Goal: Task Accomplishment & Management: Use online tool/utility

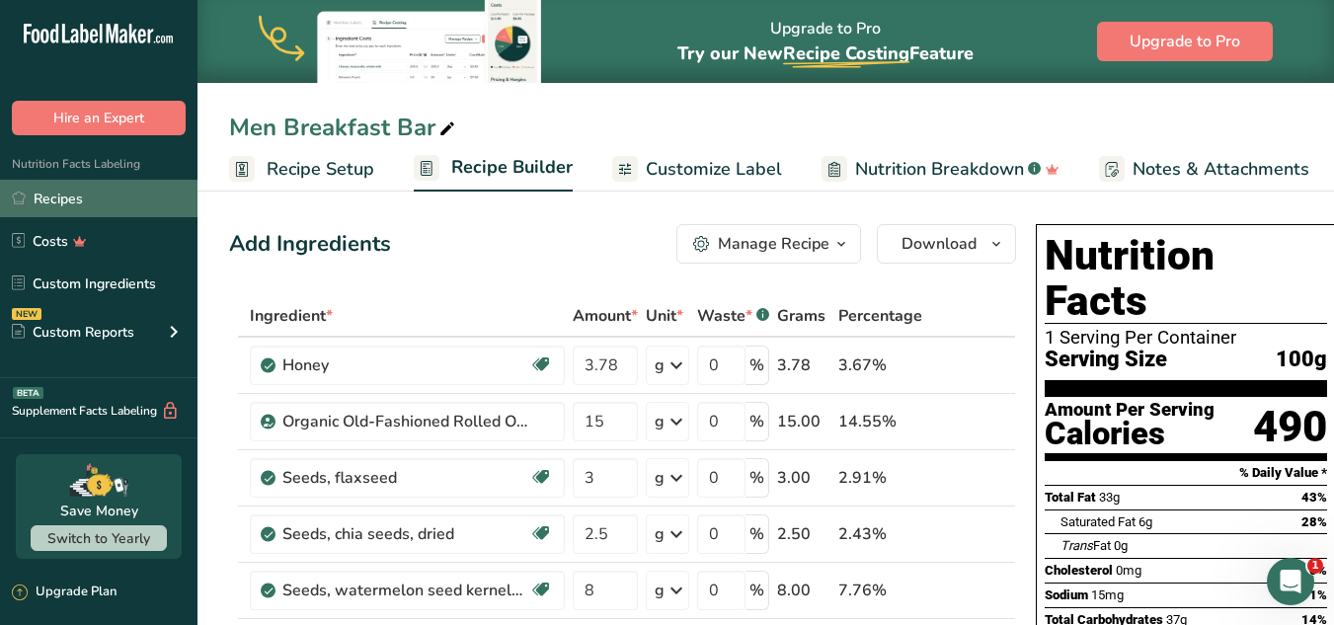
click at [133, 205] on link "Recipes" at bounding box center [98, 199] width 197 height 38
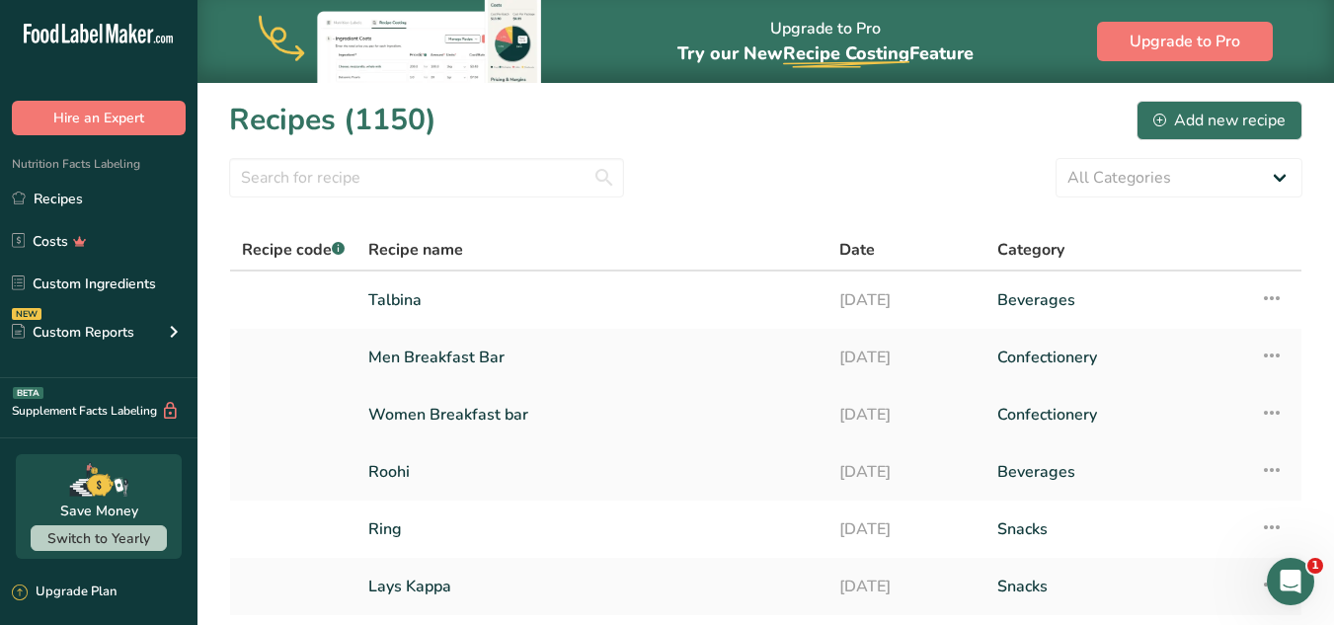
click at [425, 427] on link "Women Breakfast bar" at bounding box center [591, 414] width 447 height 41
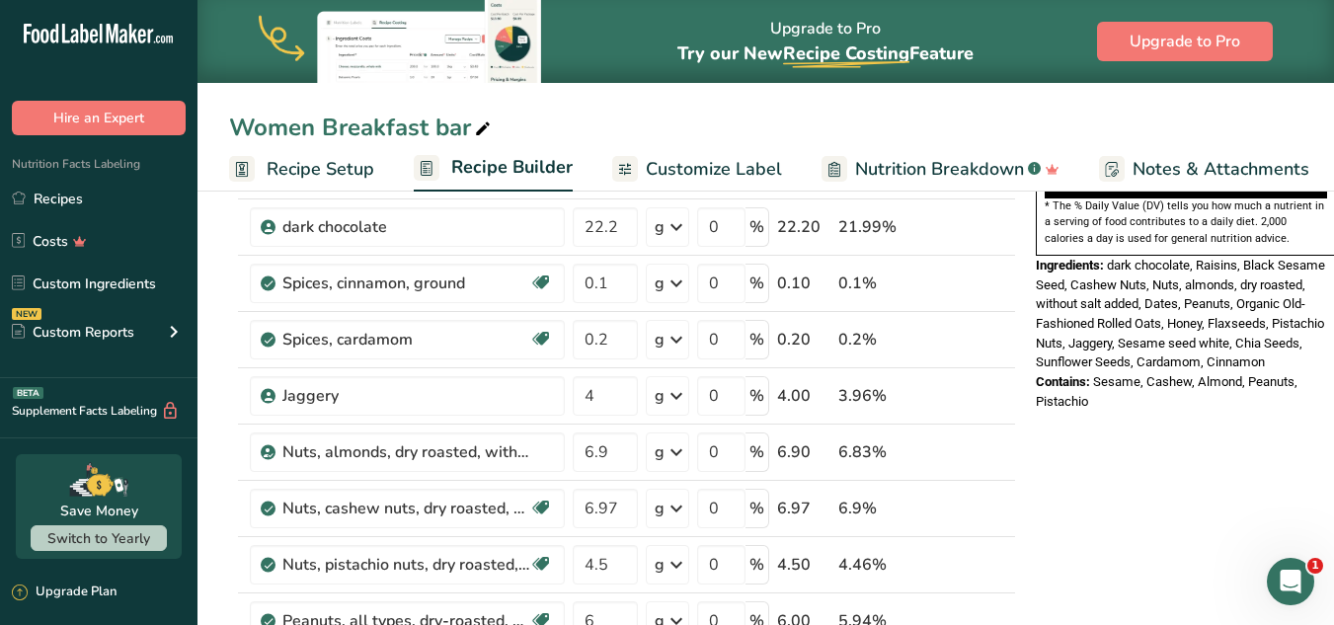
scroll to position [649, 0]
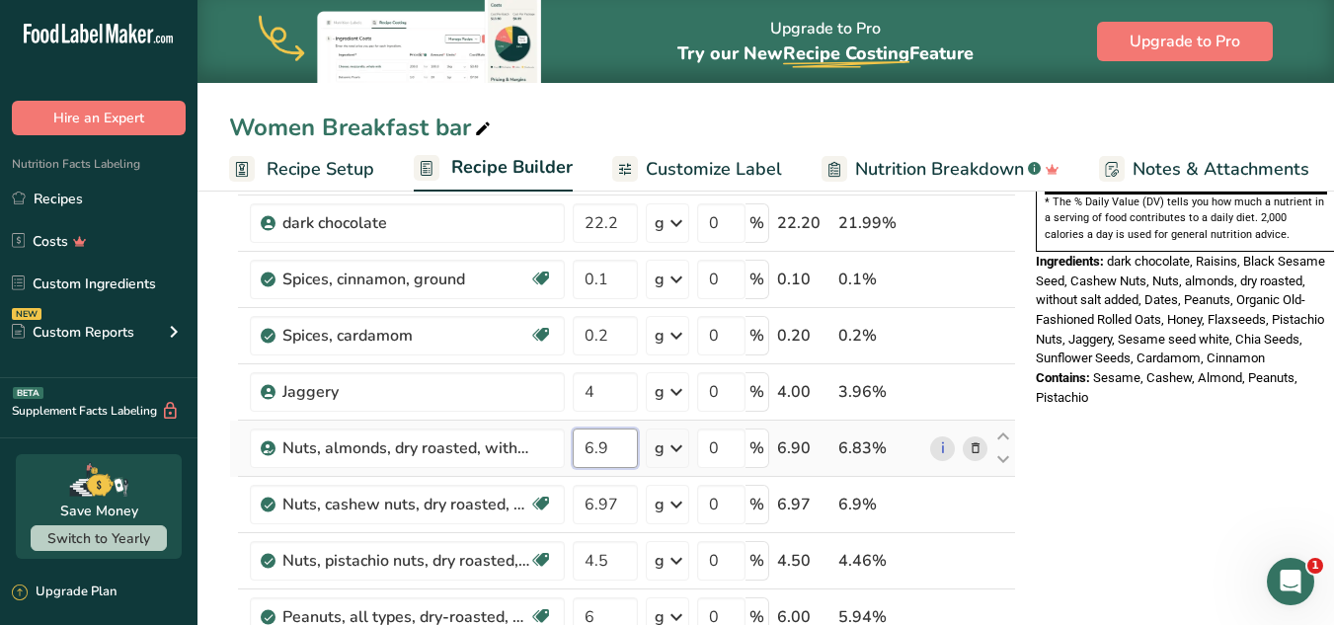
click at [605, 447] on input "6.9" at bounding box center [605, 448] width 65 height 39
type input "6.98"
click at [1236, 472] on div "Nutrition Facts 1 Serving Per Container Serving Size 99g Amount Per Serving Cal…" at bounding box center [1186, 541] width 316 height 1948
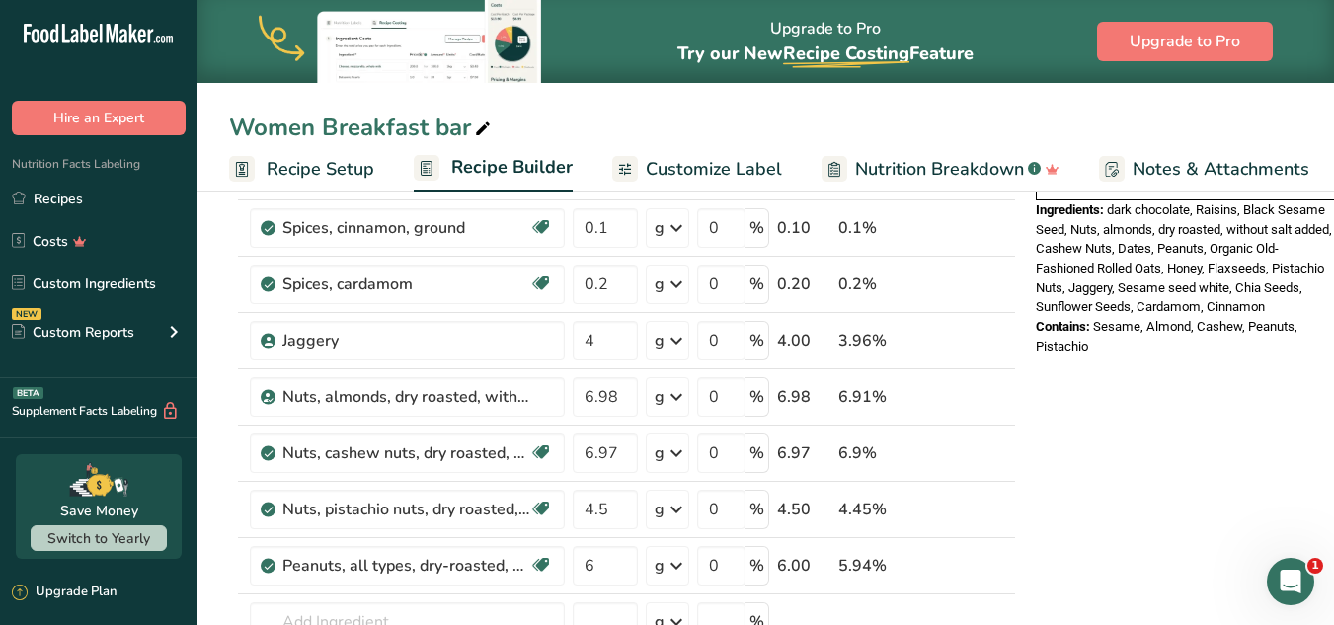
scroll to position [715, 0]
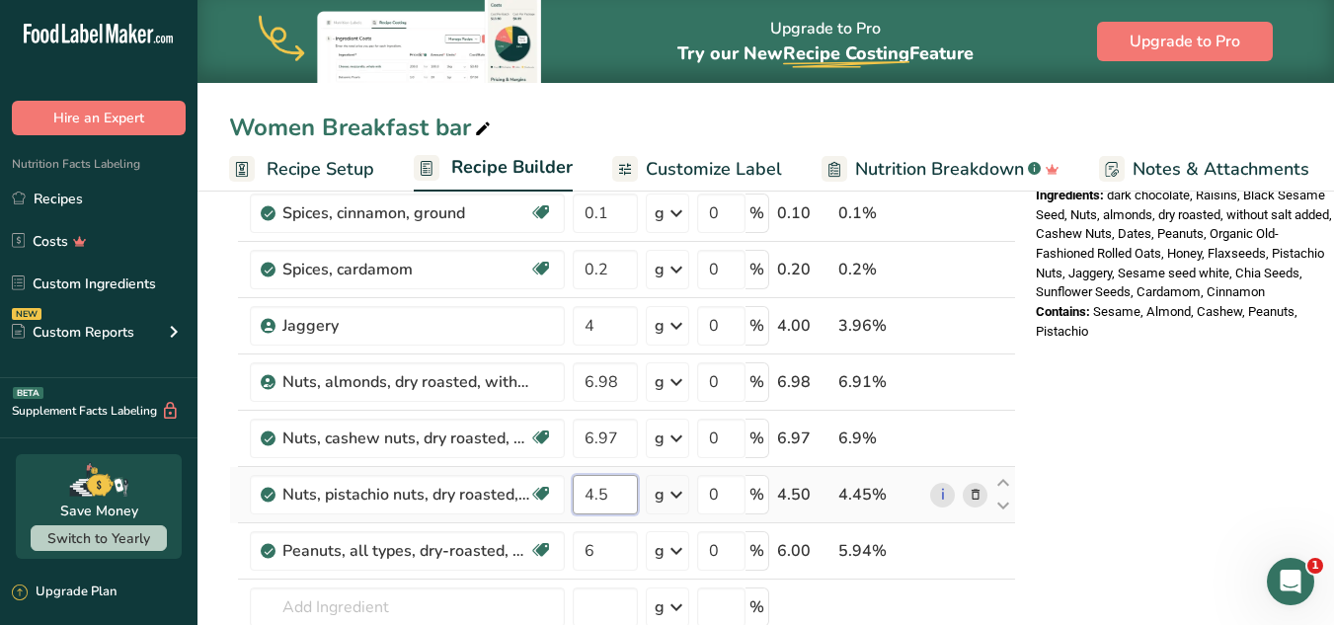
click at [618, 495] on input "4.5" at bounding box center [605, 494] width 65 height 39
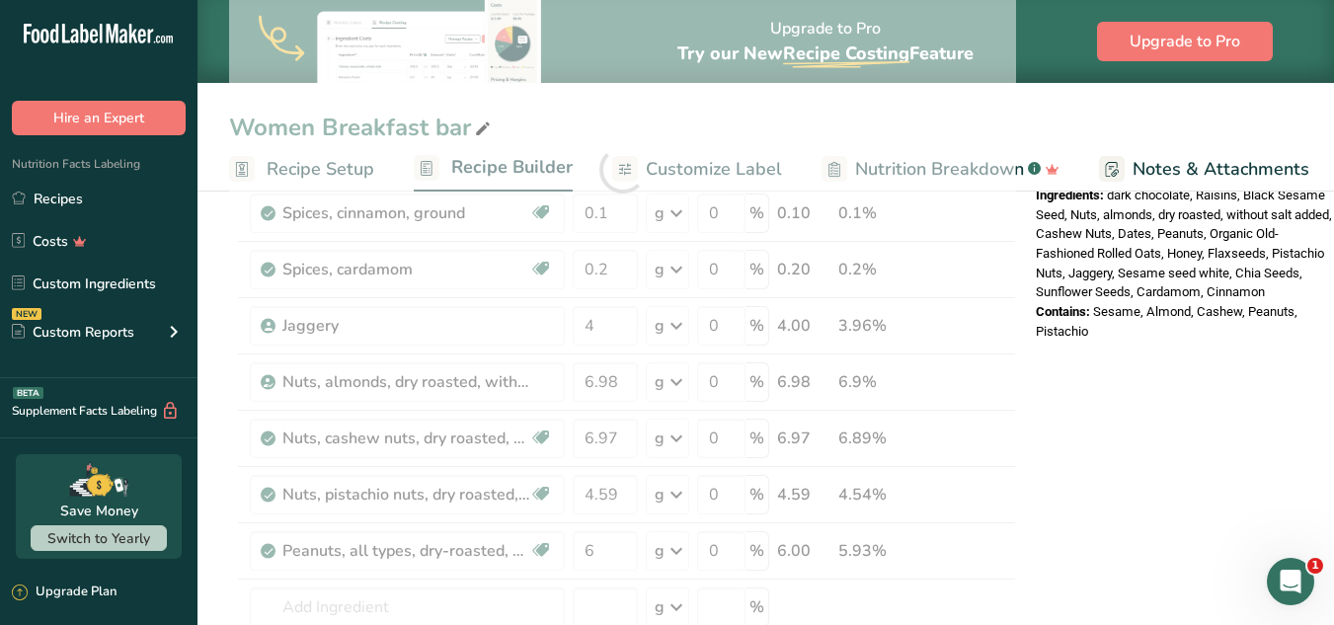
click at [1055, 455] on div "Nutrition Facts 1 Serving Per Container Serving Size 99g Amount Per Serving Cal…" at bounding box center [1186, 475] width 316 height 1948
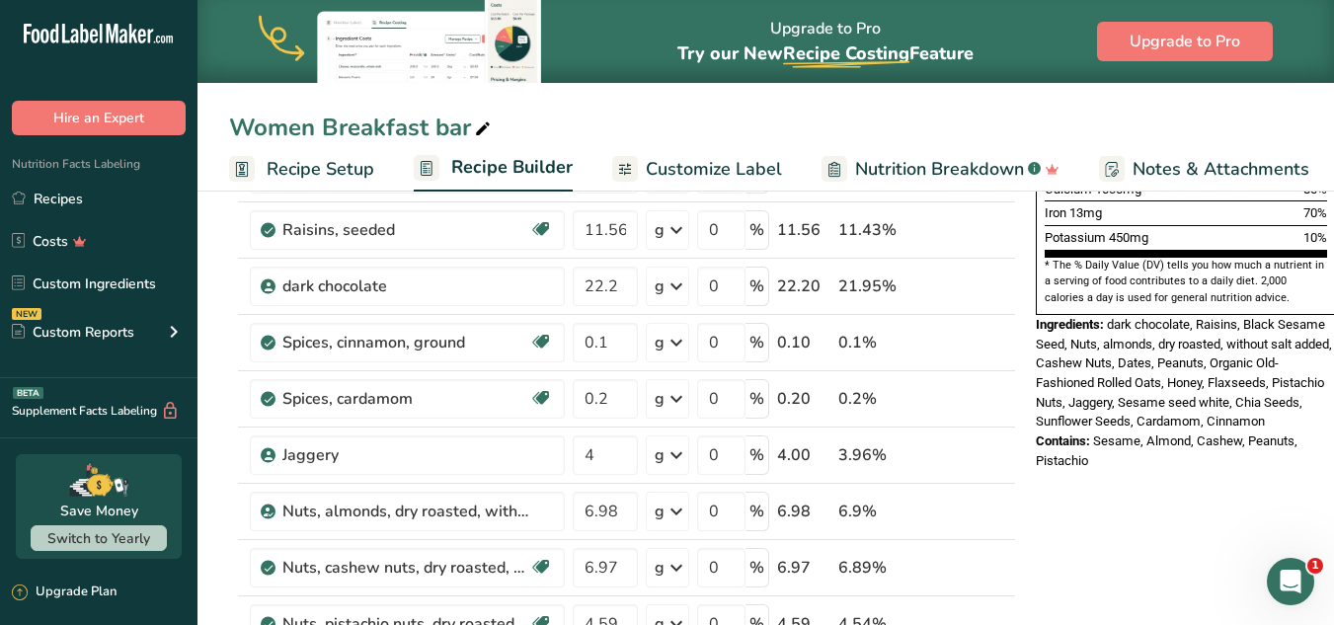
scroll to position [637, 0]
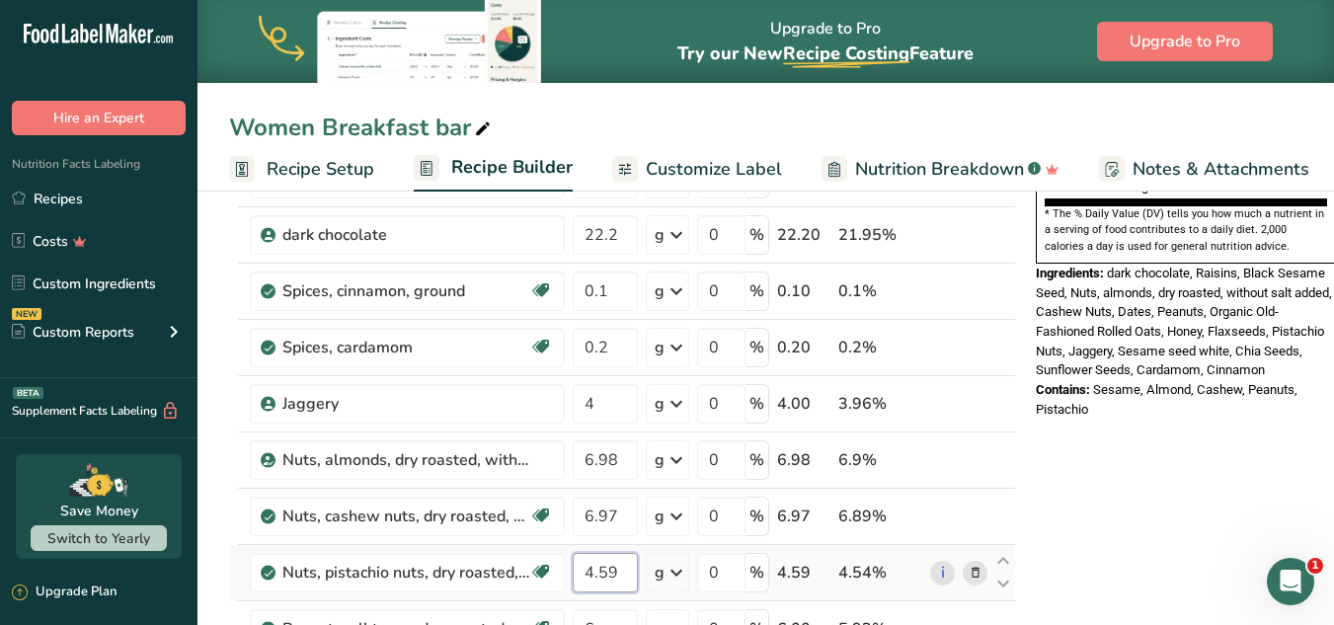
click at [591, 567] on input "4.59" at bounding box center [605, 572] width 65 height 39
click at [598, 571] on input "0.595" at bounding box center [605, 572] width 65 height 39
click at [591, 571] on input "595" at bounding box center [605, 572] width 65 height 39
type input "5.95"
click at [1259, 393] on div "Nutrition Facts 1 Serving Per Container Serving Size 99g Amount Per Serving Cal…" at bounding box center [1186, 8] width 316 height 859
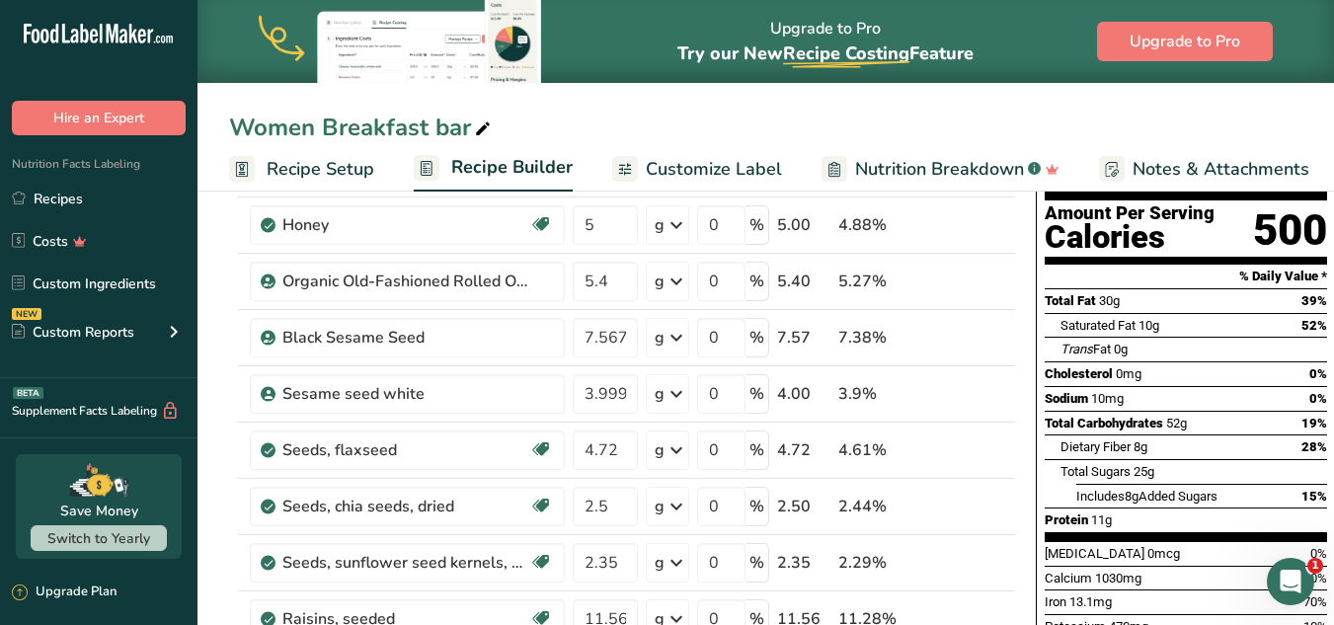
scroll to position [0, 0]
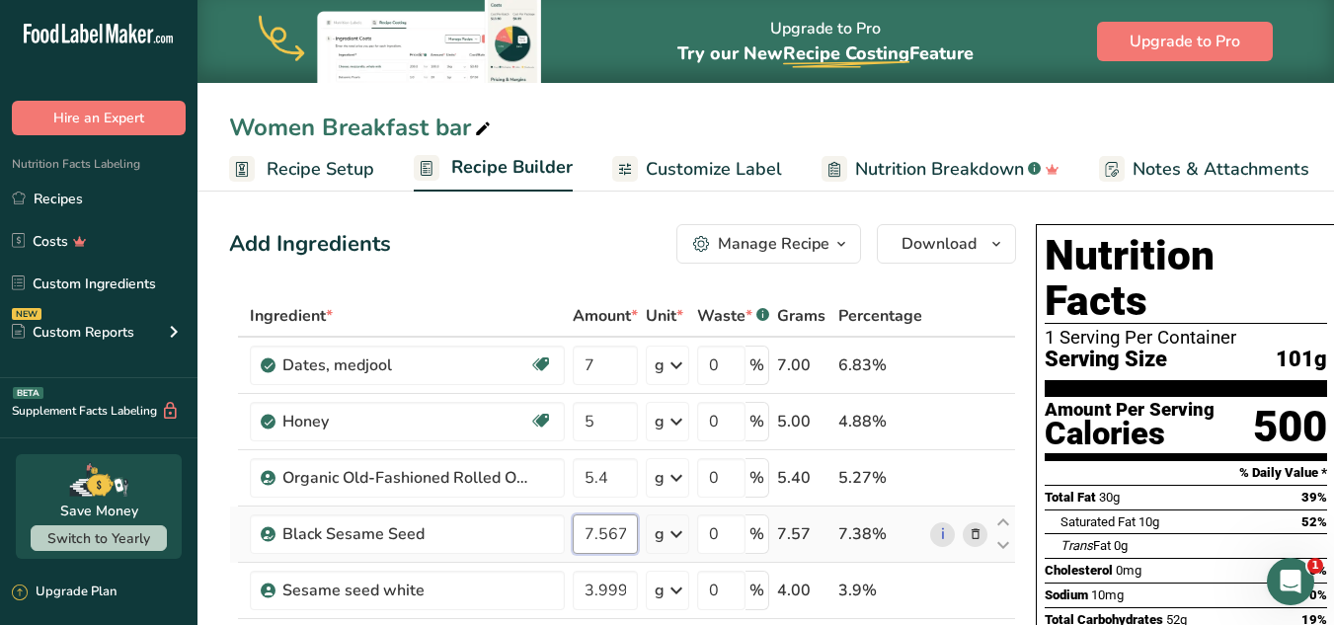
click at [605, 530] on input "7.567" at bounding box center [605, 533] width 65 height 39
type input "7.867"
click at [1309, 401] on div "500" at bounding box center [1290, 427] width 74 height 52
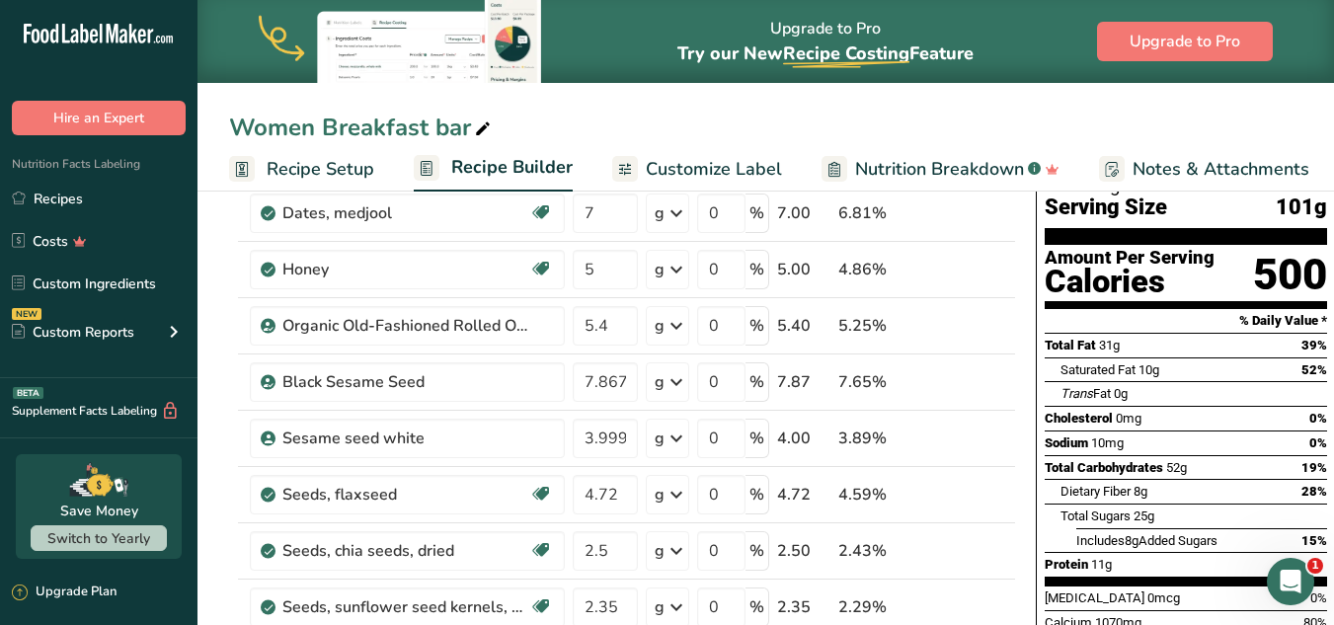
scroll to position [144, 0]
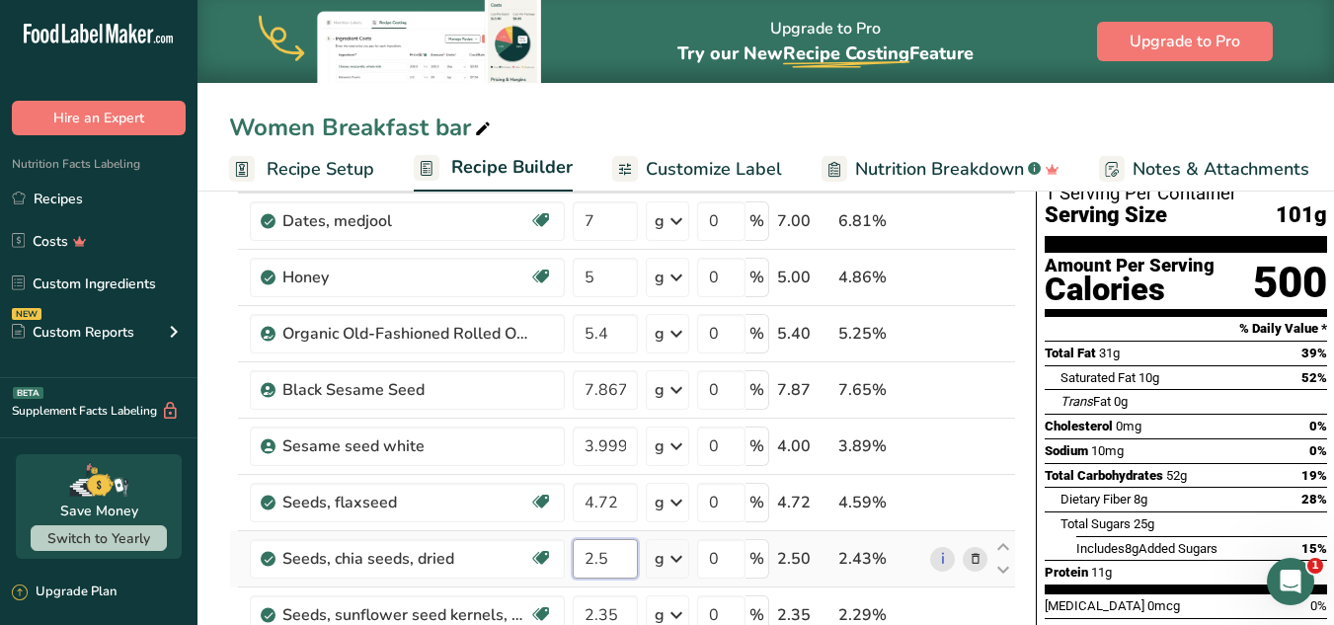
click at [616, 557] on input "2.5" at bounding box center [605, 558] width 65 height 39
type input "2.589"
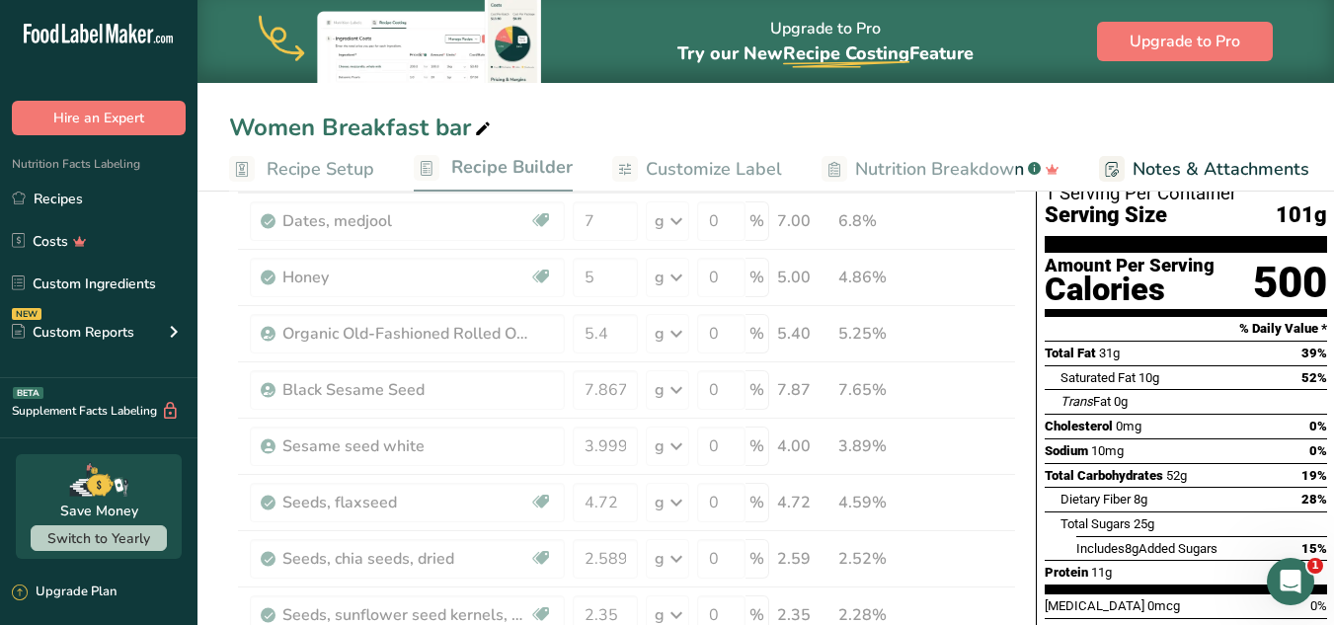
click at [1257, 512] on div "Total Sugars 25g" at bounding box center [1194, 524] width 267 height 25
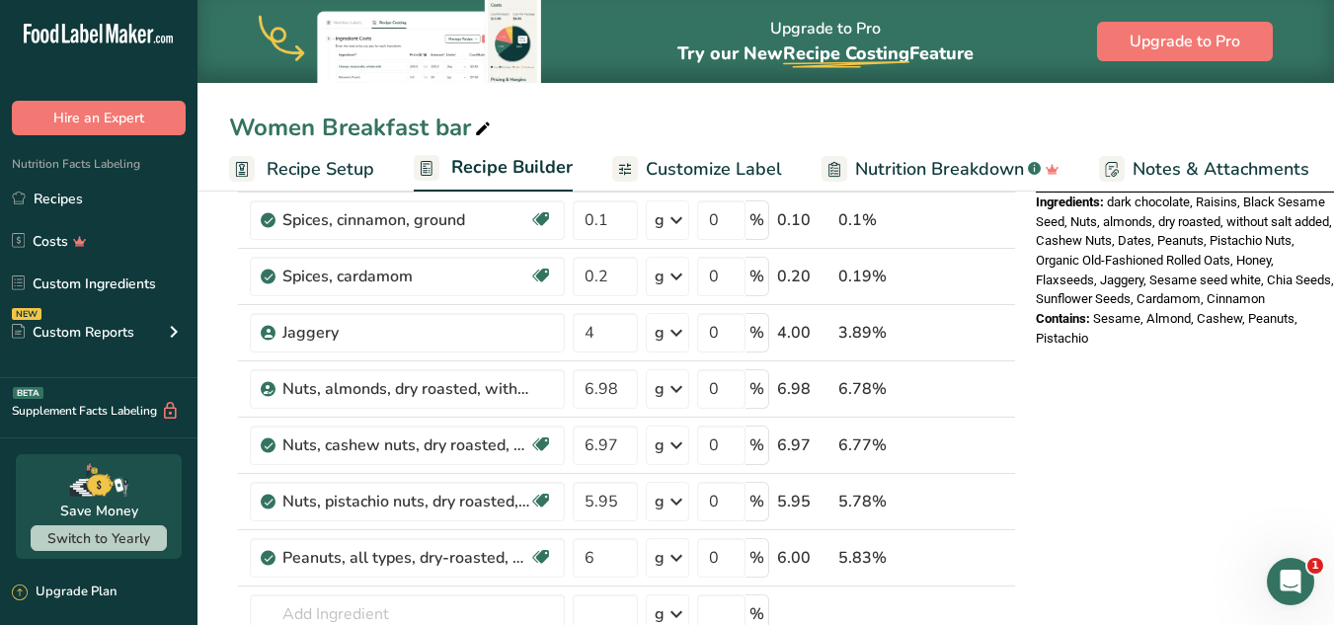
scroll to position [749, 0]
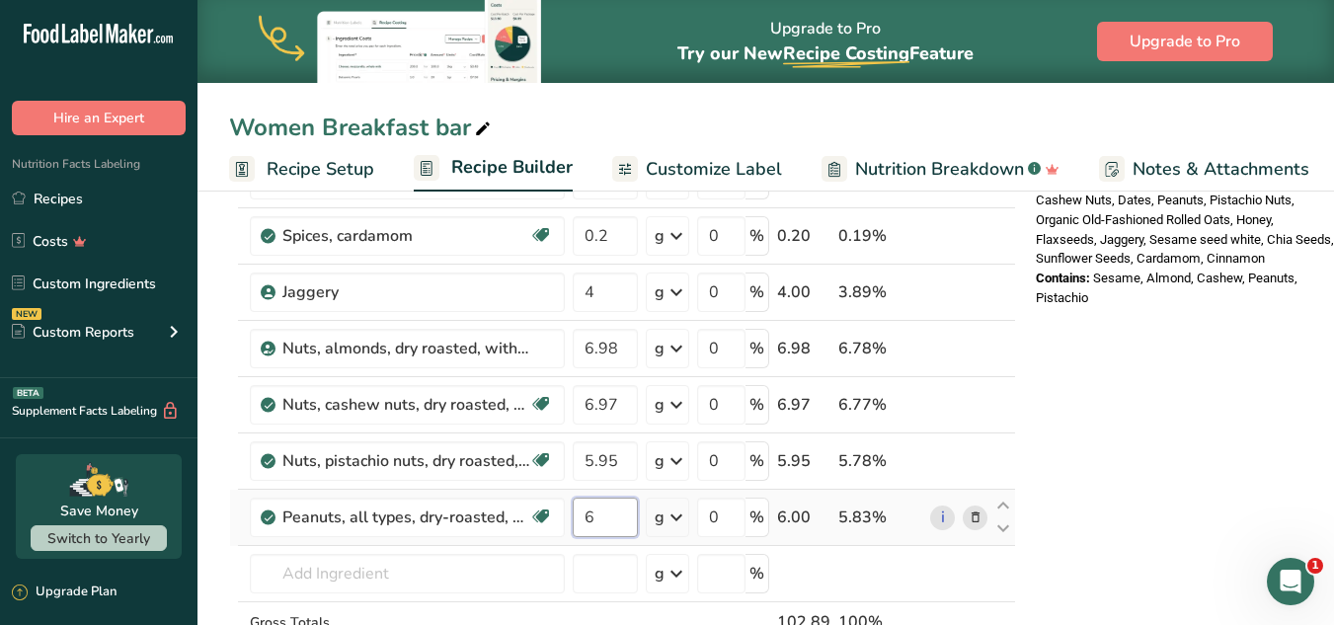
click at [596, 519] on input "6" at bounding box center [605, 517] width 65 height 39
type input "6.9"
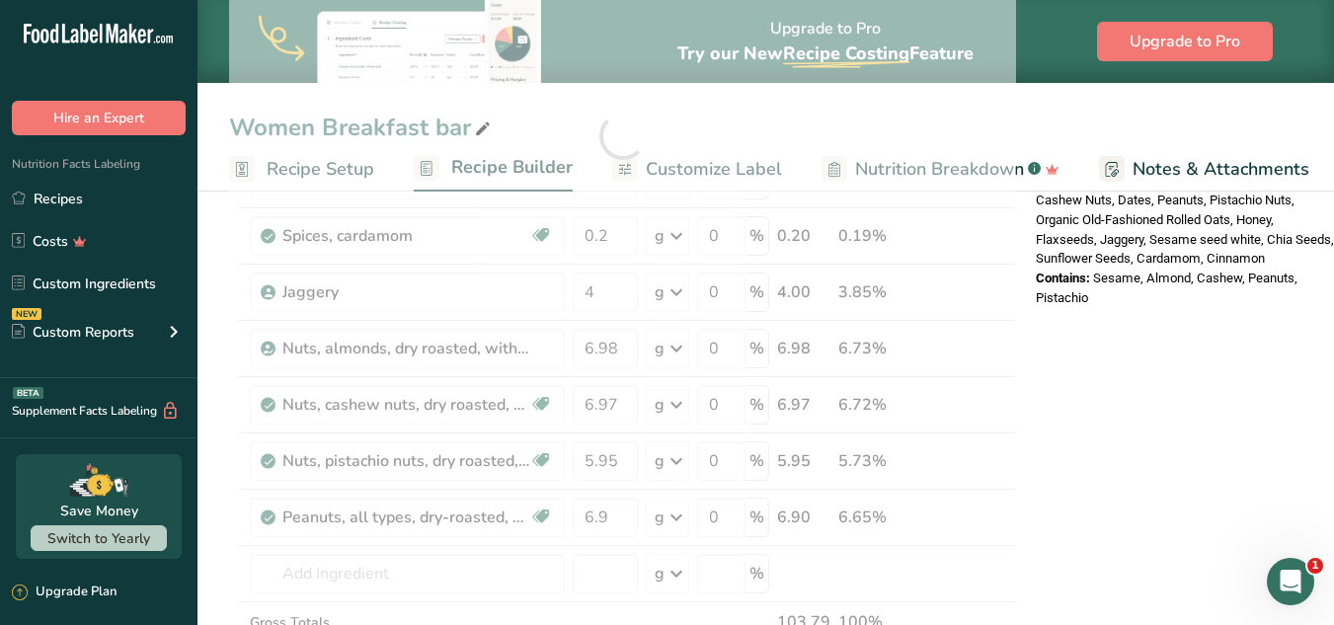
click at [1084, 464] on div "Nutrition Facts 1 Serving Per Container Serving Size 101g Amount Per Serving Ca…" at bounding box center [1186, 442] width 316 height 1948
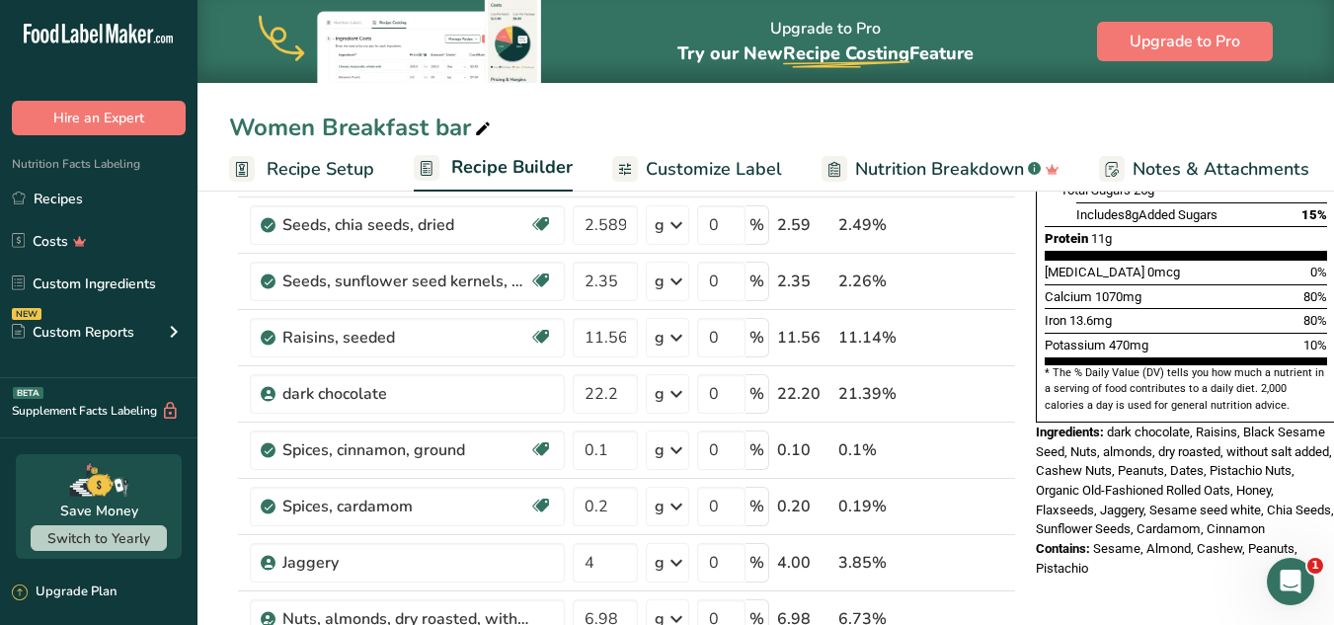
scroll to position [0, 0]
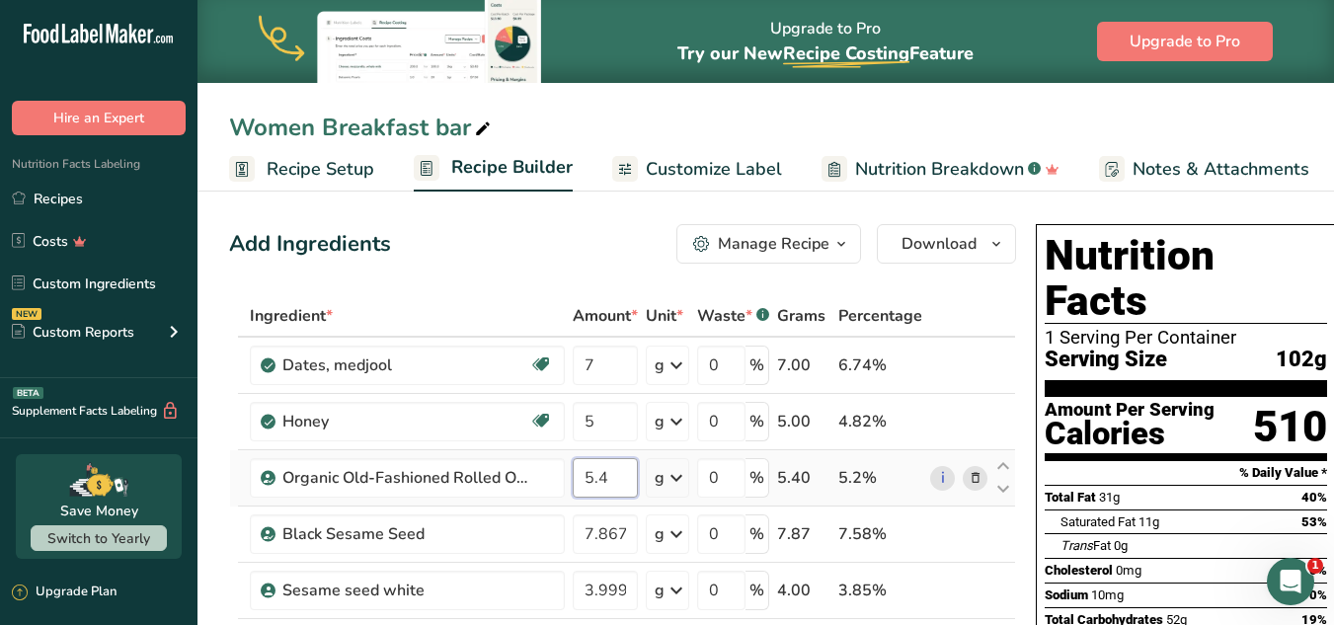
click at [589, 476] on input "5.4" at bounding box center [605, 477] width 65 height 39
click at [591, 479] on input "5.4" at bounding box center [605, 477] width 65 height 39
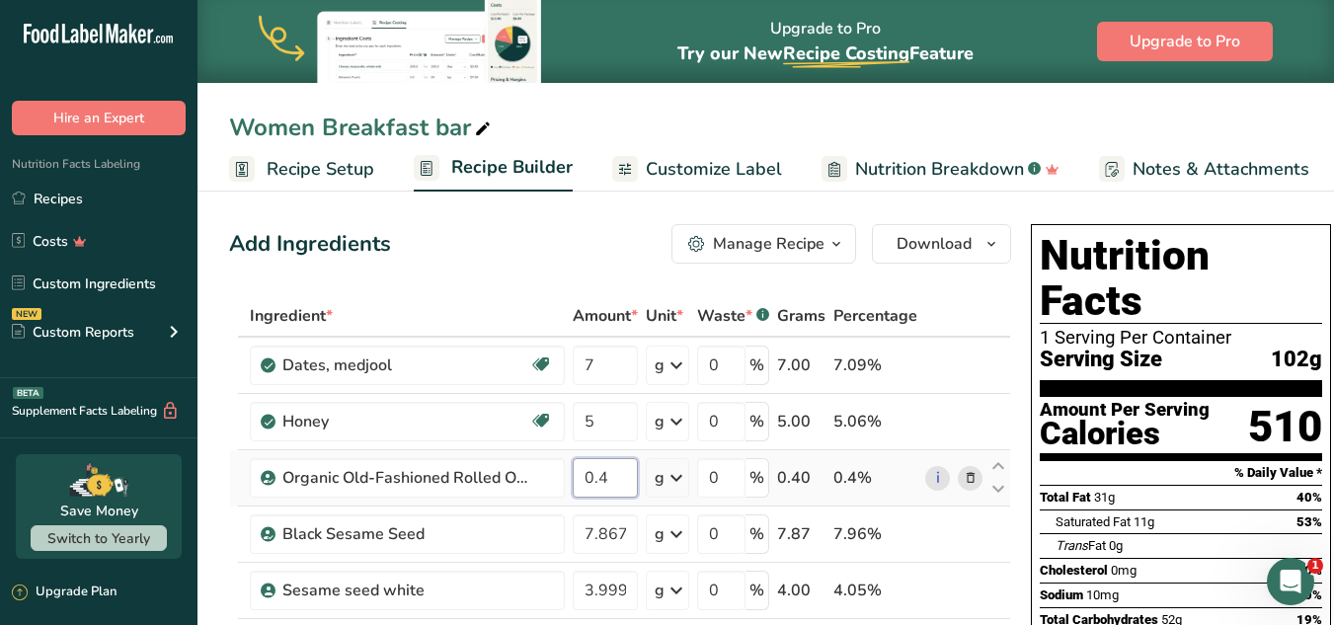
type input "0"
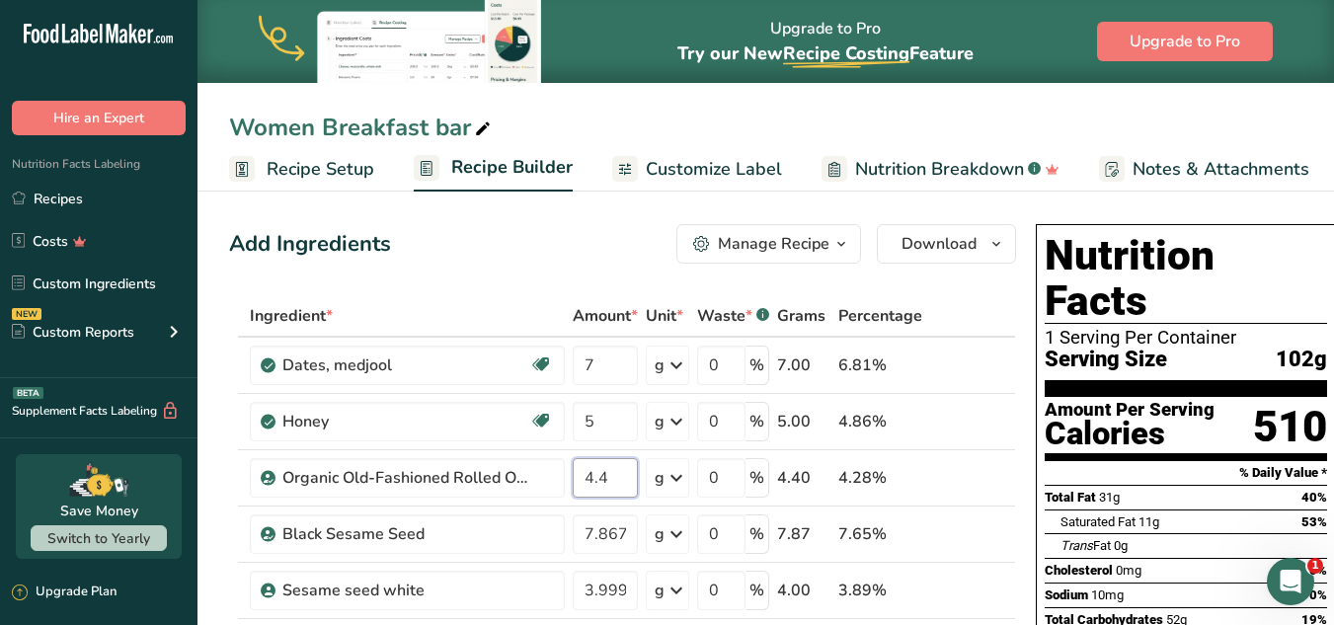
type input "4.4"
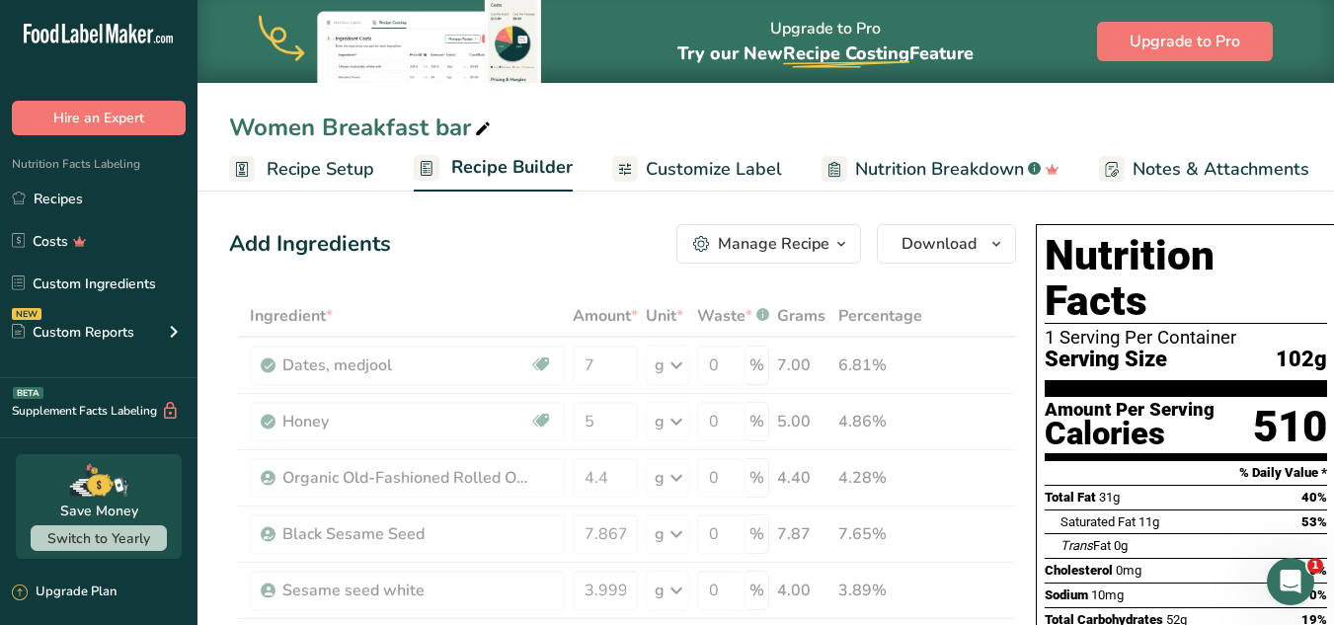
click at [1276, 348] on span "102g" at bounding box center [1301, 360] width 51 height 25
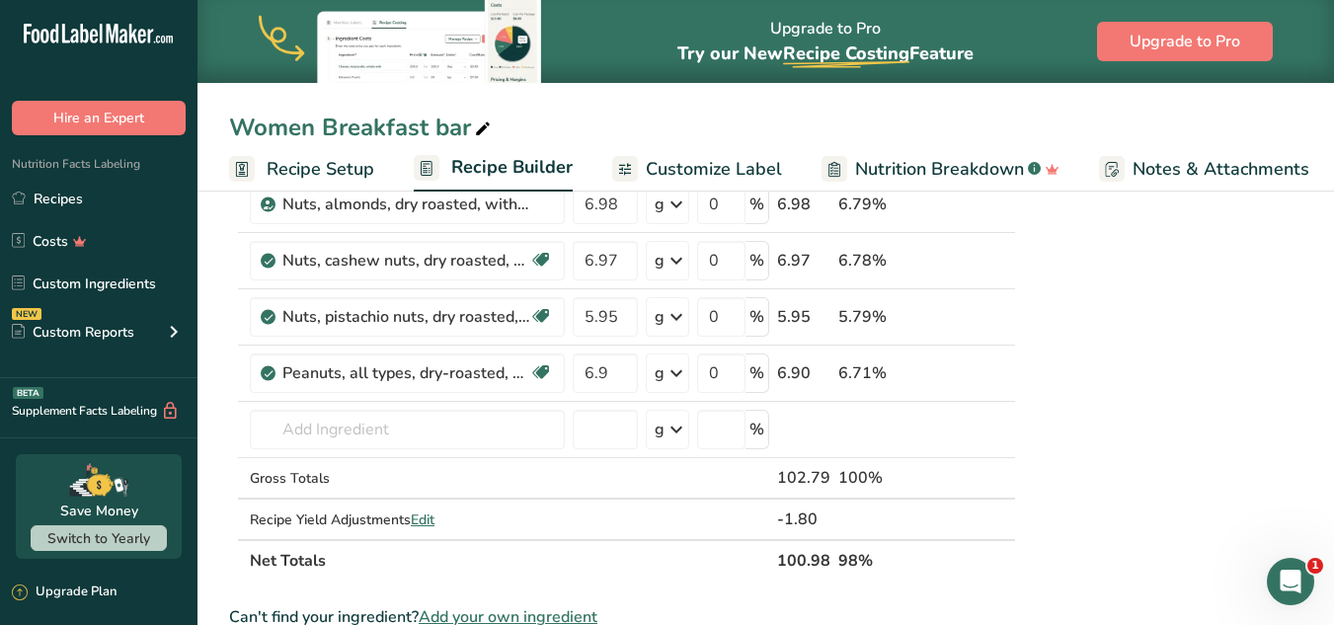
scroll to position [901, 0]
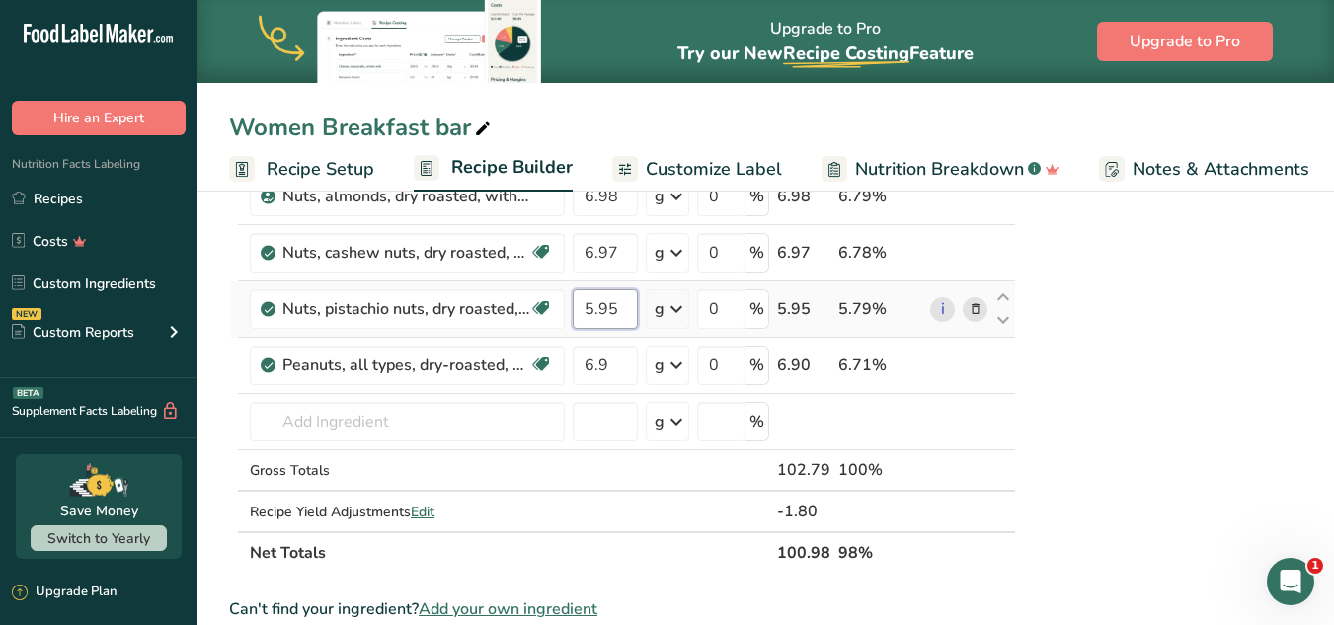
click at [594, 301] on input "5.95" at bounding box center [605, 308] width 65 height 39
click at [614, 311] on input "0.956" at bounding box center [605, 308] width 65 height 39
type input "6"
type input "6.95"
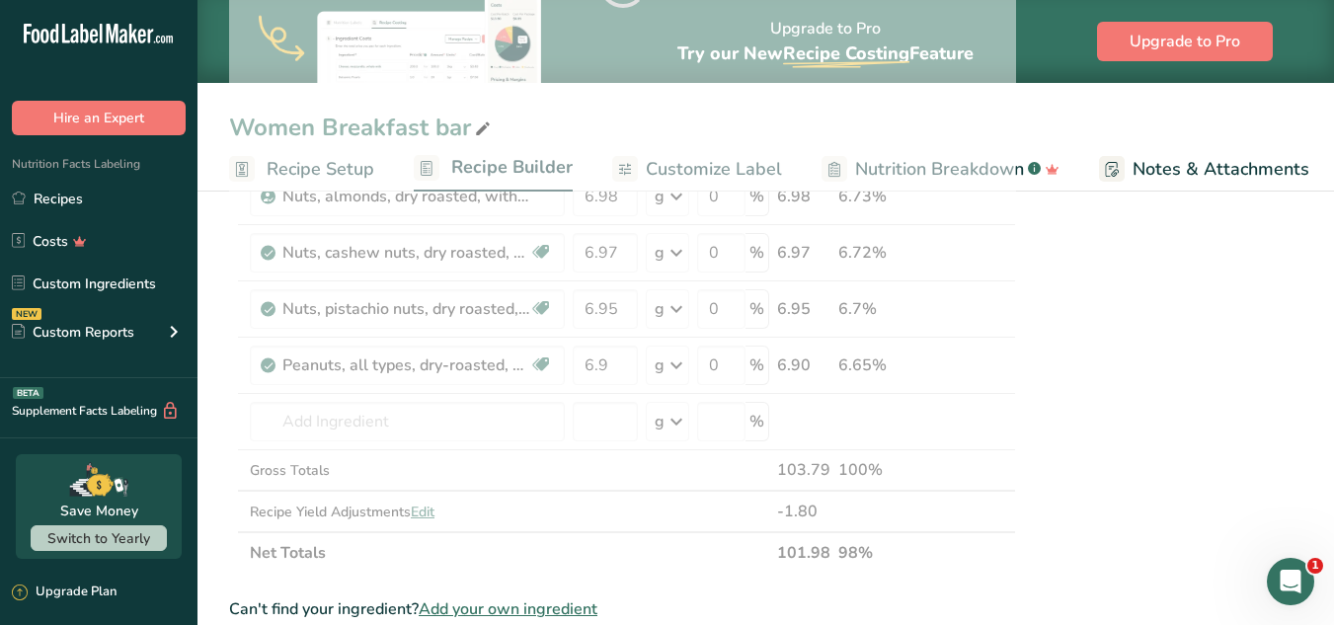
click at [1143, 343] on div "Nutrition Facts 1 Serving Per Container Serving Size 101g Amount Per Serving Ca…" at bounding box center [1186, 290] width 316 height 1948
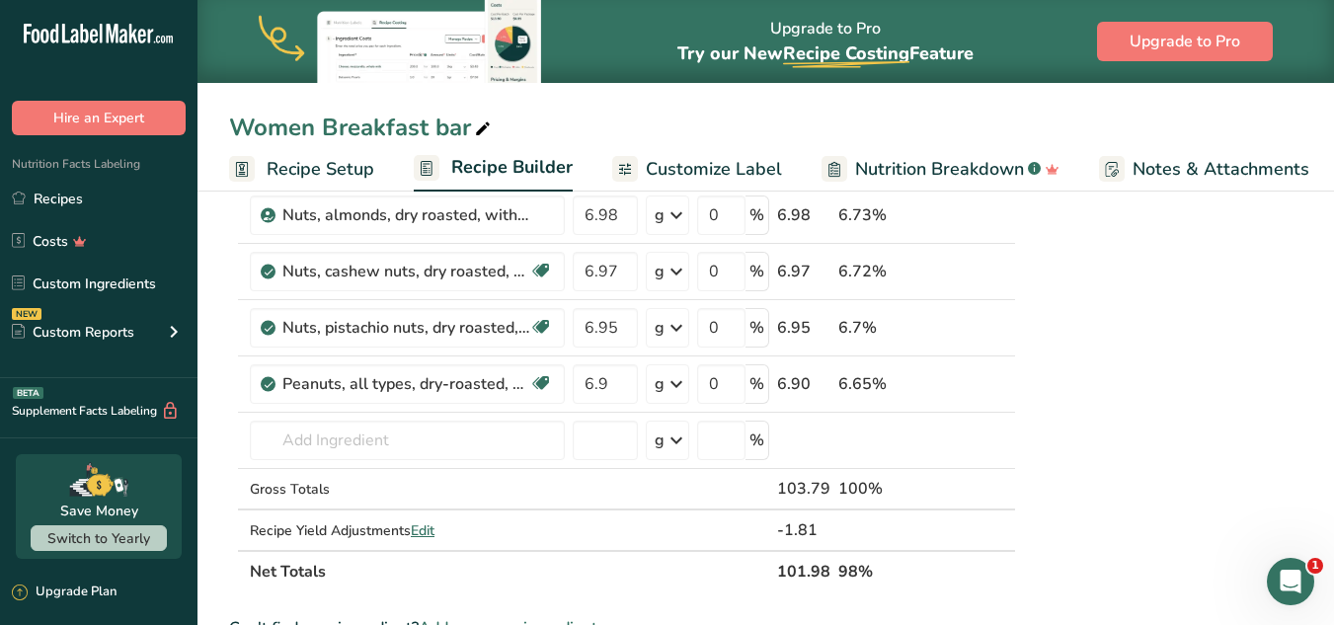
scroll to position [860, 0]
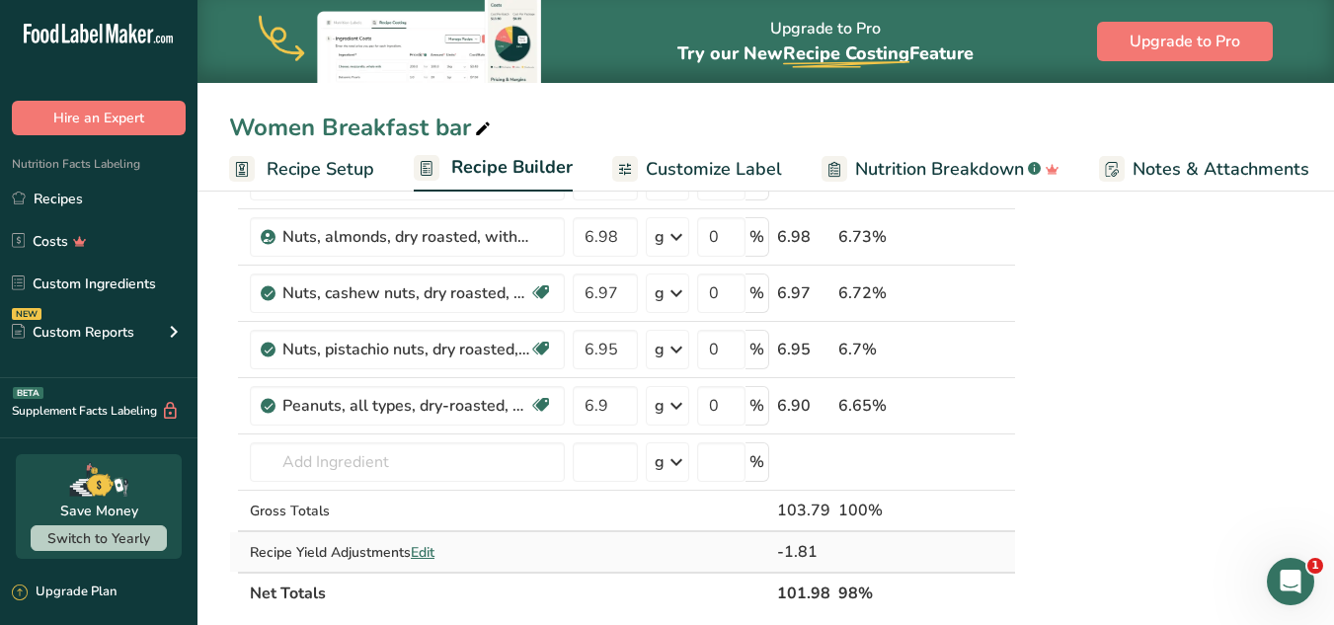
click at [434, 552] on span "Edit" at bounding box center [423, 552] width 24 height 19
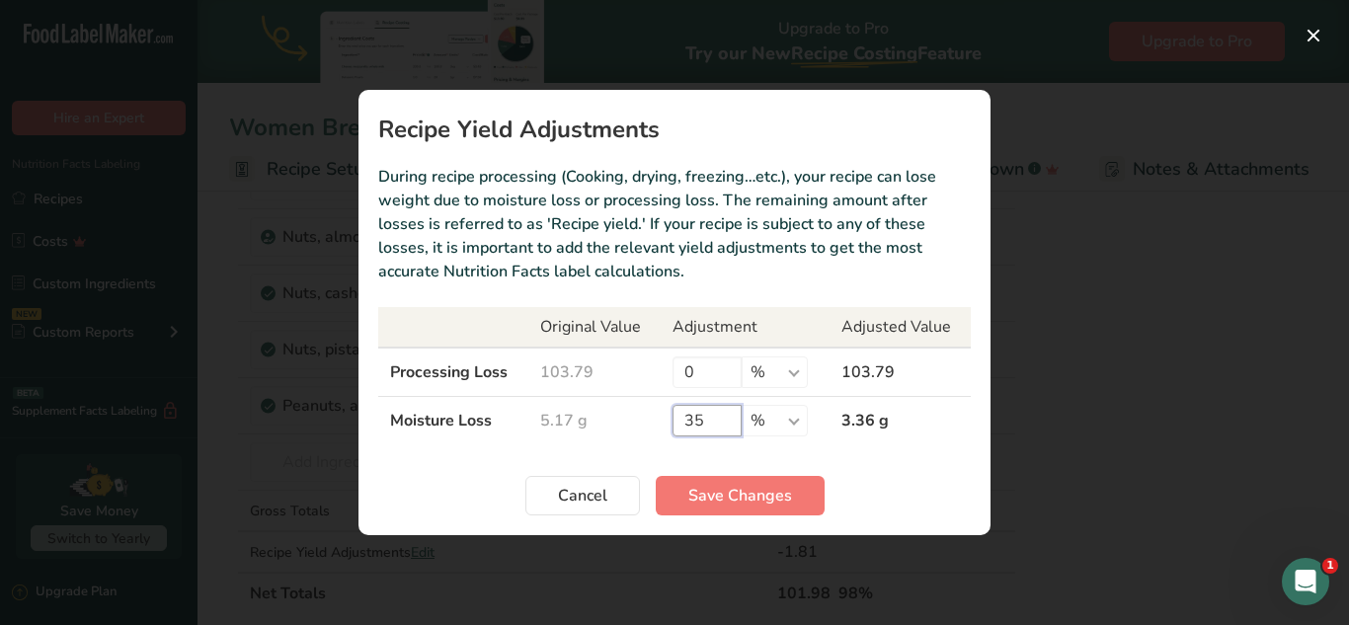
click at [713, 432] on input "35" at bounding box center [706, 421] width 69 height 32
type input "3"
type input "45"
click at [762, 495] on span "Save Changes" at bounding box center [740, 496] width 104 height 24
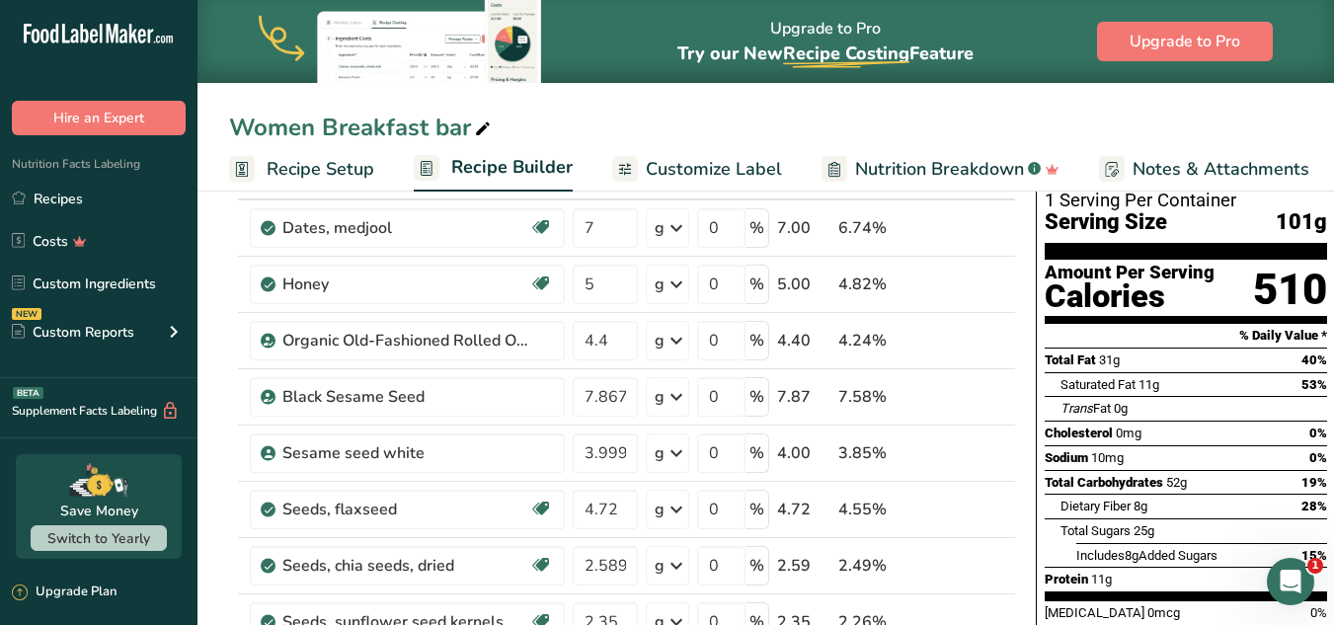
scroll to position [156, 0]
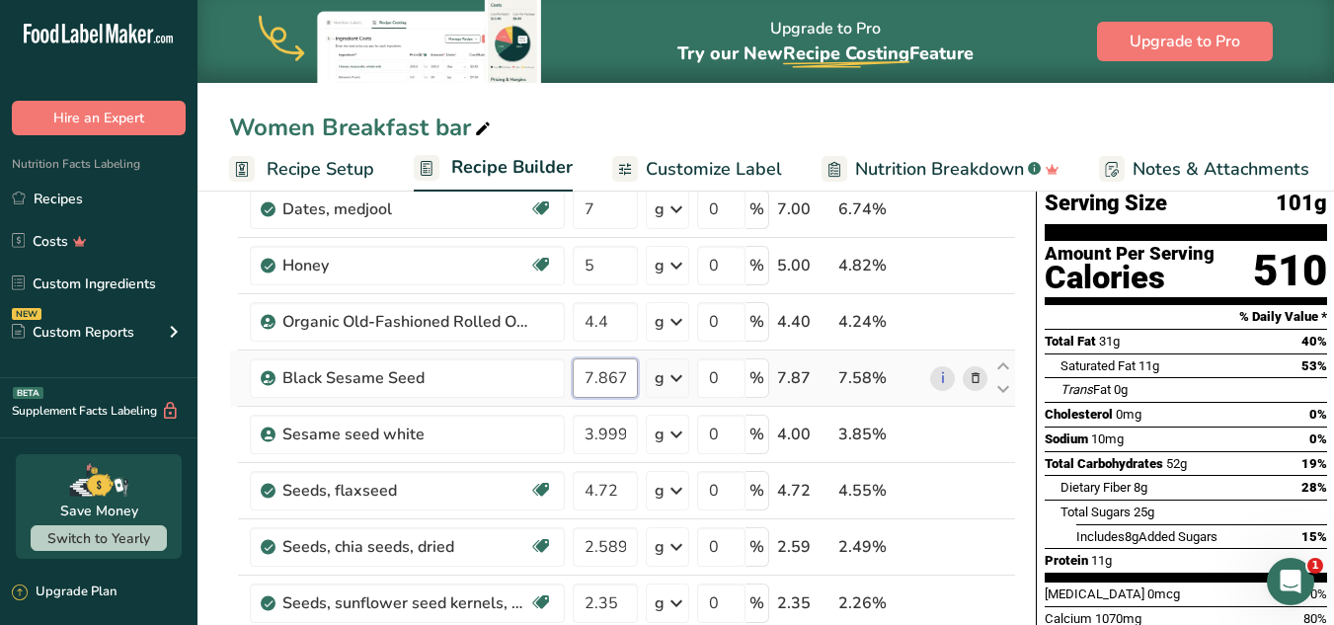
click at [614, 375] on input "7.867" at bounding box center [605, 377] width 65 height 39
type input "7.837"
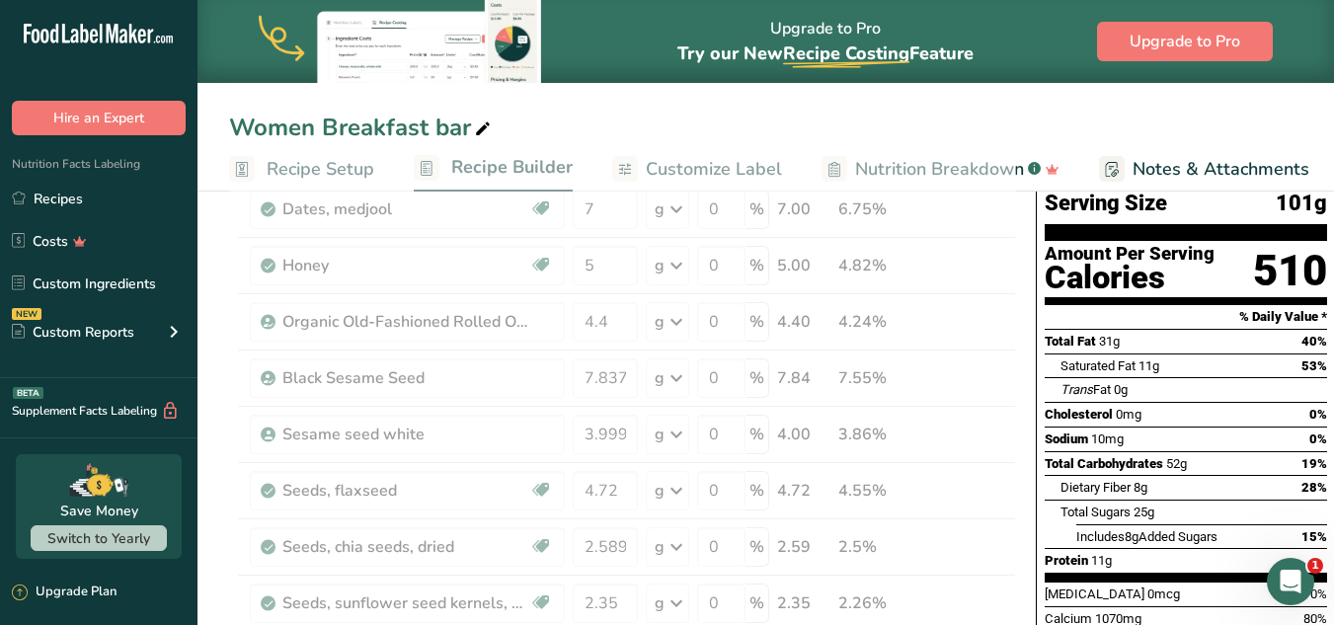
click at [1197, 377] on div "Trans Fat 0g" at bounding box center [1194, 389] width 267 height 25
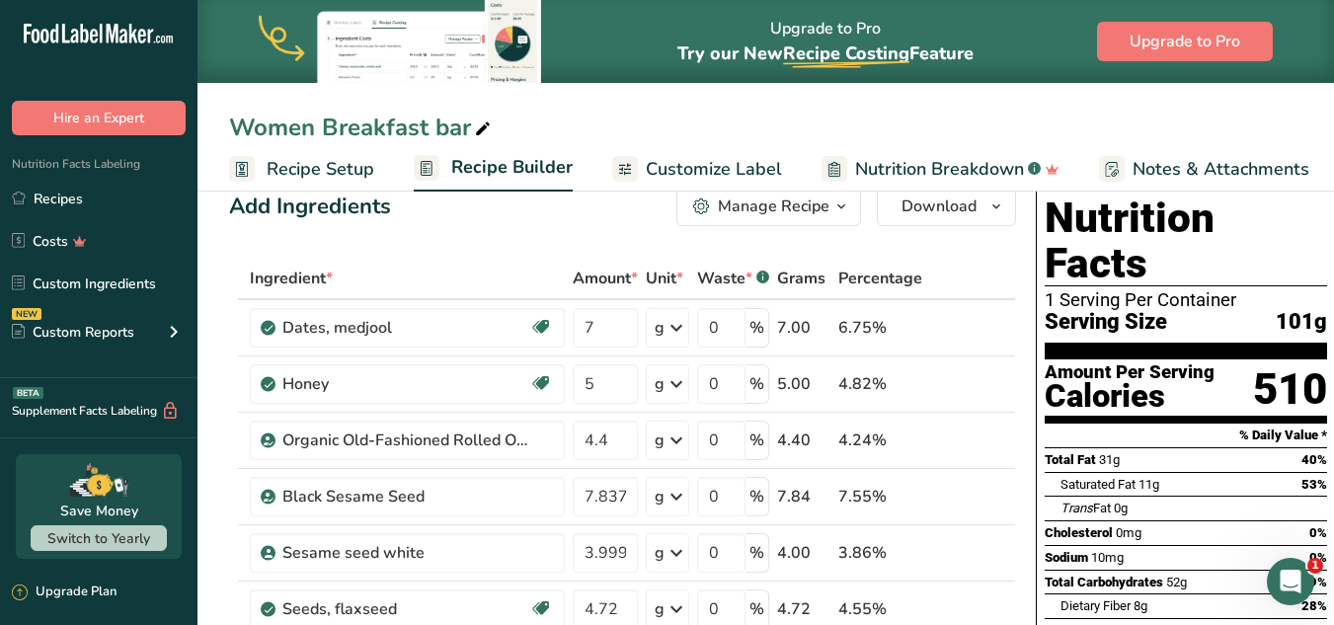
scroll to position [0, 0]
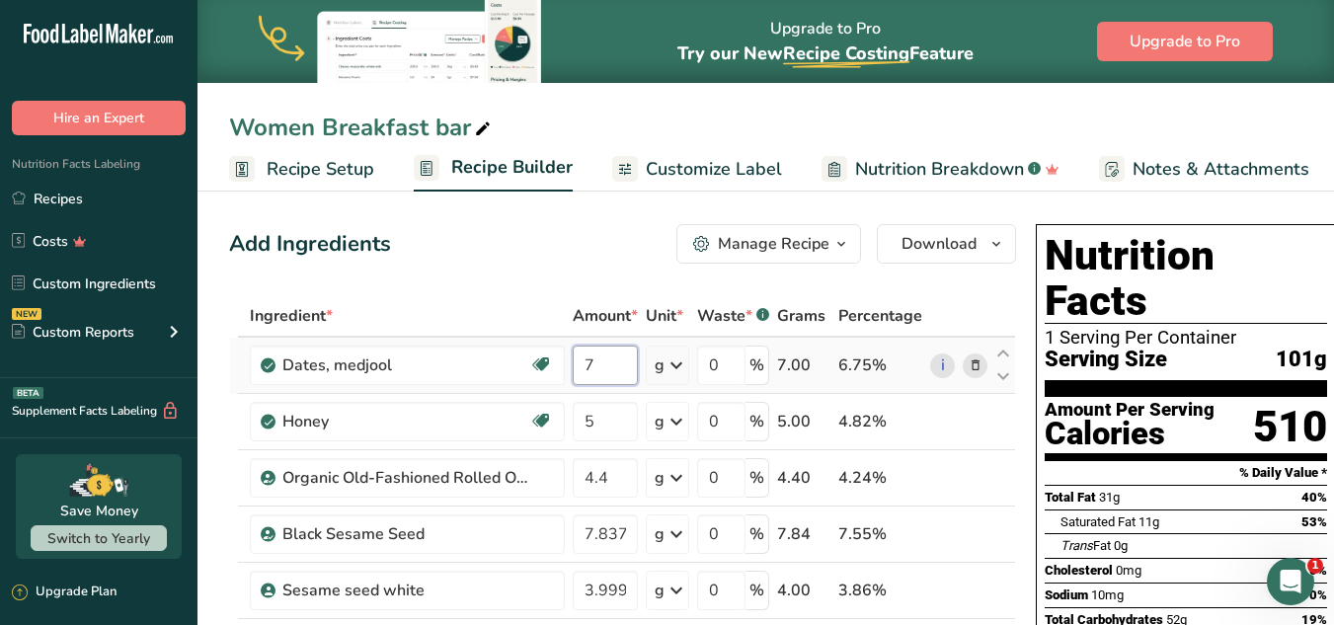
click at [604, 359] on input "7" at bounding box center [605, 365] width 65 height 39
type input "6"
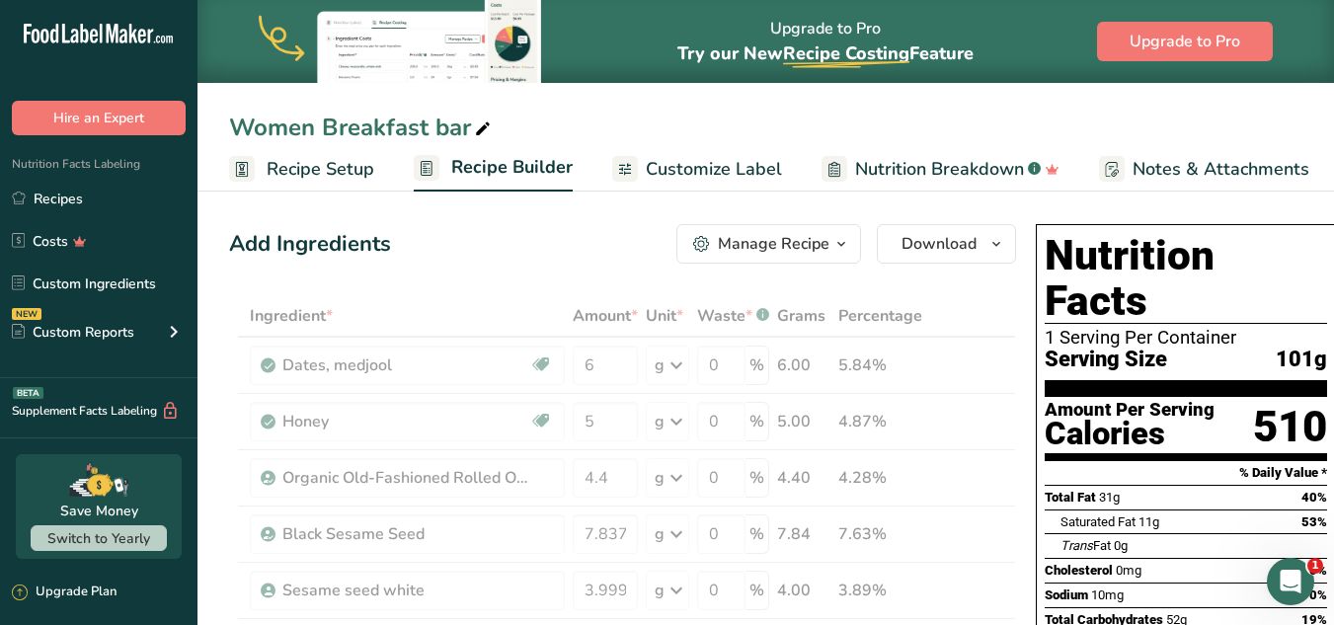
click at [1222, 397] on section "Amount Per Serving Calories 510" at bounding box center [1186, 429] width 282 height 64
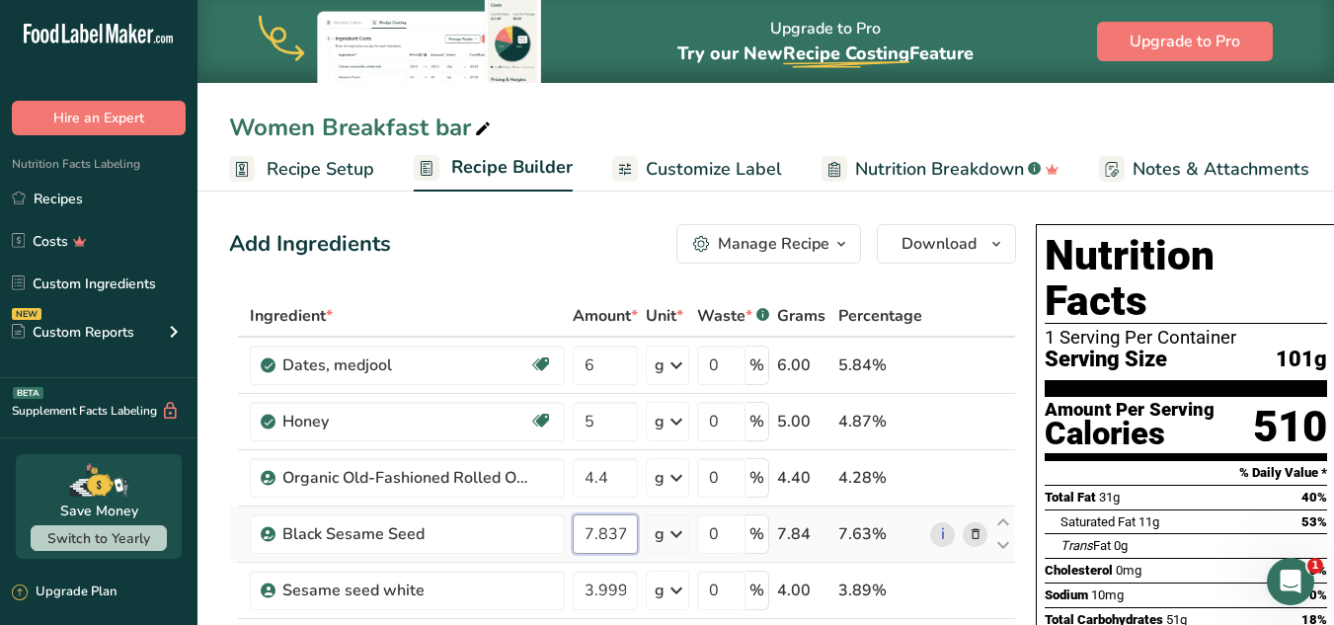
click at [612, 536] on input "7.837" at bounding box center [605, 533] width 65 height 39
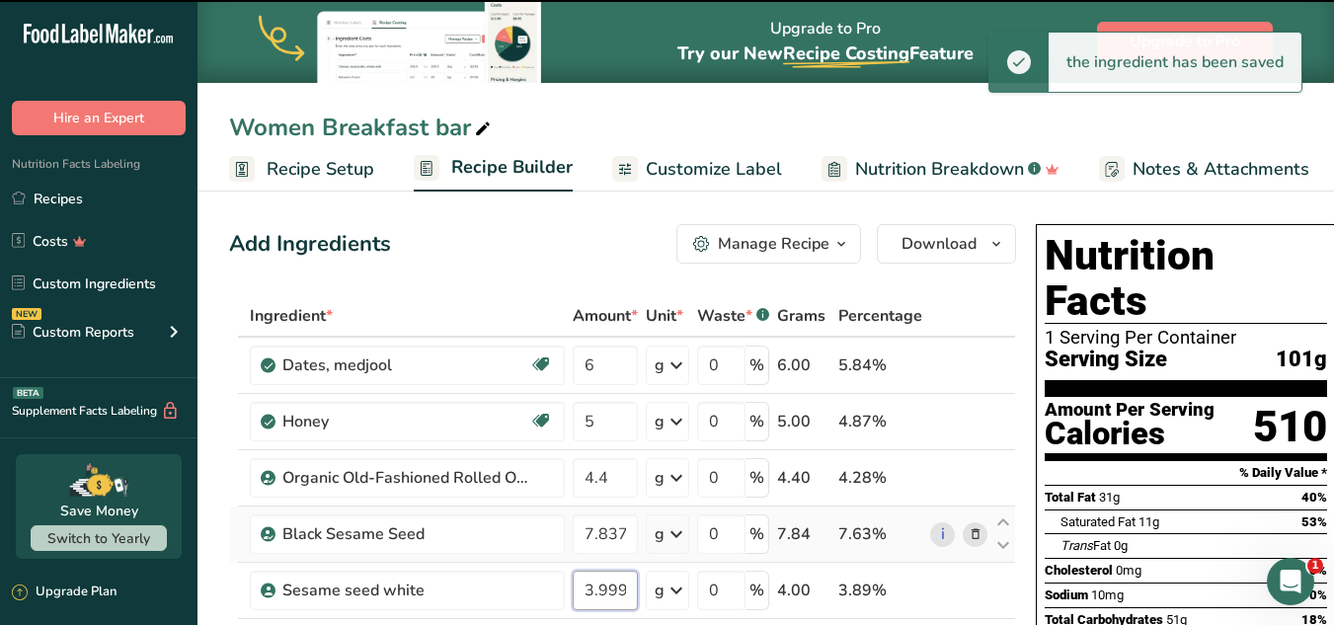
type input "3.999999"
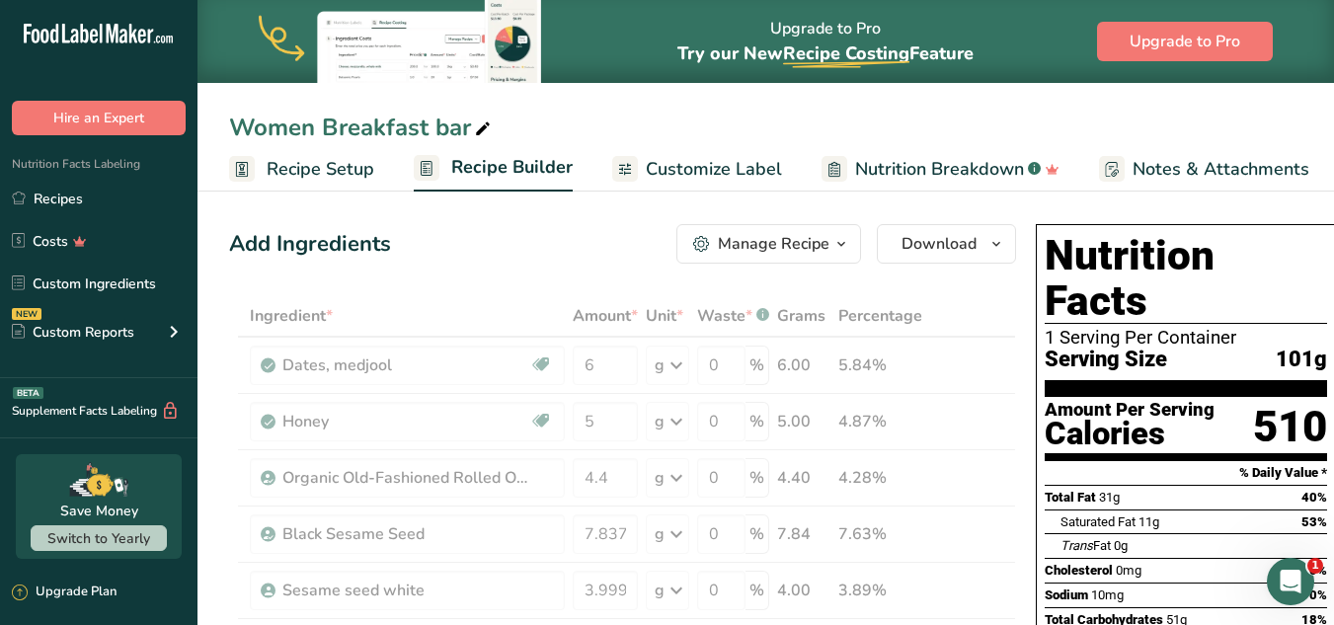
click at [1120, 401] on div "Amount Per Serving" at bounding box center [1130, 410] width 170 height 19
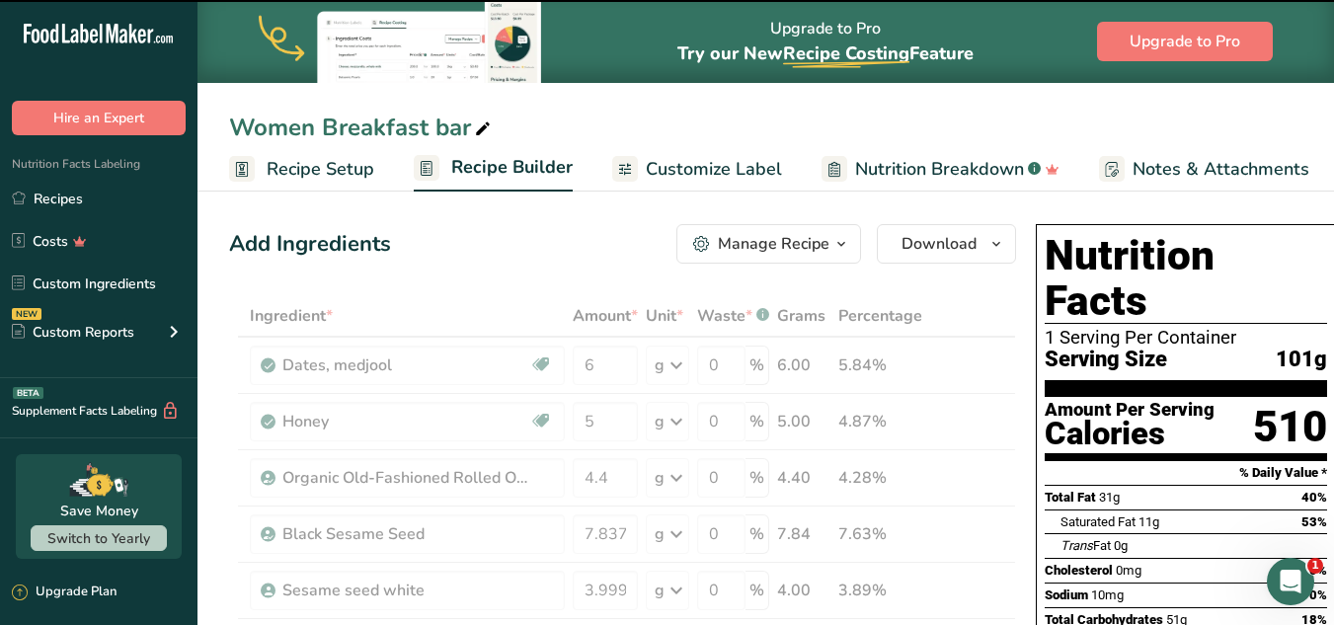
click at [1163, 401] on div "Amount Per Serving" at bounding box center [1130, 410] width 170 height 19
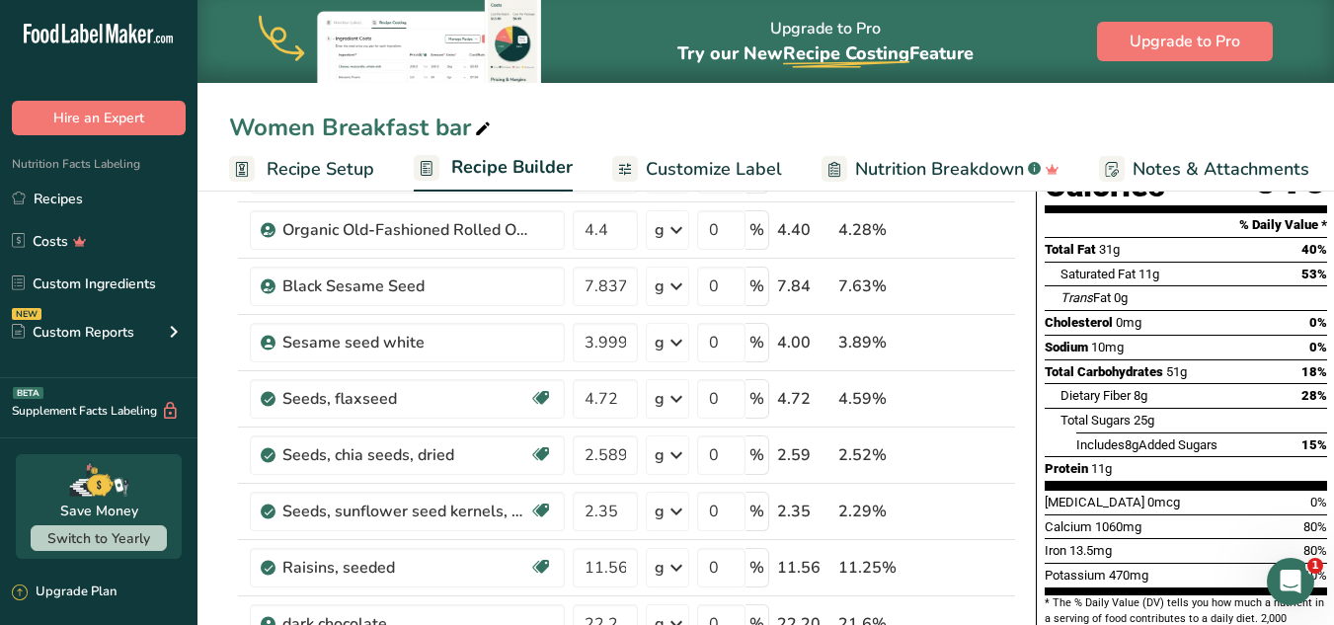
scroll to position [260, 0]
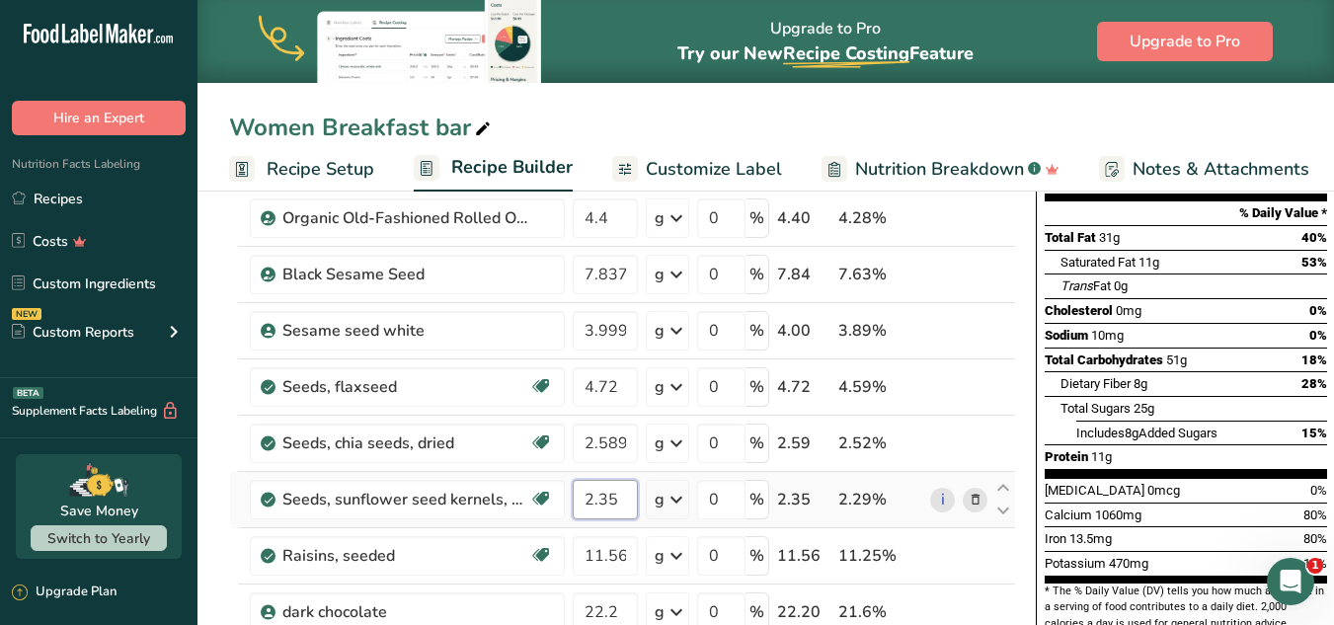
click at [604, 502] on input "2.35" at bounding box center [605, 499] width 65 height 39
type input "2.45"
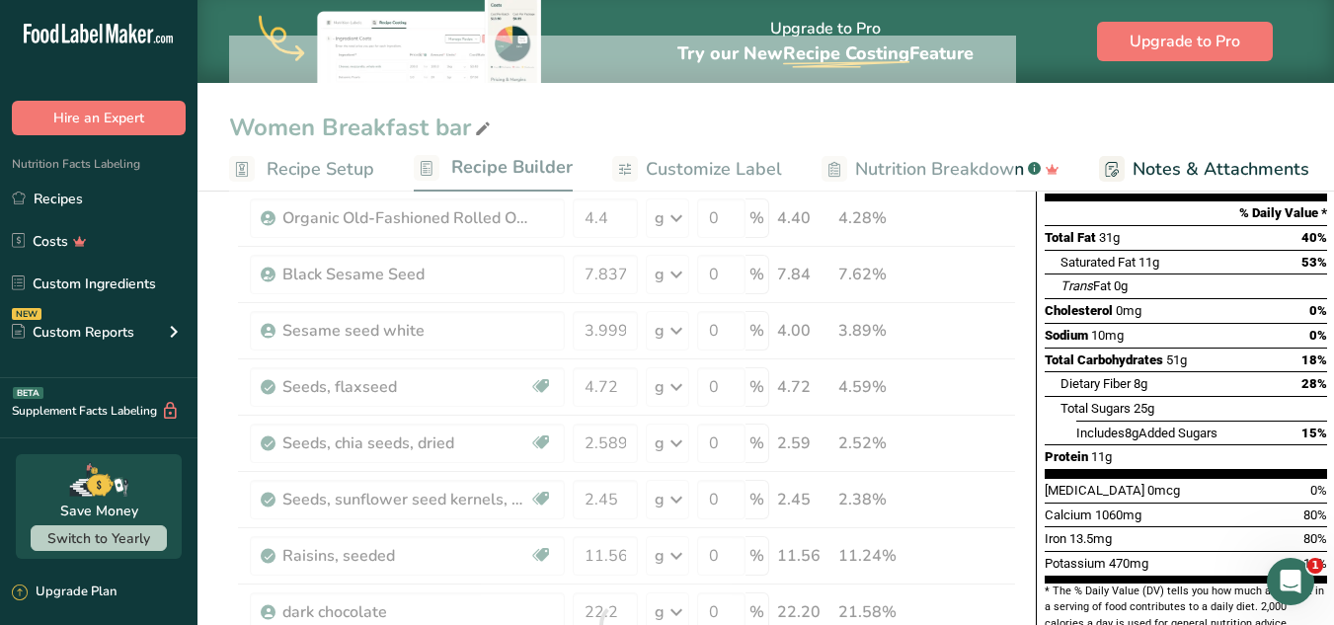
click at [1169, 323] on div "Sodium 10mg 0%" at bounding box center [1186, 335] width 282 height 25
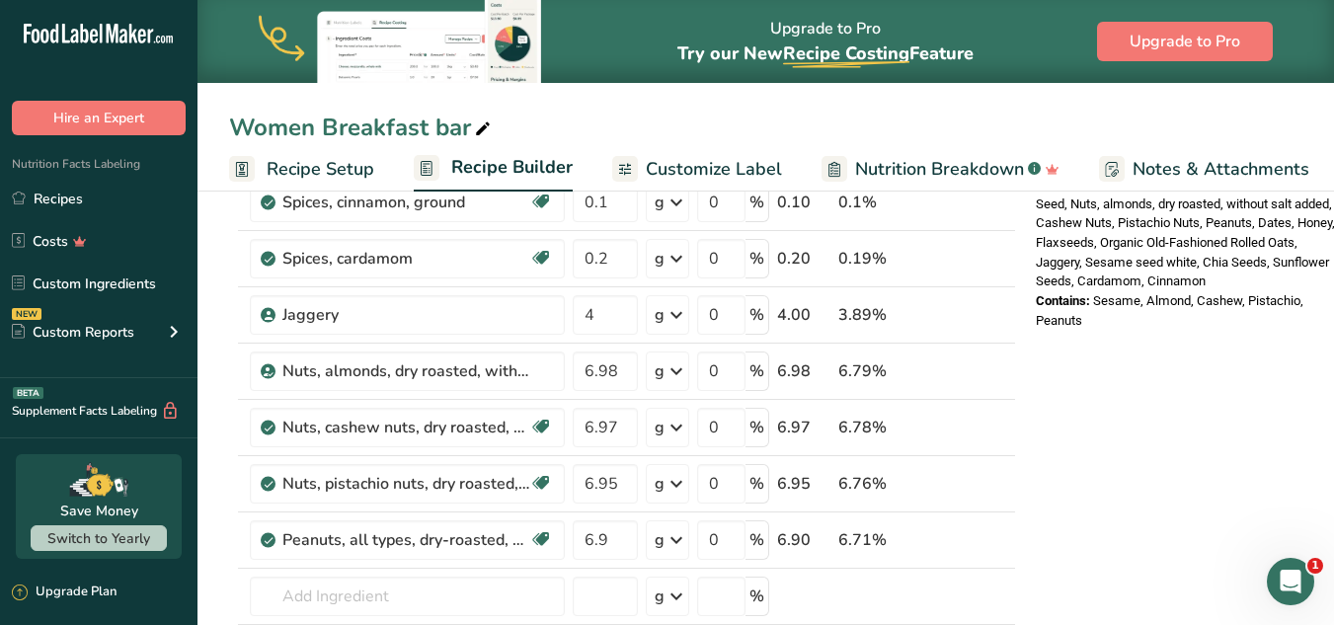
scroll to position [745, 0]
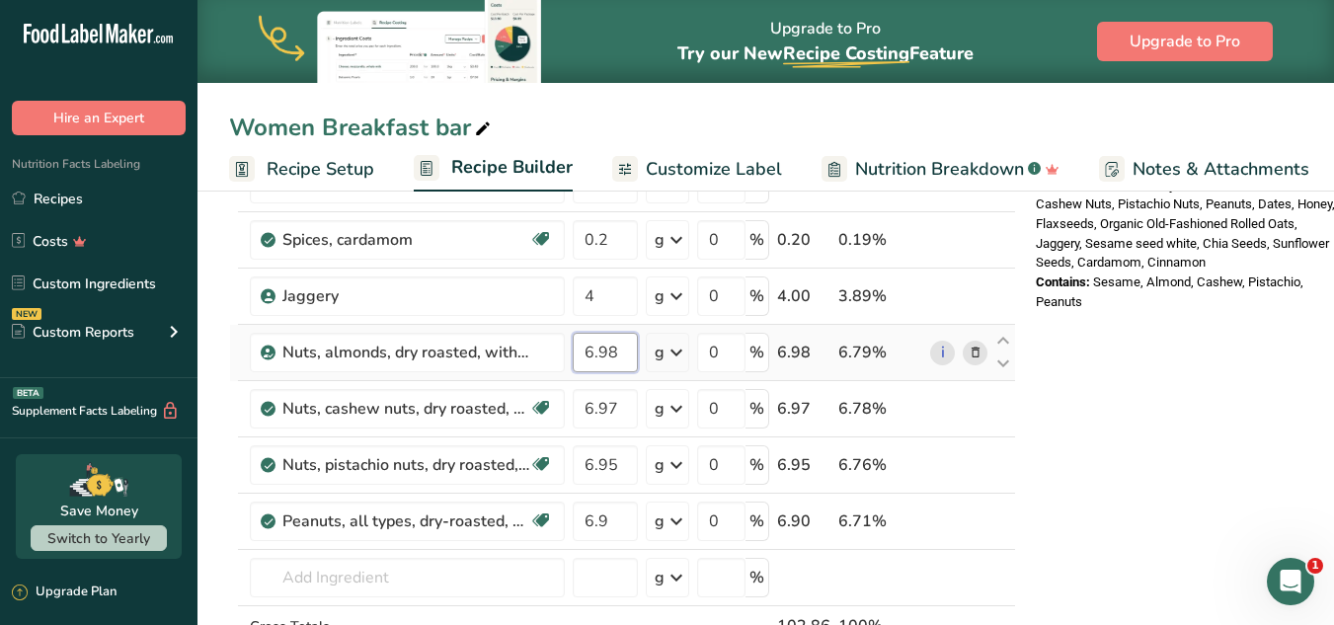
click at [606, 354] on input "6.98" at bounding box center [605, 352] width 65 height 39
type input "6.78"
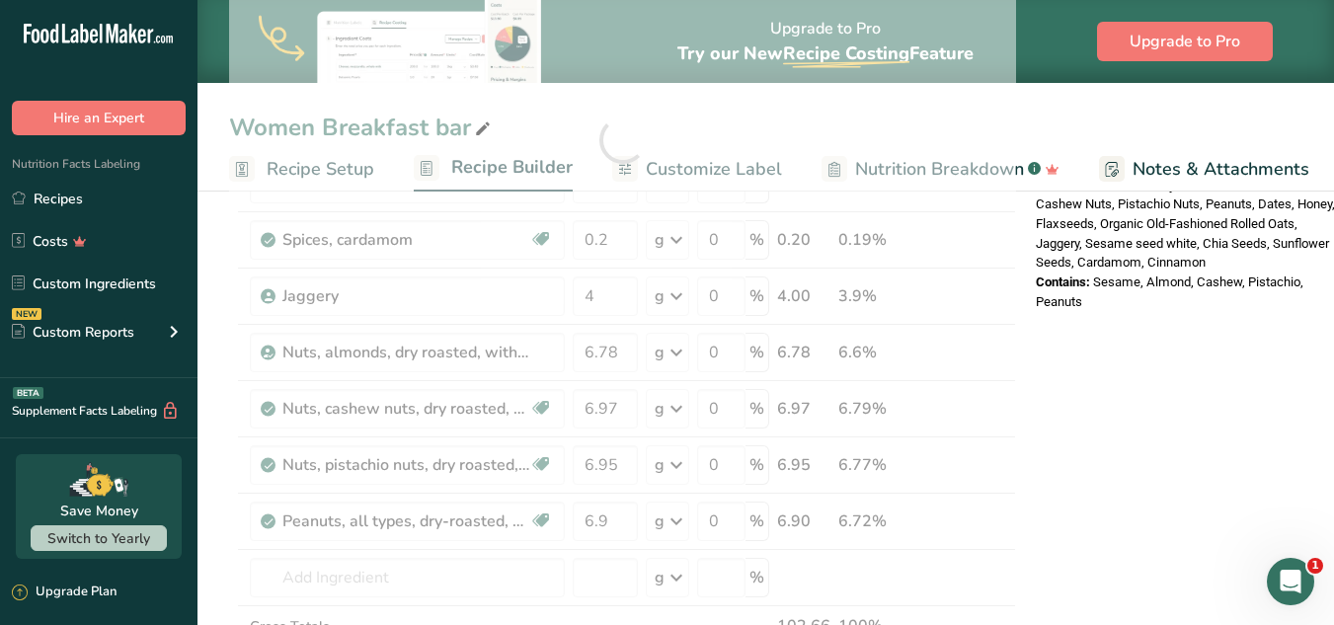
click at [1179, 340] on div "Nutrition Facts 1 Serving Per Container Serving Size 101g Amount Per Serving Ca…" at bounding box center [1186, 446] width 316 height 1948
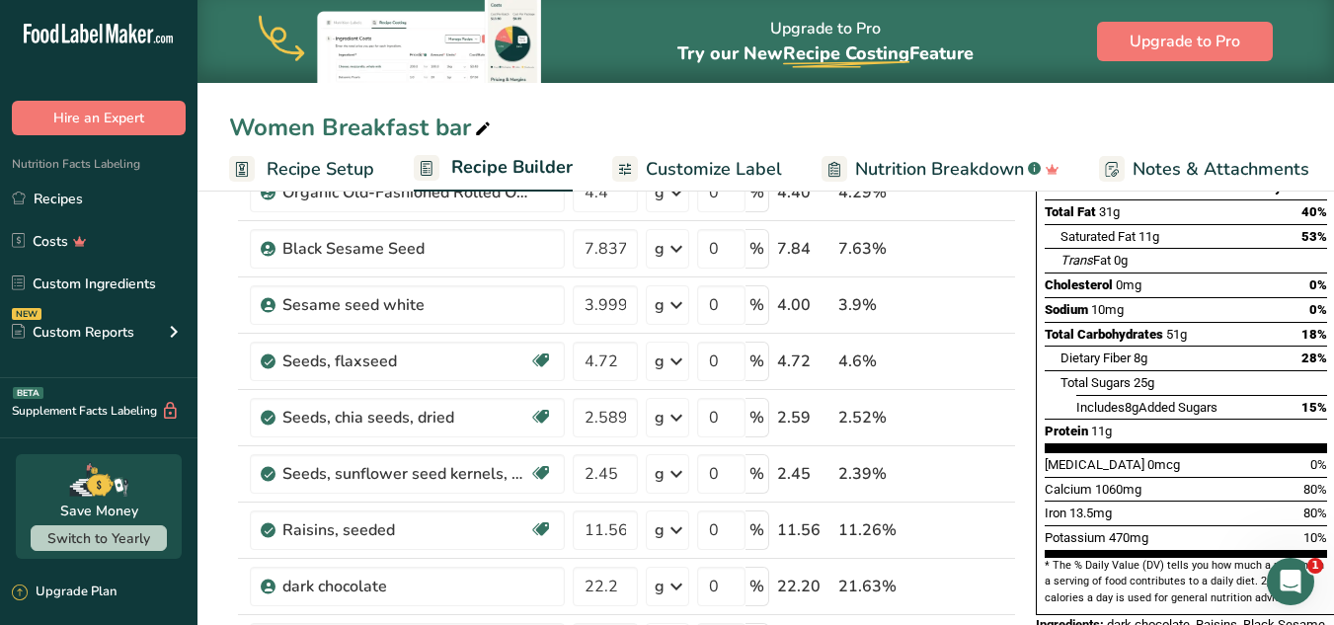
scroll to position [0, 0]
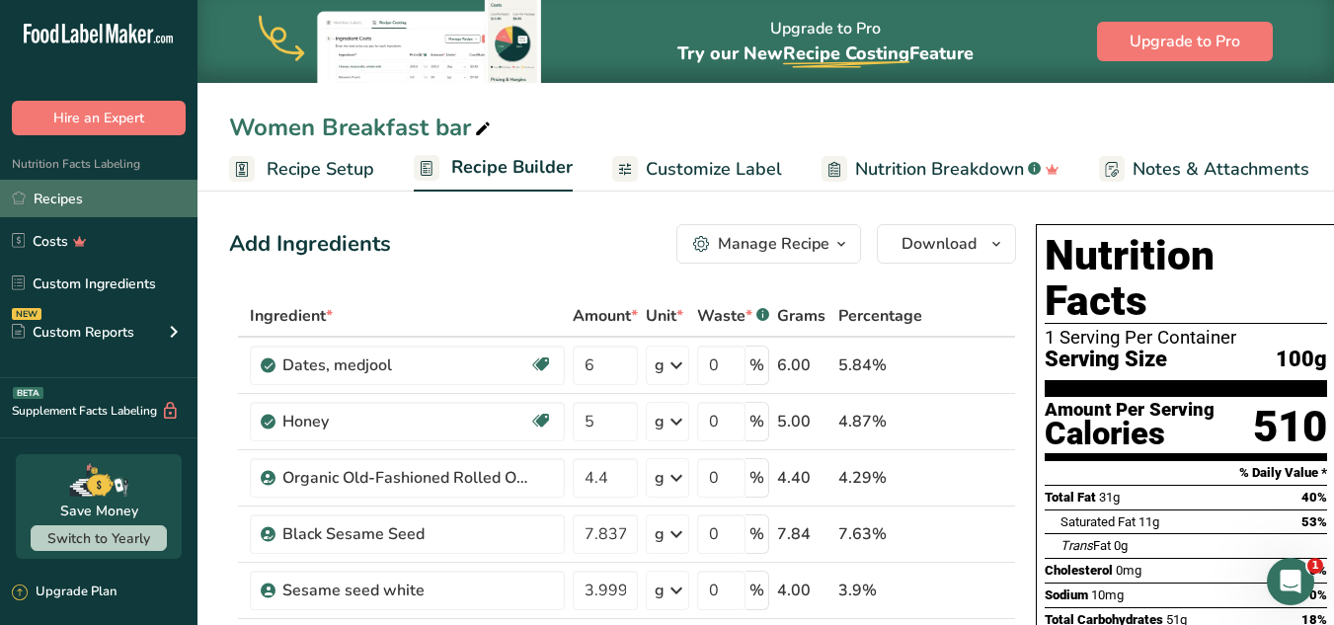
click at [51, 207] on link "Recipes" at bounding box center [98, 199] width 197 height 38
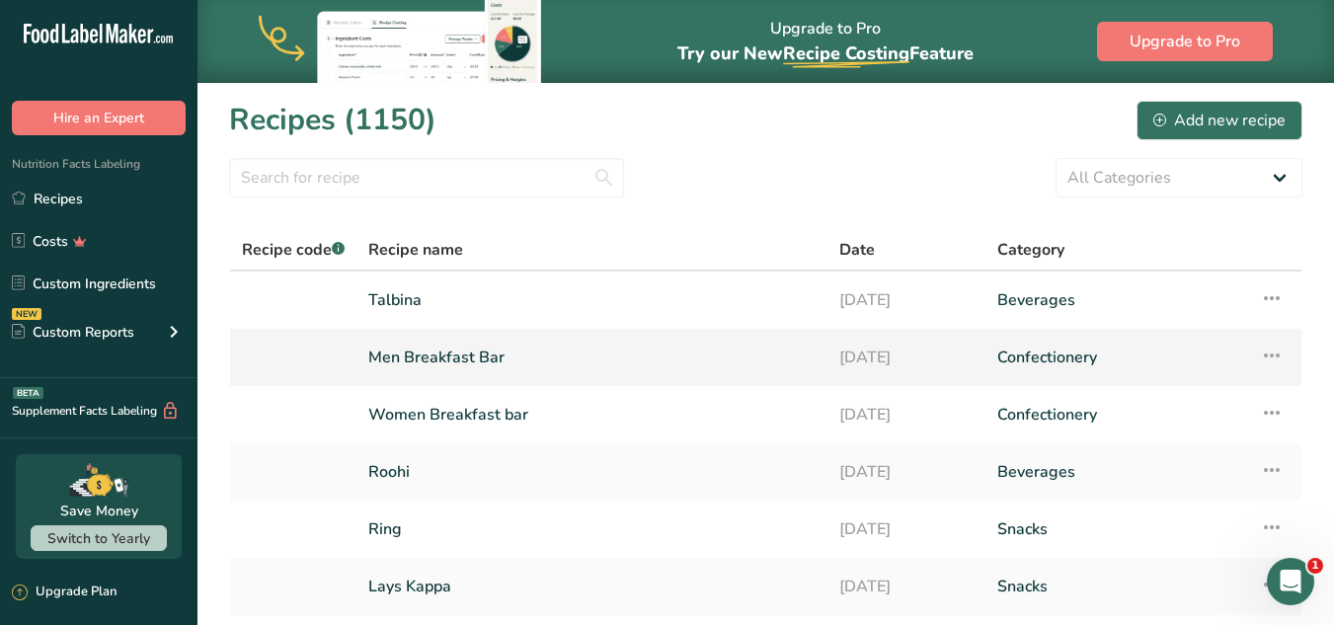
click at [432, 363] on link "Men Breakfast Bar" at bounding box center [591, 357] width 447 height 41
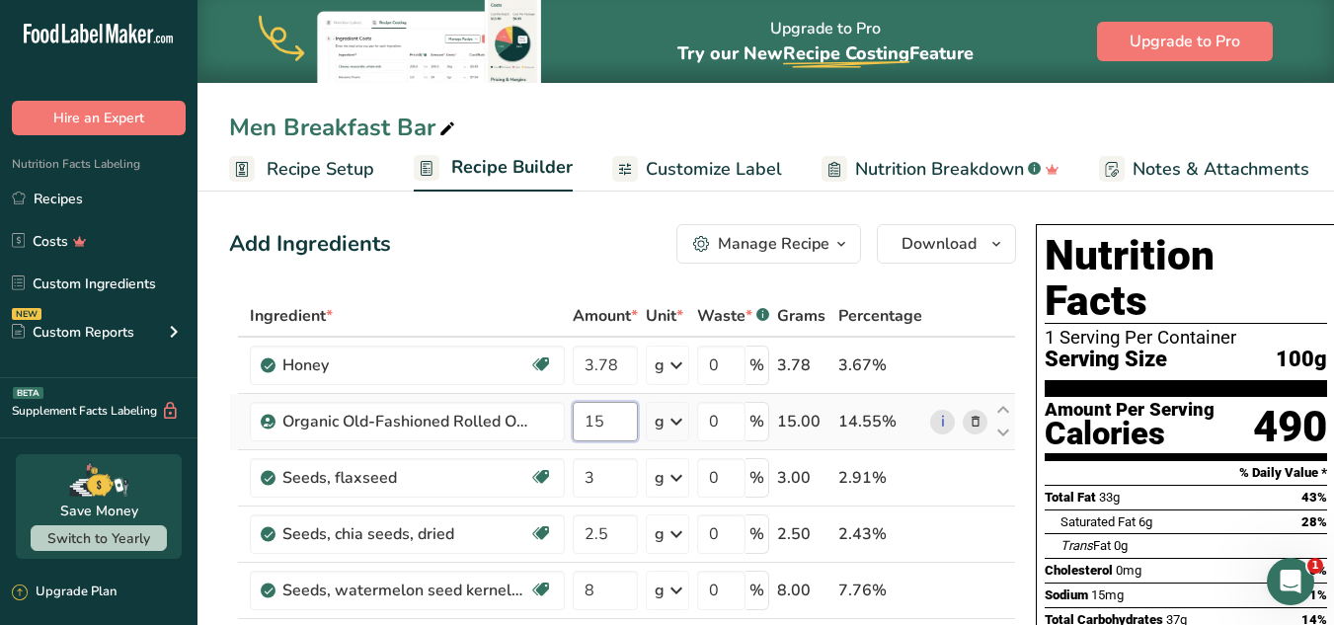
click at [603, 427] on input "15" at bounding box center [605, 421] width 65 height 39
type input "15.98"
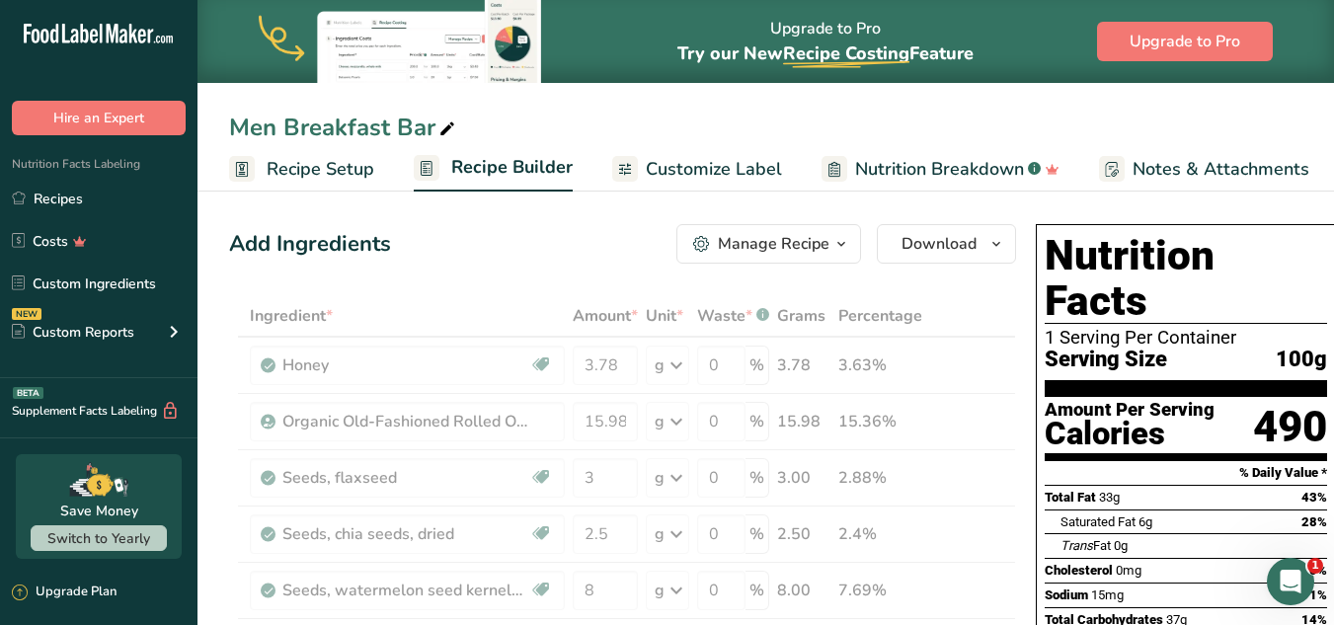
click at [1168, 348] on div "Serving Size 100g" at bounding box center [1186, 360] width 282 height 25
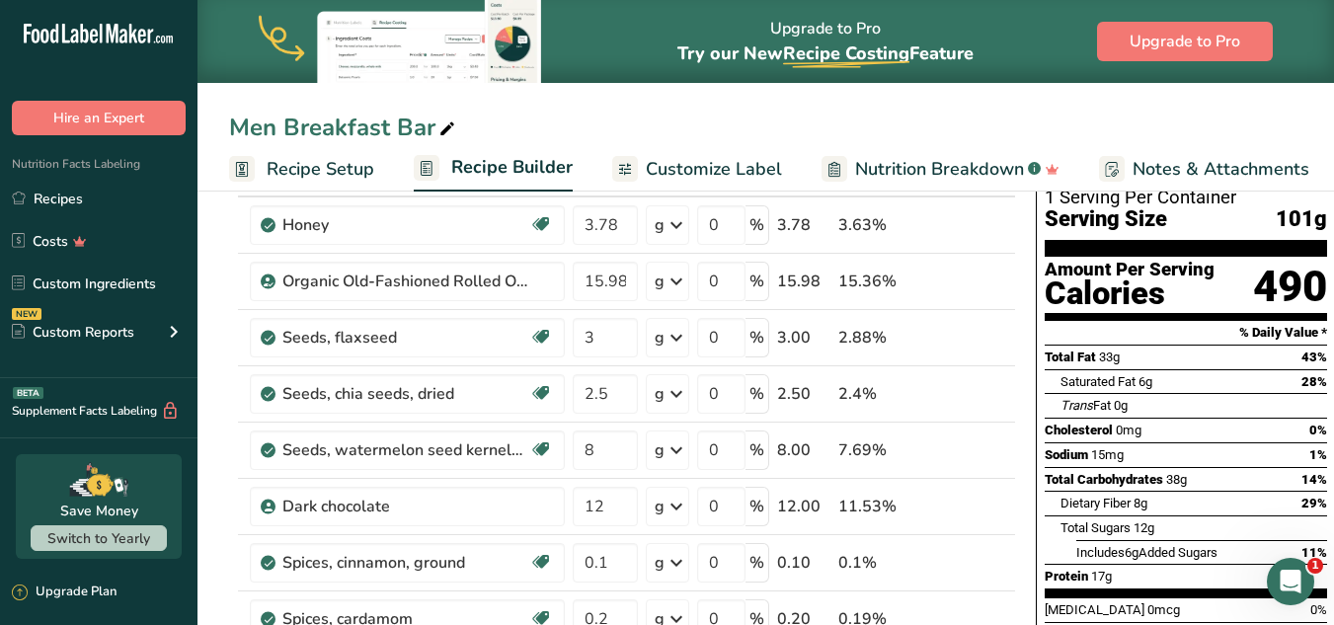
scroll to position [137, 0]
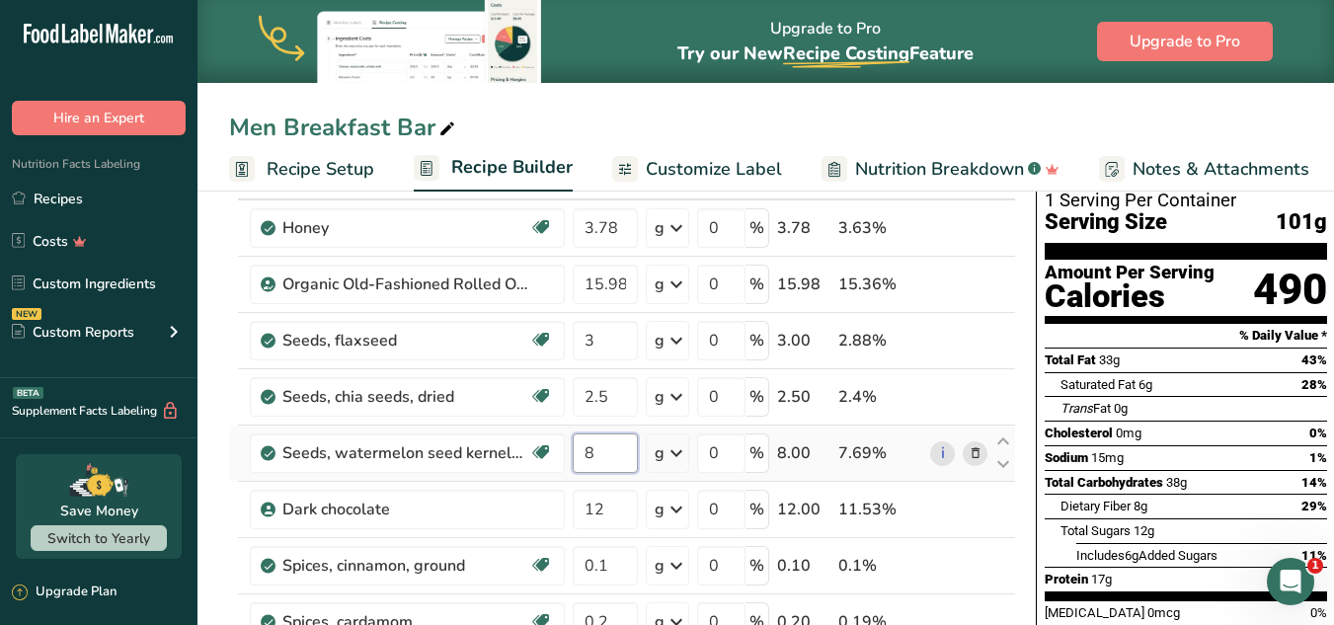
click at [600, 460] on input "8" at bounding box center [605, 453] width 65 height 39
type input "8.5"
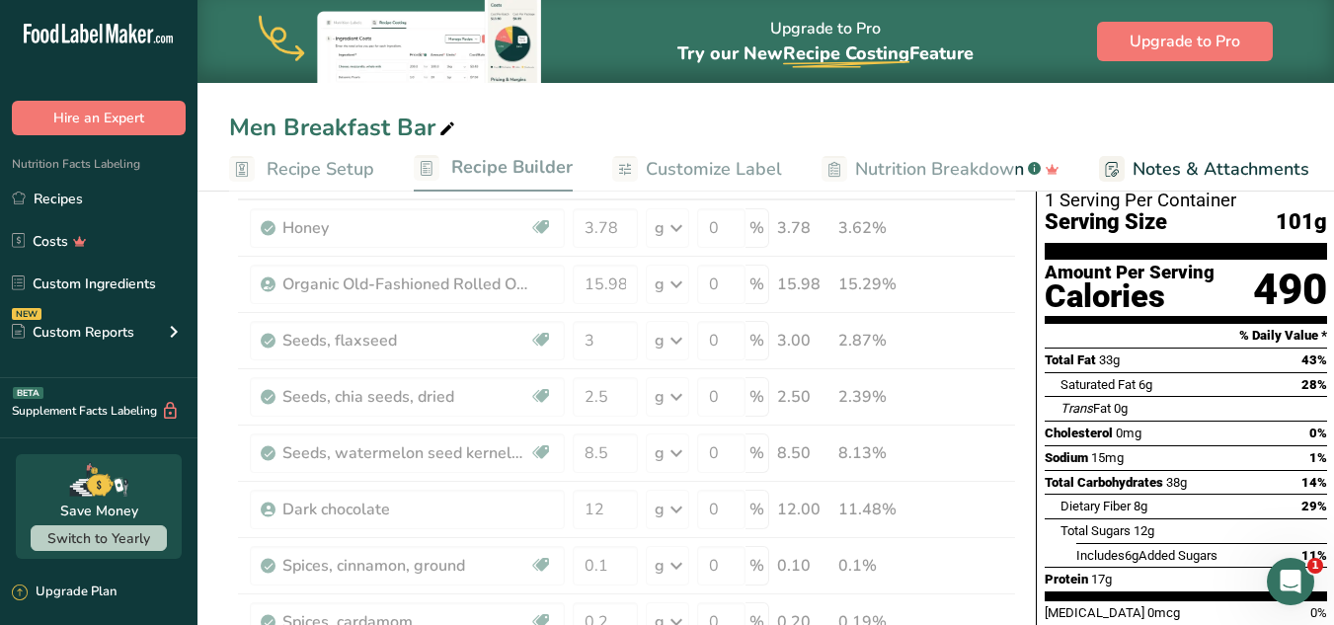
click at [1206, 348] on div "Total Fat 33g 43%" at bounding box center [1186, 360] width 282 height 25
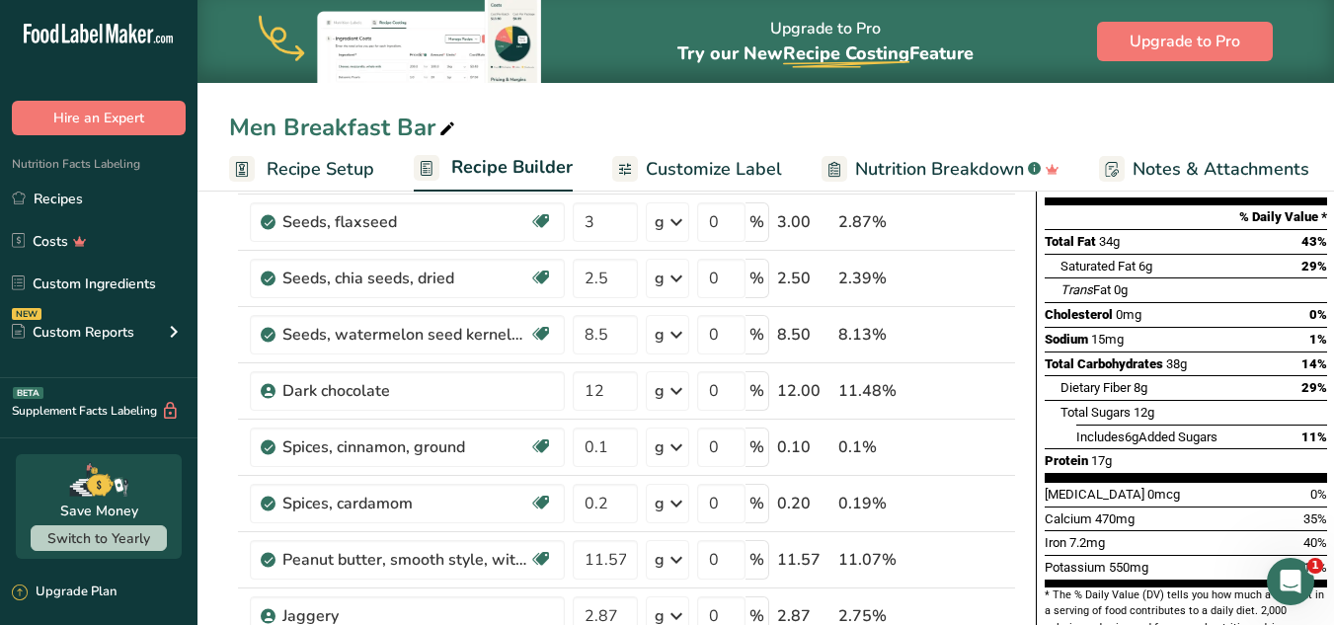
scroll to position [264, 0]
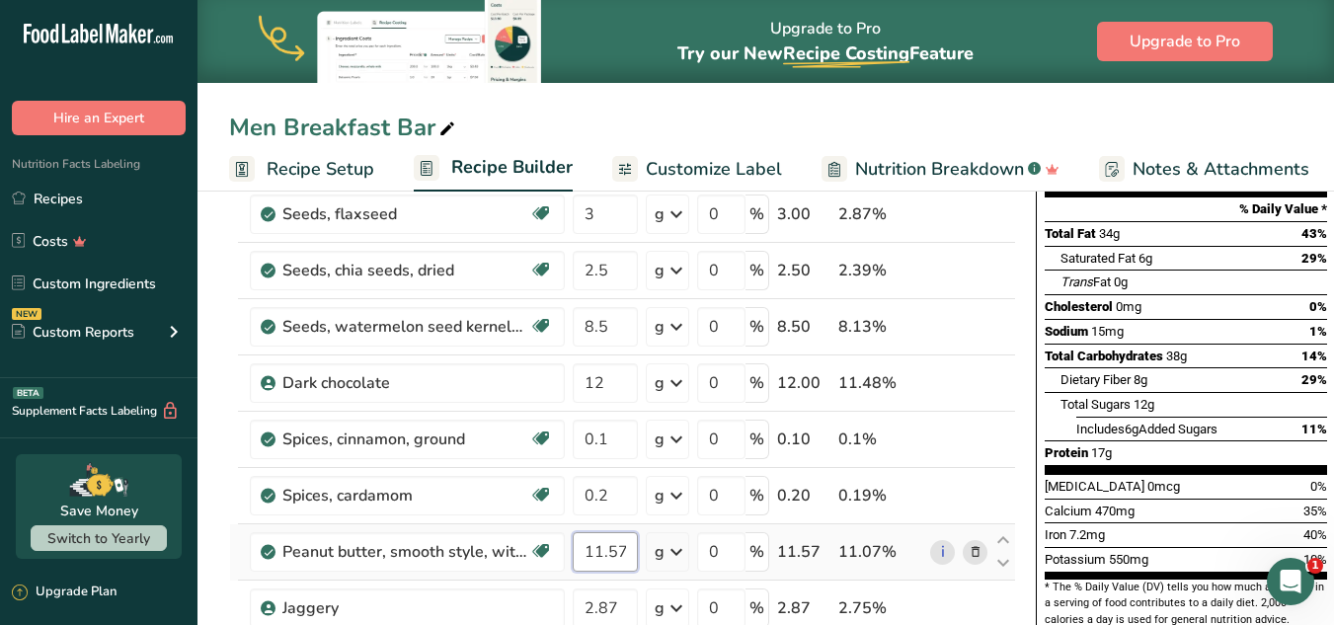
click at [615, 546] on input "11.57" at bounding box center [605, 551] width 65 height 39
type input "11.87"
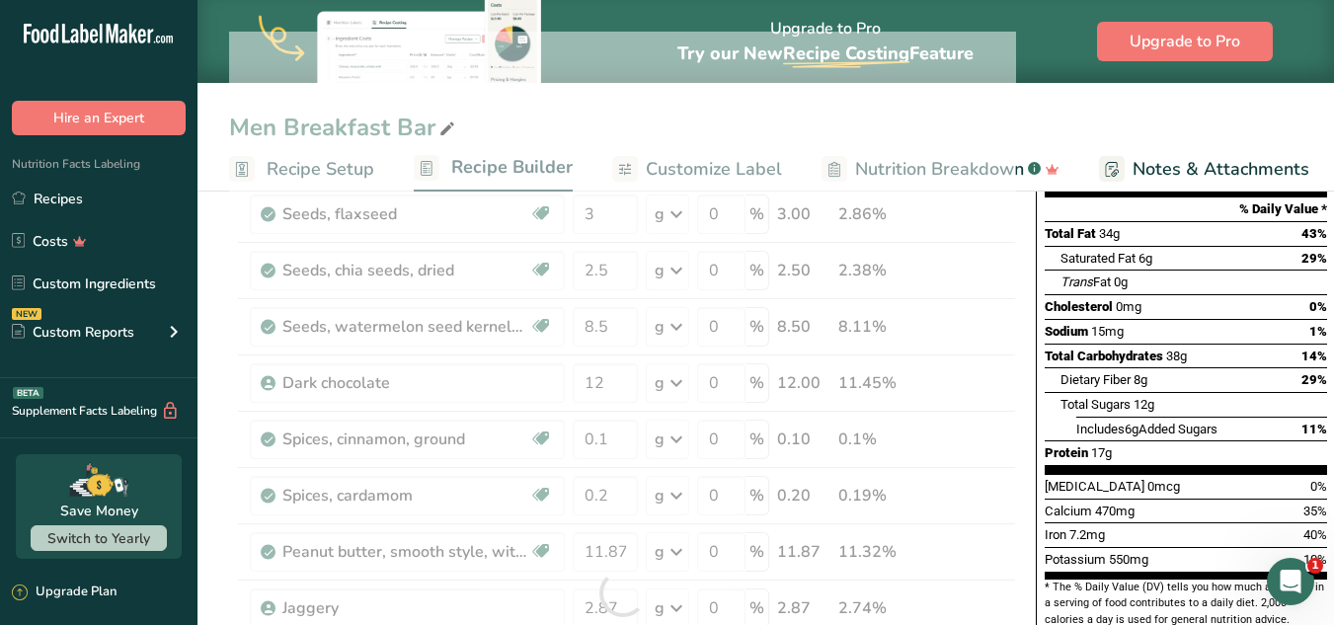
click at [1222, 392] on div "Total Sugars 12g" at bounding box center [1194, 404] width 267 height 25
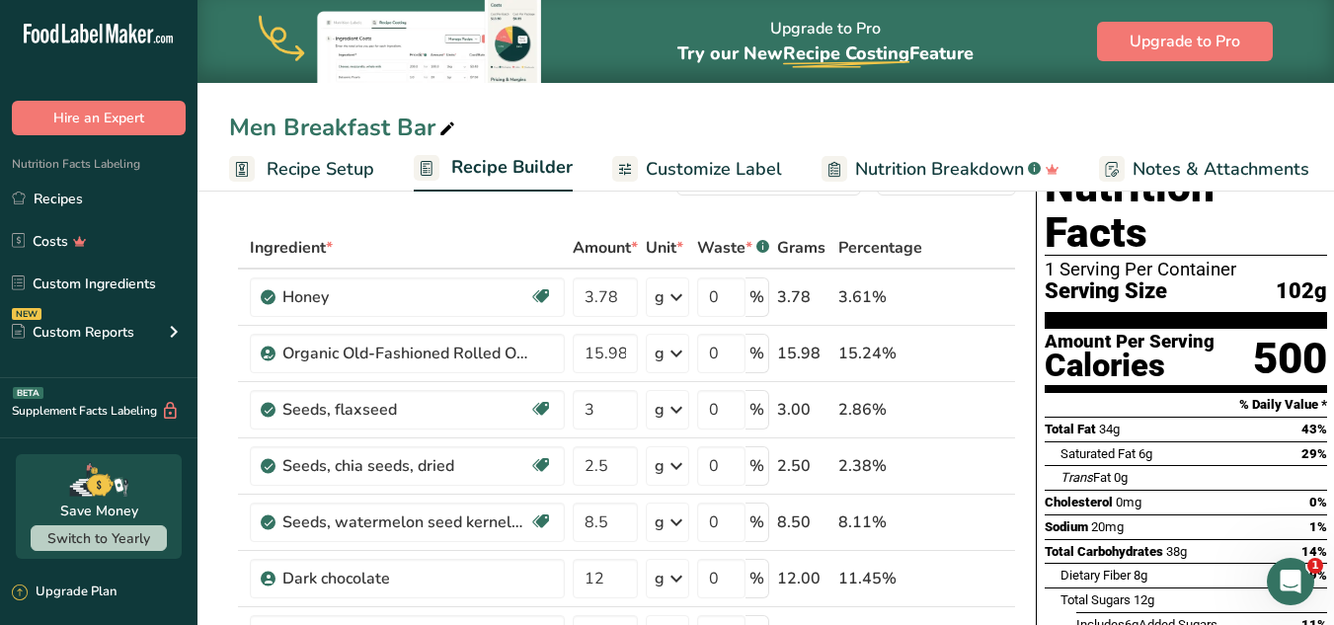
scroll to position [72, 0]
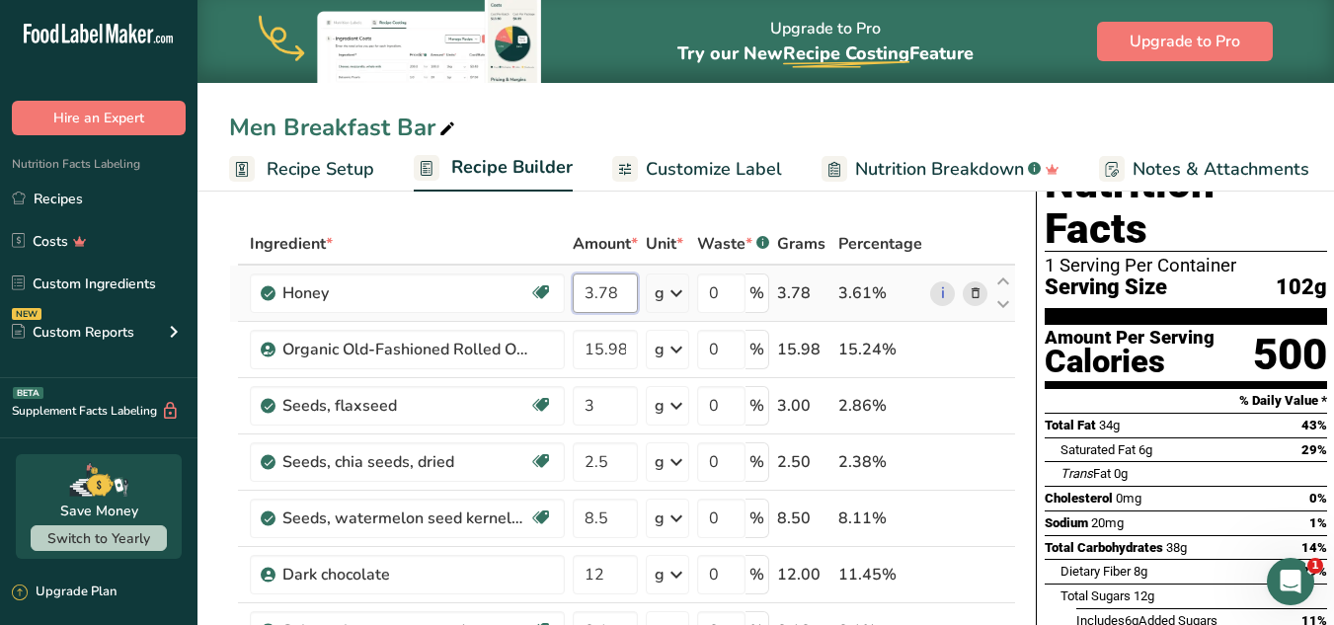
click at [607, 293] on input "3.78" at bounding box center [605, 293] width 65 height 39
type input "3.48"
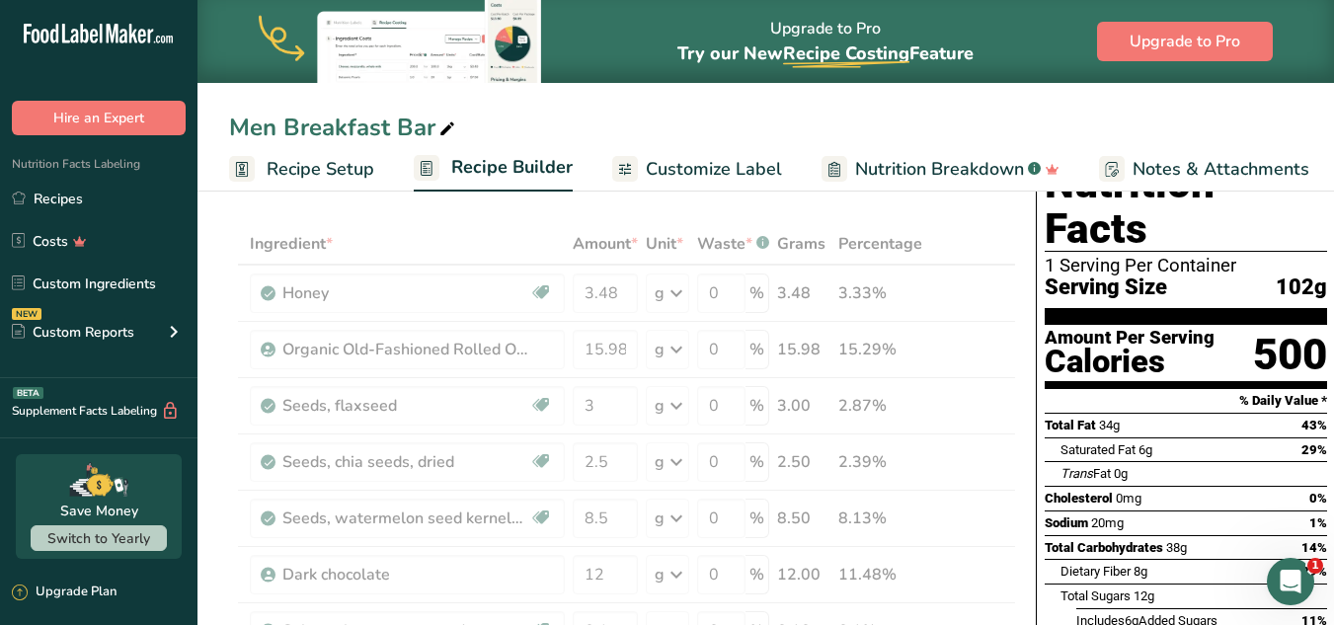
click at [1326, 511] on div "Nutrition Facts 1 Serving Per Container Serving Size 102g Amount Per Serving Ca…" at bounding box center [1186, 490] width 300 height 676
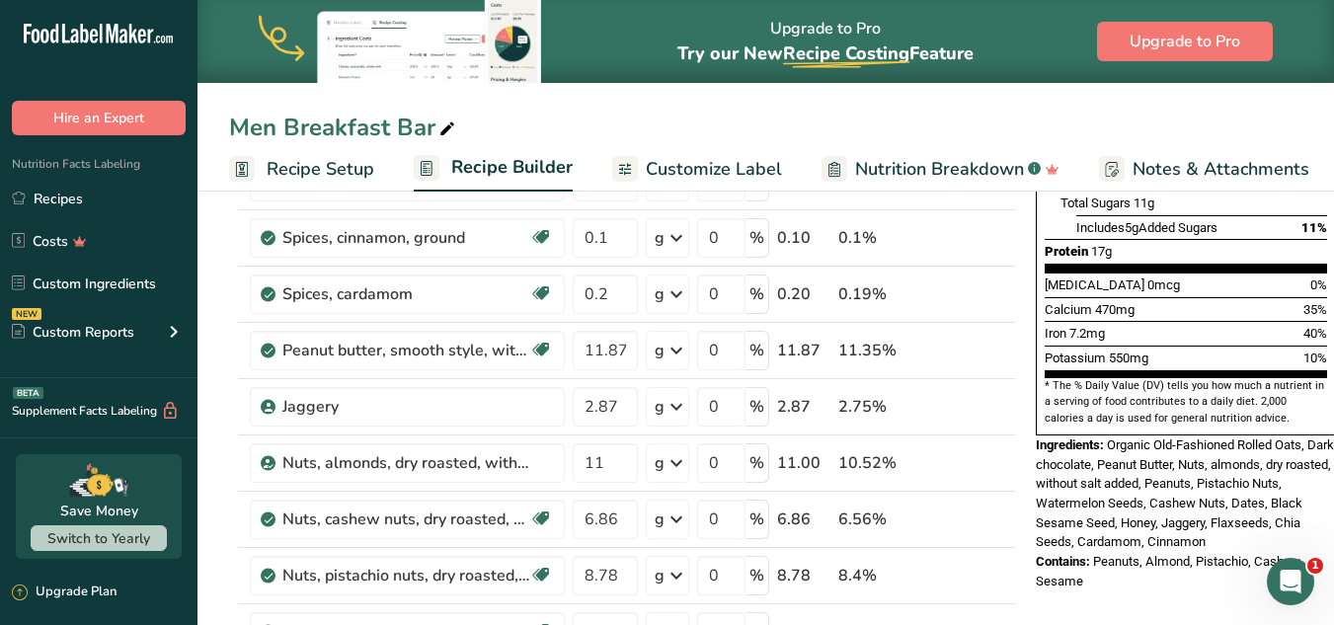
scroll to position [487, 0]
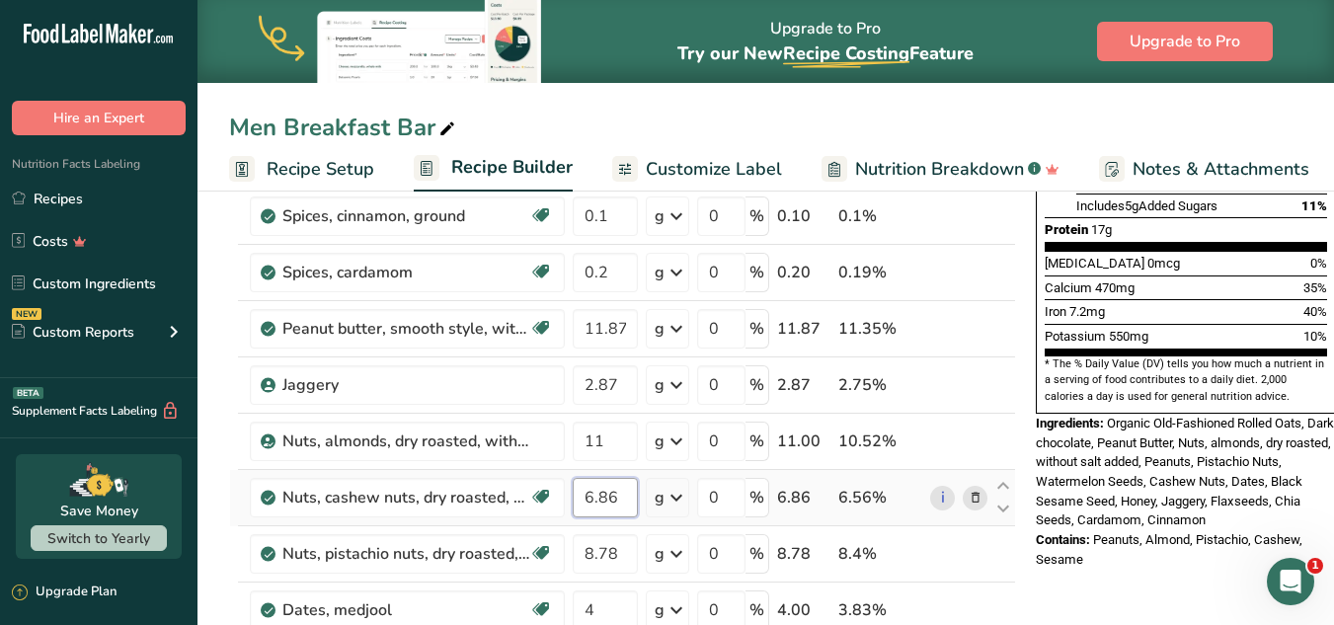
click at [612, 501] on input "6.86" at bounding box center [605, 497] width 65 height 39
click at [608, 490] on input "6.86" at bounding box center [605, 497] width 65 height 39
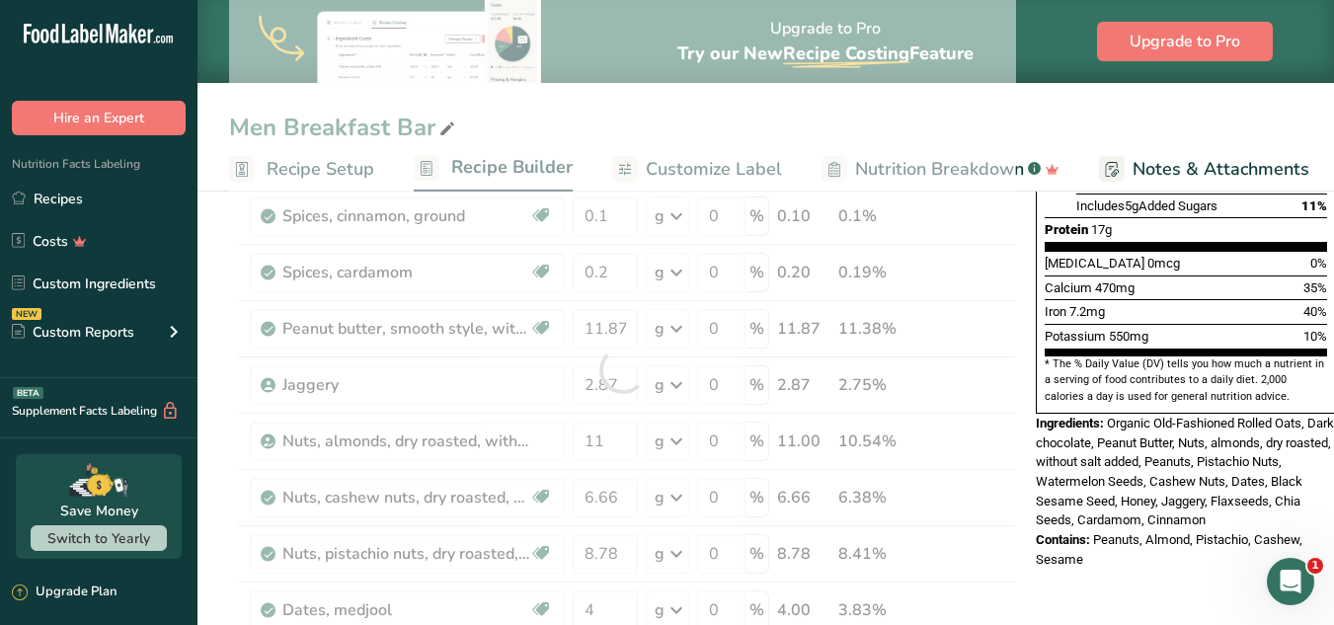
click at [1240, 276] on div "Calcium 470mg 35%" at bounding box center [1186, 288] width 282 height 25
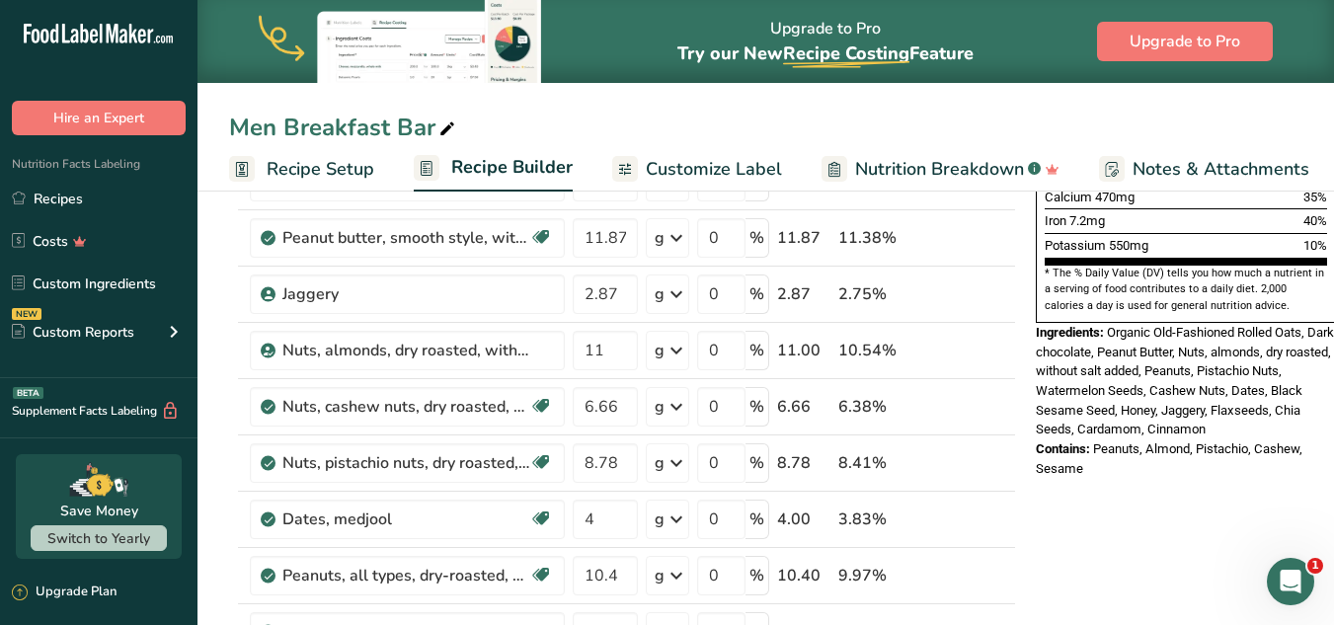
scroll to position [613, 0]
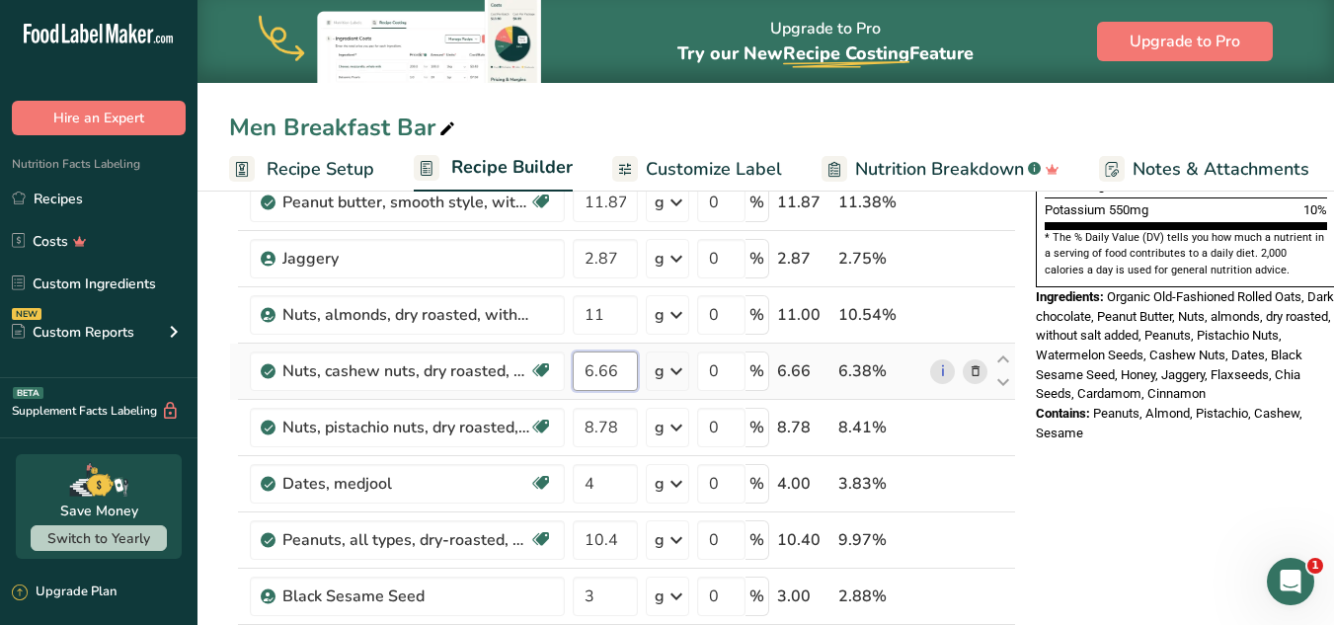
click at [610, 356] on input "6.66" at bounding box center [605, 371] width 65 height 39
type input "6.96"
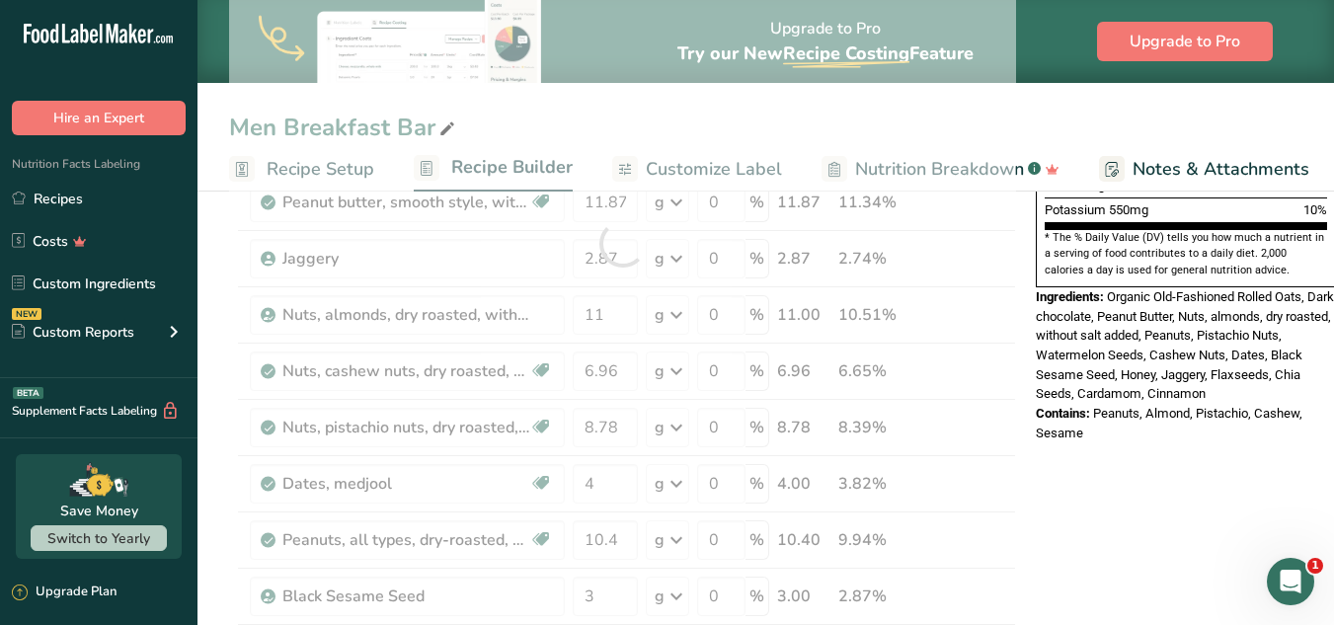
click at [1140, 398] on div "Nutrition Facts 1 Serving Per Container Serving Size 102g Amount Per Serving Ca…" at bounding box center [1186, 26] width 316 height 847
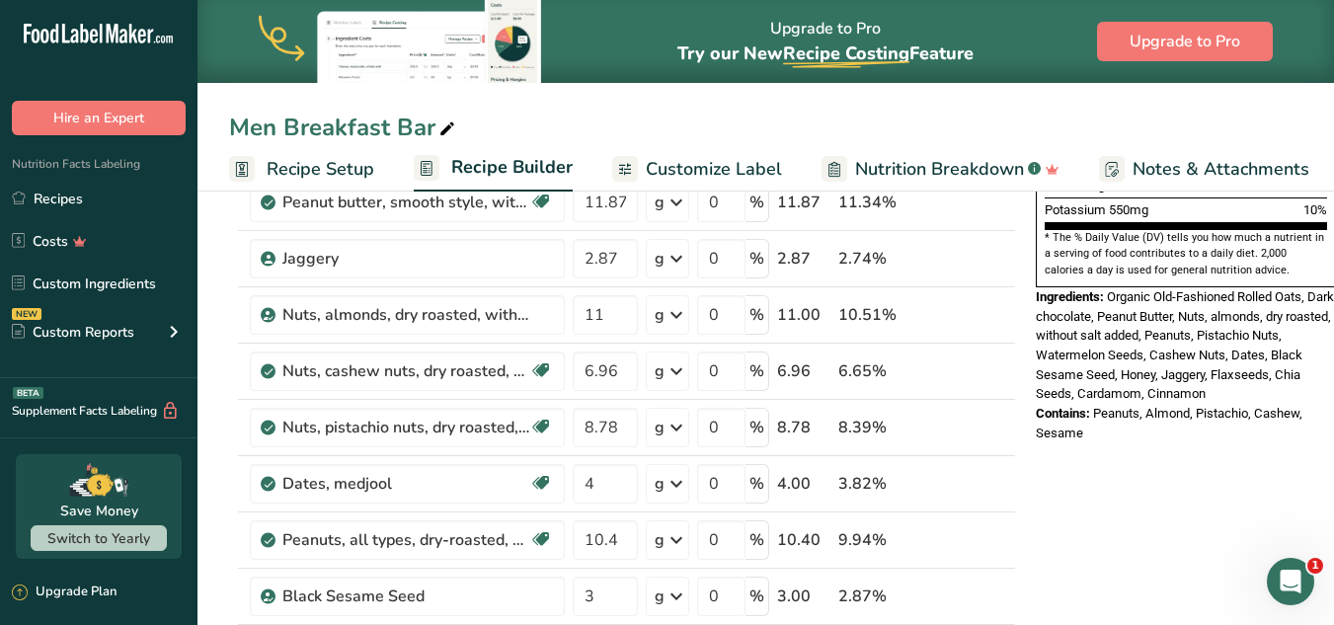
drag, startPoint x: 1140, startPoint y: 398, endPoint x: 1164, endPoint y: 348, distance: 56.1
click at [1164, 348] on div "Nutrition Facts 1 Serving Per Container Serving Size 102g Amount Per Serving Ca…" at bounding box center [1186, 26] width 316 height 847
click at [1177, 403] on div "Nutrition Facts 1 Serving Per Container Serving Size 102g Amount Per Serving Ca…" at bounding box center [1186, 26] width 316 height 847
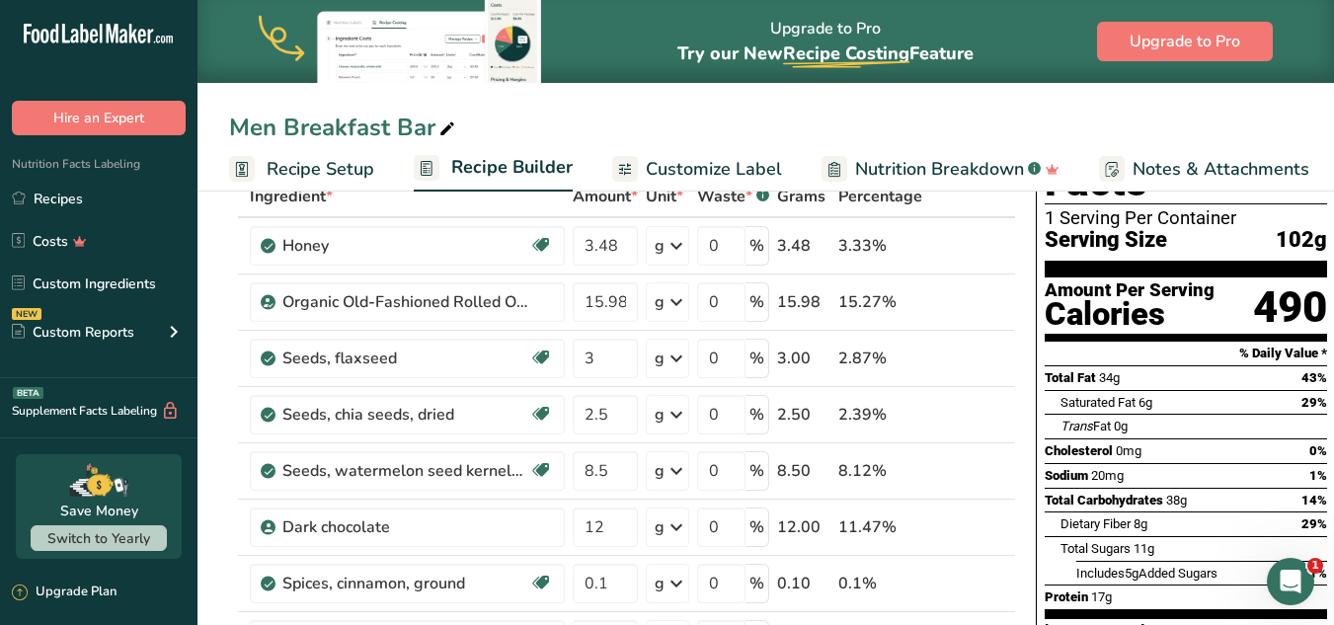
scroll to position [130, 0]
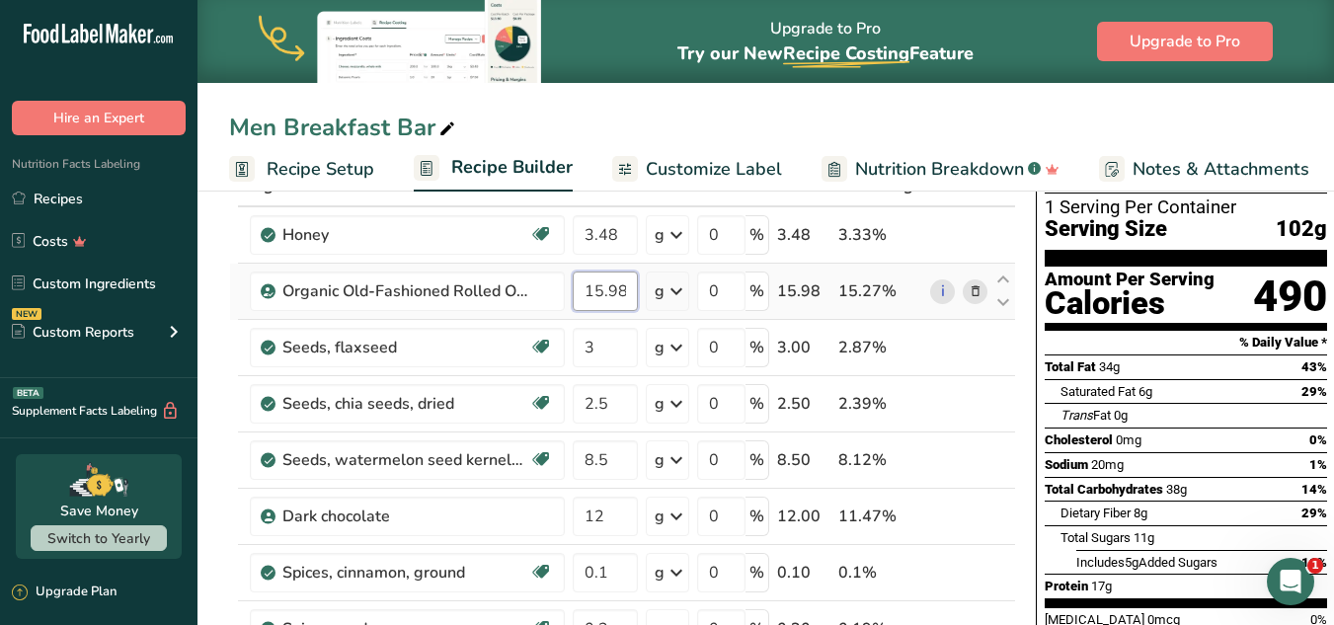
click at [612, 289] on input "15.98" at bounding box center [605, 291] width 65 height 39
click at [605, 289] on input "15.98" at bounding box center [605, 291] width 65 height 39
type input "16.98"
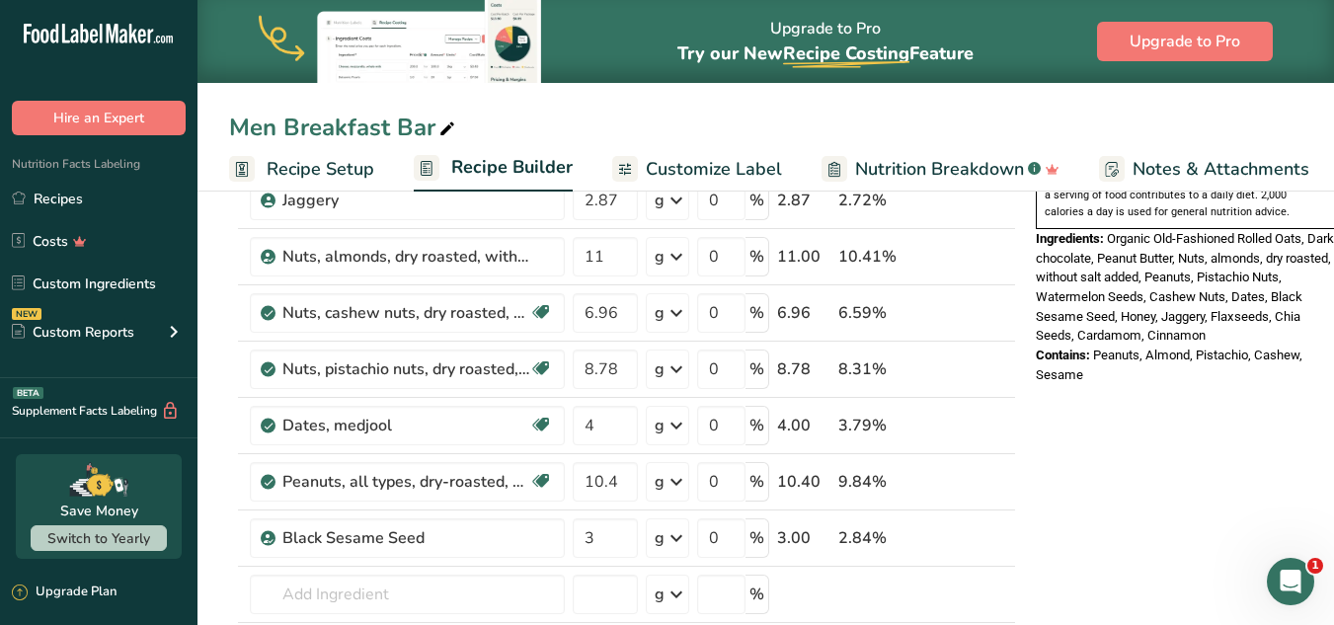
scroll to position [678, 0]
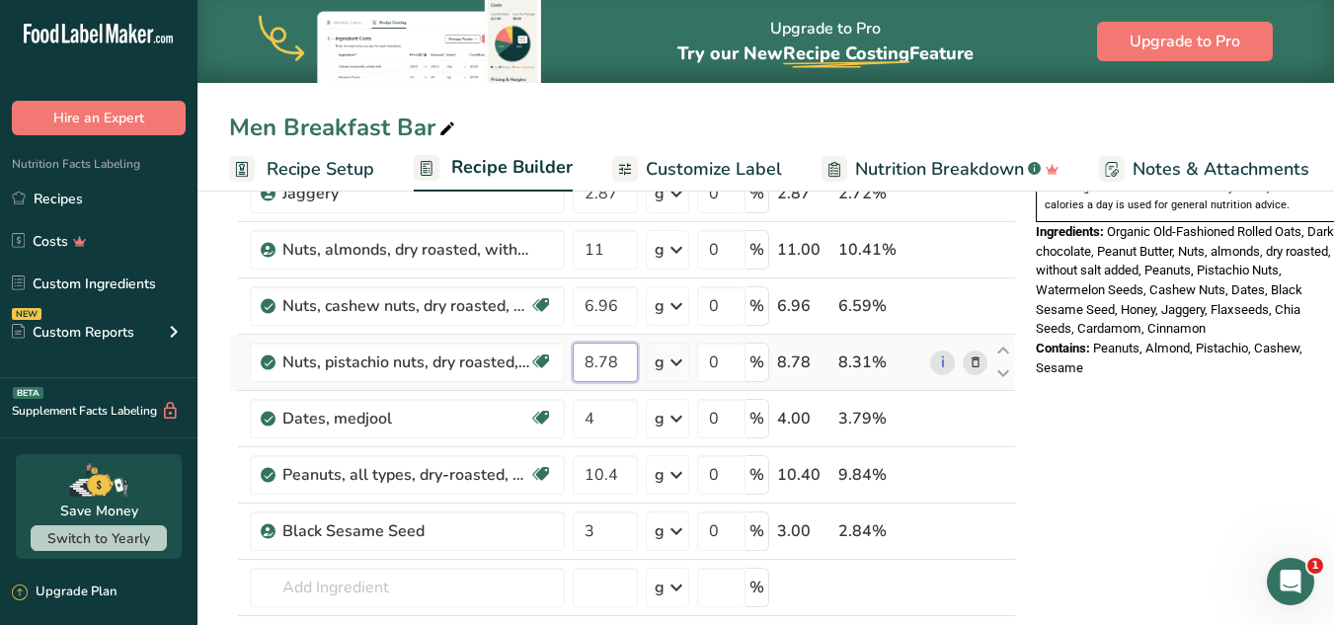
click at [596, 369] on input "8.78" at bounding box center [605, 362] width 65 height 39
click at [594, 362] on input "8.78" at bounding box center [605, 362] width 65 height 39
click at [594, 362] on input "0.78" at bounding box center [605, 362] width 65 height 39
type input "9.78"
click at [1169, 374] on div "Nutrition Facts 1 Serving Per Container Serving Size 103g Amount Per Serving Ca…" at bounding box center [1186, 484] width 316 height 1892
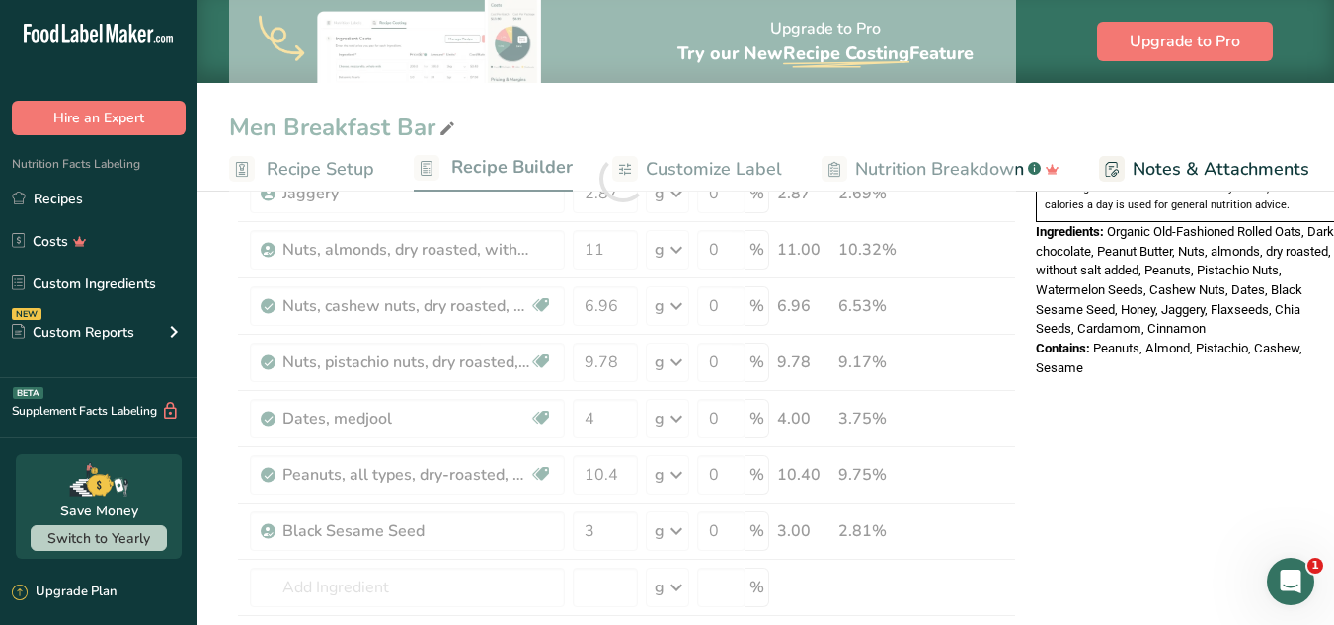
click at [1169, 374] on div "Nutrition Facts 1 Serving Per Container Serving Size 103g Amount Per Serving Ca…" at bounding box center [1186, 484] width 316 height 1892
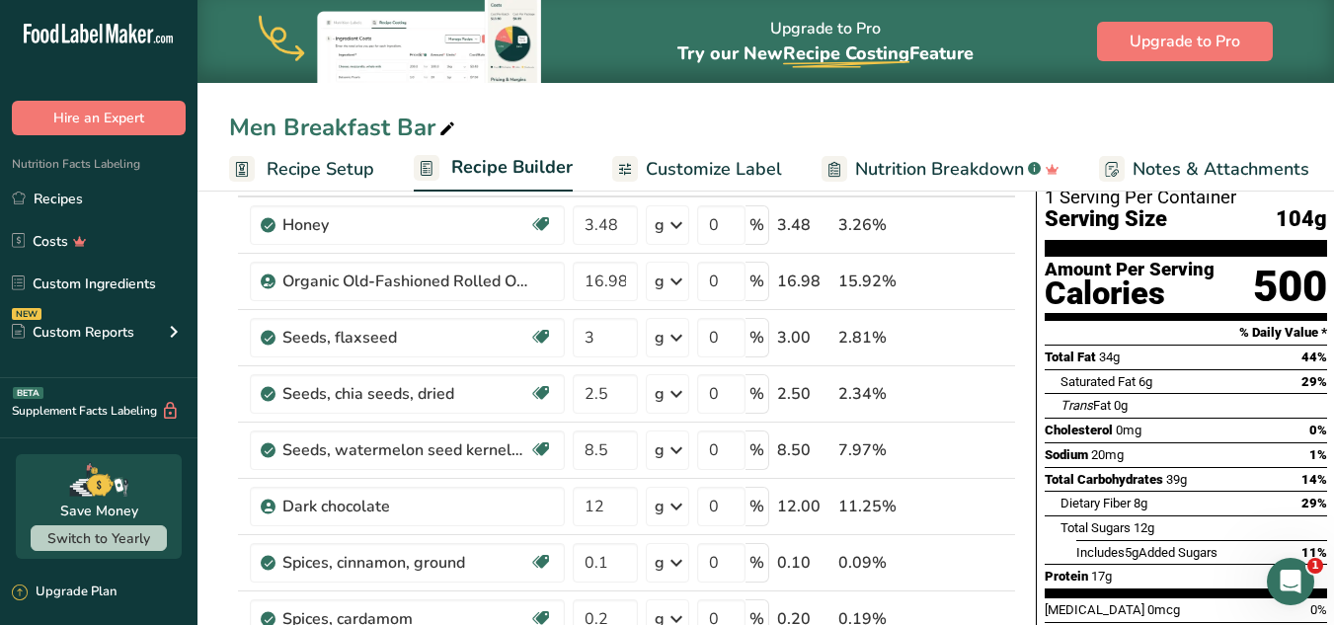
scroll to position [0, 0]
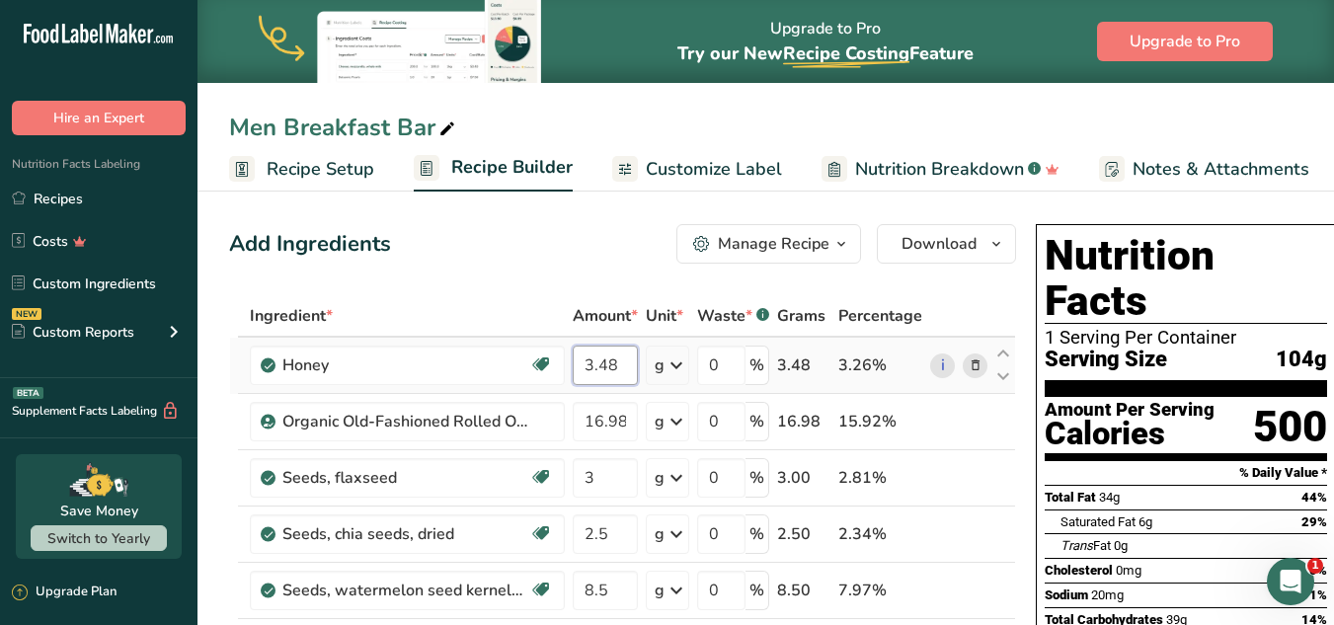
click at [607, 366] on input "3.48" at bounding box center [605, 365] width 65 height 39
type input "3.38"
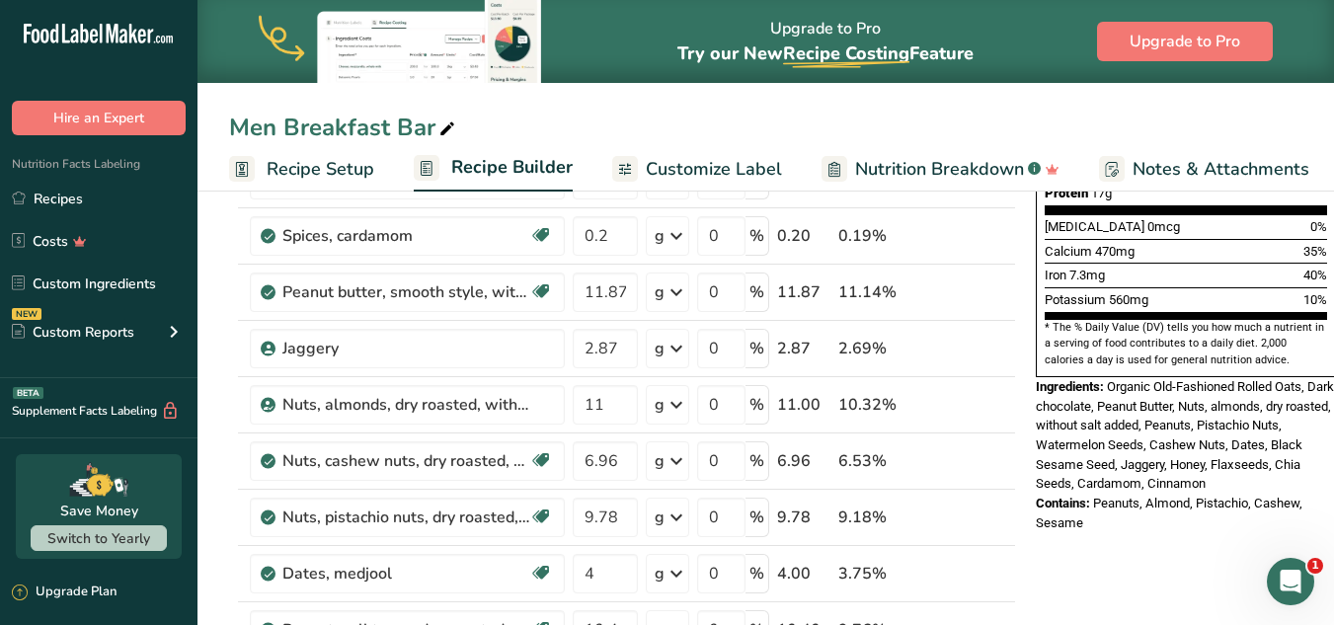
scroll to position [541, 0]
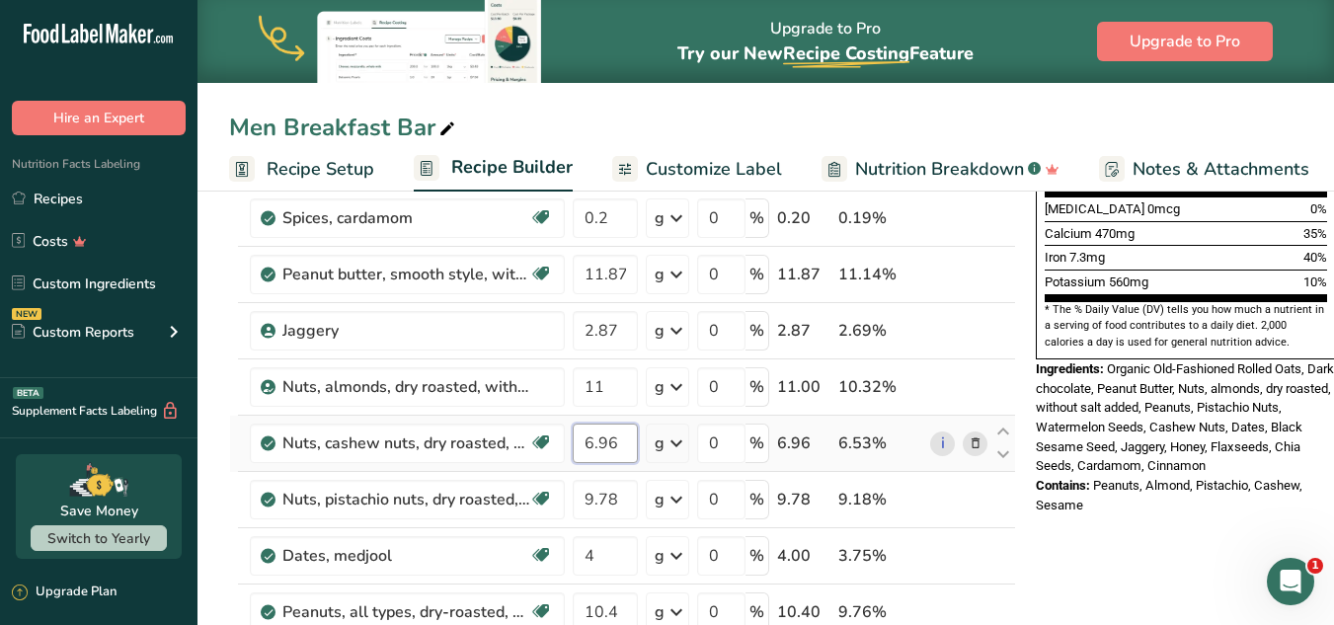
click at [591, 447] on input "6.96" at bounding box center [605, 443] width 65 height 39
click at [592, 447] on input "0.96" at bounding box center [605, 443] width 65 height 39
type input "7.96"
click at [1113, 476] on div "Contains: Peanuts, Almond, Pistachio, Cashew, Sesame" at bounding box center [1186, 495] width 300 height 39
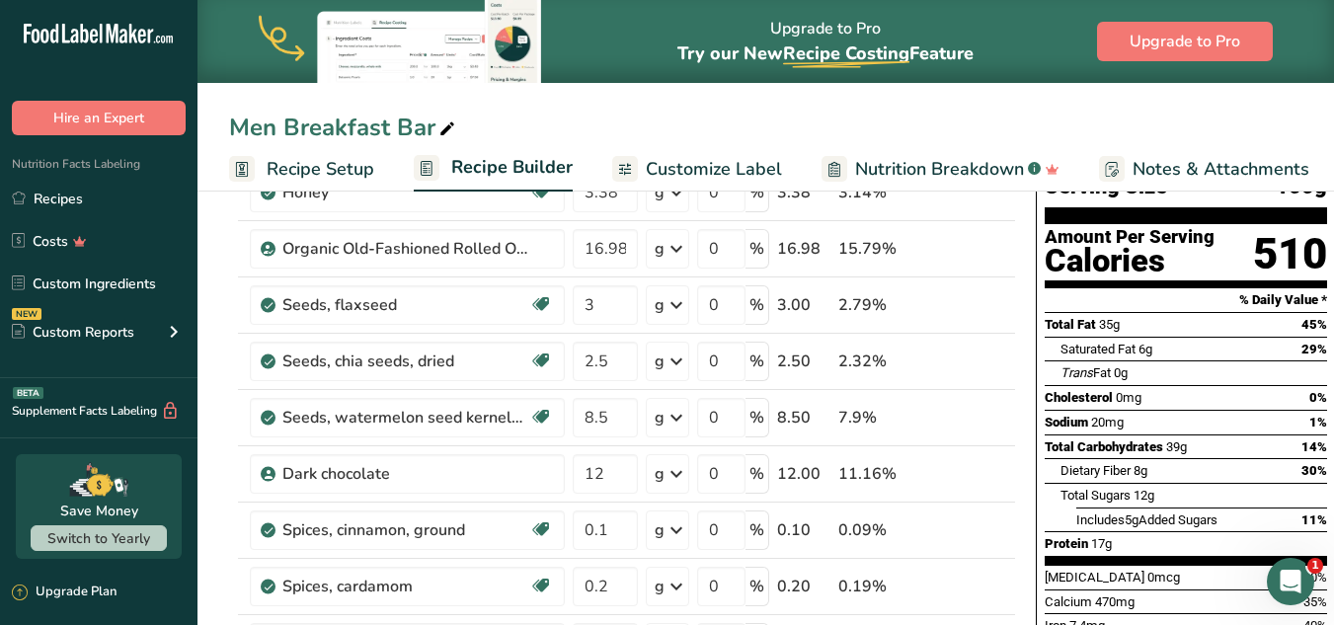
scroll to position [177, 0]
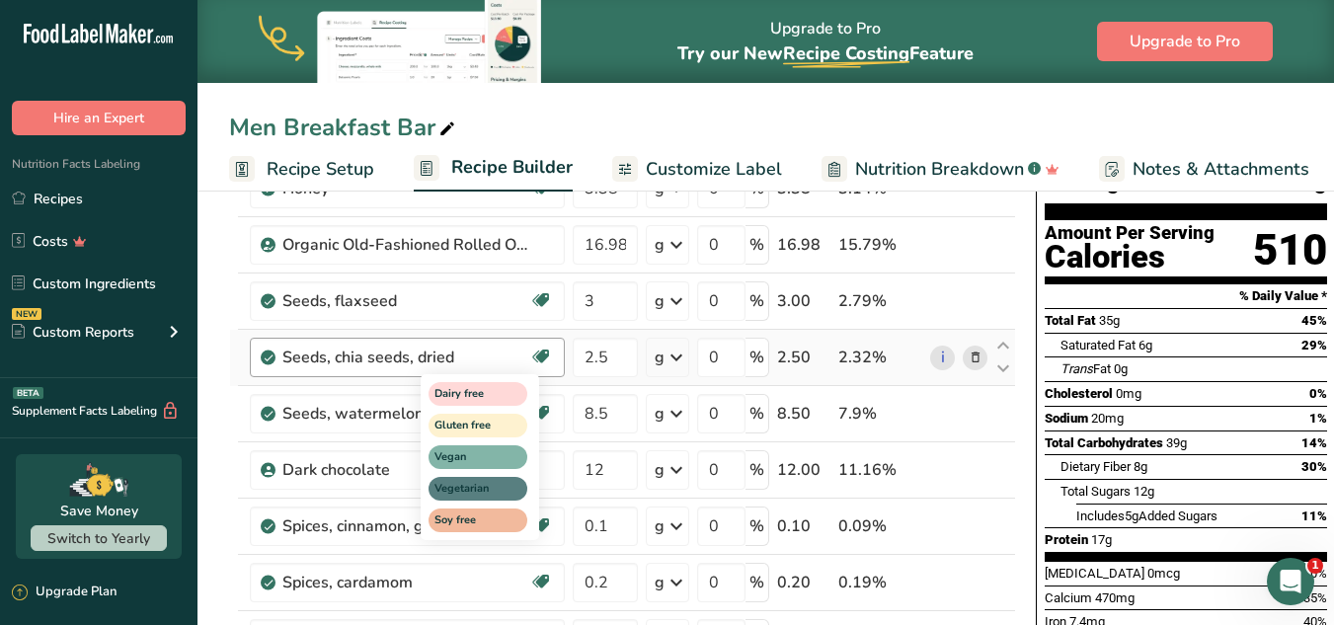
click at [592, 405] on div "Dairy free Gluten free Vegan Vegetarian Soy free" at bounding box center [516, 455] width 190 height 170
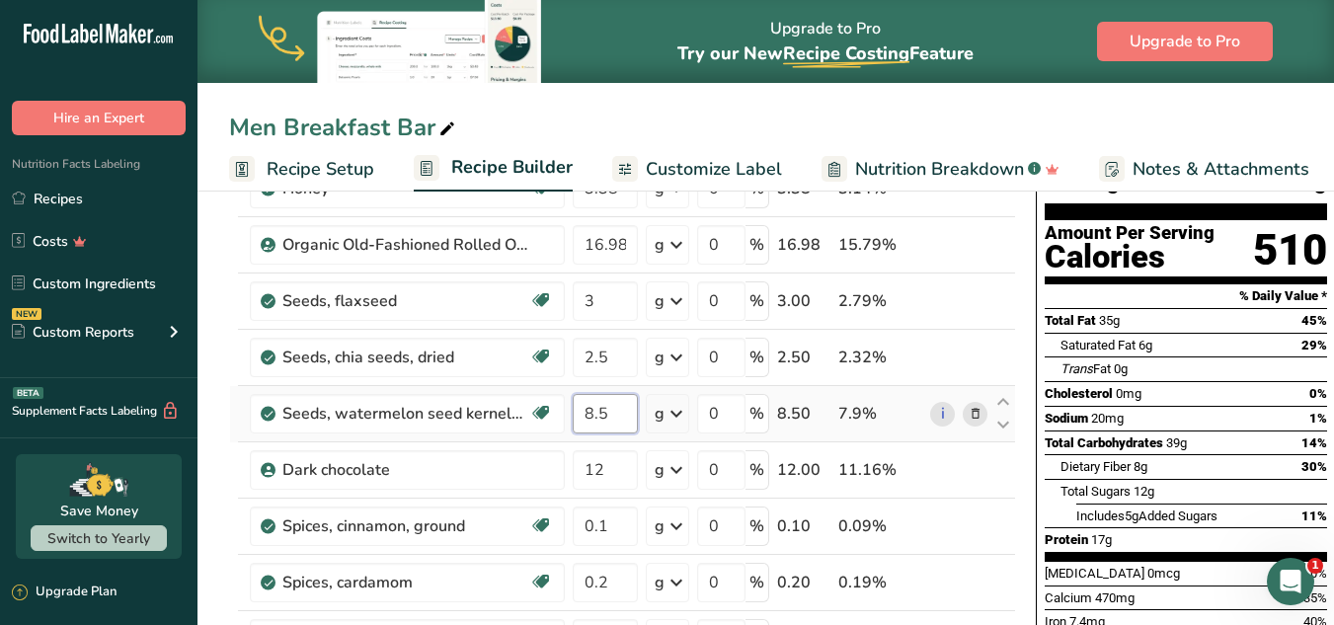
click at [610, 421] on input "8.5" at bounding box center [605, 413] width 65 height 39
type input "8"
type input "9"
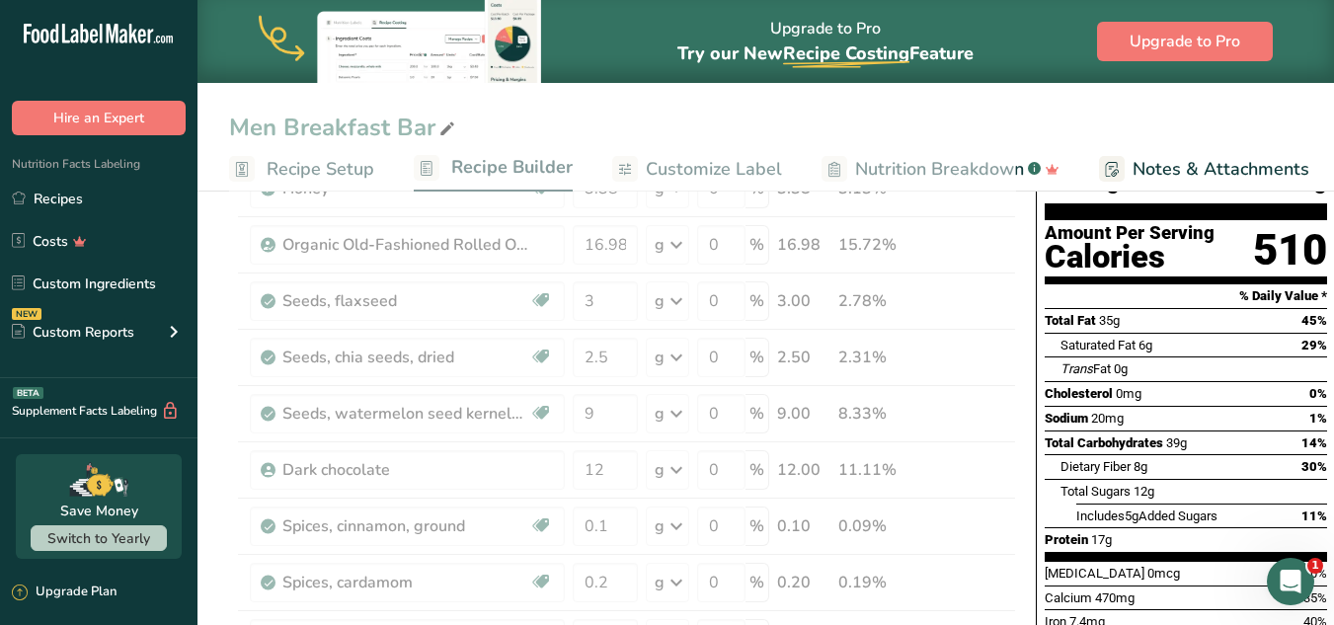
click at [1199, 356] on div "Trans Fat 0g" at bounding box center [1194, 368] width 267 height 25
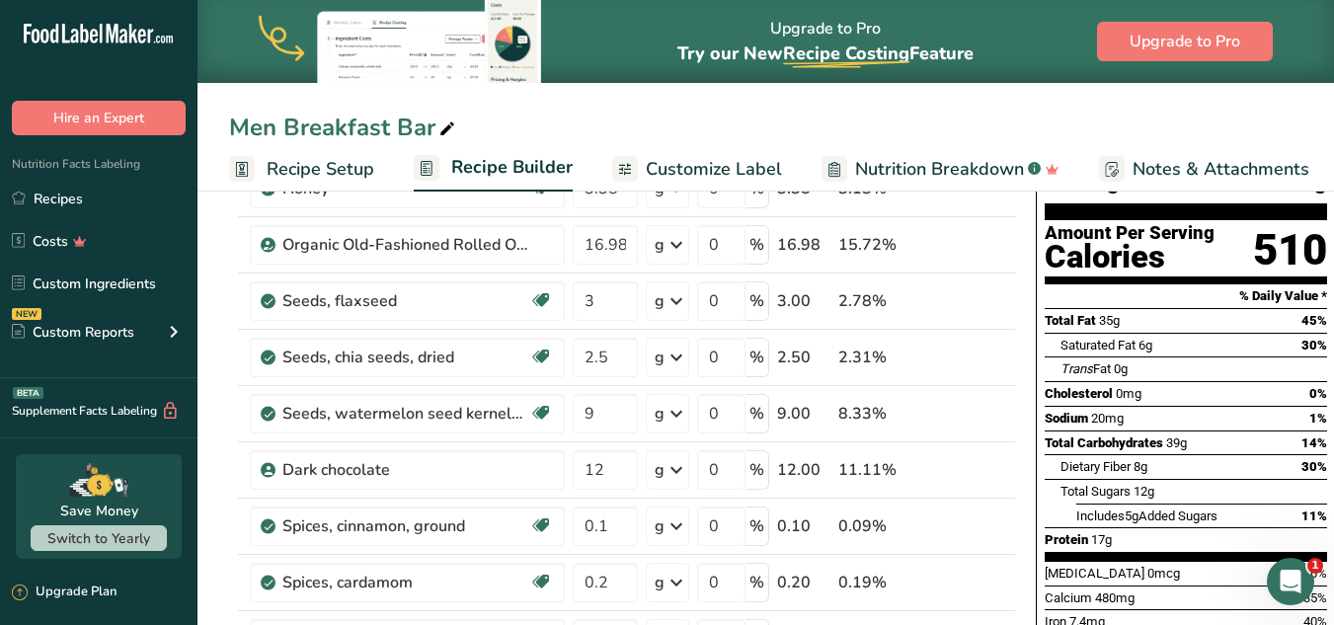
click at [1147, 527] on div "Protein 17g" at bounding box center [1186, 539] width 282 height 25
click at [1121, 386] on span "0mg" at bounding box center [1129, 393] width 26 height 15
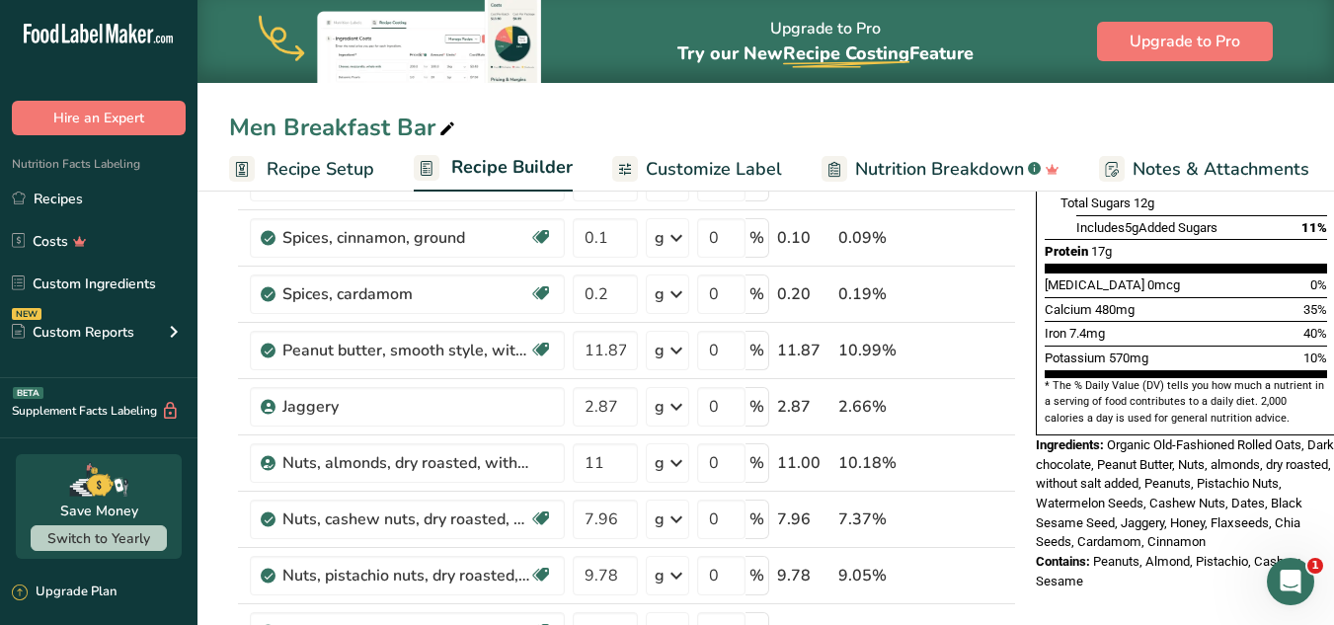
scroll to position [505, 0]
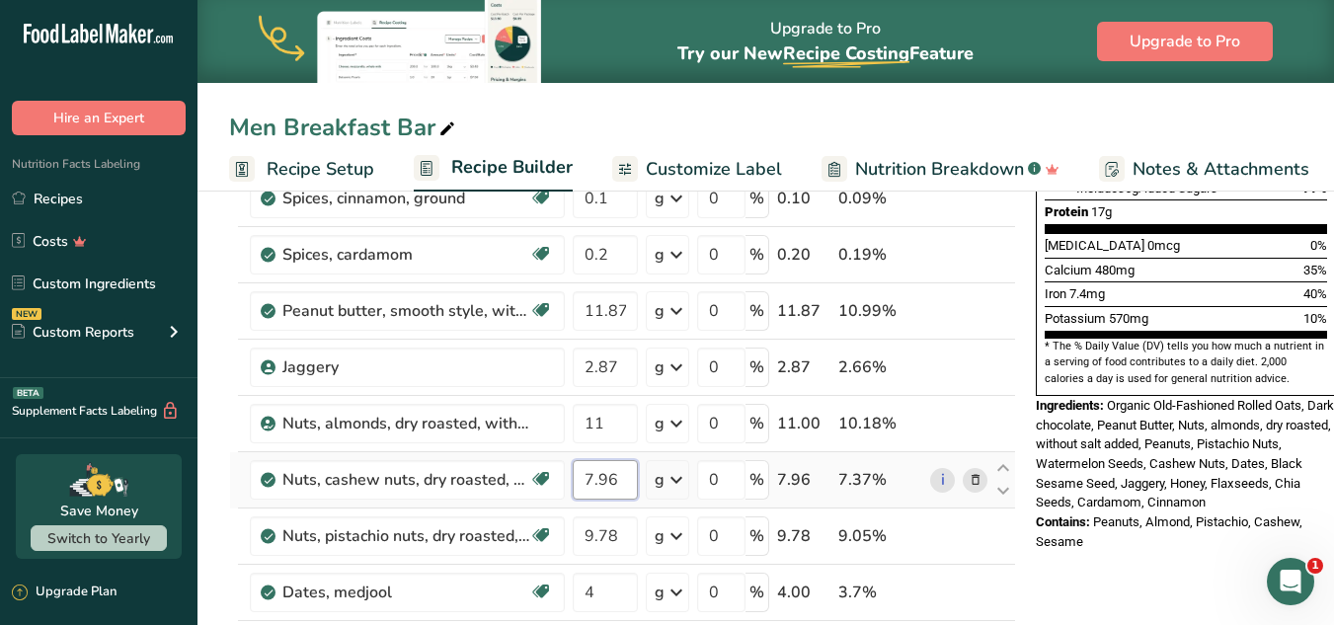
click at [588, 476] on input "7.96" at bounding box center [605, 479] width 65 height 39
click at [593, 476] on input "7.96" at bounding box center [605, 479] width 65 height 39
click at [597, 476] on input "0.96" at bounding box center [605, 479] width 65 height 39
click at [593, 472] on input "0.96" at bounding box center [605, 479] width 65 height 39
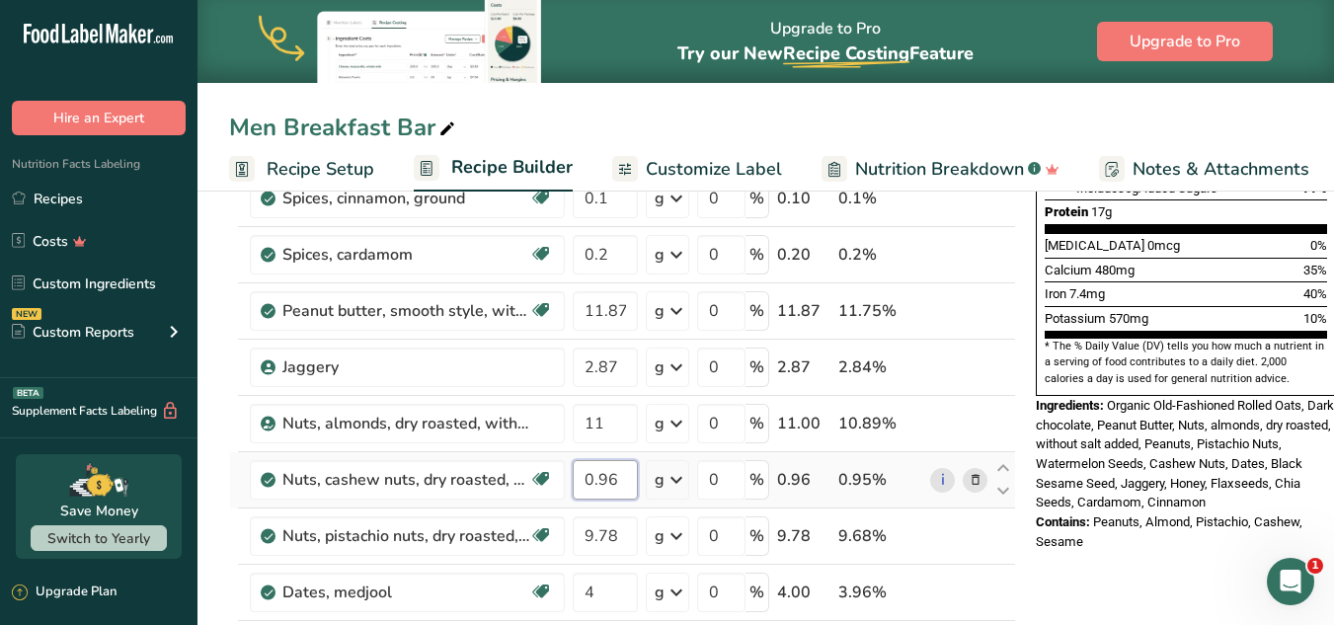
click at [594, 479] on input "0.96" at bounding box center [605, 479] width 65 height 39
type input "8.96"
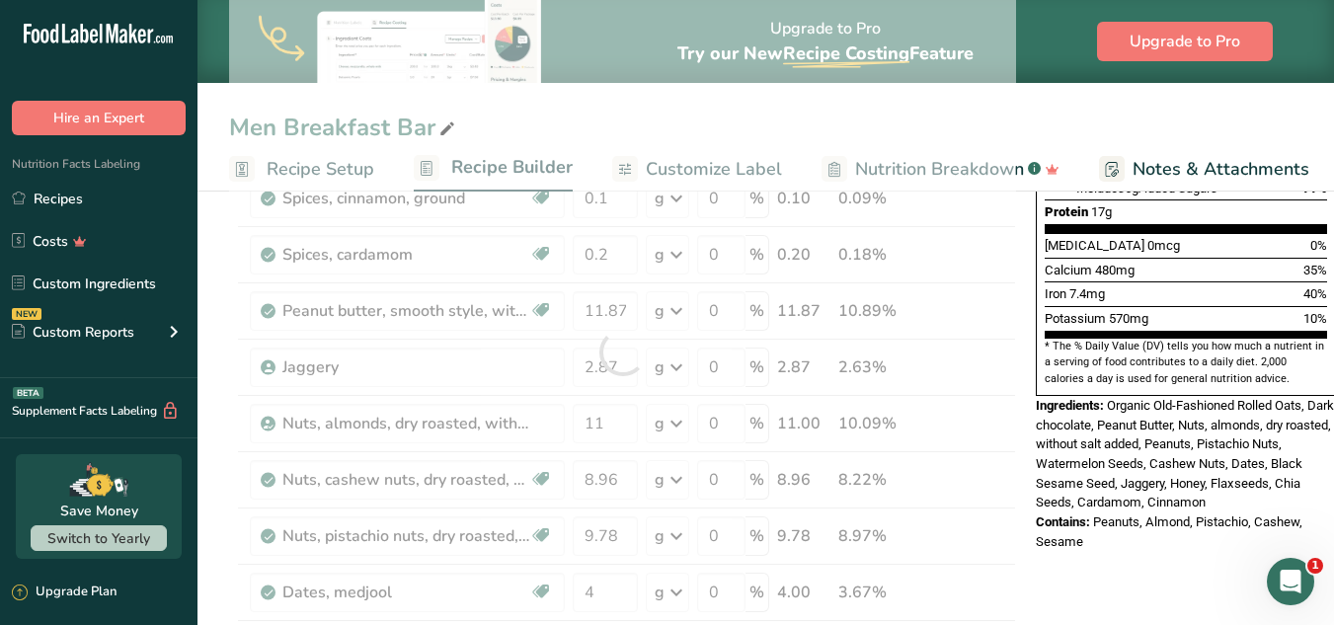
click at [1273, 281] on div "Iron 7.4mg 40%" at bounding box center [1186, 293] width 282 height 25
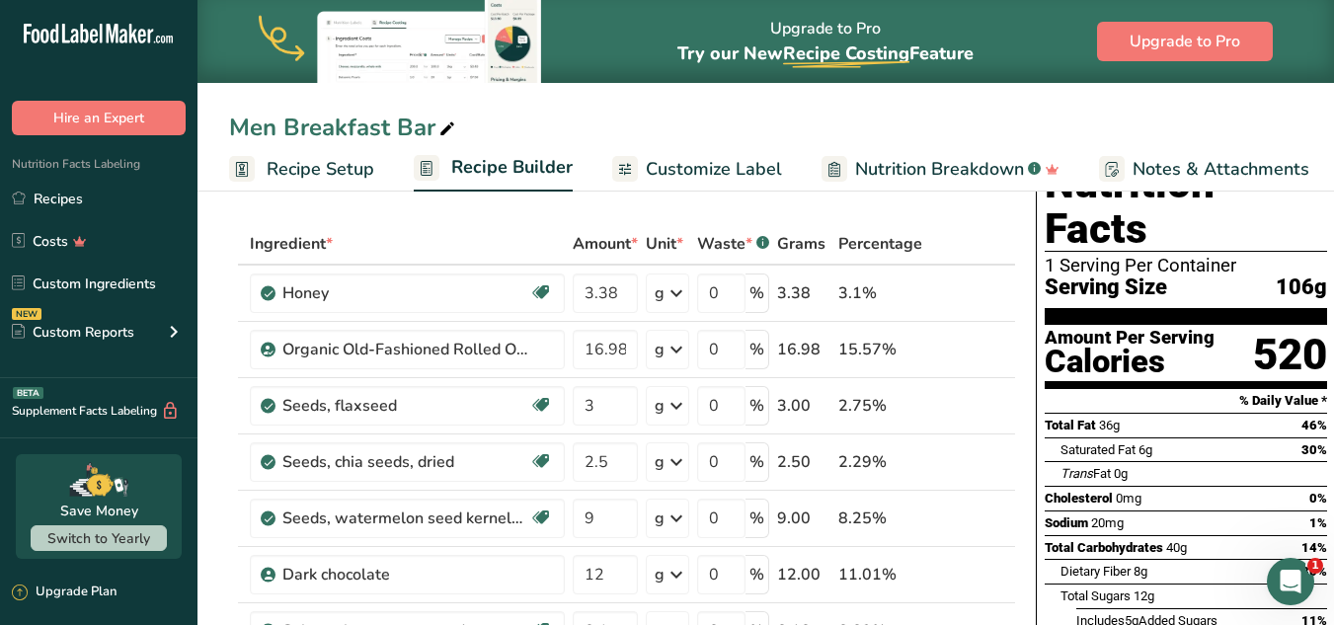
scroll to position [79, 0]
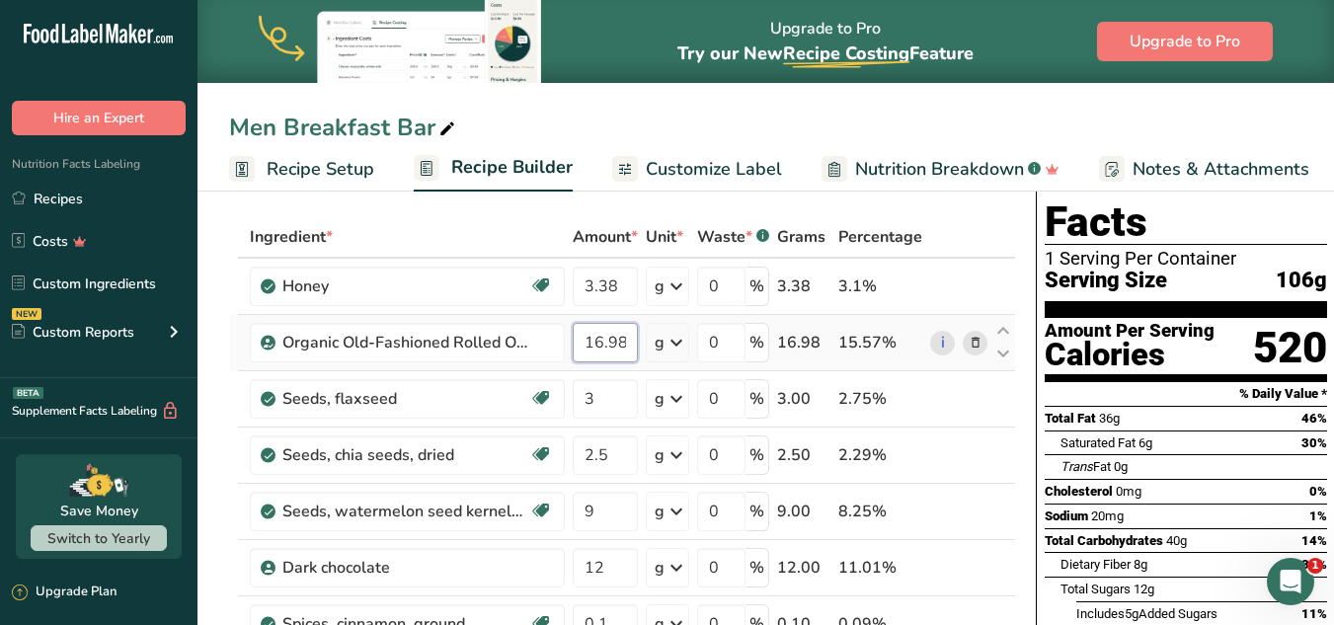
click at [616, 335] on input "16.98" at bounding box center [605, 342] width 65 height 39
type input "16.78"
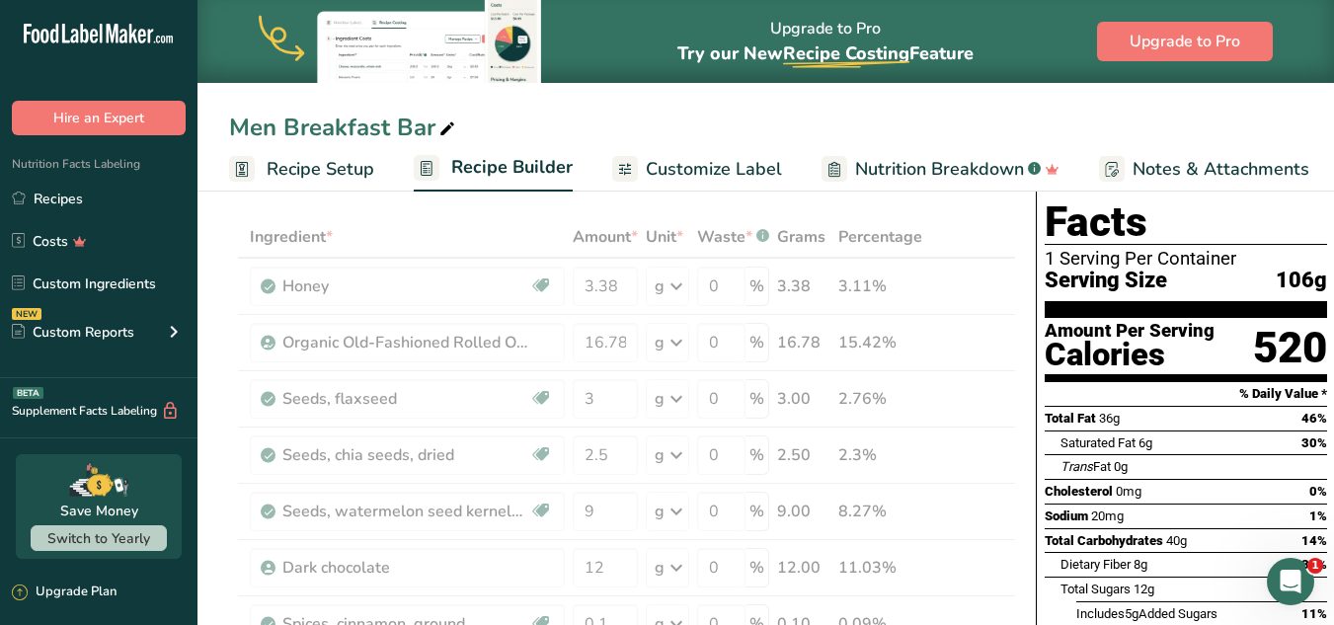
click at [1100, 434] on div "Saturated Fat 6g" at bounding box center [1107, 444] width 92 height 20
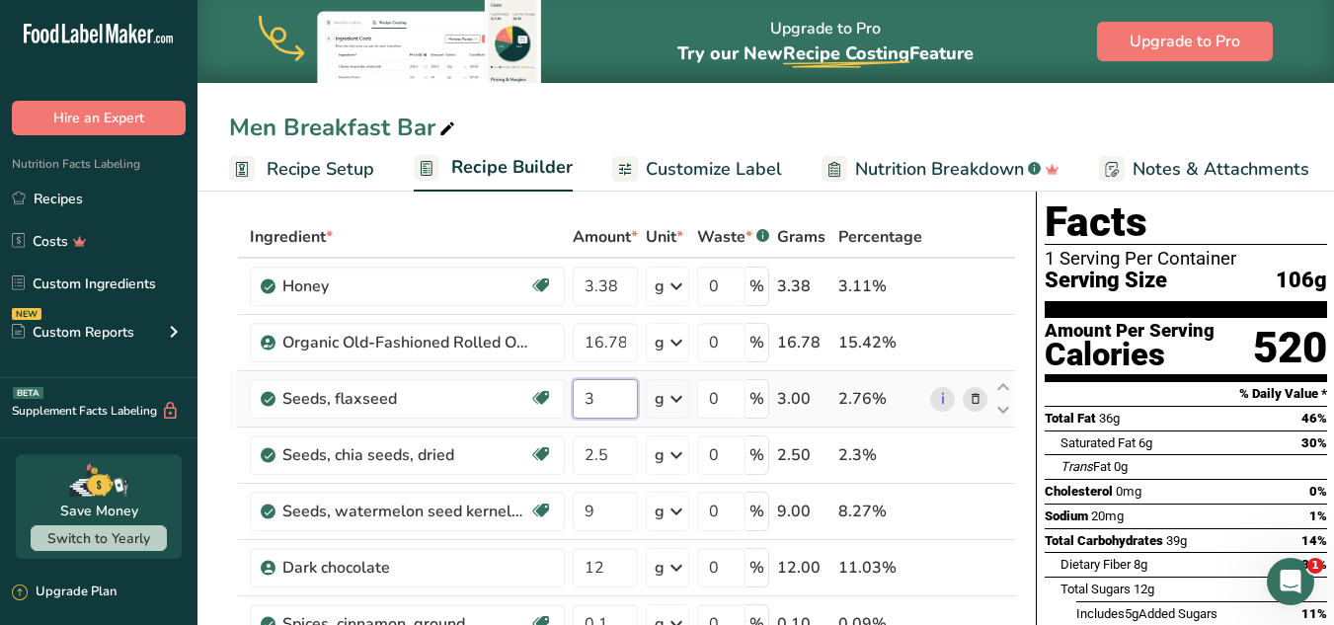
click at [604, 398] on input "3" at bounding box center [605, 398] width 65 height 39
type input "2.78"
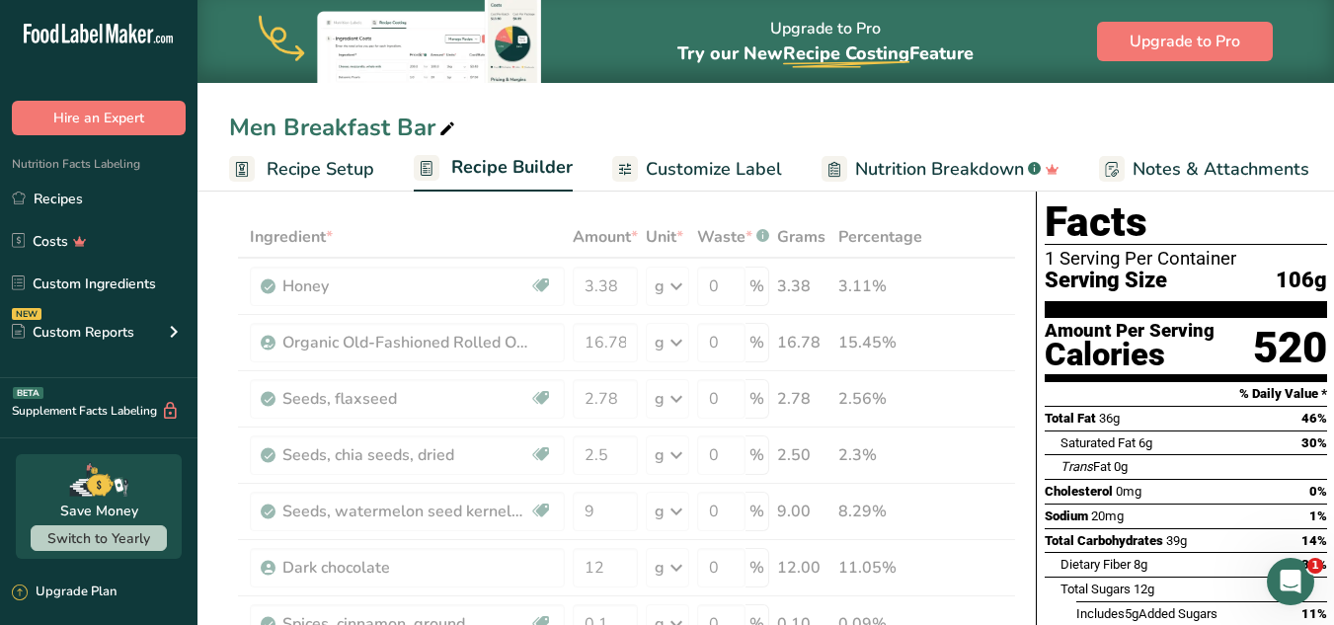
click at [1216, 406] on div "Total Fat 36g 46%" at bounding box center [1186, 418] width 282 height 25
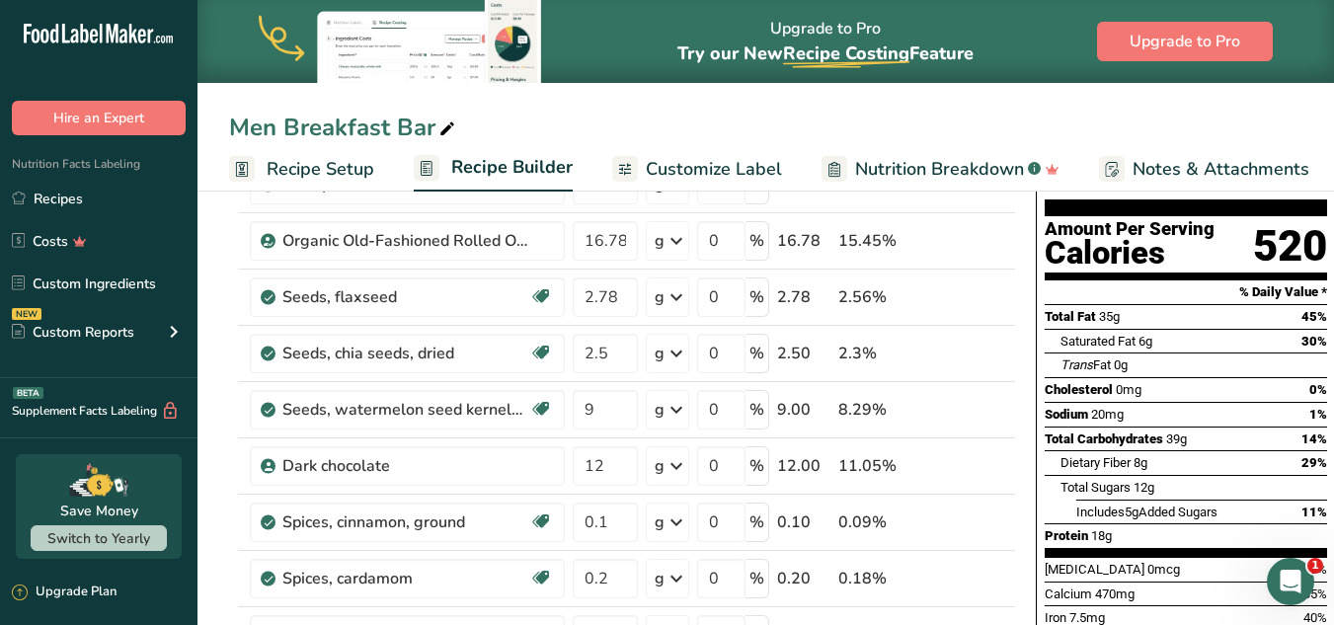
scroll to position [0, 0]
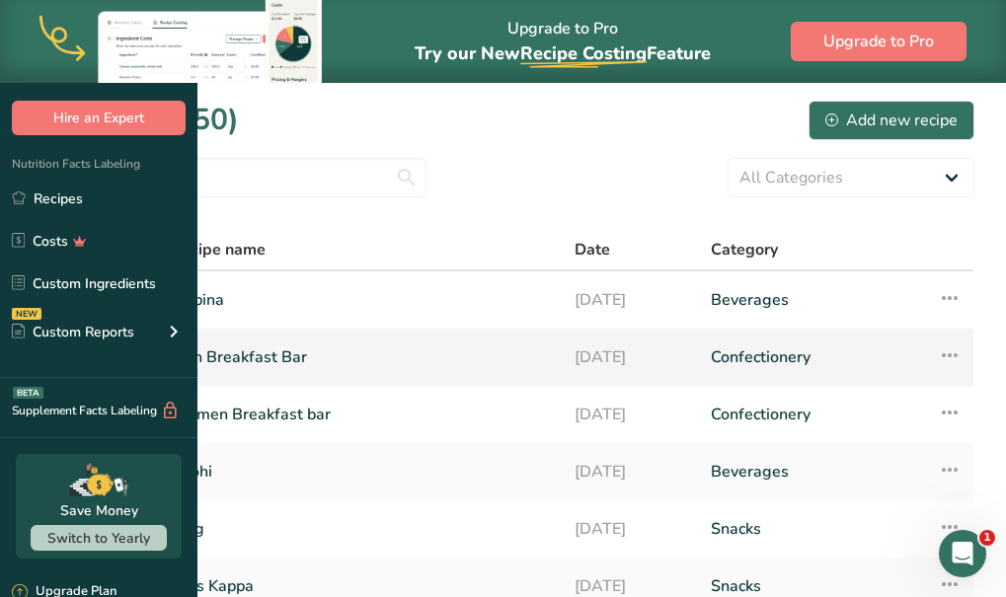
click at [861, 362] on link "Confectionery" at bounding box center [812, 357] width 203 height 41
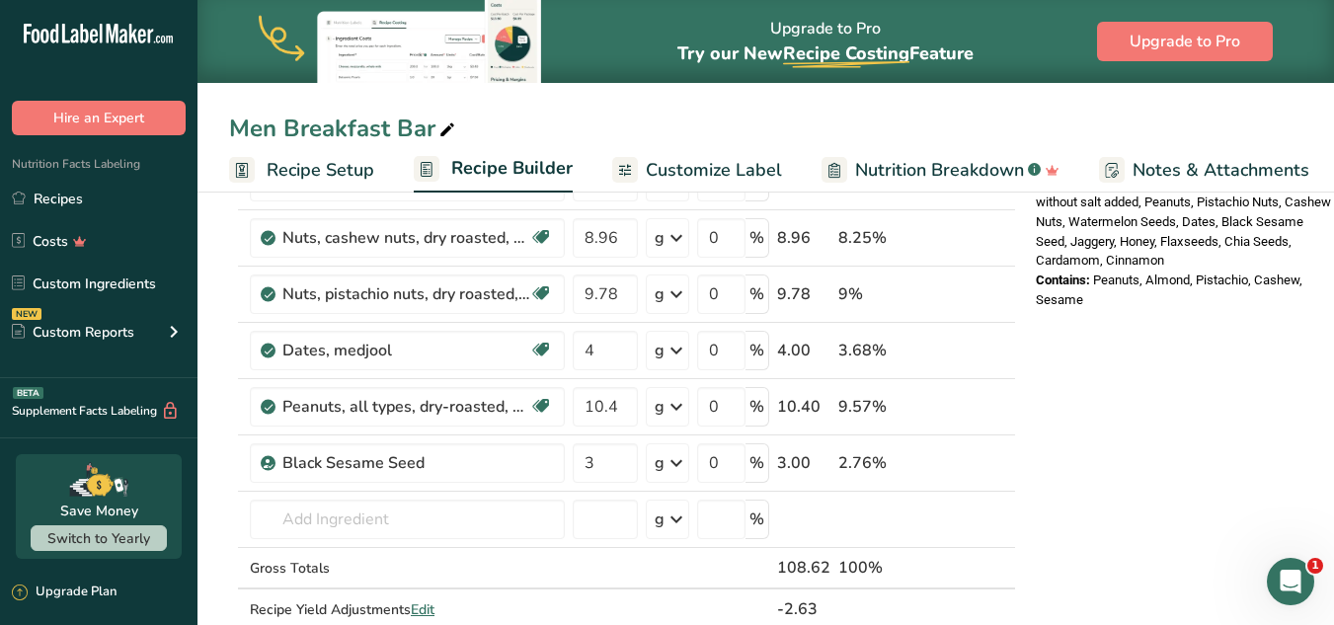
scroll to position [740, 0]
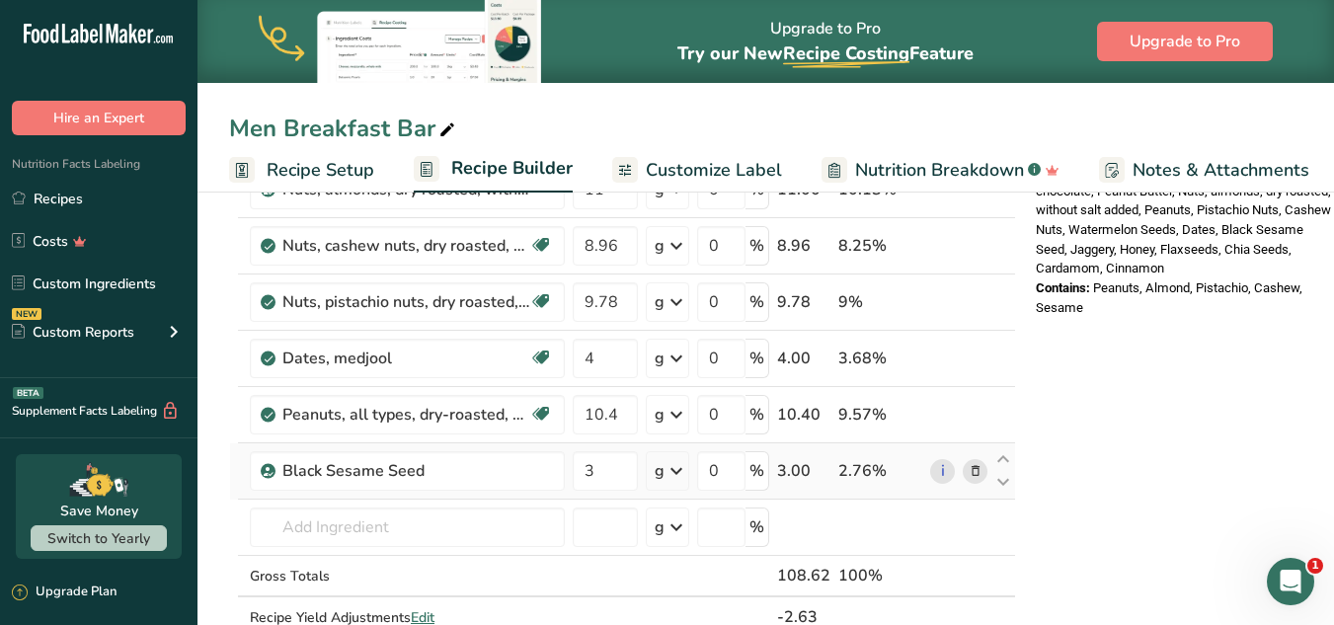
click at [976, 475] on icon at bounding box center [976, 471] width 14 height 21
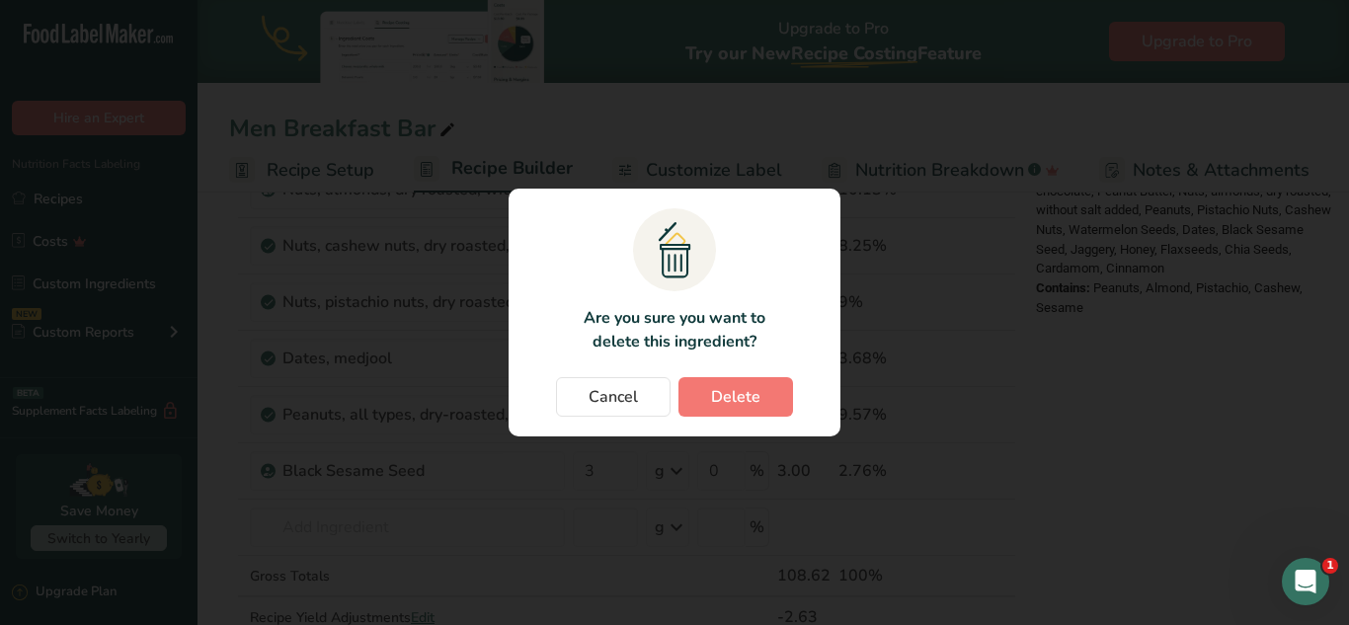
click at [1005, 373] on div "Change password modal" at bounding box center [674, 312] width 1349 height 625
click at [633, 407] on span "Cancel" at bounding box center [613, 397] width 49 height 24
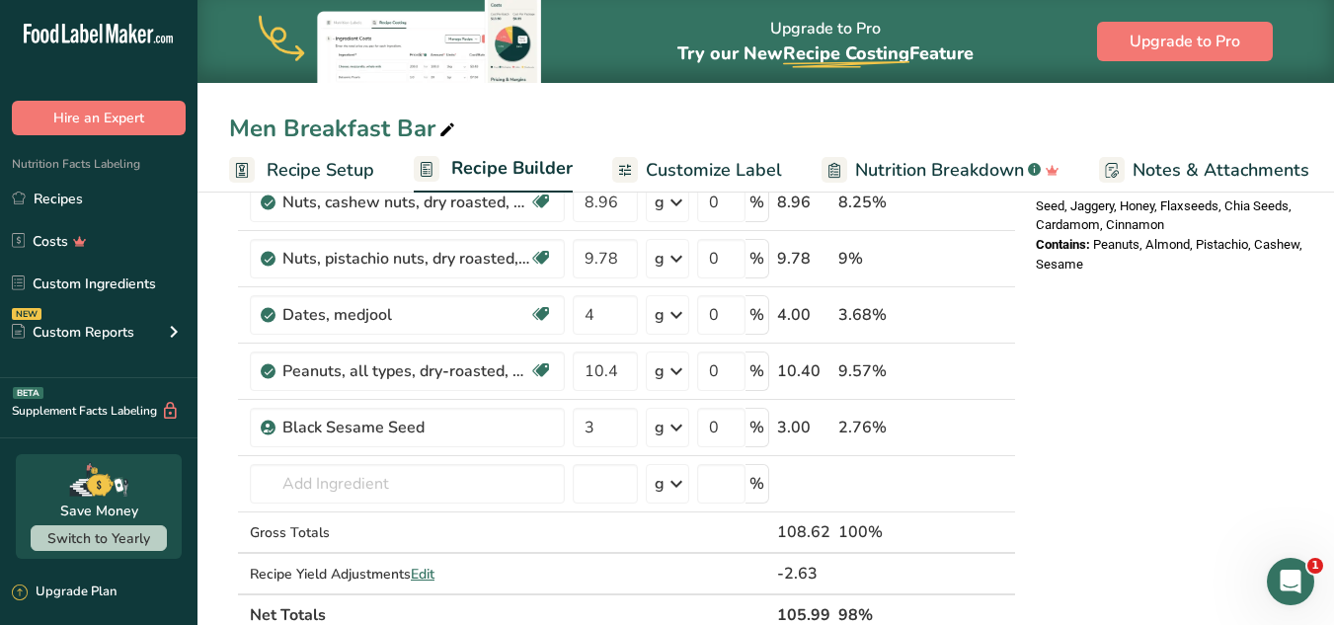
scroll to position [816, 0]
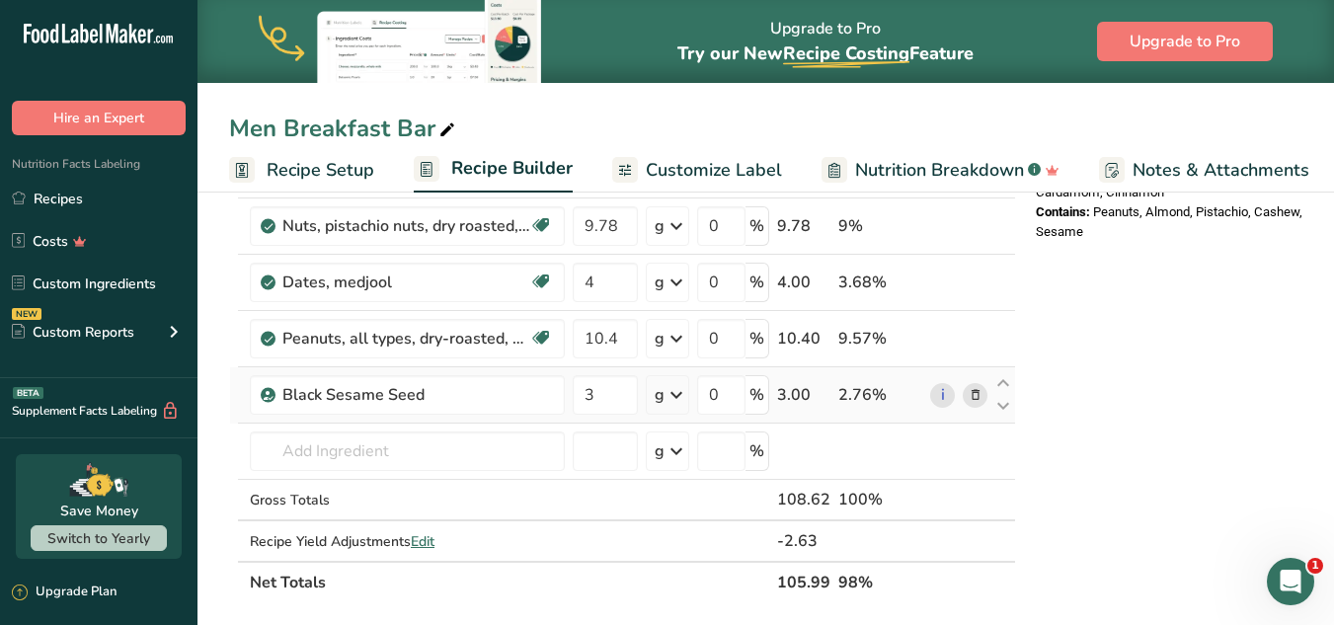
click at [974, 396] on icon at bounding box center [976, 395] width 14 height 21
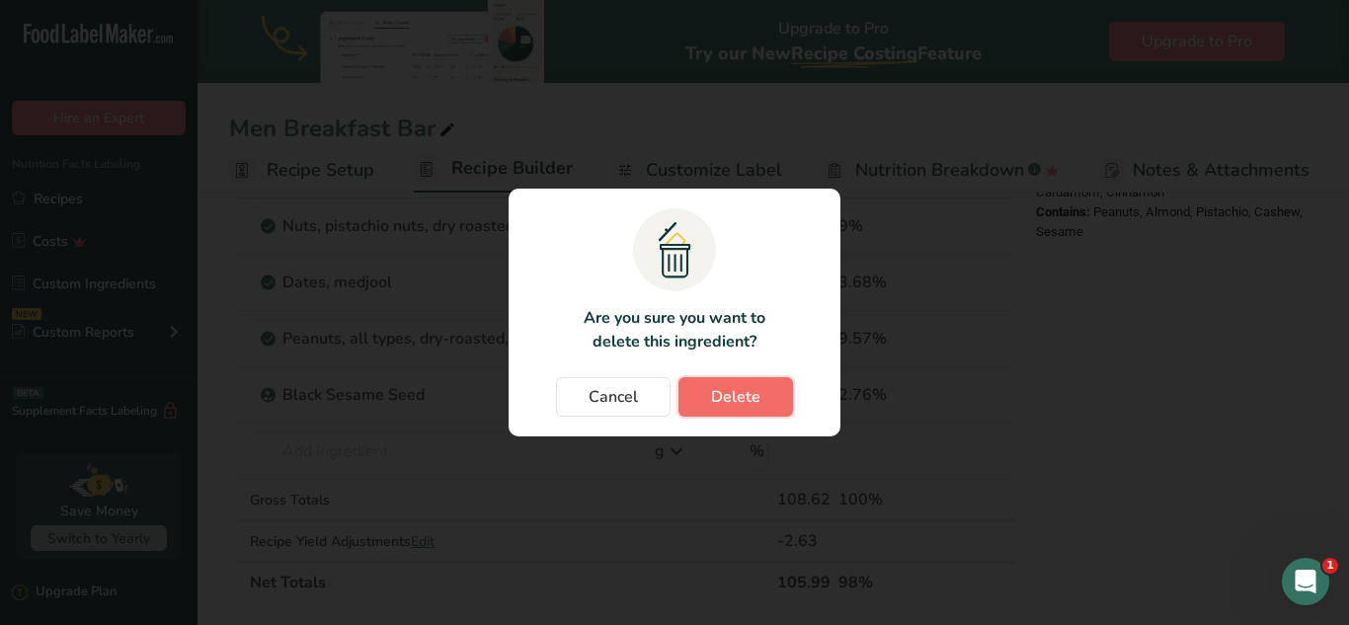
click at [743, 397] on span "Delete" at bounding box center [735, 397] width 49 height 24
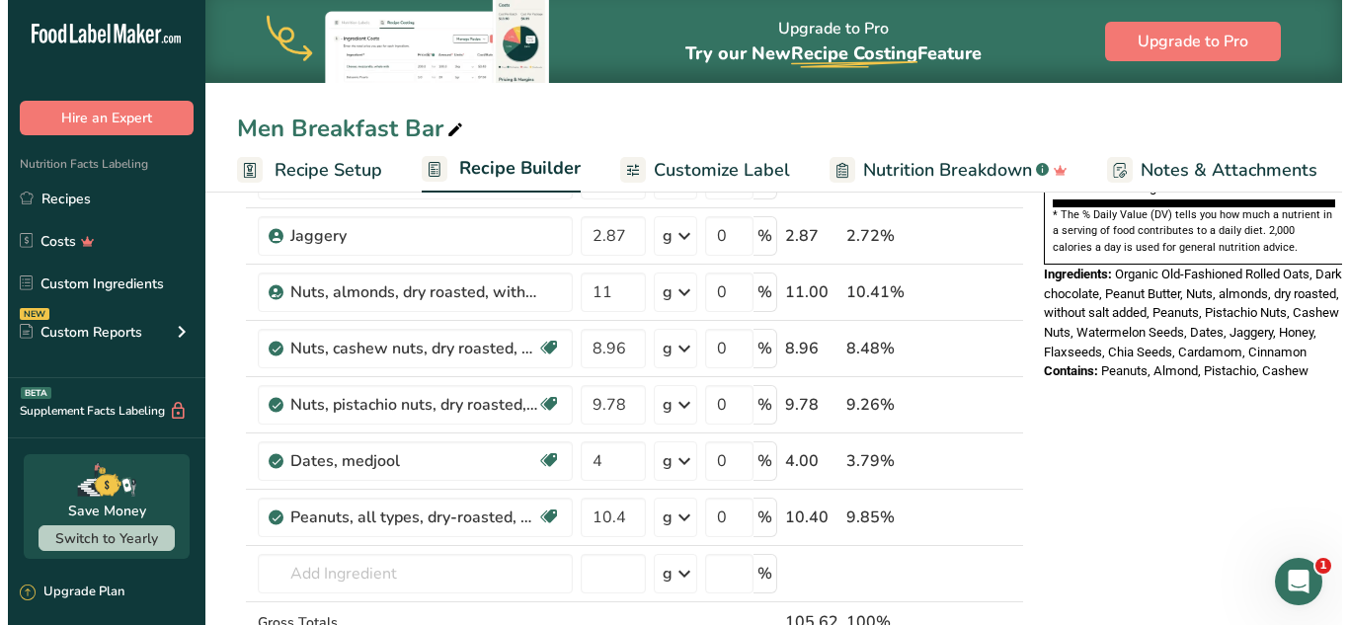
scroll to position [641, 0]
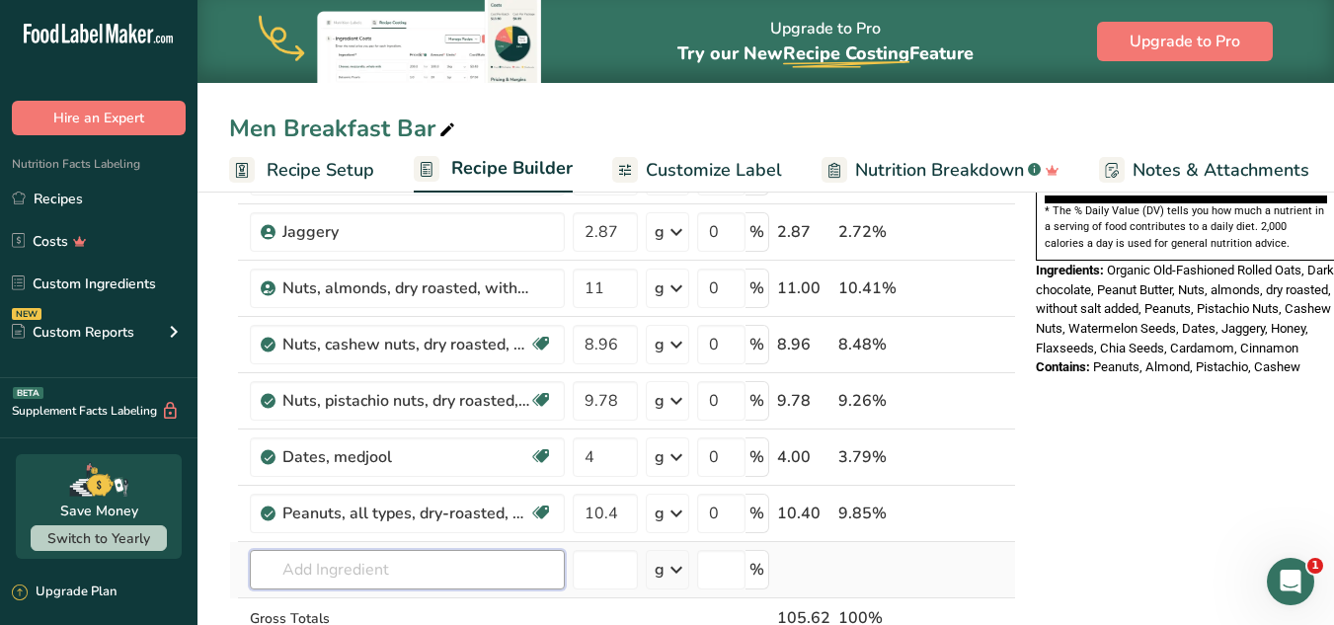
click at [414, 580] on input "text" at bounding box center [407, 569] width 315 height 39
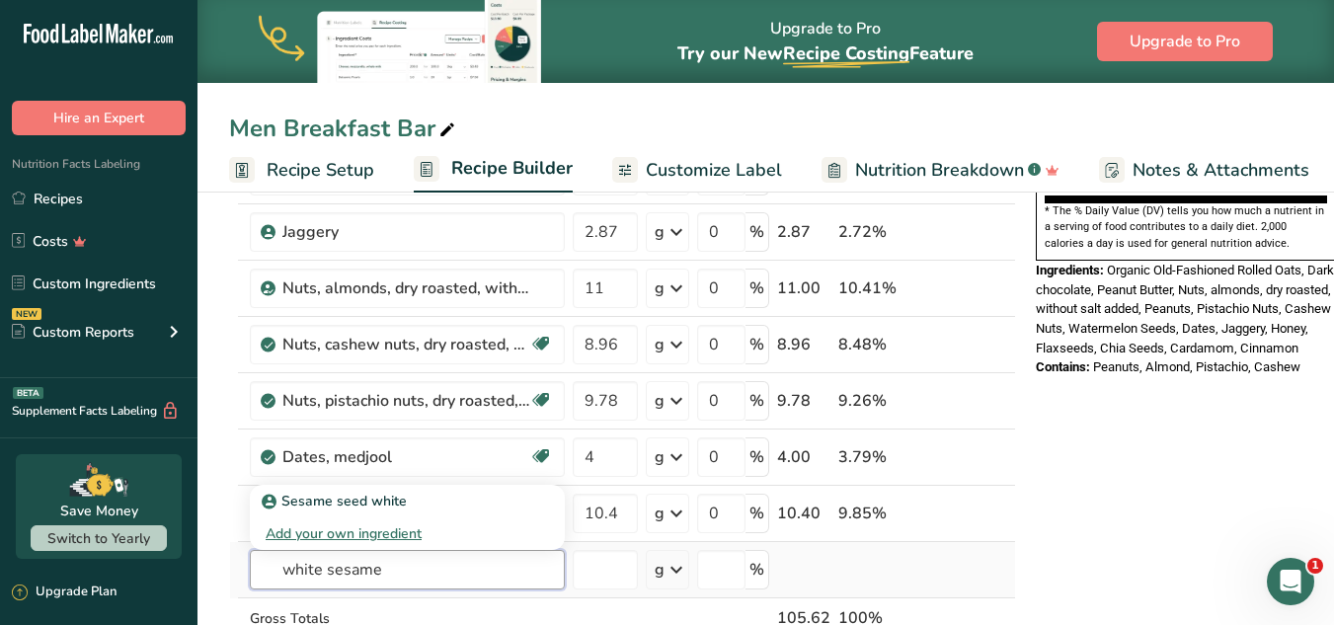
click at [321, 577] on input "white sesame" at bounding box center [407, 569] width 315 height 39
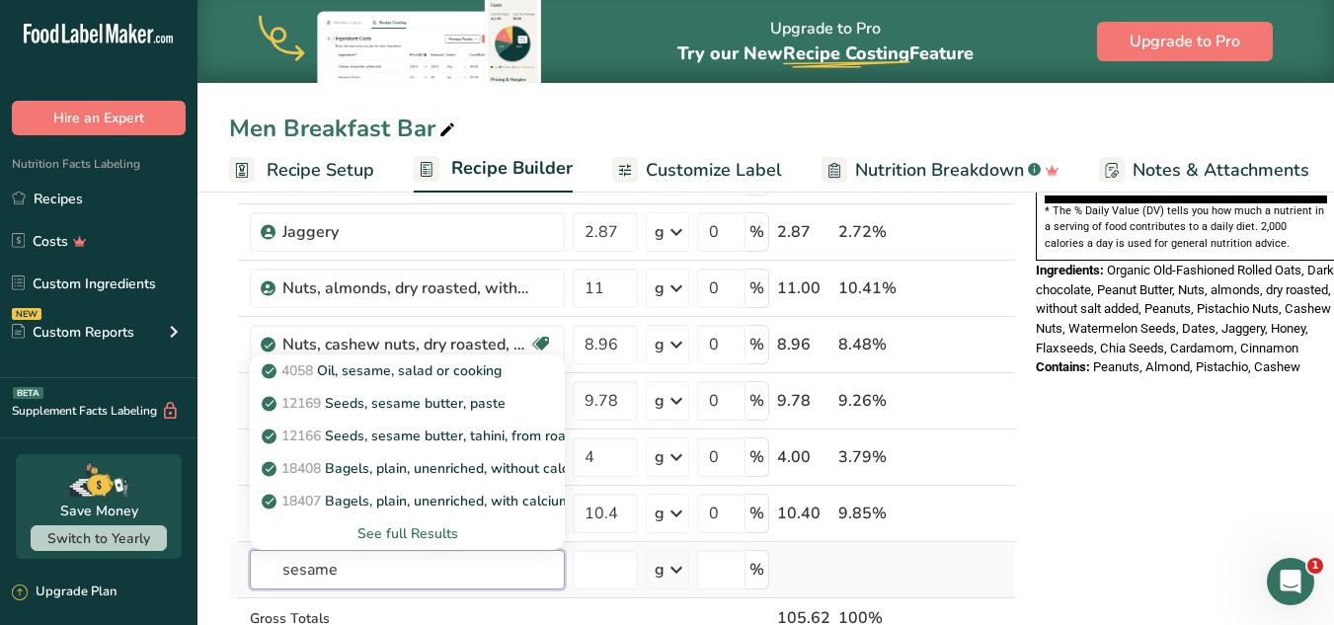
click at [362, 562] on input "sesame" at bounding box center [407, 569] width 315 height 39
type input "sesame seed"
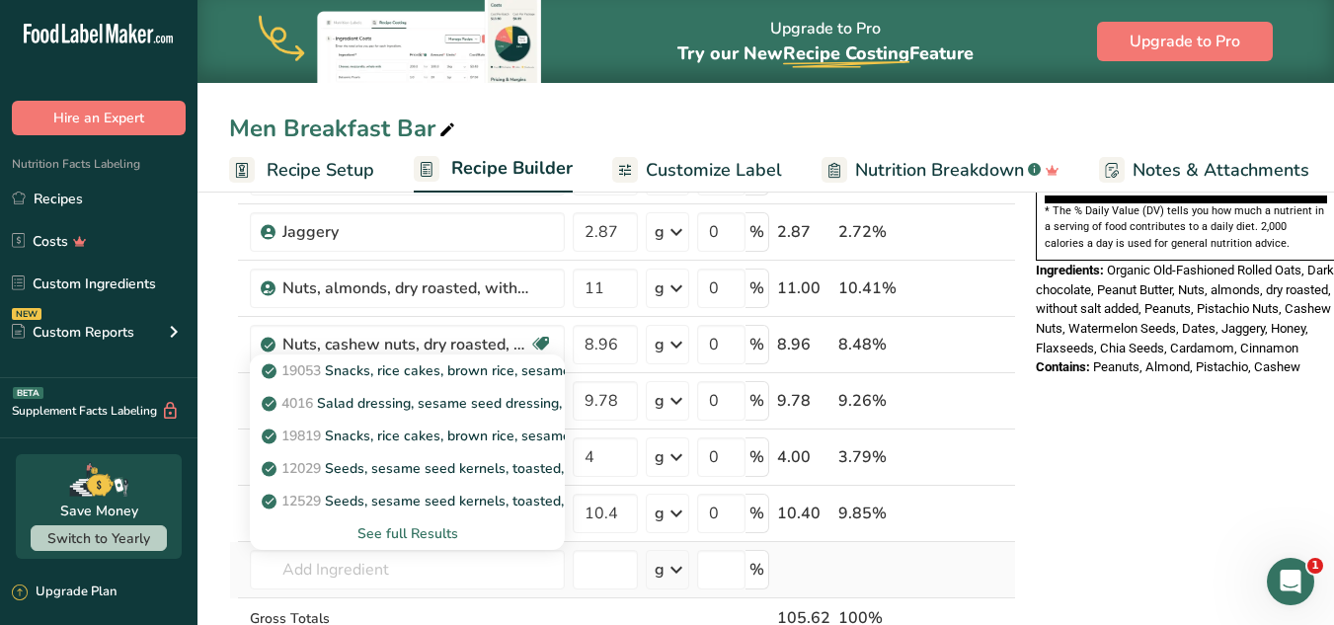
click at [427, 526] on div "See full Results" at bounding box center [407, 533] width 283 height 21
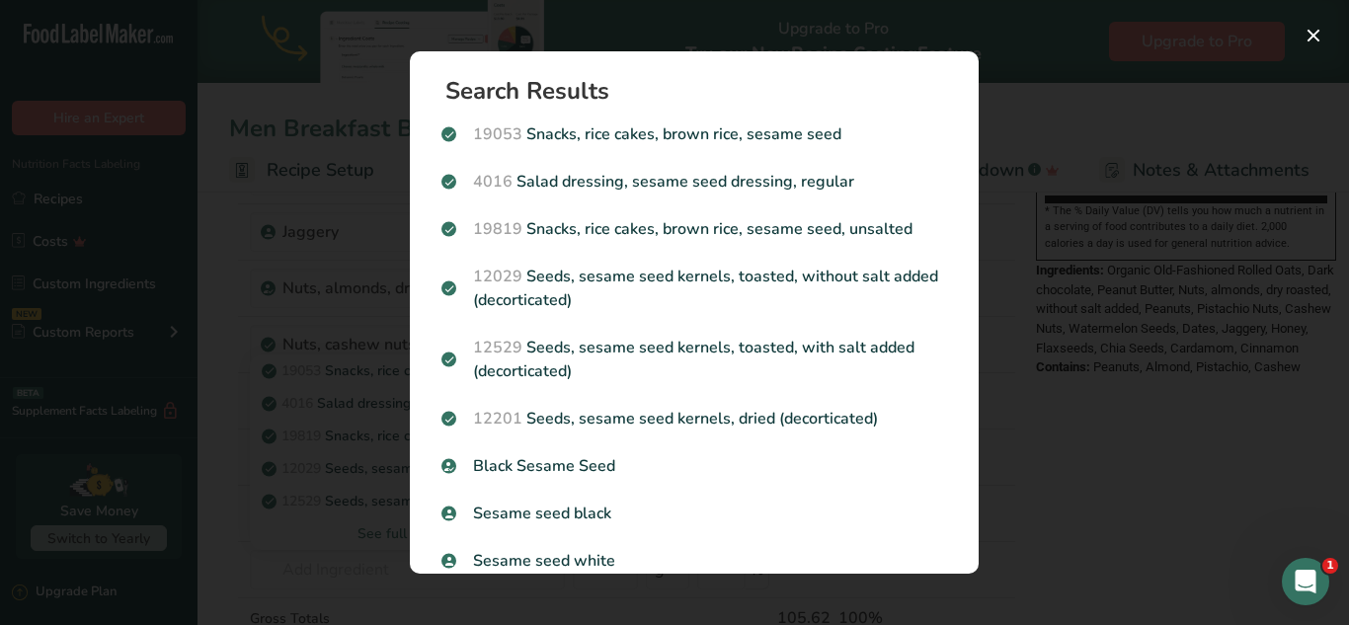
drag, startPoint x: 962, startPoint y: 145, endPoint x: 982, endPoint y: 198, distance: 56.9
click at [982, 198] on div "Search Results 19053 Snacks, rice cakes, brown rice, sesame seed 4016 Salad dre…" at bounding box center [694, 313] width 632 height 586
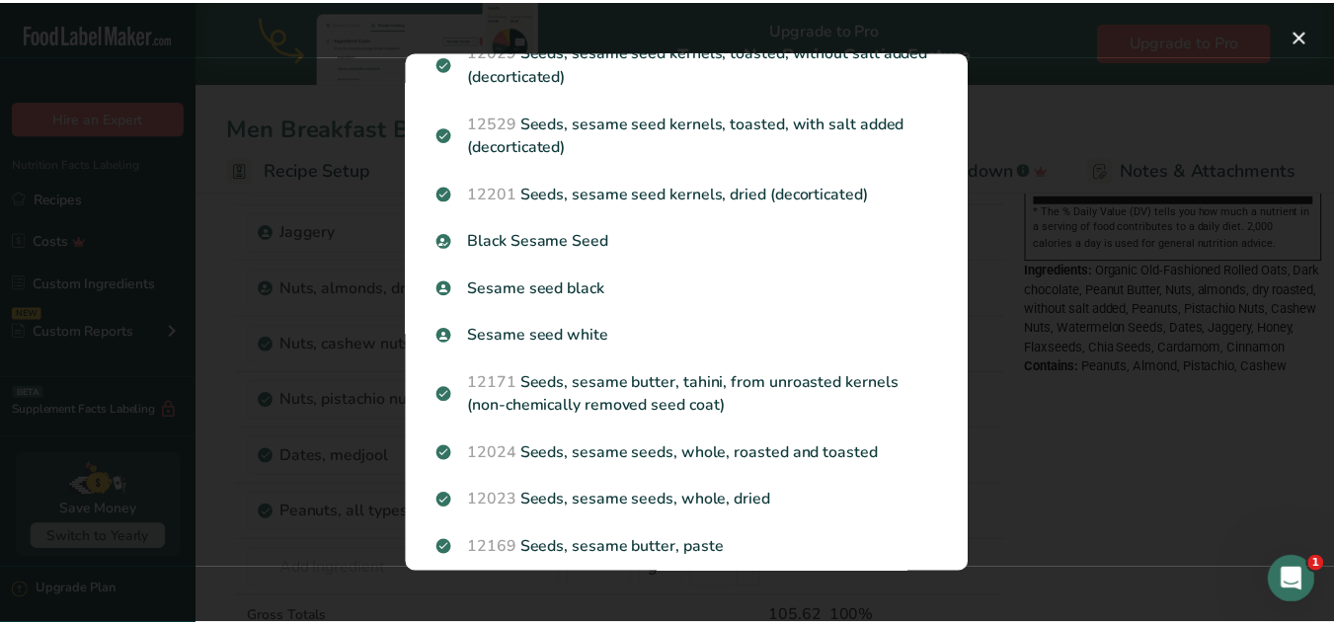
scroll to position [288, 0]
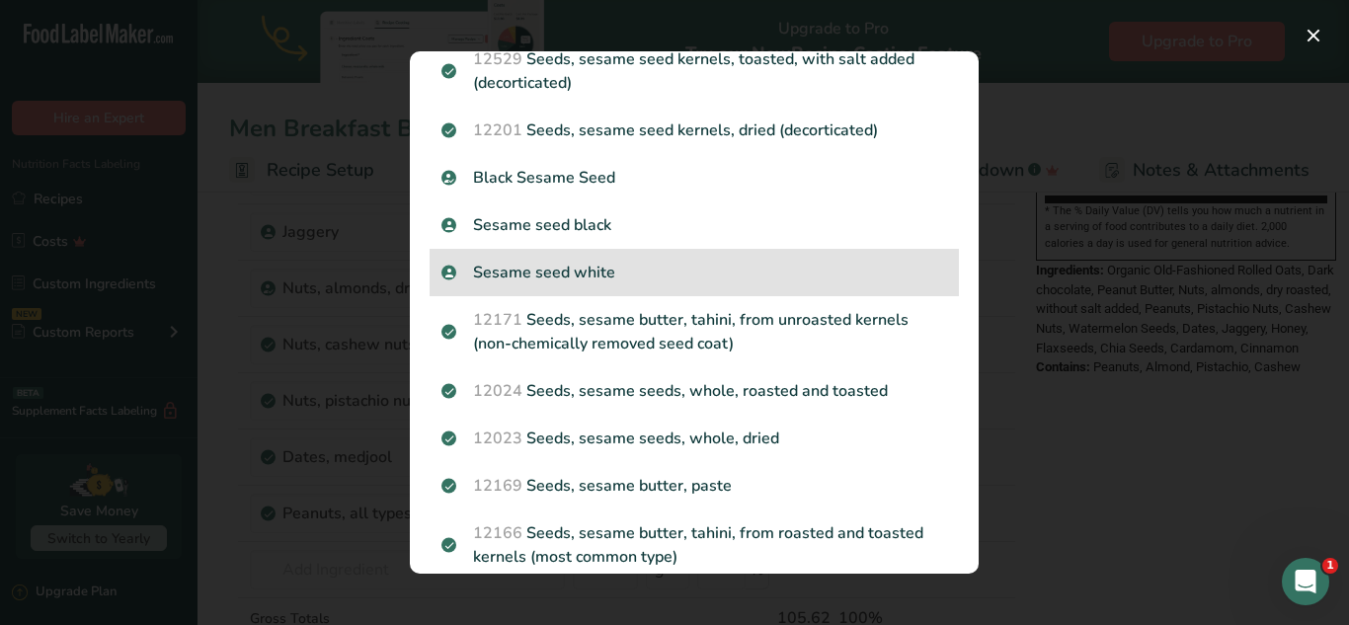
click at [645, 256] on div "Sesame seed white" at bounding box center [694, 272] width 529 height 47
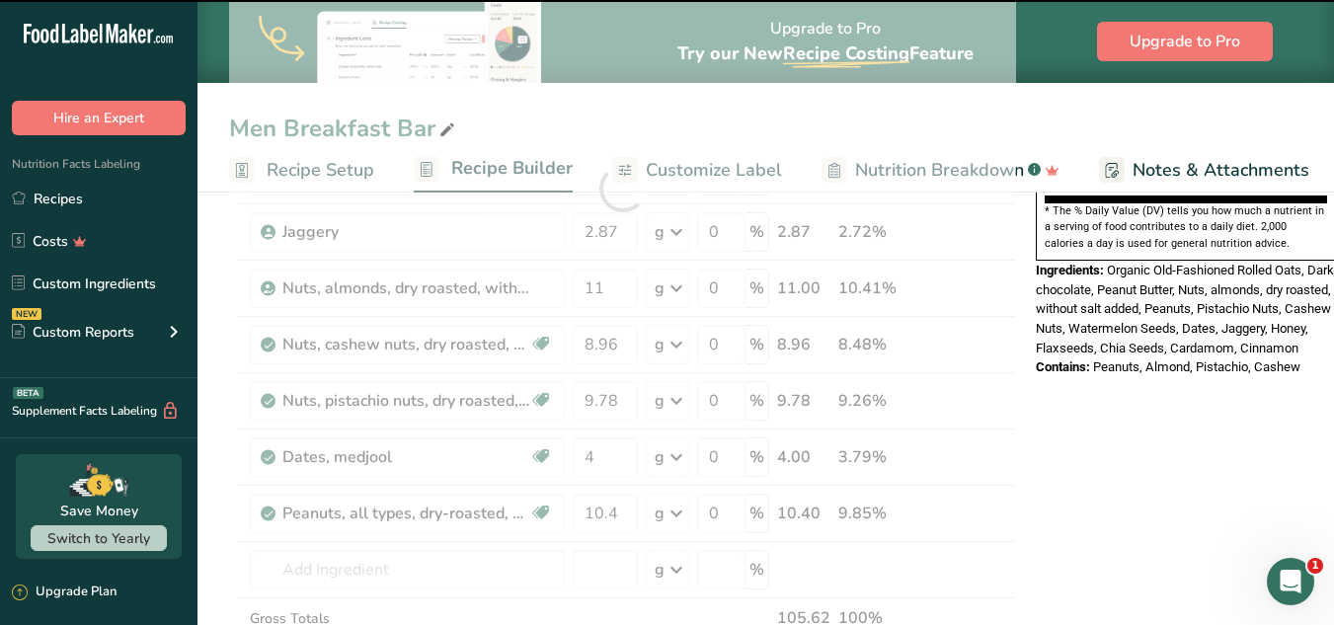
type input "0"
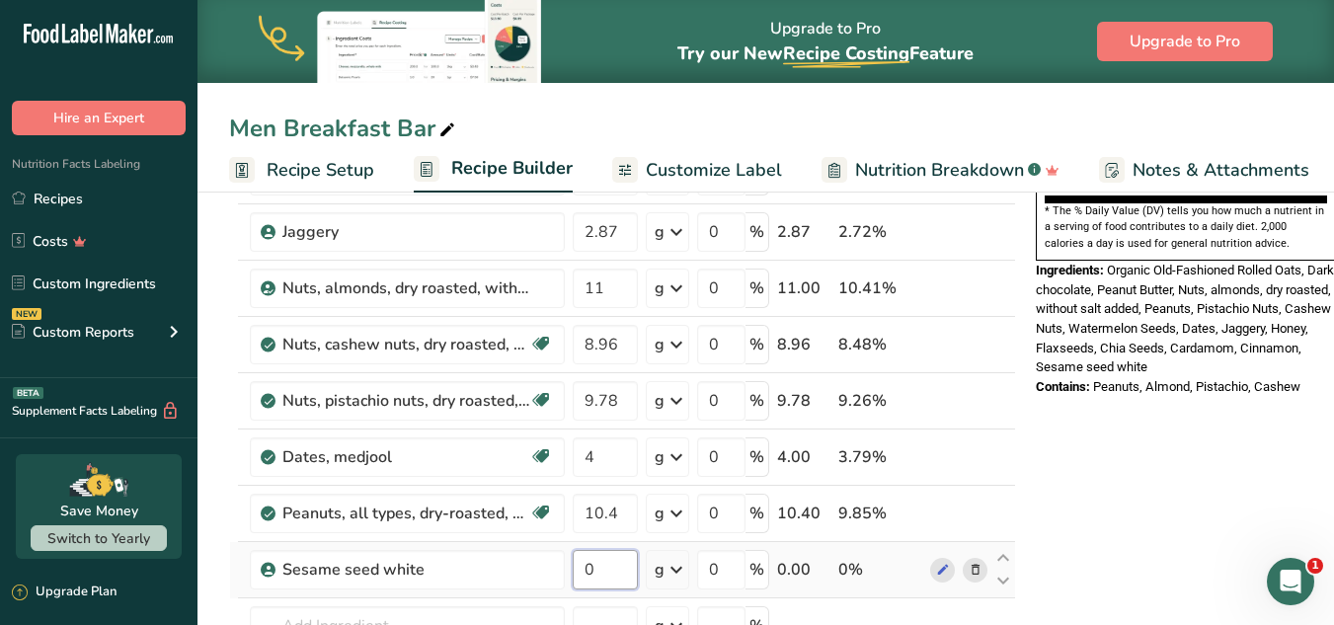
click at [616, 553] on input "0" at bounding box center [605, 569] width 65 height 39
type input "3"
type input "2"
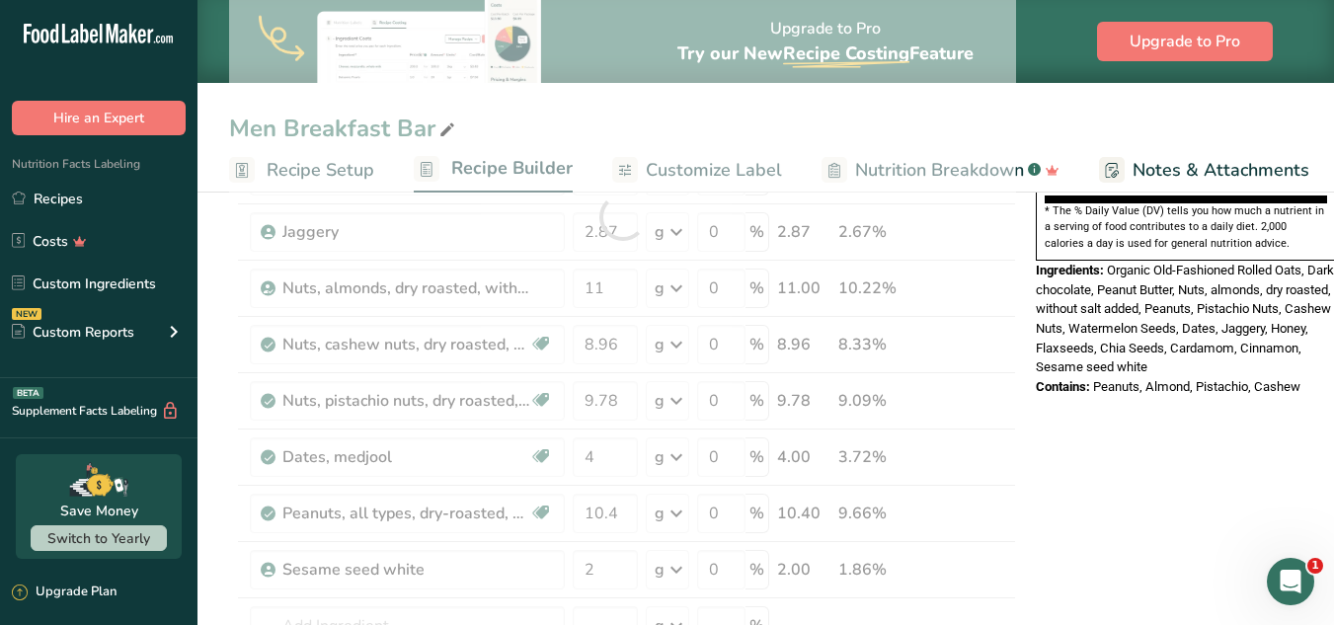
click at [1005, 463] on div "Nutrition Facts 1 Serving Per Container Serving Size 103g Amount Per Serving Ca…" at bounding box center [1186, 522] width 316 height 1892
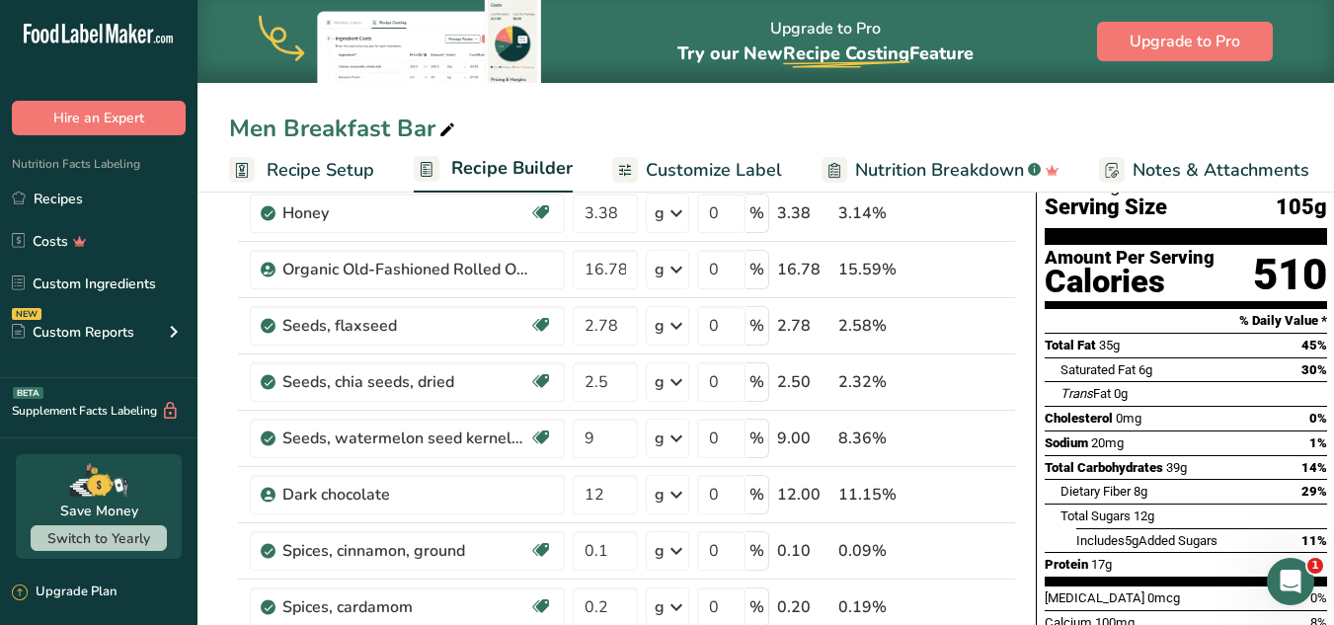
scroll to position [106, 0]
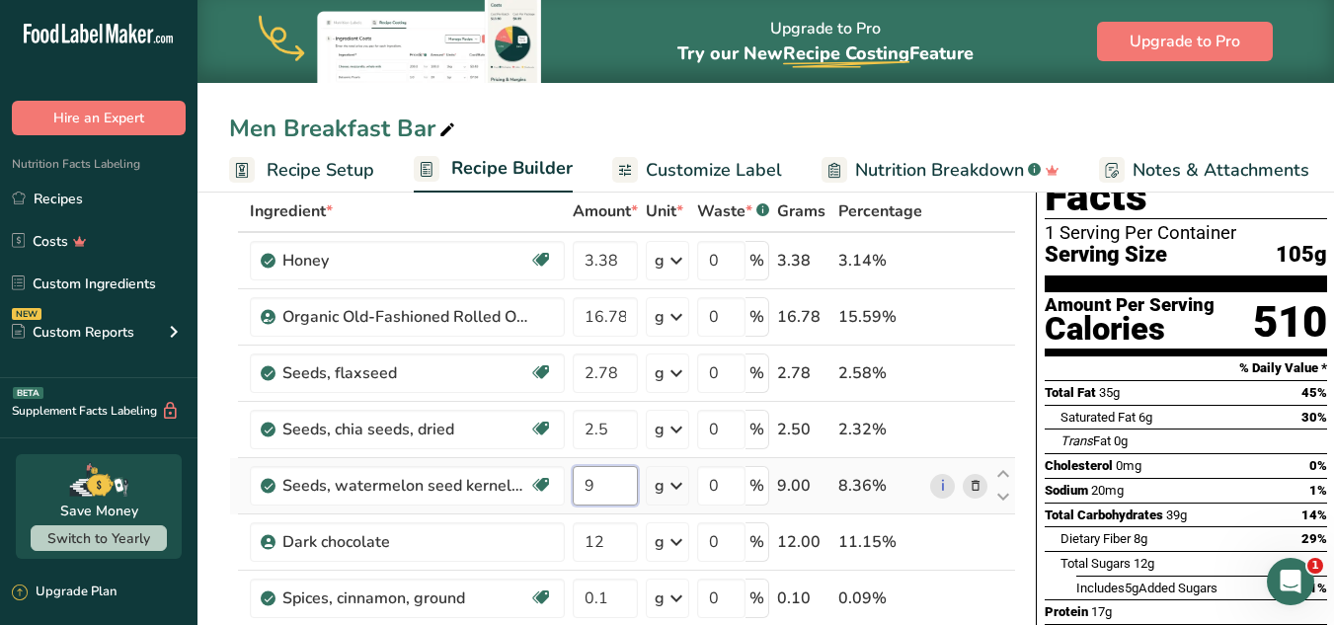
click at [602, 490] on input "9" at bounding box center [605, 485] width 65 height 39
type input "8.786"
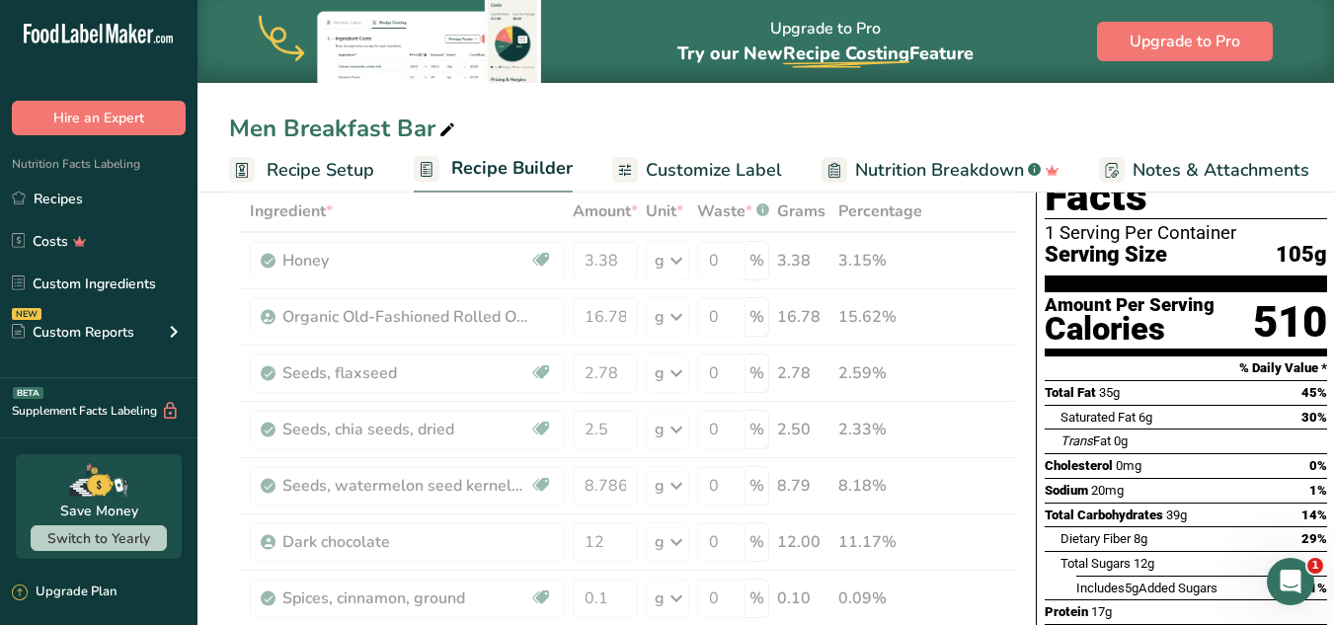
click at [1005, 453] on div "Cholesterol 0mg 0%" at bounding box center [1186, 465] width 282 height 25
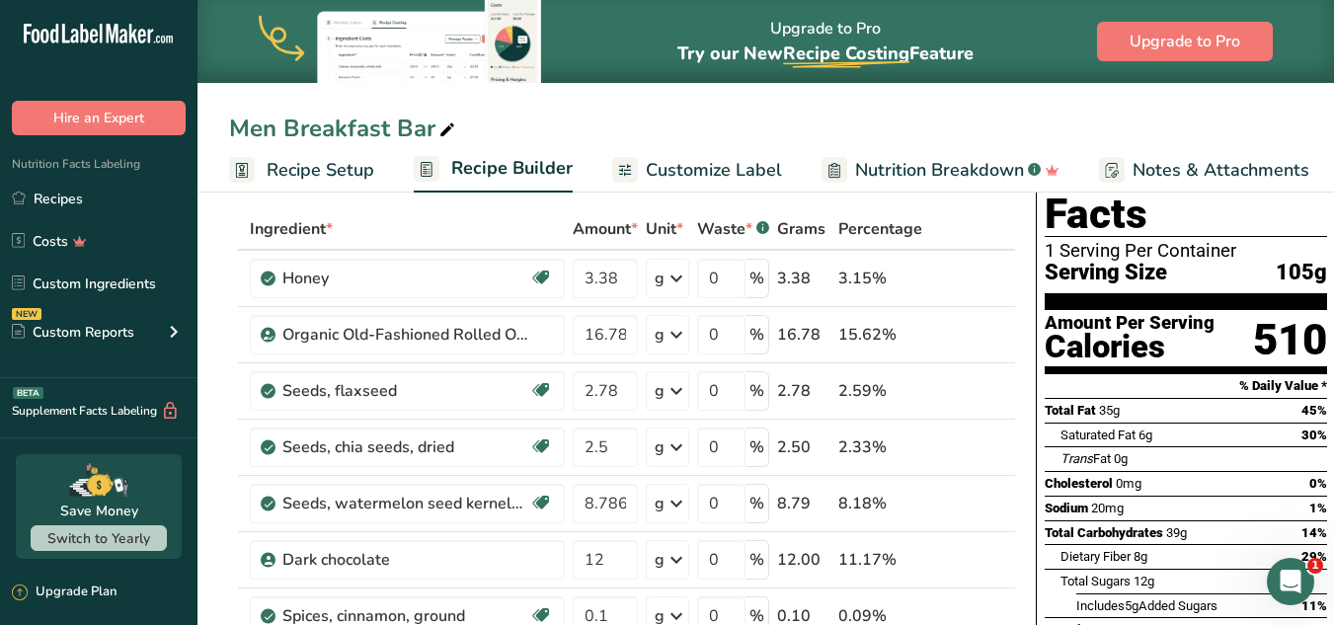
scroll to position [74, 0]
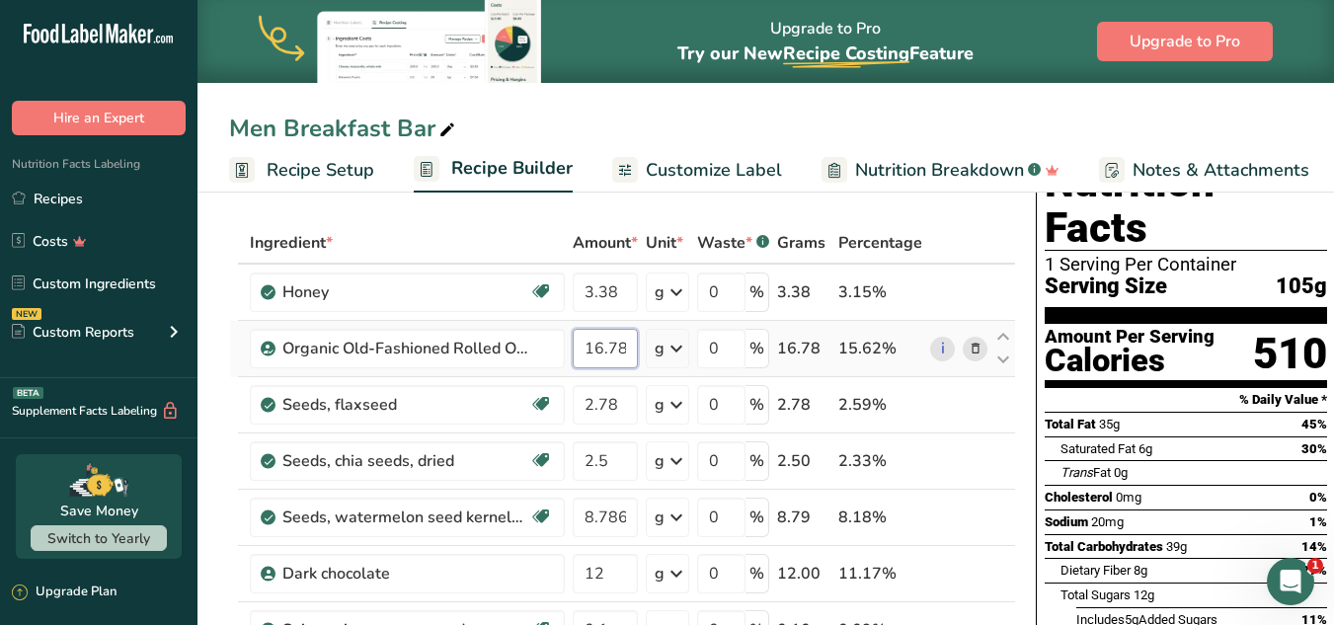
click at [619, 346] on input "16.78" at bounding box center [605, 348] width 65 height 39
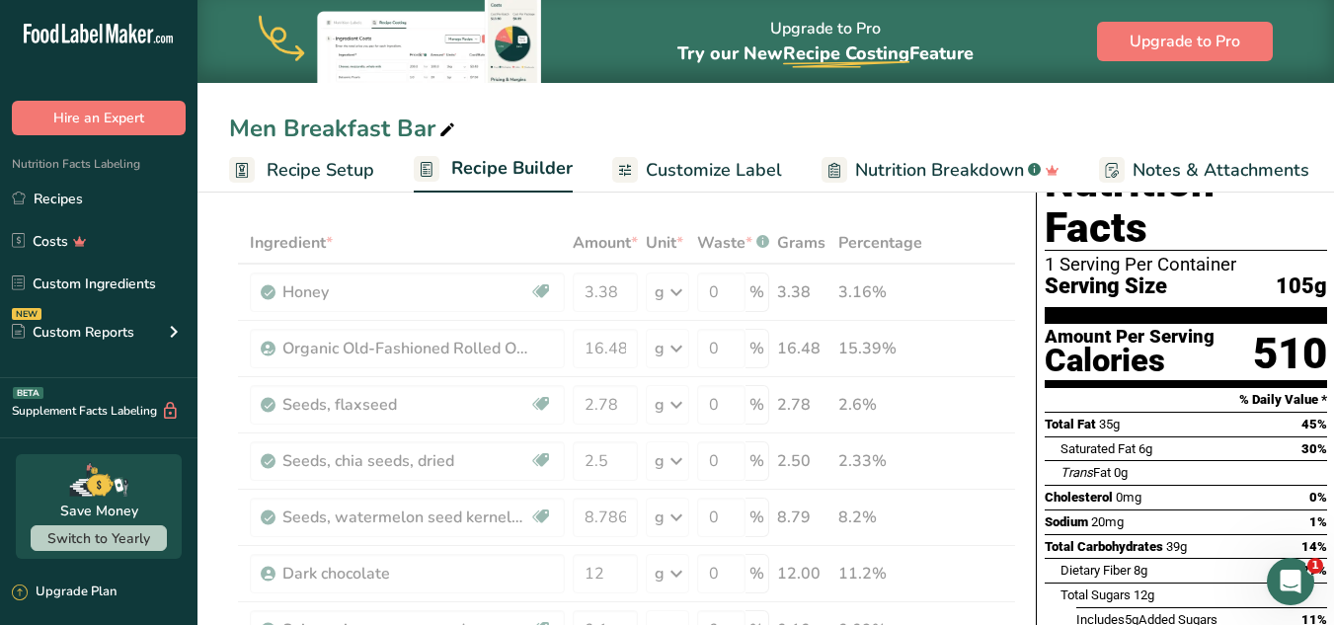
click at [1005, 324] on section "Amount Per Serving Calories 510" at bounding box center [1186, 356] width 282 height 64
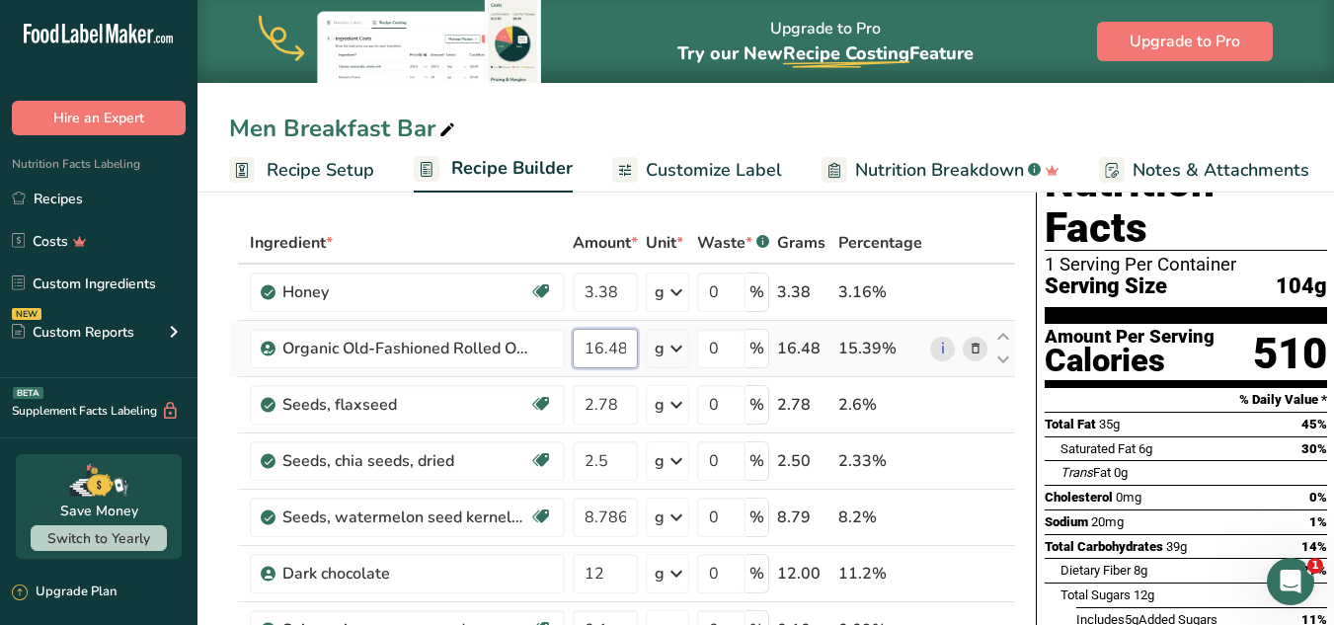
click at [620, 344] on input "16.48" at bounding box center [605, 348] width 65 height 39
type input "16.28"
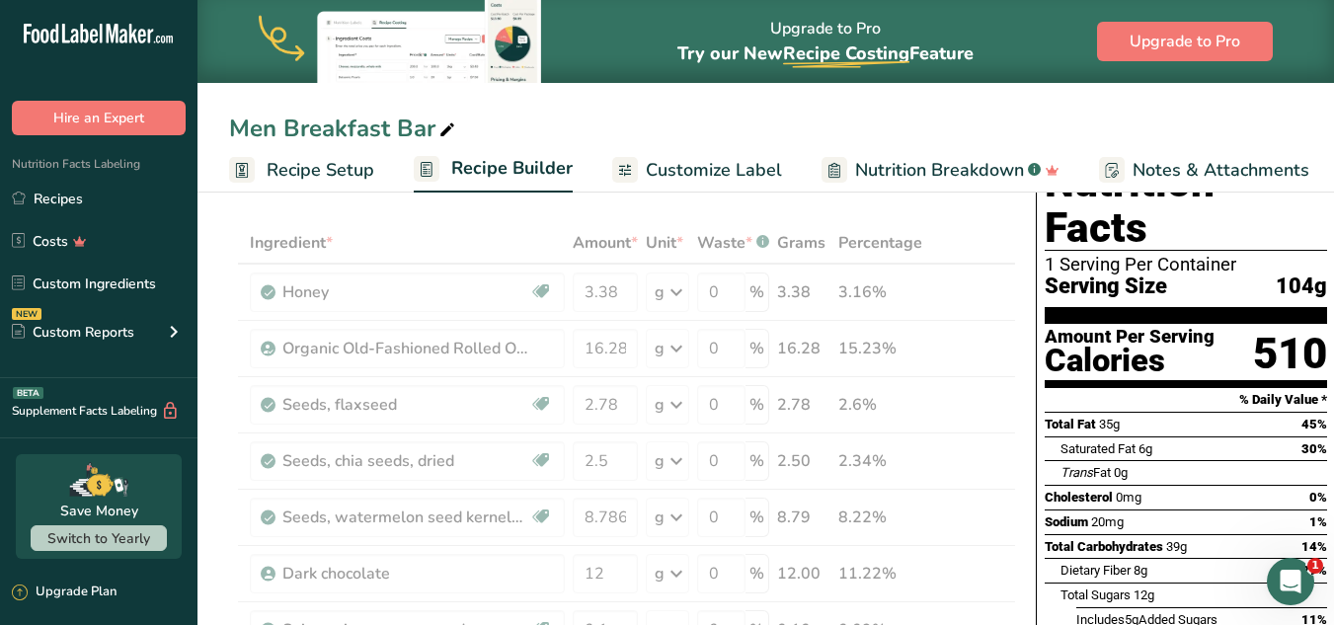
click at [1005, 328] on div "510" at bounding box center [1290, 354] width 74 height 52
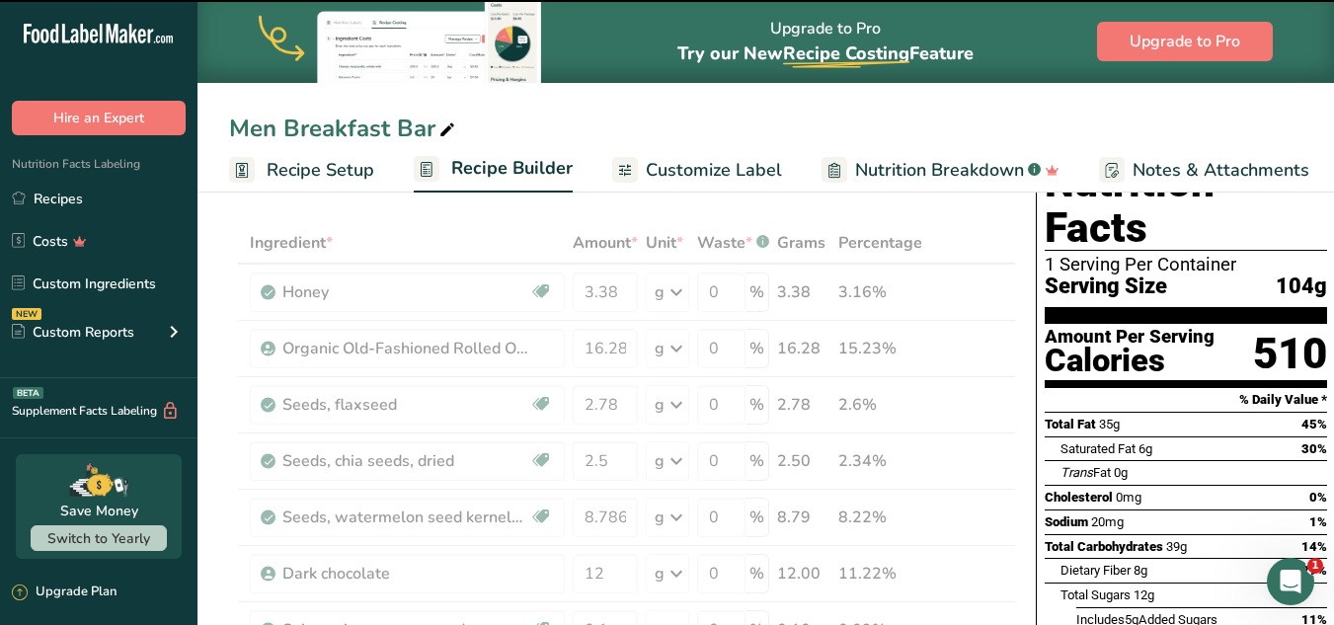
click at [1005, 412] on div "Total Fat 35g 45%" at bounding box center [1186, 424] width 282 height 25
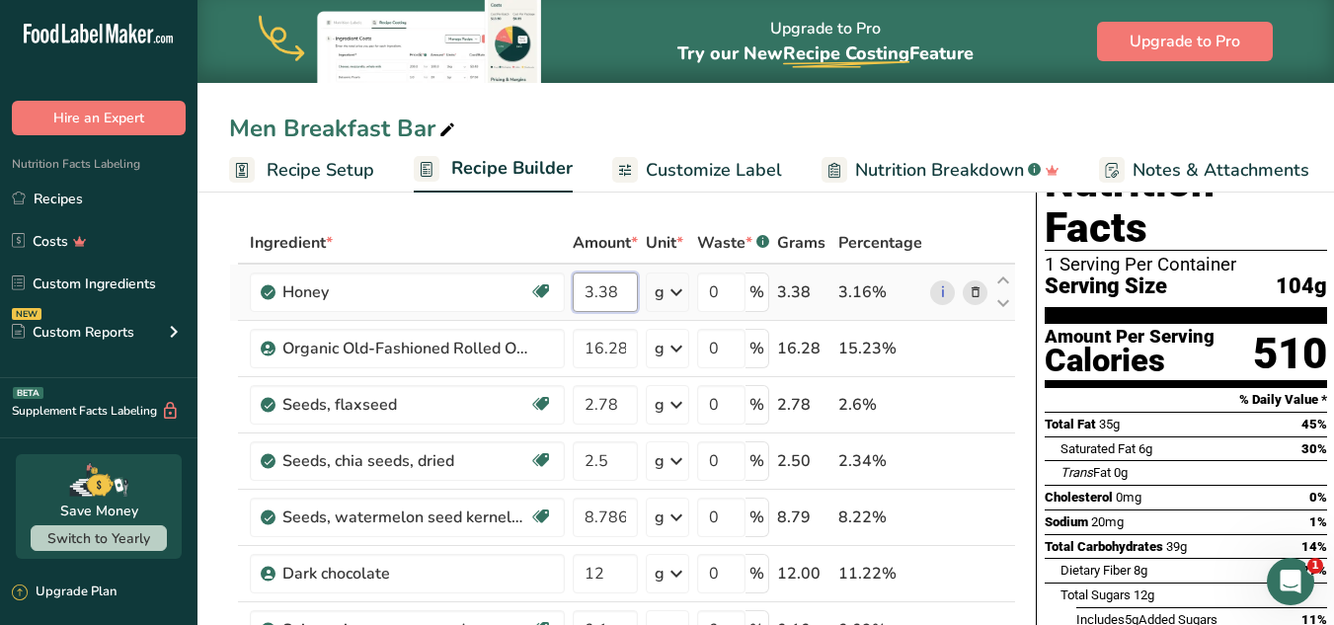
click at [605, 295] on input "3.38" at bounding box center [605, 292] width 65 height 39
type input "3.18"
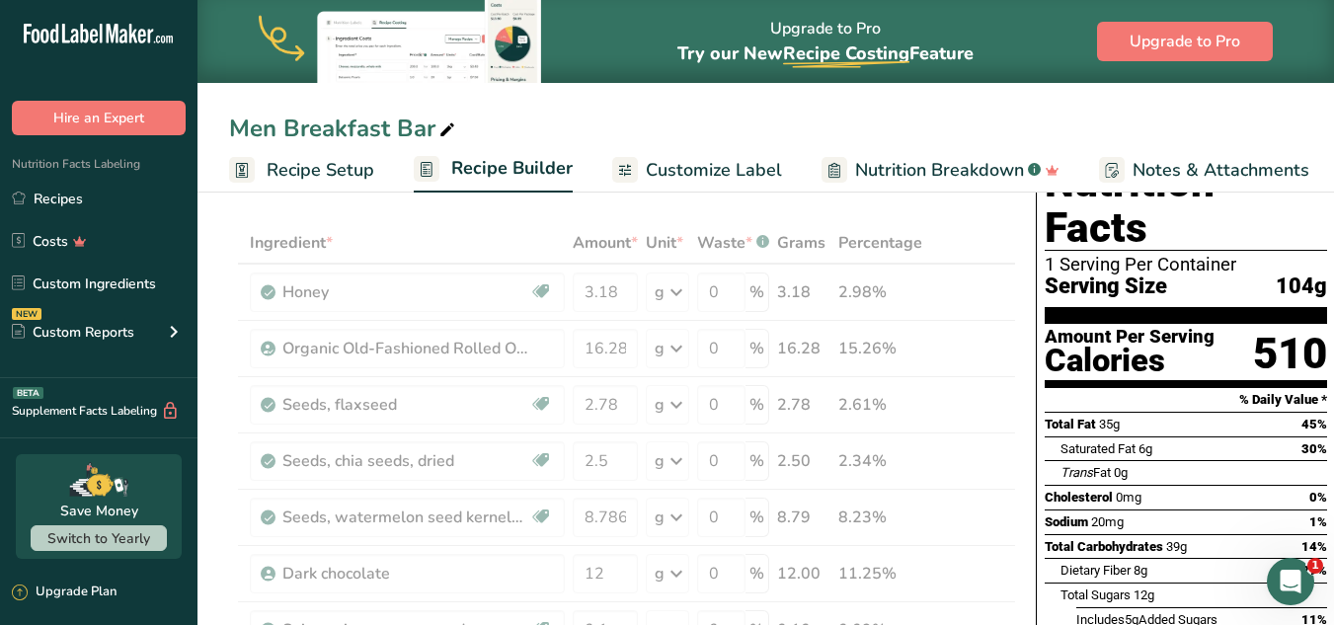
click at [1005, 271] on section "Nutrition Facts 1 Serving Per Container Serving Size 104g" at bounding box center [1186, 242] width 282 height 164
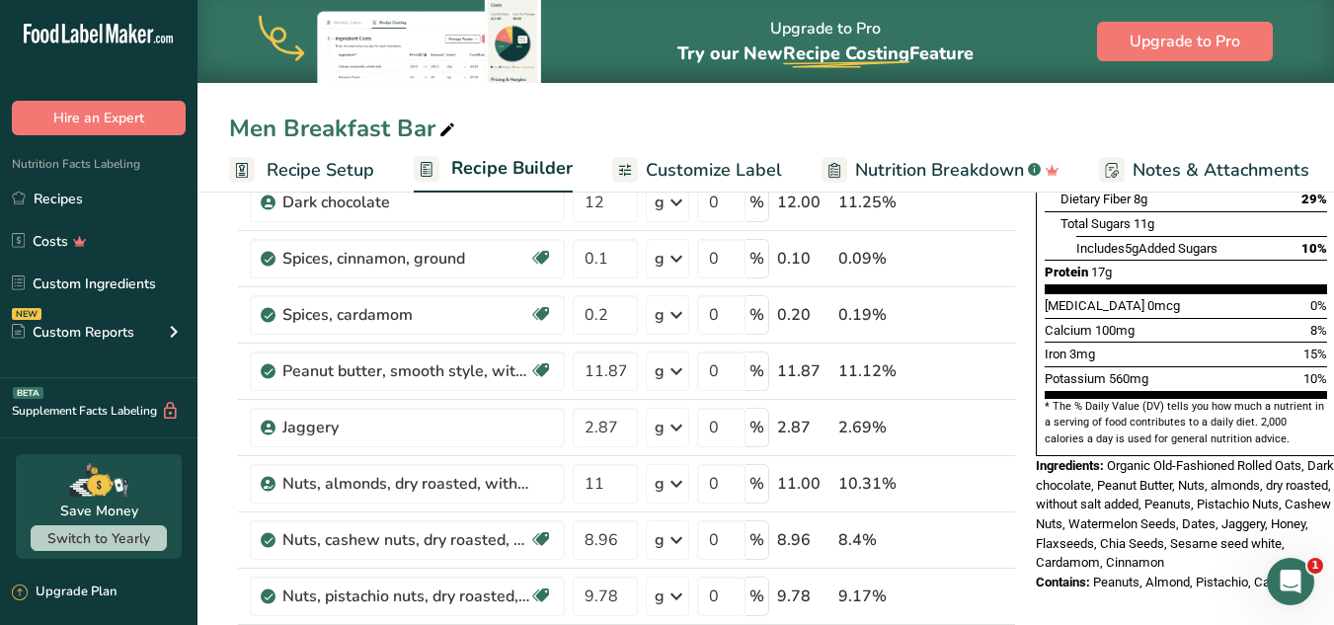
scroll to position [449, 0]
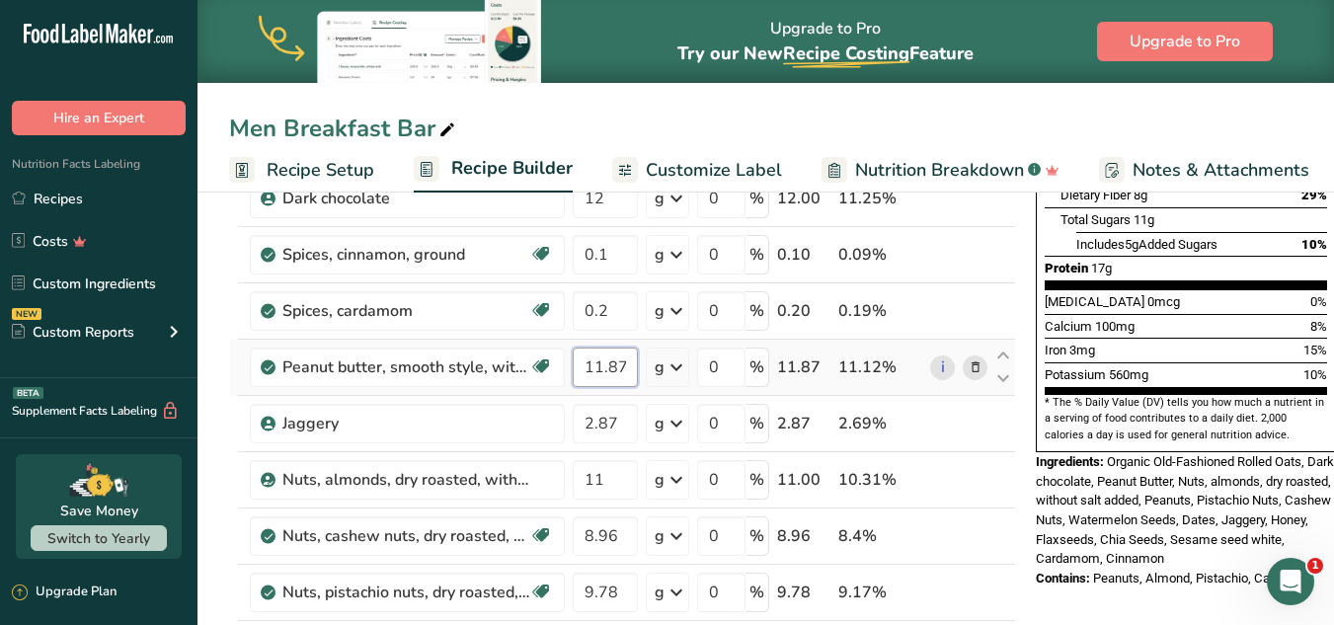
click at [616, 368] on input "11.87" at bounding box center [605, 367] width 65 height 39
type input "11.47"
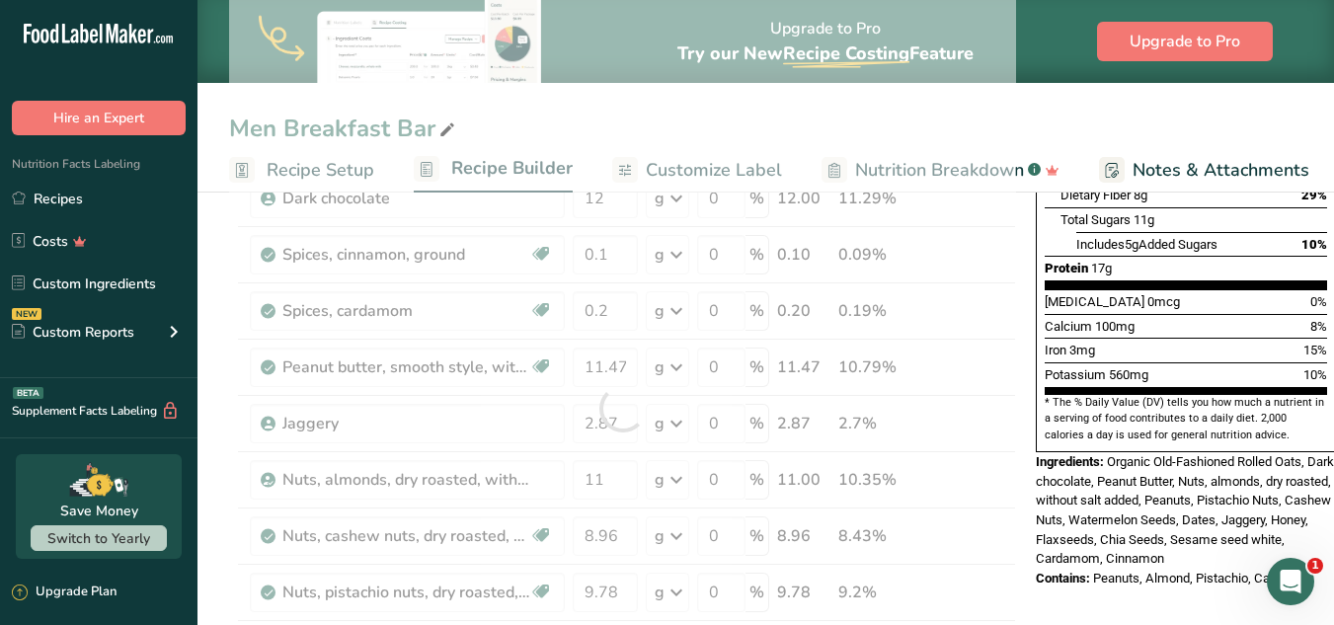
click at [1005, 338] on div "Iron 3mg 15%" at bounding box center [1186, 350] width 282 height 25
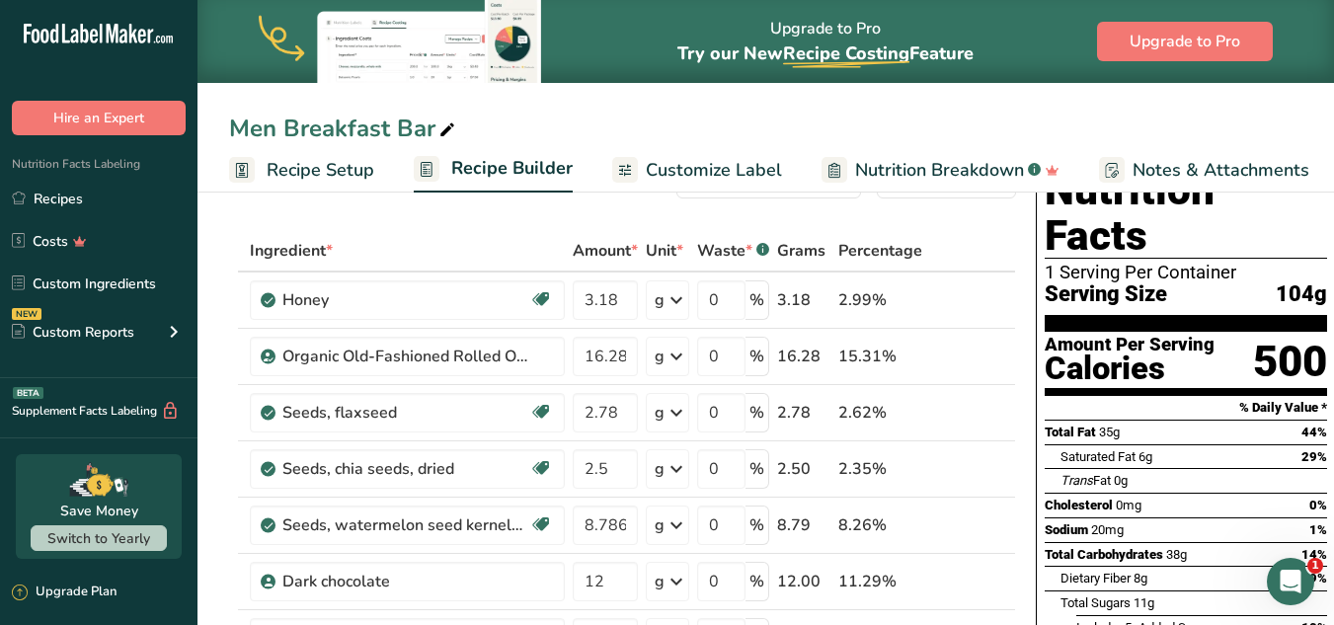
scroll to position [63, 0]
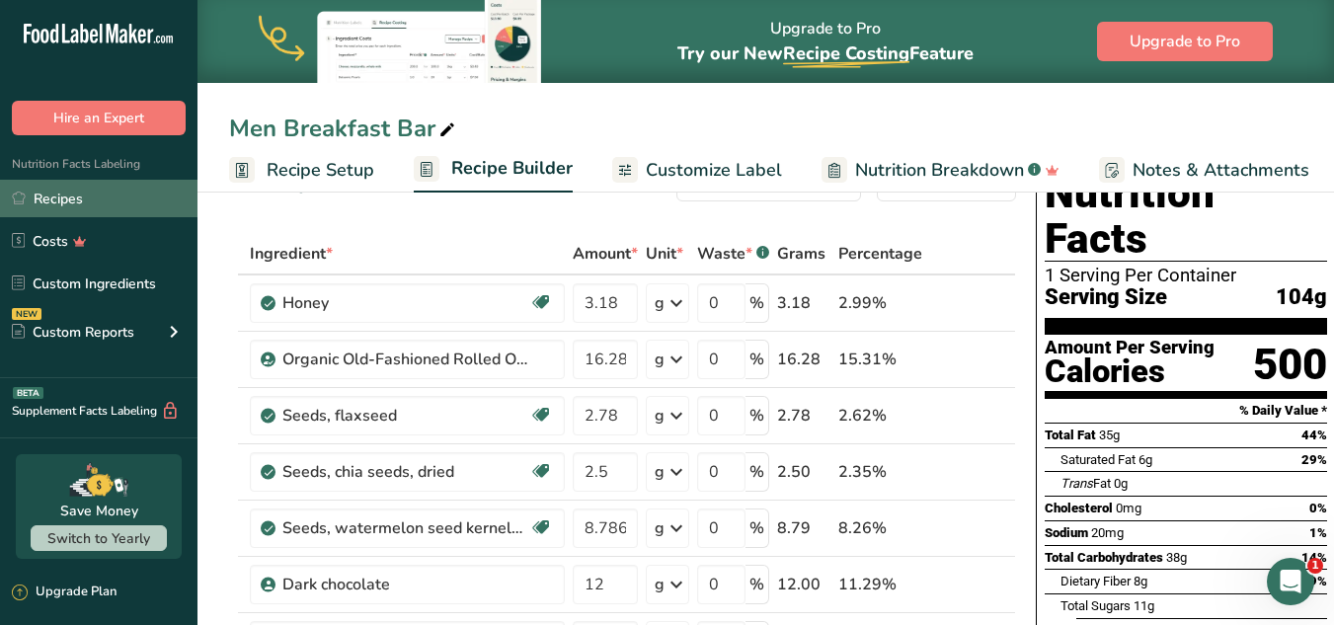
click at [60, 200] on link "Recipes" at bounding box center [98, 199] width 197 height 38
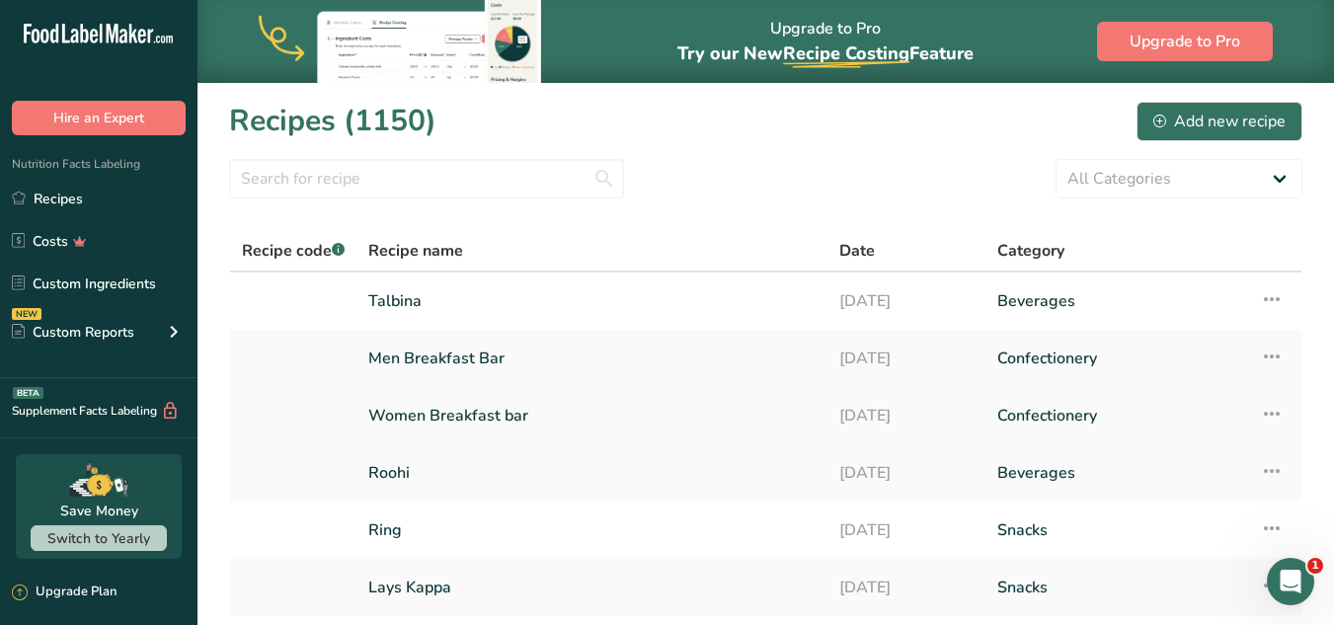
click at [478, 399] on link "Women Breakfast bar" at bounding box center [591, 415] width 447 height 41
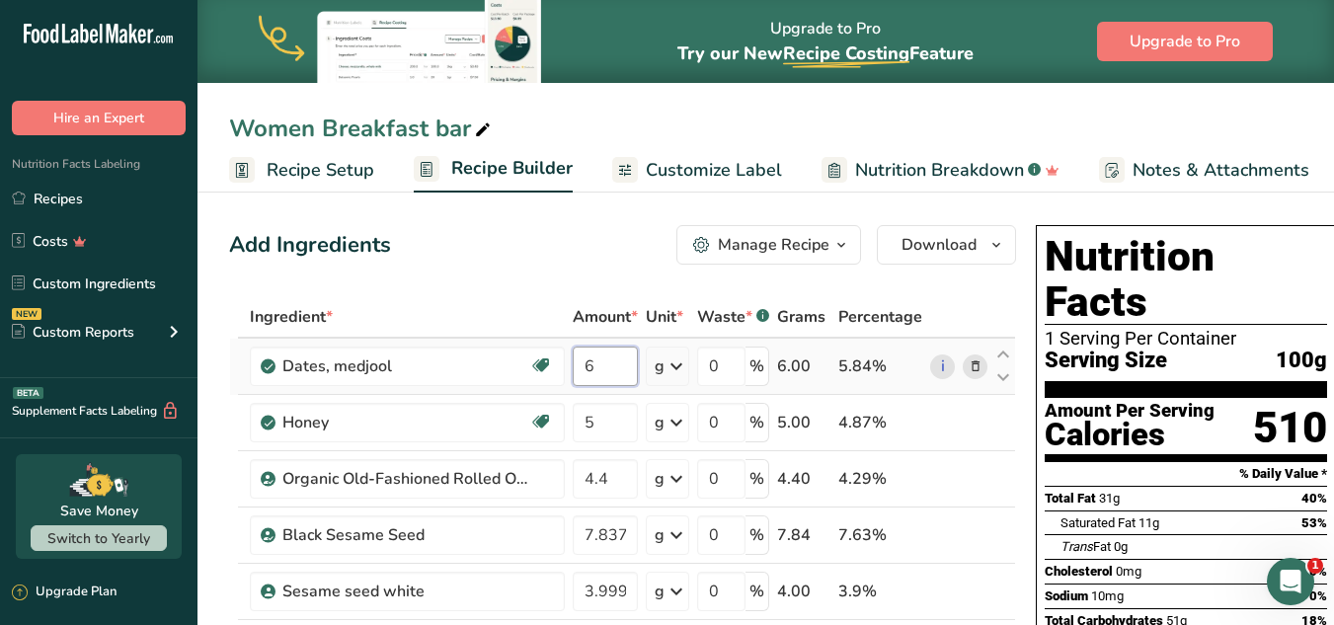
click at [619, 380] on input "6" at bounding box center [605, 366] width 65 height 39
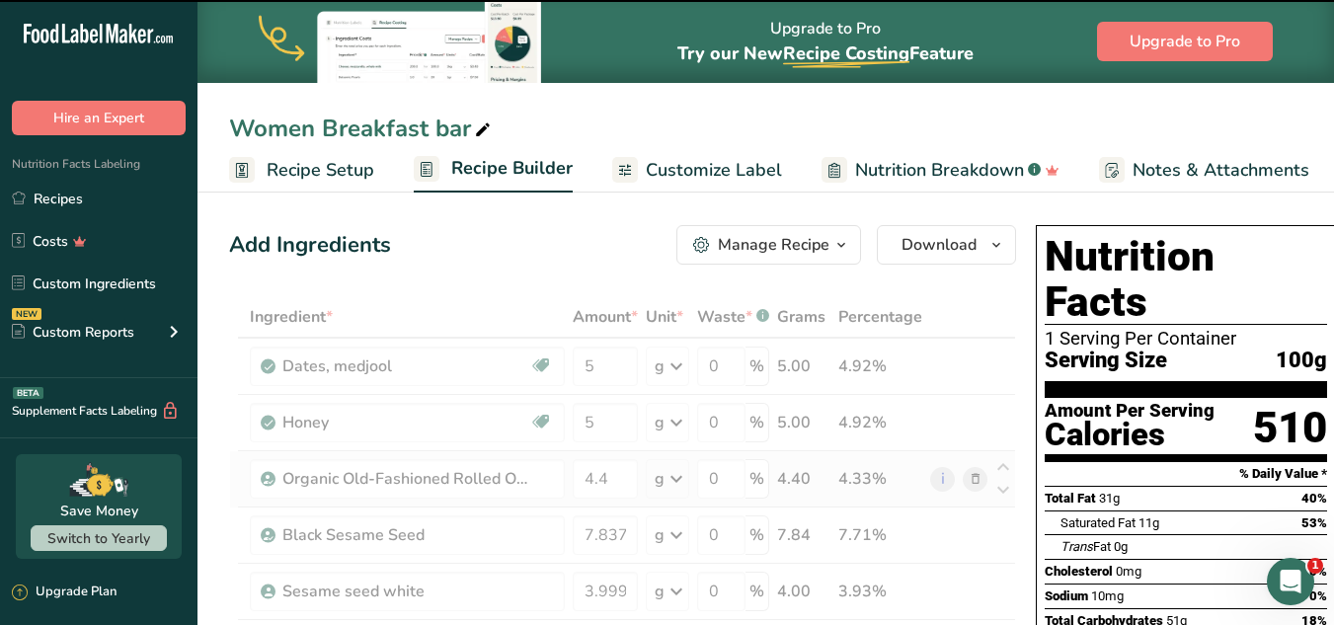
click at [1005, 349] on span "Serving Size" at bounding box center [1106, 361] width 122 height 25
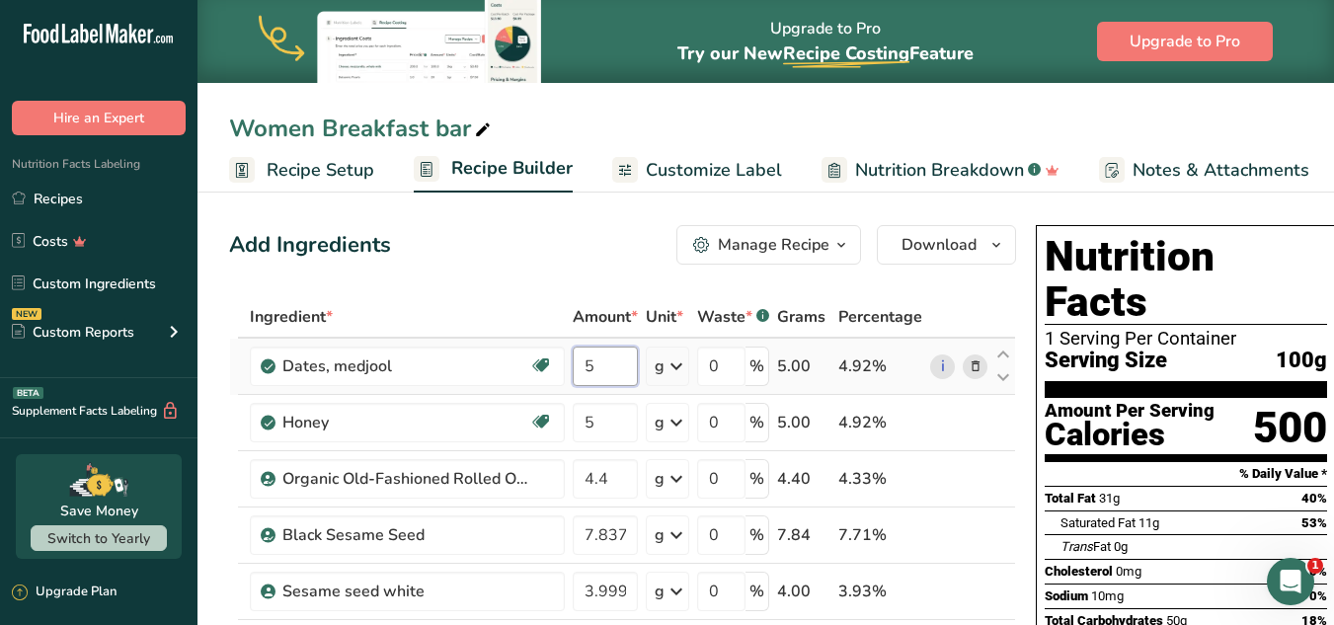
click at [610, 362] on input "5" at bounding box center [605, 366] width 65 height 39
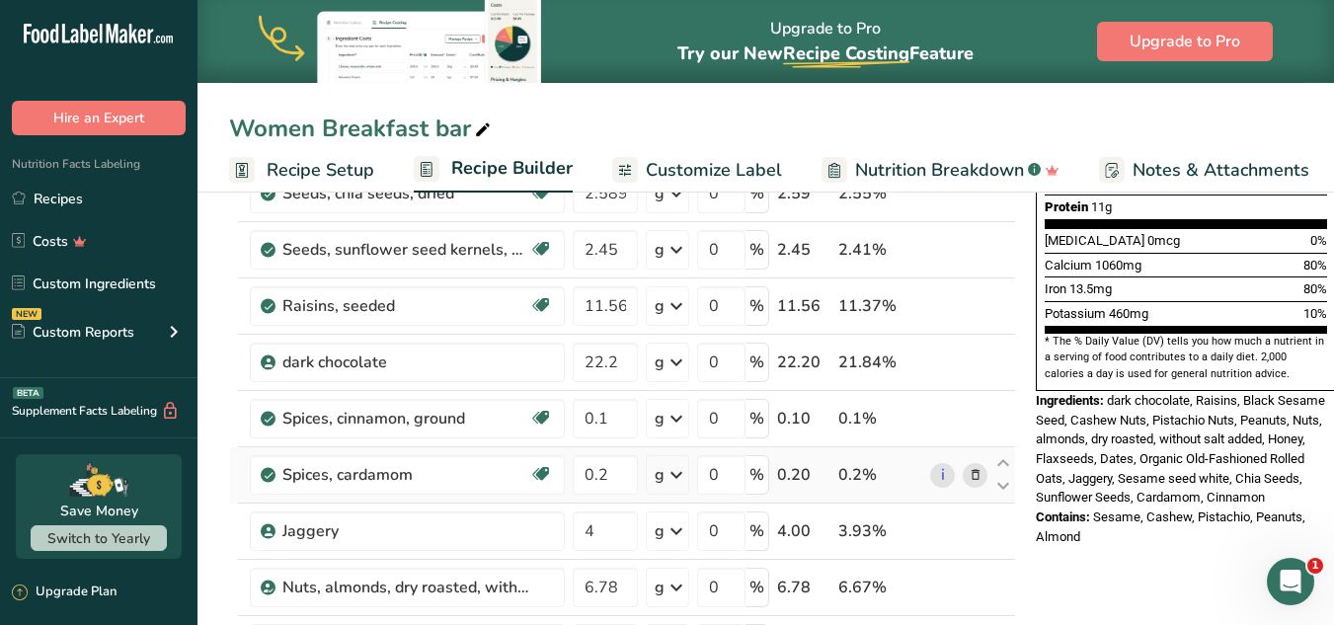
scroll to position [512, 0]
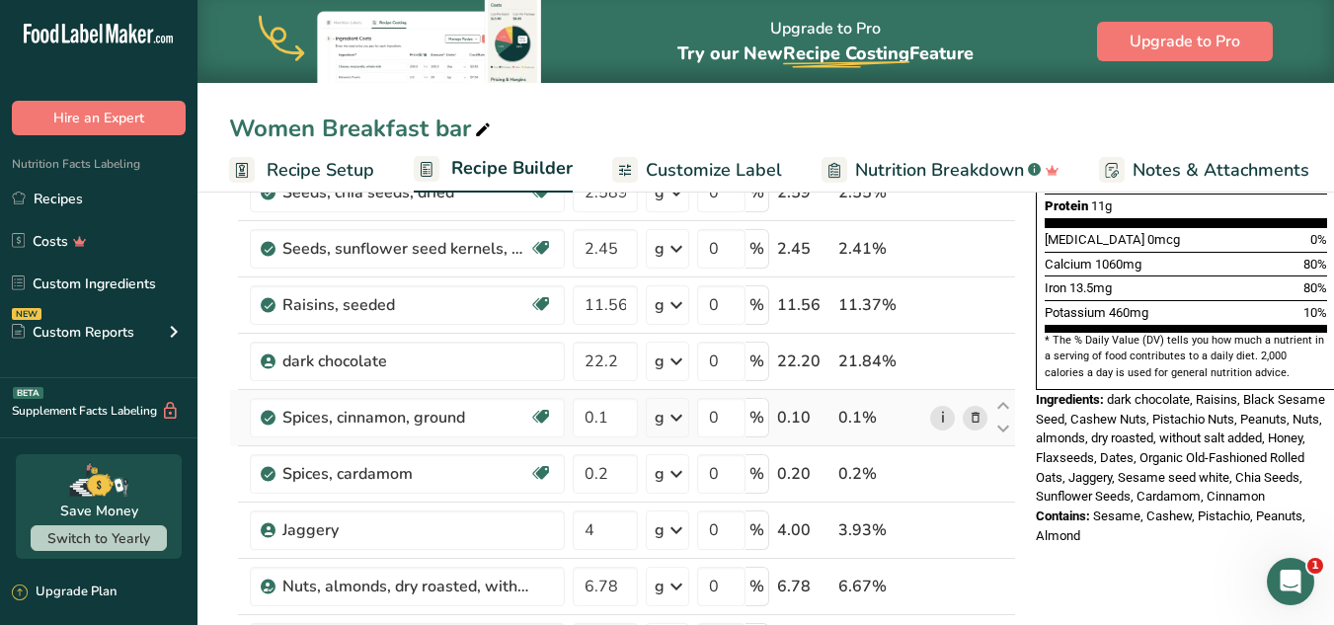
type input "4.999998"
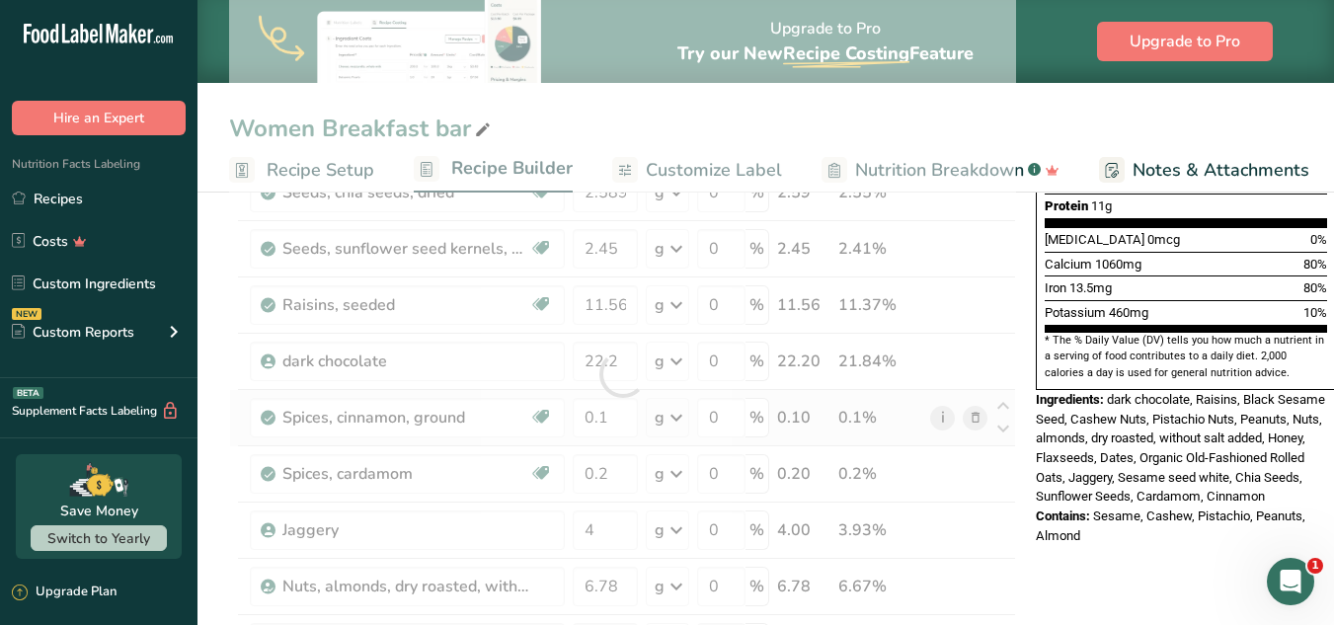
click at [933, 418] on div "Ingredient * Amount * Unit * Waste * .a-a{fill:#347362;}.b-a{fill:#fff;} Grams …" at bounding box center [622, 374] width 787 height 1179
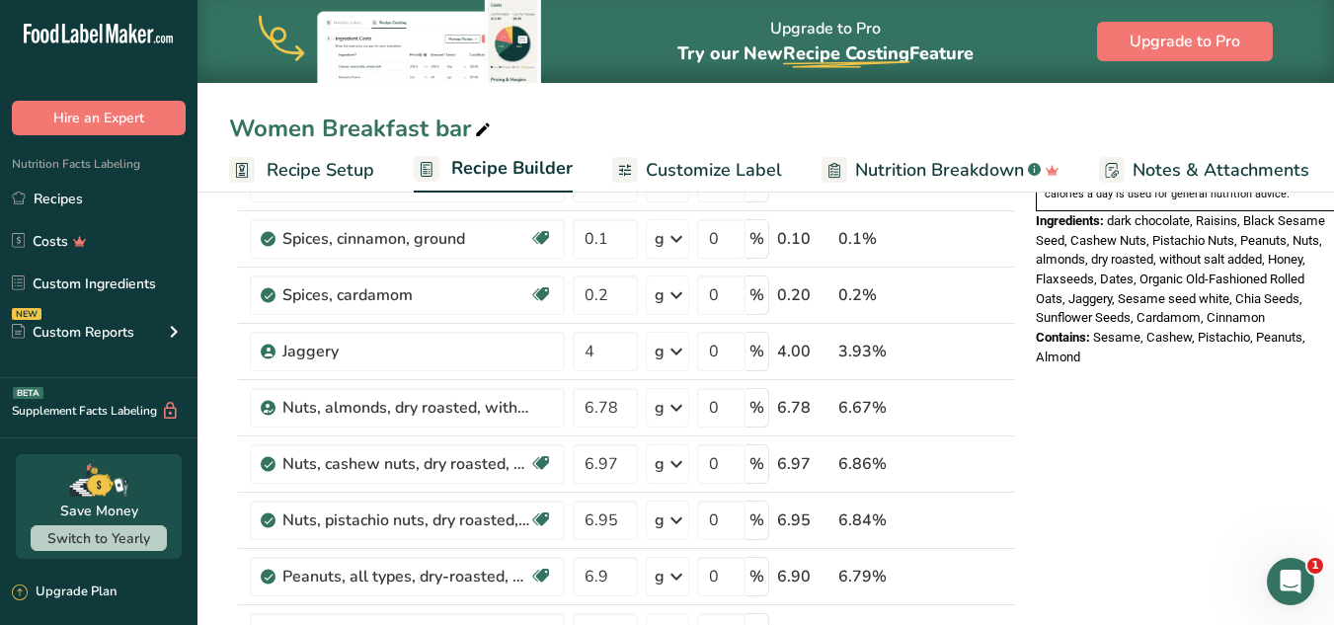
scroll to position [672, 0]
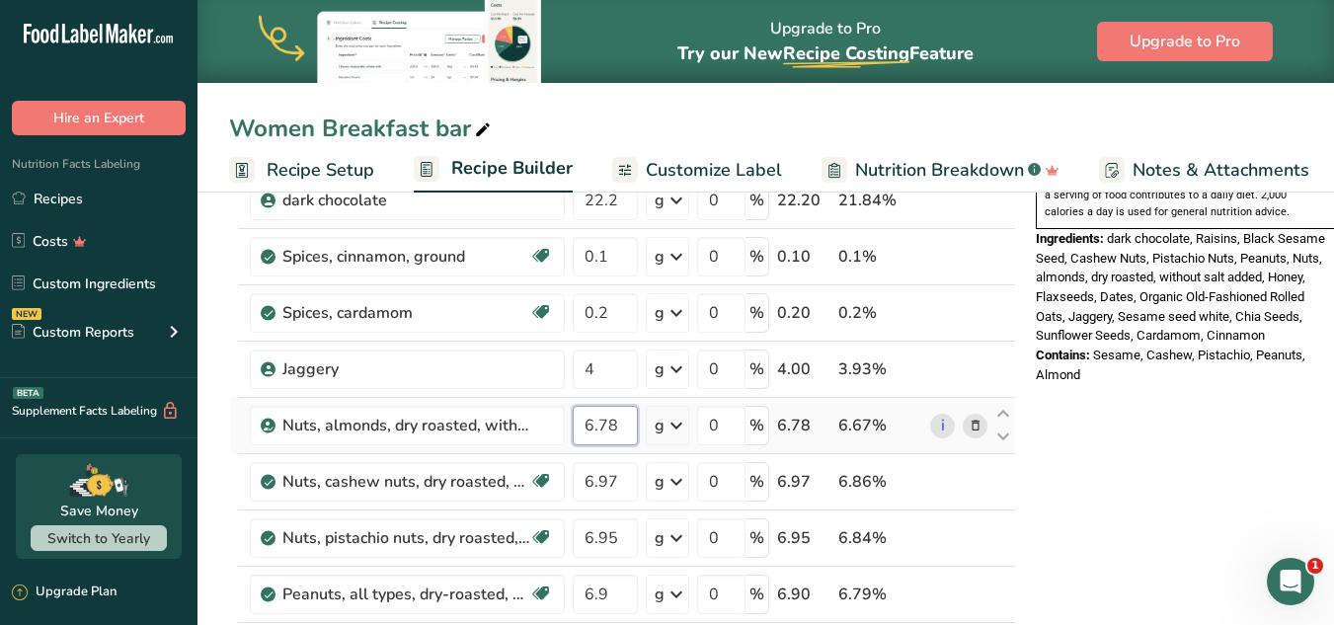
click at [628, 426] on input "6.78" at bounding box center [605, 425] width 65 height 39
type input "6"
click at [612, 475] on div "Ingredient * Amount * Unit * Waste * .a-a{fill:#347362;}.b-a{fill:#fff;} Grams …" at bounding box center [622, 213] width 787 height 1179
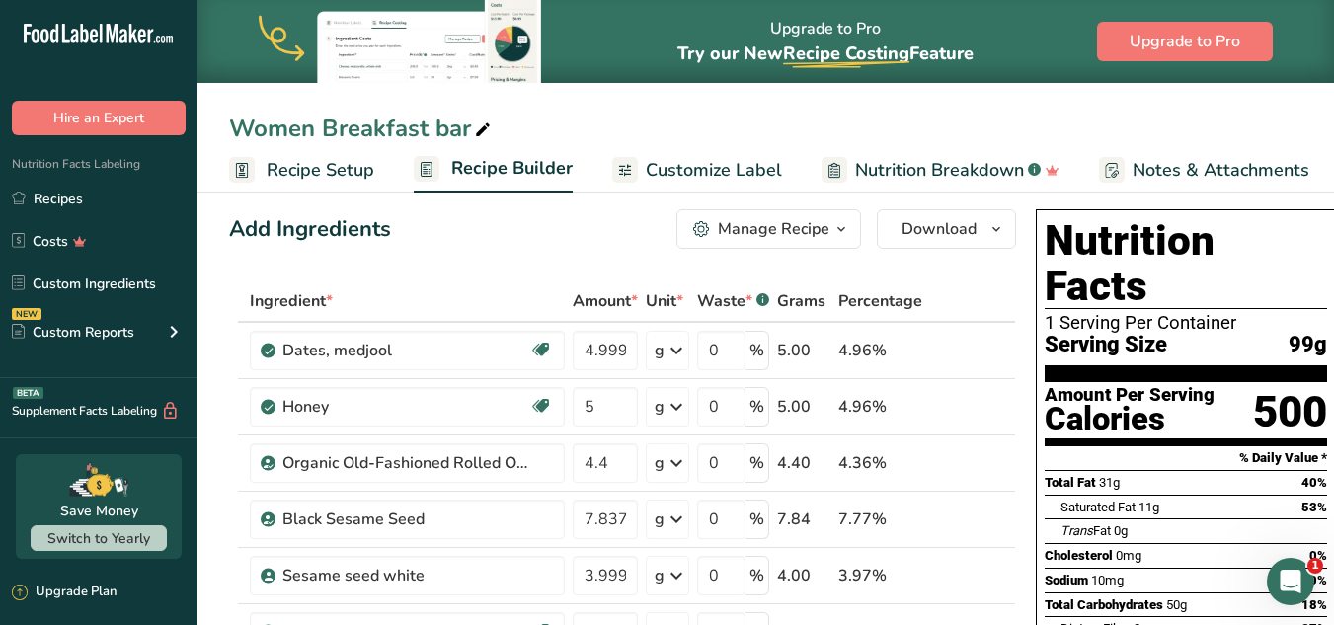
scroll to position [0, 0]
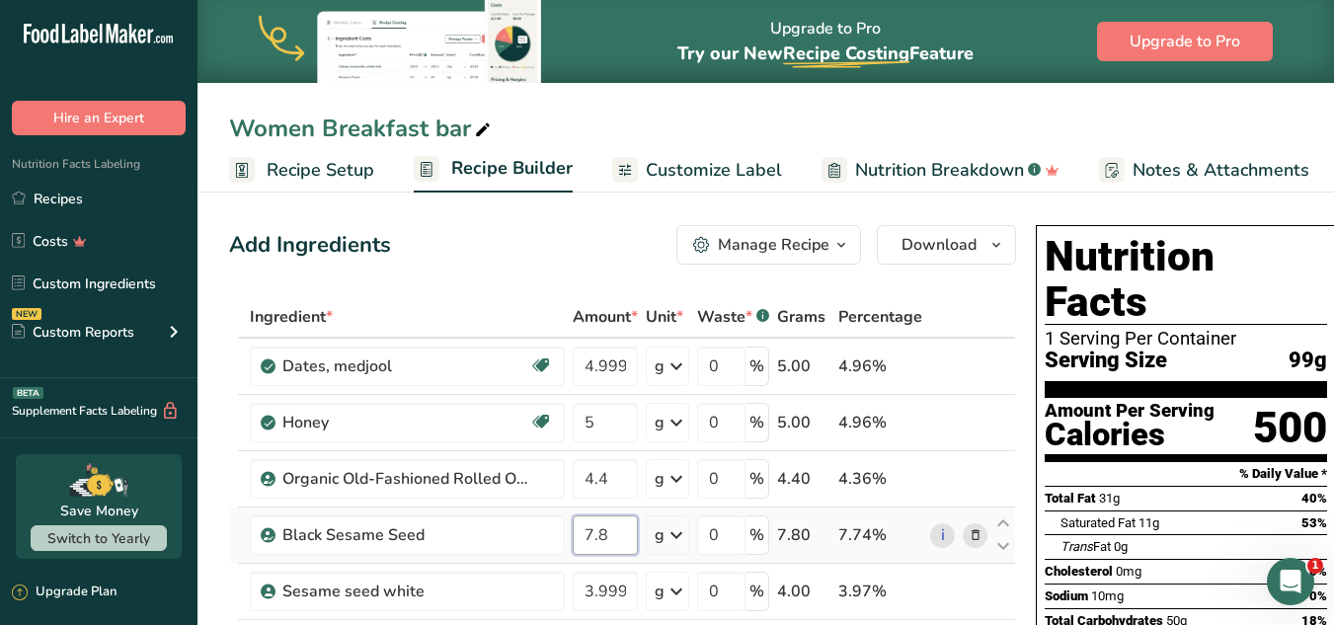
type input "7"
type input "8.617"
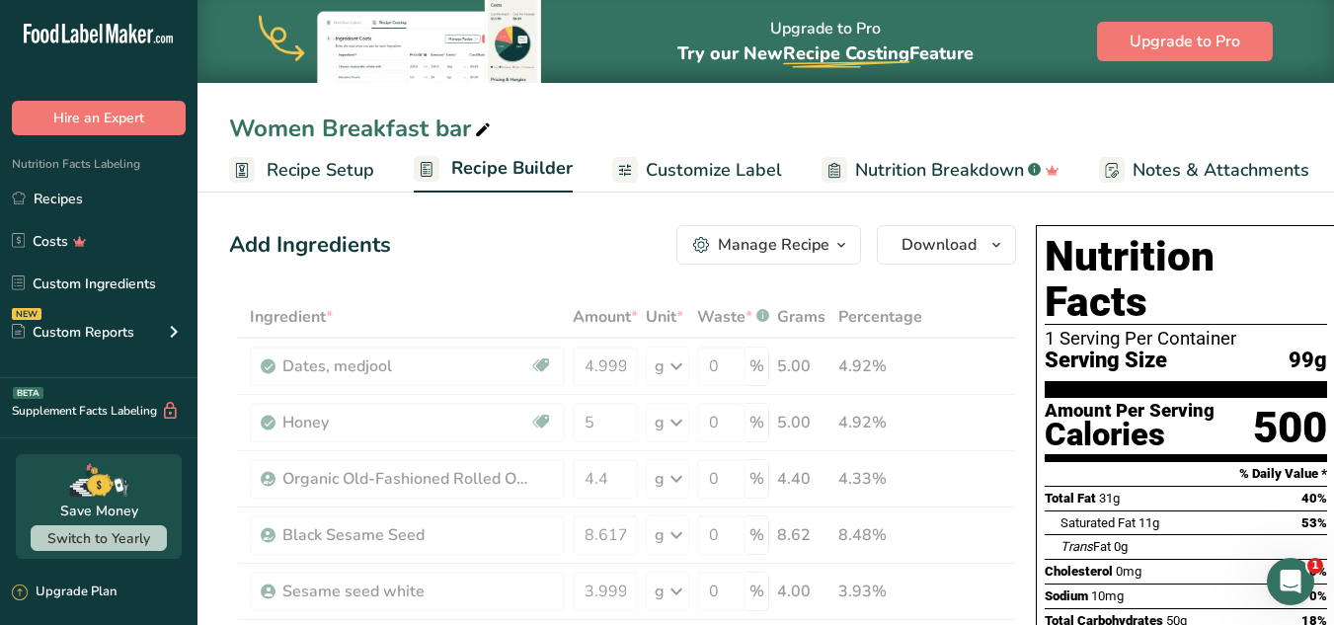
click at [1005, 537] on div "Trans Fat 0g" at bounding box center [1094, 547] width 67 height 20
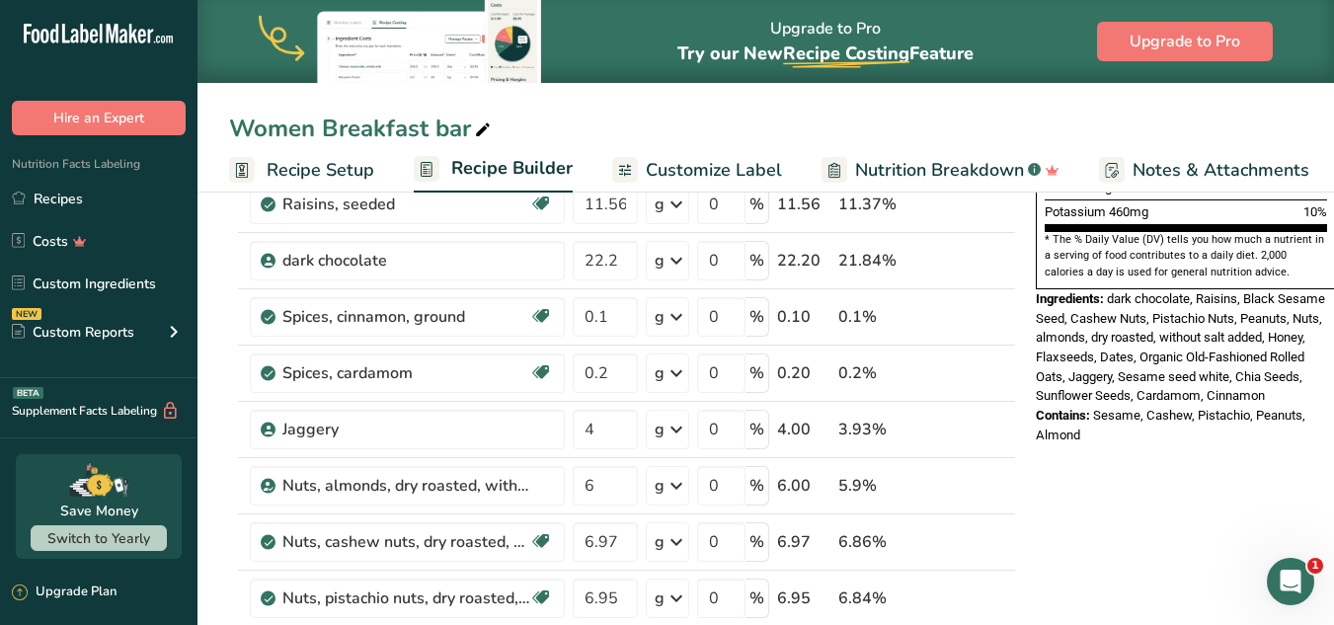
scroll to position [619, 0]
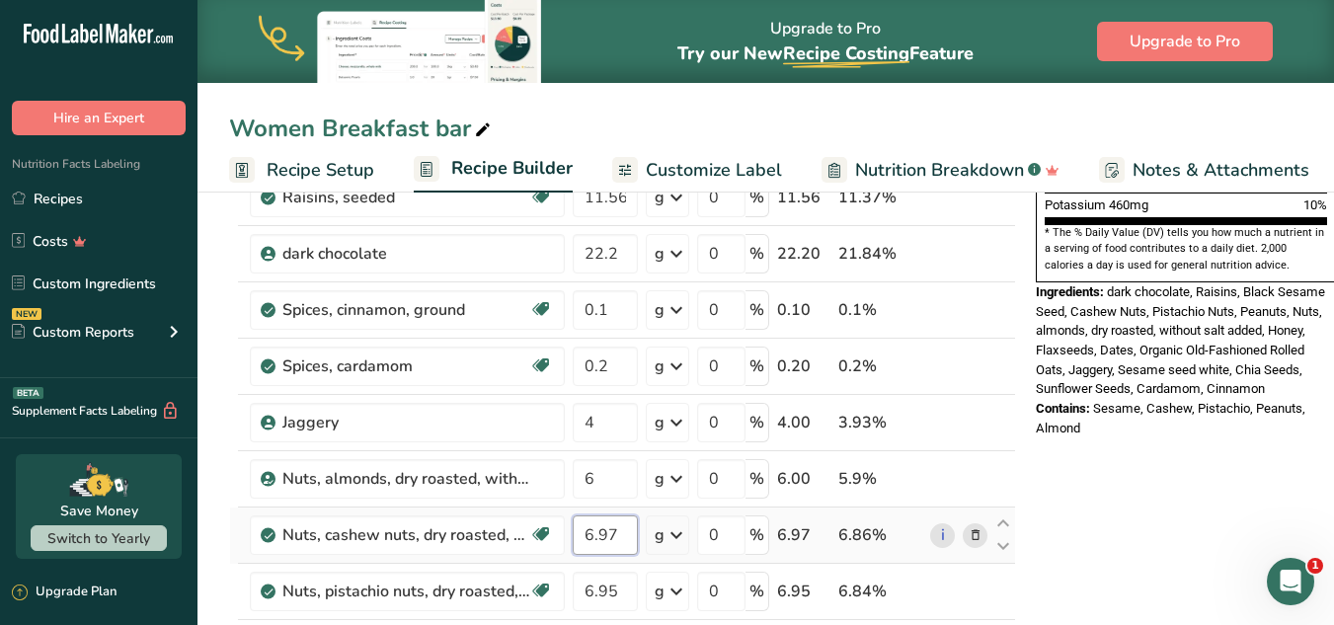
click at [608, 533] on input "6.97" at bounding box center [605, 534] width 65 height 39
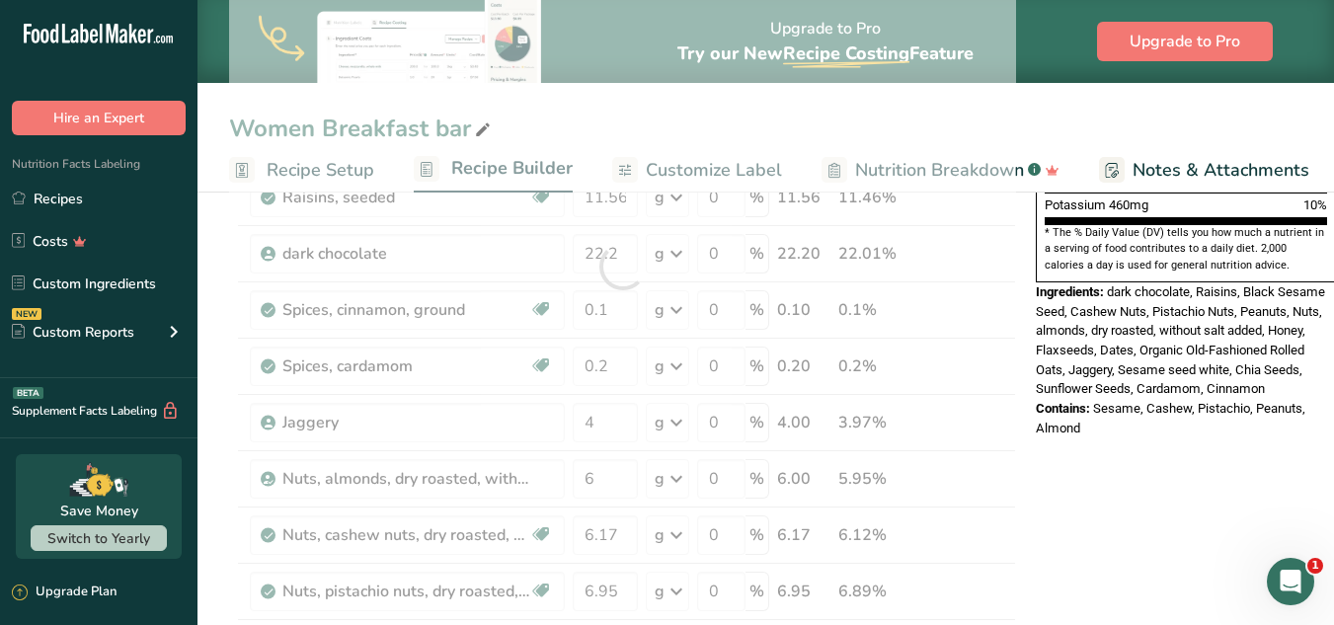
click at [1005, 449] on div "Nutrition Facts 1 Serving Per Container Serving Size 100g Amount Per Serving Ca…" at bounding box center [1186, 572] width 316 height 1948
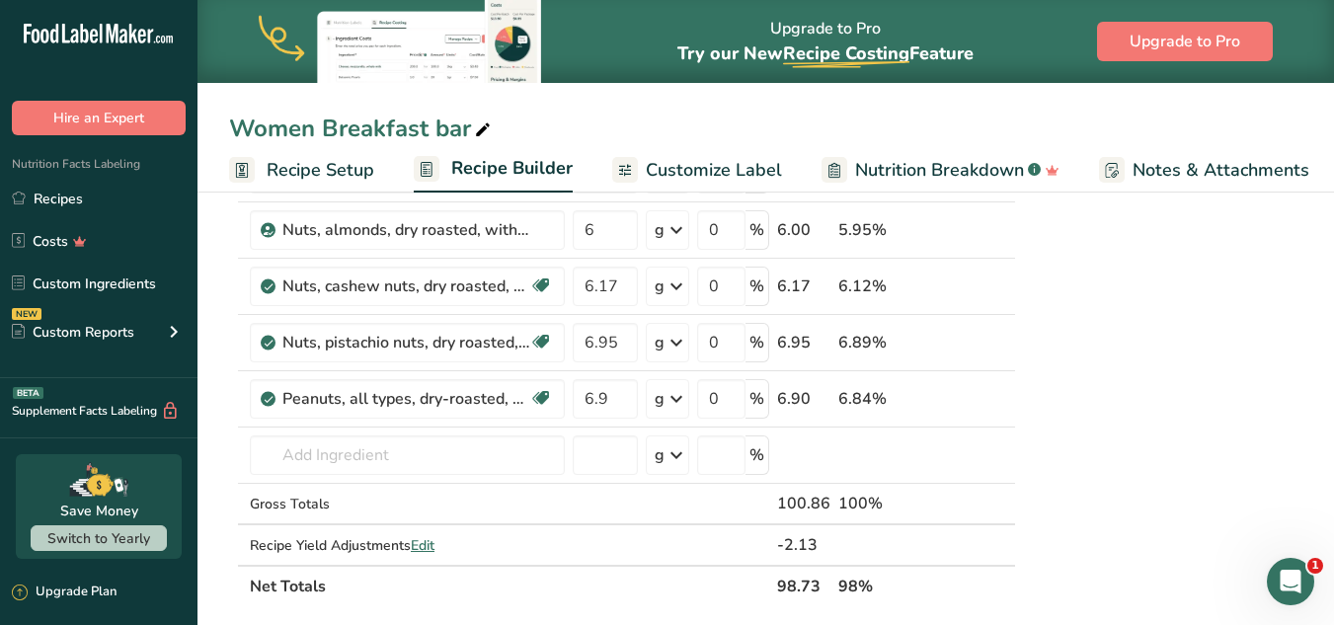
scroll to position [879, 0]
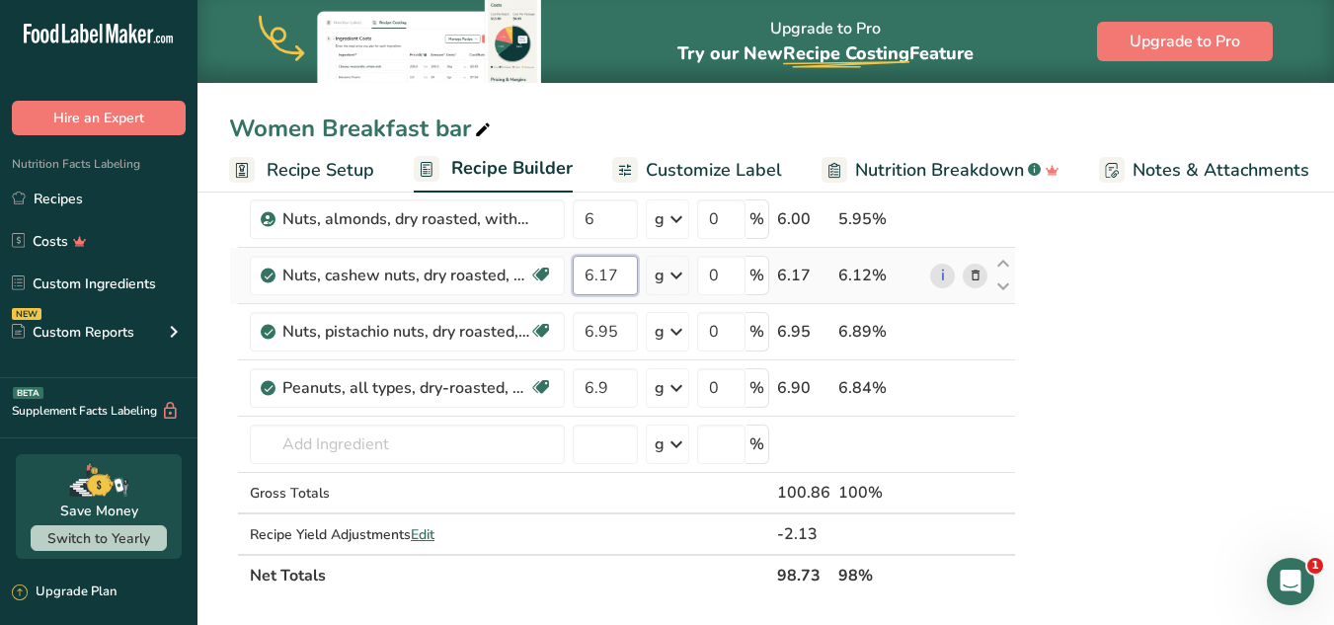
click at [635, 272] on input "6.17" at bounding box center [605, 275] width 65 height 39
type input "6"
click at [621, 344] on div "Ingredient * Amount * Unit * Waste * .a-a{fill:#347362;}.b-a{fill:#fff;} Grams …" at bounding box center [622, 6] width 787 height 1179
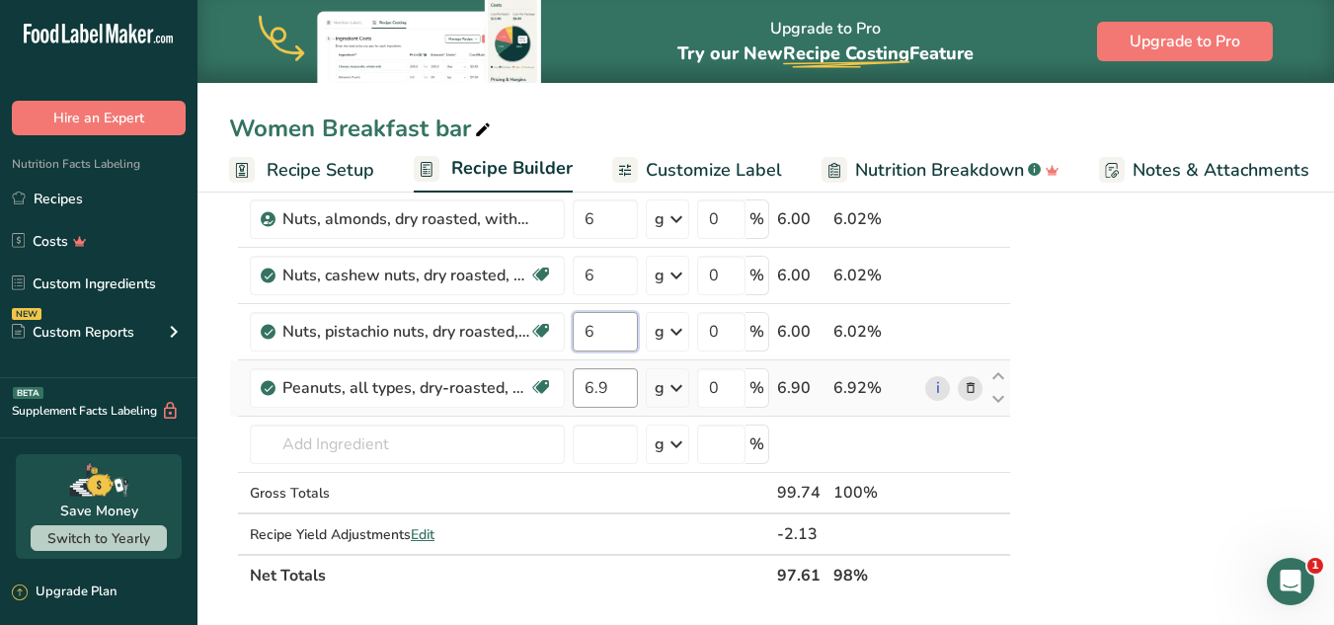
type input "6"
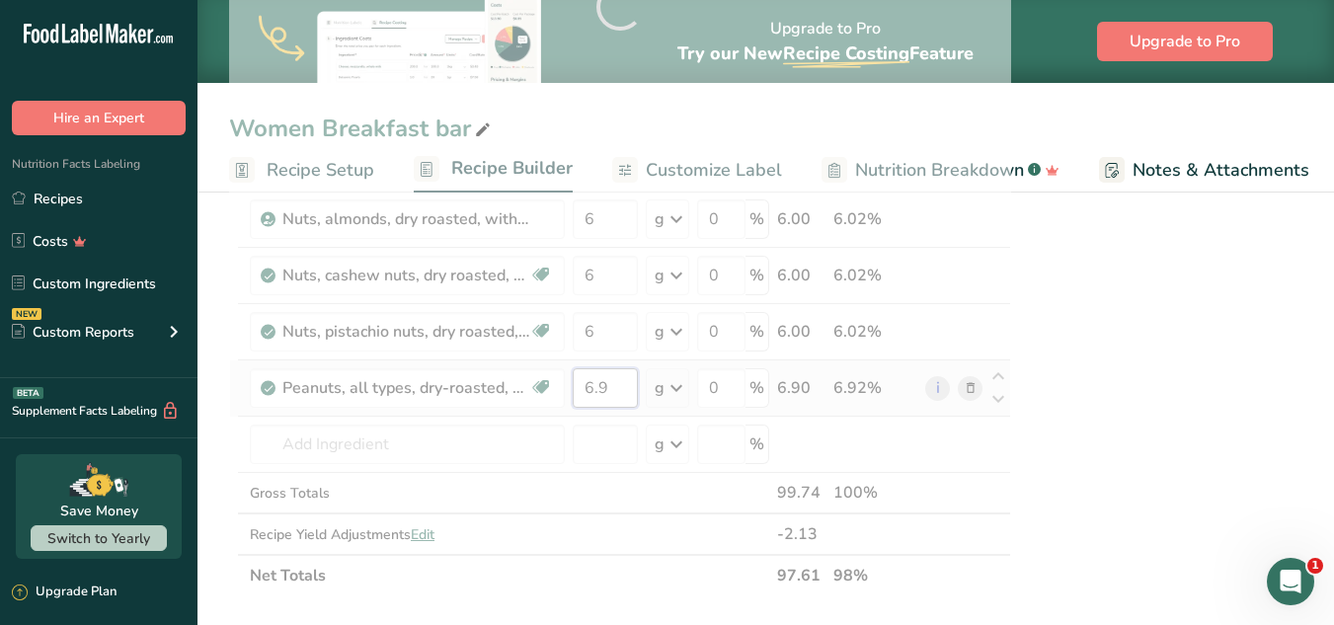
click at [619, 380] on div "Ingredient * Amount * Unit * Waste * .a-a{fill:#347362;}.b-a{fill:#fff;} Grams …" at bounding box center [620, 6] width 782 height 1179
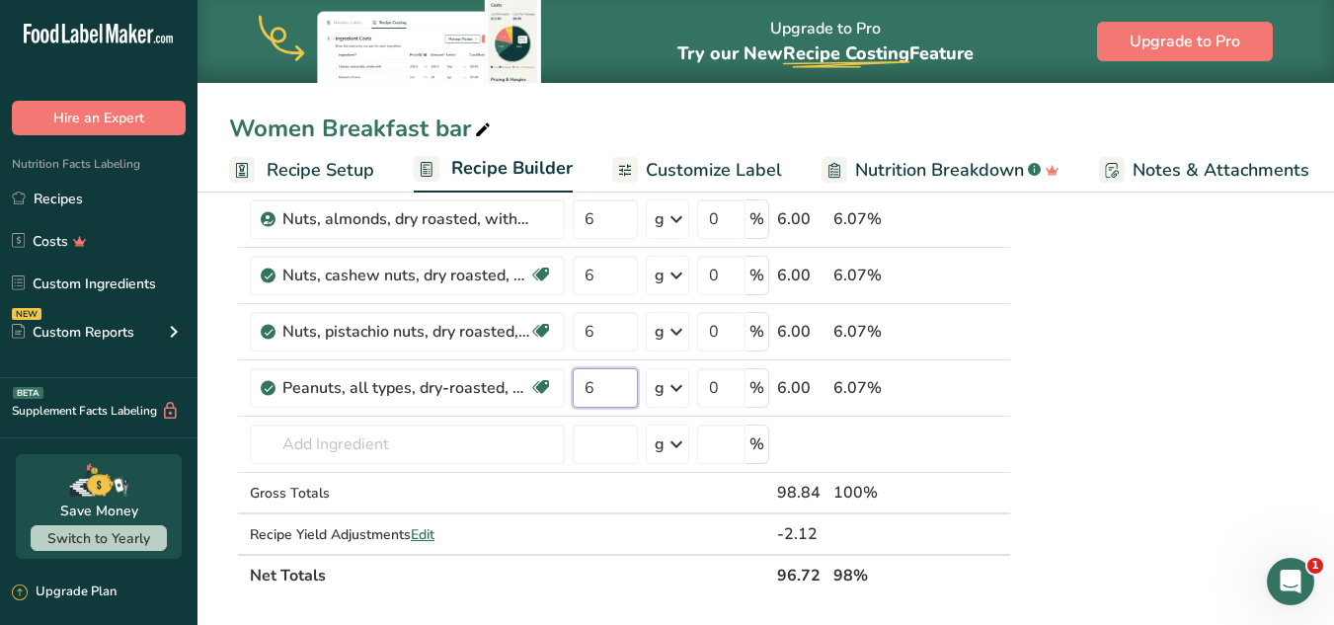
type input "6"
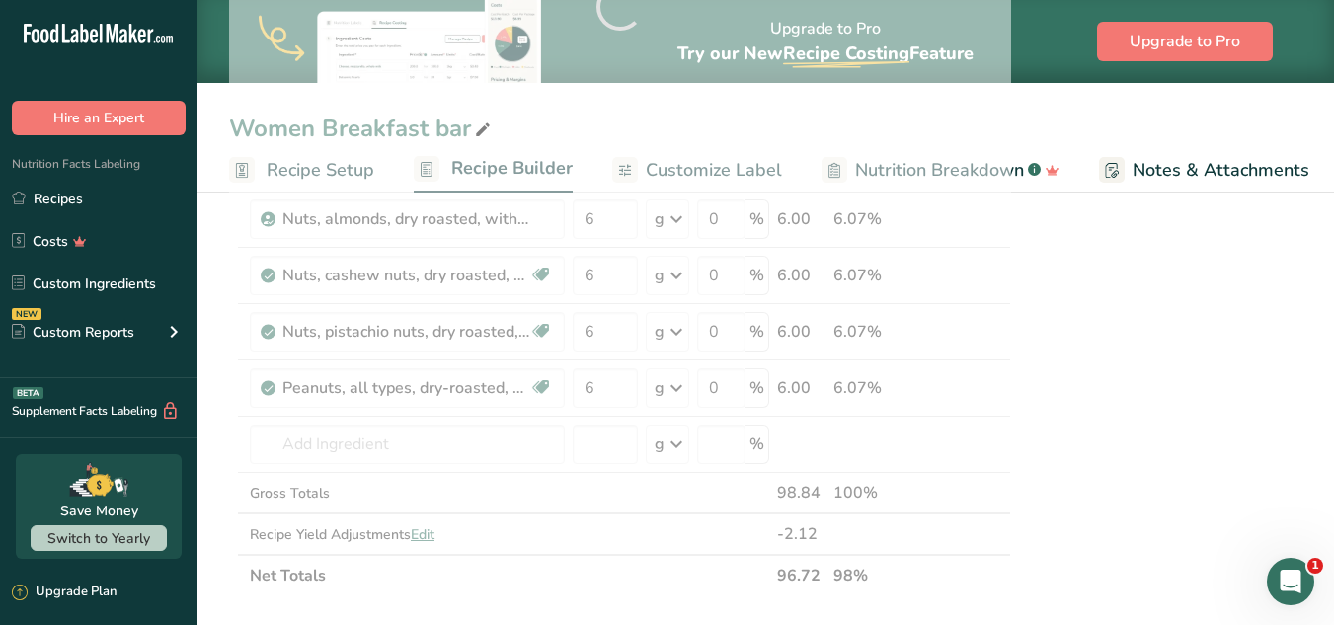
click at [1005, 322] on div "Nutrition Facts 1 Serving Per Container Serving Size 98g Amount Per Serving Cal…" at bounding box center [1181, 312] width 316 height 1948
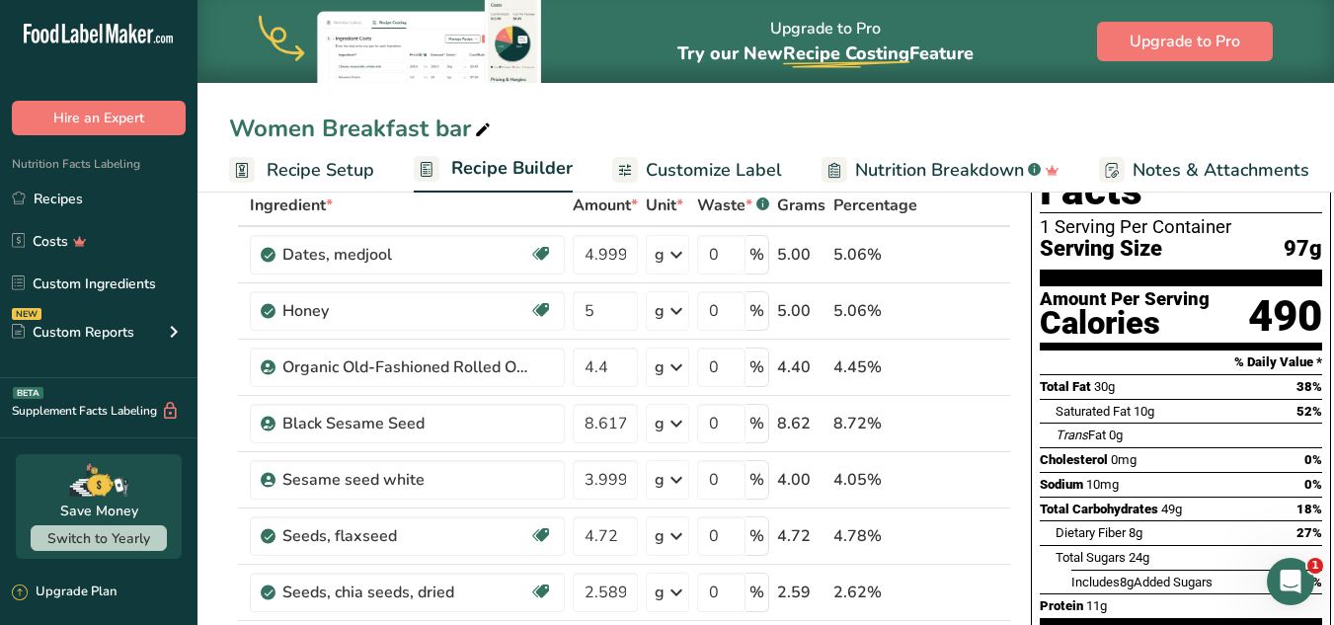
scroll to position [0, 0]
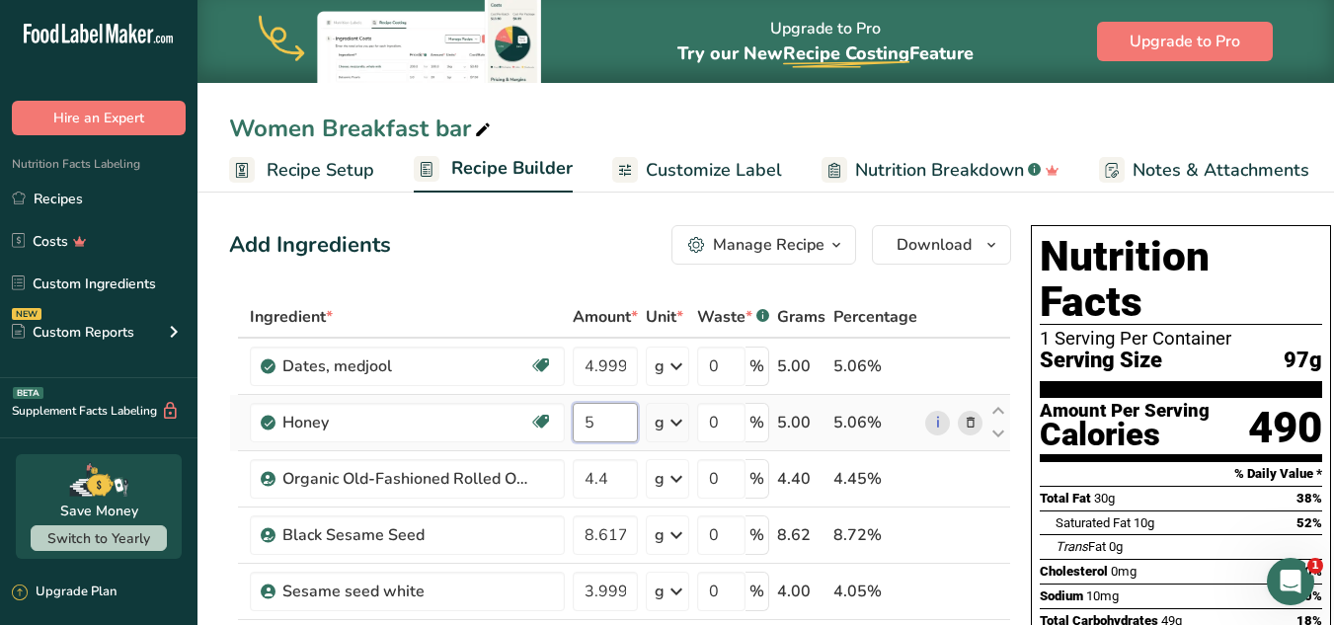
click at [605, 424] on input "5" at bounding box center [605, 422] width 65 height 39
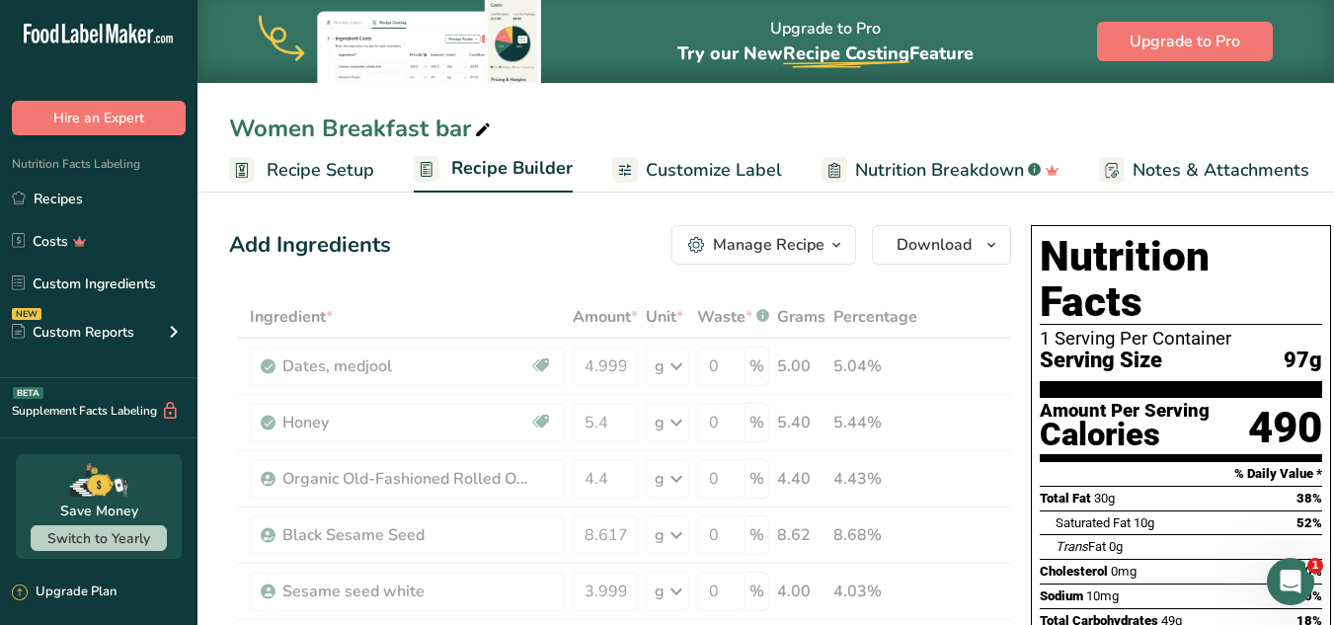
click at [1005, 462] on section "% Daily Value *" at bounding box center [1181, 474] width 282 height 24
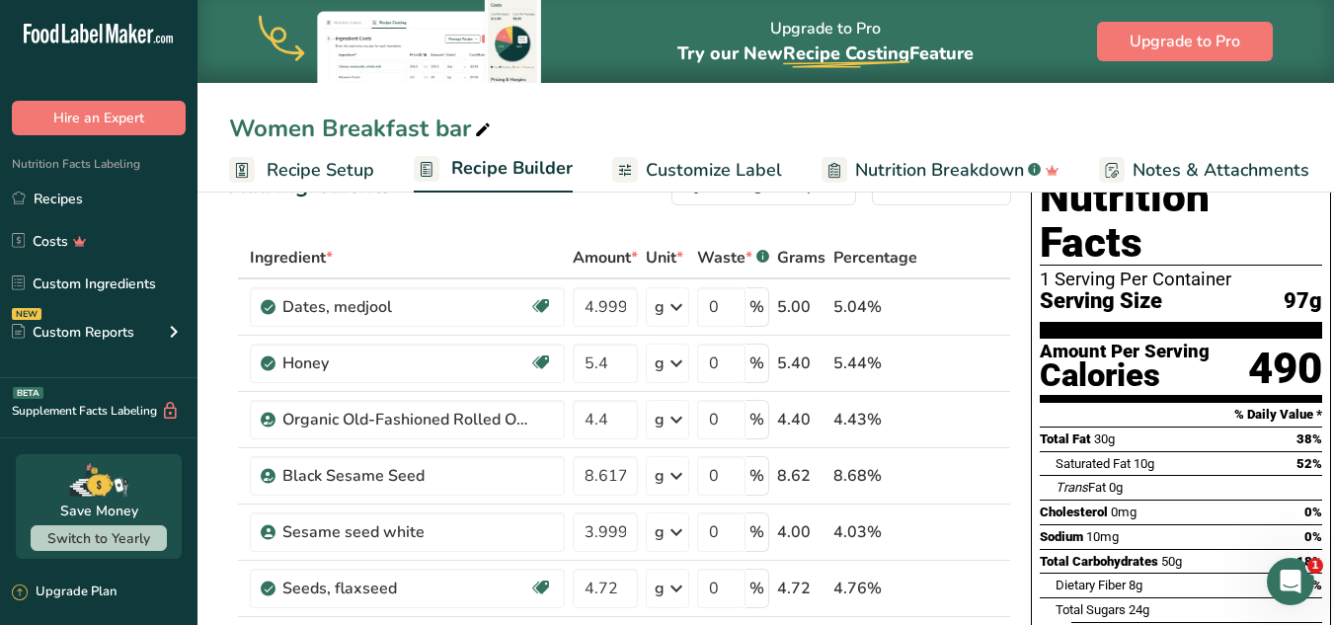
scroll to position [55, 0]
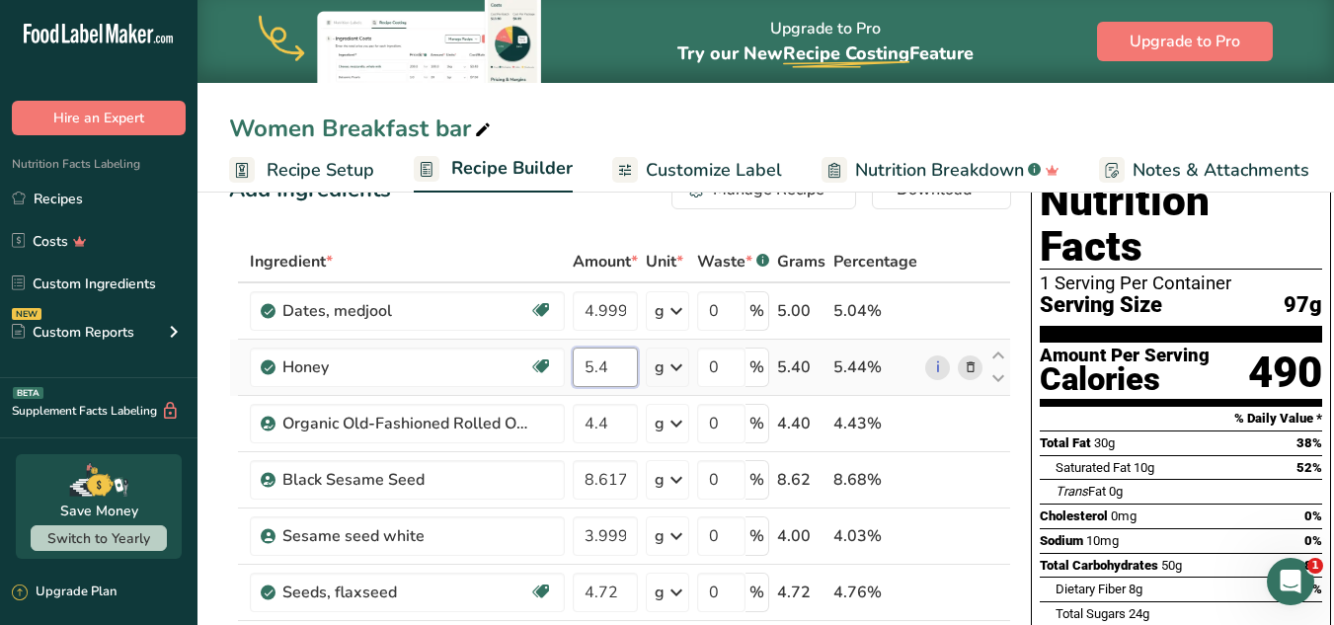
click at [607, 372] on input "5.4" at bounding box center [605, 367] width 65 height 39
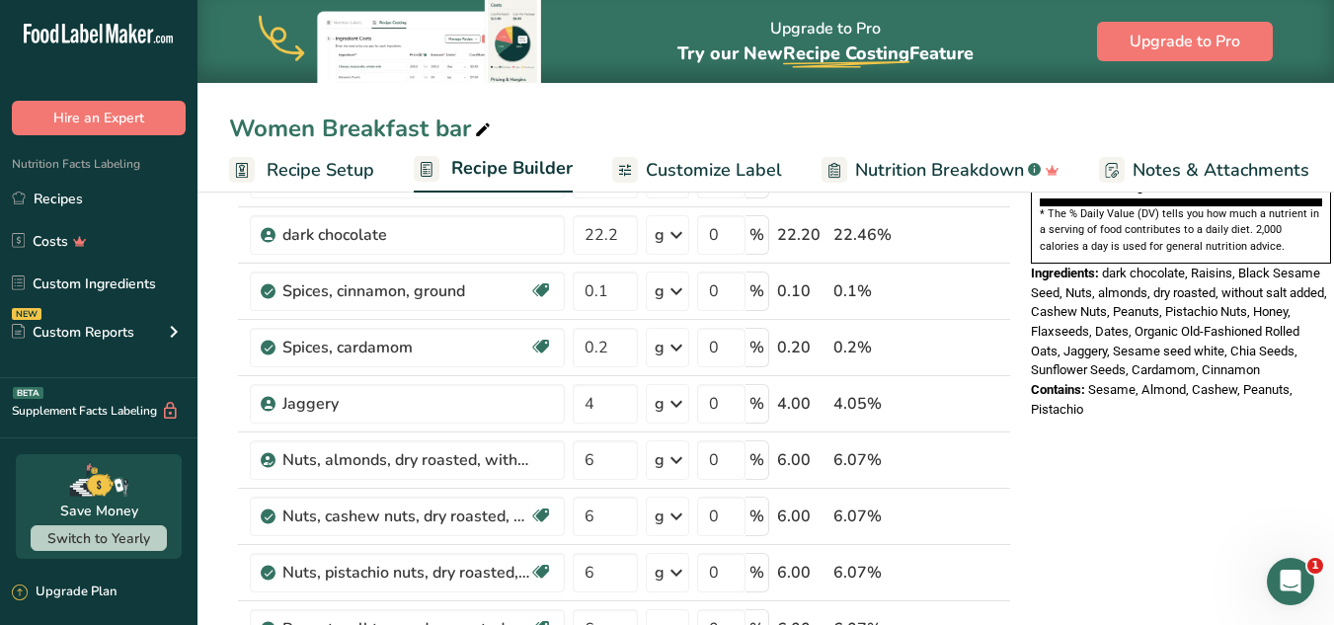
scroll to position [642, 0]
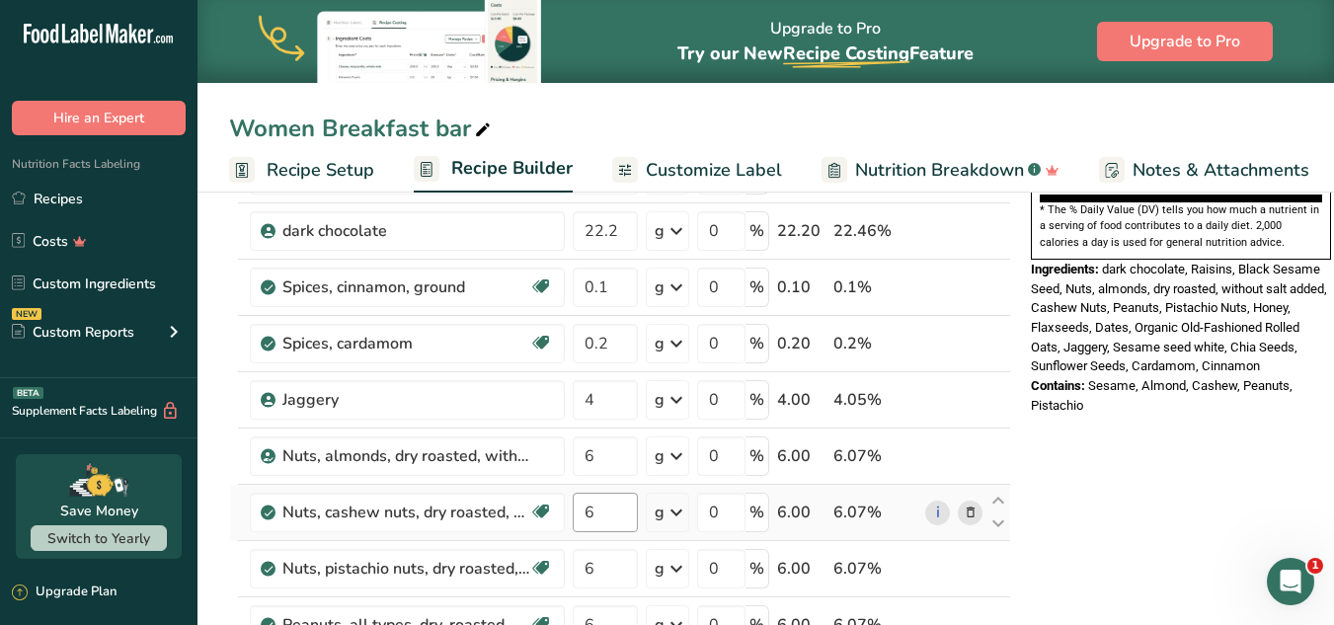
type input "5"
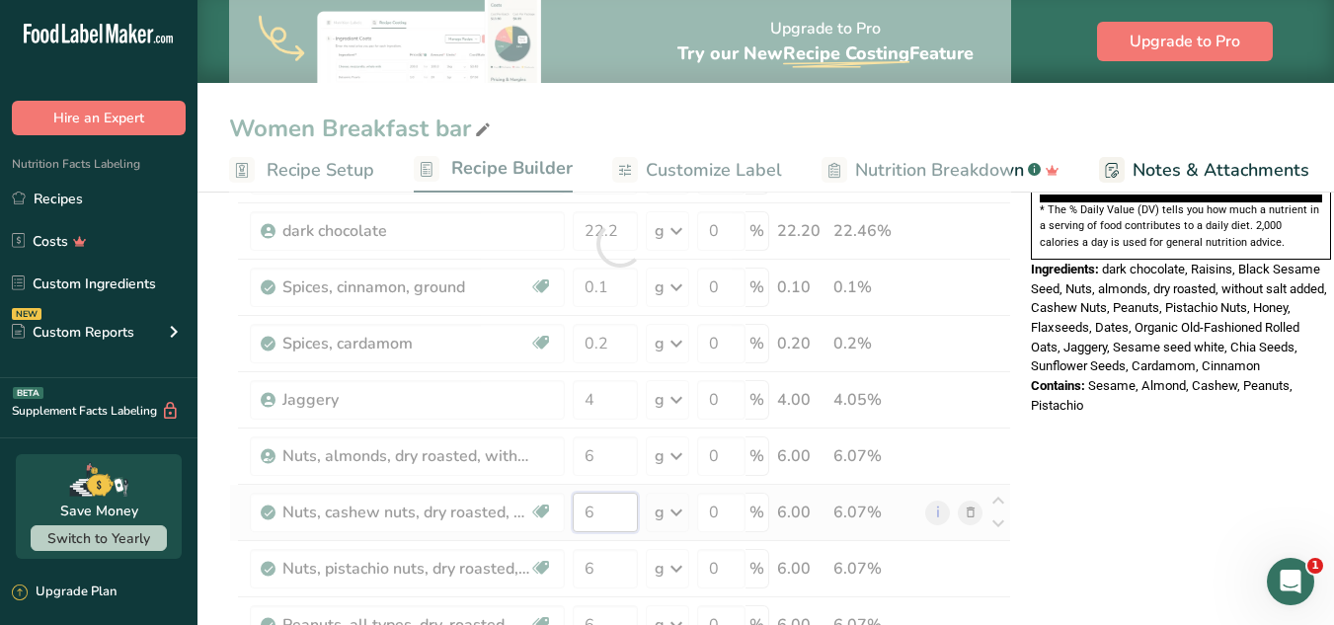
click at [591, 510] on div "Ingredient * Amount * Unit * Waste * .a-a{fill:#347362;}.b-a{fill:#fff;} Grams …" at bounding box center [620, 243] width 782 height 1179
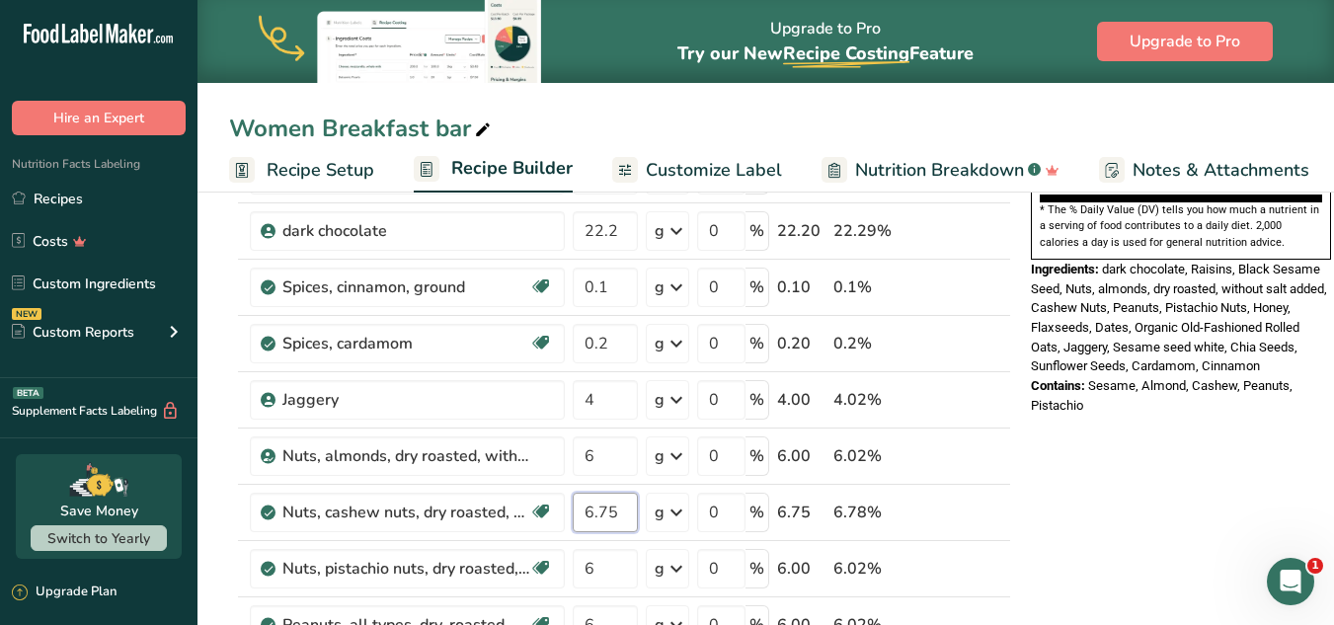
type input "6.75"
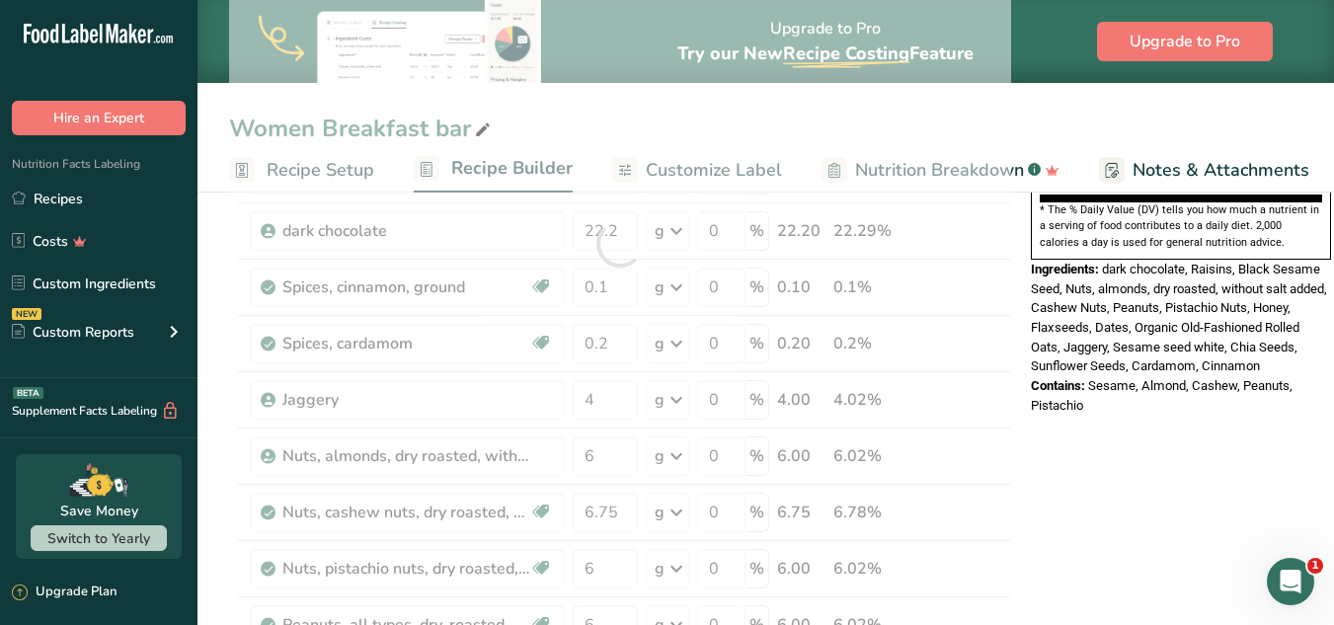
click at [1005, 396] on div "Nutrition Facts 1 Serving Per Container Serving Size 97g Amount Per Serving Cal…" at bounding box center [1181, 549] width 316 height 1948
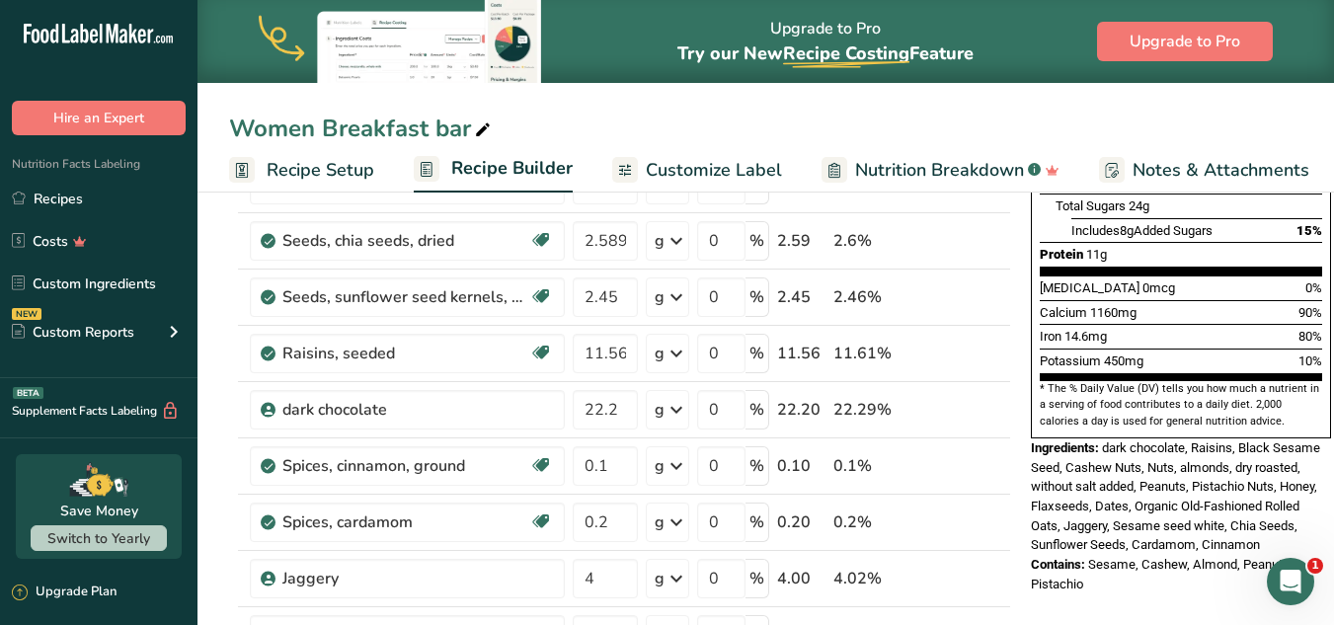
scroll to position [467, 0]
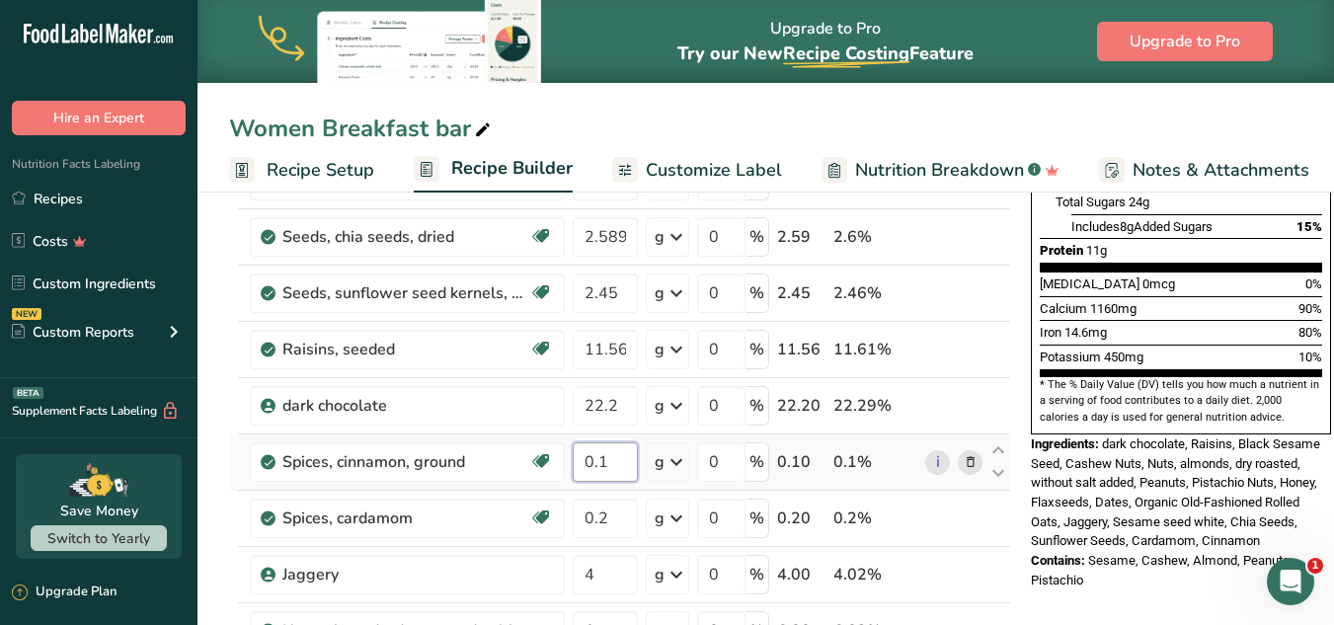
click at [607, 460] on input "0.1" at bounding box center [605, 461] width 65 height 39
type input "0.125"
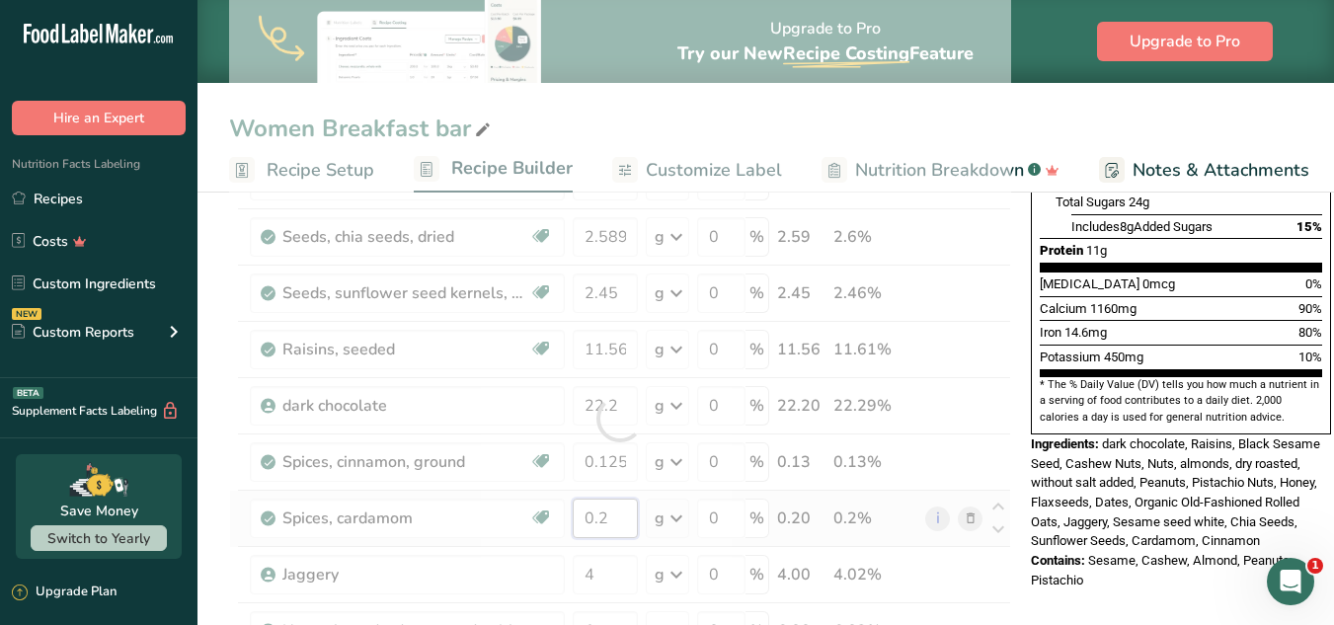
click at [621, 522] on div "Ingredient * Amount * Unit * Waste * .a-a{fill:#347362;}.b-a{fill:#fff;} Grams …" at bounding box center [620, 418] width 782 height 1179
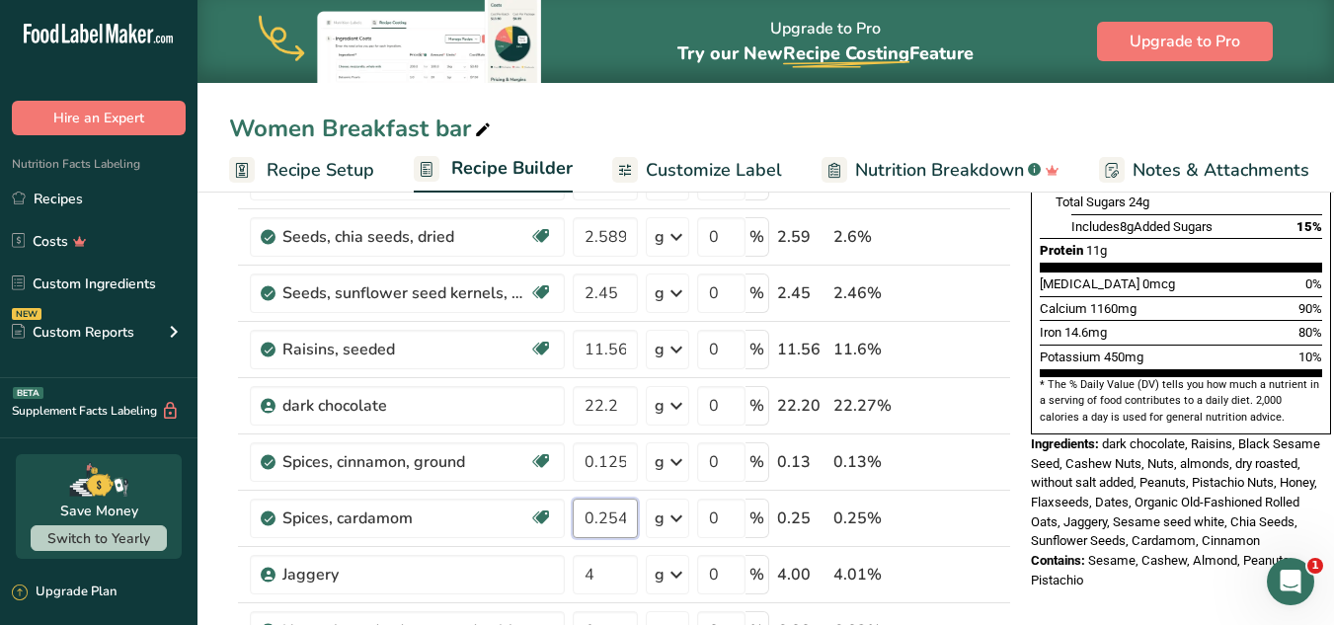
type input "0.254"
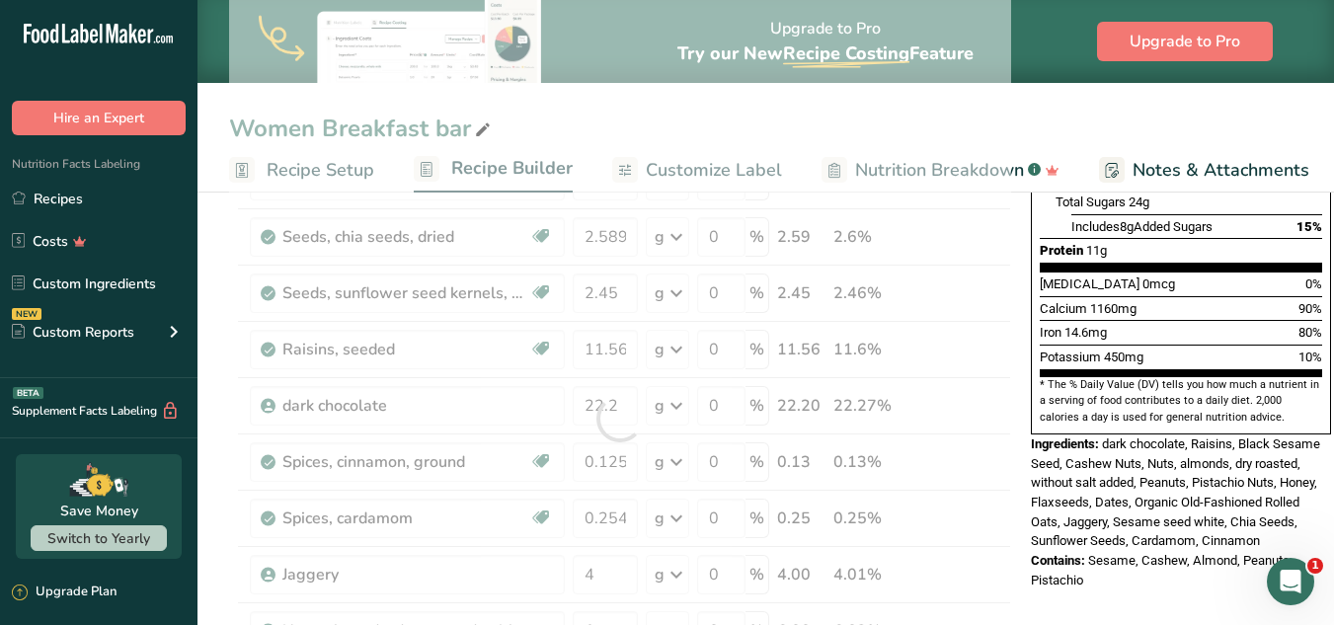
click at [1005, 377] on section "* The % Daily Value (DV) tells you how much a nutrient in a serving of food con…" at bounding box center [1181, 401] width 282 height 48
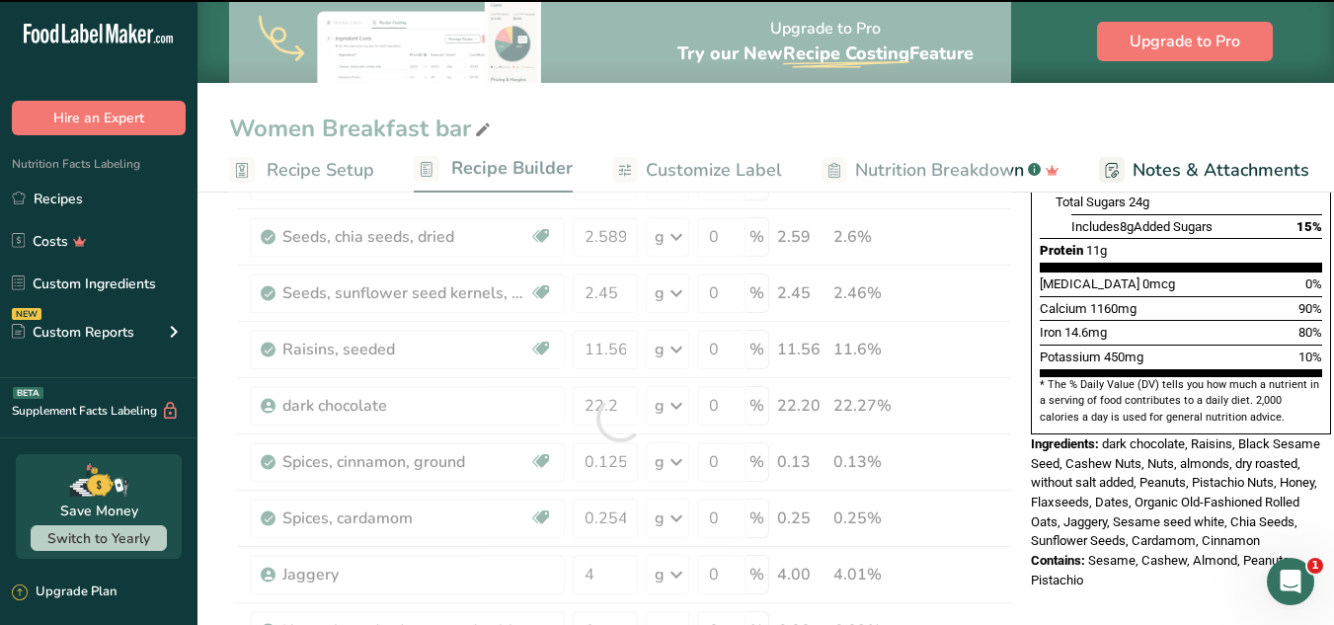
click at [1005, 377] on section "* The % Daily Value (DV) tells you how much a nutrient in a serving of food con…" at bounding box center [1181, 401] width 282 height 48
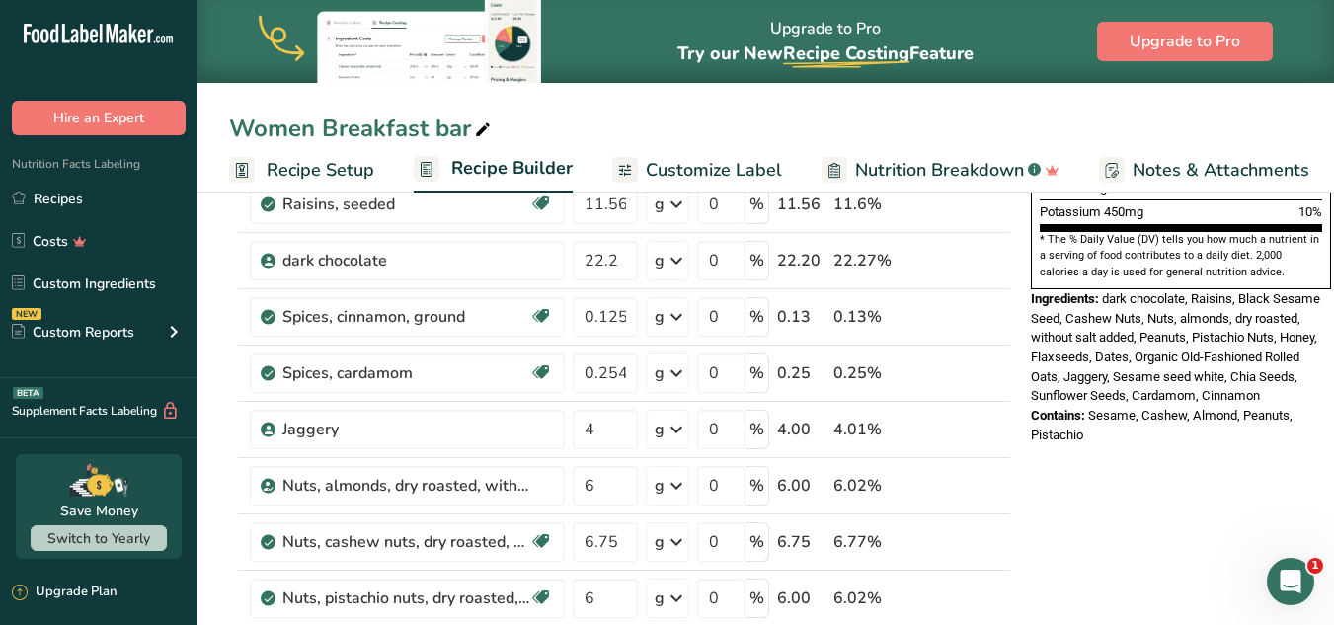
scroll to position [623, 0]
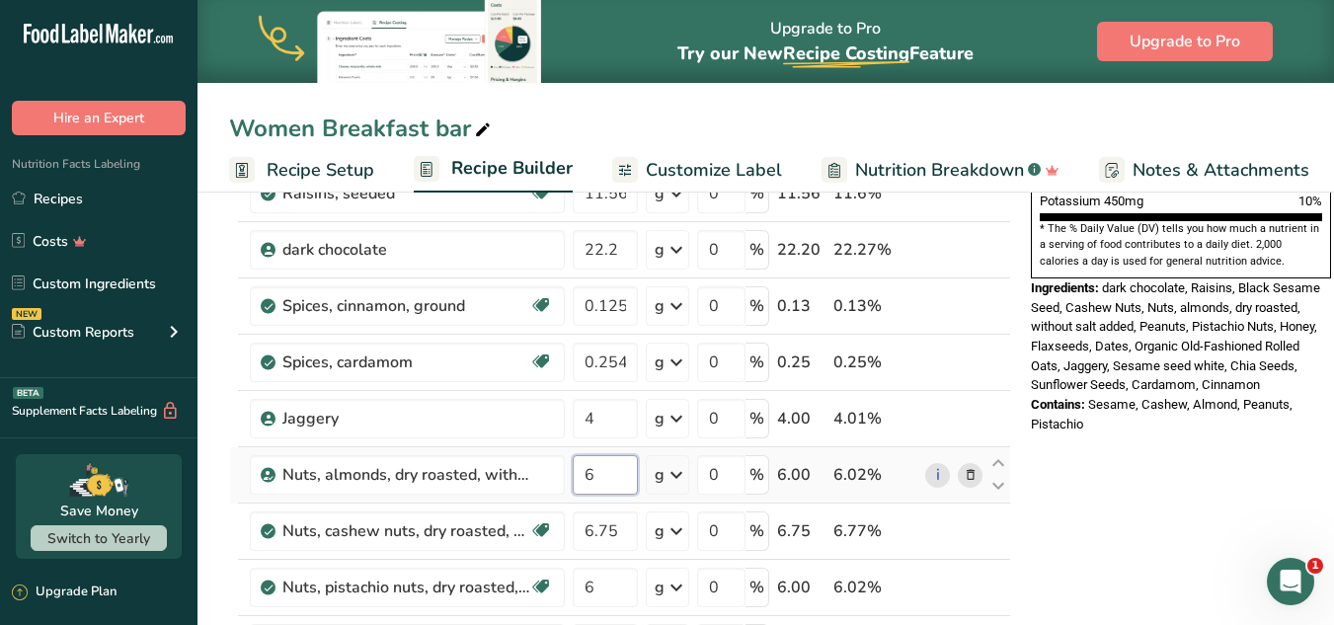
click at [614, 480] on input "6" at bounding box center [605, 474] width 65 height 39
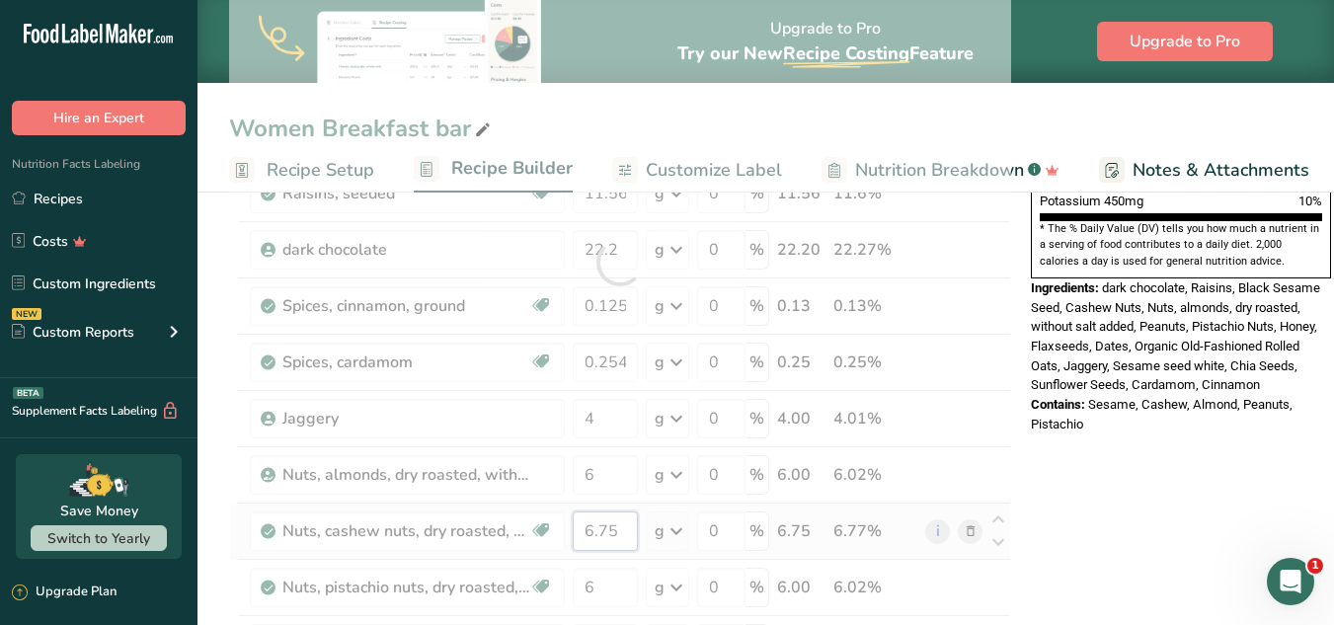
click at [613, 532] on div "Ingredient * Amount * Unit * Waste * .a-a{fill:#347362;}.b-a{fill:#fff;} Grams …" at bounding box center [620, 262] width 782 height 1179
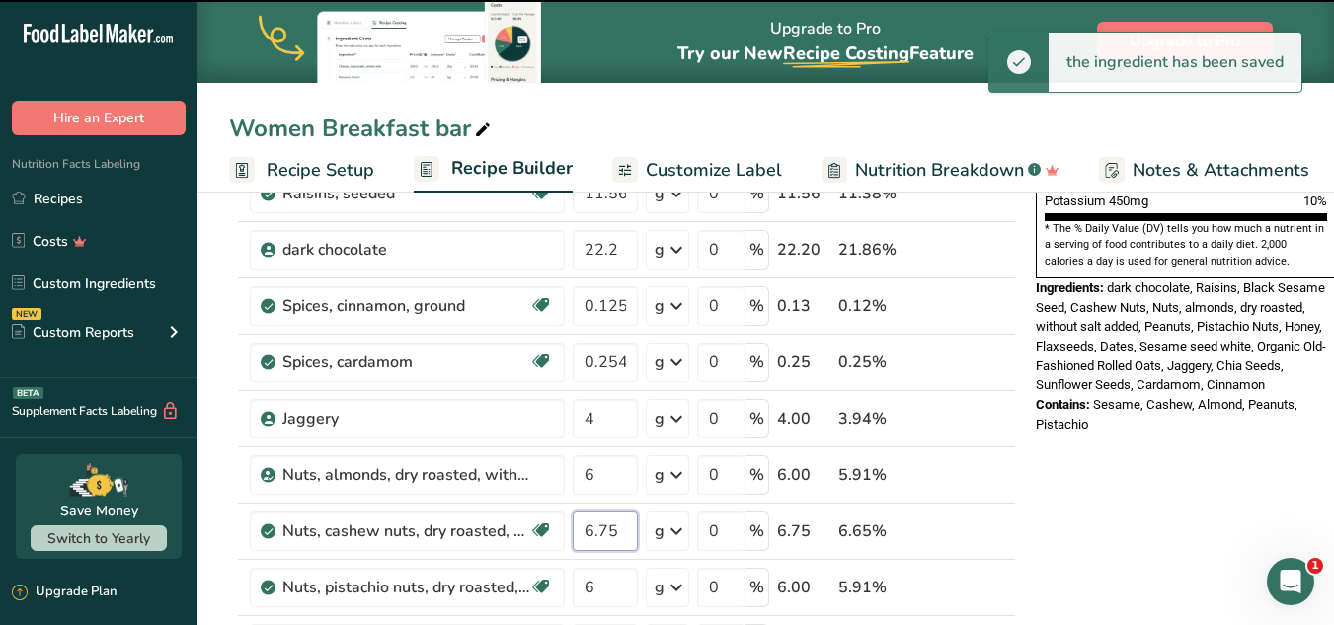
type input "10"
type input "4.5"
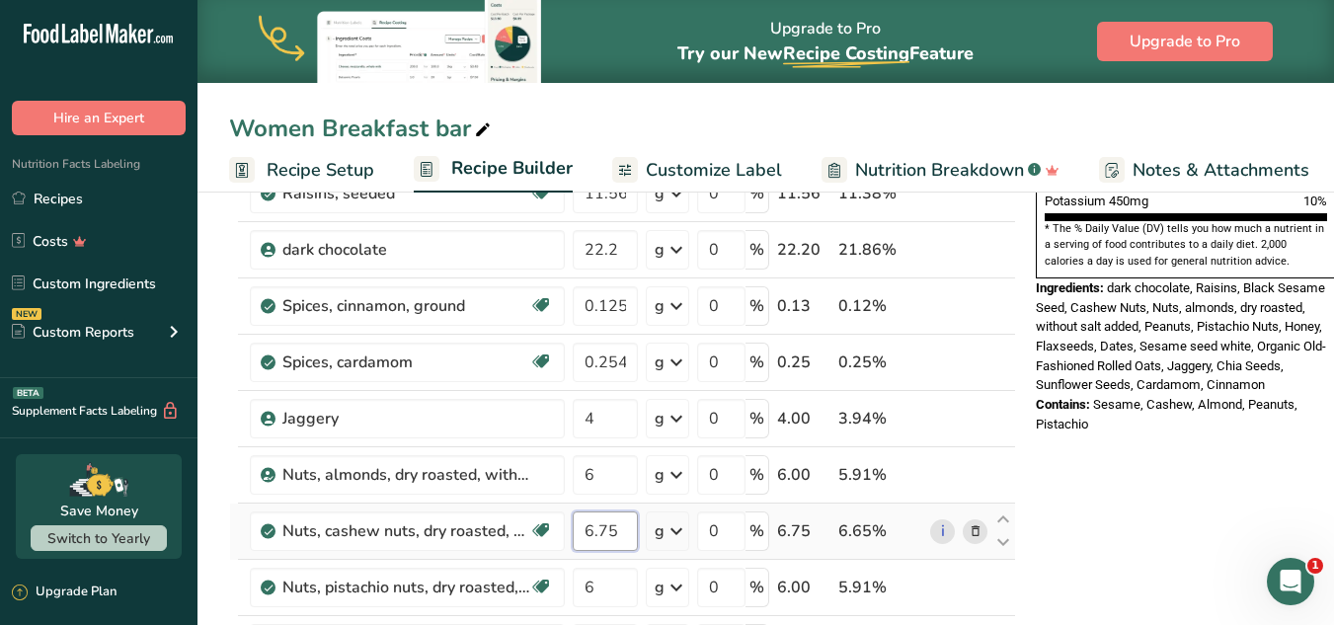
click at [608, 527] on input "6.75" at bounding box center [605, 531] width 65 height 39
type input "6.15"
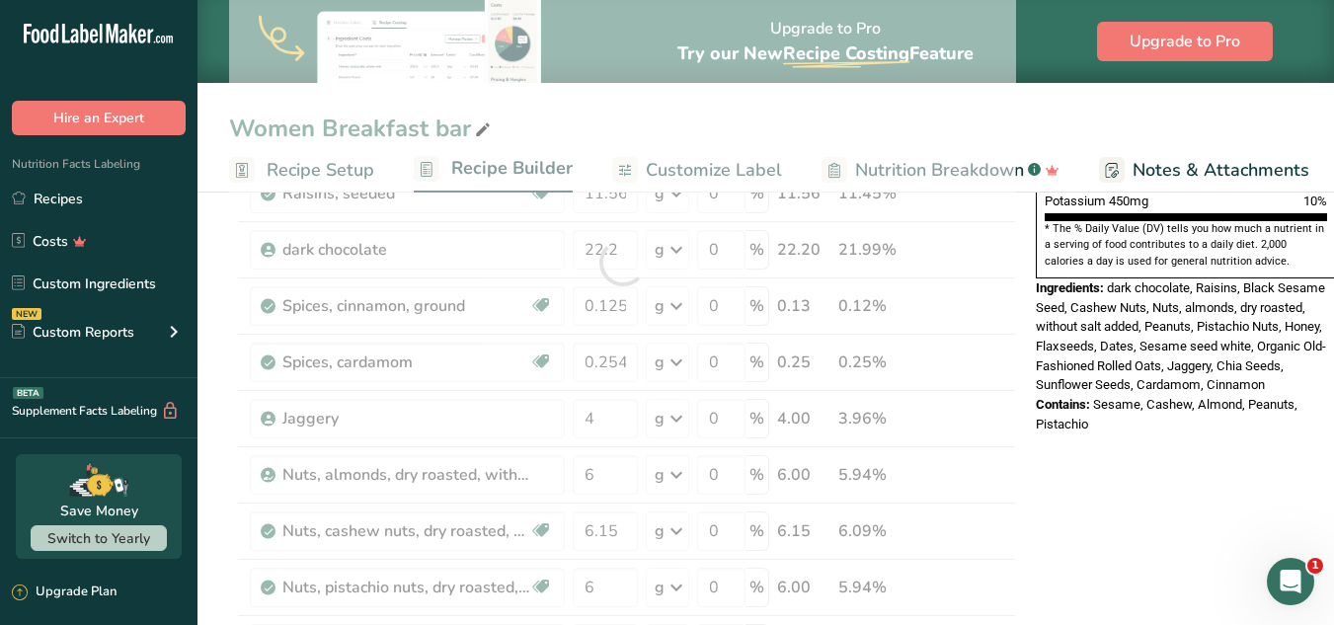
click at [1005, 395] on div "Contains: Sesame, Cashew, Almond, Peanuts, Pistachio" at bounding box center [1186, 414] width 300 height 39
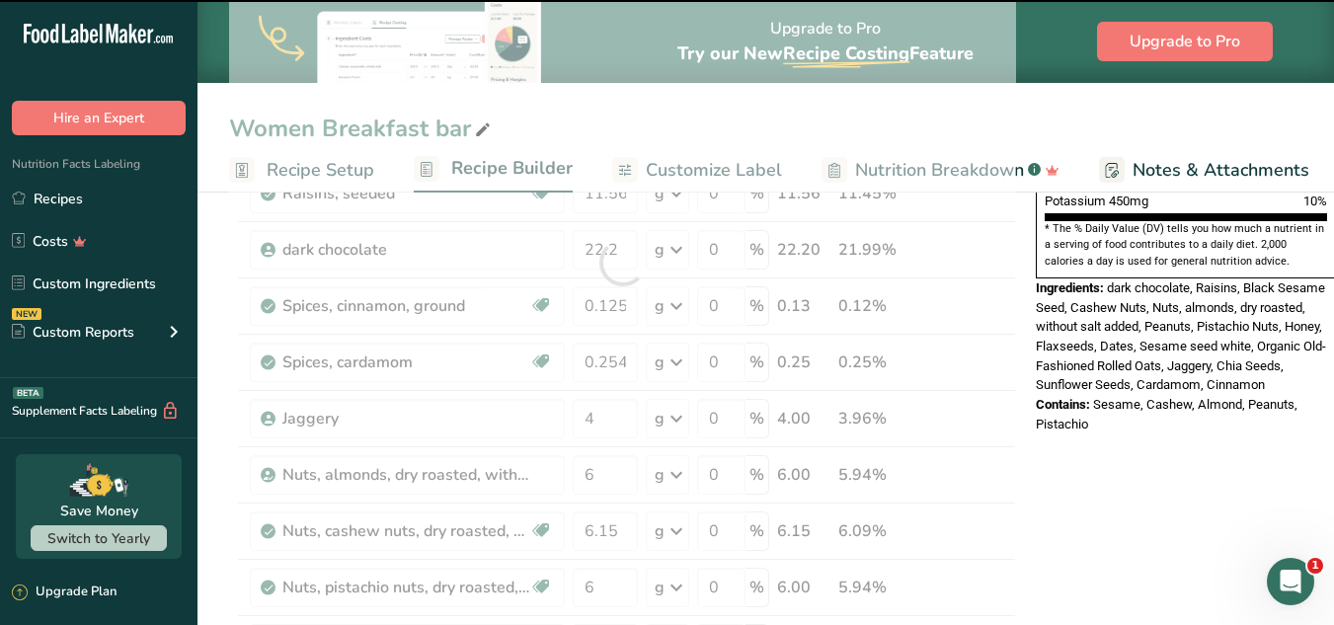
type input "3"
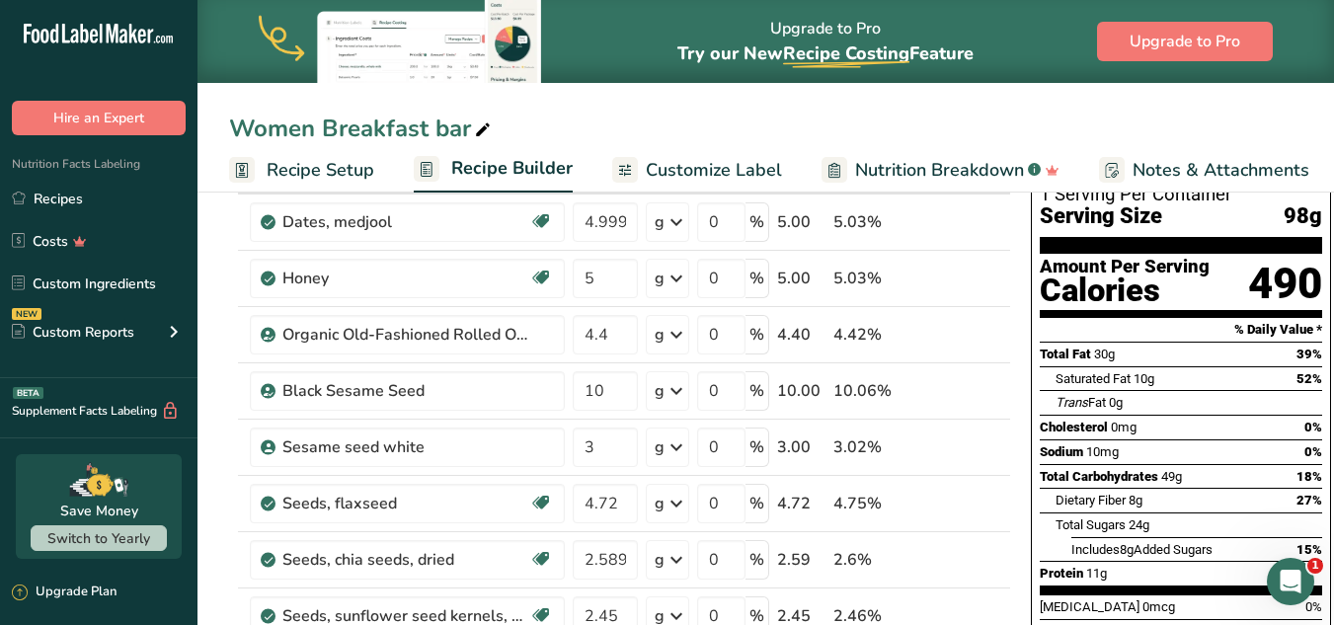
scroll to position [78, 0]
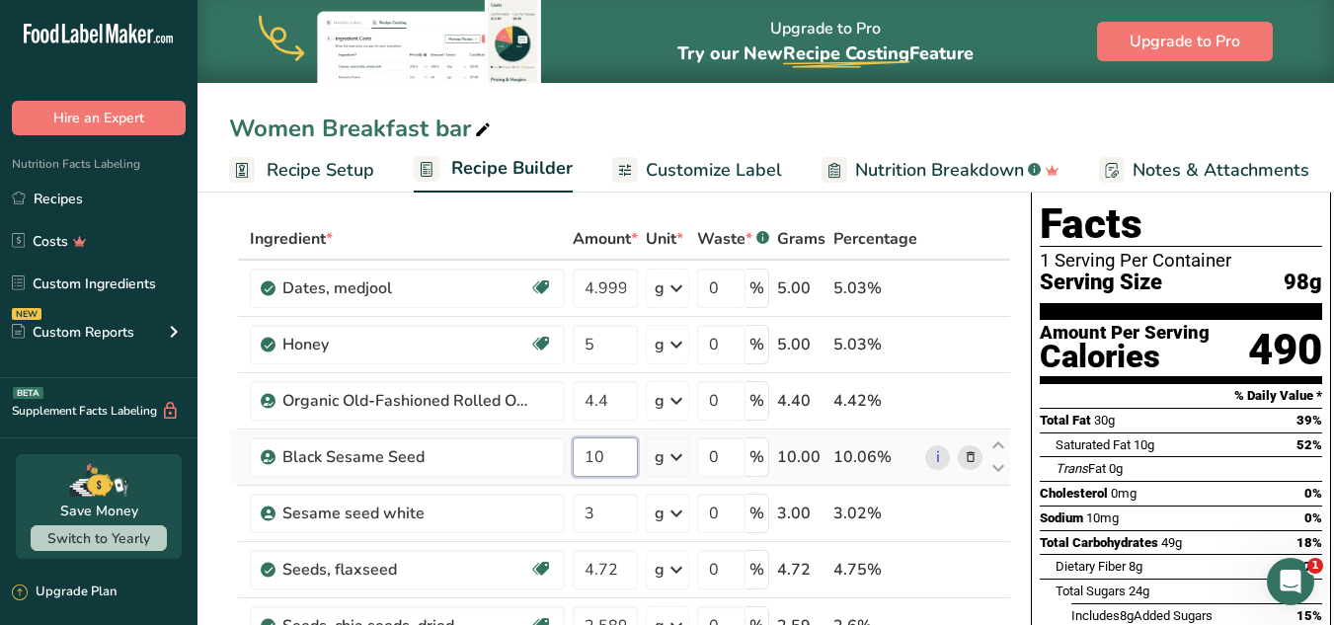
click at [612, 462] on input "10" at bounding box center [605, 456] width 65 height 39
type input "10.3"
click at [1005, 435] on div "Saturated Fat 10g" at bounding box center [1105, 445] width 99 height 20
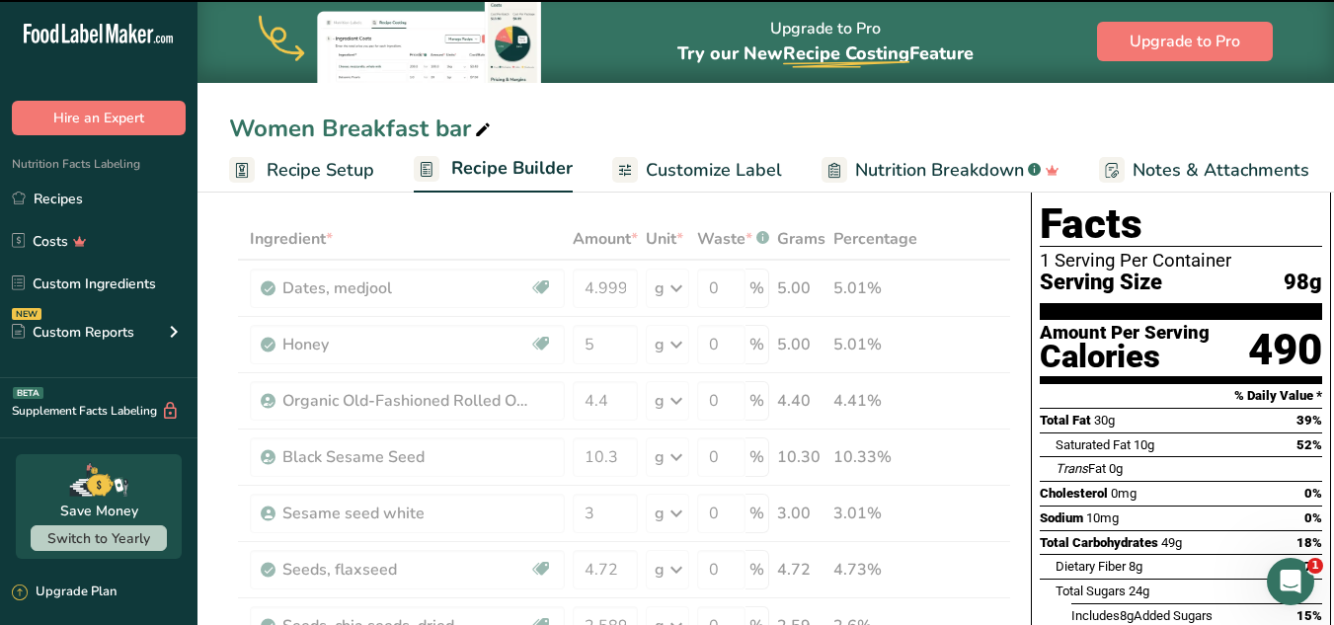
type input "23"
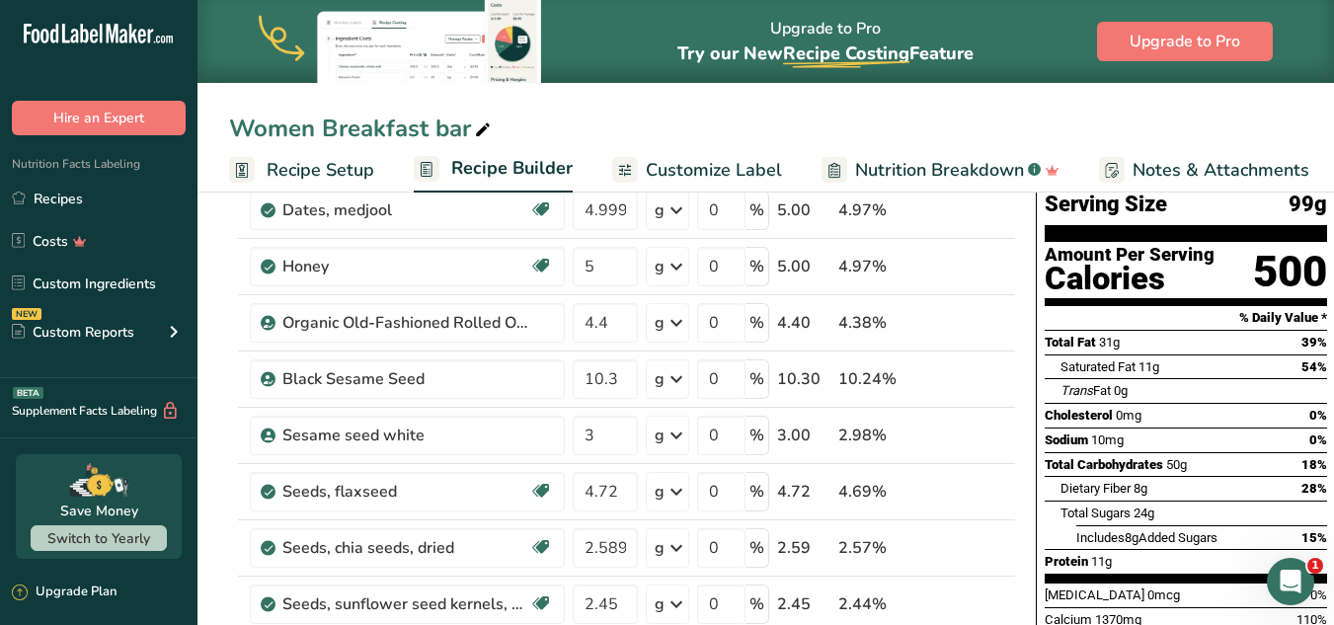
scroll to position [174, 0]
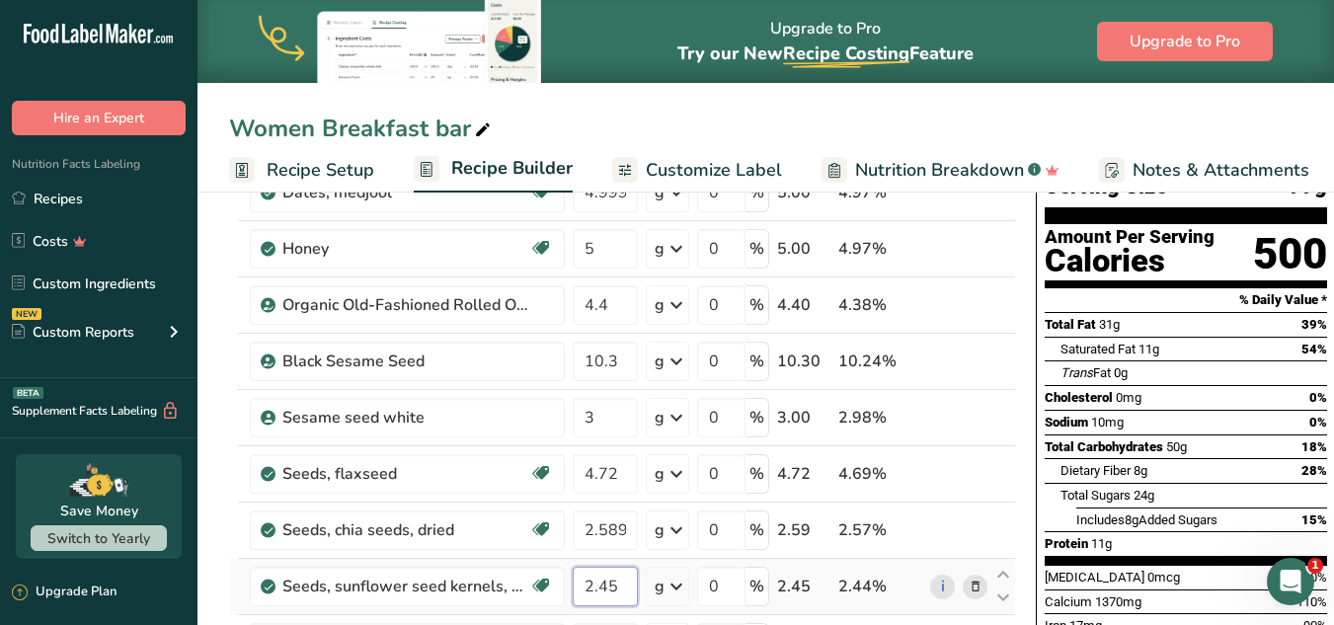
click at [609, 583] on input "2.45" at bounding box center [605, 586] width 65 height 39
type input "2.65"
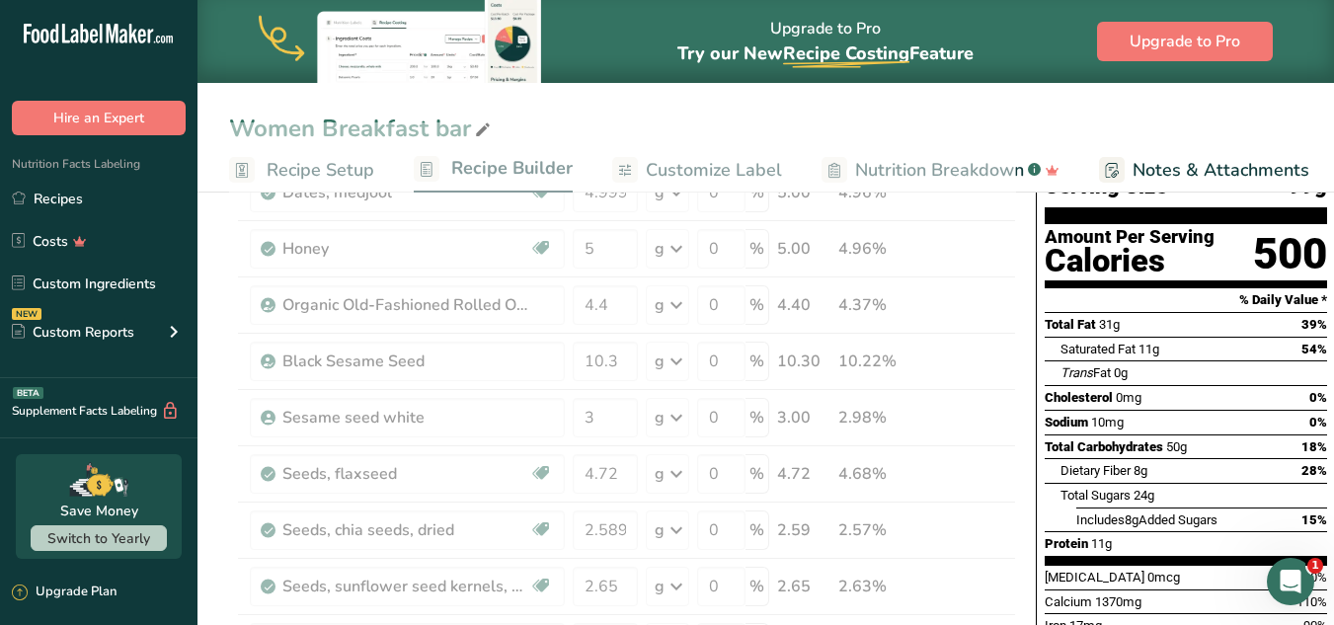
click at [1005, 434] on div "Total Carbohydrates 50g 18%" at bounding box center [1186, 446] width 282 height 25
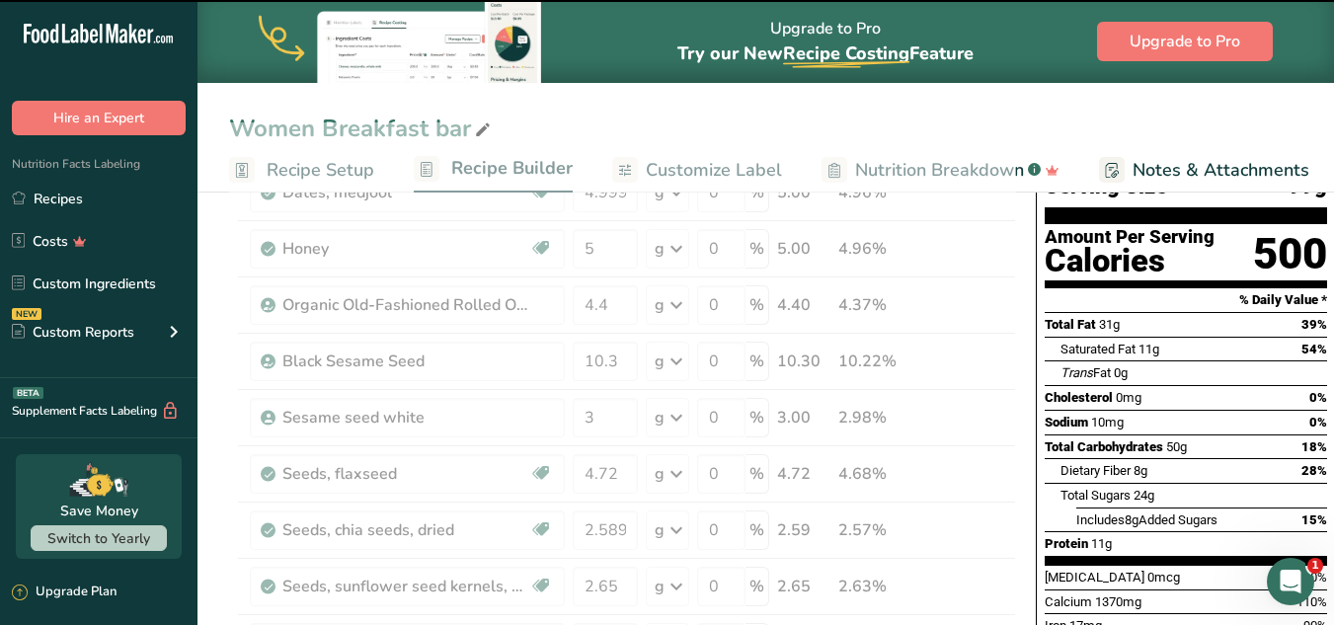
click at [1005, 434] on div "Total Carbohydrates 50g 18%" at bounding box center [1186, 446] width 282 height 25
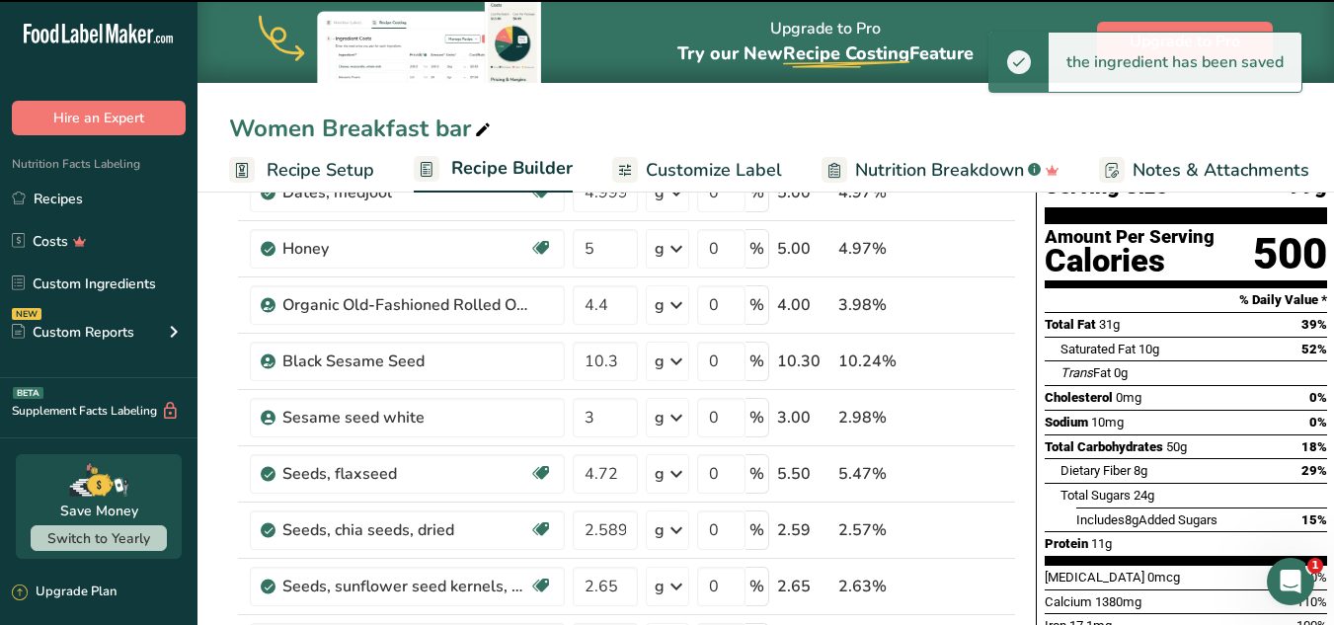
type input "4"
type input "5.5"
type input "22"
type input "0.6"
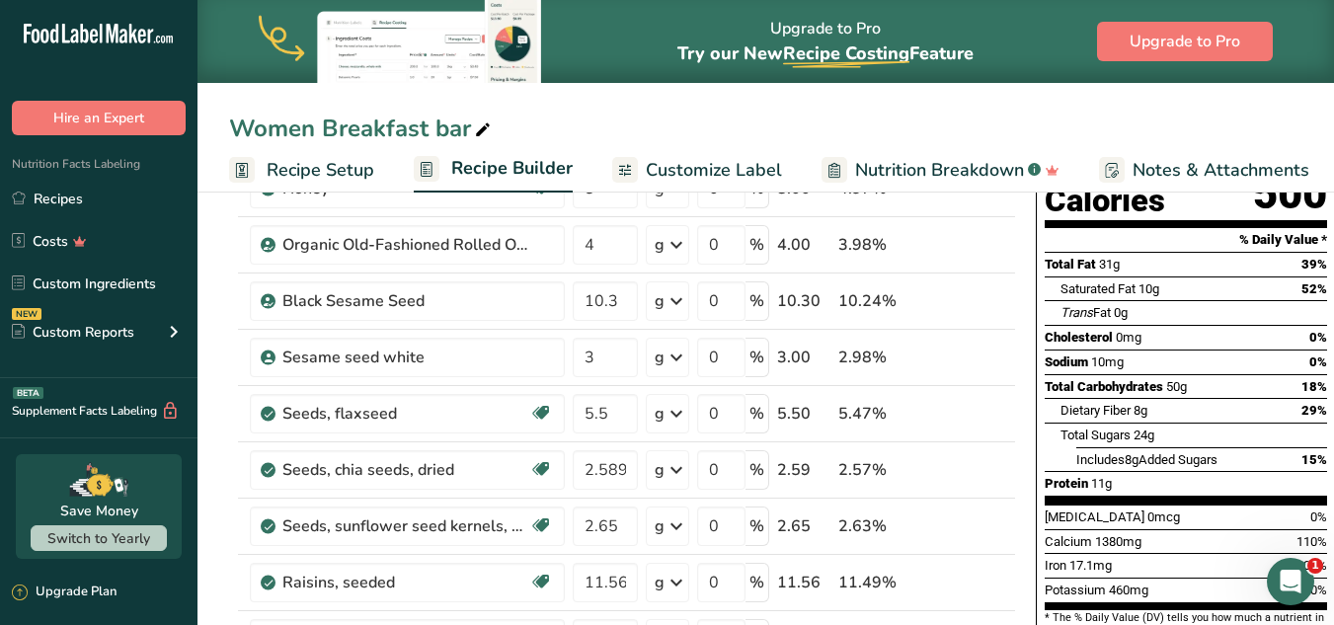
scroll to position [249, 0]
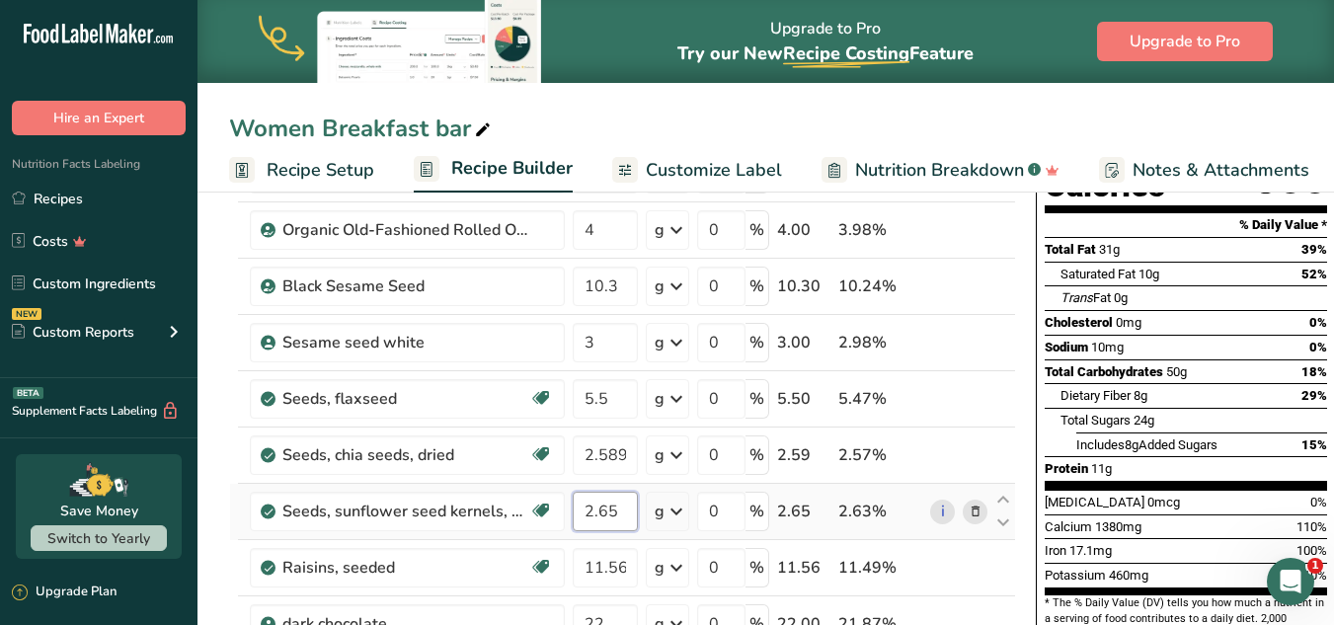
click at [606, 516] on input "2.65" at bounding box center [605, 511] width 65 height 39
type input "2.85"
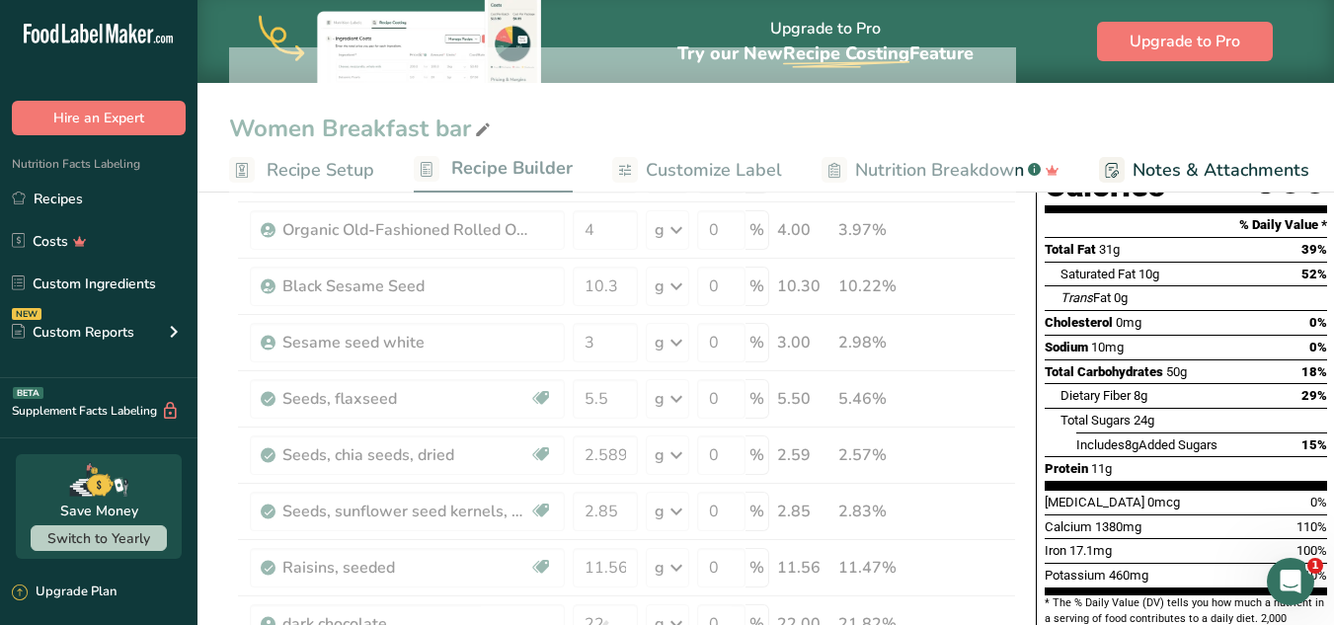
click at [1005, 383] on div "Dietary Fiber 8g 29%" at bounding box center [1194, 395] width 267 height 25
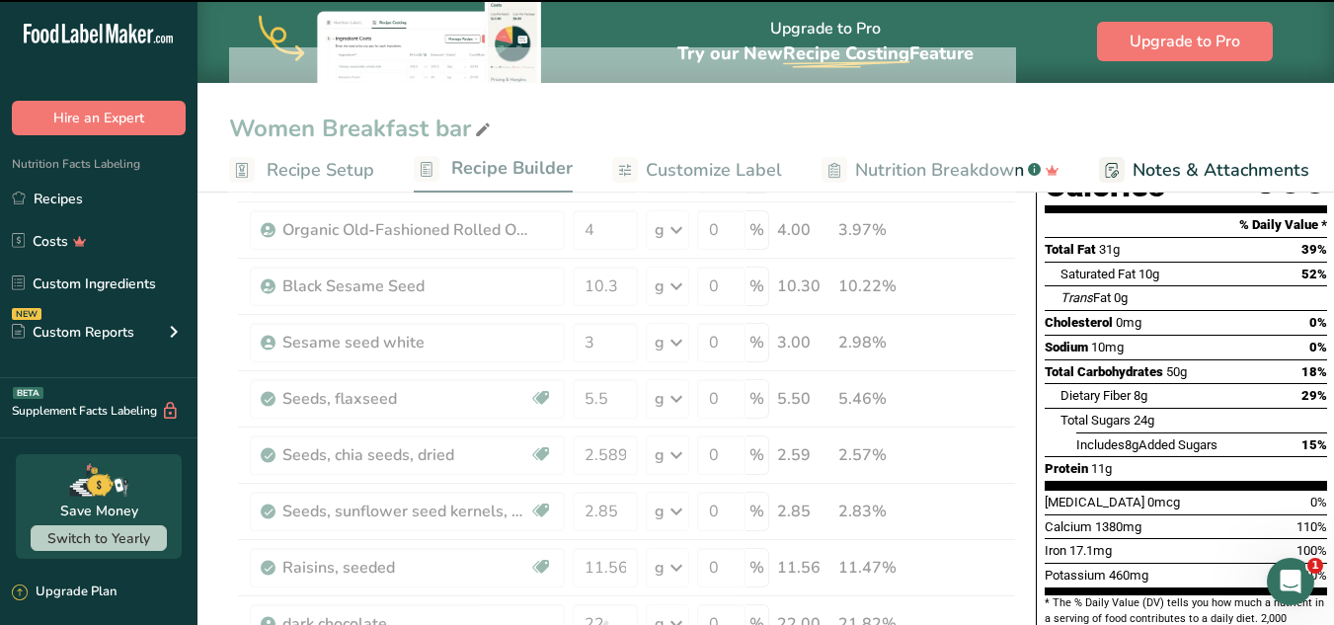
type input "0.5"
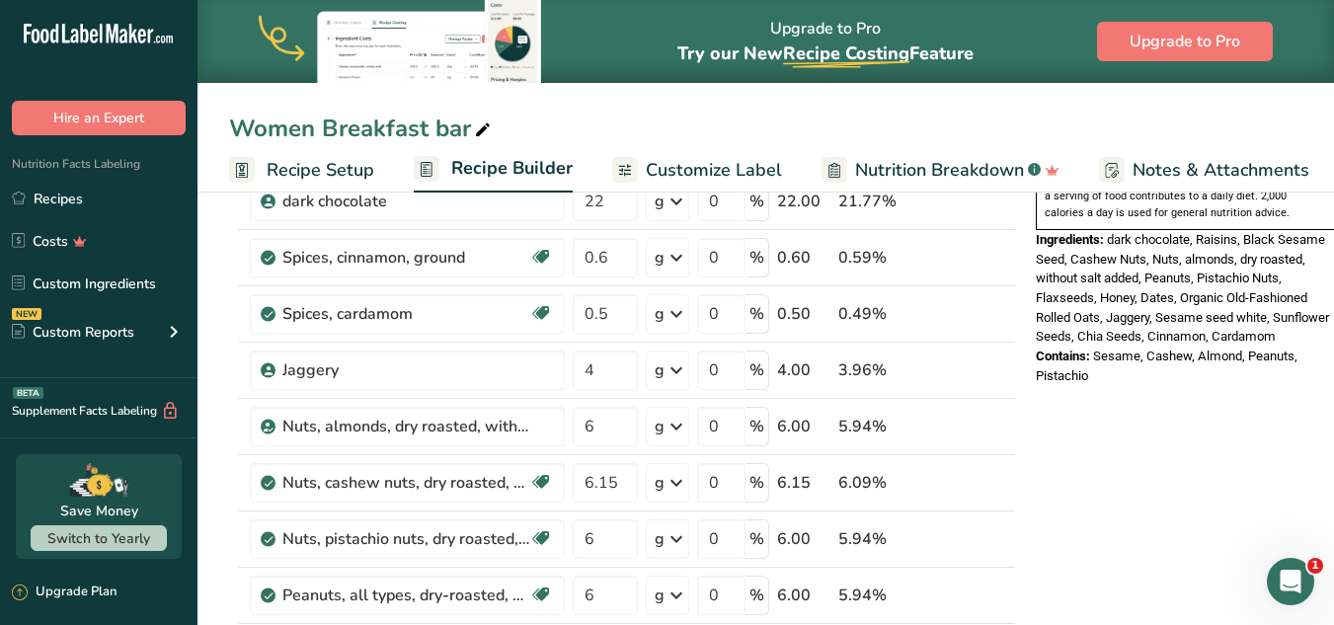
scroll to position [697, 0]
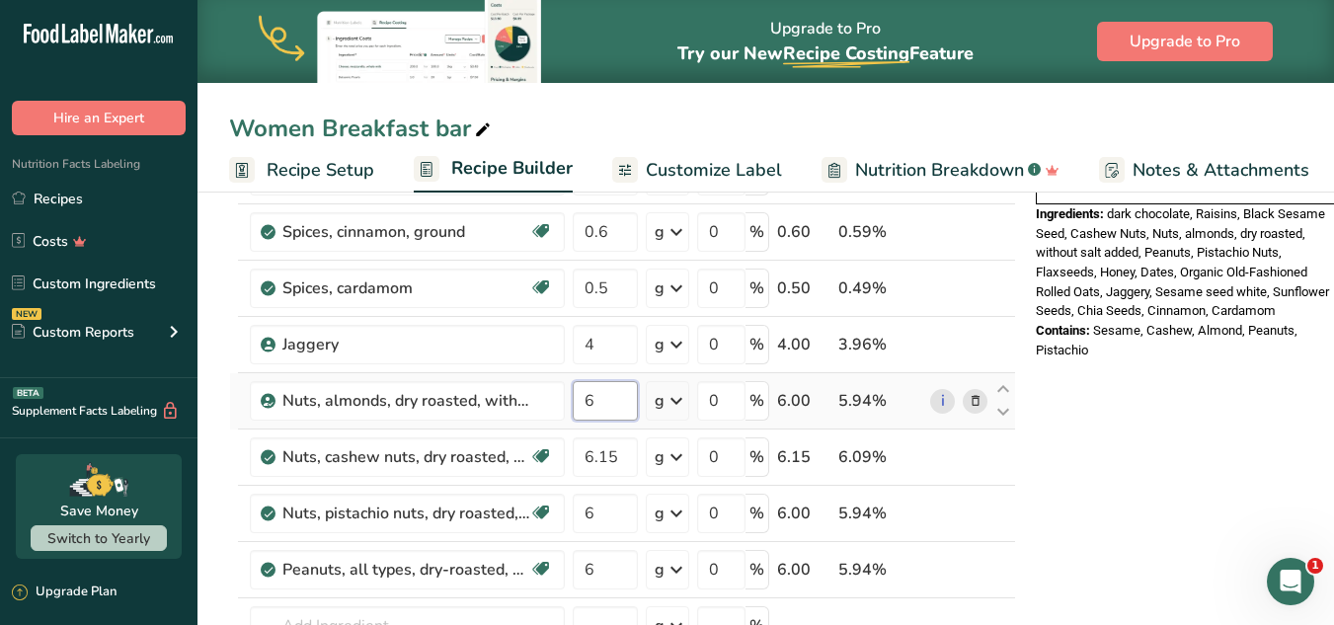
click at [619, 407] on input "6" at bounding box center [605, 400] width 65 height 39
type input "6.4"
click at [1005, 466] on div "Nutrition Facts 1 Serving Per Container Serving Size 99g Amount Per Serving Cal…" at bounding box center [1186, 494] width 316 height 1948
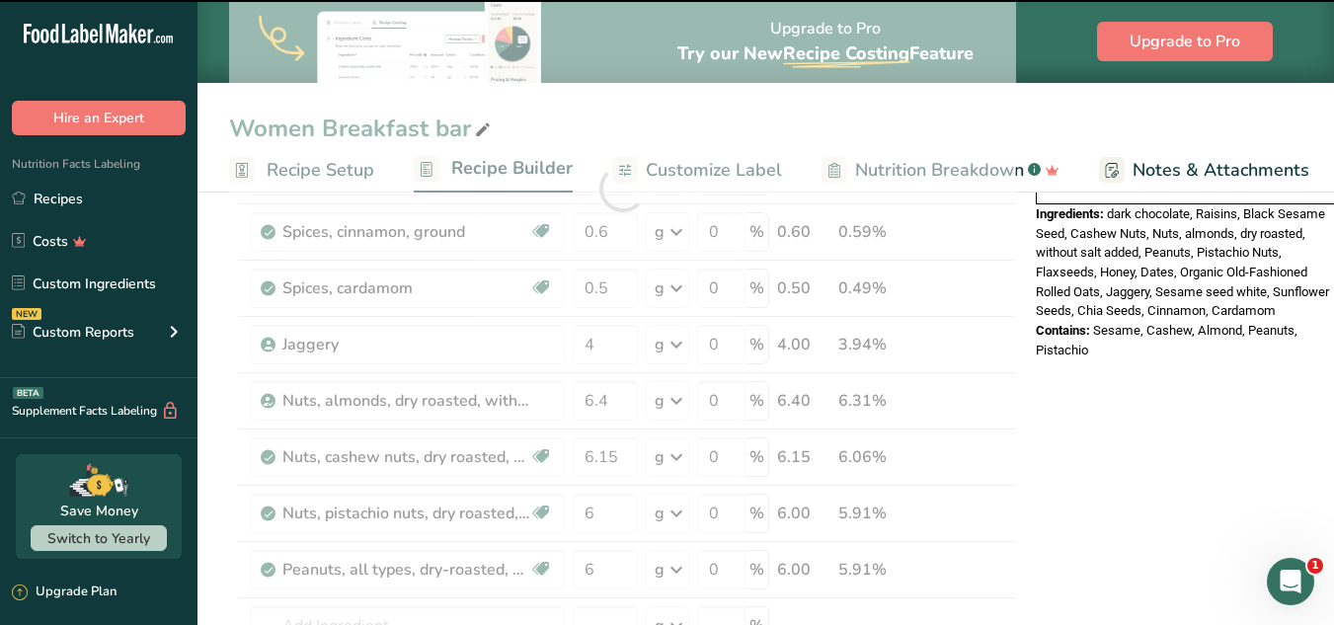
type input "5"
type input "6.2"
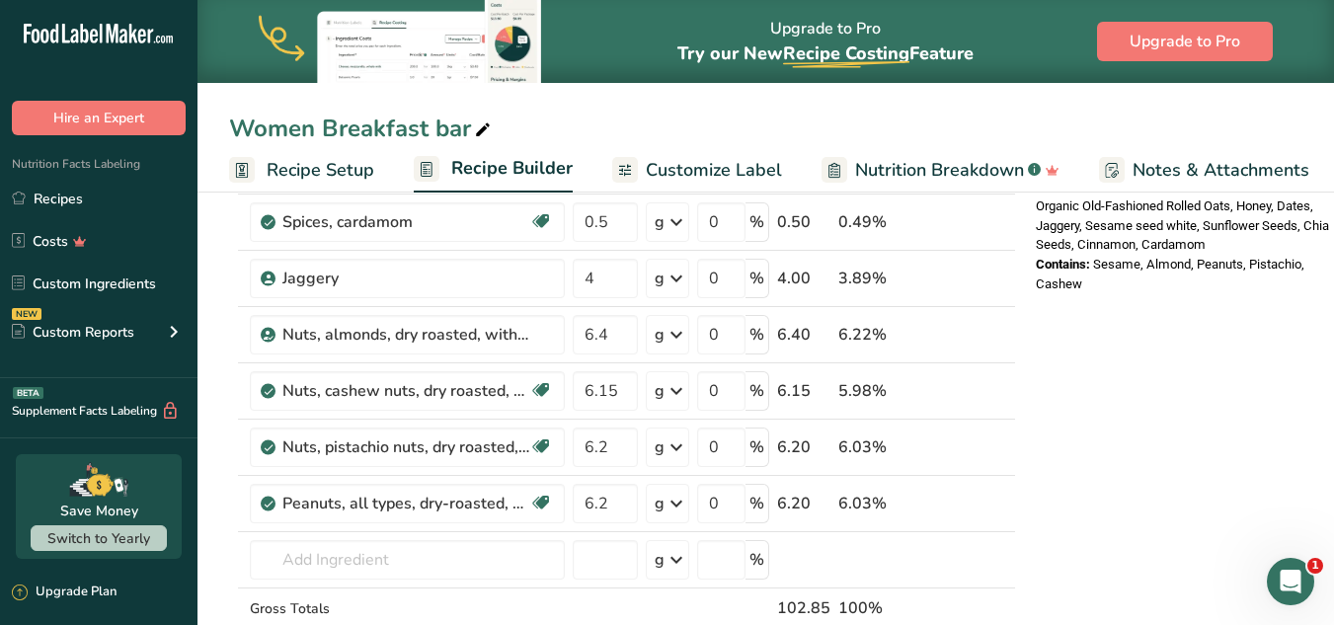
scroll to position [775, 0]
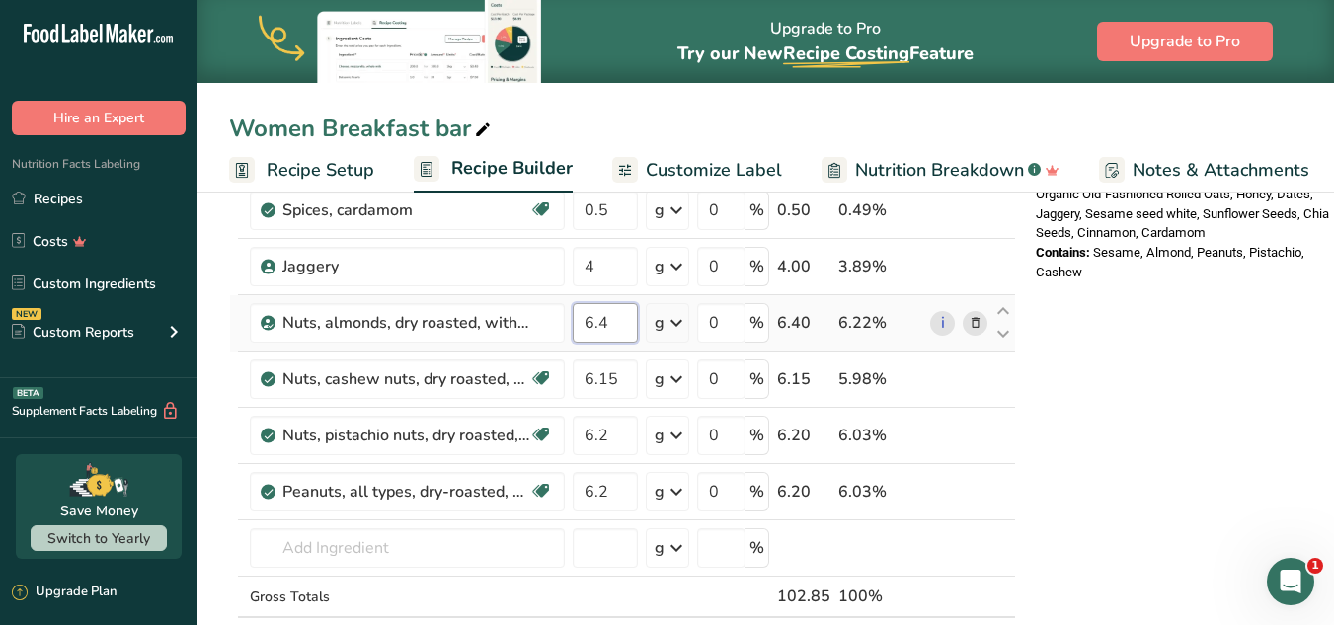
click at [615, 320] on input "6.4" at bounding box center [605, 322] width 65 height 39
type input "6.23"
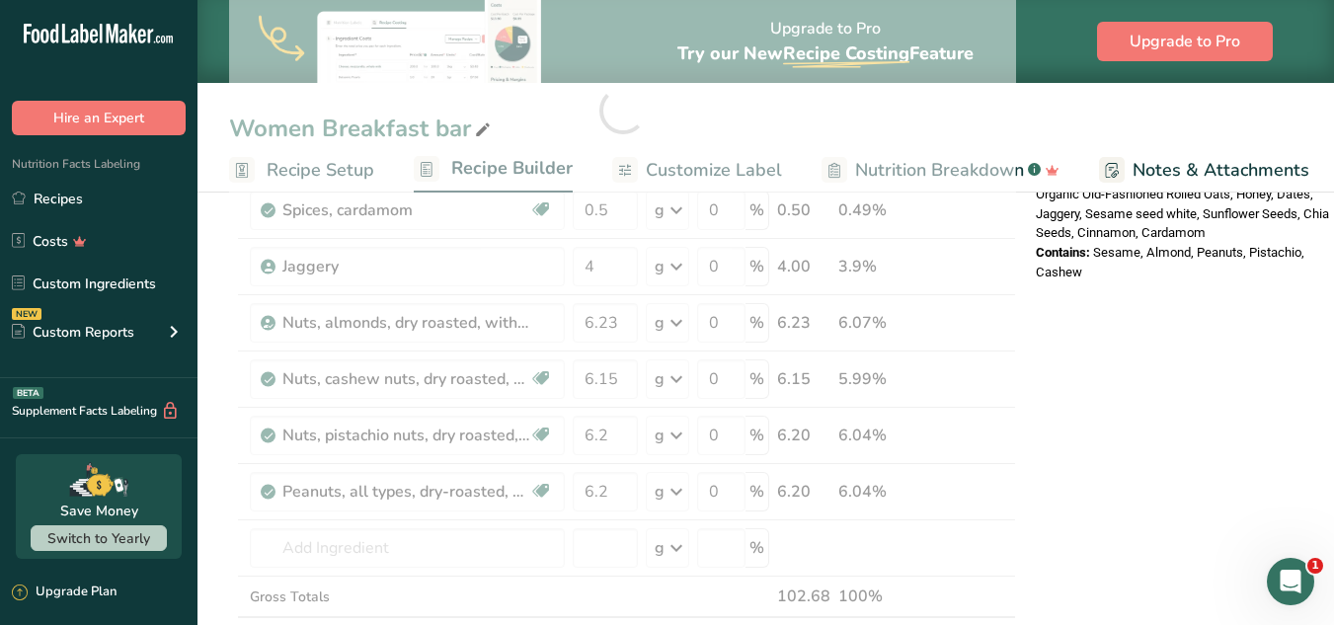
click at [1005, 283] on div "Nutrition Facts 1 Serving Per Container Serving Size 101g Amount Per Serving Ca…" at bounding box center [1186, 416] width 316 height 1948
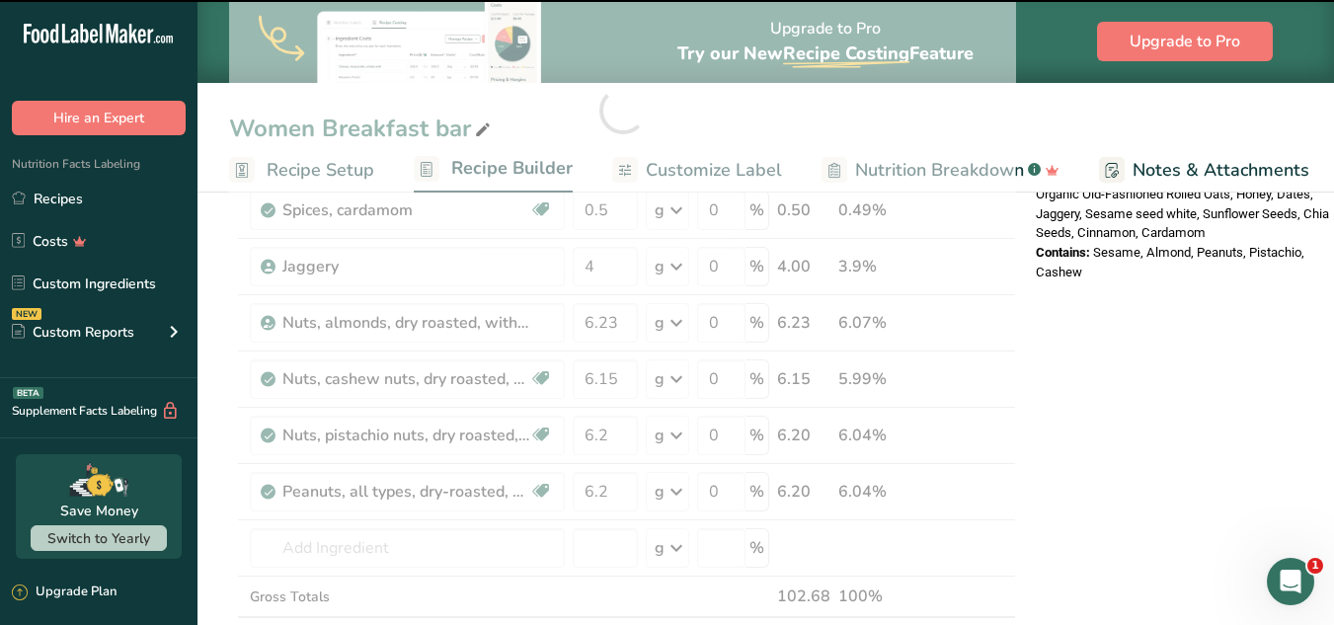
type input "4"
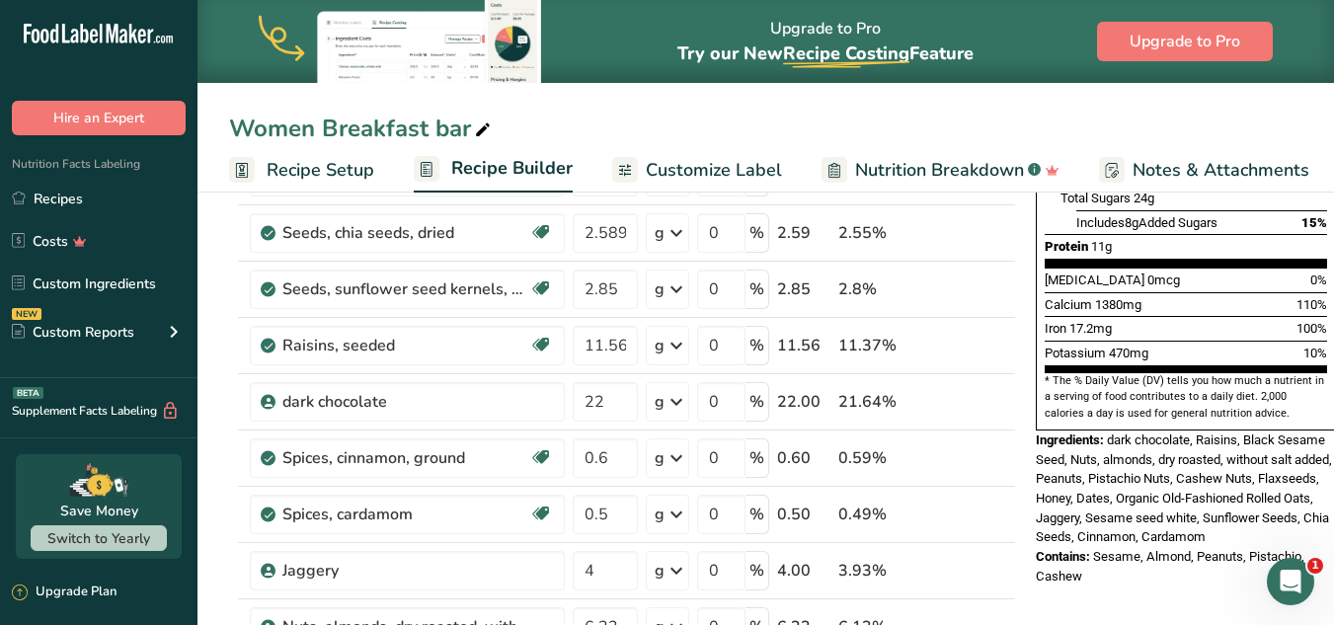
scroll to position [475, 0]
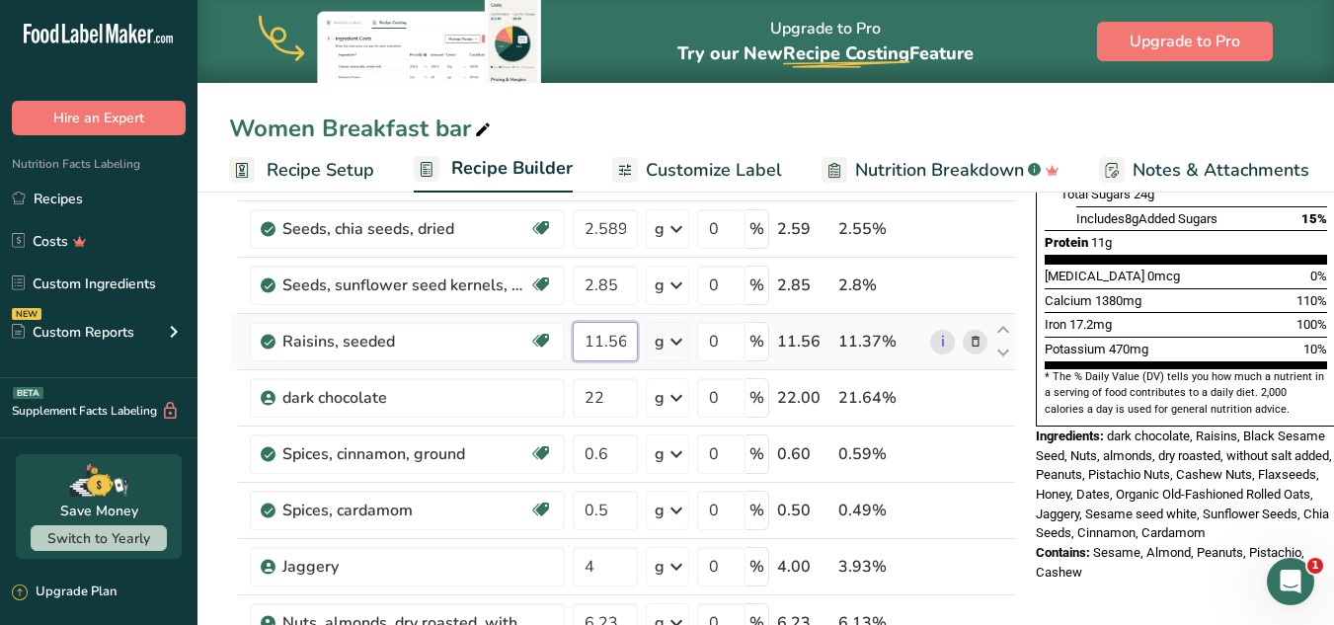
click at [614, 341] on input "11.56" at bounding box center [605, 341] width 65 height 39
type input "11.26"
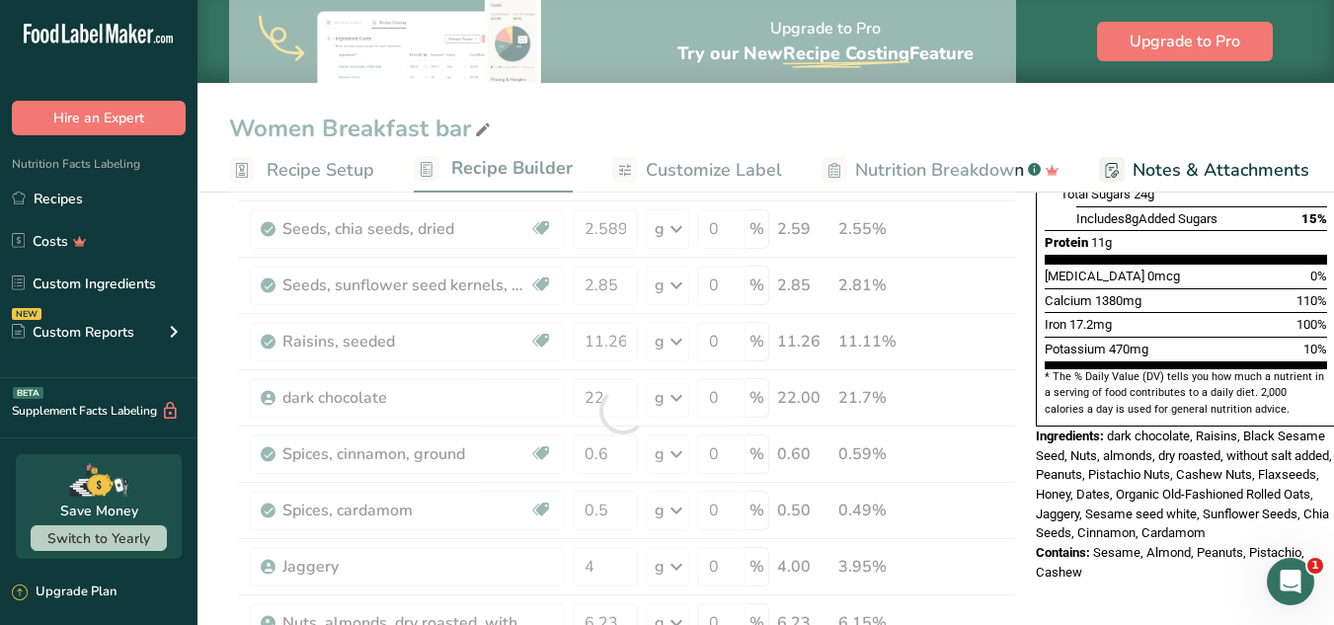
click at [1005, 369] on section "* The % Daily Value (DV) tells you how much a nutrient in a serving of food con…" at bounding box center [1186, 393] width 282 height 48
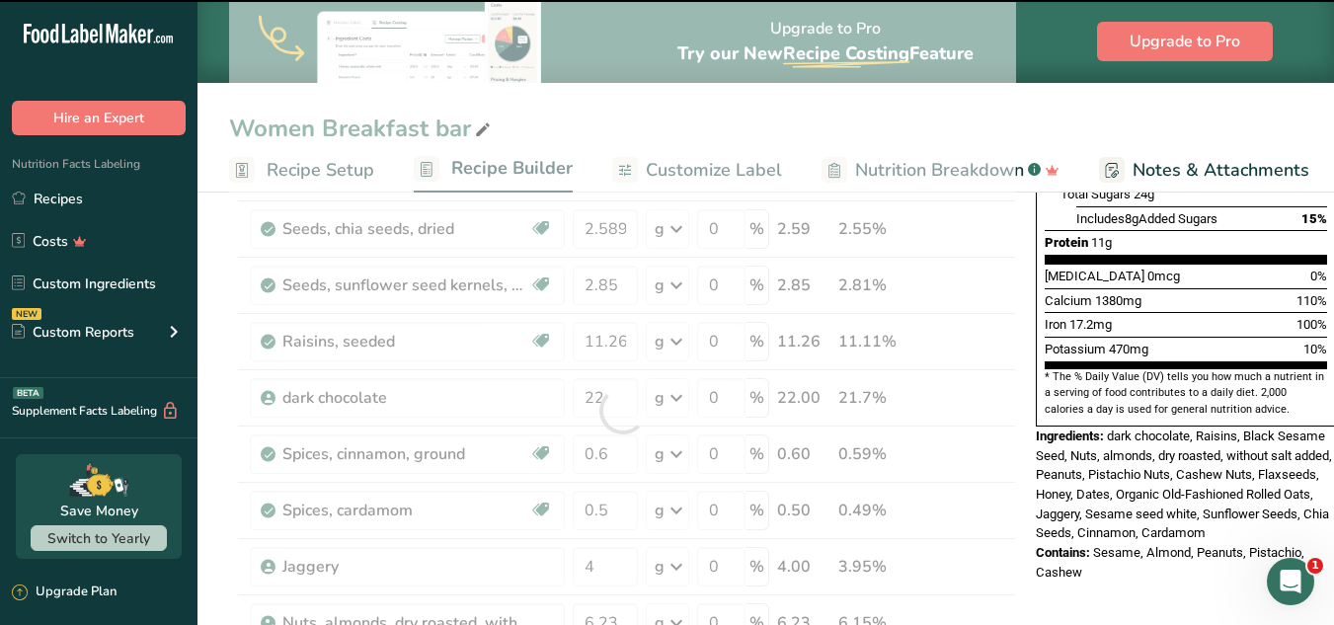
type input "3"
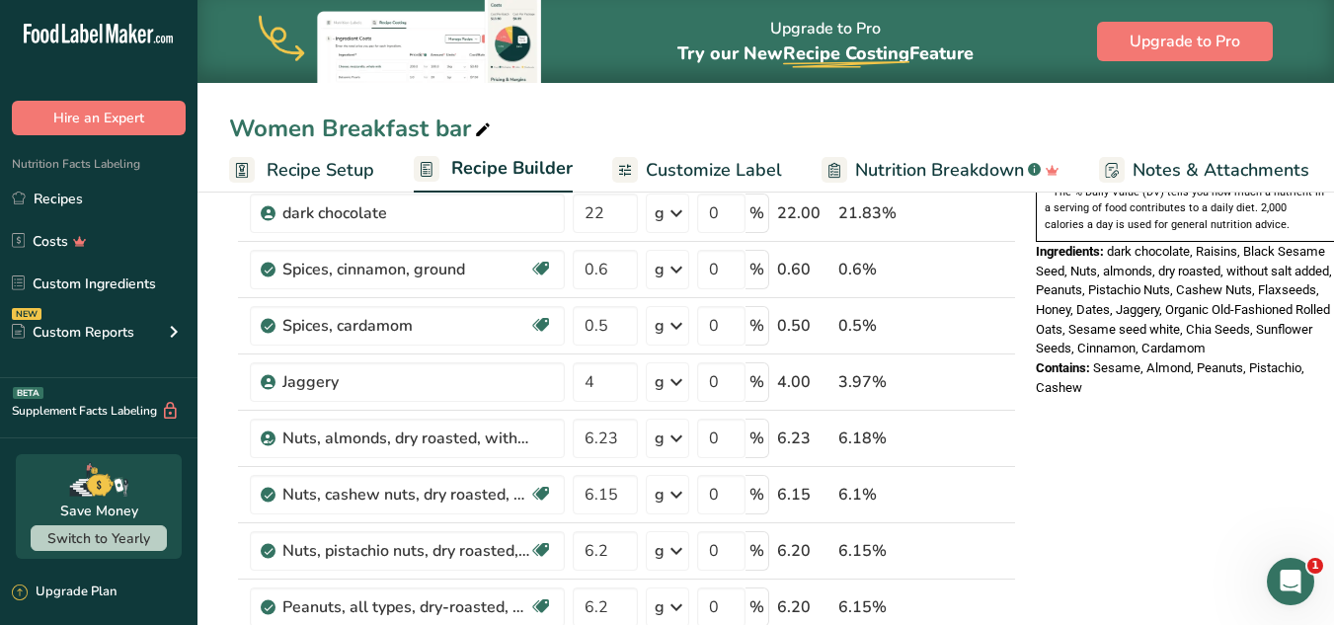
scroll to position [653, 0]
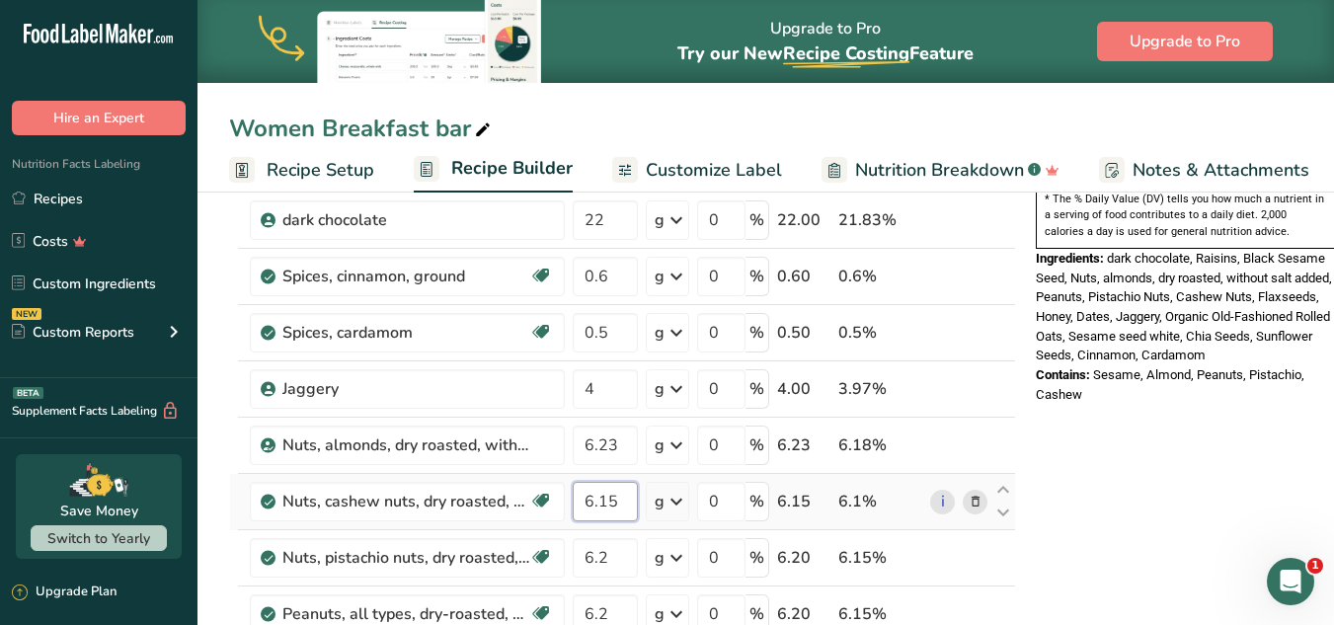
click at [611, 502] on input "6.15" at bounding box center [605, 501] width 65 height 39
type input "6.25"
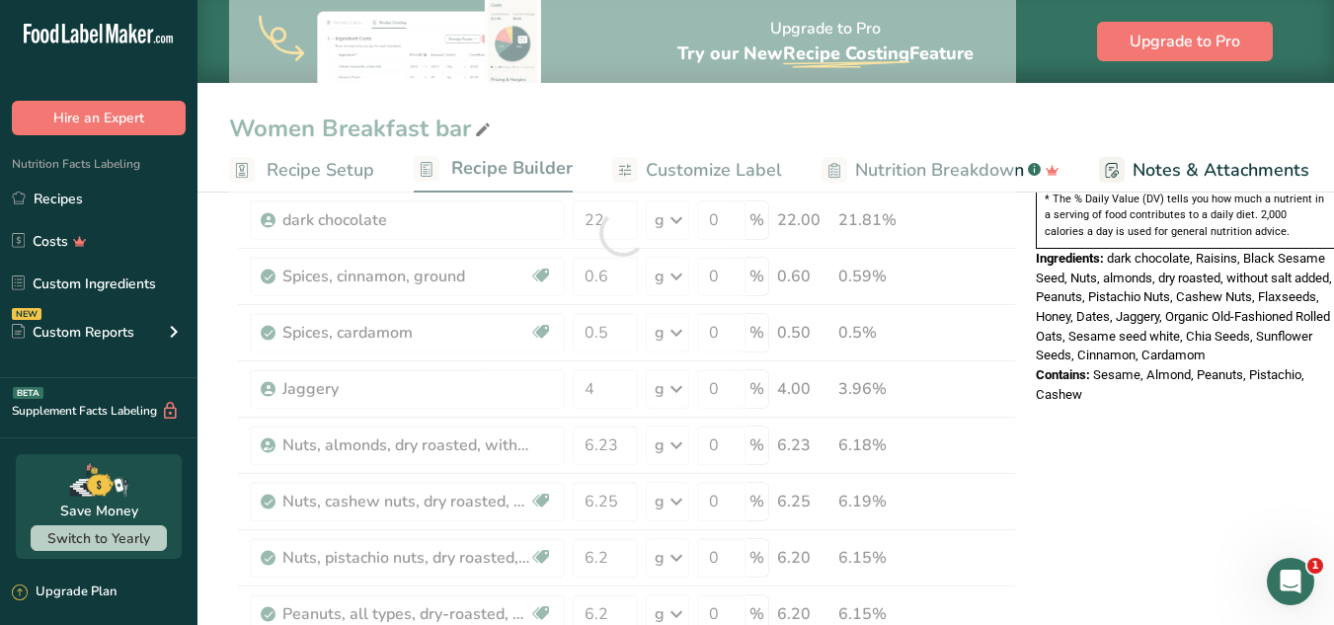
click at [1005, 464] on div "Nutrition Facts 1 Serving Per Container Serving Size 99g Amount Per Serving Cal…" at bounding box center [1186, 539] width 316 height 1948
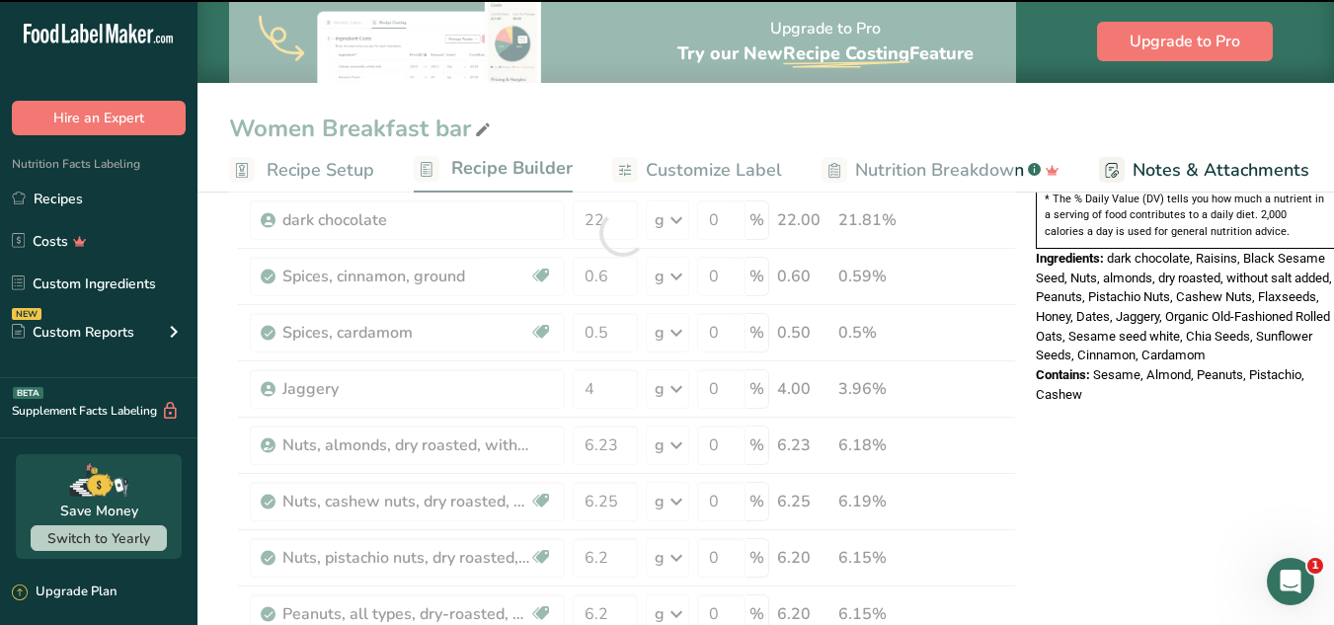
type input "20"
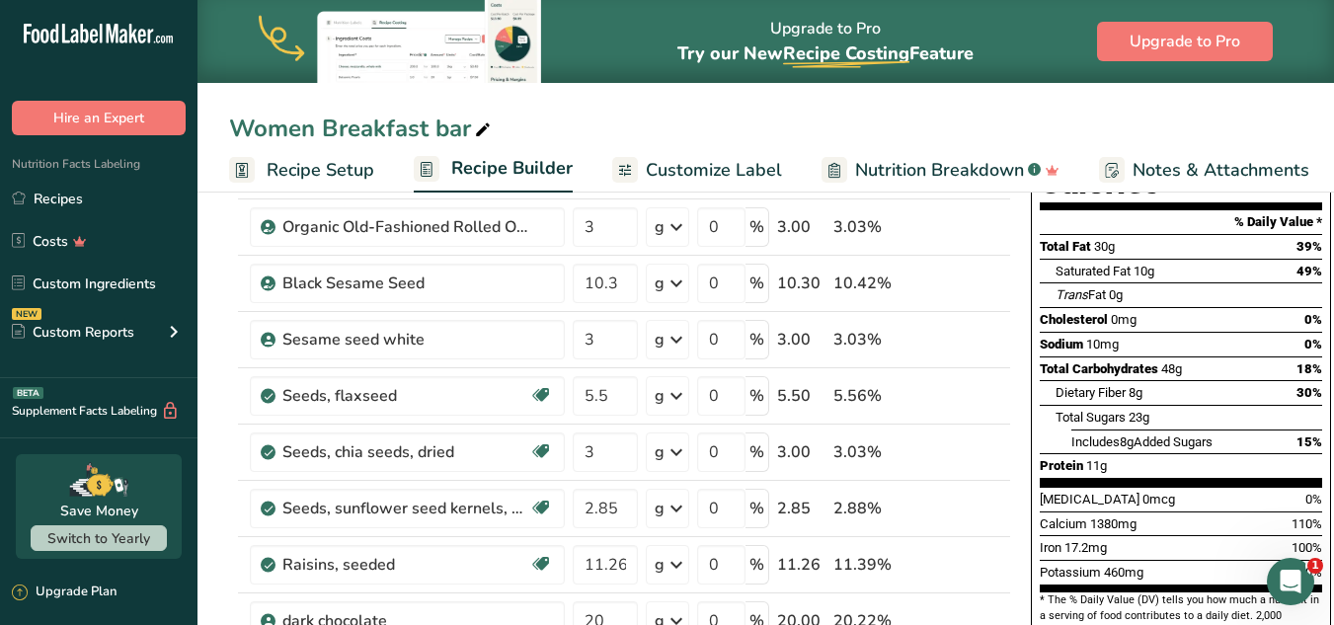
scroll to position [260, 0]
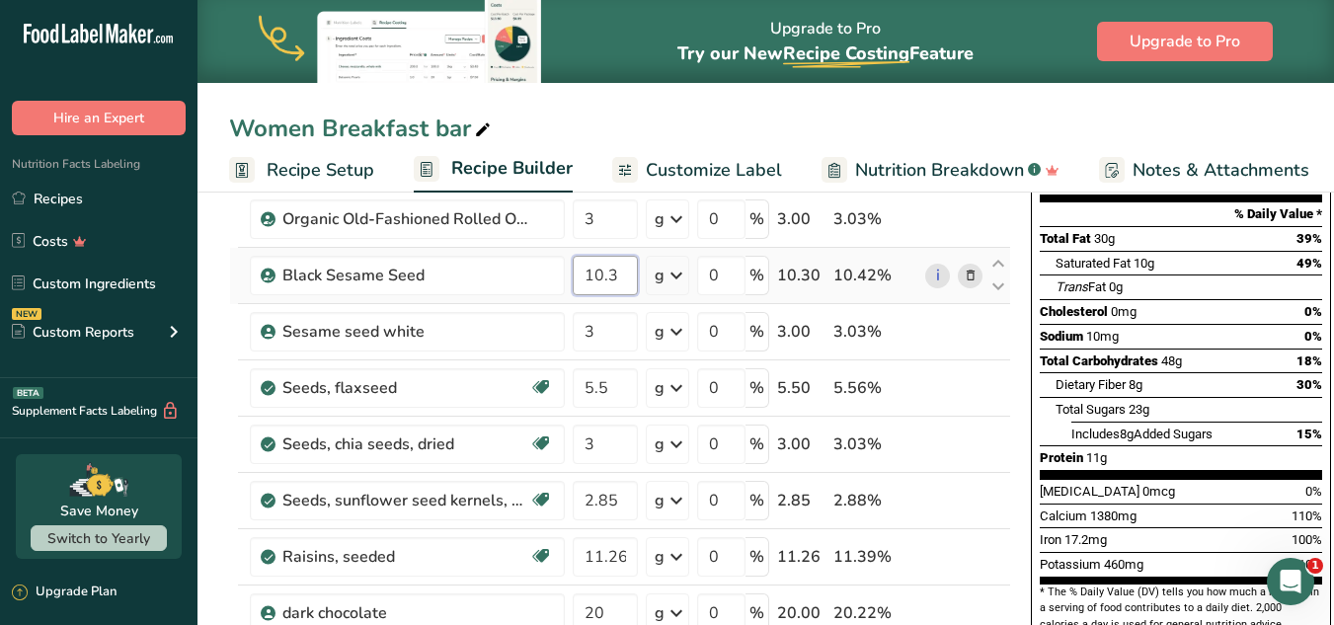
click at [597, 269] on input "10.3" at bounding box center [605, 275] width 65 height 39
click at [601, 274] on input "10.3" at bounding box center [605, 275] width 65 height 39
type input "0"
type input "9.789"
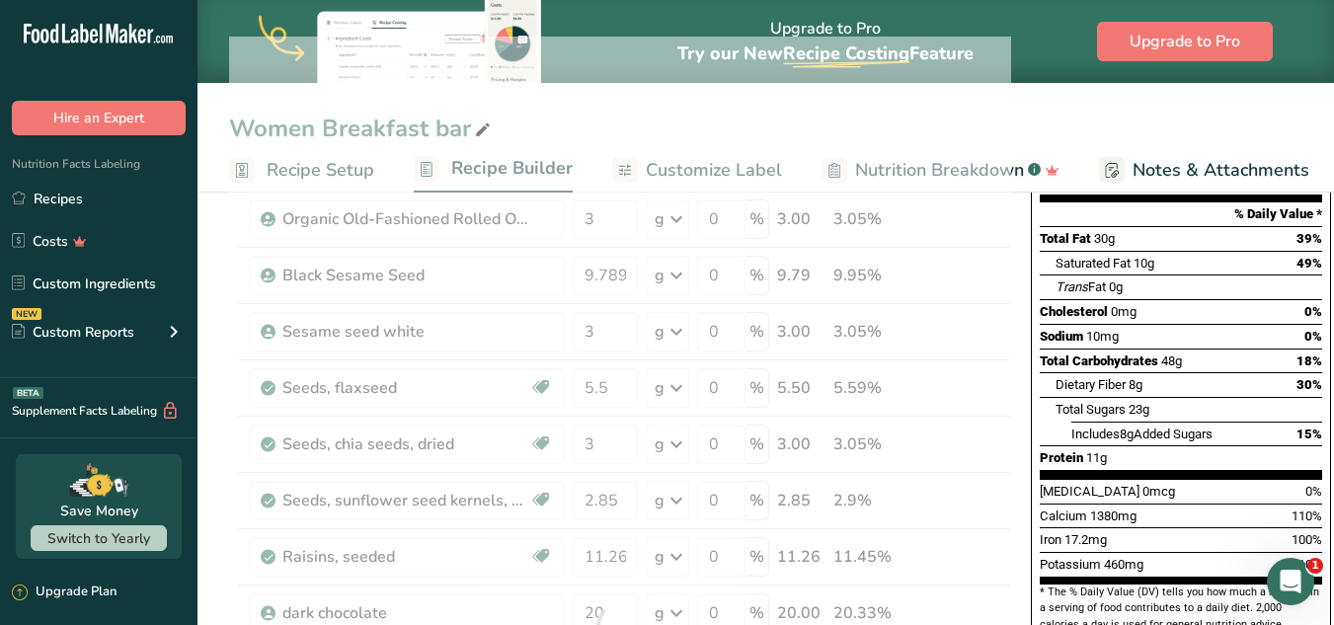
click at [1005, 372] on div "Dietary Fiber 8g 30%" at bounding box center [1189, 384] width 267 height 25
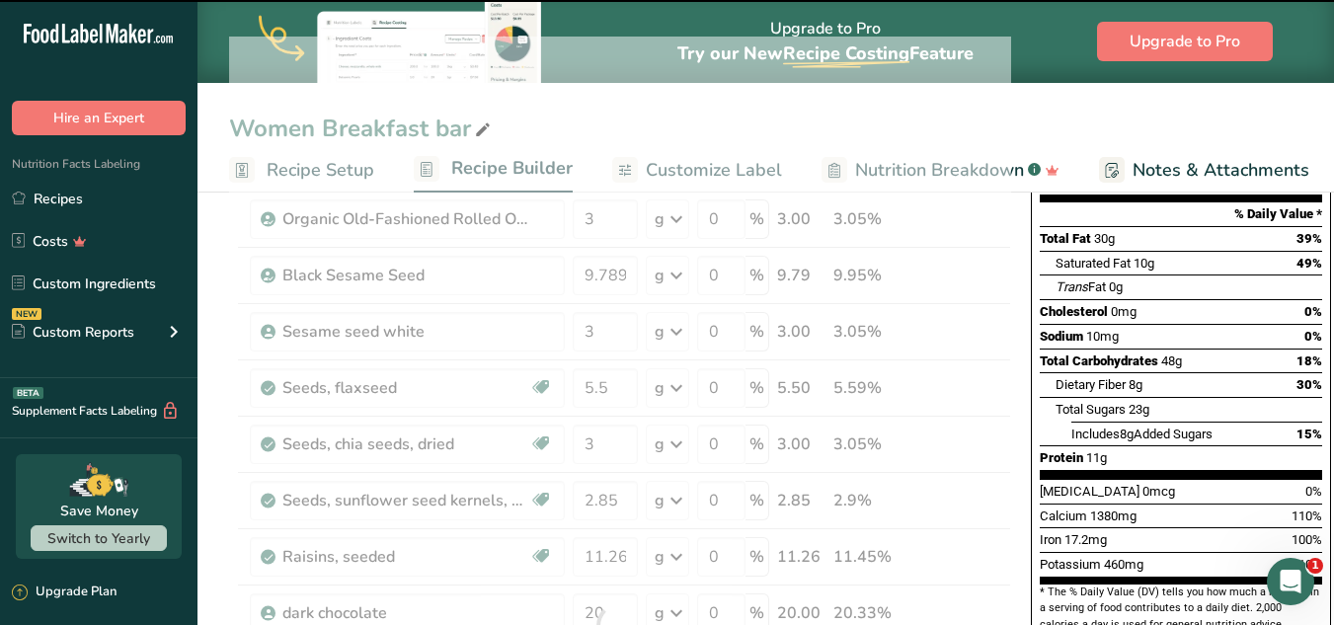
type input "21"
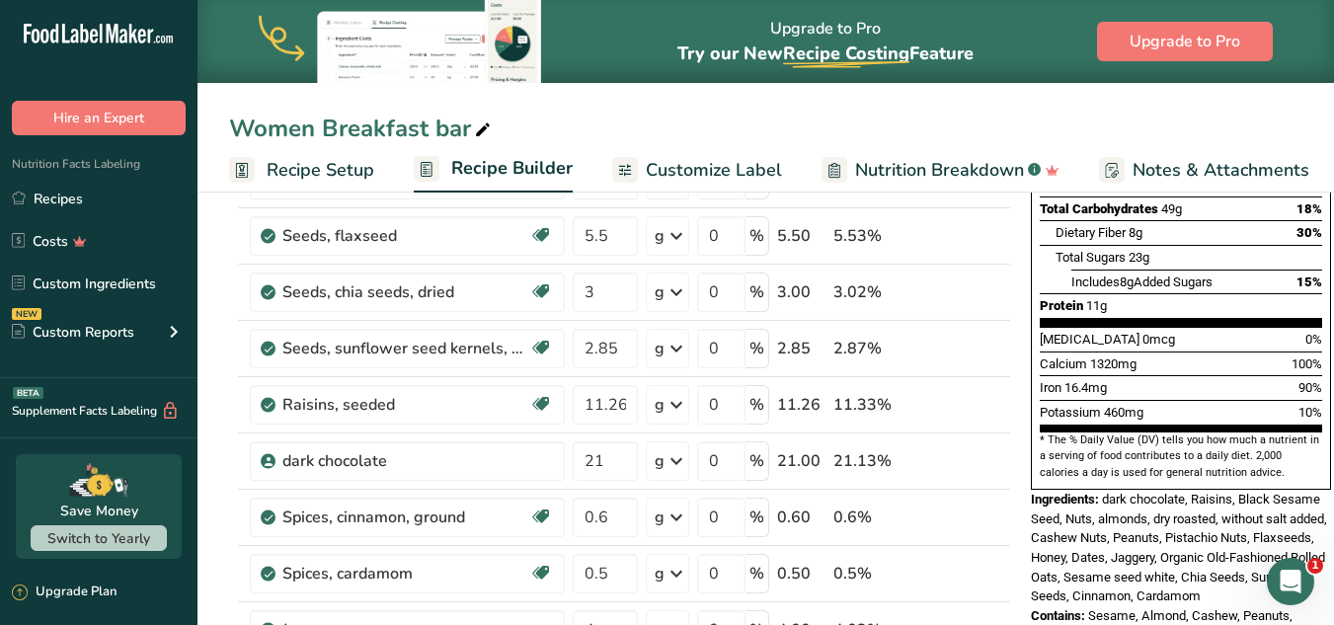
scroll to position [0, 0]
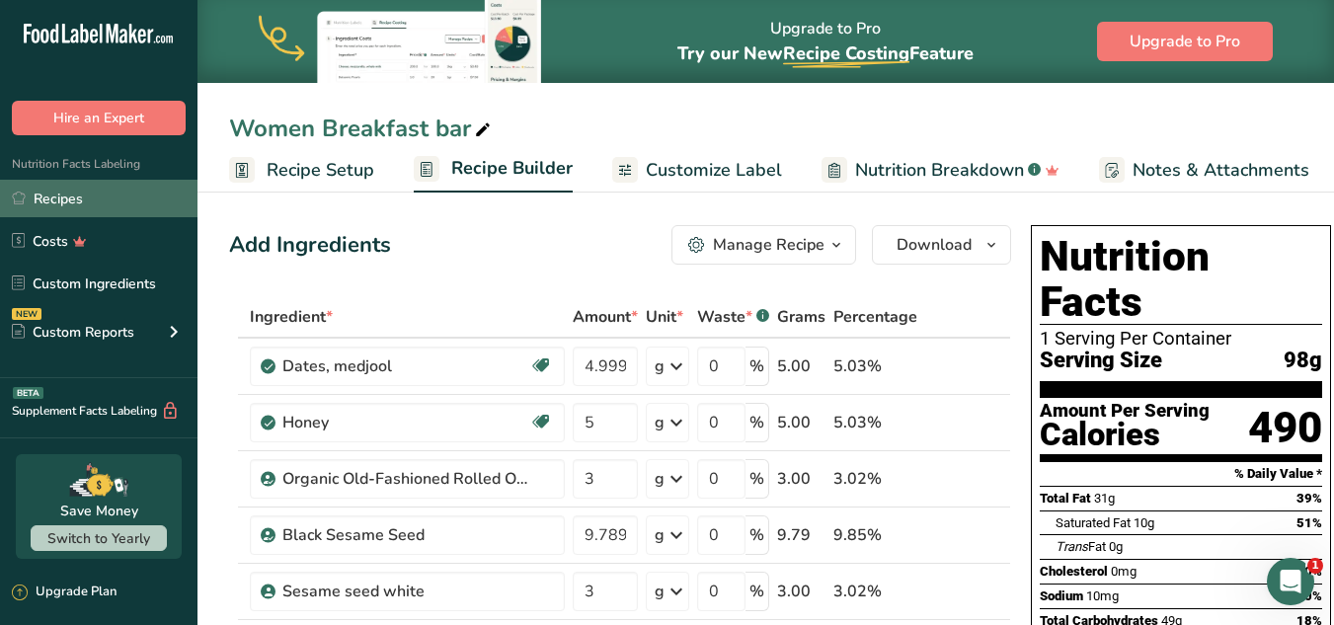
click at [103, 205] on link "Recipes" at bounding box center [98, 199] width 197 height 38
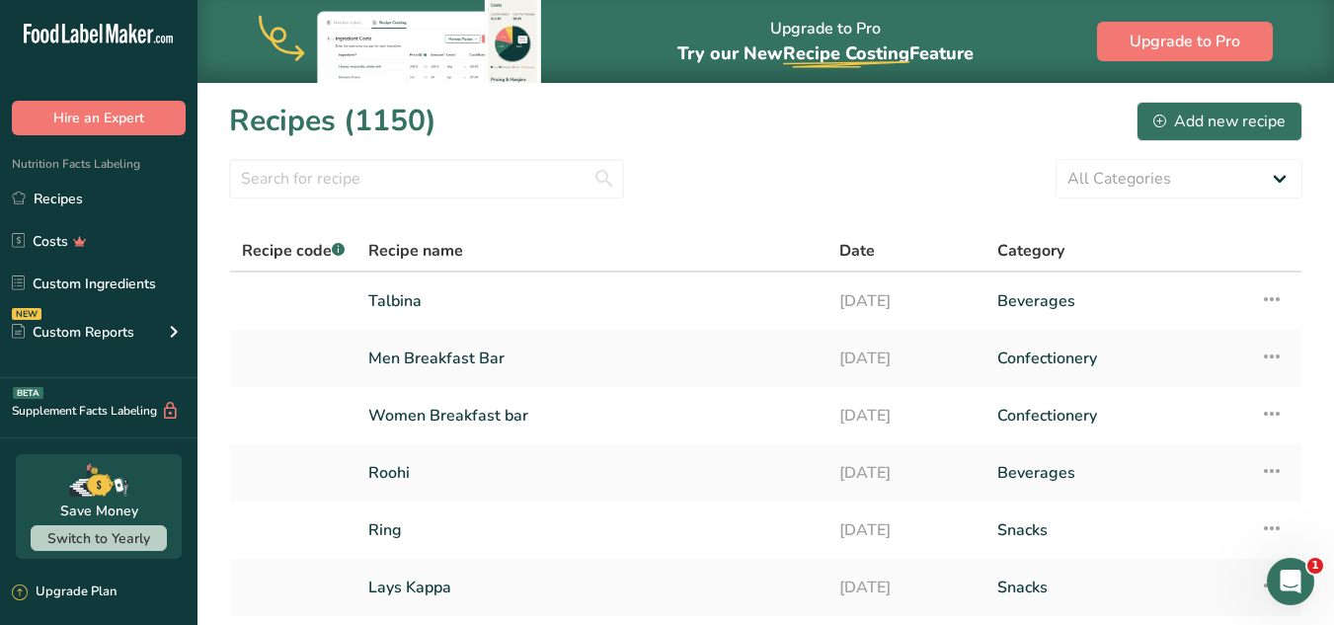
click at [661, 367] on link "Men Breakfast Bar" at bounding box center [591, 358] width 447 height 41
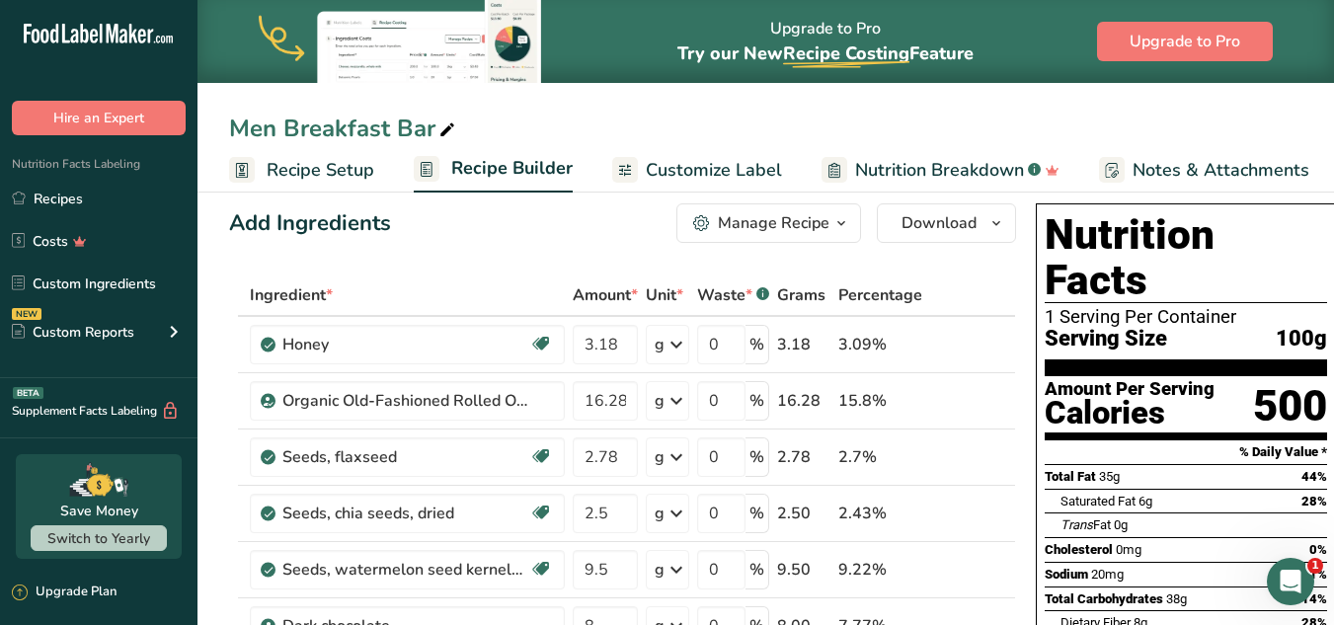
scroll to position [26, 0]
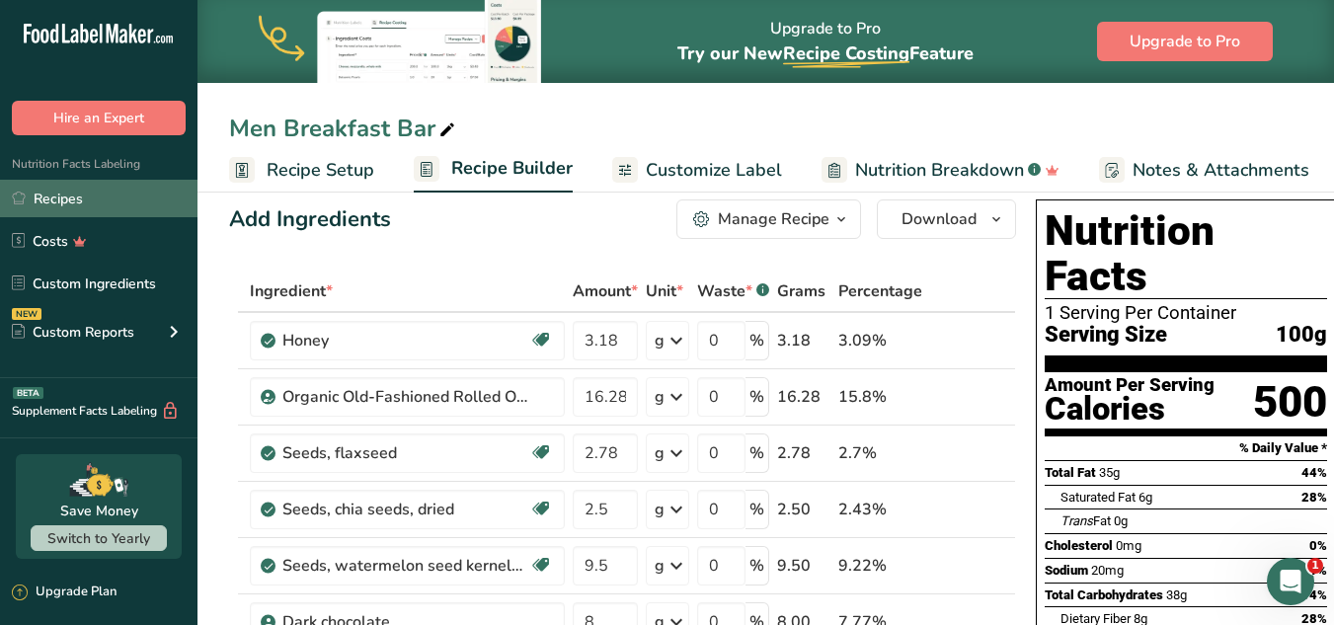
click at [82, 210] on link "Recipes" at bounding box center [98, 199] width 197 height 38
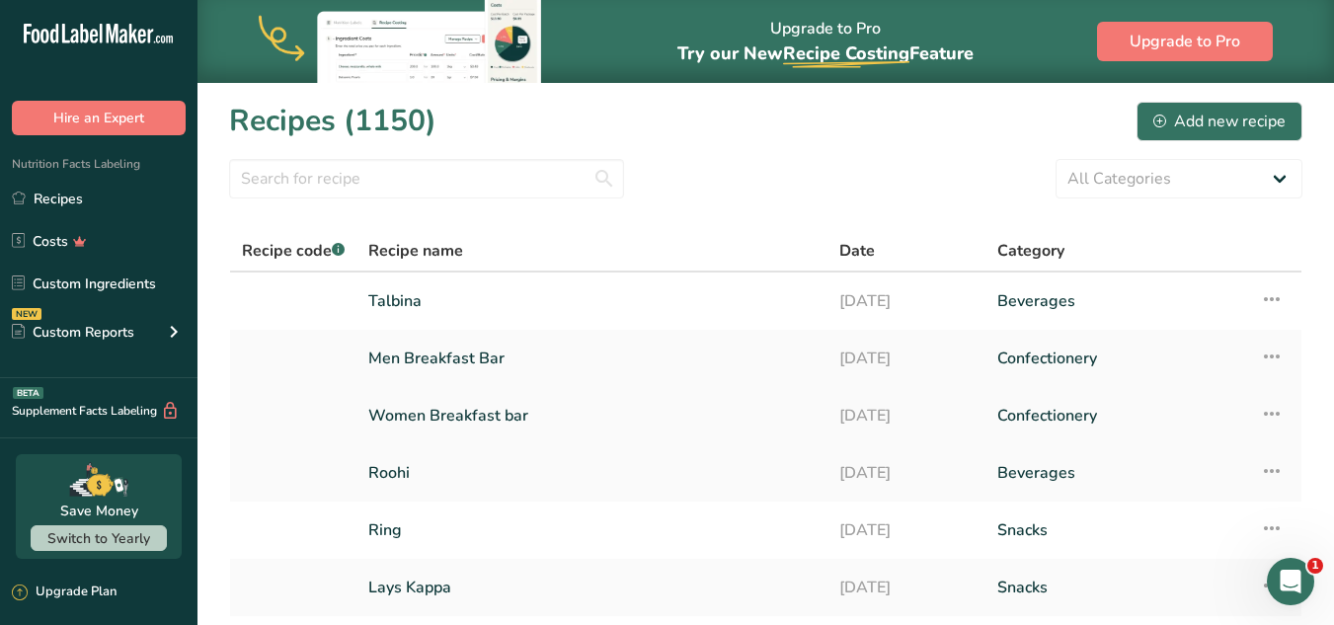
click at [644, 409] on link "Women Breakfast bar" at bounding box center [591, 415] width 447 height 41
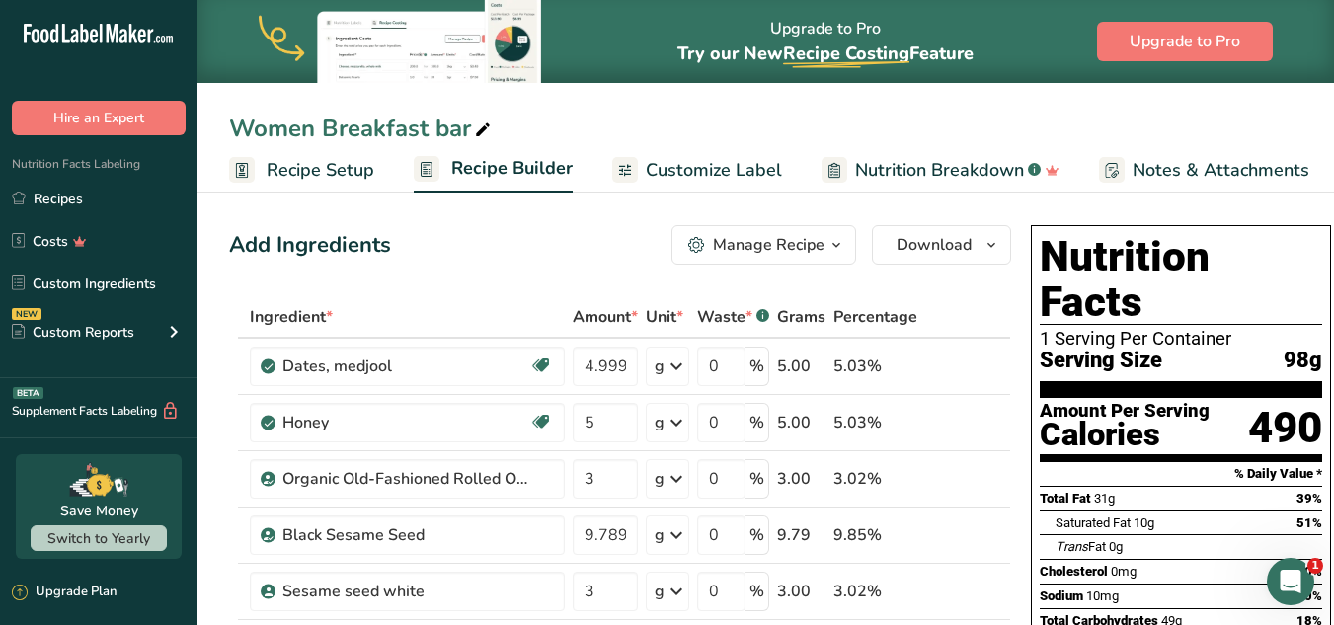
click at [665, 100] on div "Women Breakfast bar Recipe Setup Recipe Builder Customize Label Nutrition Break…" at bounding box center [765, 96] width 1137 height 193
click at [752, 135] on div "Women Breakfast bar" at bounding box center [765, 129] width 1137 height 36
drag, startPoint x: 642, startPoint y: 101, endPoint x: 671, endPoint y: 318, distance: 219.3
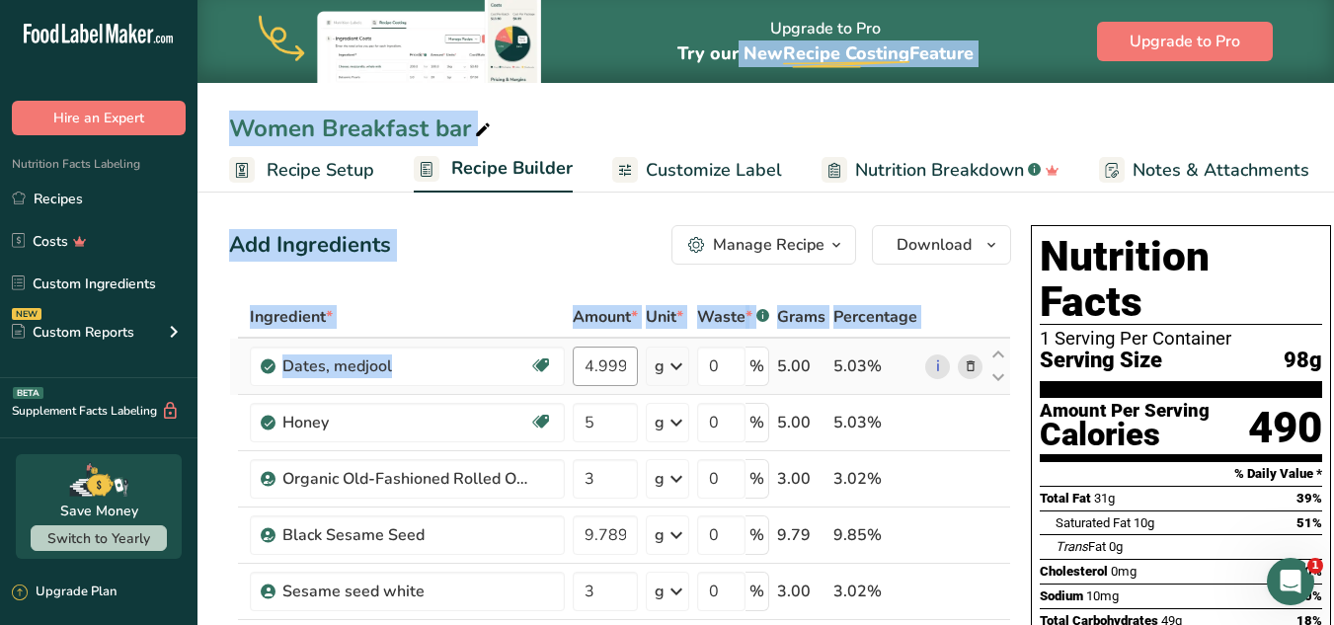
drag, startPoint x: 635, startPoint y: 72, endPoint x: 620, endPoint y: 353, distance: 280.8
click at [622, 86] on div "Women Breakfast bar Recipe Setup Recipe Builder Customize Label Nutrition Break…" at bounding box center [765, 96] width 1137 height 193
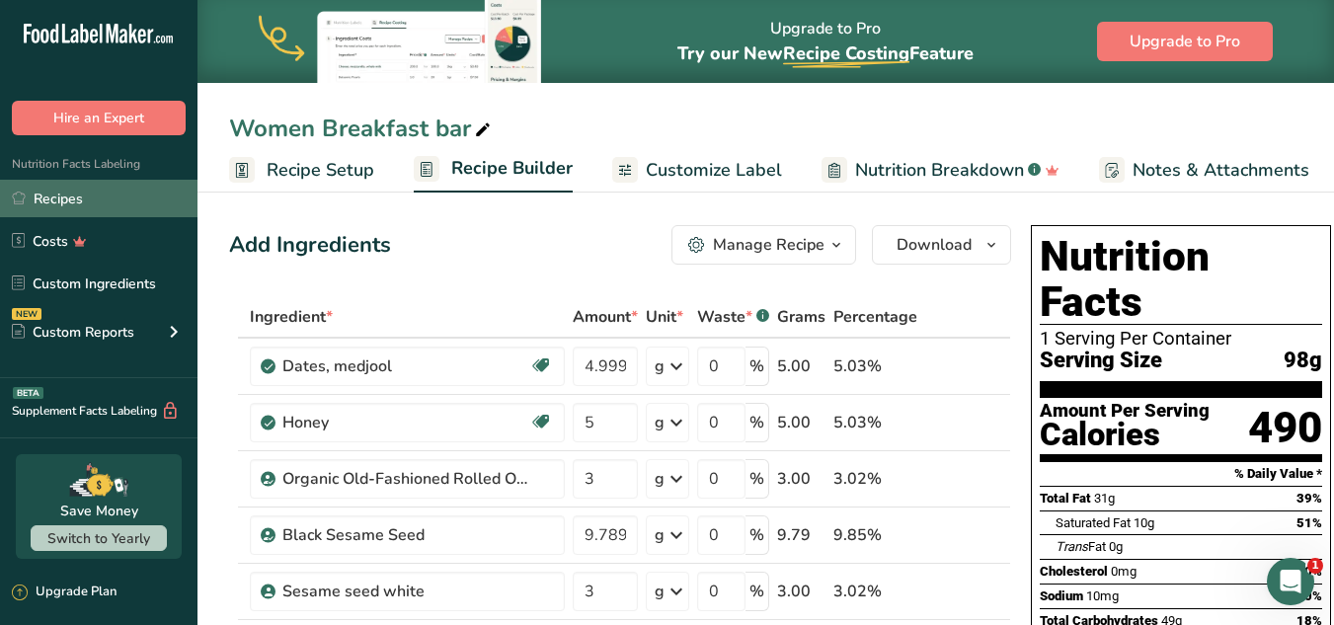
click at [33, 202] on link "Recipes" at bounding box center [98, 199] width 197 height 38
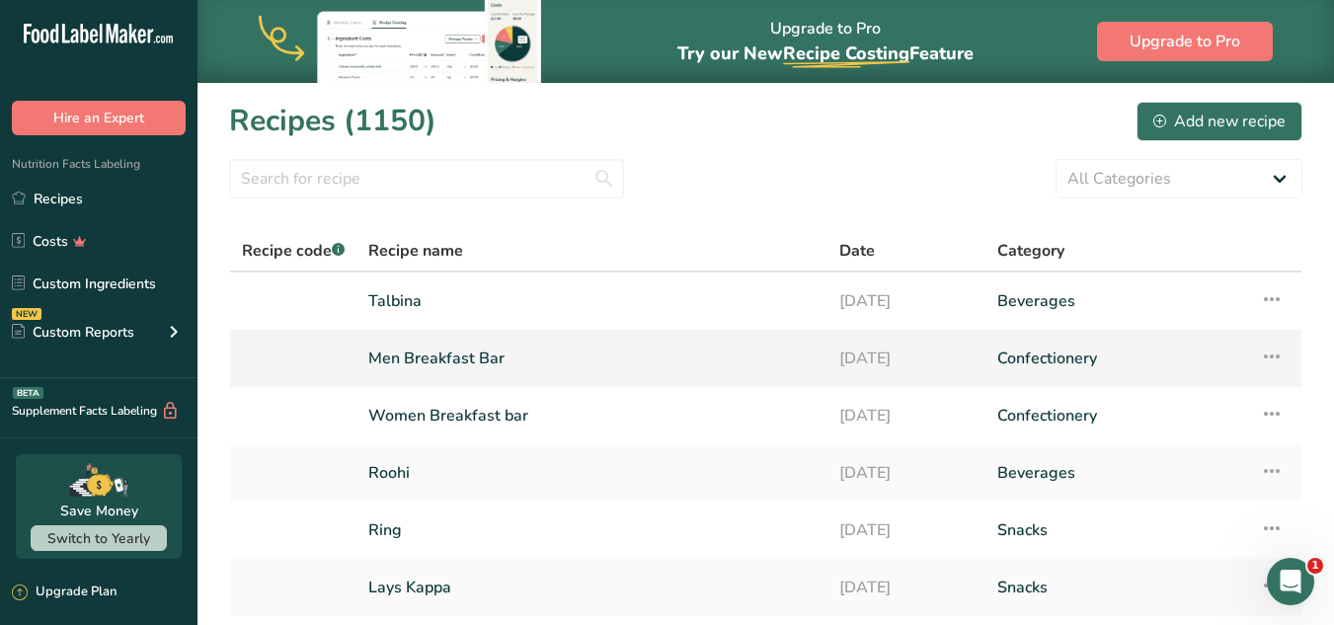
click at [868, 374] on link "[DATE]" at bounding box center [906, 358] width 134 height 41
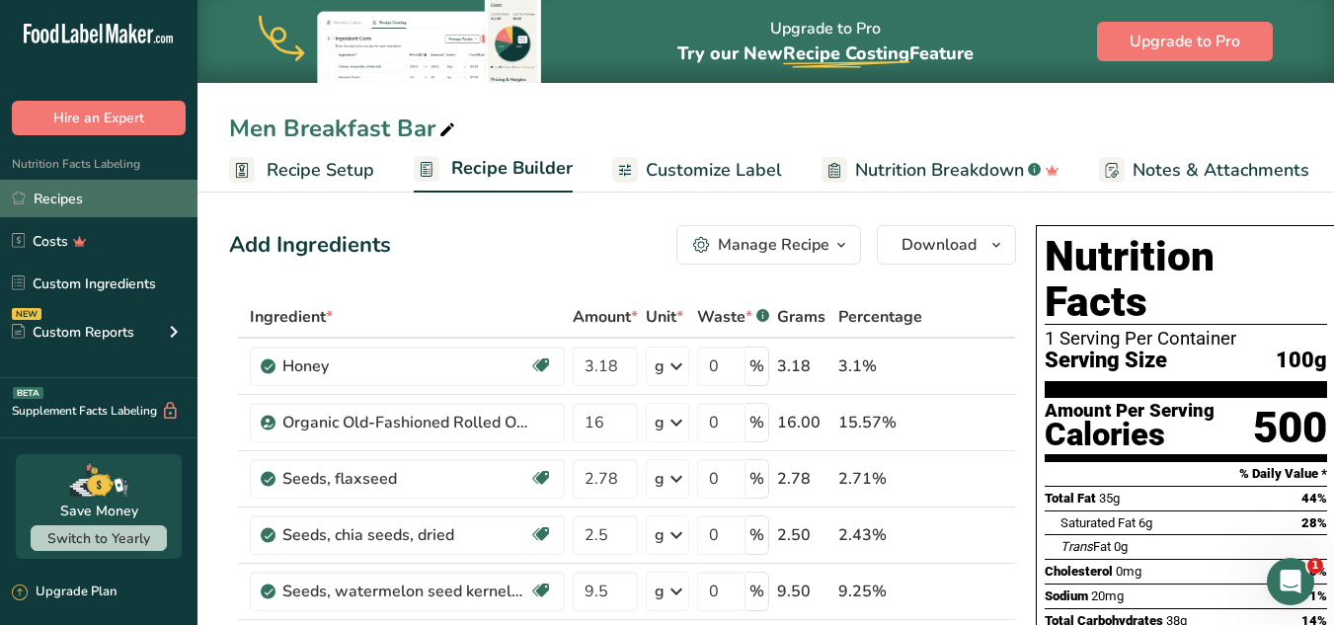
click at [110, 191] on link "Recipes" at bounding box center [98, 199] width 197 height 38
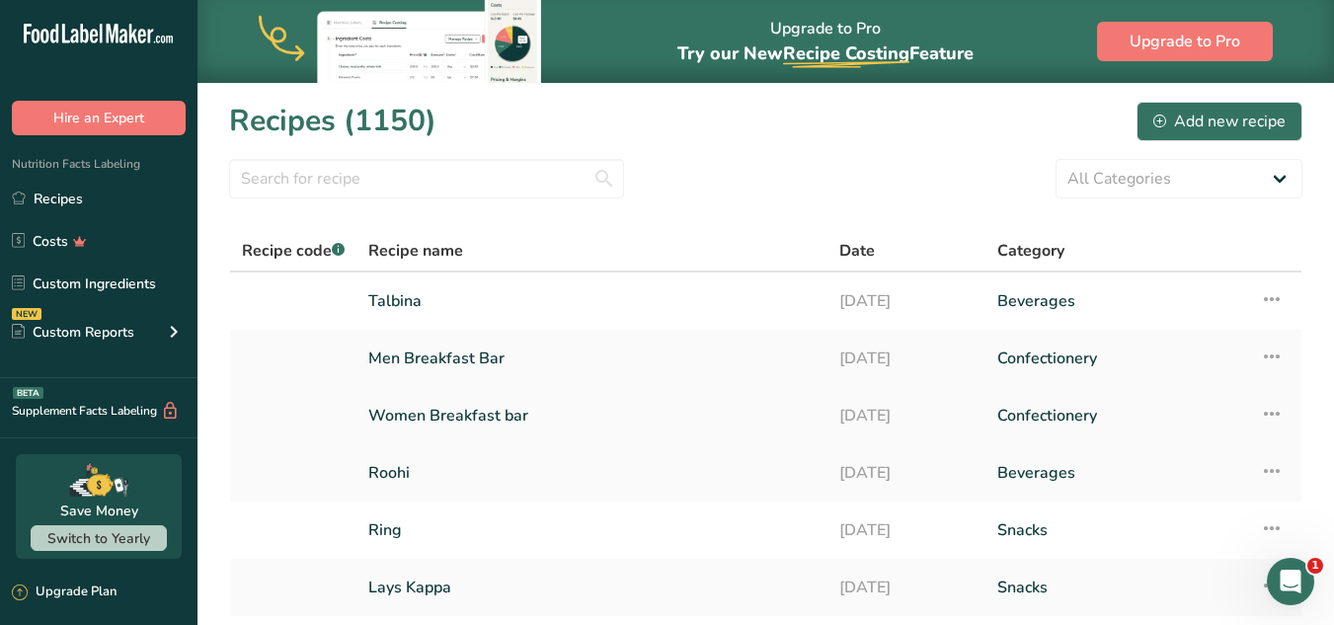
click at [662, 409] on link "Women Breakfast bar" at bounding box center [591, 415] width 447 height 41
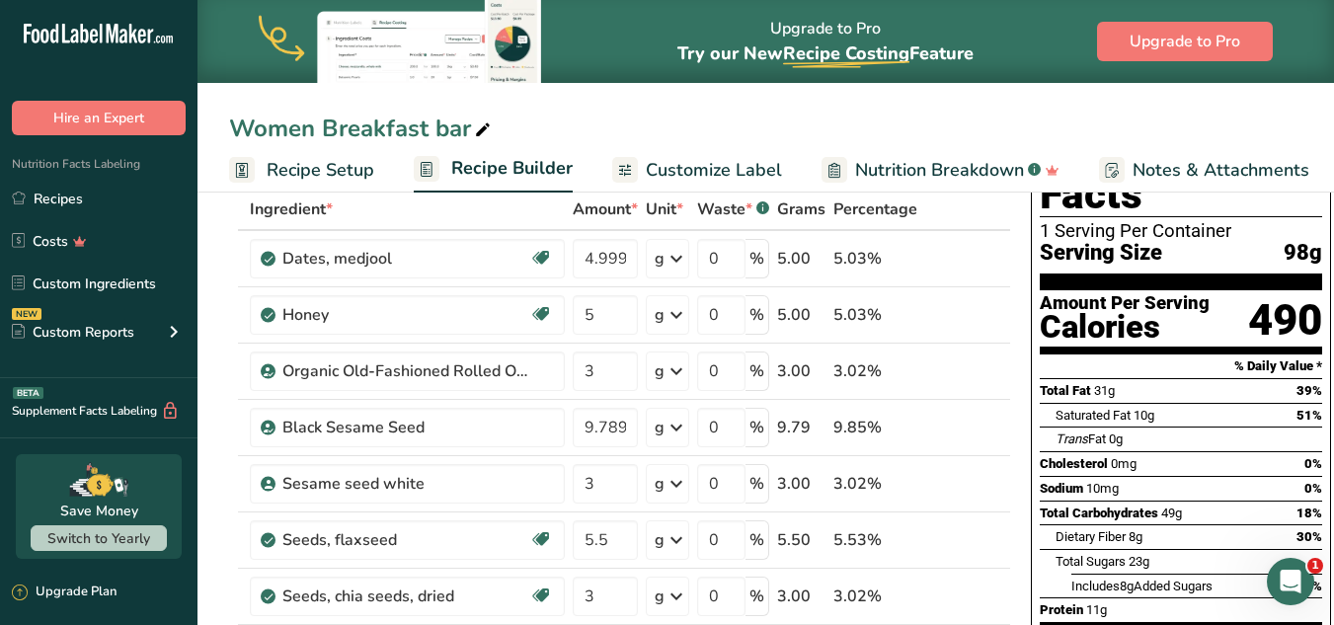
scroll to position [59, 0]
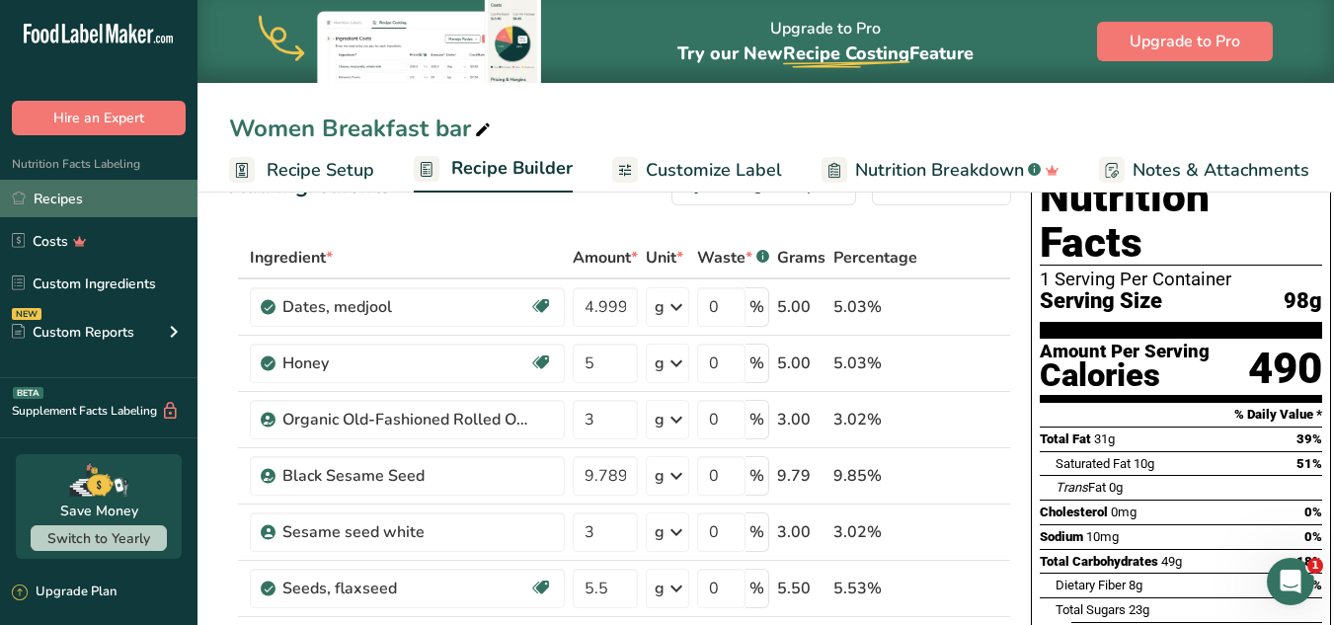
click at [125, 190] on link "Recipes" at bounding box center [98, 199] width 197 height 38
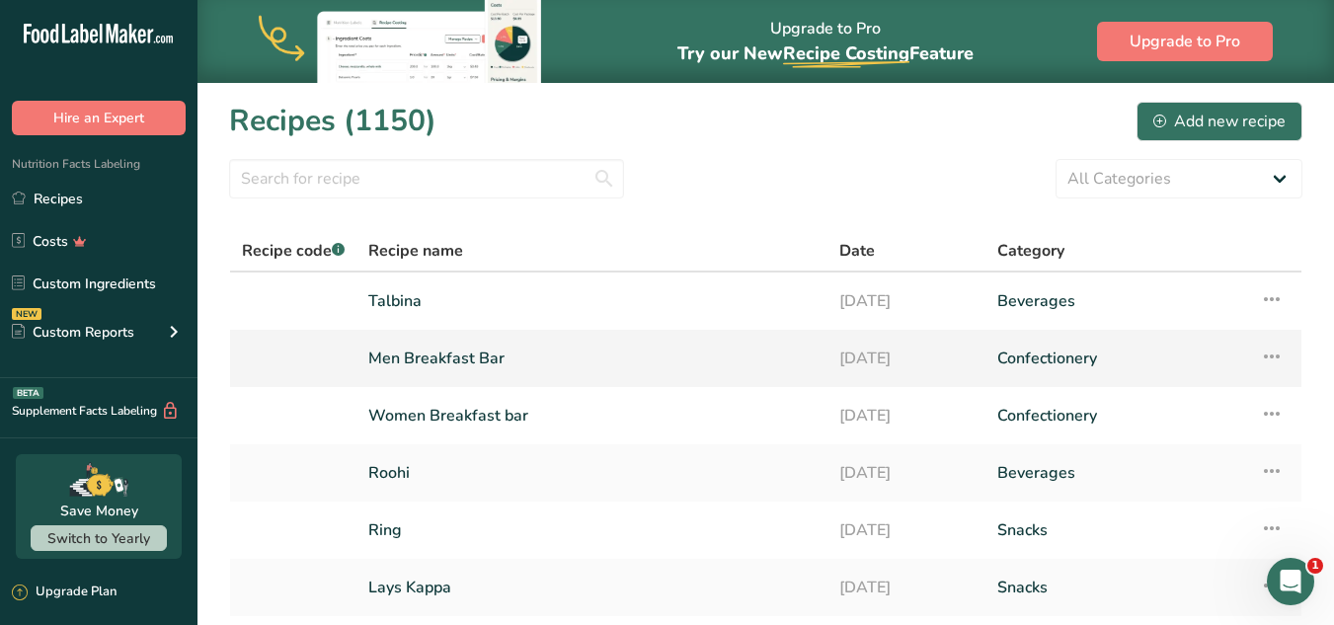
click at [563, 351] on link "Men Breakfast Bar" at bounding box center [591, 358] width 447 height 41
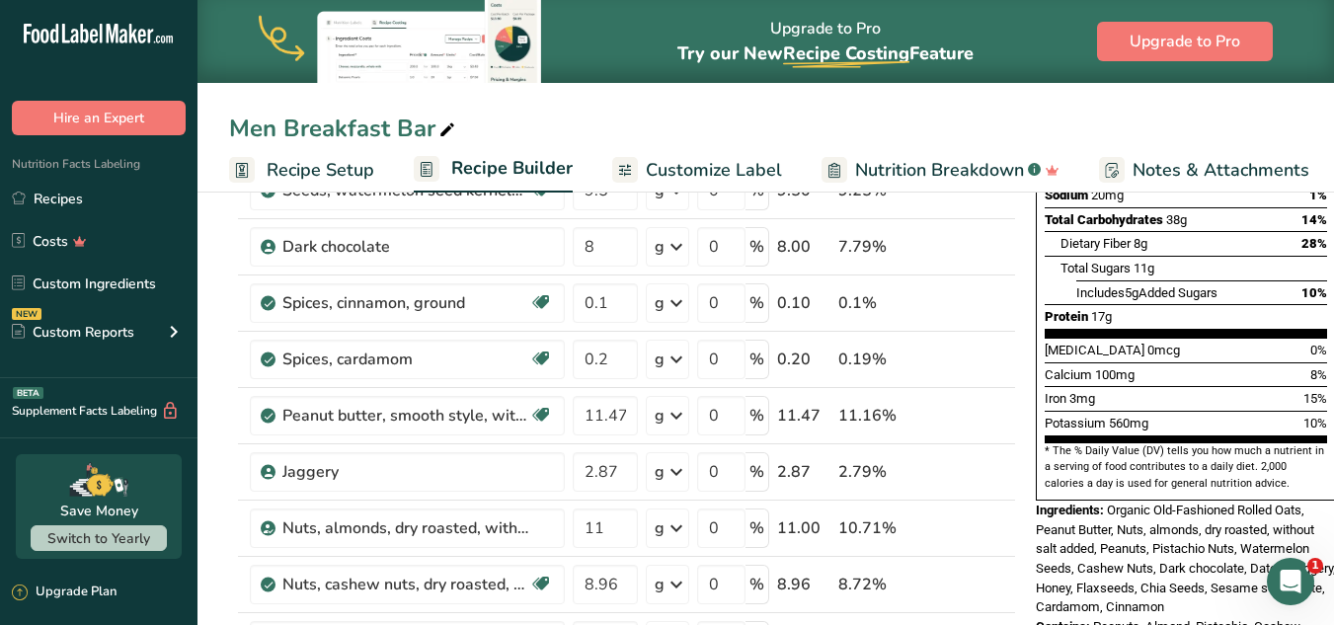
scroll to position [412, 0]
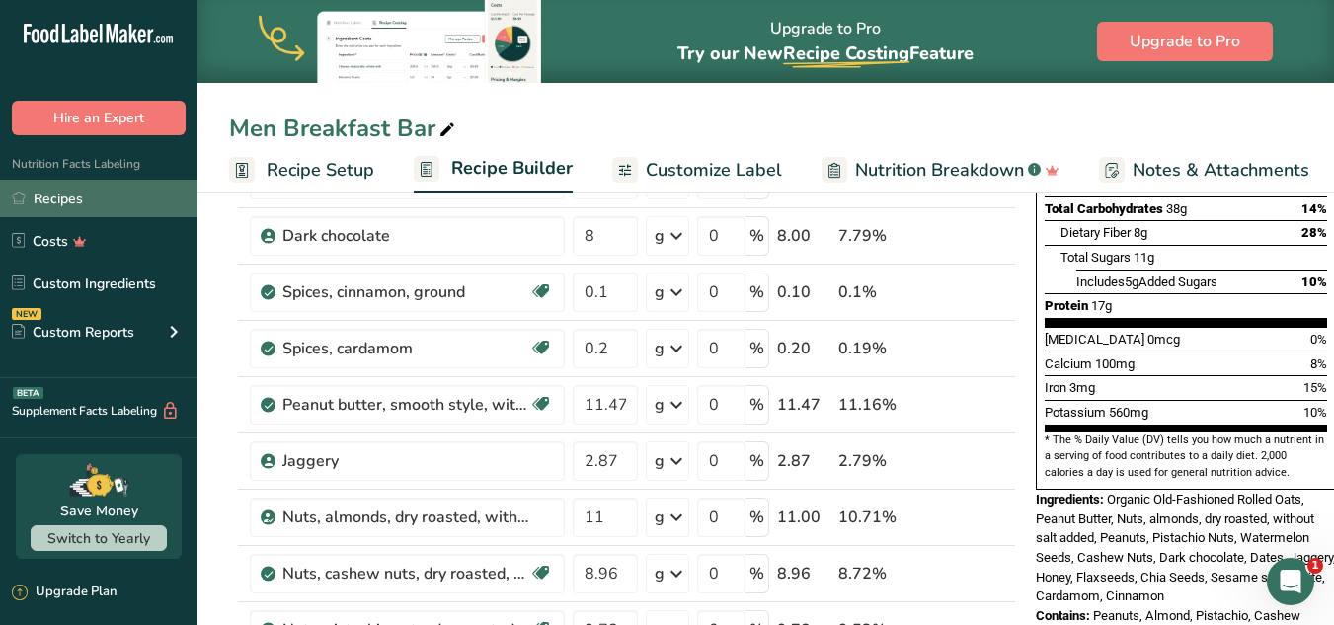
click at [120, 213] on link "Recipes" at bounding box center [98, 199] width 197 height 38
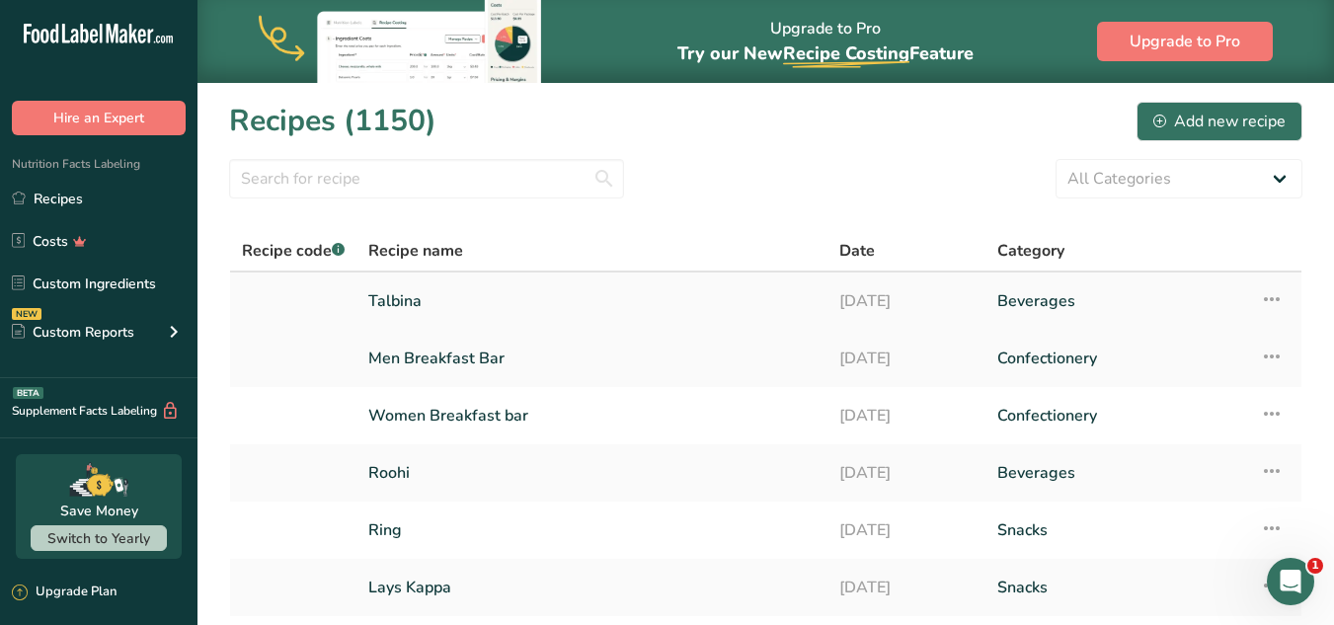
click at [477, 307] on link "Talbina" at bounding box center [591, 300] width 447 height 41
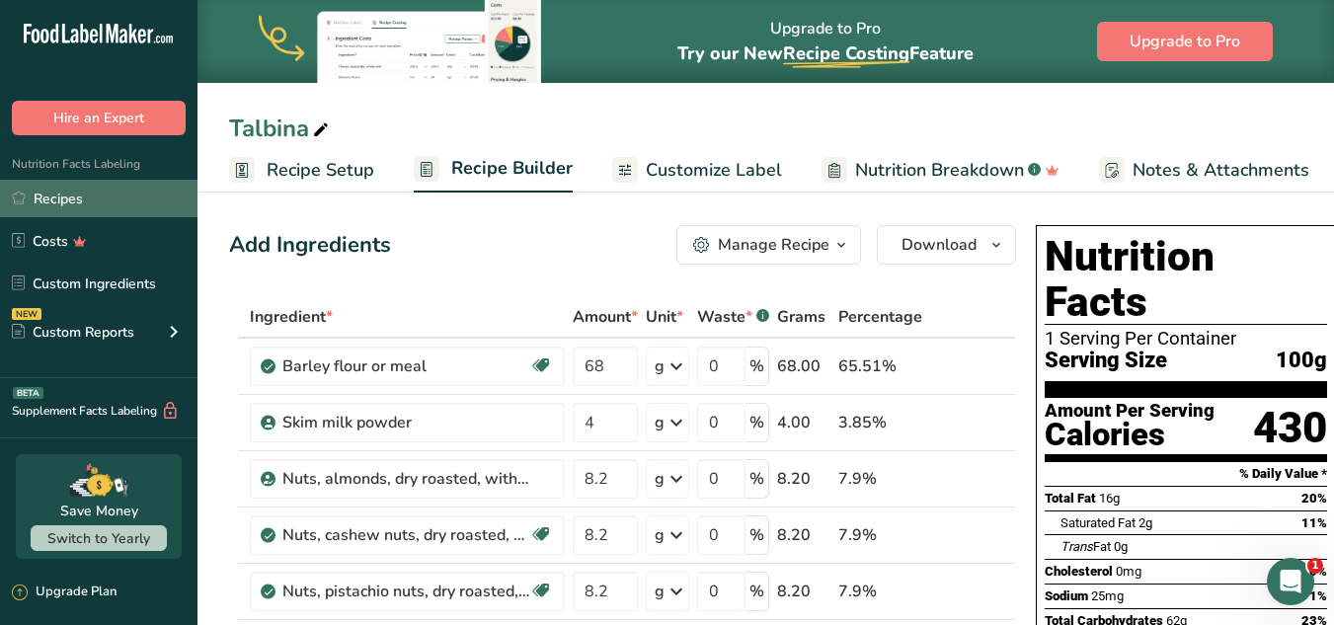
click at [76, 186] on link "Recipes" at bounding box center [98, 199] width 197 height 38
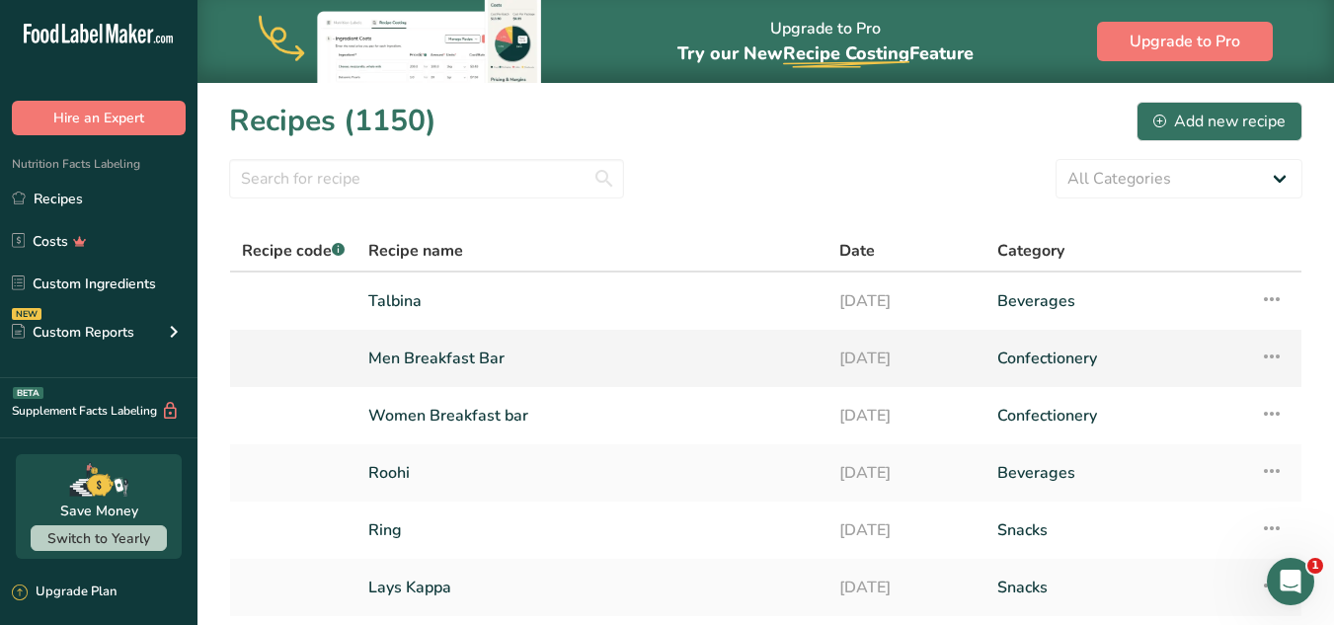
click at [779, 377] on link "Men Breakfast Bar" at bounding box center [591, 358] width 447 height 41
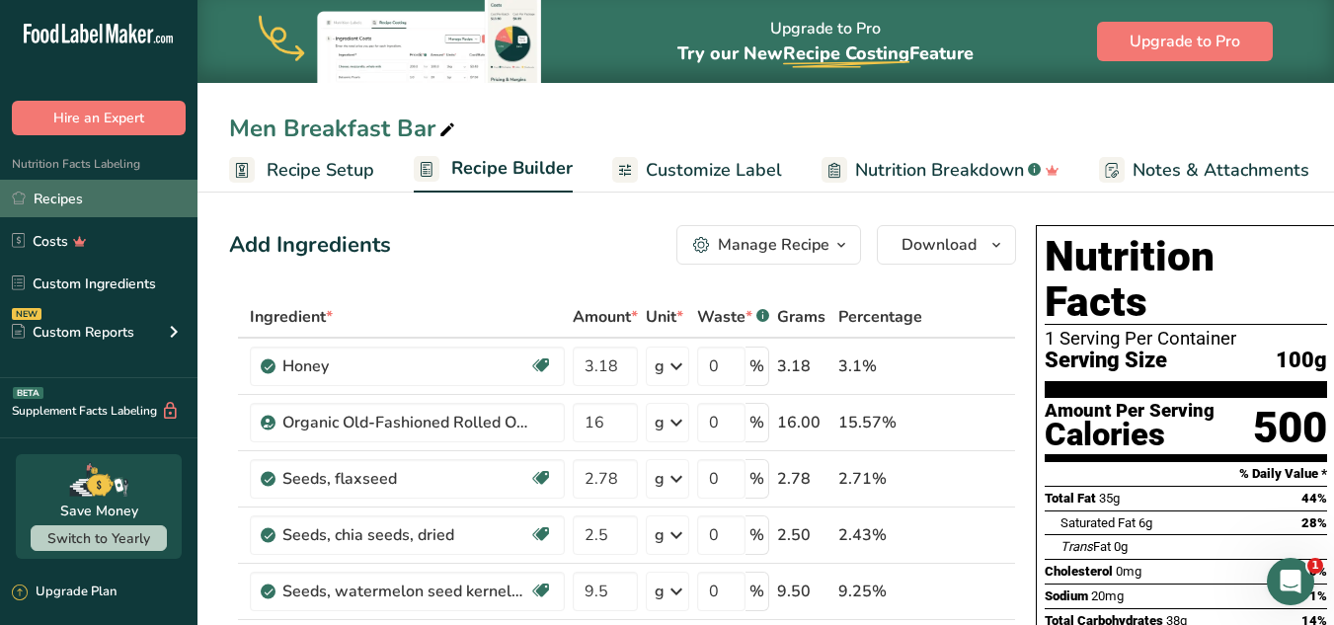
click at [103, 201] on link "Recipes" at bounding box center [98, 199] width 197 height 38
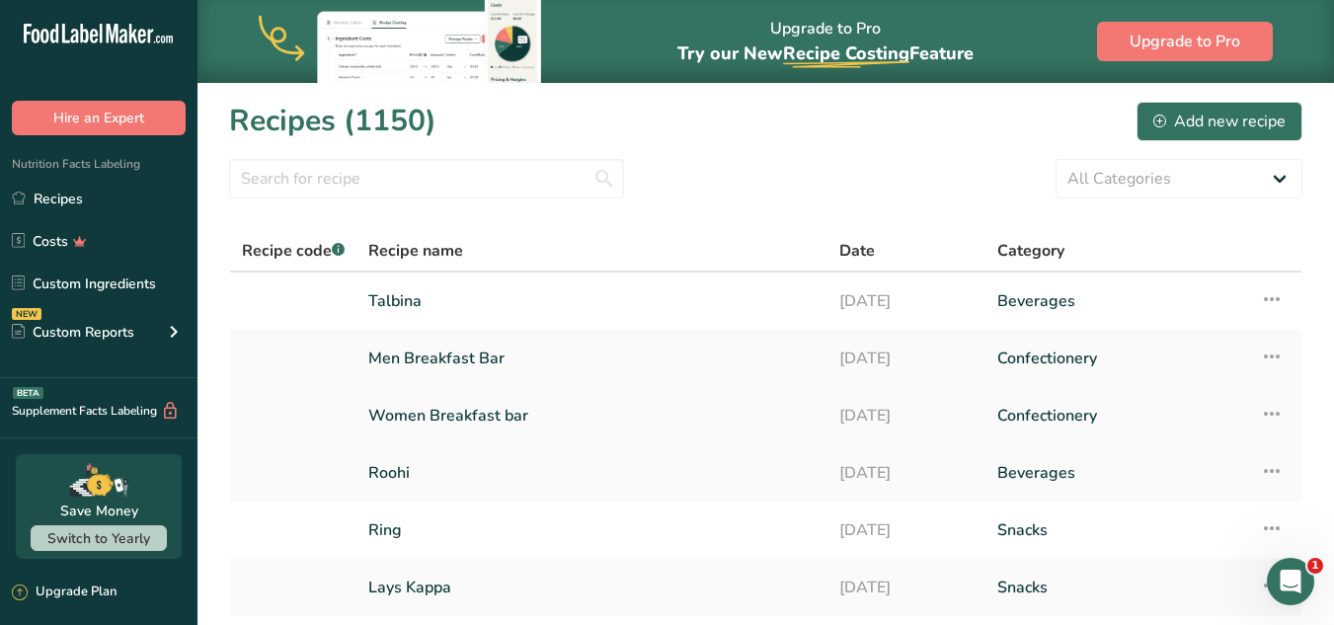
click at [471, 422] on link "Women Breakfast bar" at bounding box center [591, 415] width 447 height 41
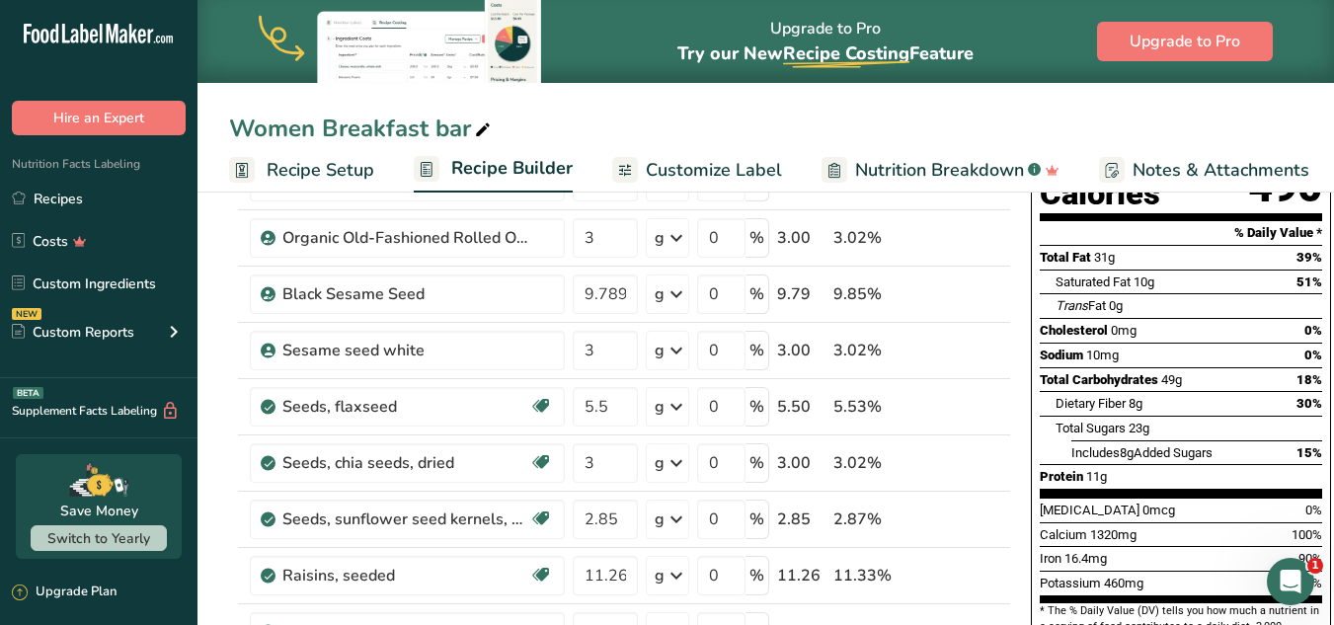
scroll to position [260, 0]
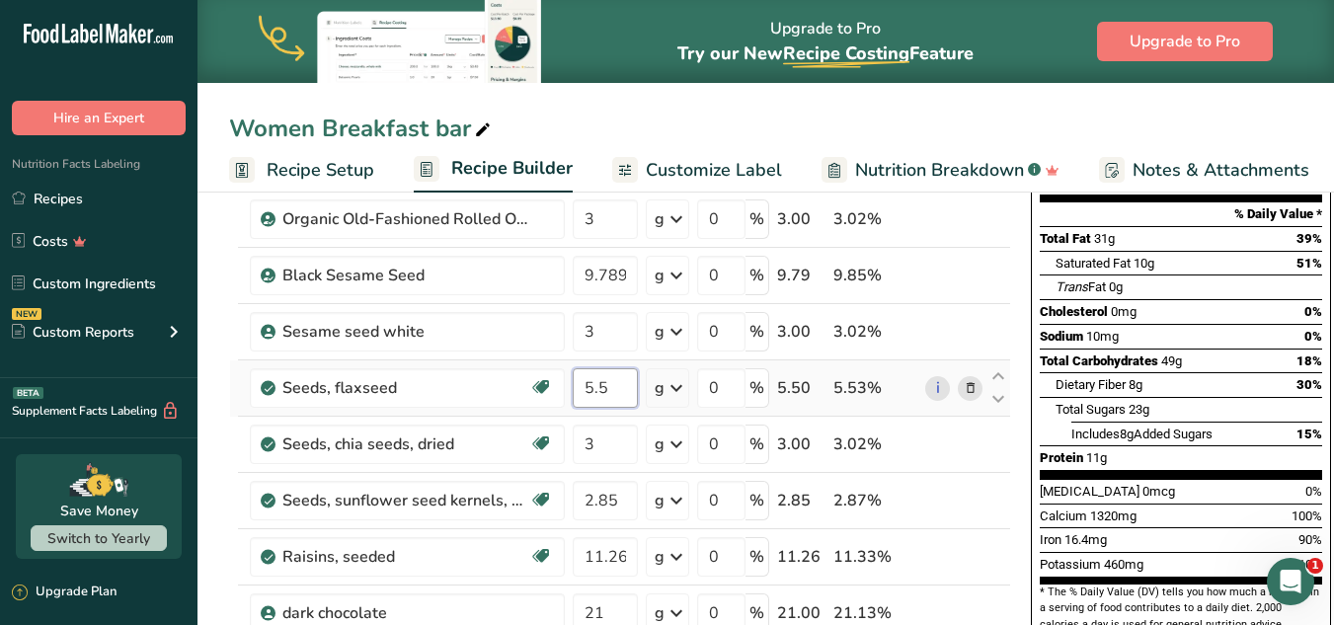
click at [604, 389] on input "5.5" at bounding box center [605, 387] width 65 height 39
type input "5.56"
click at [1005, 372] on div "Dietary Fiber 8g 30%" at bounding box center [1189, 384] width 267 height 25
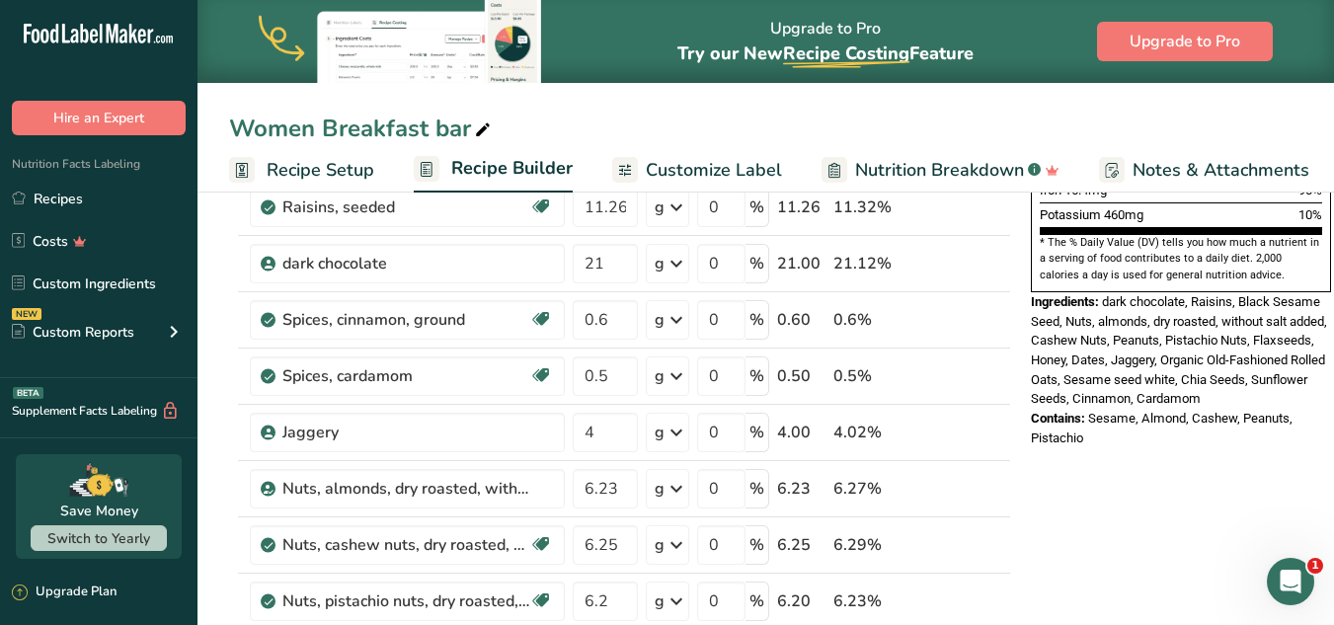
scroll to position [628, 0]
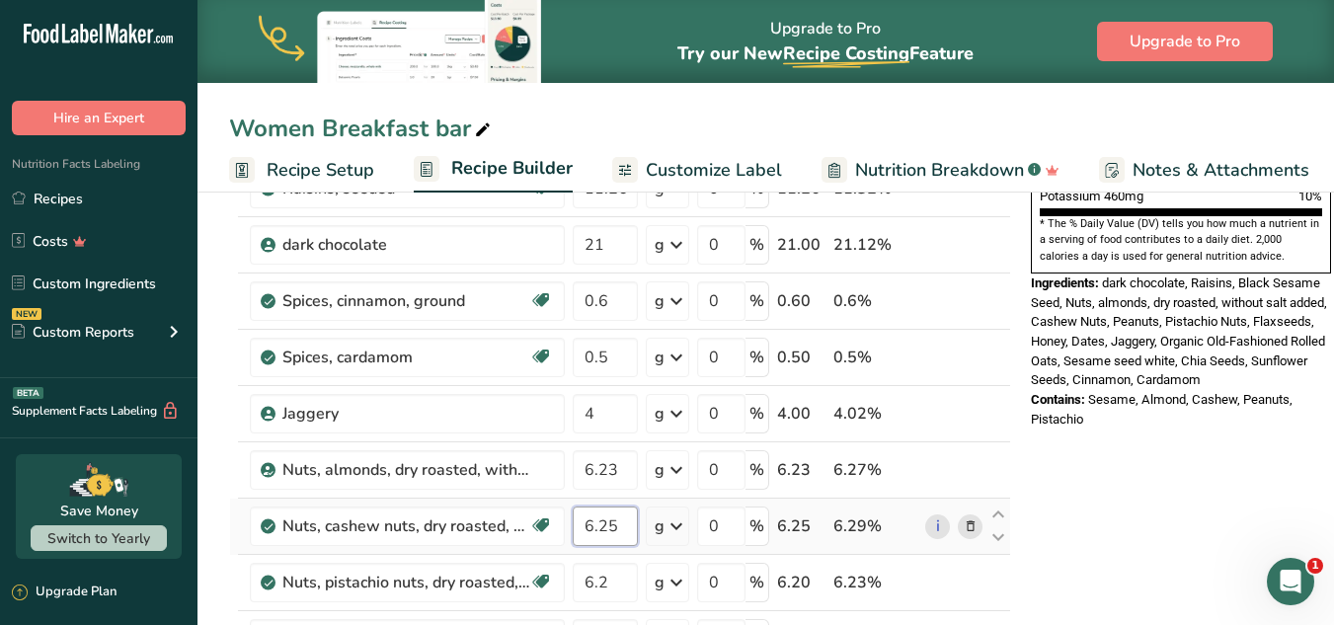
click at [609, 518] on input "6.25" at bounding box center [605, 526] width 65 height 39
type input "6.55"
click at [1005, 329] on span "dark chocolate, Raisins, Black Sesame Seed, Nuts, almonds, dry roasted, without…" at bounding box center [1179, 332] width 296 height 112
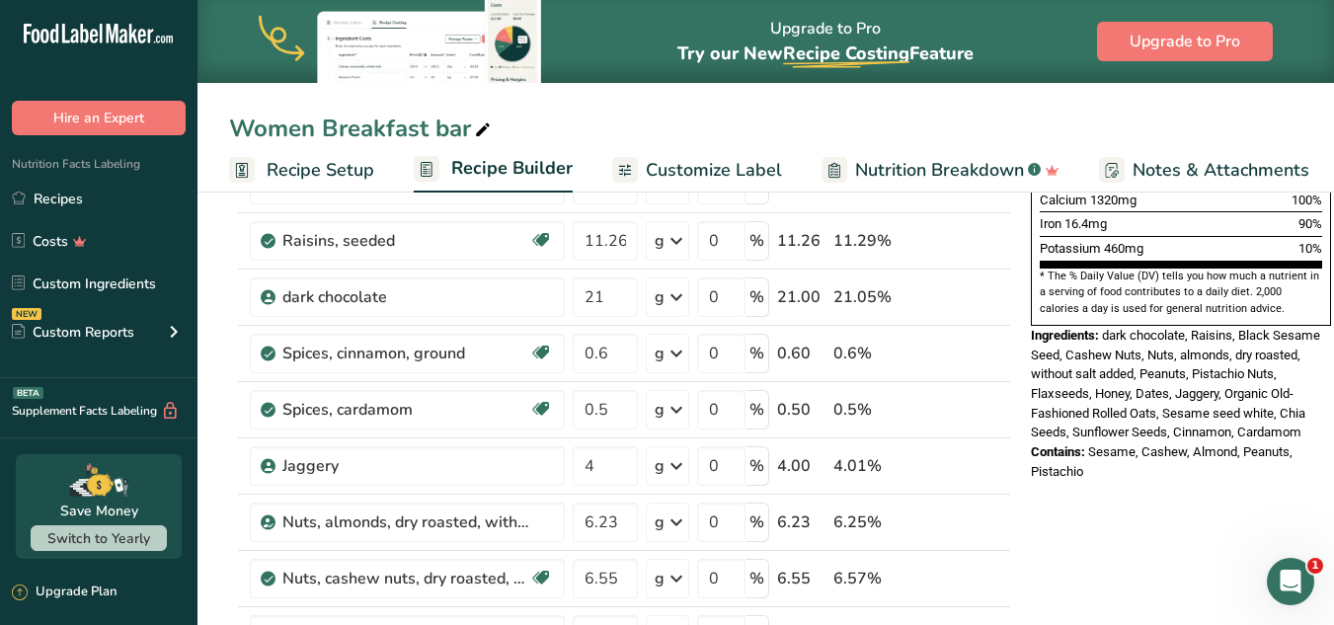
scroll to position [724, 0]
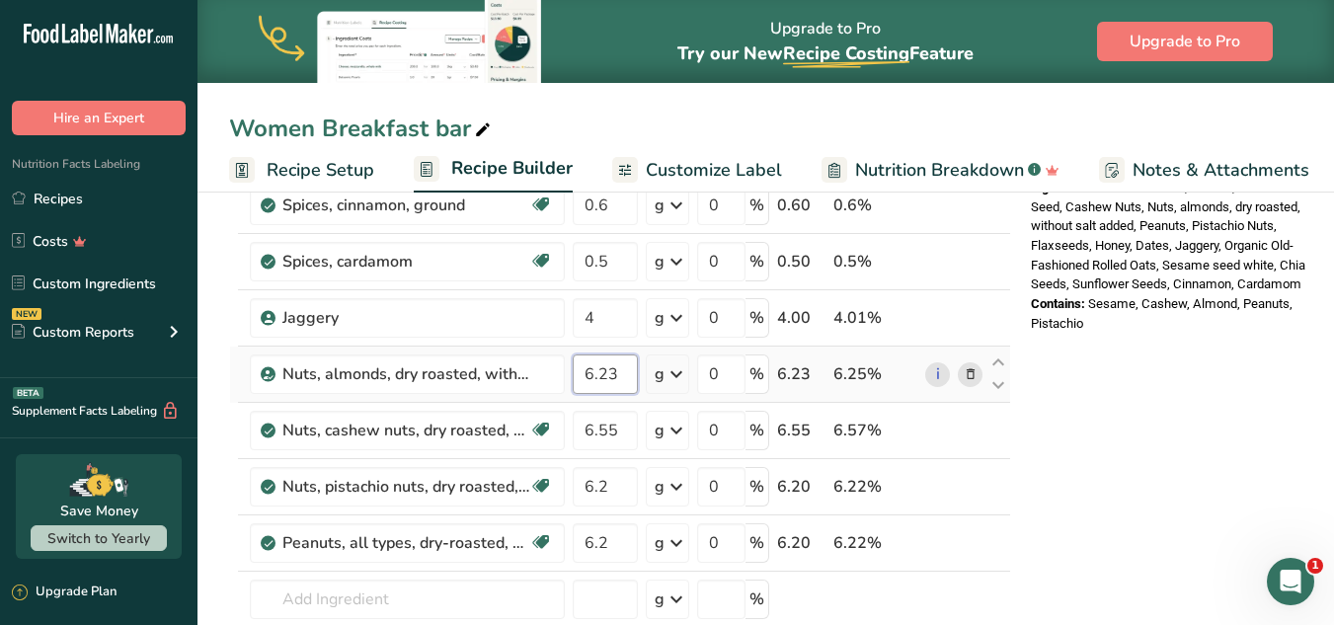
click at [612, 368] on input "6.23" at bounding box center [605, 374] width 65 height 39
click at [605, 368] on input "6.23" at bounding box center [605, 374] width 65 height 39
type input "6.43"
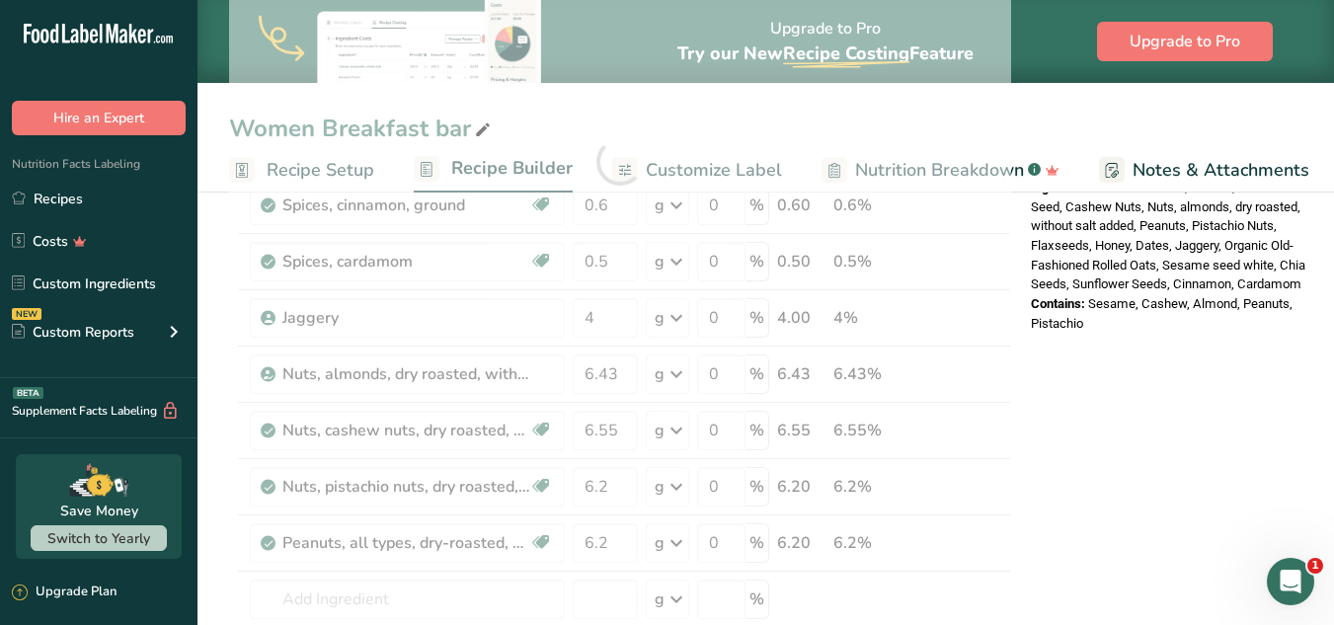
click at [1005, 325] on div "Nutrition Facts 1 Serving Per Container Serving Size 98g Amount Per Serving Cal…" at bounding box center [1181, 467] width 316 height 1948
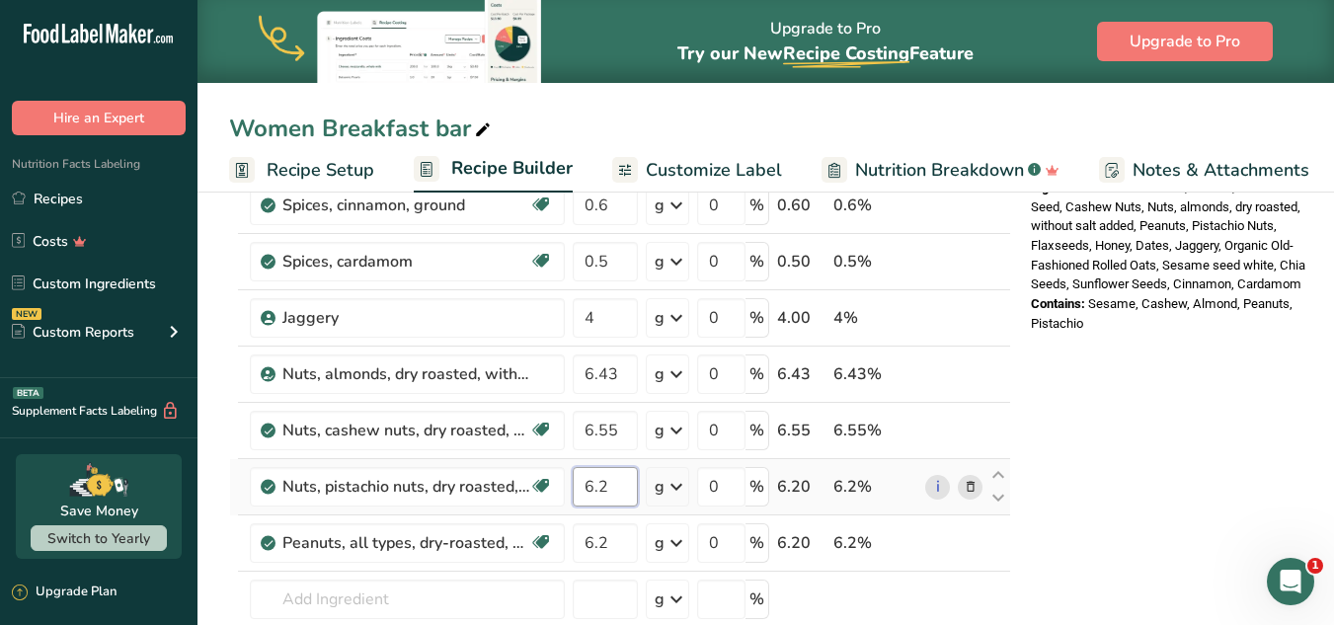
click at [610, 487] on input "6.2" at bounding box center [605, 486] width 65 height 39
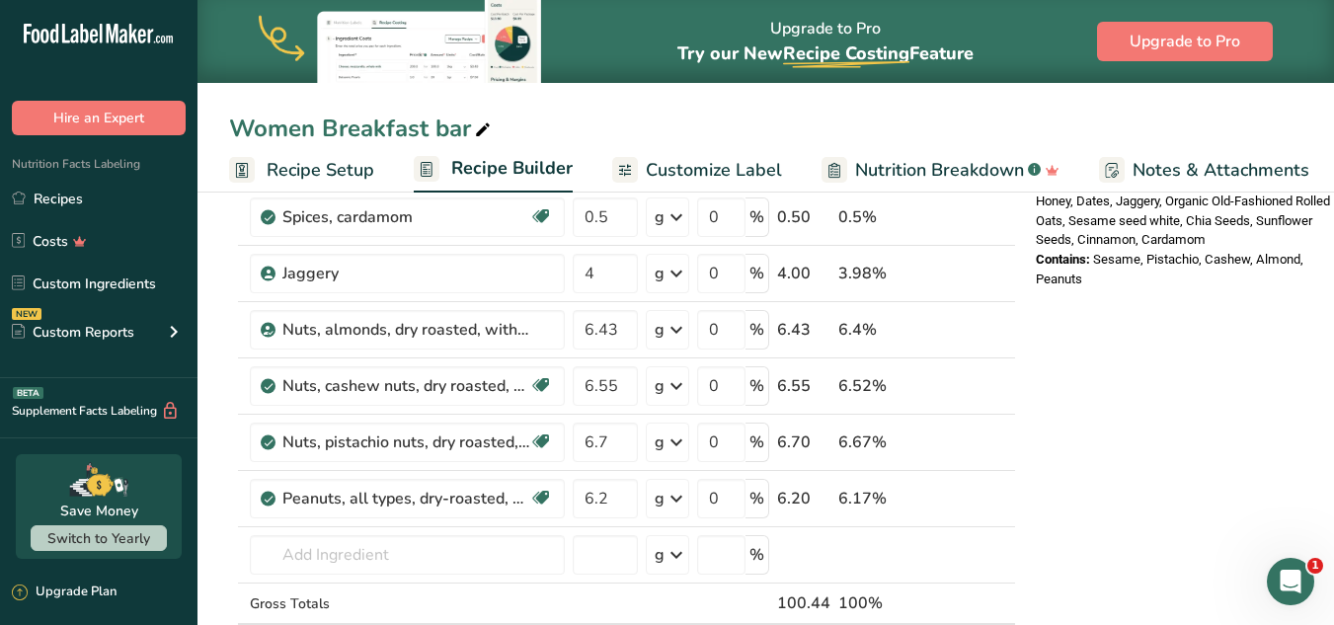
scroll to position [780, 0]
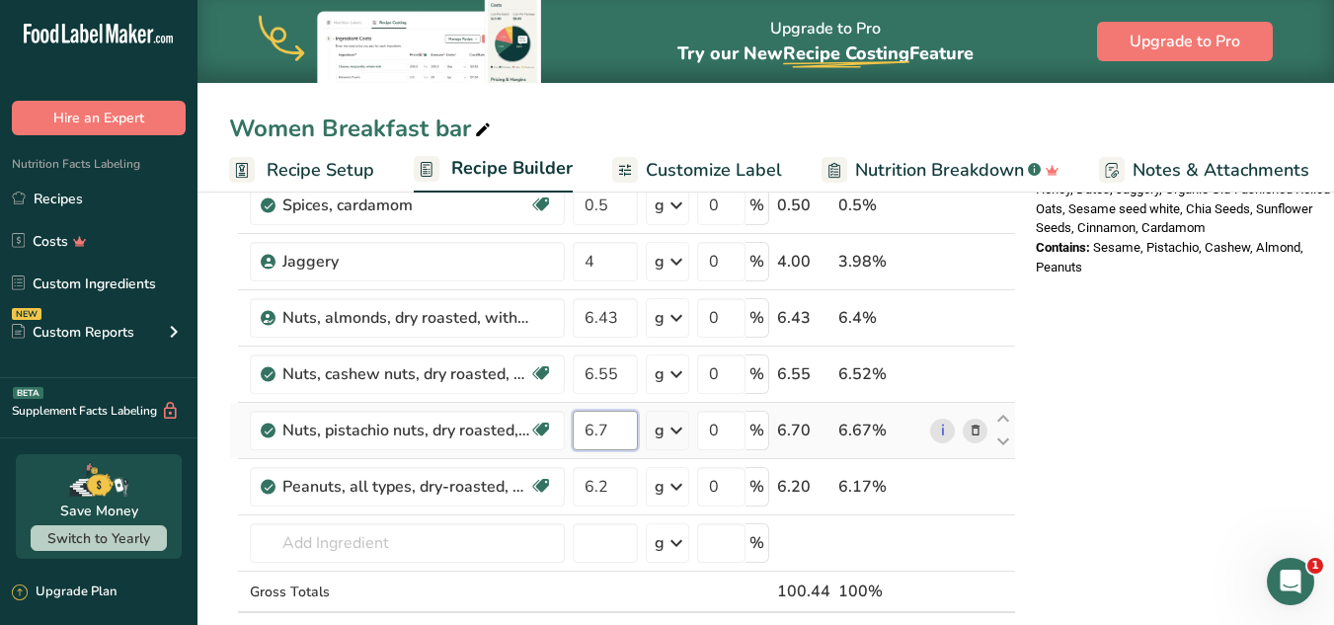
click at [620, 431] on input "6.7" at bounding box center [605, 430] width 65 height 39
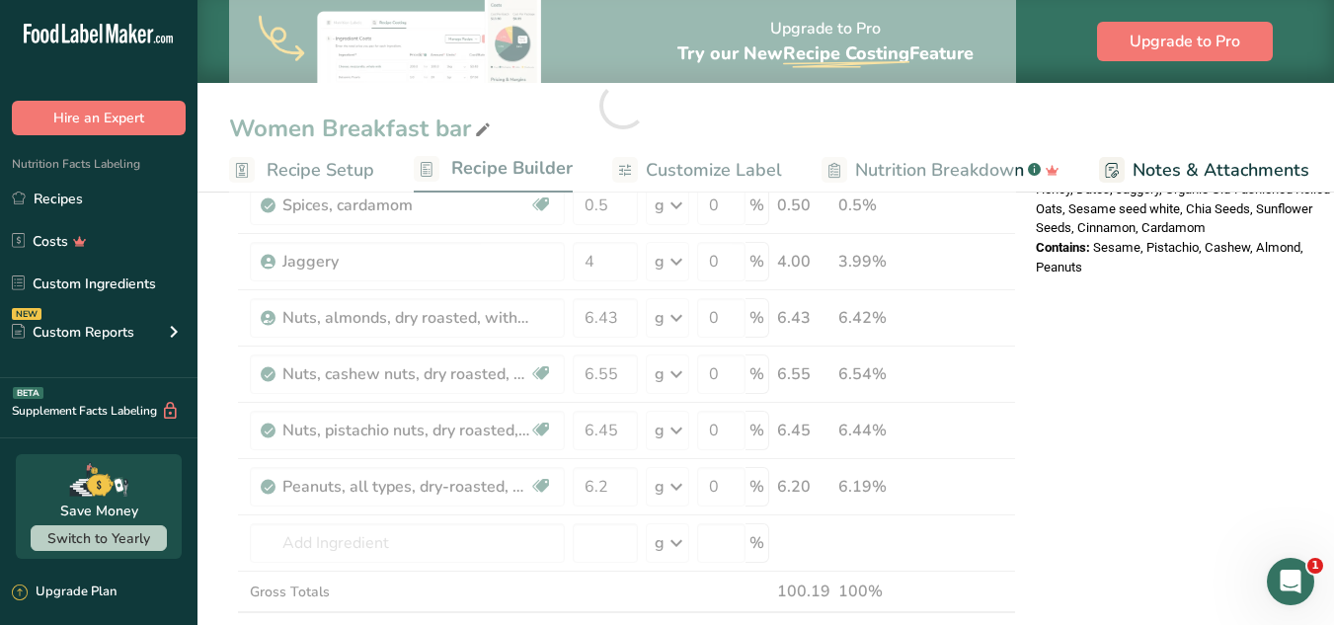
click at [1005, 376] on div "Nutrition Facts 1 Serving Per Container Serving Size 99g Amount Per Serving Cal…" at bounding box center [1186, 411] width 316 height 1948
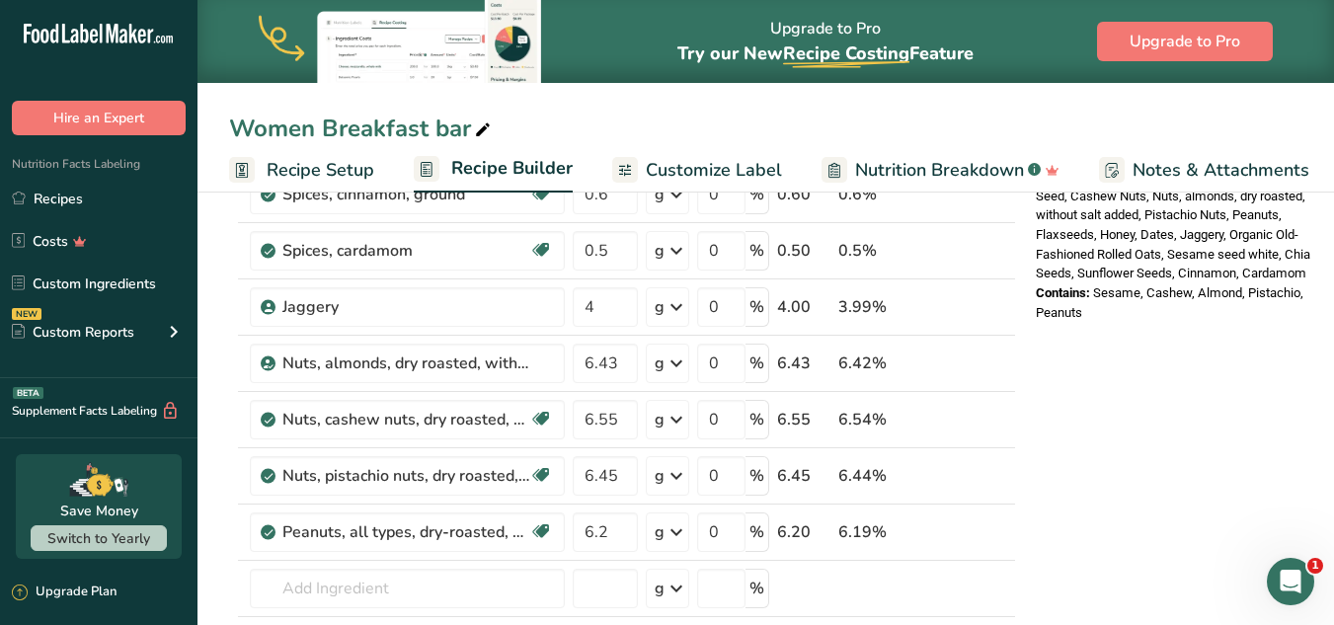
scroll to position [732, 0]
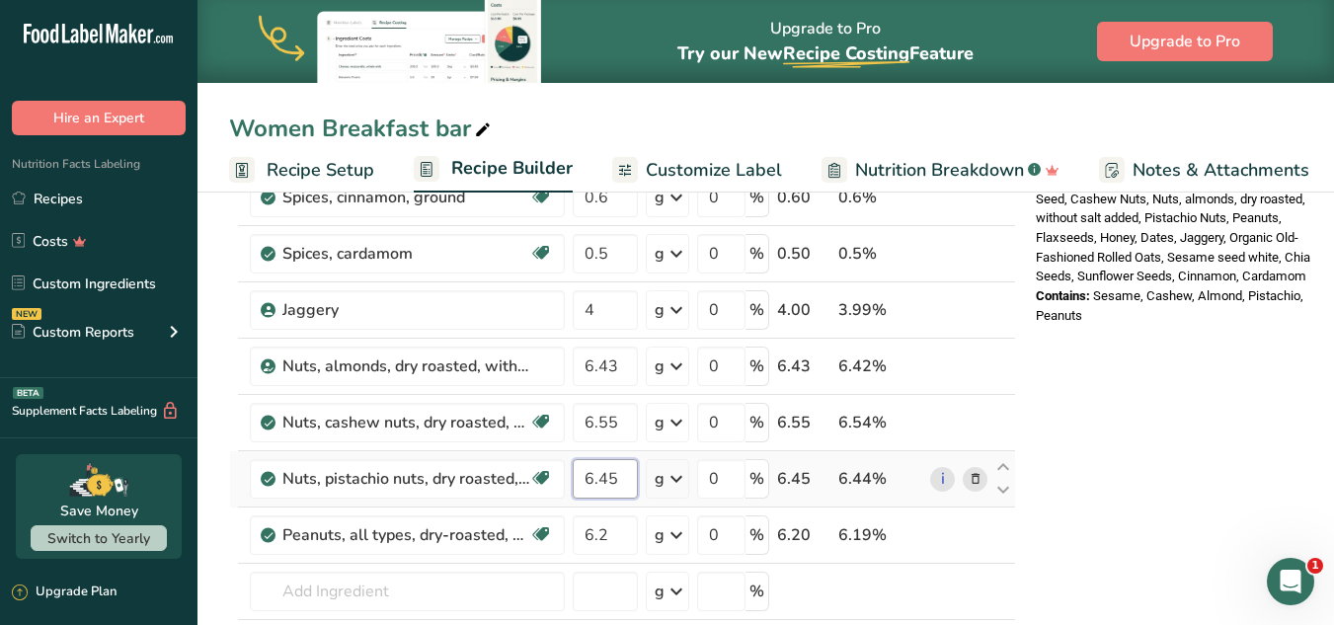
click at [625, 487] on input "6.45" at bounding box center [605, 478] width 65 height 39
type input "6.11"
click at [1005, 464] on div "Nutrition Facts 1 Serving Per Container Serving Size 98g Amount Per Serving Cal…" at bounding box center [1181, 460] width 316 height 1948
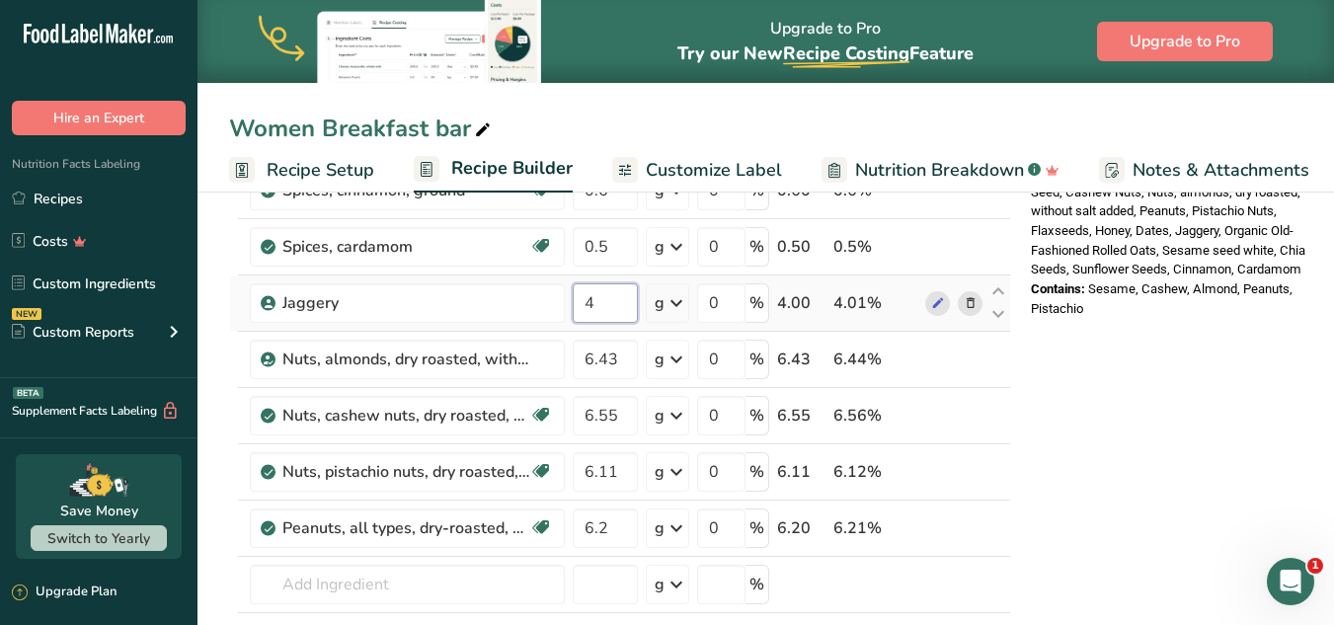
click at [599, 309] on input "4" at bounding box center [605, 302] width 65 height 39
type input "4.2"
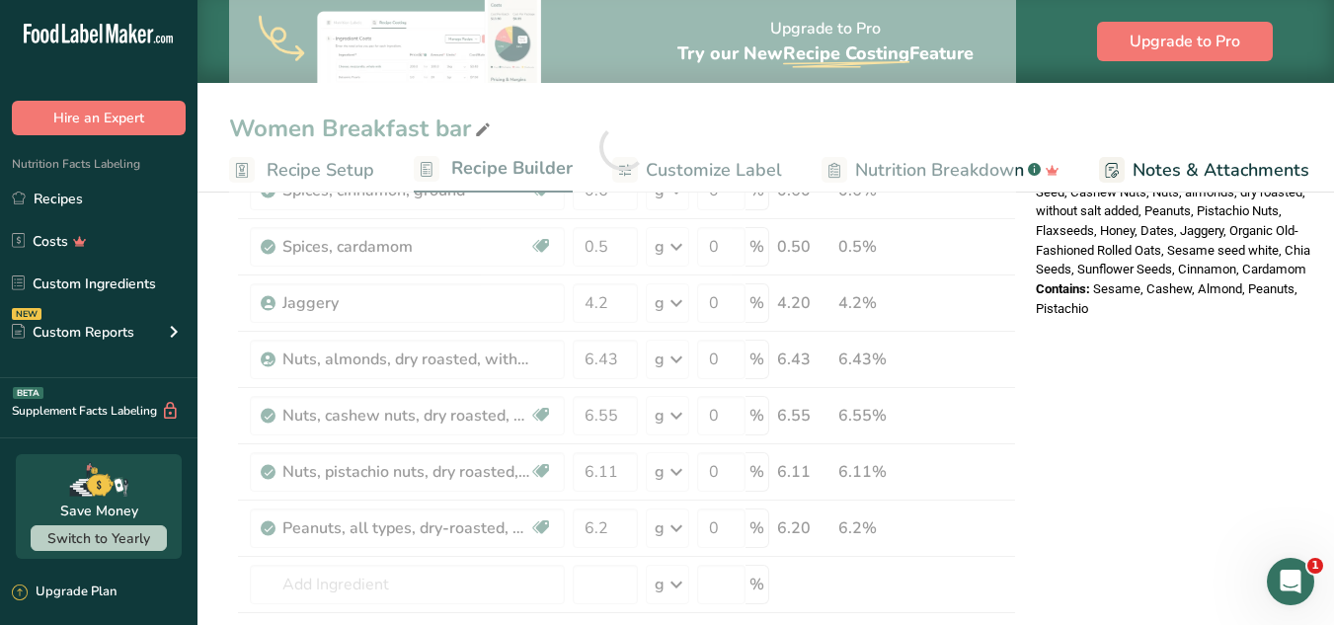
click at [1005, 181] on span "Notes & Attachments" at bounding box center [1221, 170] width 177 height 27
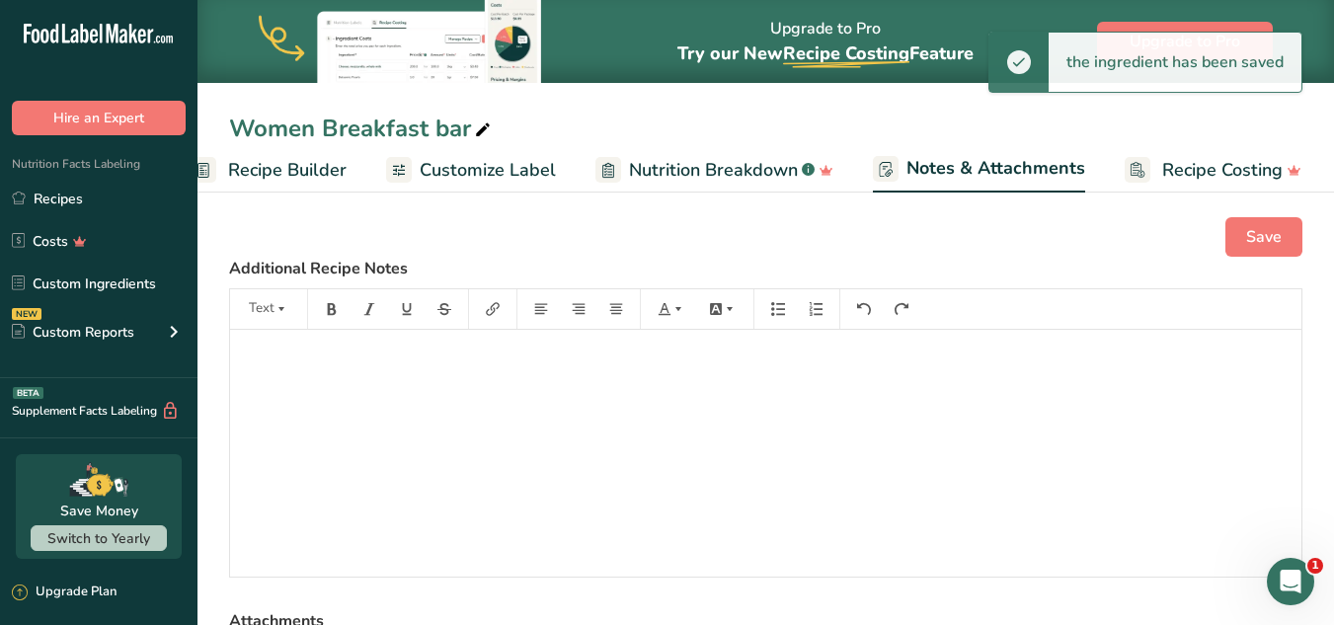
click at [295, 163] on span "Recipe Builder" at bounding box center [287, 170] width 118 height 27
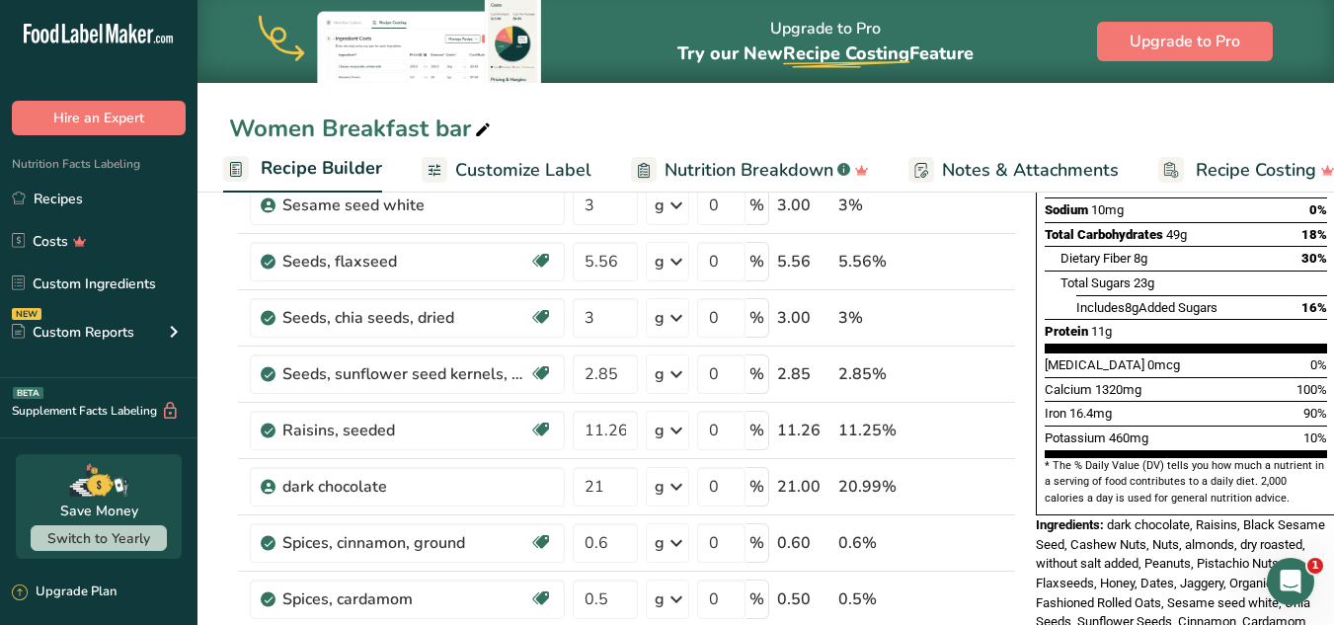
scroll to position [393, 0]
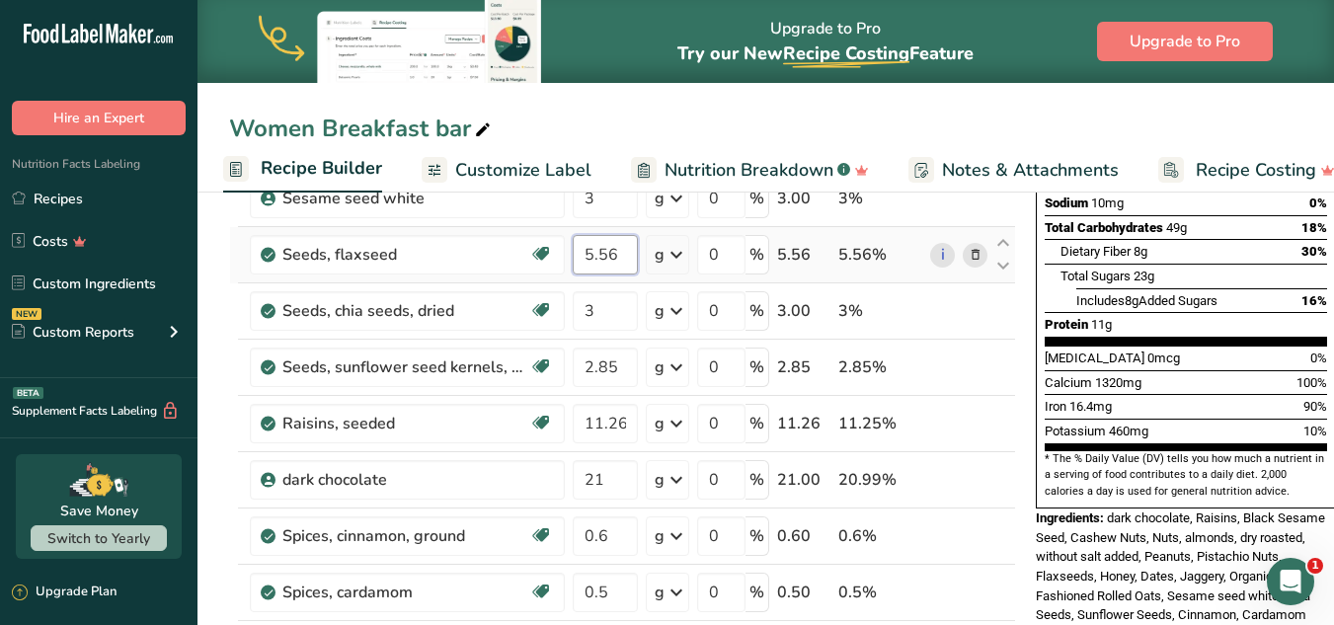
click at [606, 253] on input "5.56" at bounding box center [605, 254] width 65 height 39
type input "5.76"
click at [1005, 312] on div "Protein 11g" at bounding box center [1186, 324] width 282 height 25
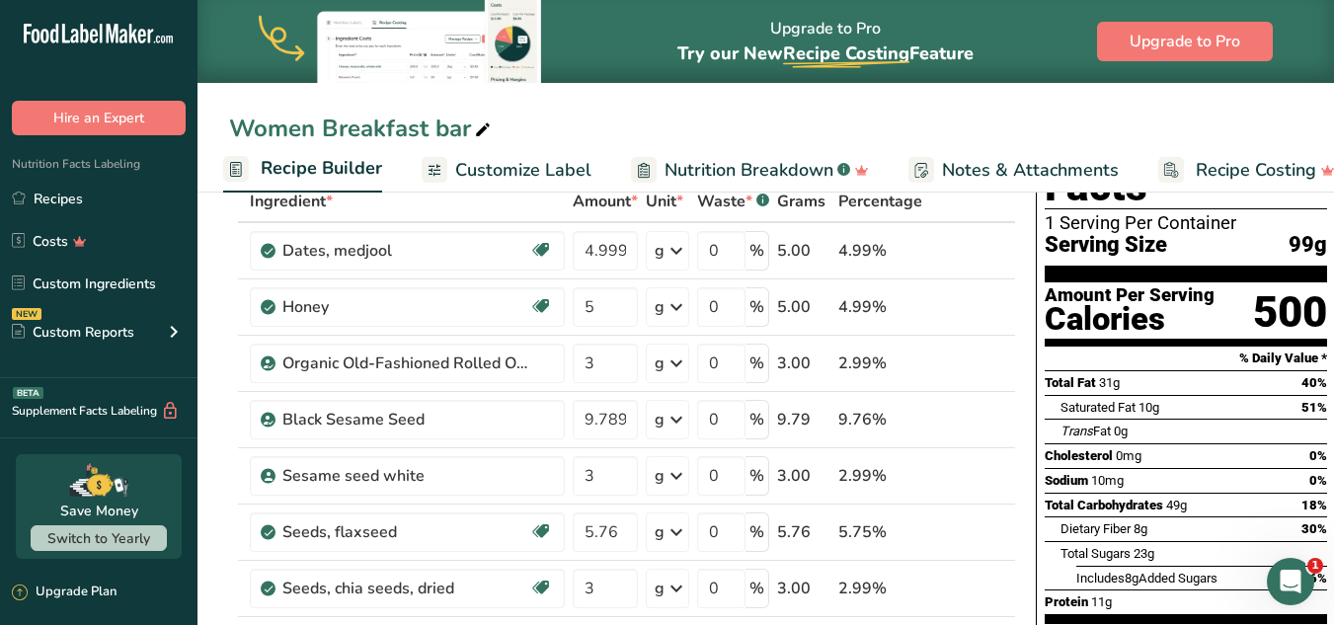
scroll to position [0, 0]
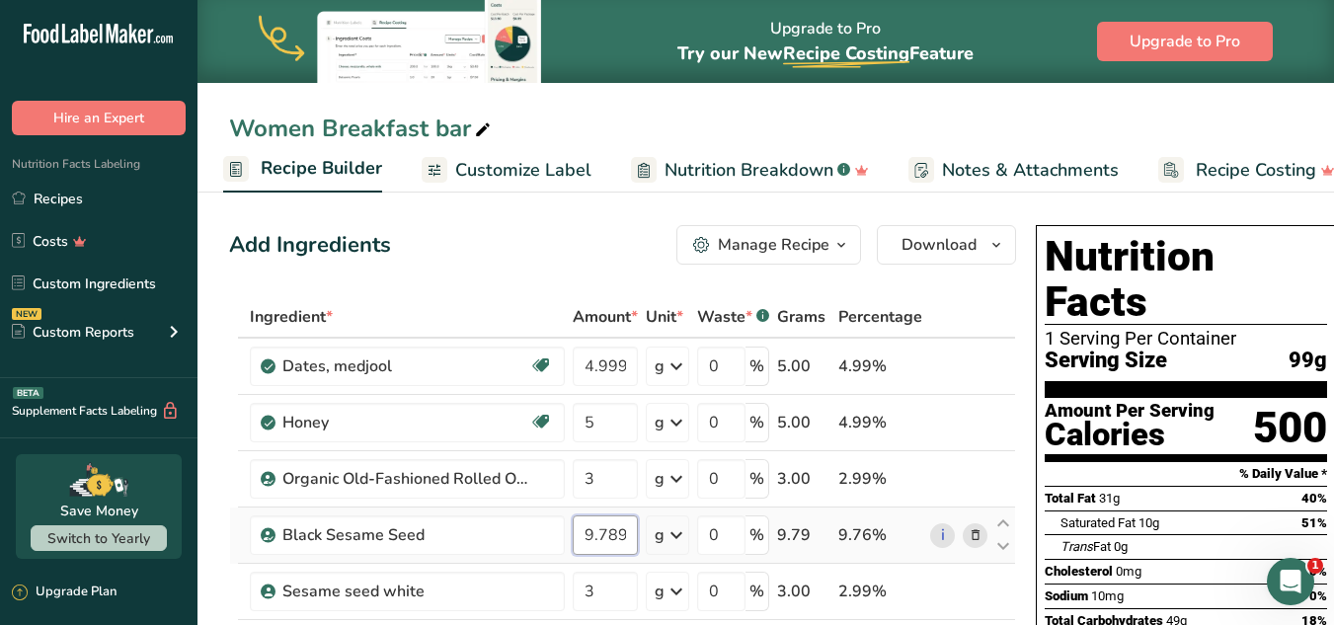
click at [608, 535] on input "9.789" at bounding box center [605, 534] width 65 height 39
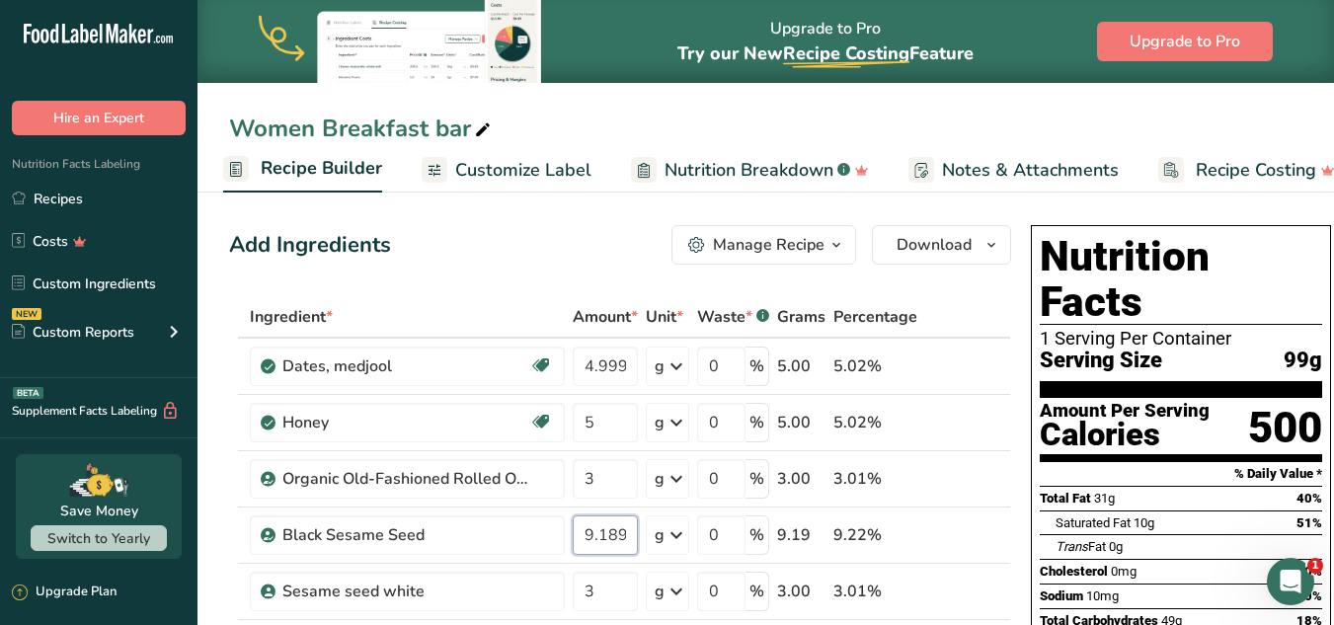
type input "9.189"
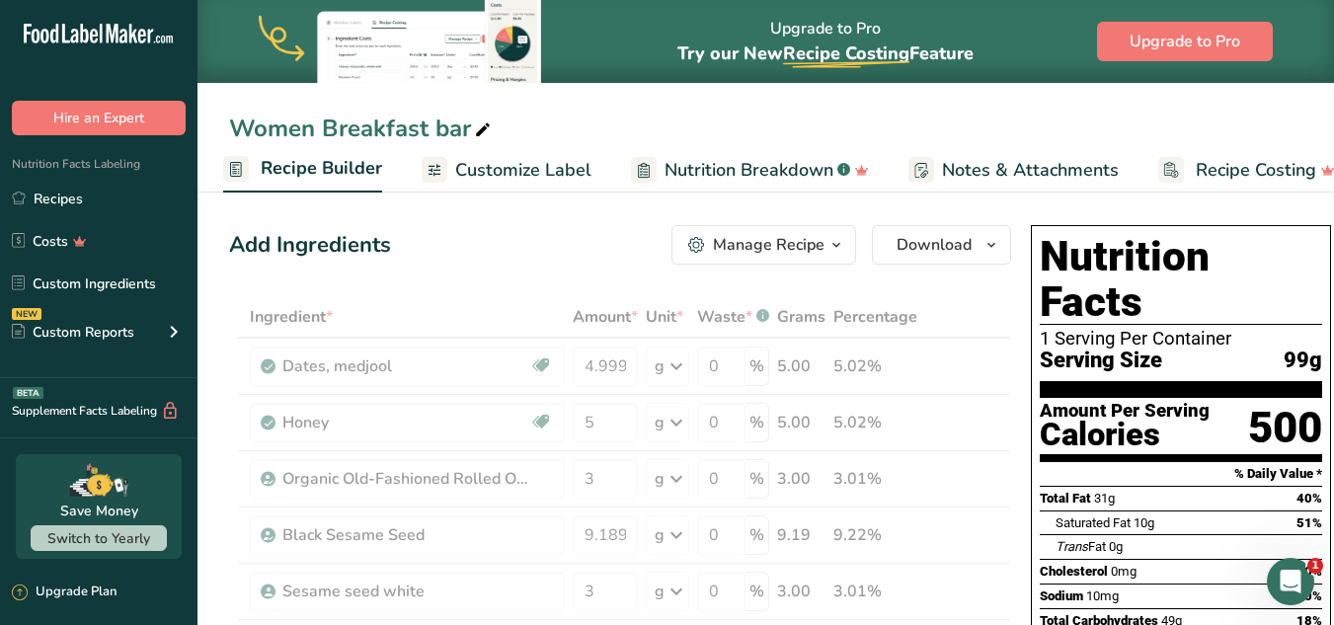
click at [1005, 534] on div "Trans Fat 0g" at bounding box center [1189, 546] width 267 height 25
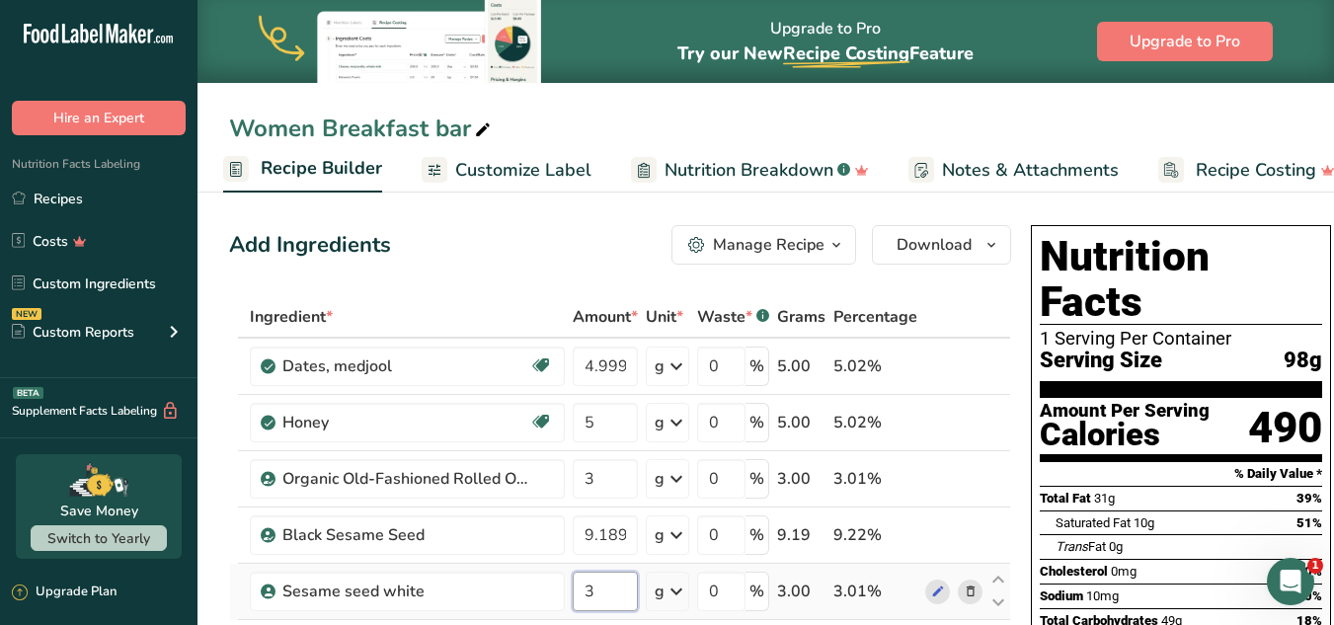
click at [600, 585] on input "3" at bounding box center [605, 591] width 65 height 39
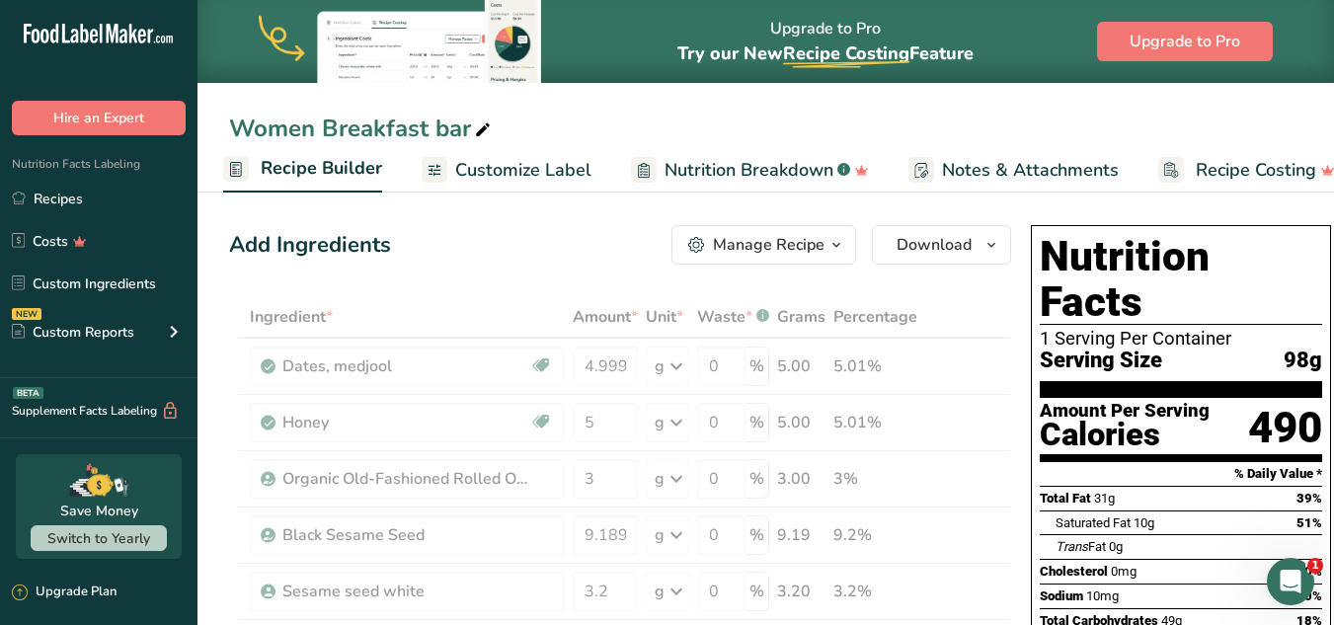
click at [1005, 537] on div "Trans Fat 0g" at bounding box center [1089, 547] width 67 height 20
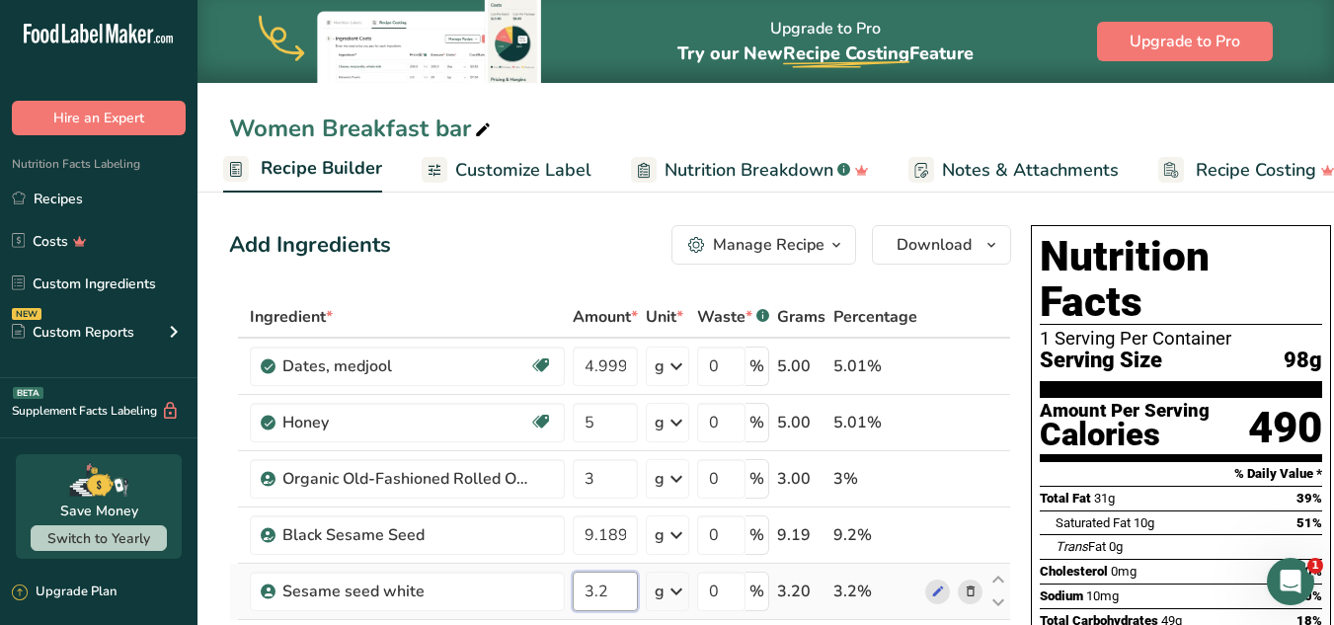
click at [604, 584] on input "3.2" at bounding box center [605, 591] width 65 height 39
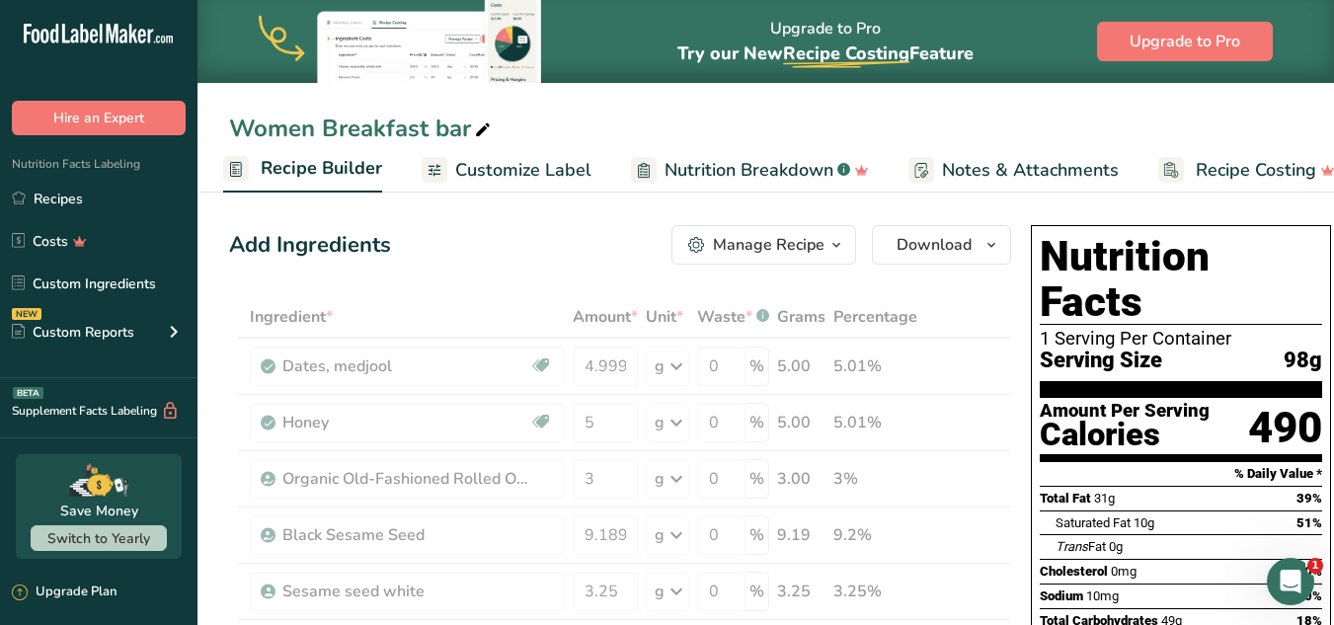
click at [1005, 486] on div "Total Fat 31g 39%" at bounding box center [1181, 498] width 282 height 25
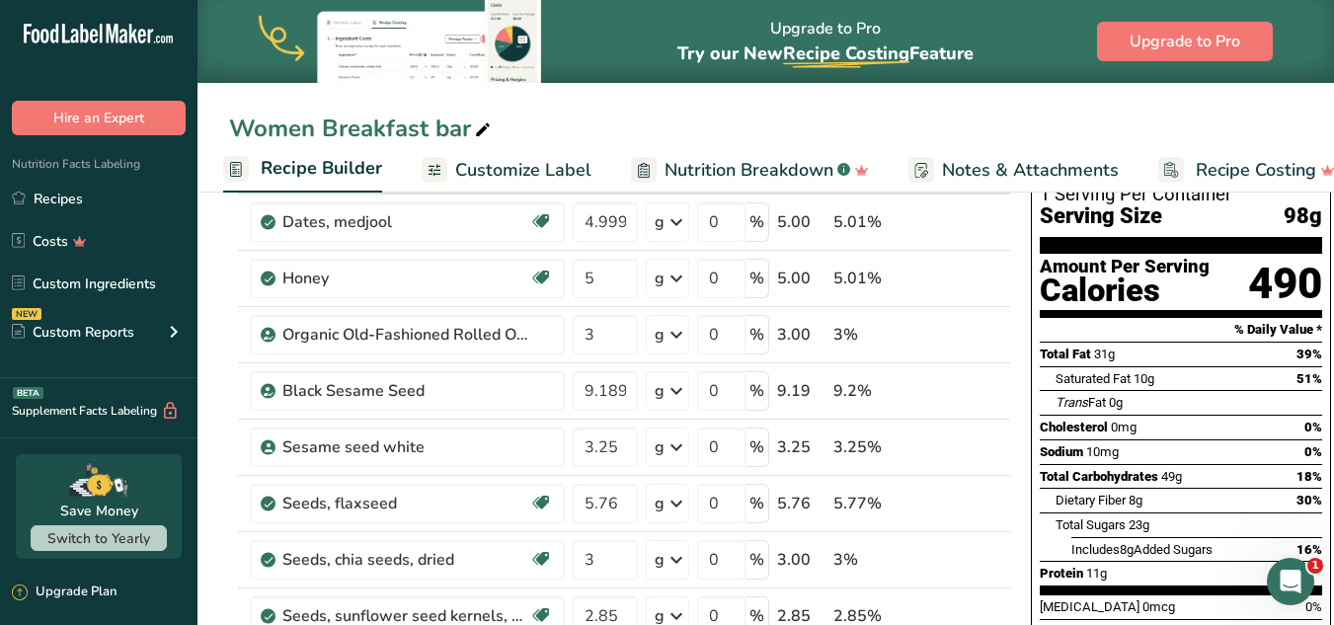
scroll to position [82, 0]
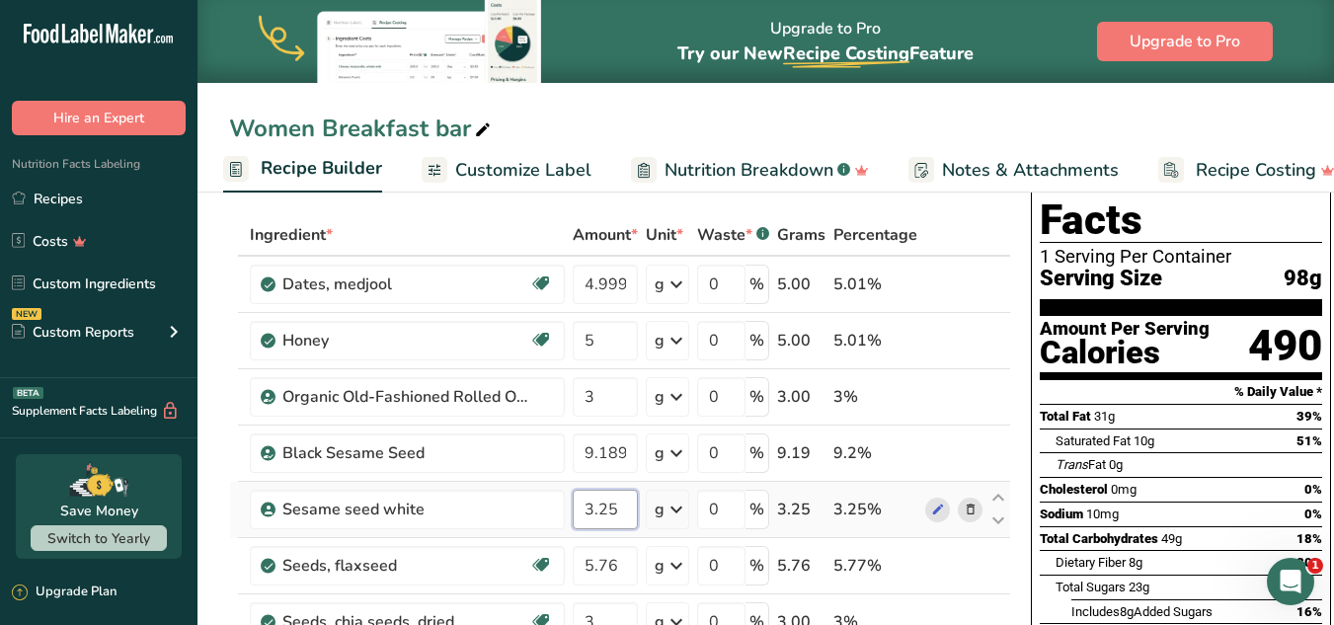
click at [605, 494] on input "3.25" at bounding box center [605, 509] width 65 height 39
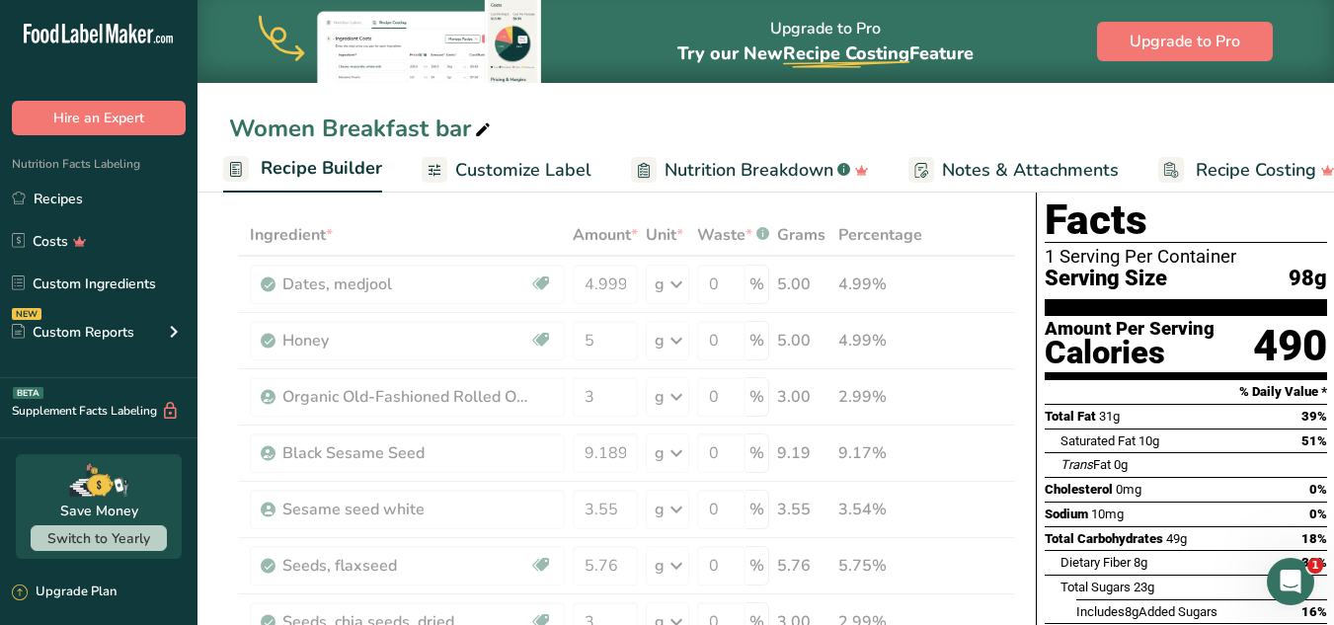
click at [1005, 482] on span "0mg" at bounding box center [1129, 489] width 26 height 15
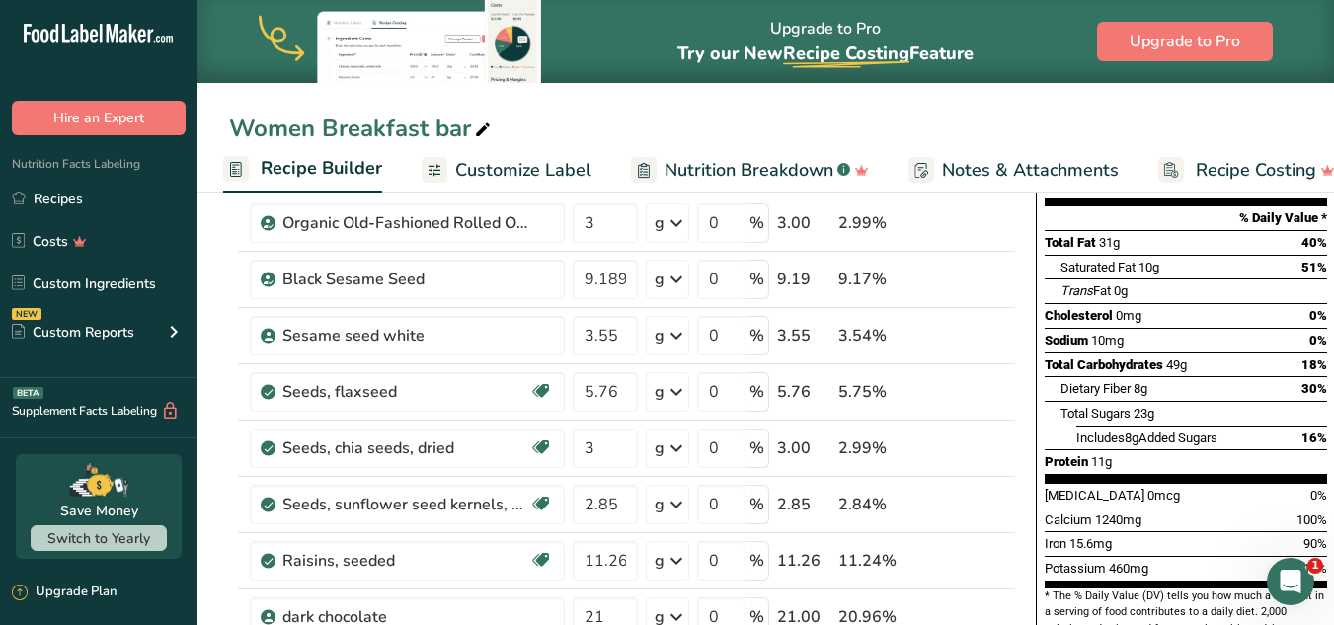
scroll to position [230, 0]
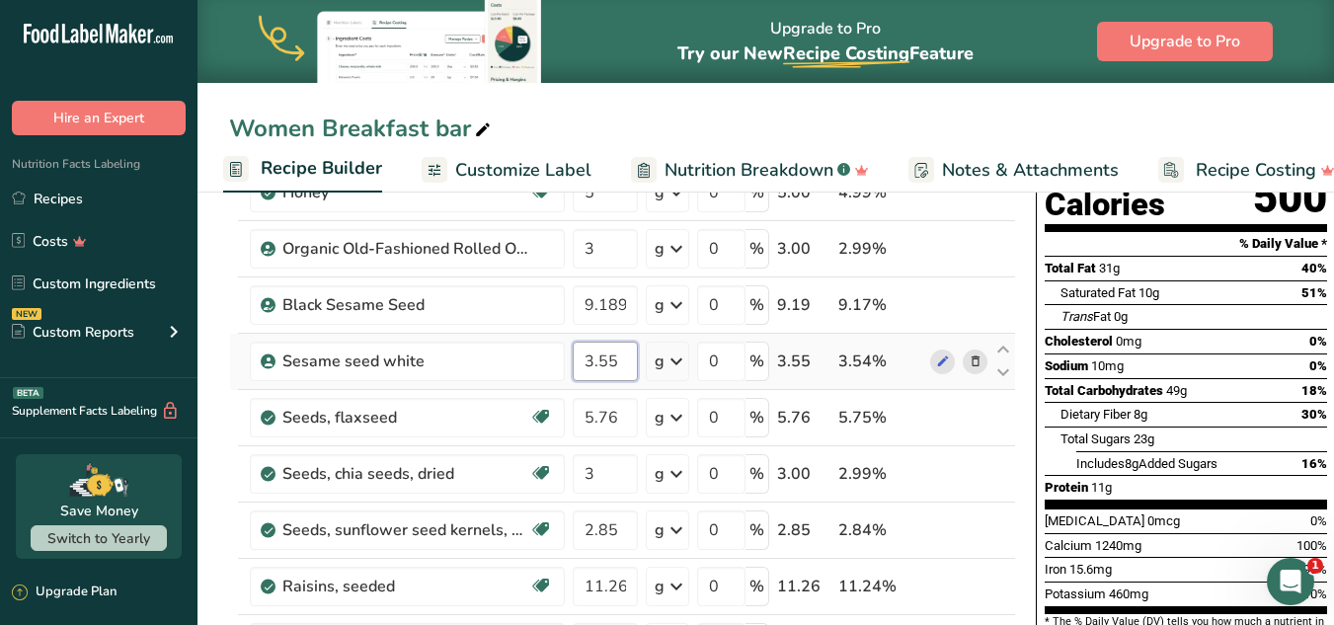
click at [619, 356] on input "3.55" at bounding box center [605, 361] width 65 height 39
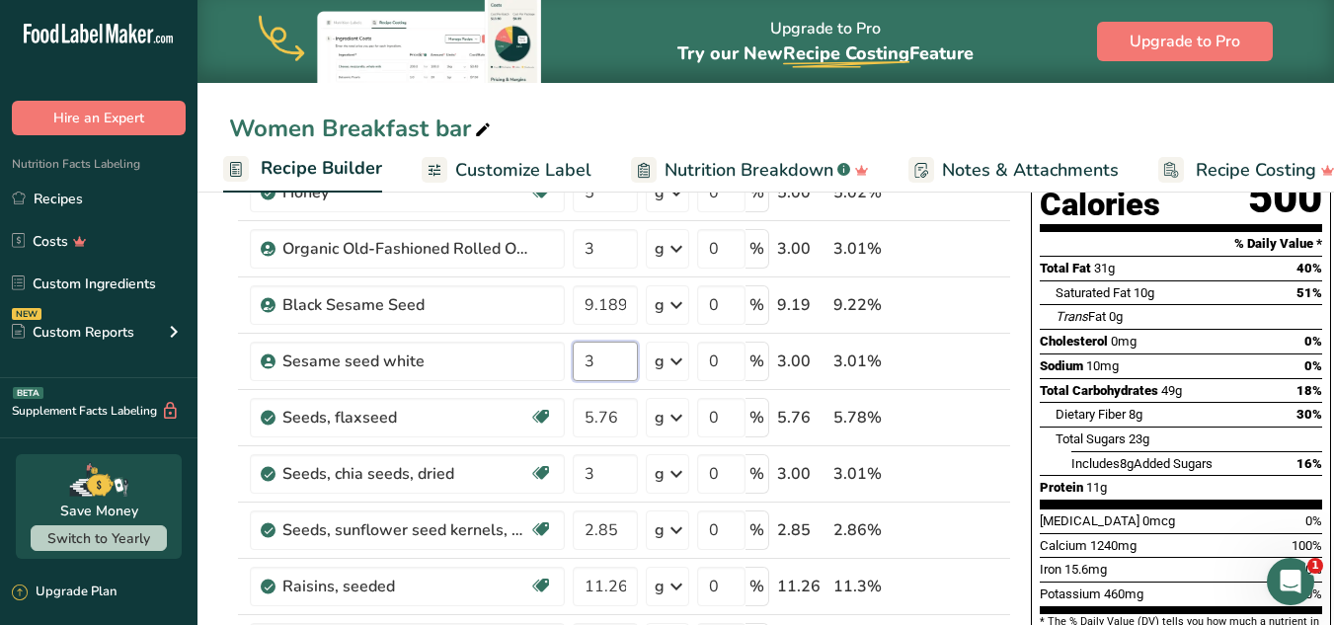
type input "3"
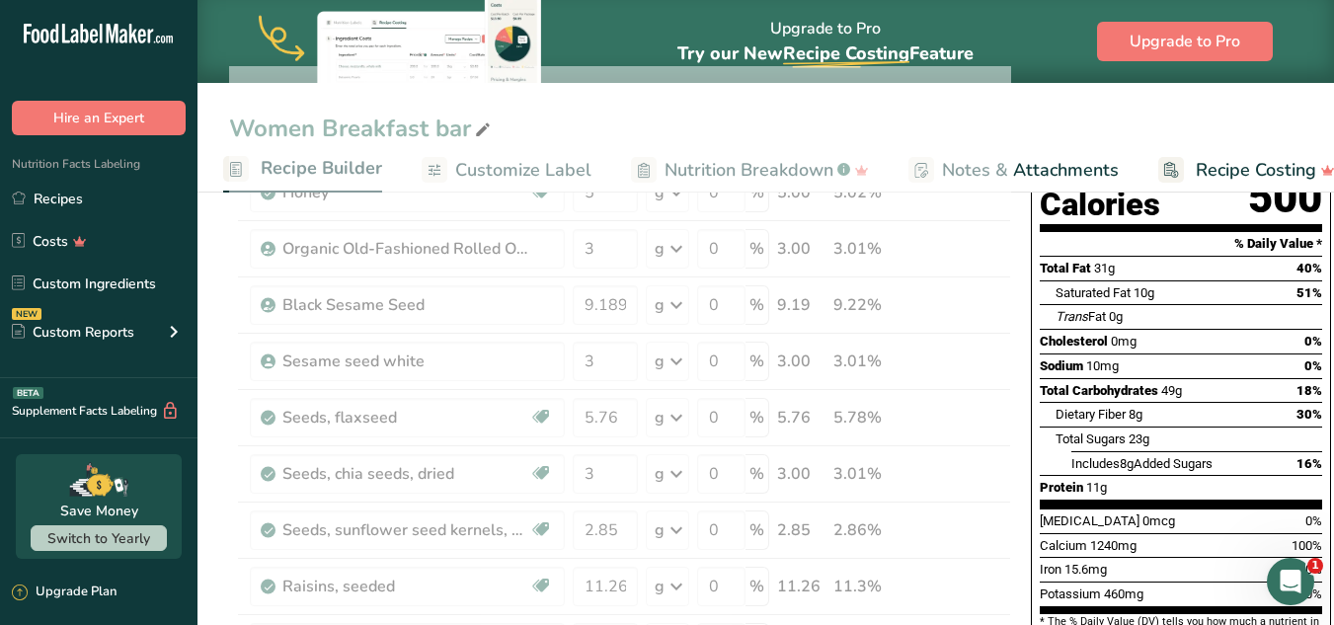
click at [1005, 391] on div "Nutrition Facts 1 Serving Per Container Serving Size 99g Amount Per Serving Cal…" at bounding box center [1181, 333] width 300 height 676
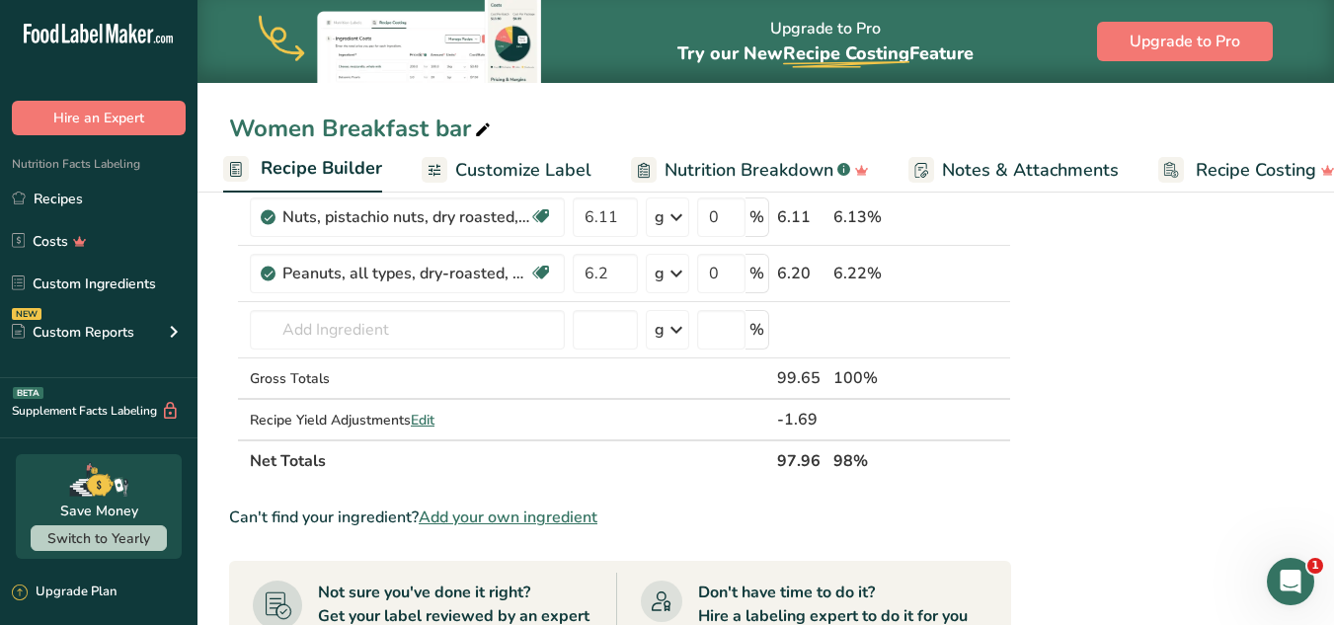
scroll to position [1016, 0]
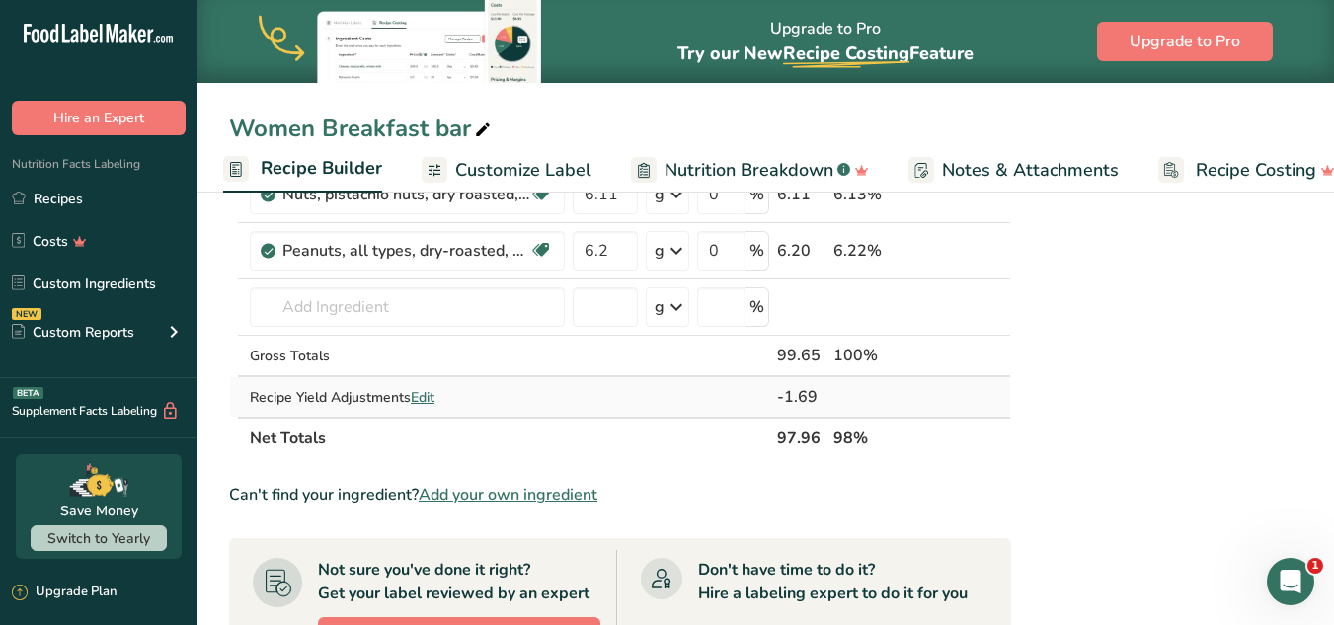
click at [748, 401] on td at bounding box center [733, 396] width 80 height 39
click at [431, 397] on span "Edit" at bounding box center [423, 397] width 24 height 19
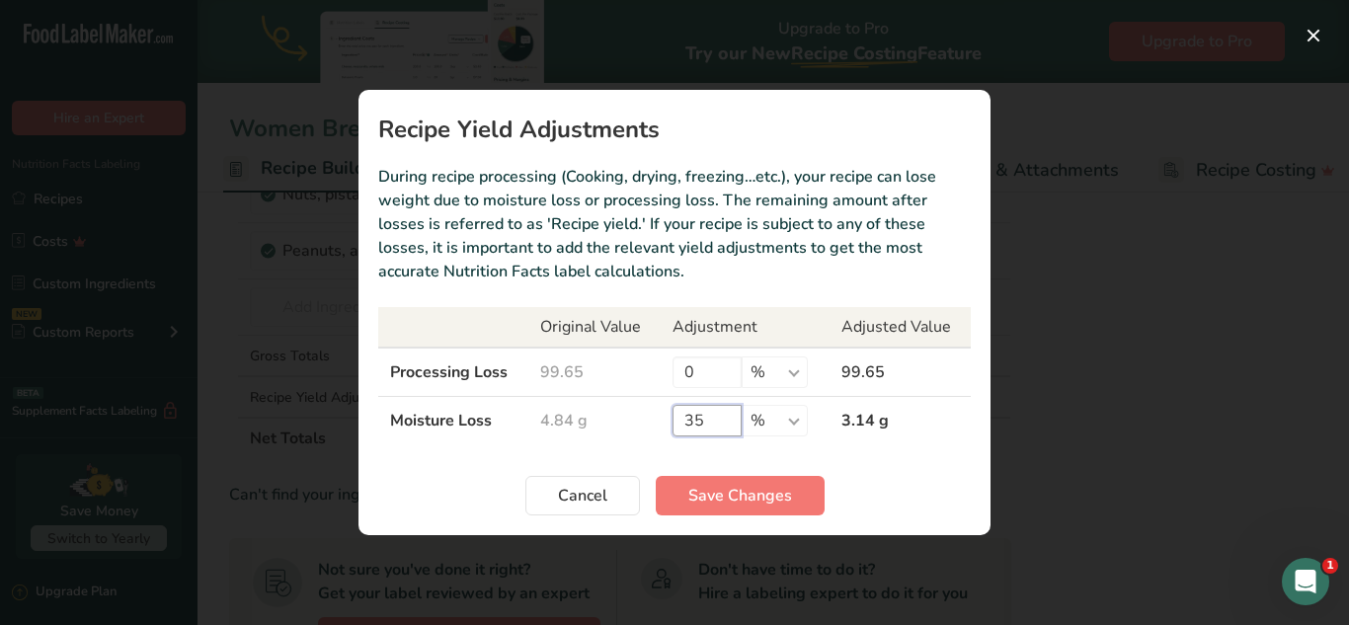
click at [714, 426] on input "35" at bounding box center [706, 421] width 69 height 32
type input "35.7"
click at [734, 488] on span "Save Changes" at bounding box center [740, 496] width 104 height 24
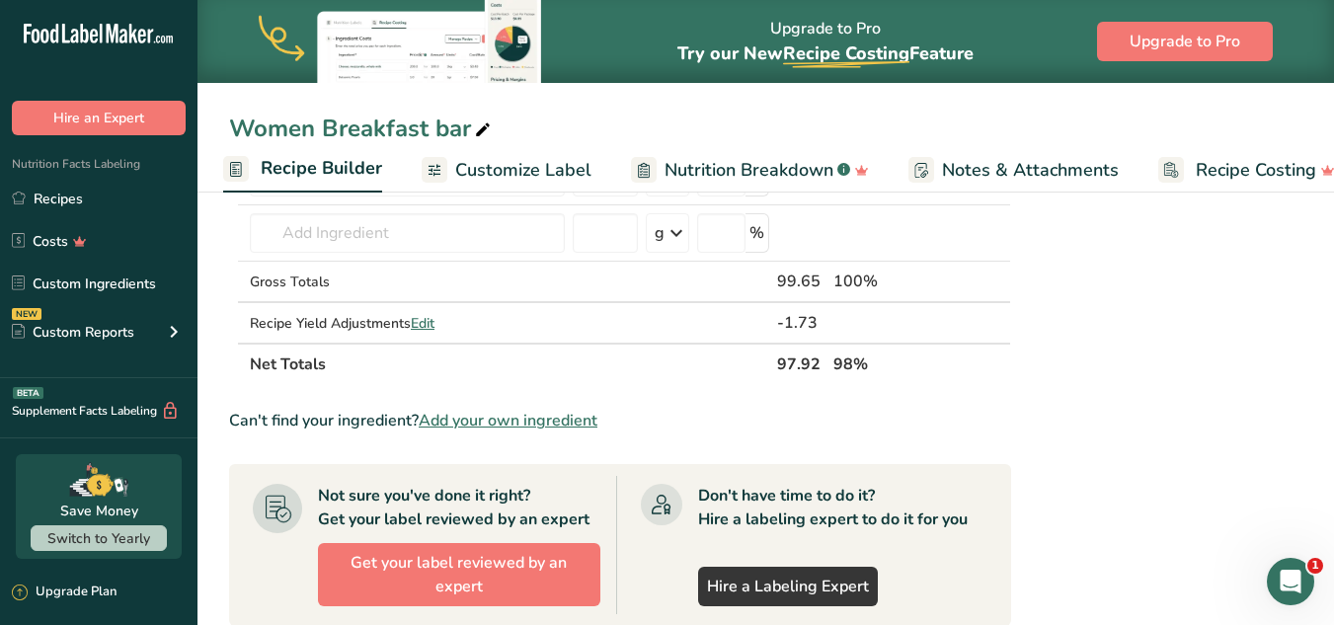
scroll to position [1031, 0]
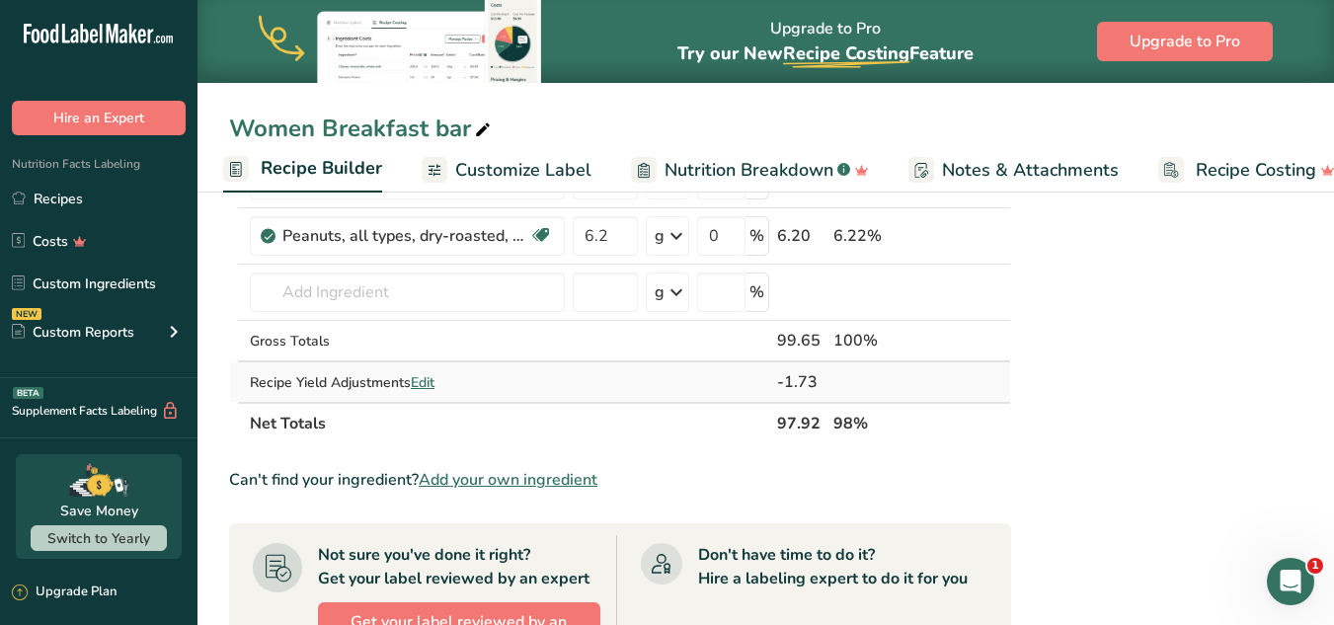
click at [434, 379] on span "Edit" at bounding box center [423, 382] width 24 height 19
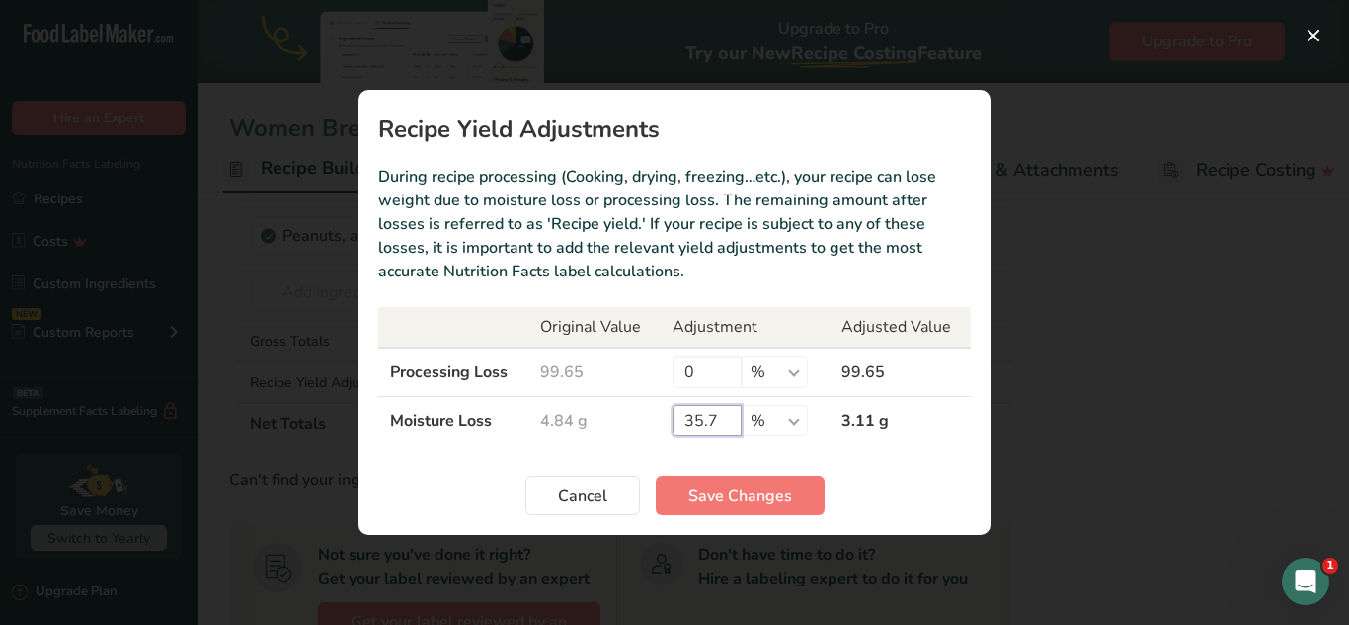
click at [706, 420] on input "35.7" at bounding box center [706, 421] width 69 height 32
click at [701, 419] on input "35.7" at bounding box center [706, 421] width 69 height 32
type input "36.7"
click at [700, 485] on span "Save Changes" at bounding box center [740, 496] width 104 height 24
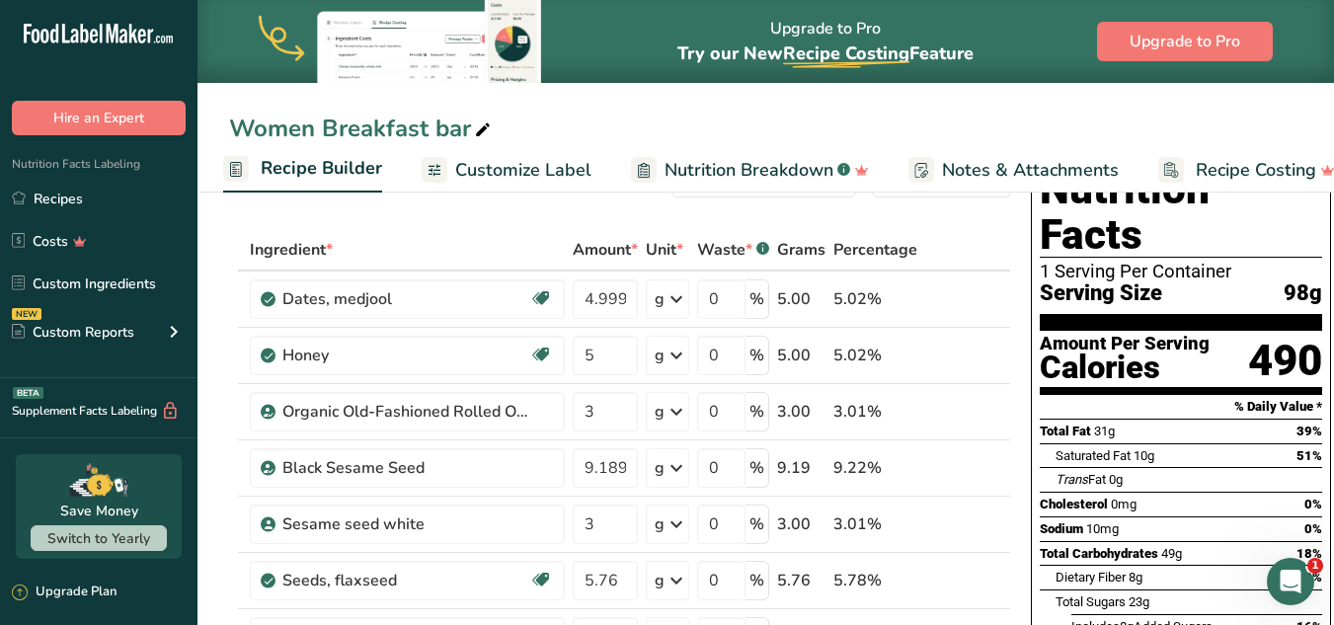
scroll to position [0, 0]
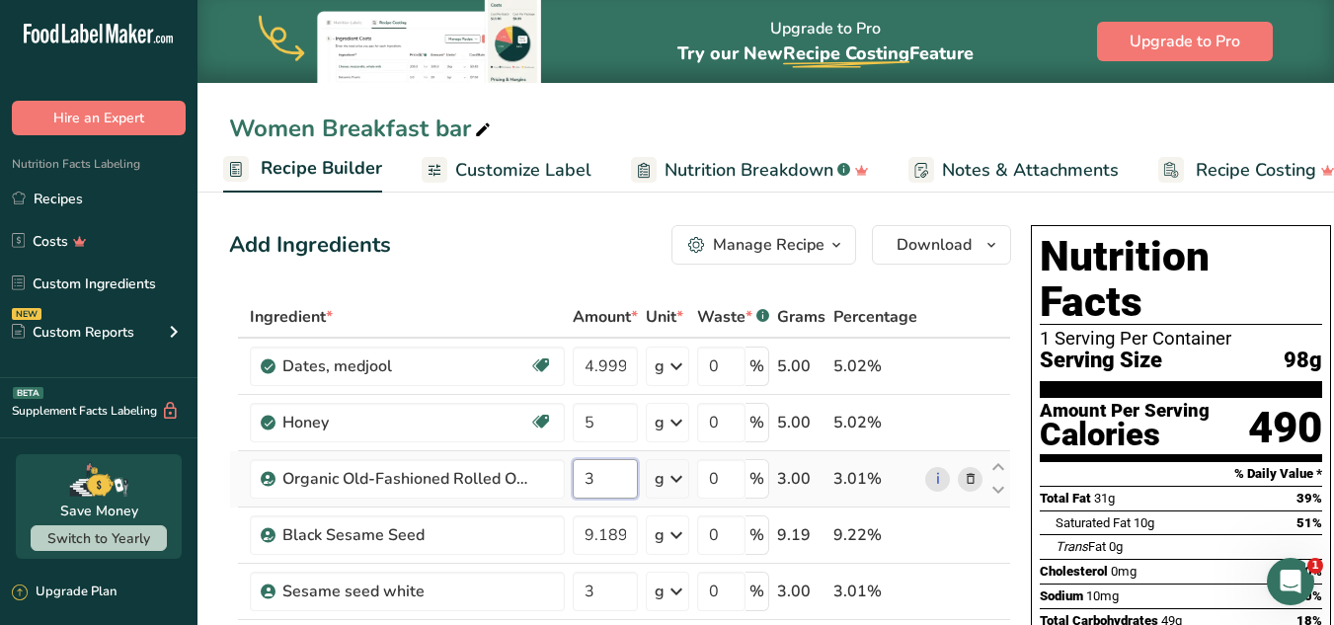
click at [623, 480] on input "3" at bounding box center [605, 478] width 65 height 39
click at [1005, 486] on div "Total Fat 31g 39%" at bounding box center [1181, 498] width 282 height 25
click at [604, 480] on input "3.1" at bounding box center [605, 478] width 65 height 39
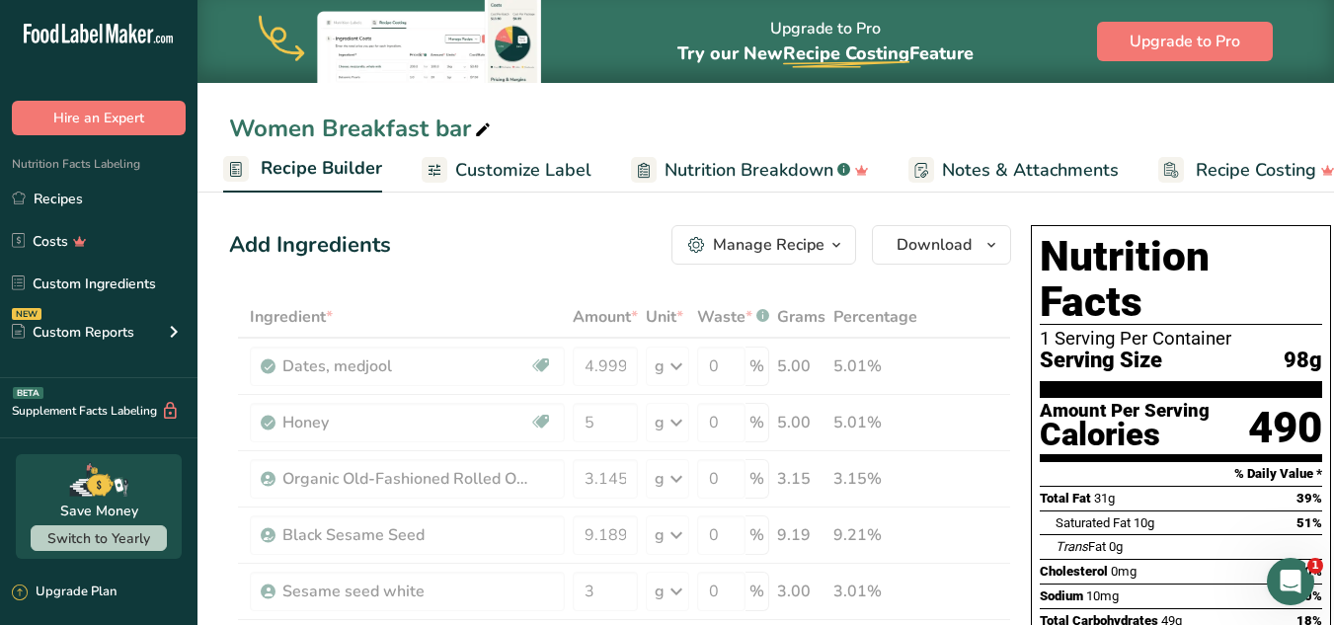
click at [1005, 413] on section "Amount Per Serving Calories 490" at bounding box center [1181, 430] width 282 height 64
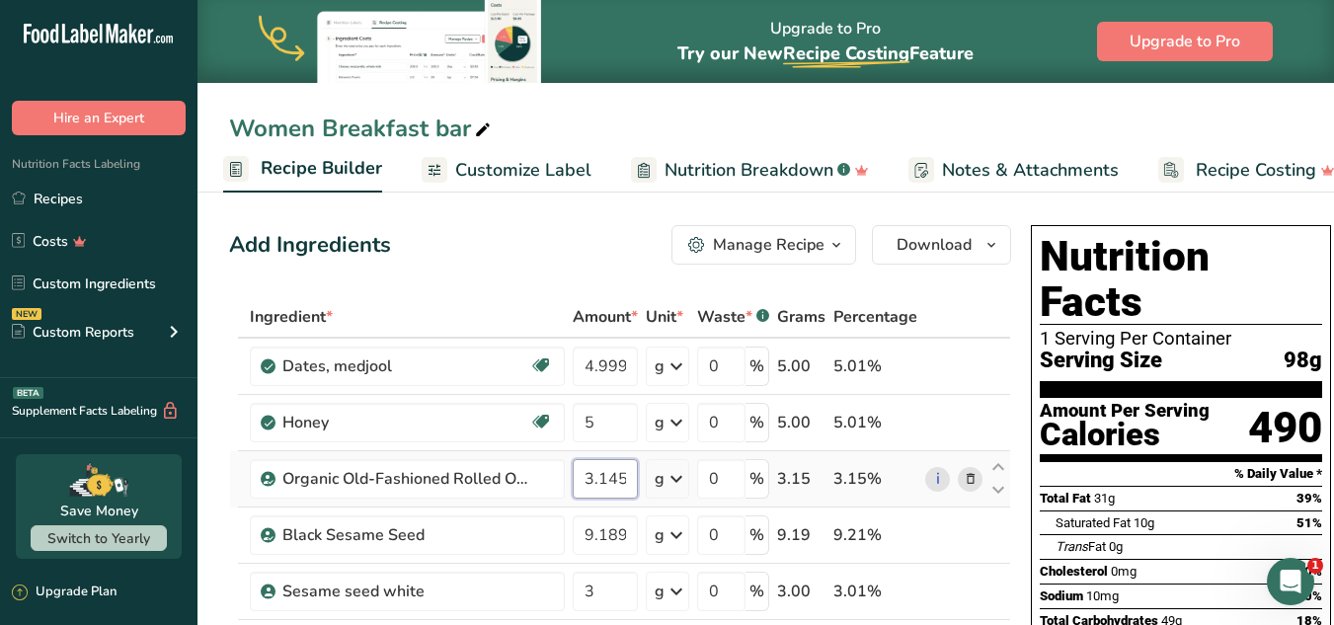
click at [610, 482] on input "3.145" at bounding box center [605, 478] width 65 height 39
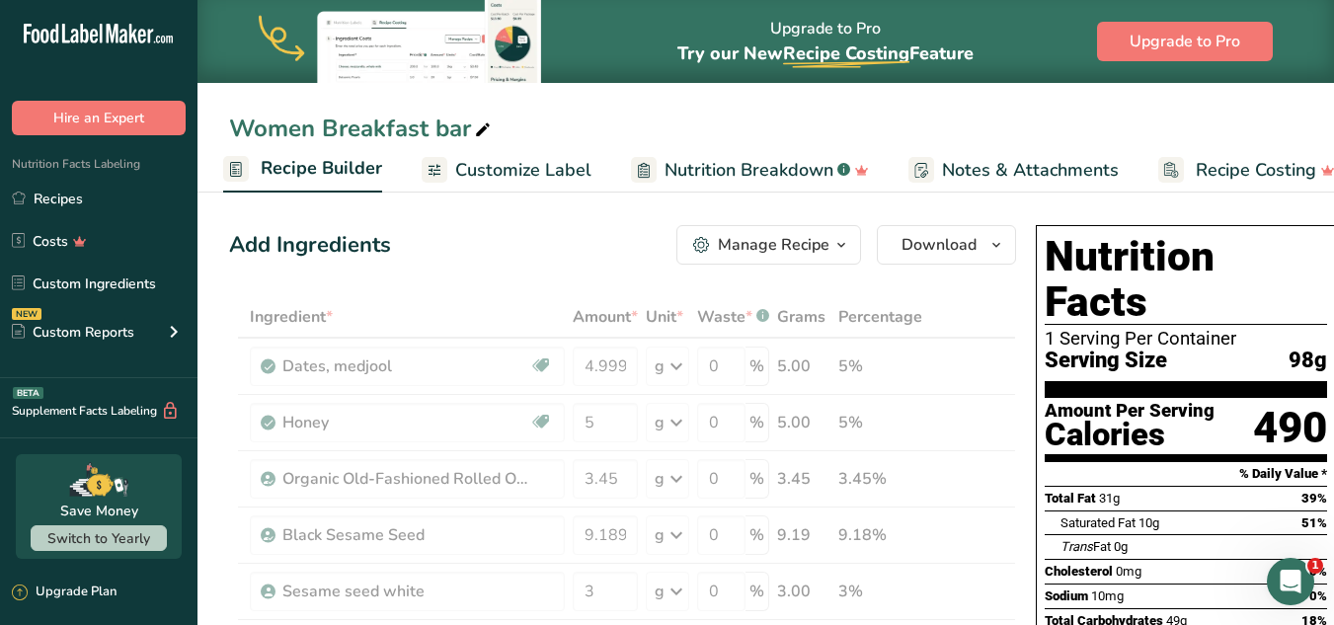
click at [1005, 402] on div "Amount Per Serving" at bounding box center [1130, 411] width 170 height 19
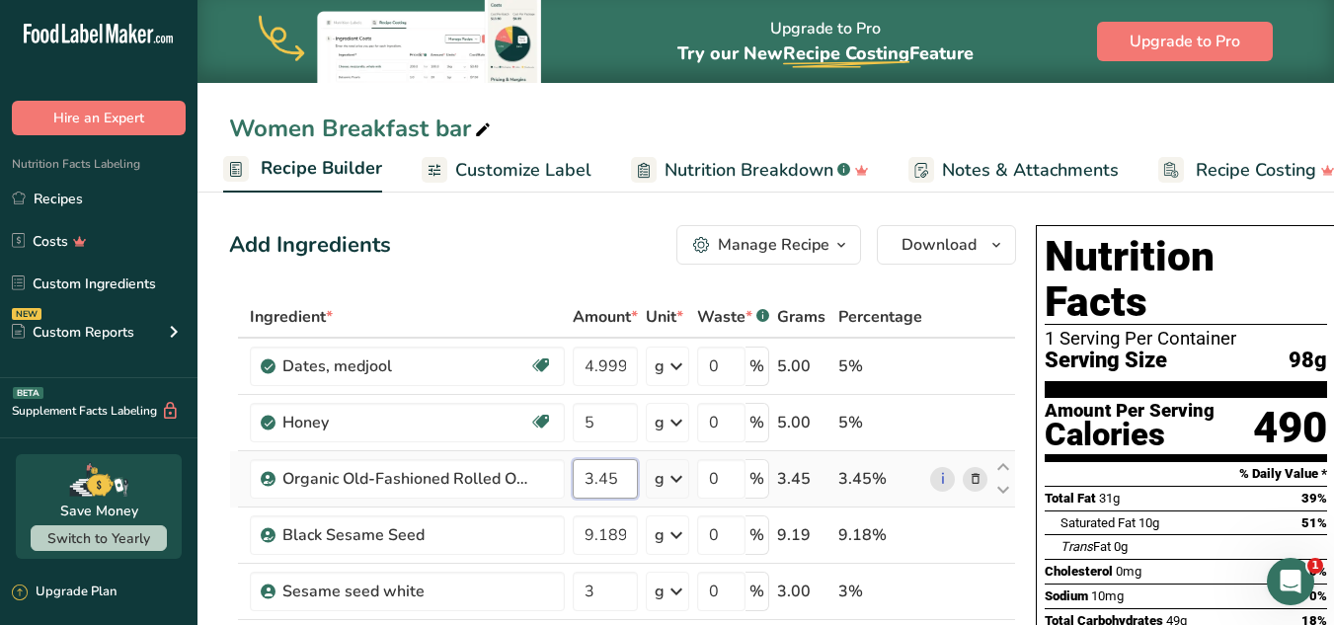
click at [607, 473] on input "3.45" at bounding box center [605, 478] width 65 height 39
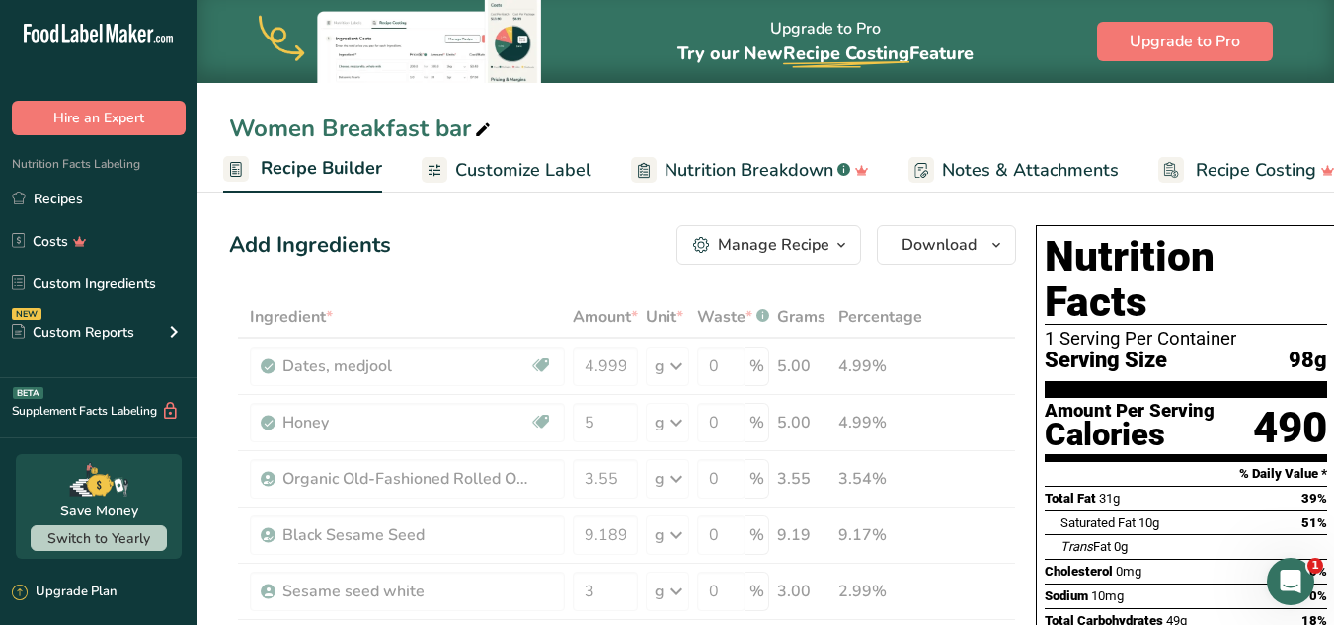
click at [1005, 402] on div "Amount Per Serving" at bounding box center [1130, 411] width 170 height 19
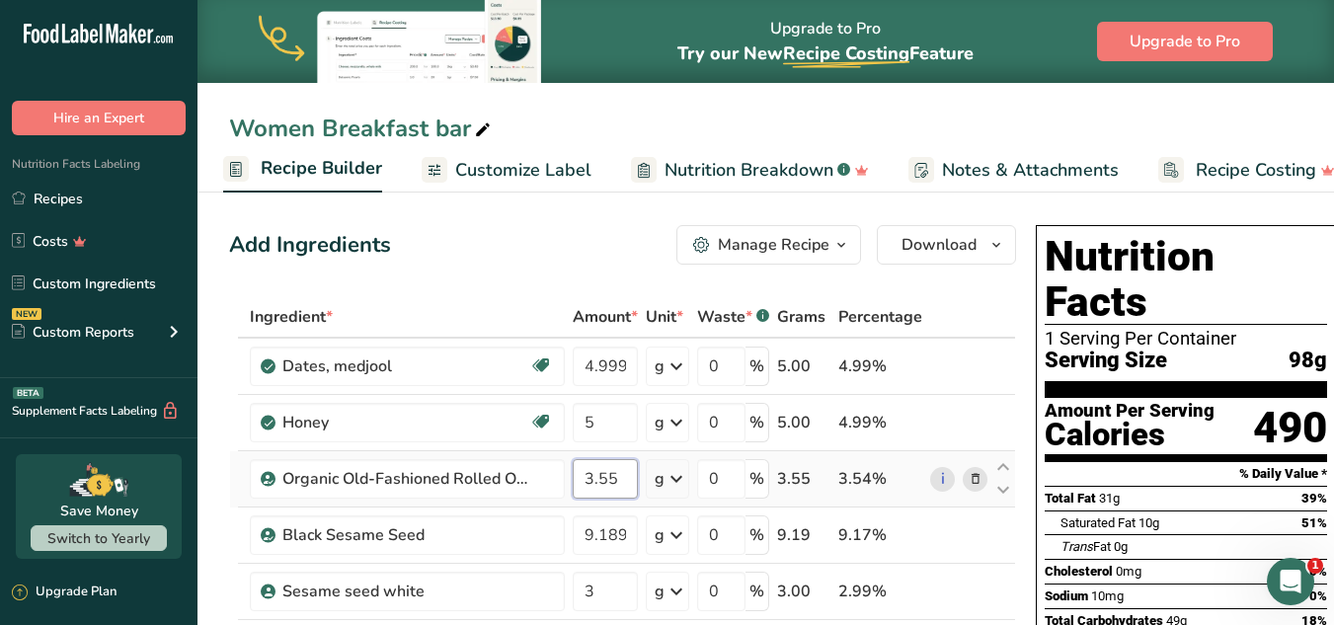
click at [609, 474] on input "3.55" at bounding box center [605, 478] width 65 height 39
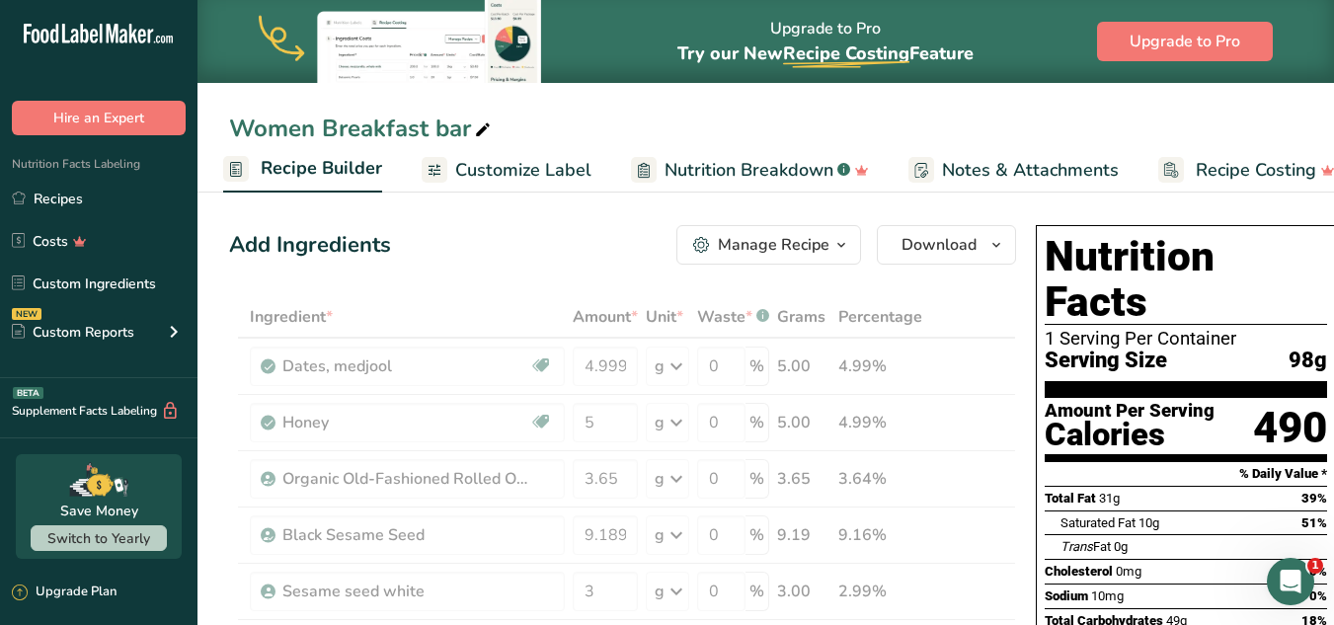
click at [1005, 513] on div "Saturated Fat 10g" at bounding box center [1110, 523] width 99 height 20
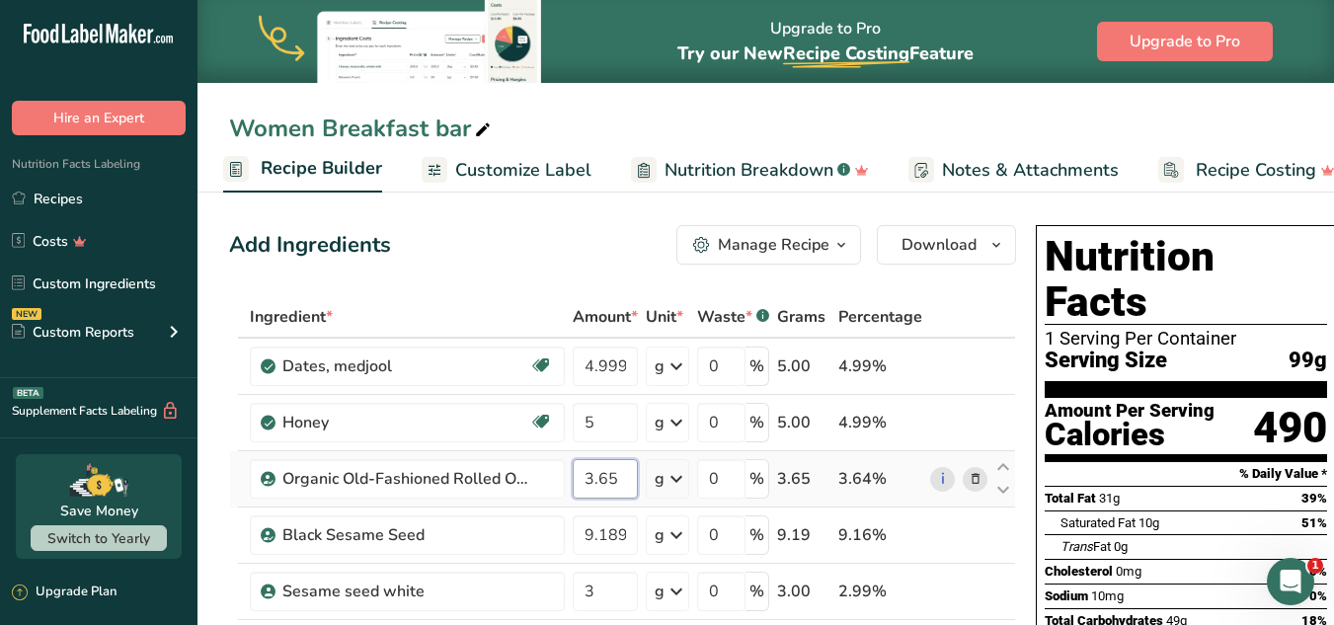
click at [603, 478] on input "3.65" at bounding box center [605, 478] width 65 height 39
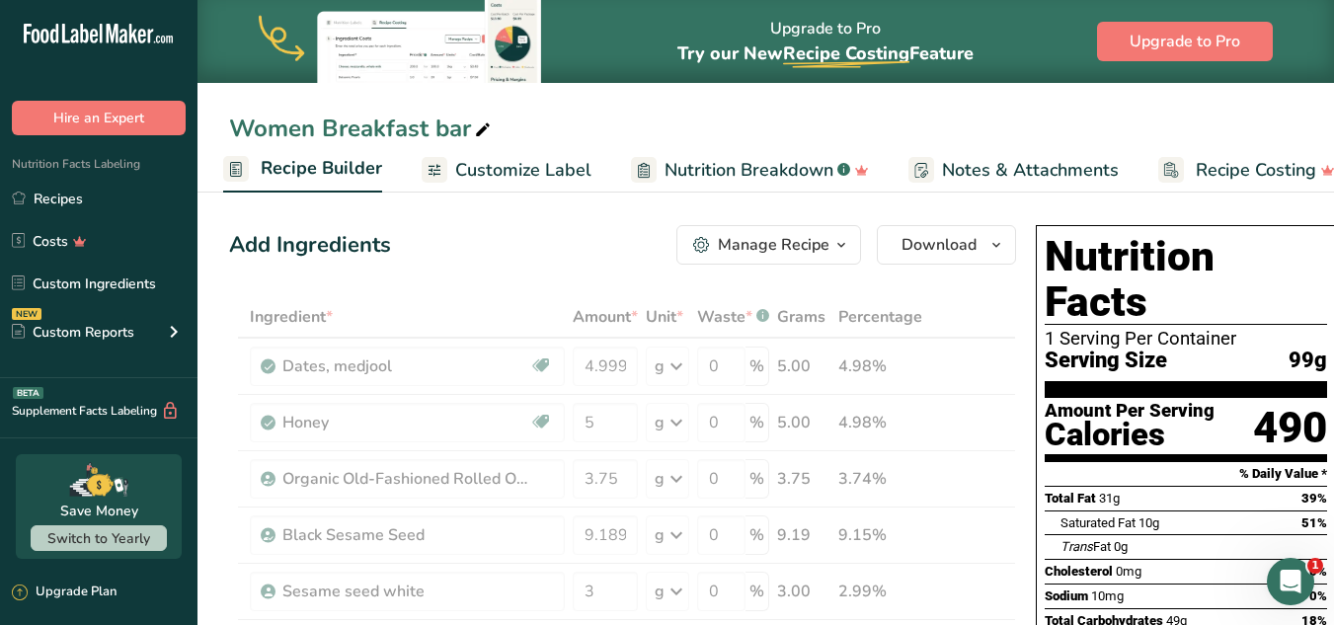
click at [1005, 491] on span "31g" at bounding box center [1109, 498] width 21 height 15
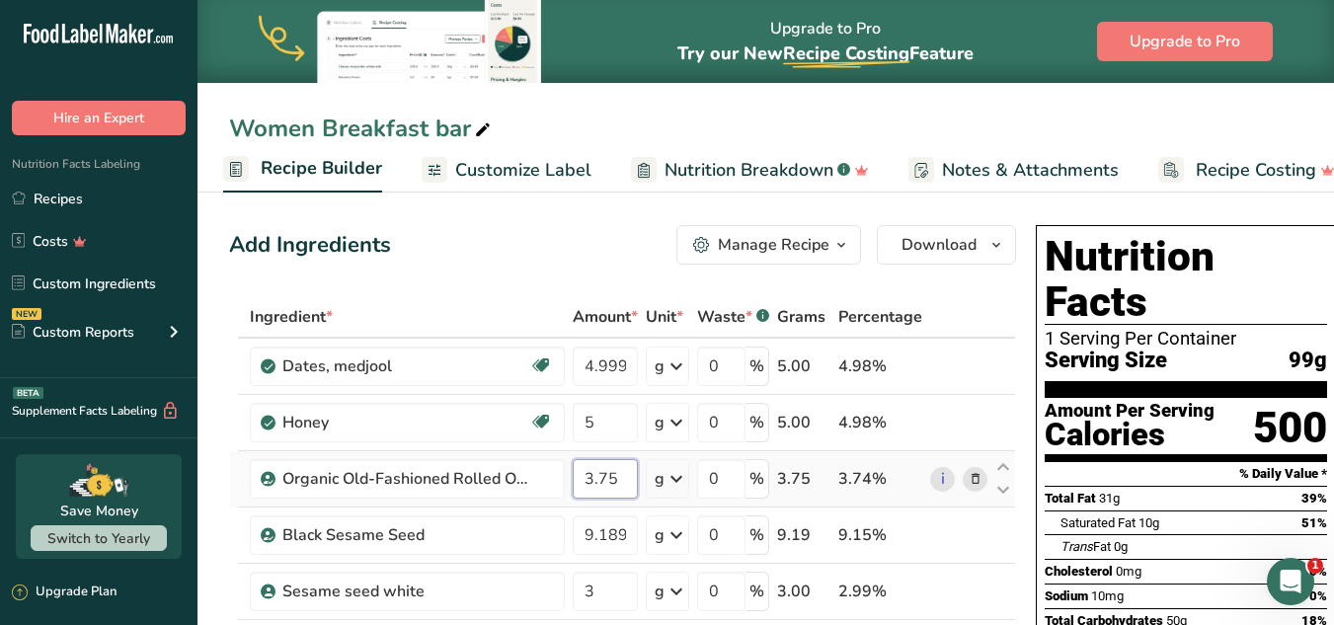
click at [610, 472] on input "3.75" at bounding box center [605, 478] width 65 height 39
click at [619, 479] on input "3.65" at bounding box center [605, 478] width 65 height 39
type input "3.64"
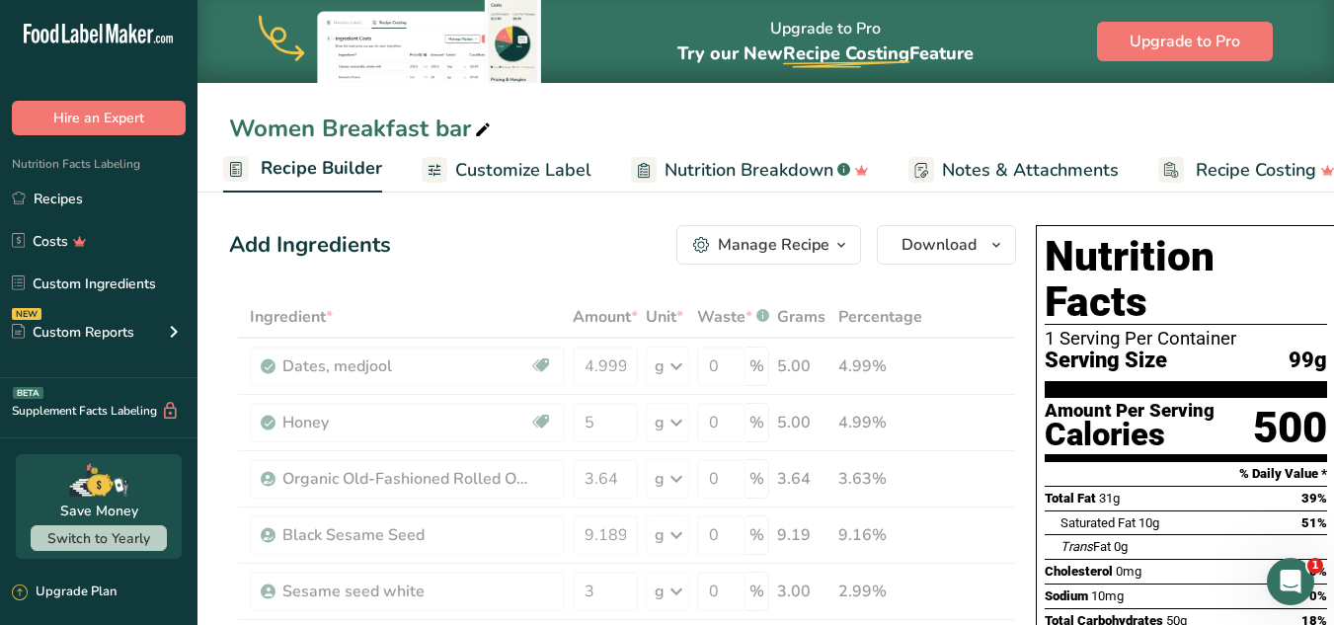
click at [1005, 402] on div "500" at bounding box center [1290, 428] width 74 height 52
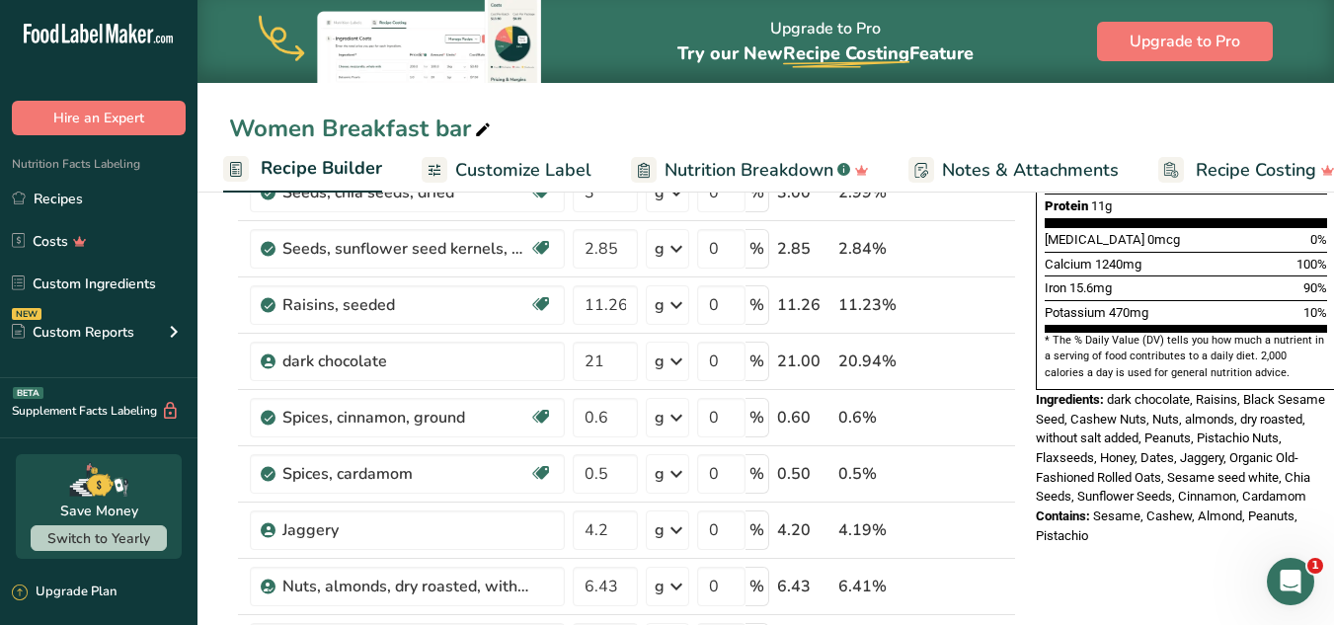
scroll to position [522, 0]
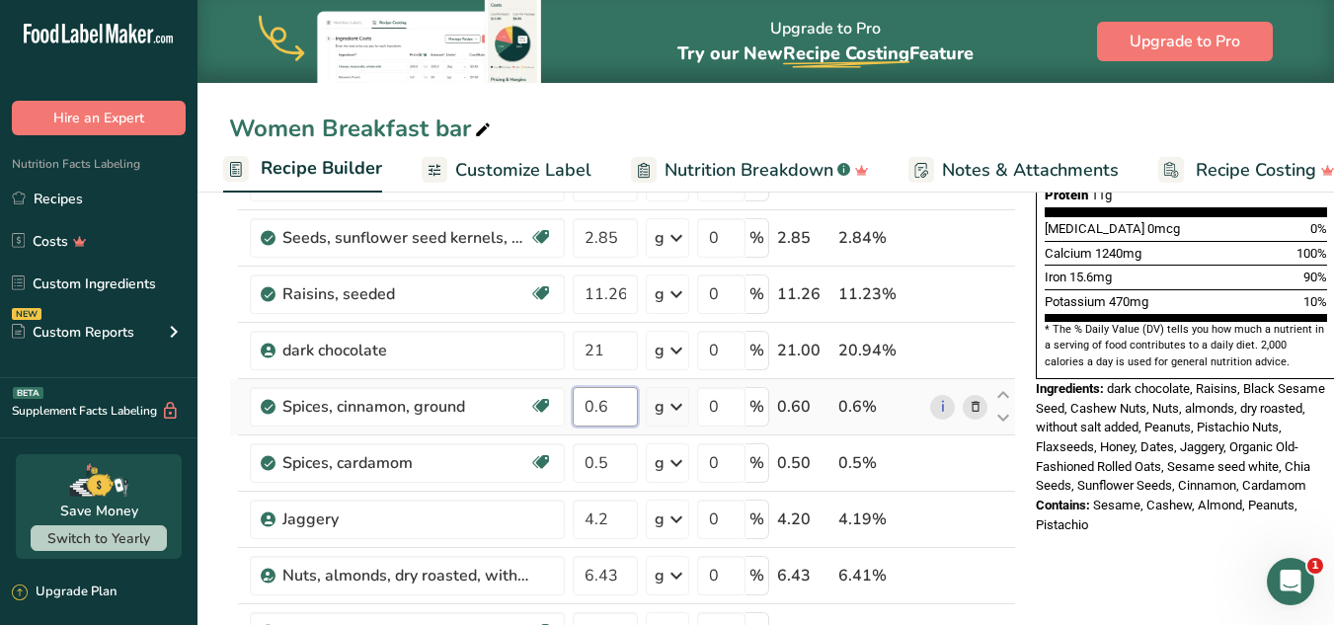
click at [608, 403] on input "0.6" at bounding box center [605, 406] width 65 height 39
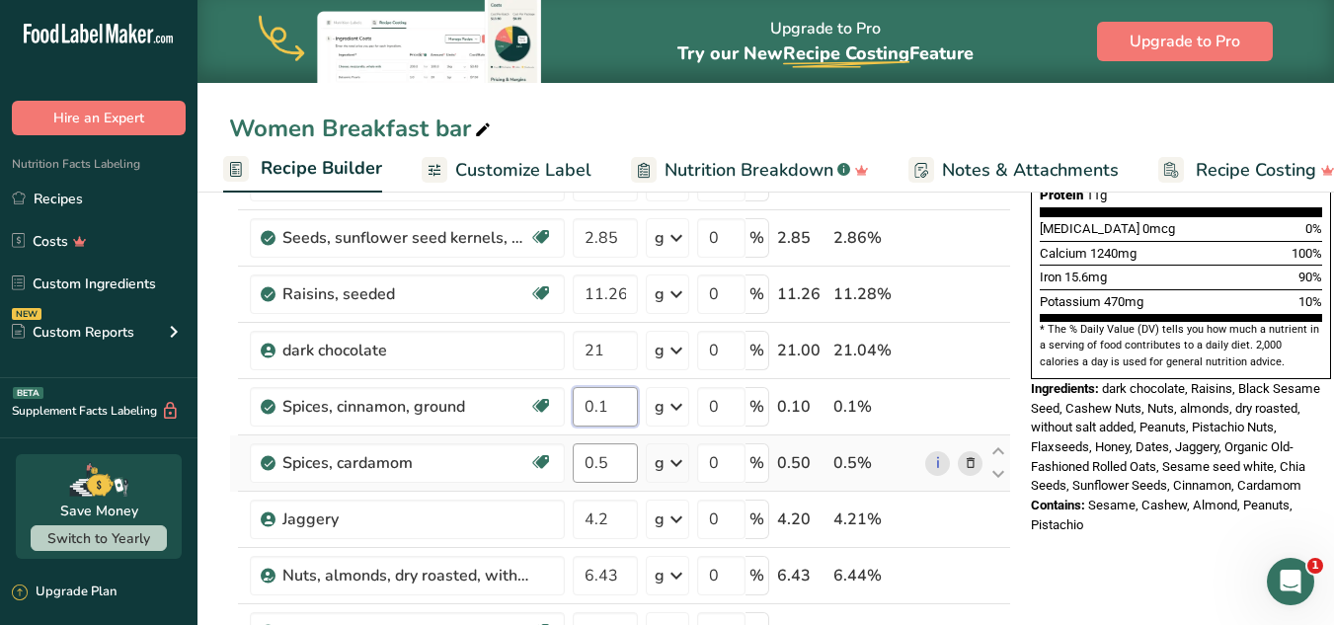
type input "0.1"
click at [614, 459] on div "Ingredient * Amount * Unit * Waste * .a-a{fill:#347362;}.b-a{fill:#fff;} Grams …" at bounding box center [620, 363] width 782 height 1179
type input "0.2"
click at [1005, 381] on span "dark chocolate, Raisins, Black Sesame Seed, Cashew Nuts, Nuts, almonds, dry roa…" at bounding box center [1175, 437] width 289 height 112
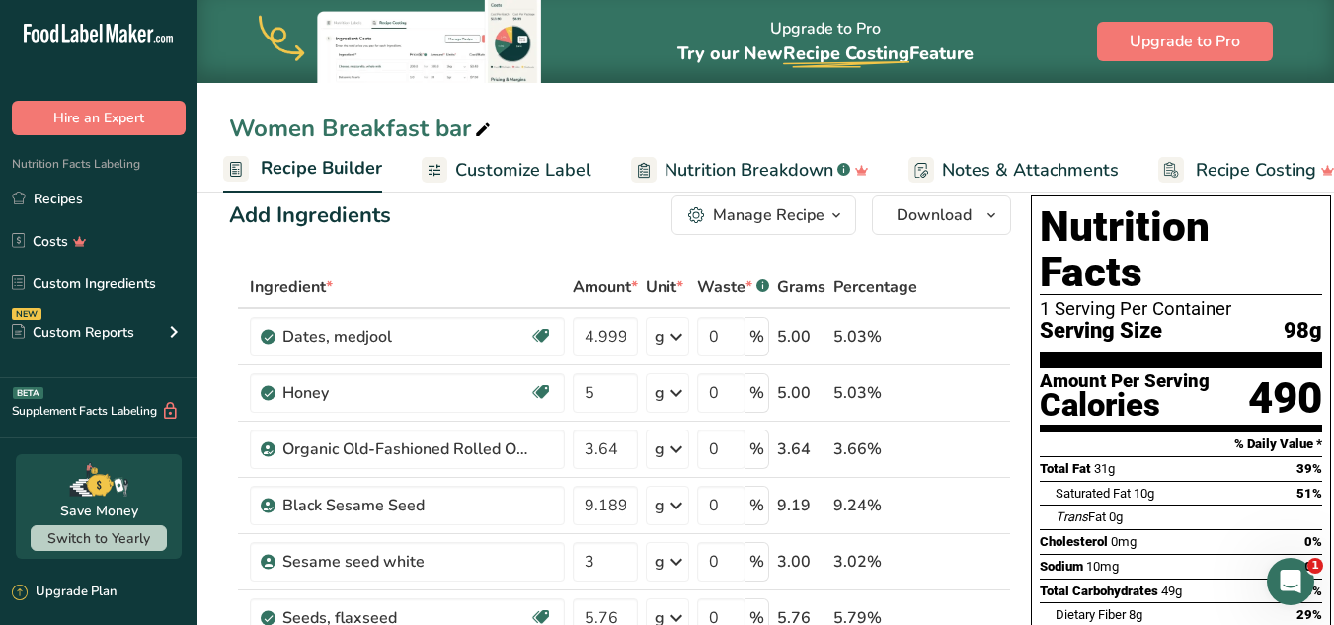
scroll to position [26, 0]
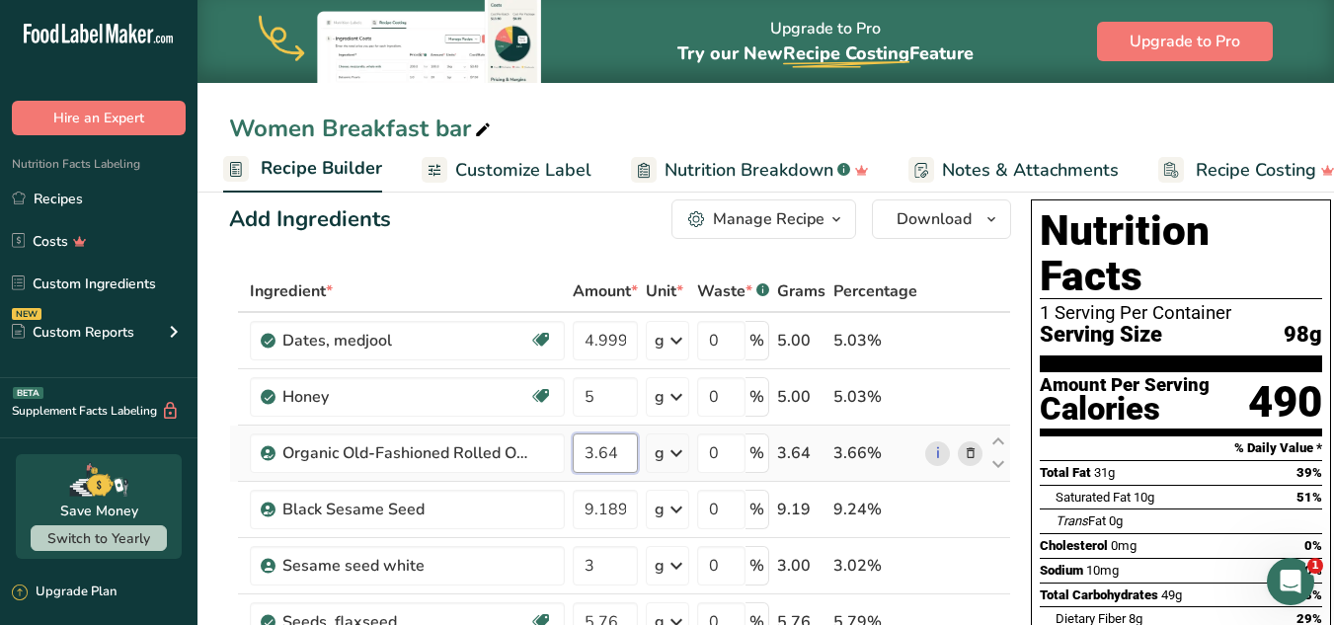
click at [607, 446] on input "3.64" at bounding box center [605, 453] width 65 height 39
click at [1005, 460] on div "Total Fat 31g 39%" at bounding box center [1181, 472] width 282 height 25
click at [617, 453] on input "3.74" at bounding box center [605, 453] width 65 height 39
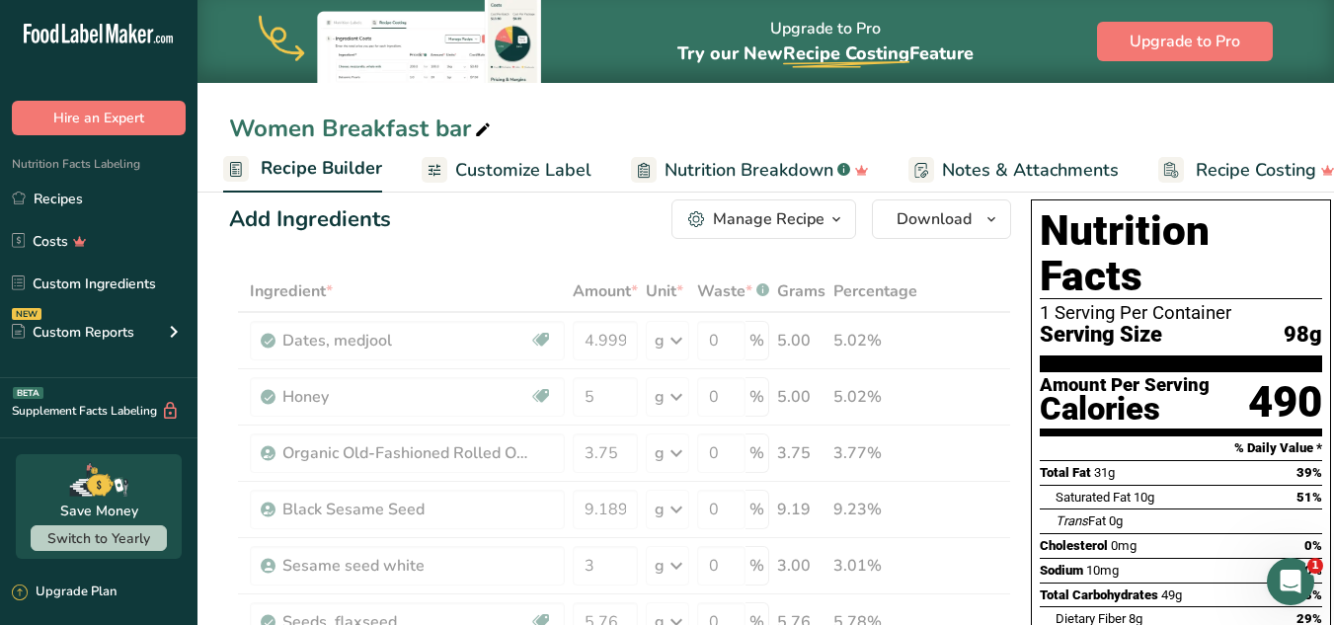
click at [1005, 376] on div "Amount Per Serving" at bounding box center [1125, 385] width 170 height 19
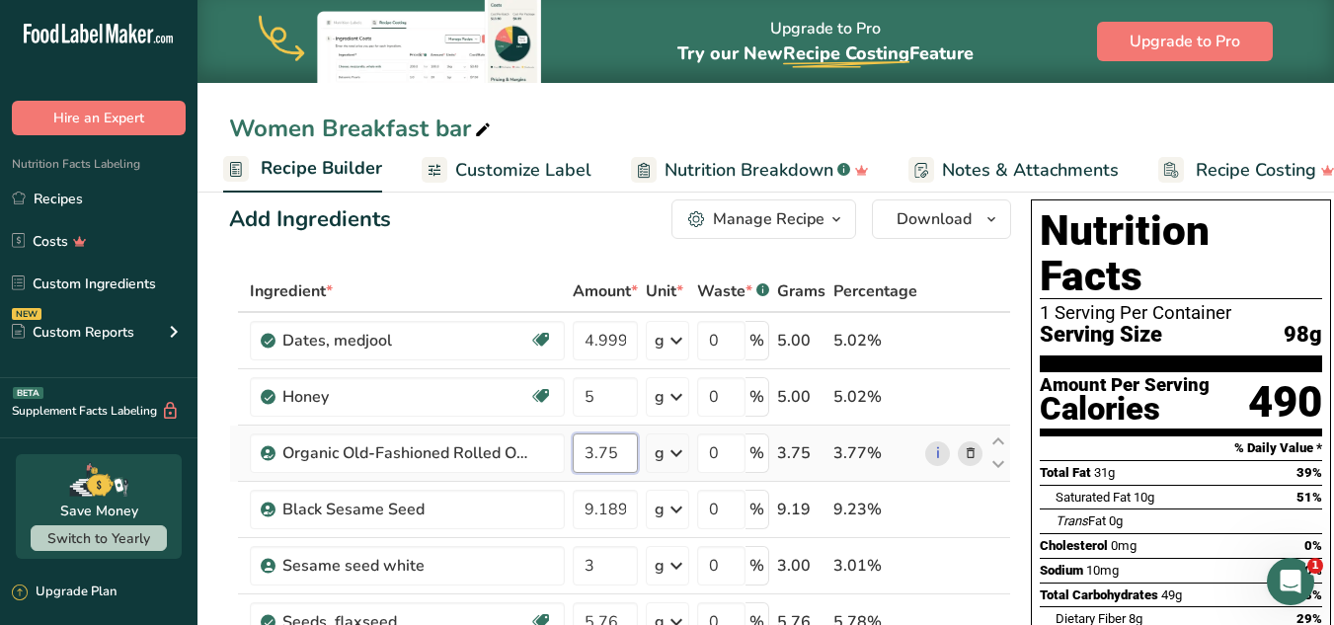
click at [617, 452] on input "3.75" at bounding box center [605, 453] width 65 height 39
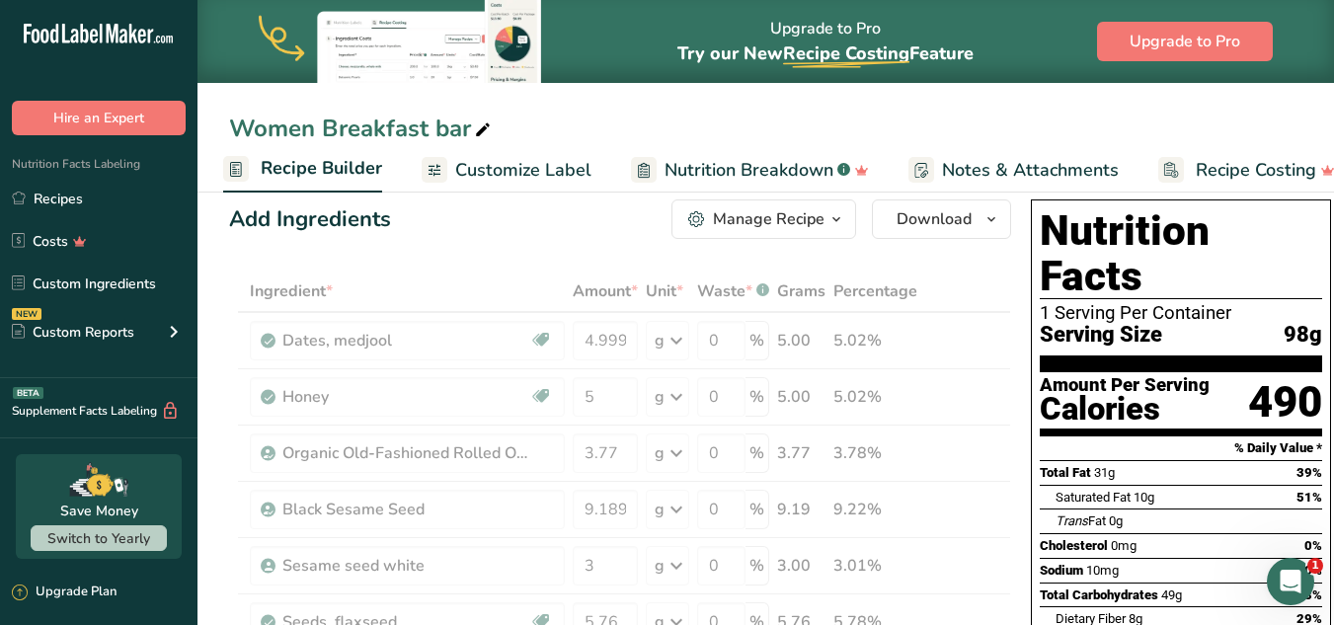
click at [1005, 538] on span "Cholesterol" at bounding box center [1074, 545] width 68 height 15
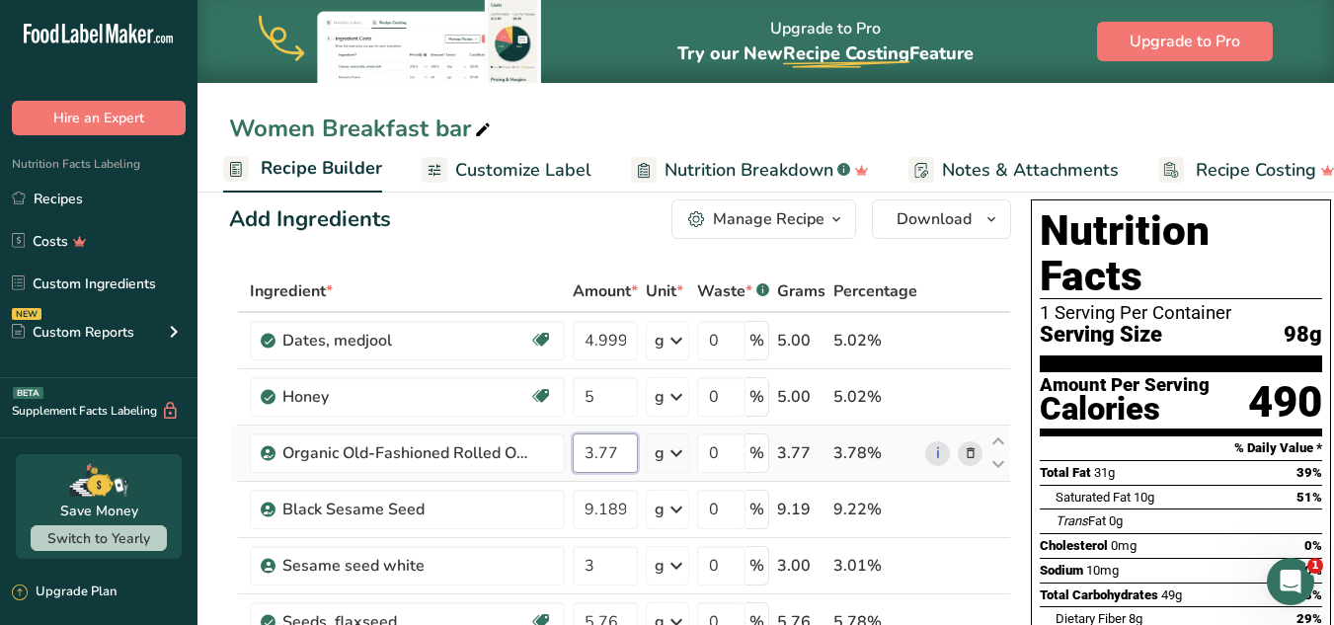
click at [607, 455] on input "3.77" at bounding box center [605, 453] width 65 height 39
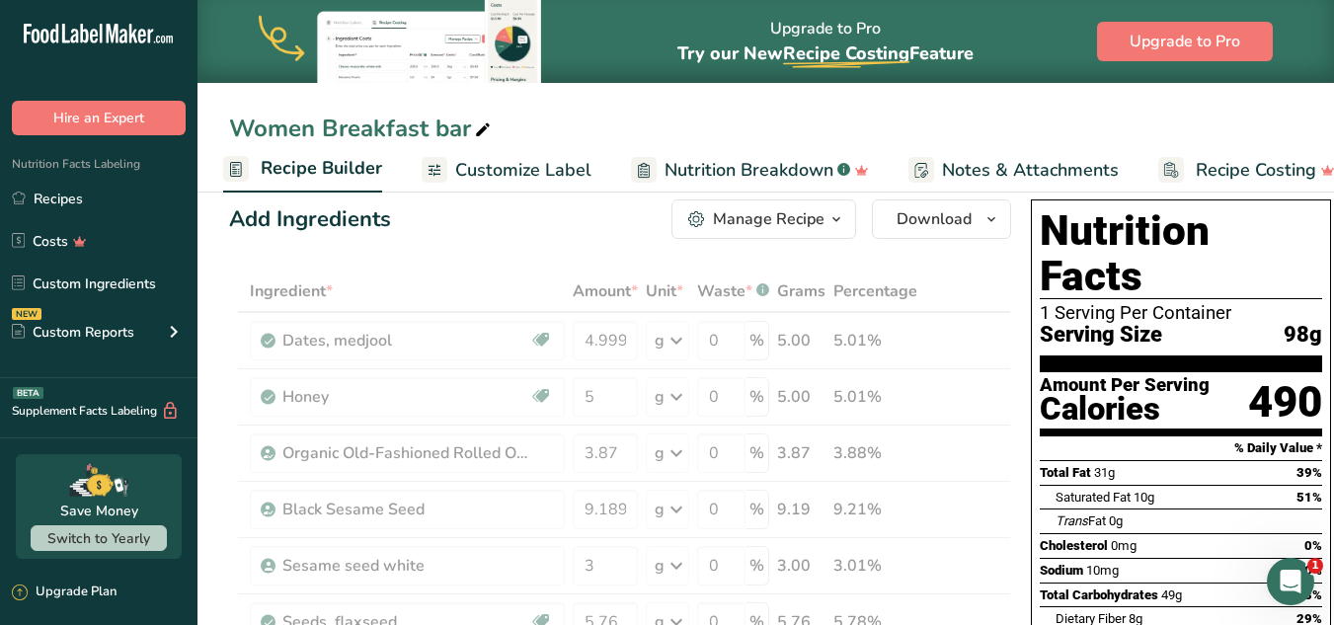
click at [1005, 463] on div "Total Fat 31g" at bounding box center [1077, 473] width 75 height 20
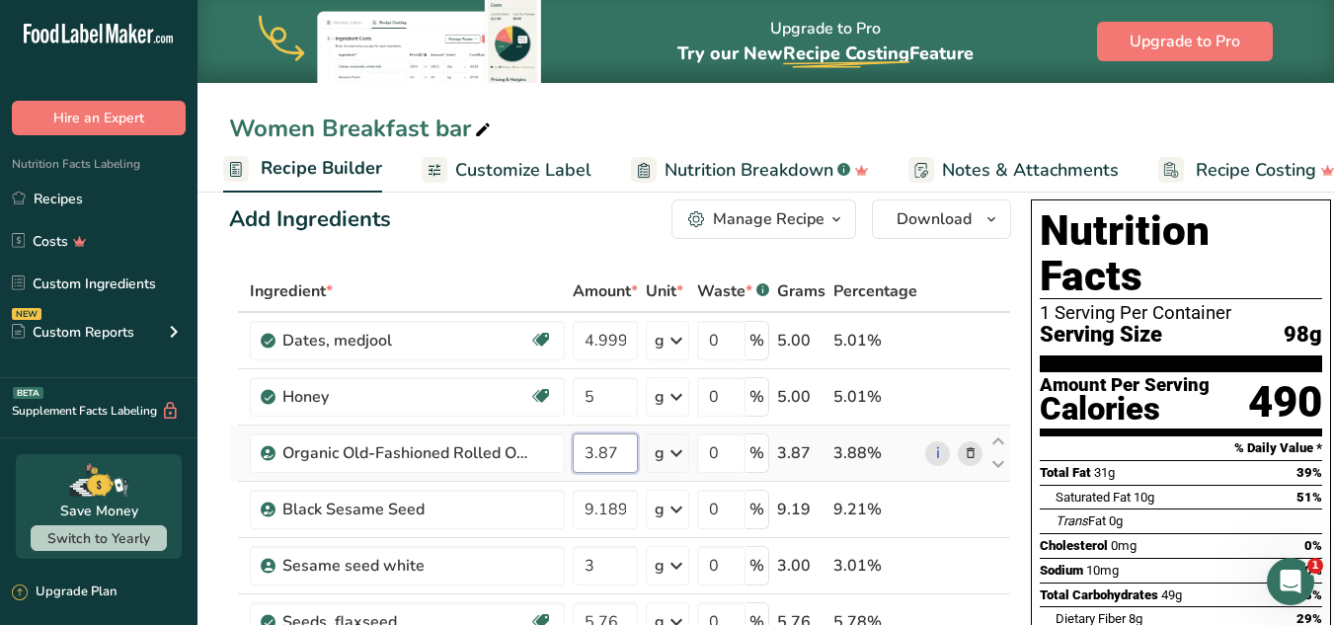
click at [606, 454] on input "3.87" at bounding box center [605, 453] width 65 height 39
click at [617, 447] on input "3.87" at bounding box center [605, 453] width 65 height 39
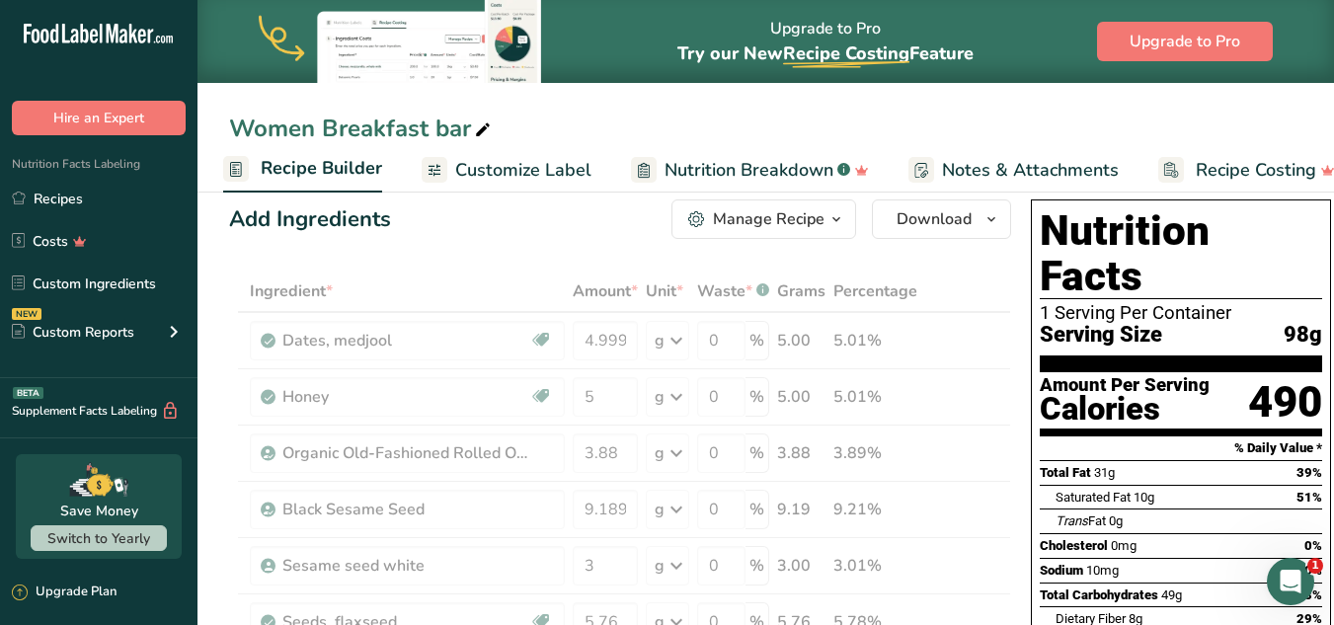
click at [1005, 460] on div "Total Fat 31g 39%" at bounding box center [1181, 472] width 282 height 25
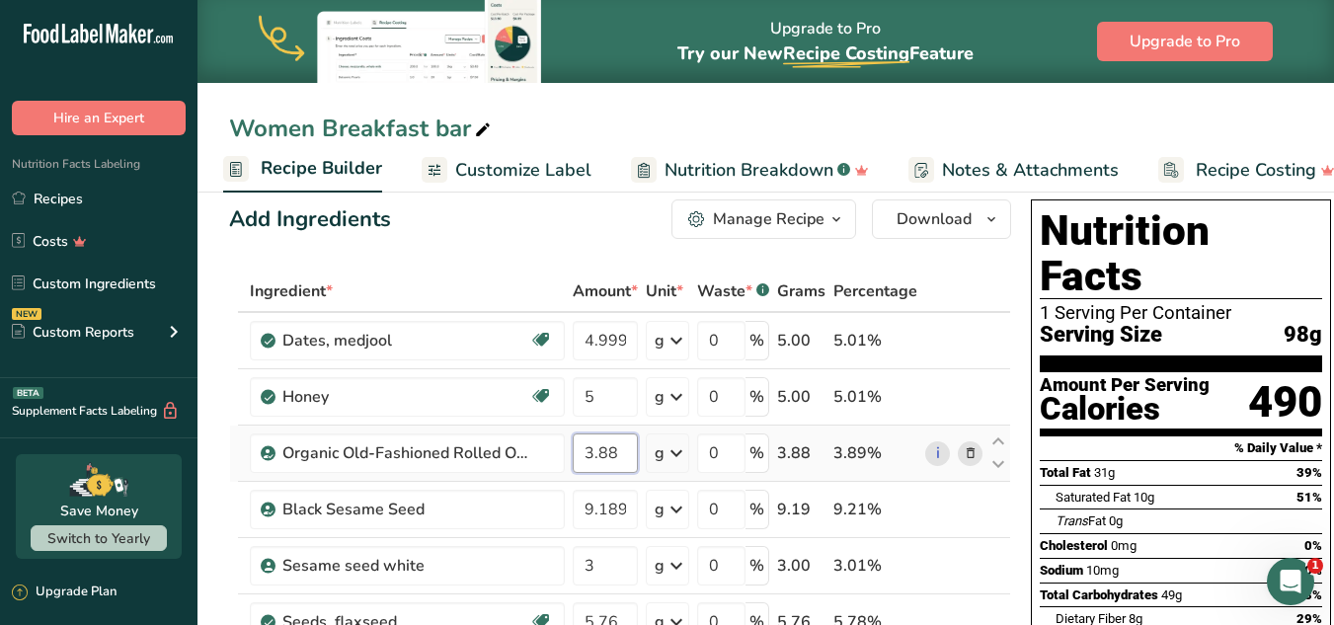
click at [610, 449] on input "3.88" at bounding box center [605, 453] width 65 height 39
type input "3.98"
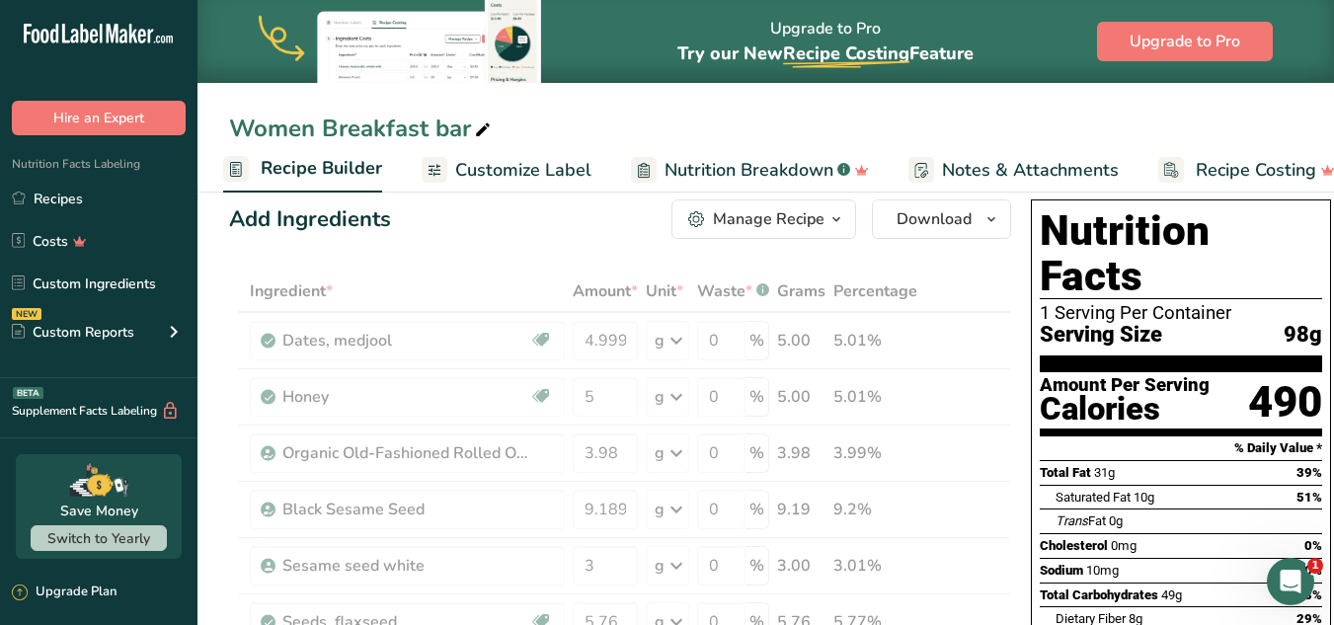
click at [1005, 465] on span "Total Fat" at bounding box center [1065, 472] width 51 height 15
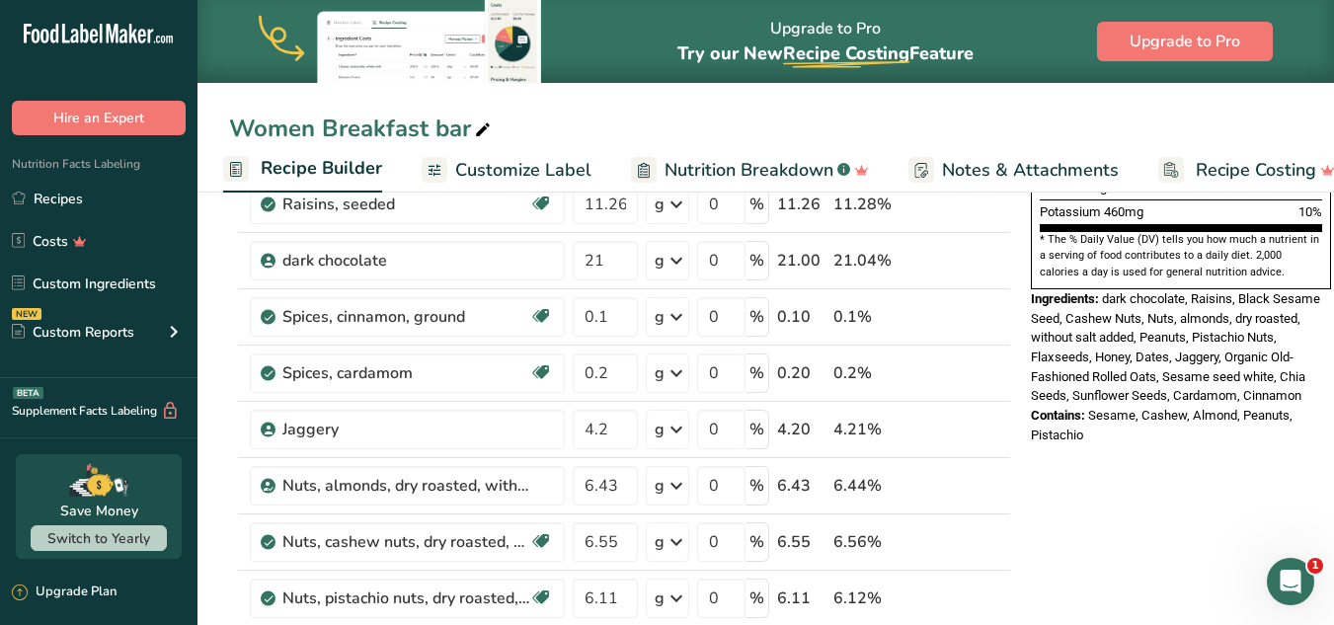
scroll to position [590, 0]
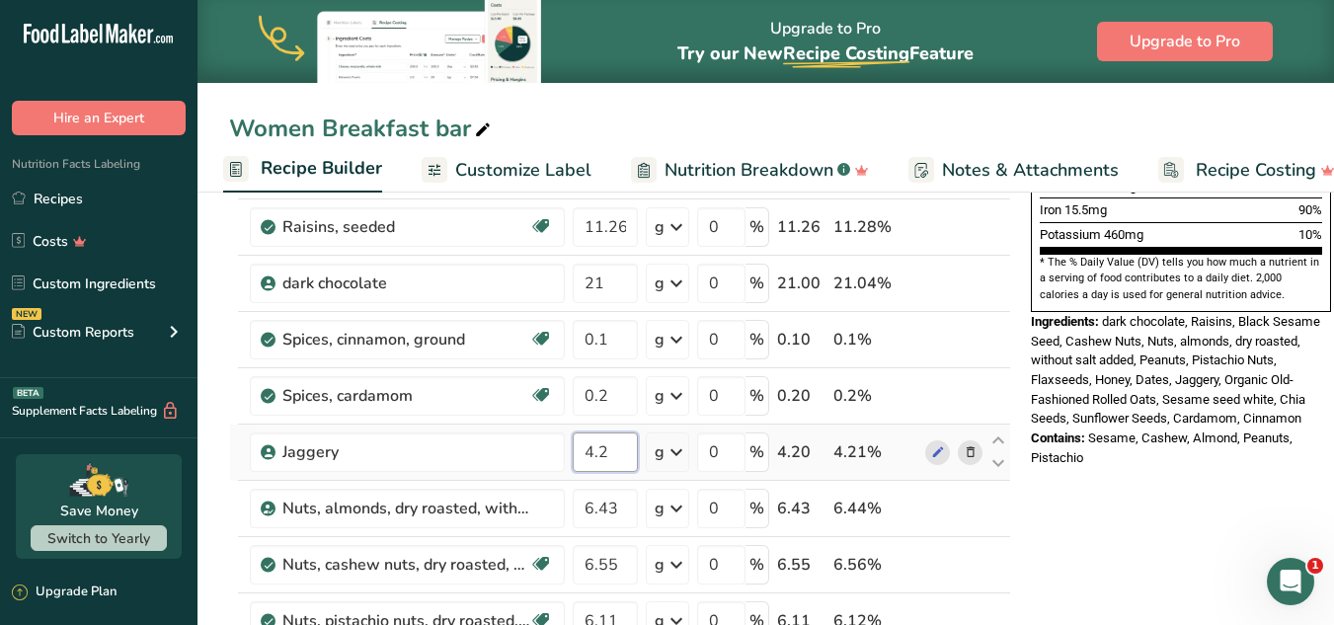
click at [612, 446] on input "4.2" at bounding box center [605, 452] width 65 height 39
type input "4.3"
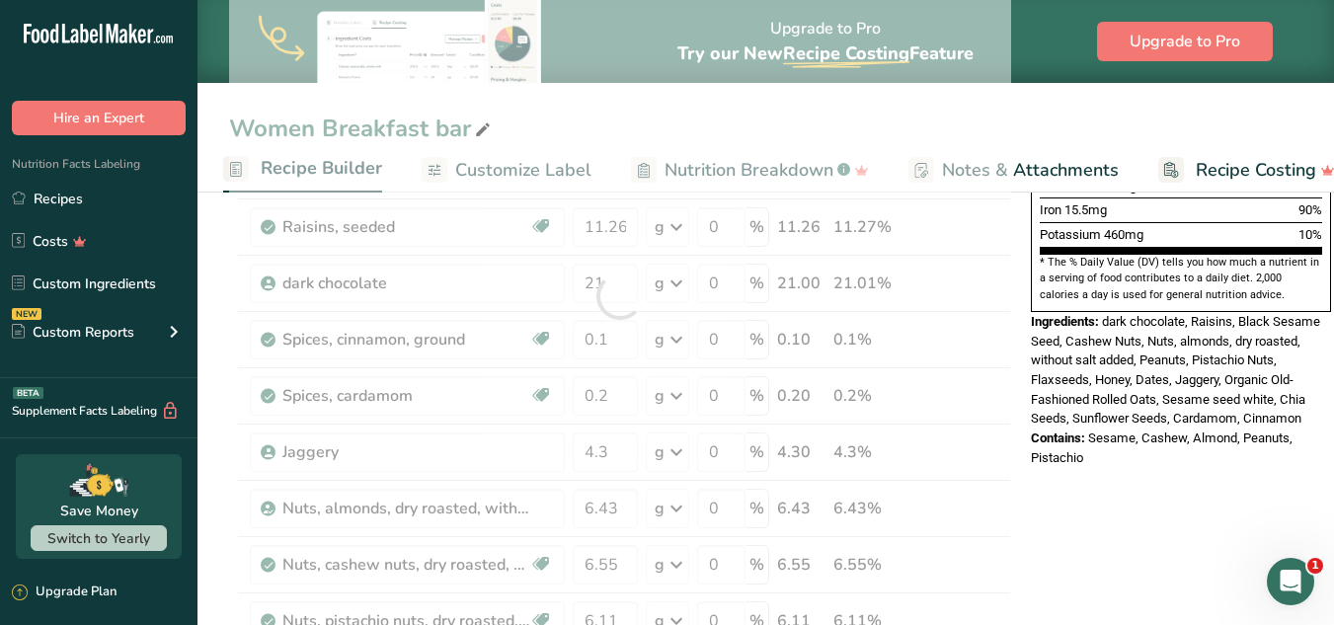
click at [1005, 312] on div "Ingredients: dark chocolate, Raisins, Black Sesame Seed, Cashew Nuts, Nuts, alm…" at bounding box center [1181, 370] width 300 height 117
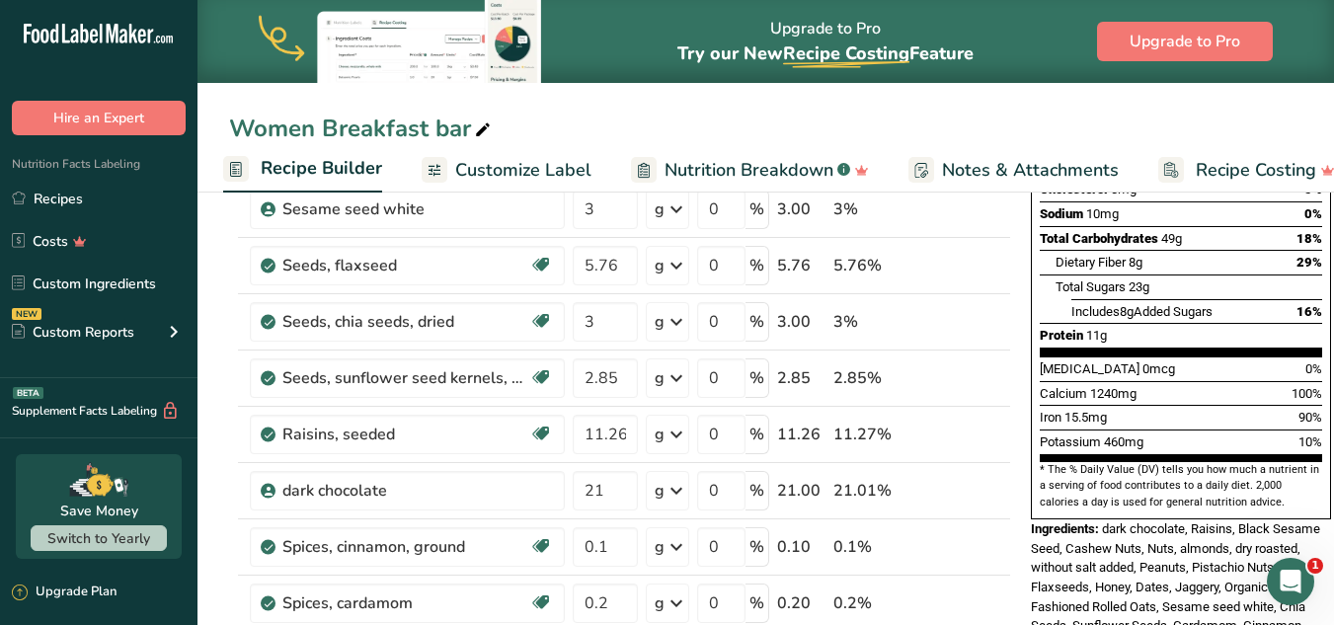
scroll to position [393, 0]
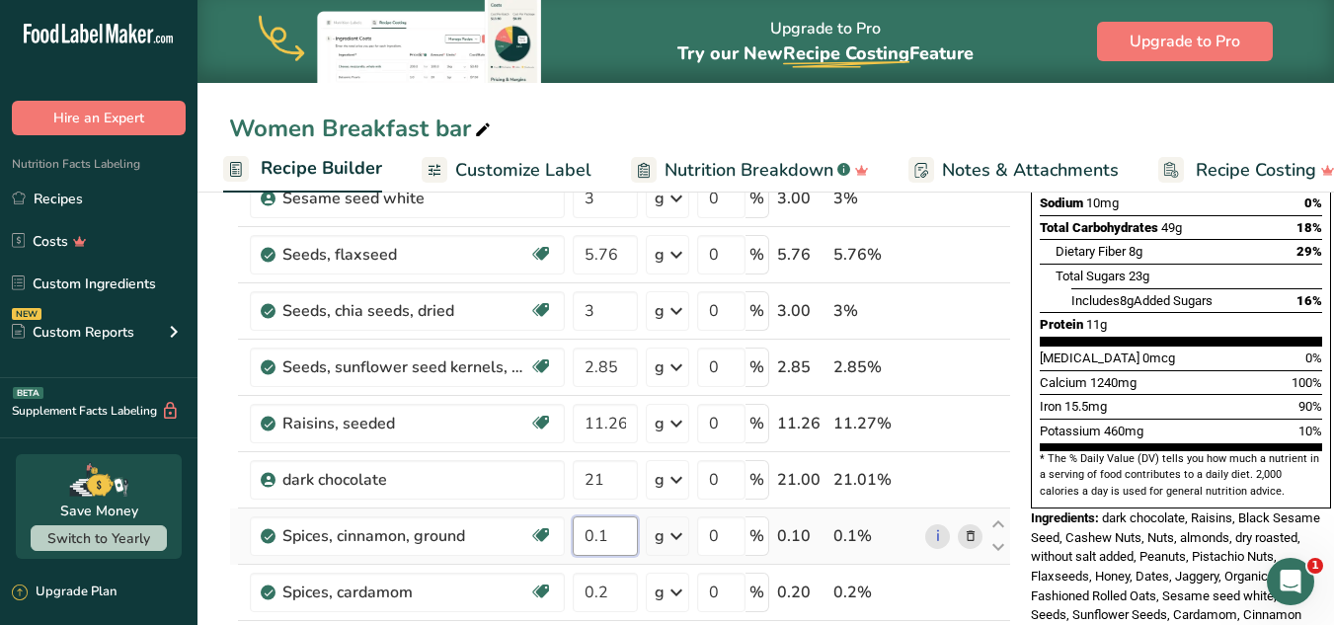
click at [615, 538] on input "0.1" at bounding box center [605, 535] width 65 height 39
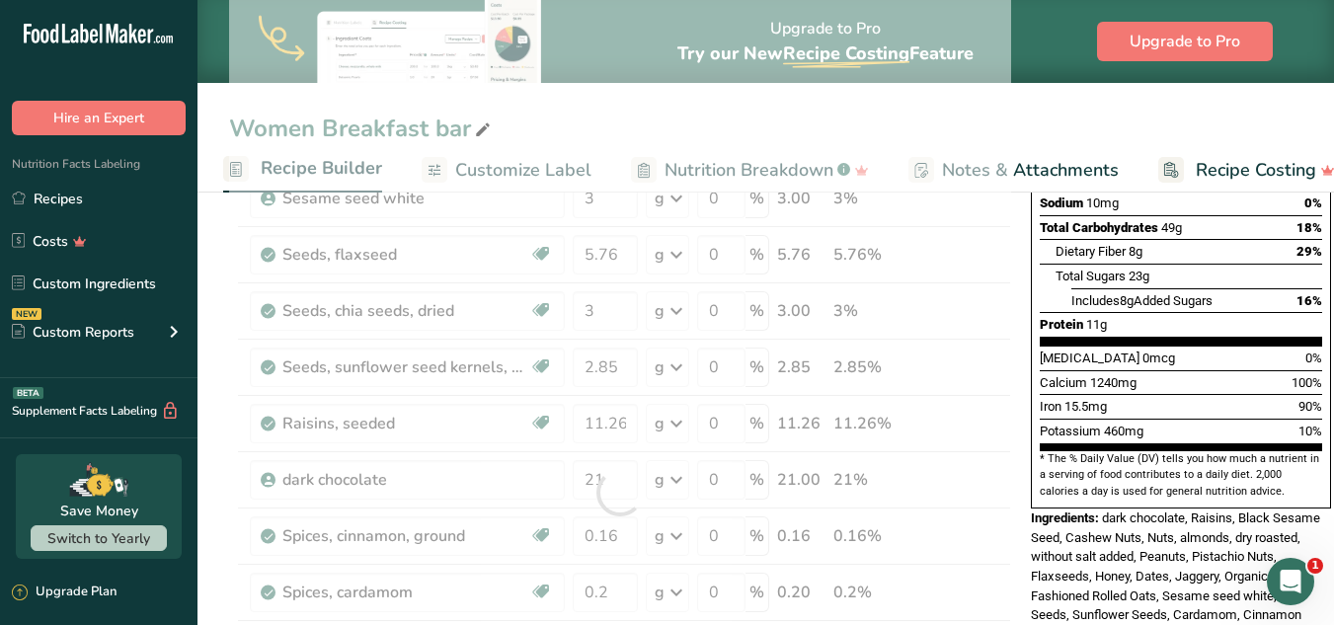
click at [1005, 451] on section "* The % Daily Value (DV) tells you how much a nutrient in a serving of food con…" at bounding box center [1181, 475] width 282 height 48
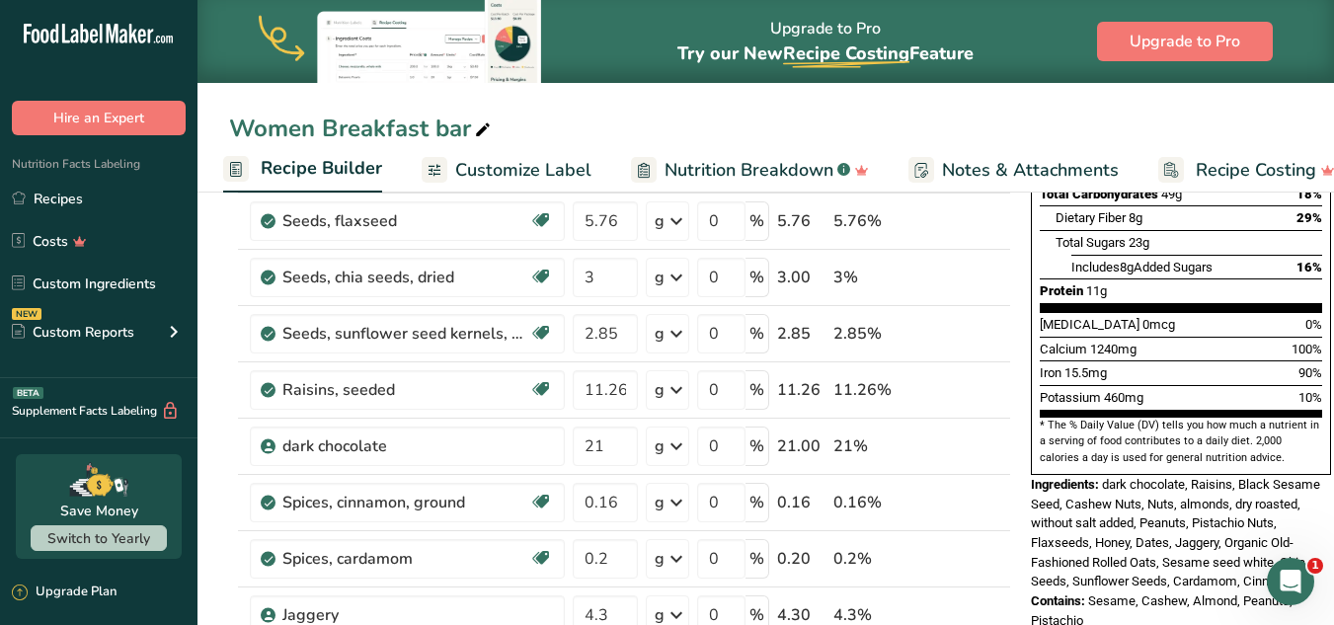
scroll to position [508, 0]
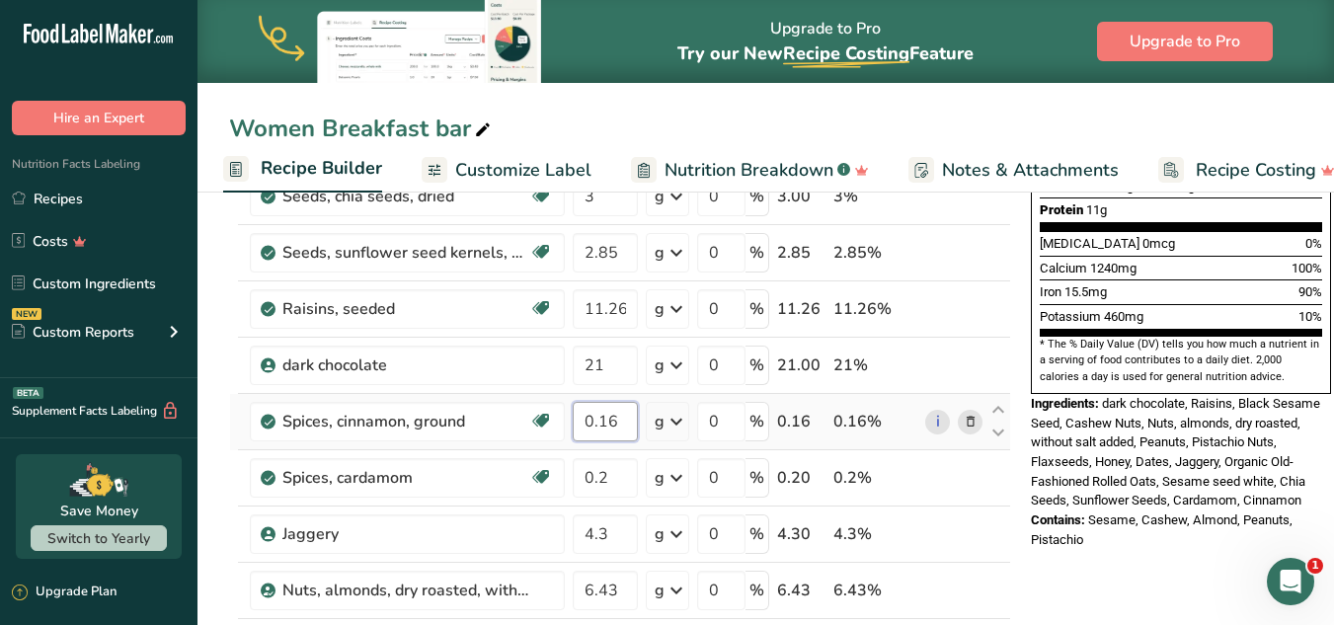
click at [621, 423] on input "0.16" at bounding box center [605, 421] width 65 height 39
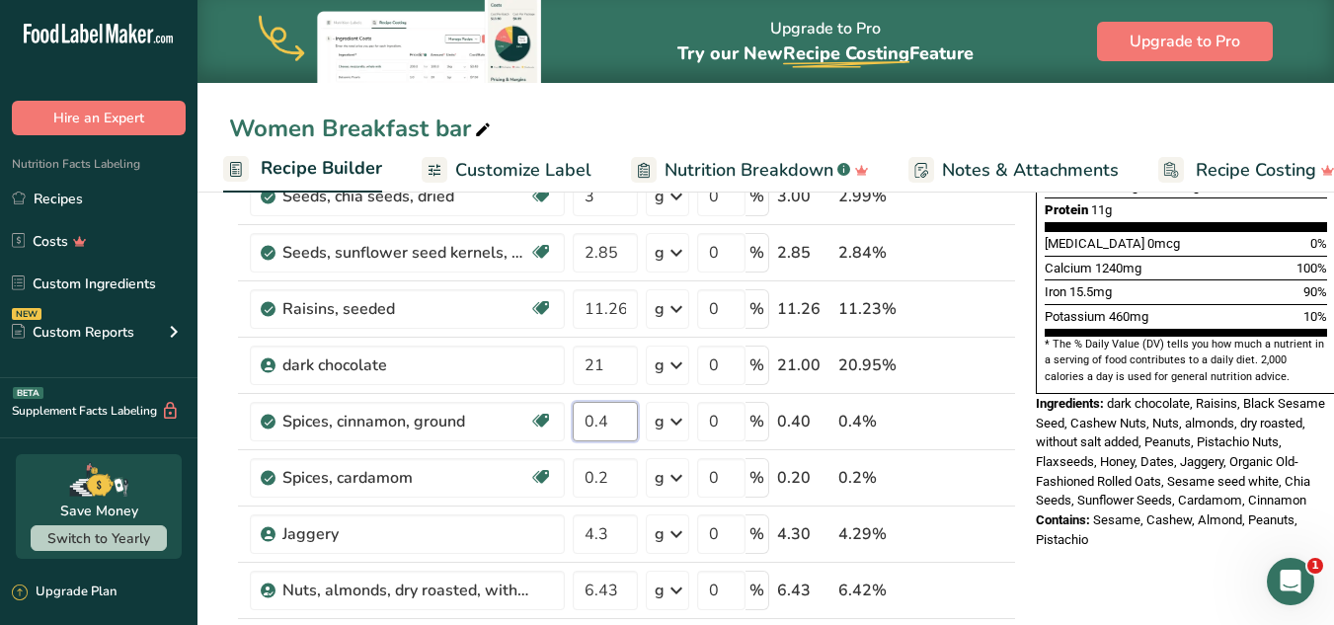
type input "0.4"
click at [1005, 341] on div "Nutrition Facts 1 Serving Per Container Serving Size 98g Amount Per Serving Cal…" at bounding box center [1186, 56] width 300 height 676
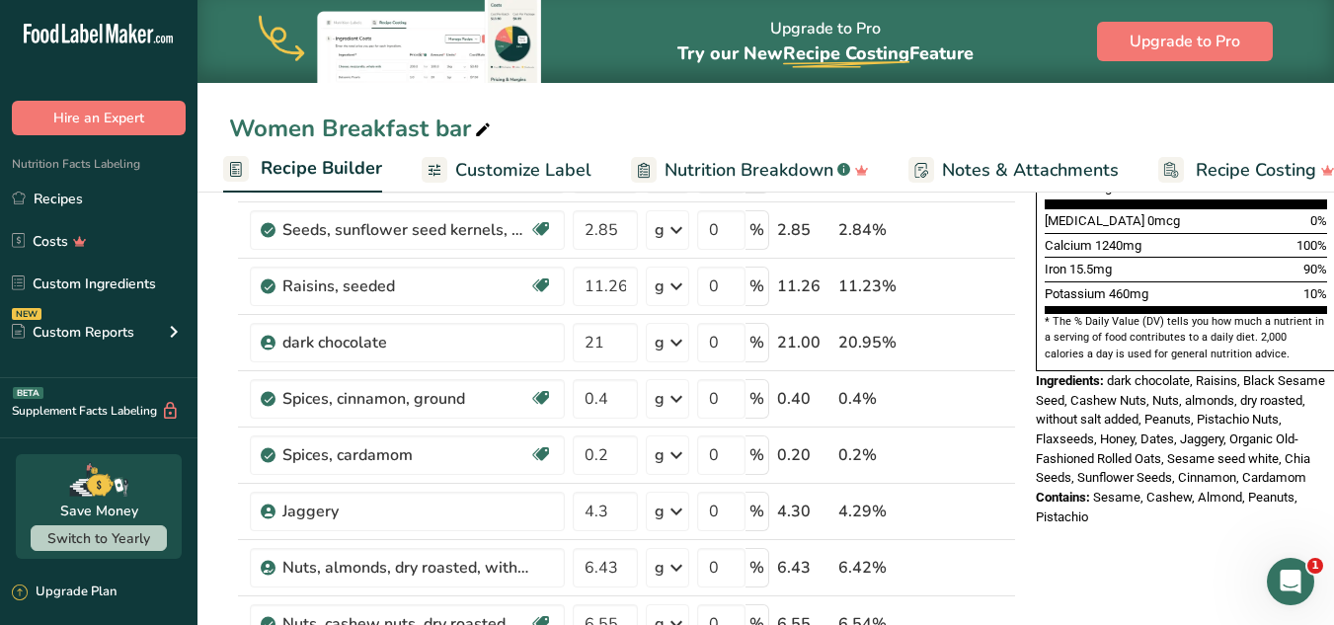
scroll to position [0, 0]
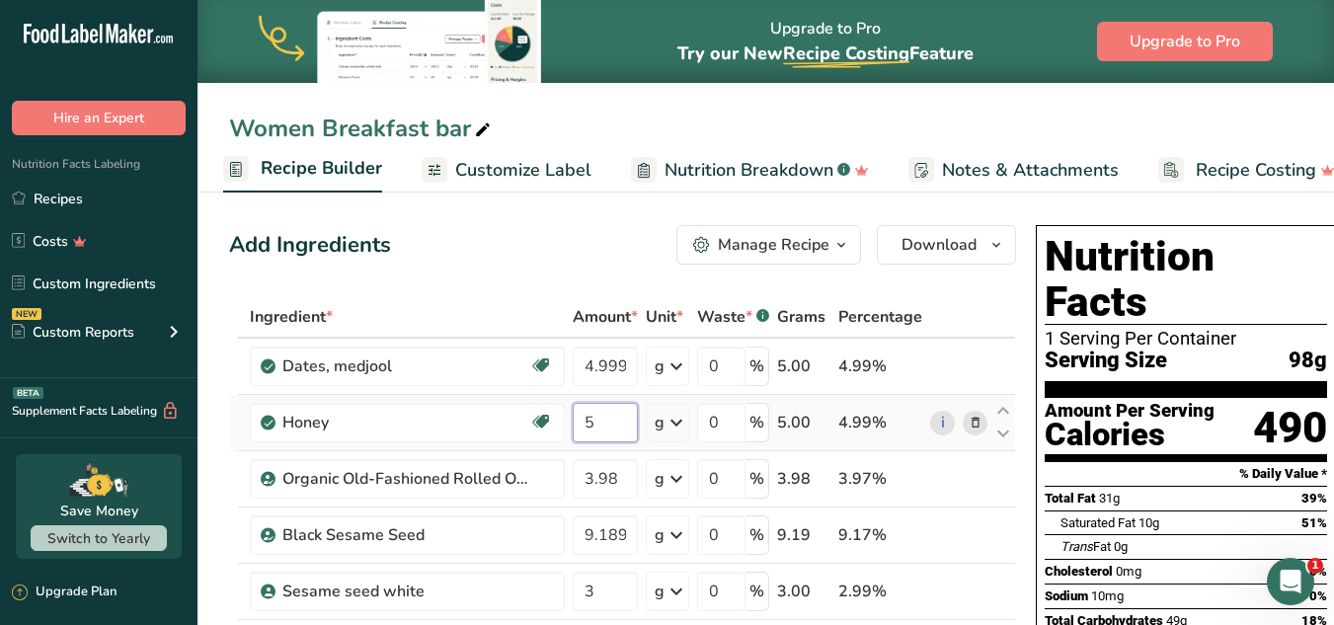
click at [593, 417] on input "5" at bounding box center [605, 422] width 65 height 39
click at [1005, 462] on section "% Daily Value *" at bounding box center [1186, 474] width 282 height 24
click at [634, 423] on input "5.1" at bounding box center [605, 422] width 65 height 39
type input "5"
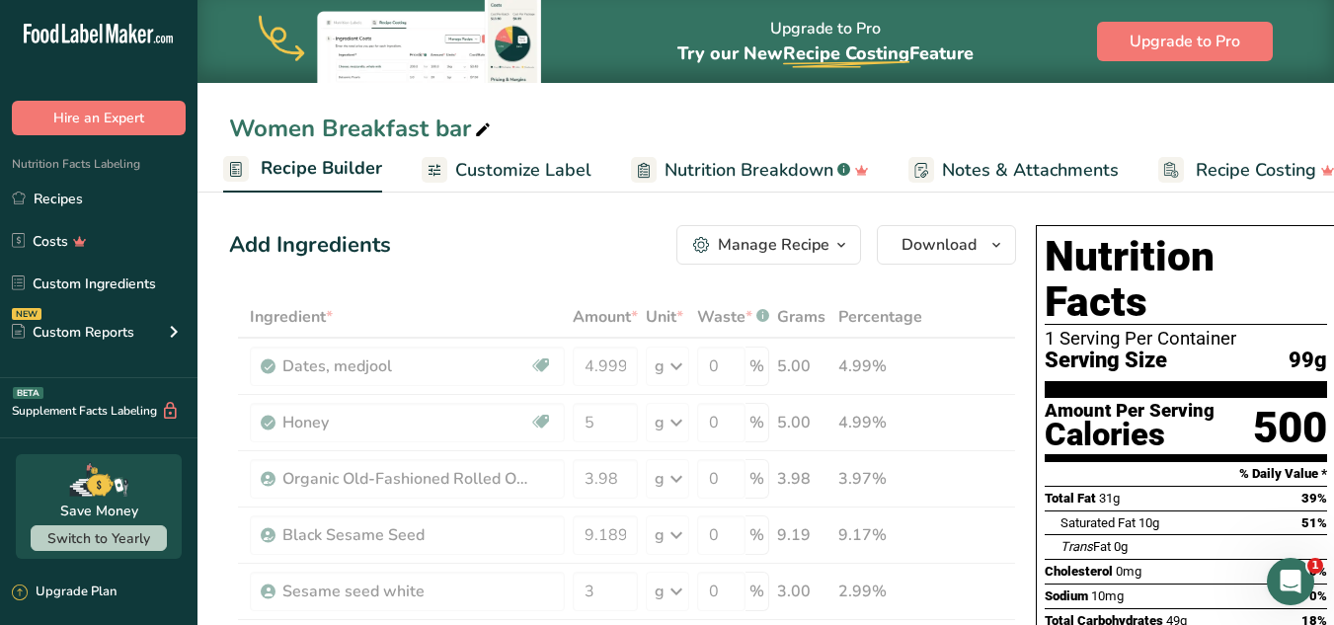
click at [1005, 402] on div "Amount Per Serving" at bounding box center [1130, 411] width 170 height 19
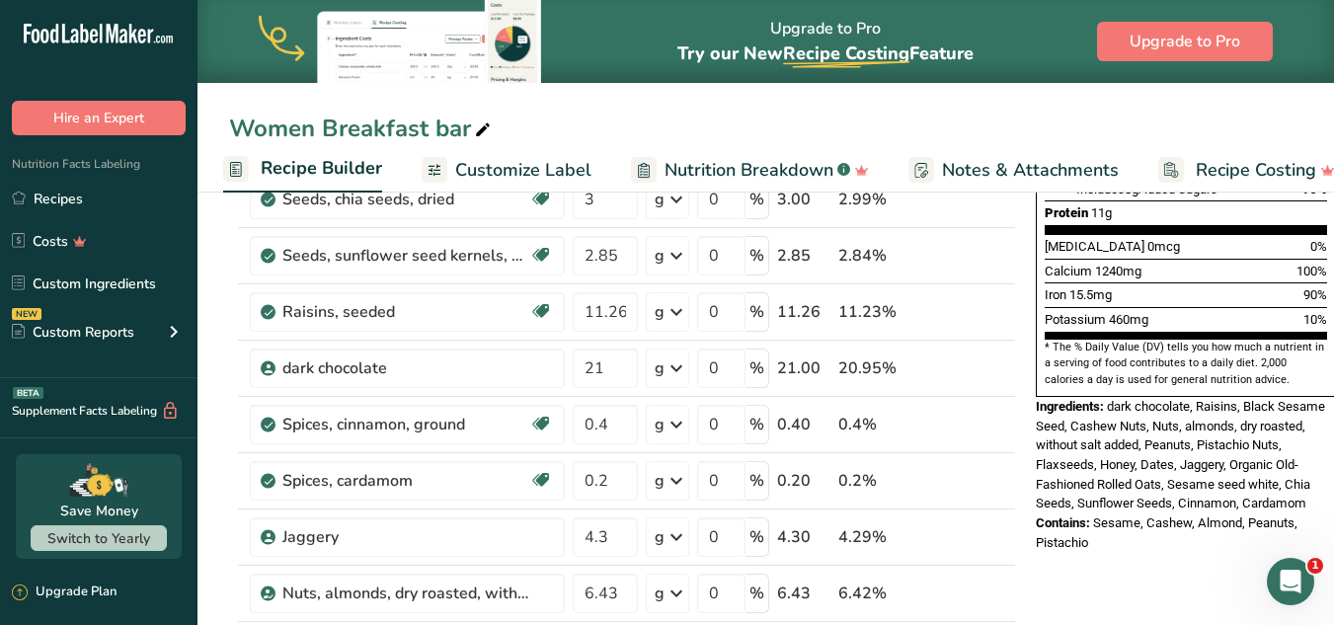
scroll to position [508, 0]
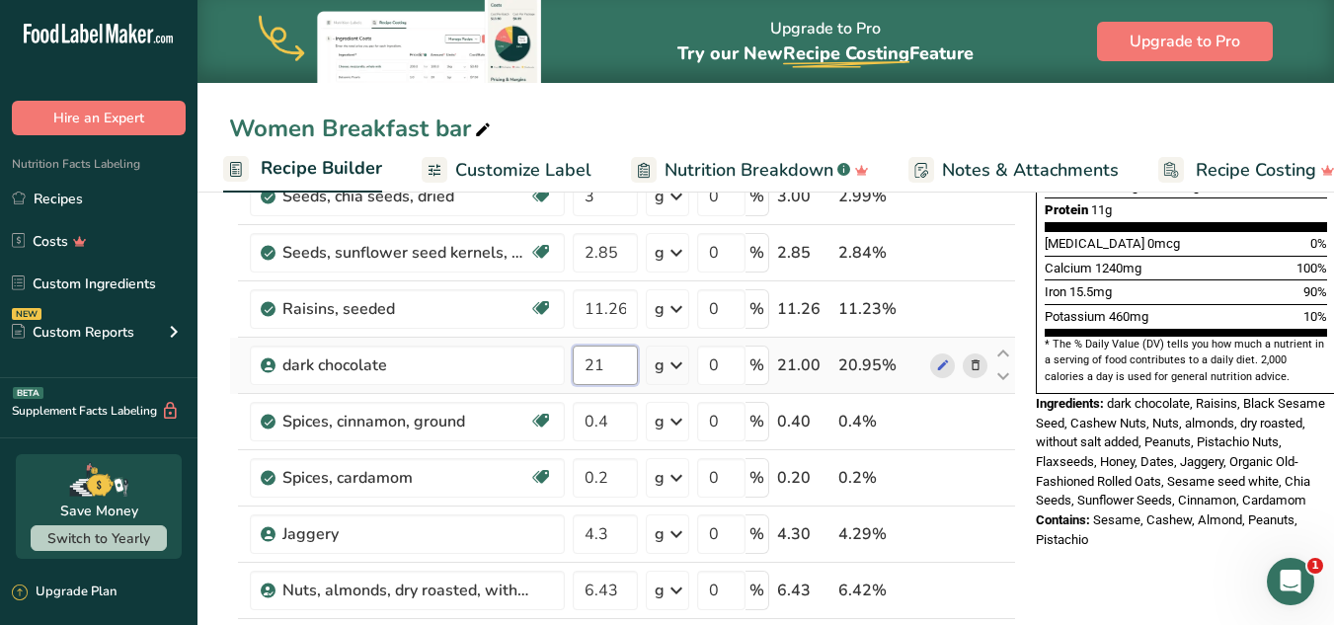
click at [617, 370] on input "21" at bounding box center [605, 365] width 65 height 39
type input "21.1"
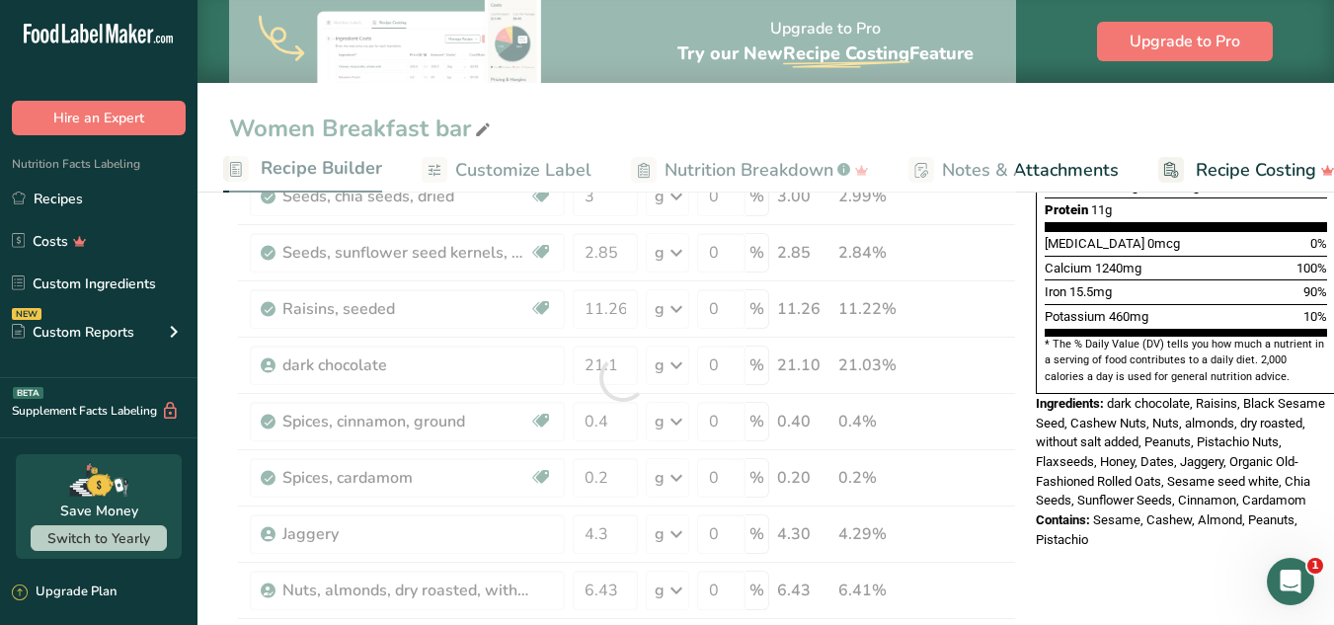
click at [1005, 396] on span "dark chocolate, Raisins, Black Sesame Seed, Cashew Nuts, Nuts, almonds, dry roa…" at bounding box center [1180, 452] width 289 height 112
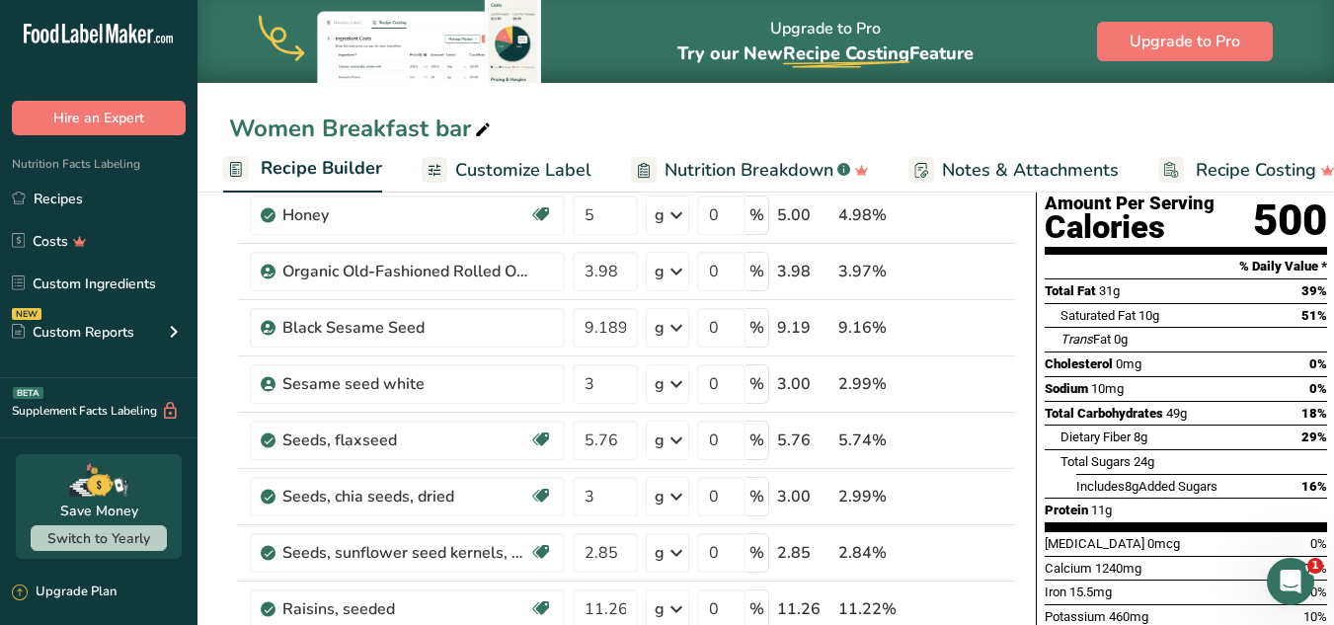
scroll to position [241, 0]
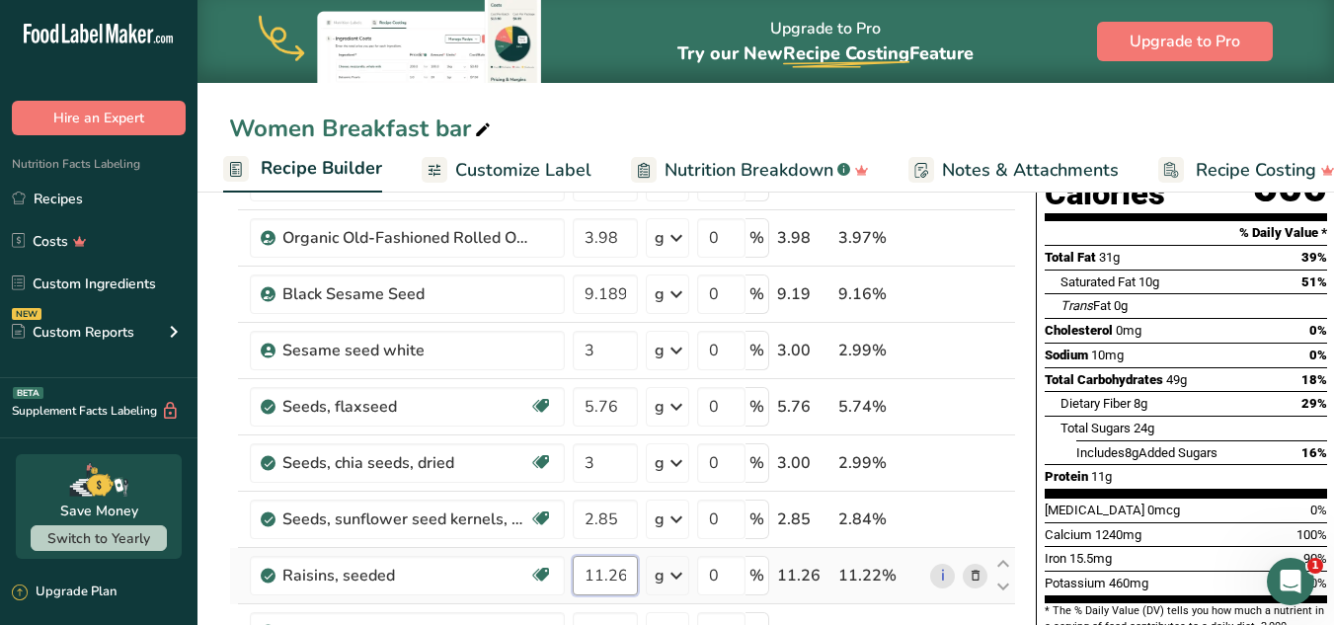
click at [627, 579] on input "11.26" at bounding box center [605, 575] width 65 height 39
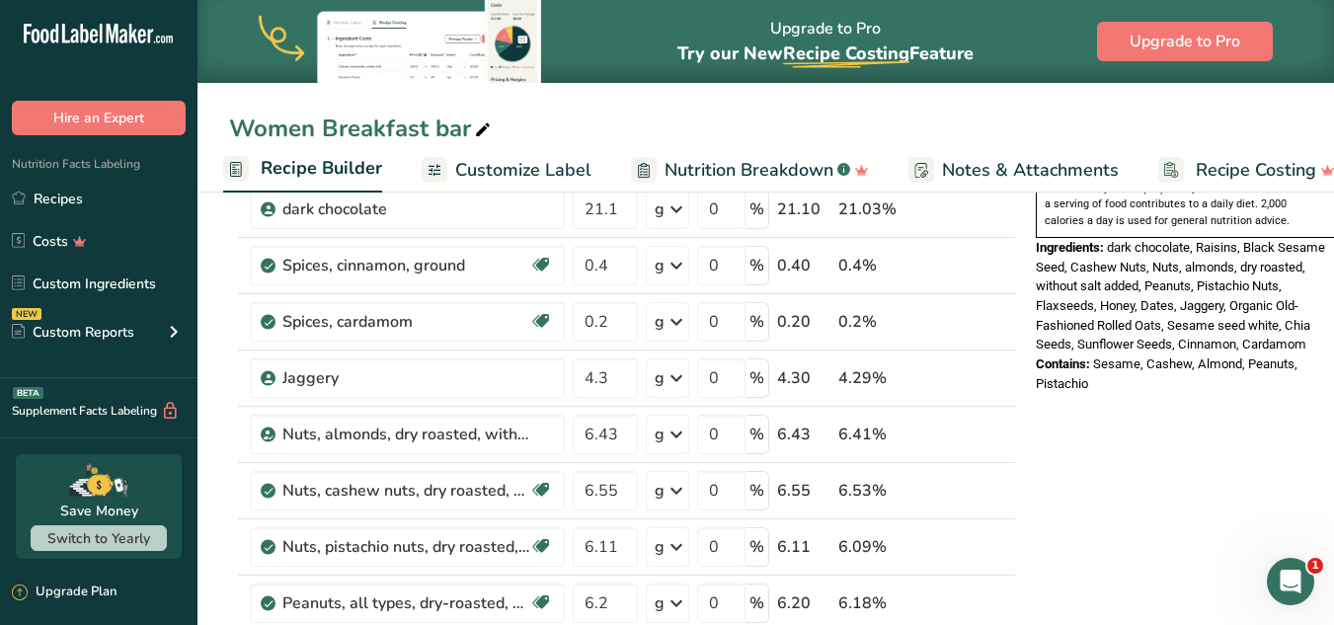
scroll to position [600, 0]
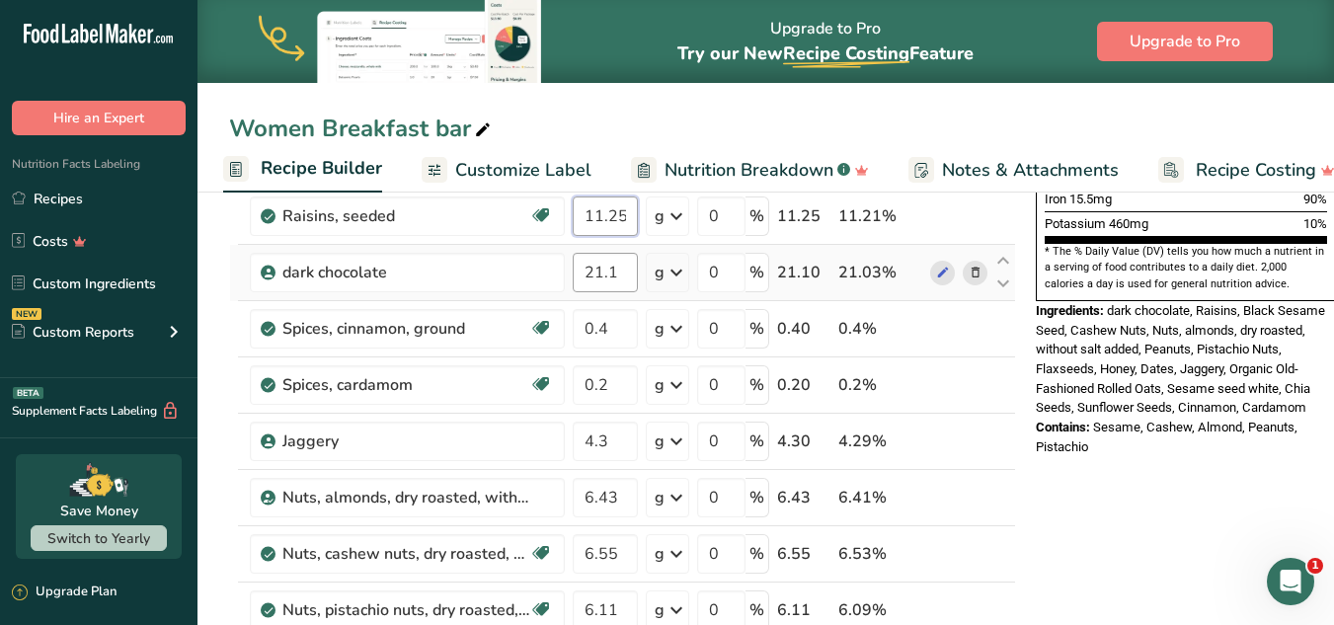
type input "11.25"
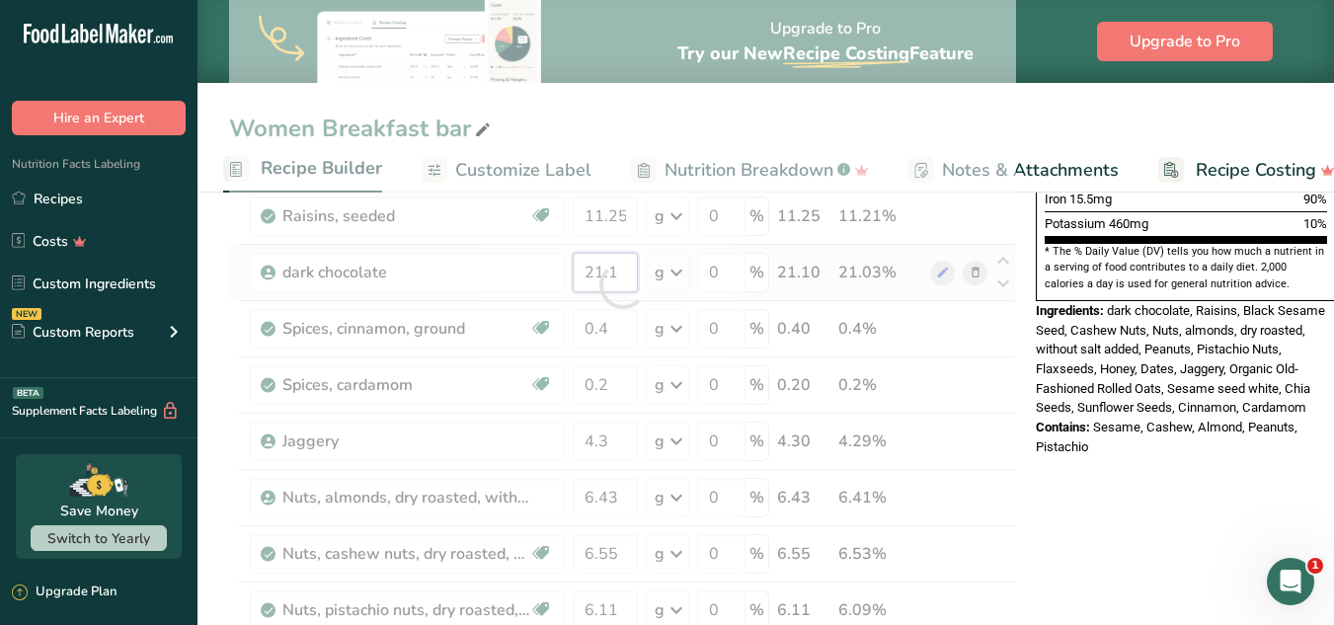
click at [626, 270] on div "Ingredient * Amount * Unit * Waste * .a-a{fill:#347362;}.b-a{fill:#fff;} Grams …" at bounding box center [622, 285] width 787 height 1179
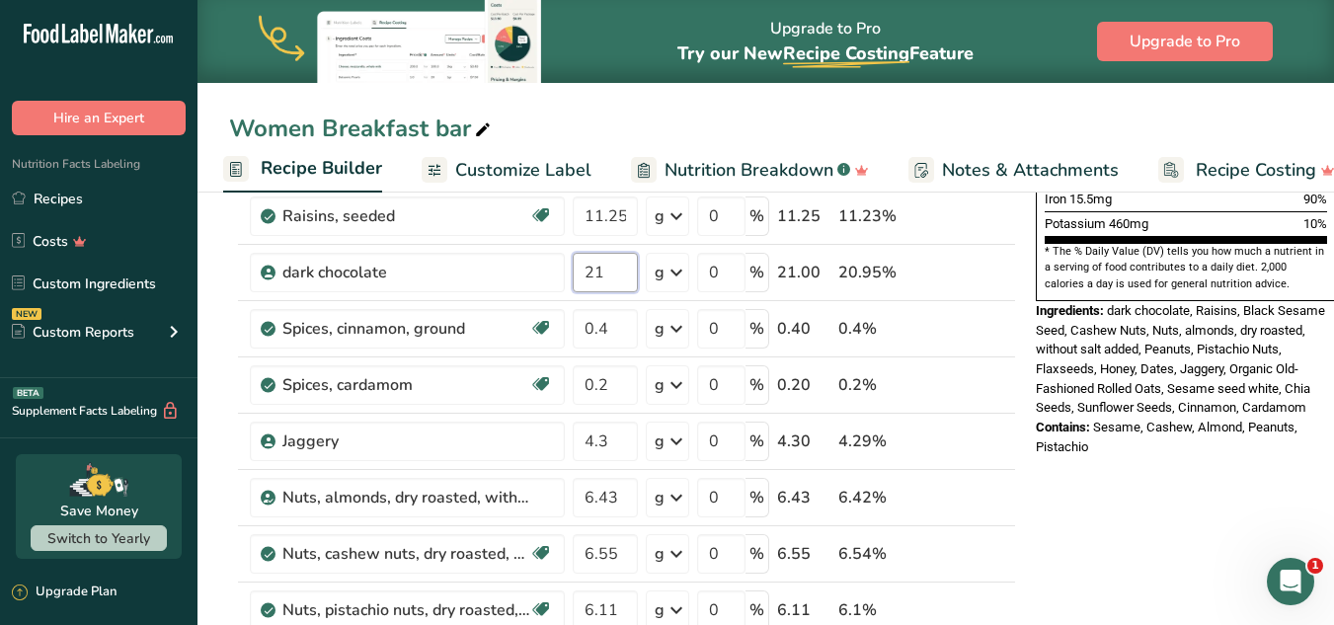
type input "21"
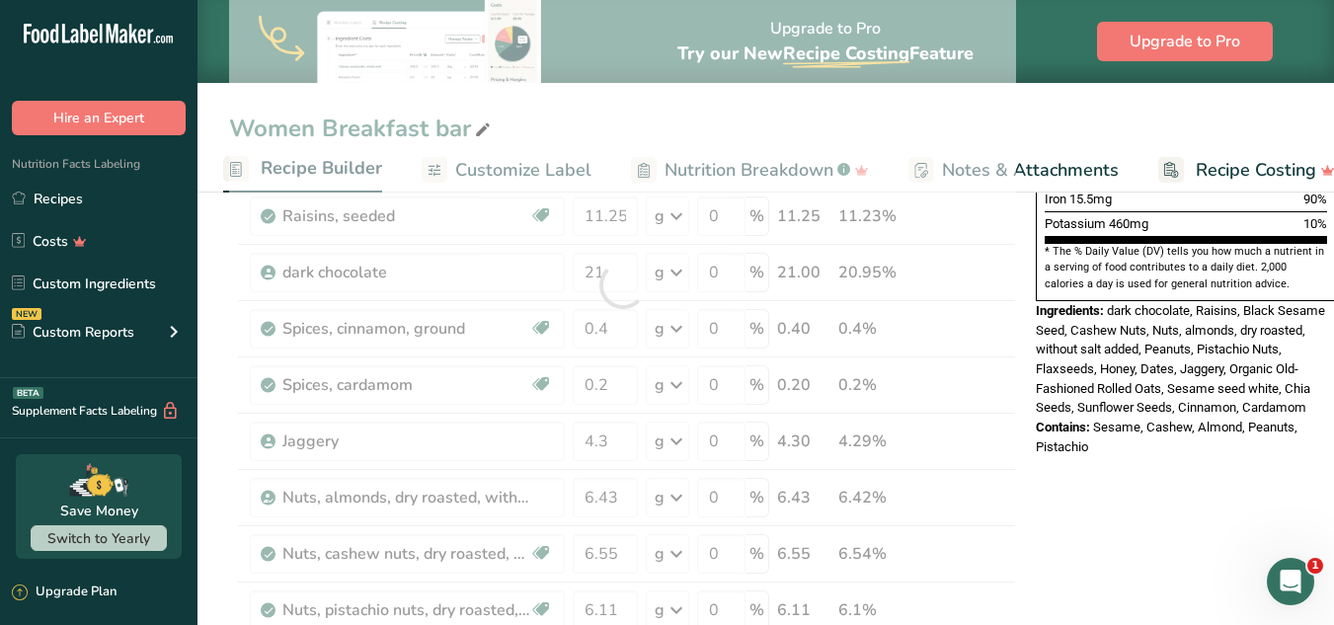
click at [1005, 301] on div "Ingredients: dark chocolate, Raisins, Black Sesame Seed, Cashew Nuts, Nuts, alm…" at bounding box center [1186, 359] width 300 height 117
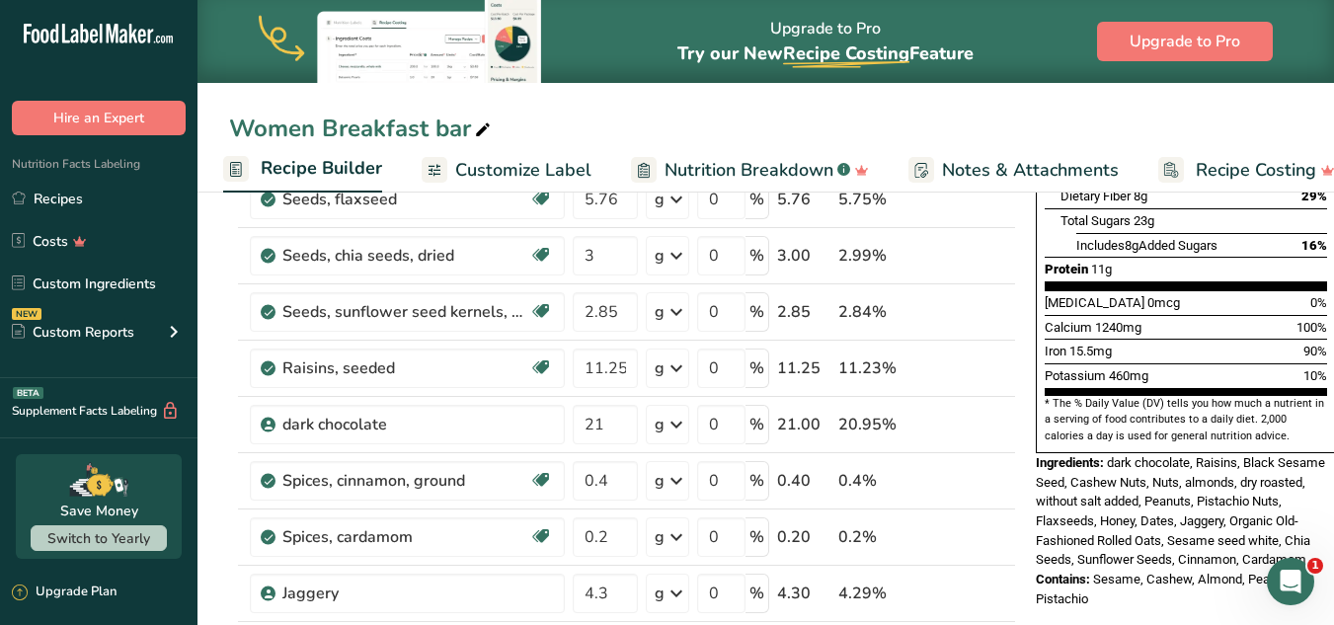
scroll to position [431, 0]
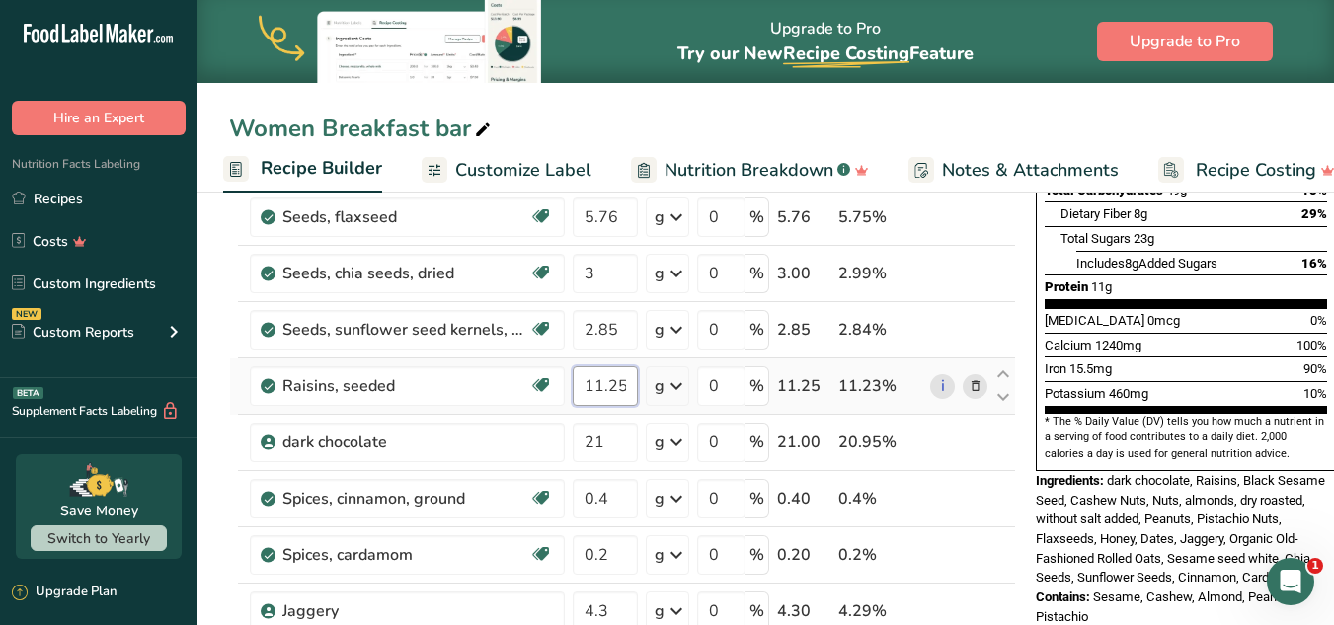
click at [636, 383] on input "11.25" at bounding box center [605, 385] width 65 height 39
type input "11.26"
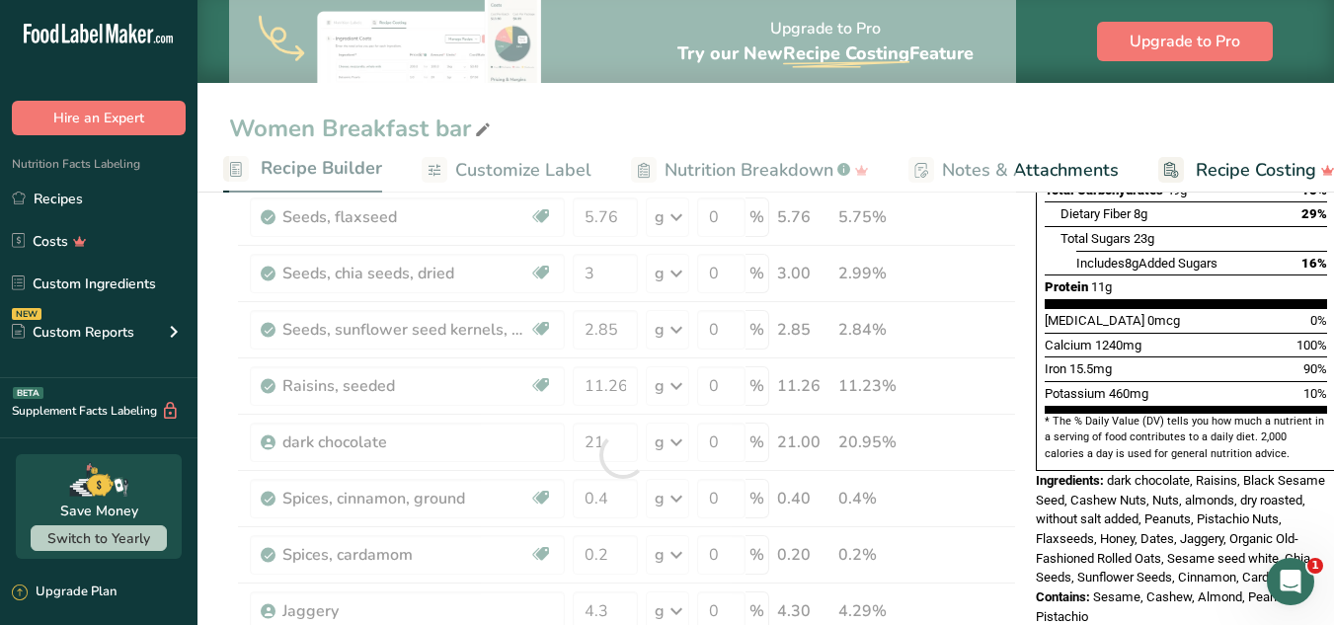
click at [1005, 414] on section "* The % Daily Value (DV) tells you how much a nutrient in a serving of food con…" at bounding box center [1186, 438] width 282 height 48
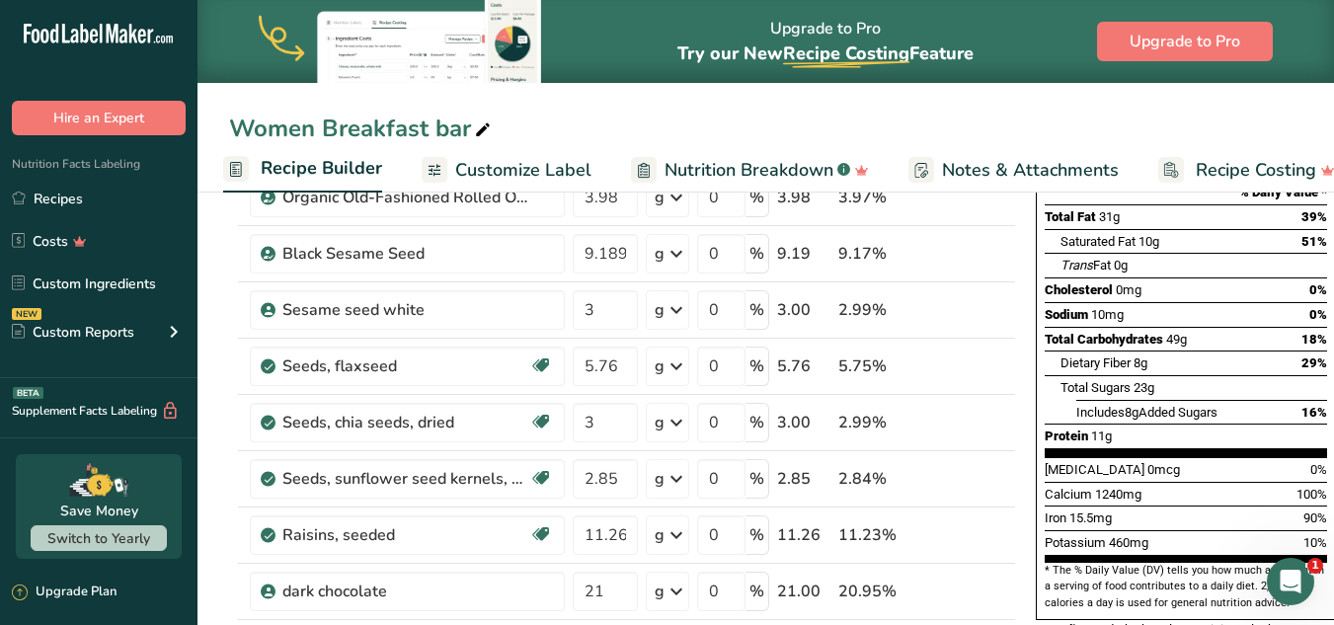
scroll to position [304, 0]
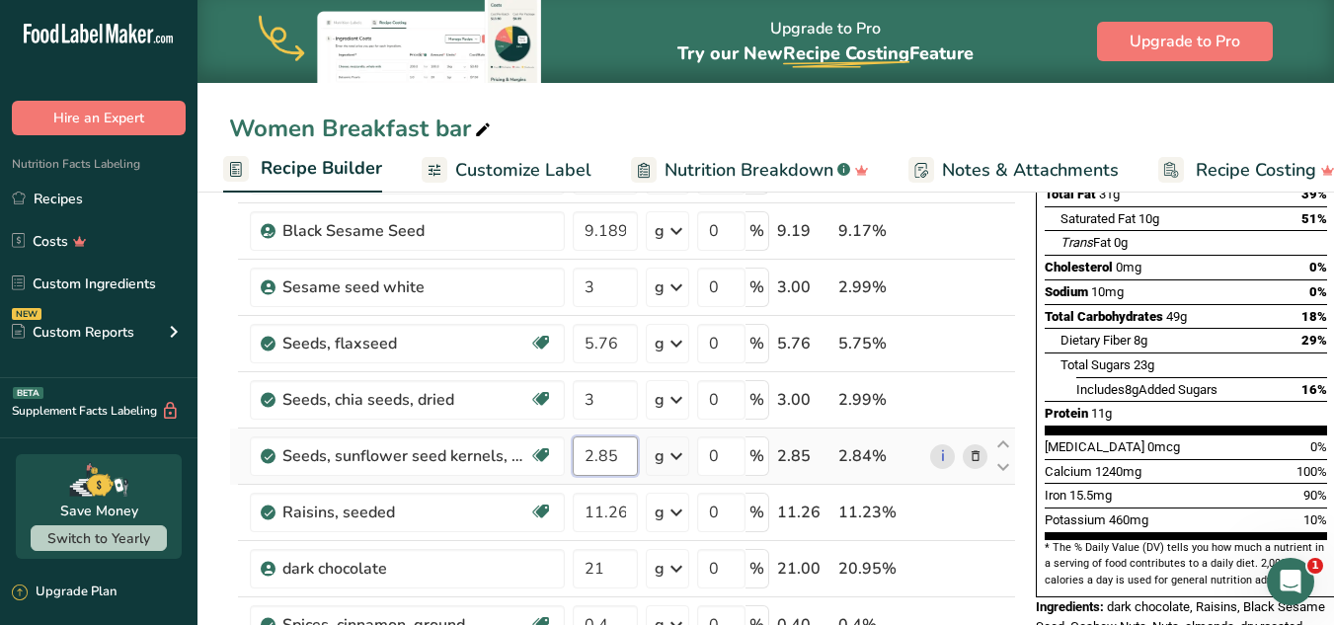
click at [618, 459] on input "2.85" at bounding box center [605, 455] width 65 height 39
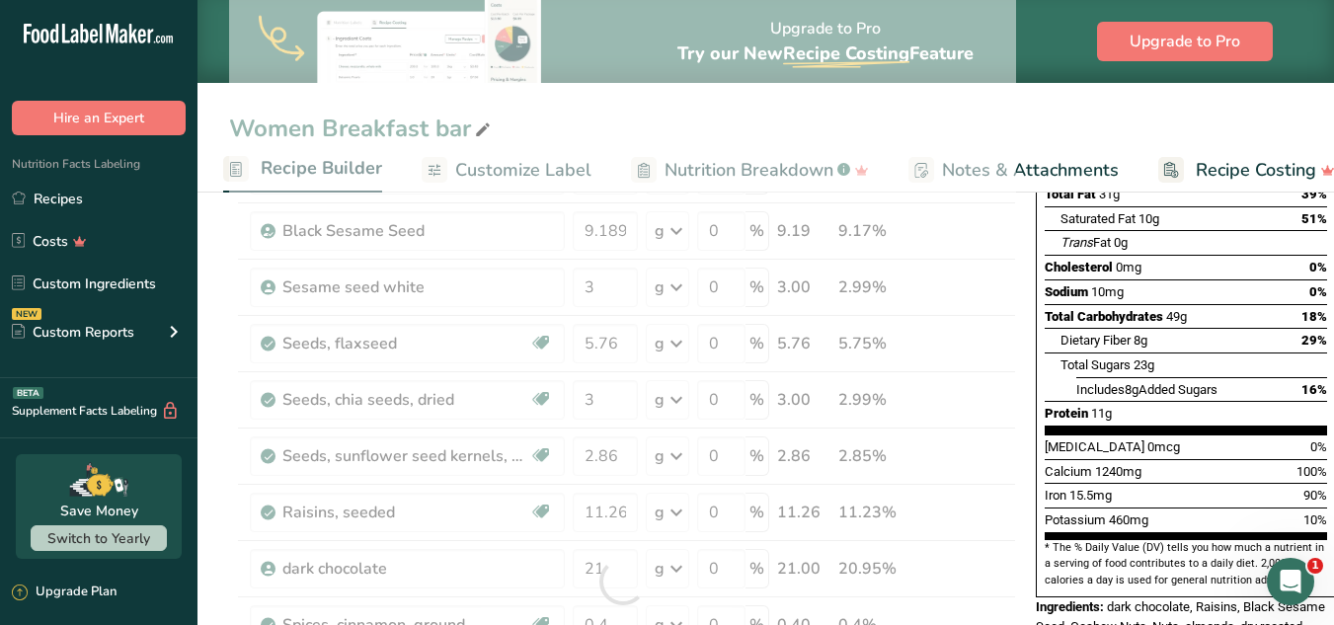
click at [1005, 382] on span "Includes 8g Added Sugars" at bounding box center [1146, 389] width 141 height 15
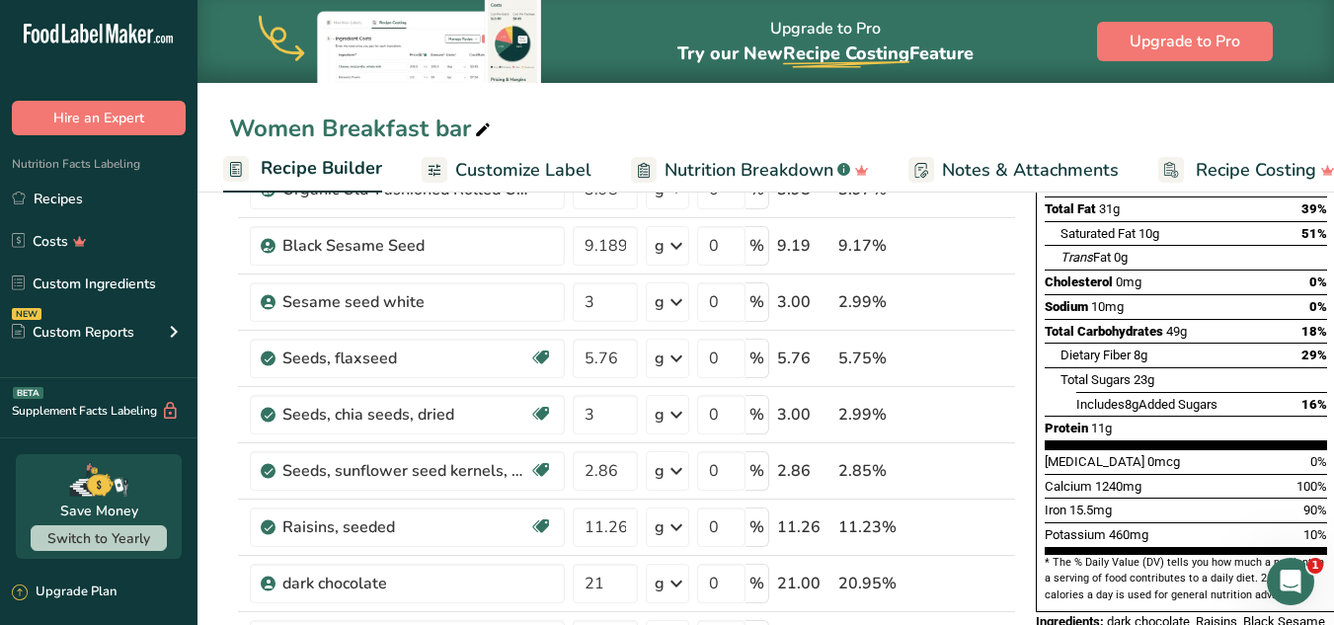
scroll to position [359, 0]
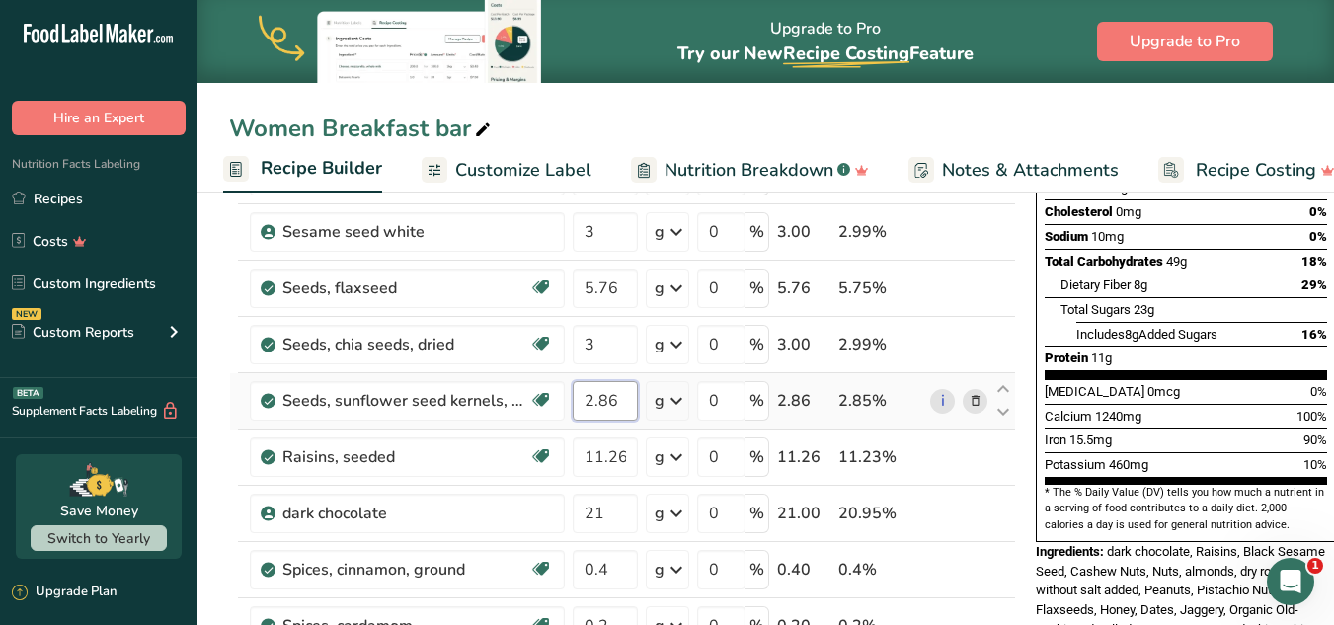
click at [637, 401] on input "2.86" at bounding box center [605, 400] width 65 height 39
type input "2.85"
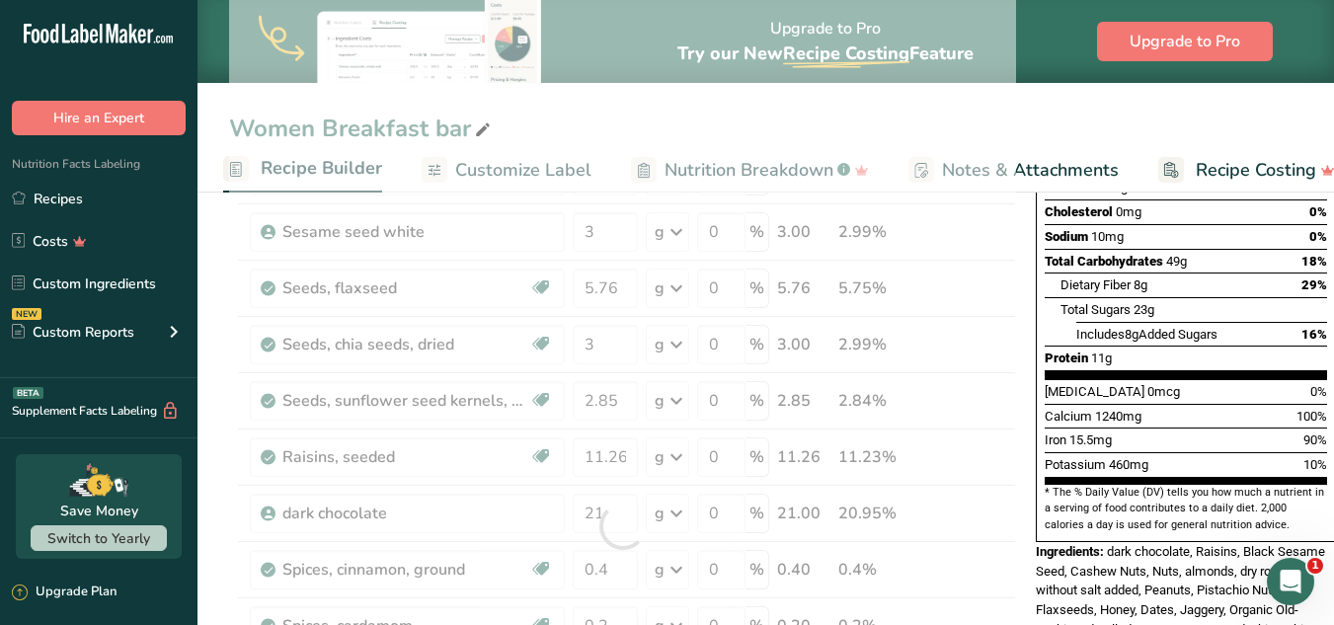
click at [1005, 330] on section "Total Fat 31g 39% Saturated Fat 10g 51% Trans Fat 0g Cholesterol 0mg 0% Sodium …" at bounding box center [1186, 252] width 282 height 253
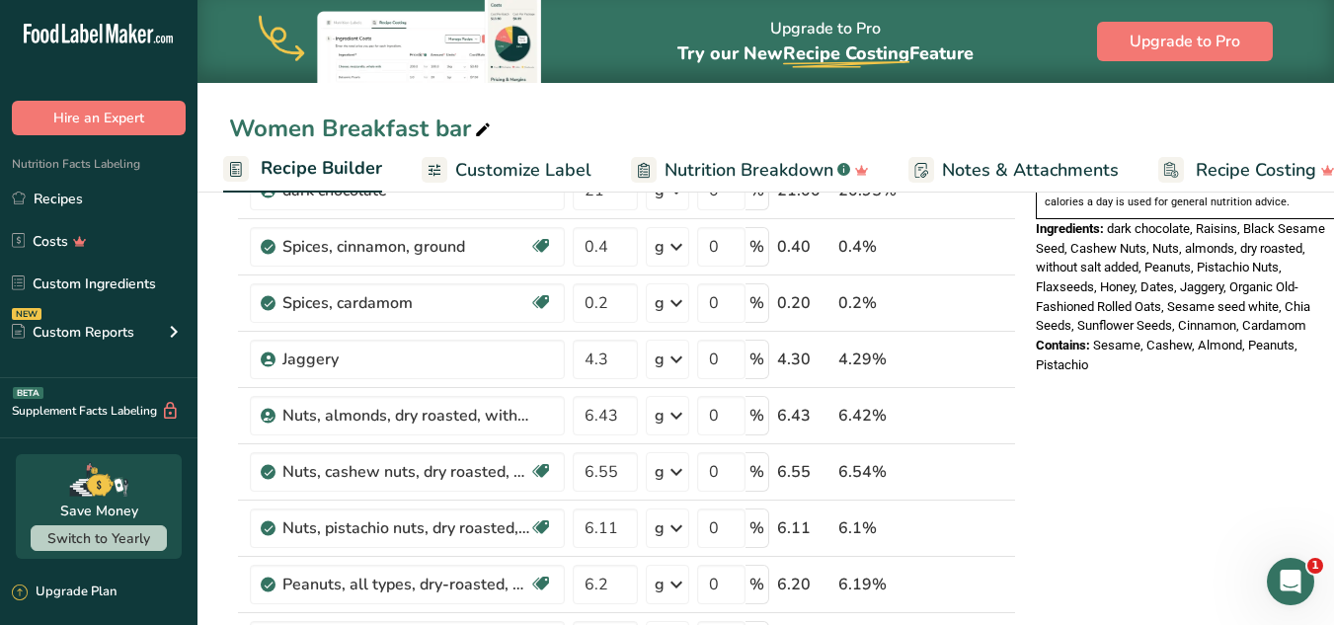
scroll to position [701, 0]
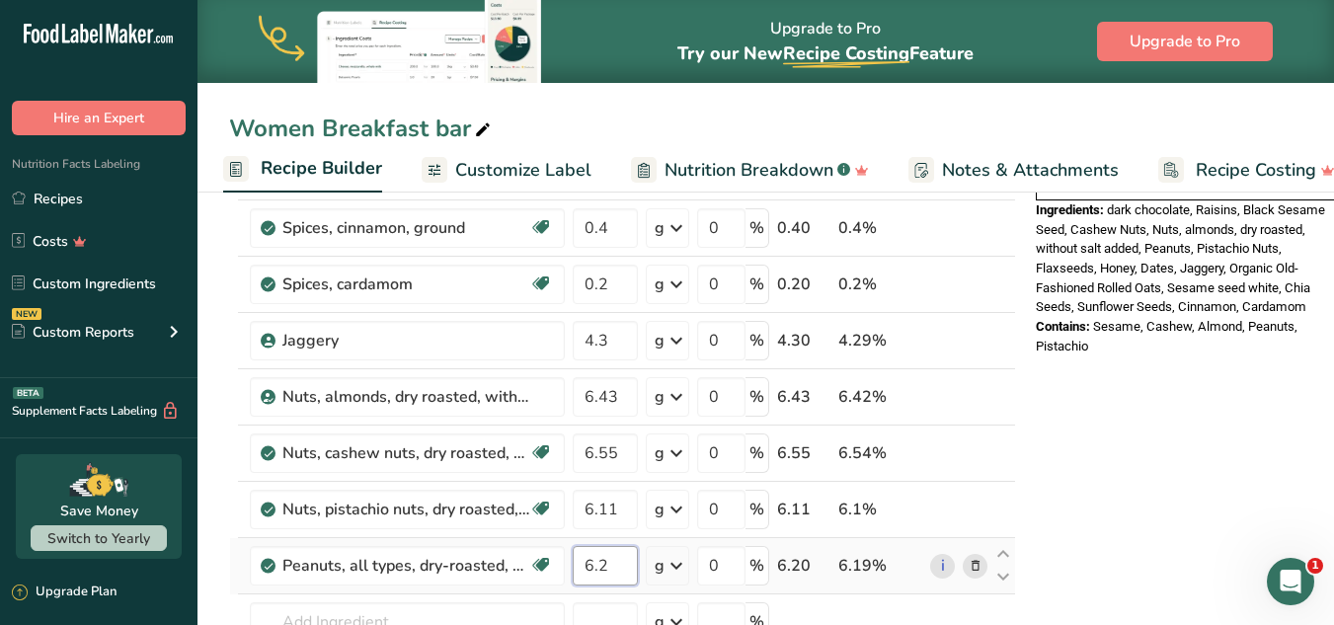
click at [613, 572] on input "6.2" at bounding box center [605, 565] width 65 height 39
type input "6.11"
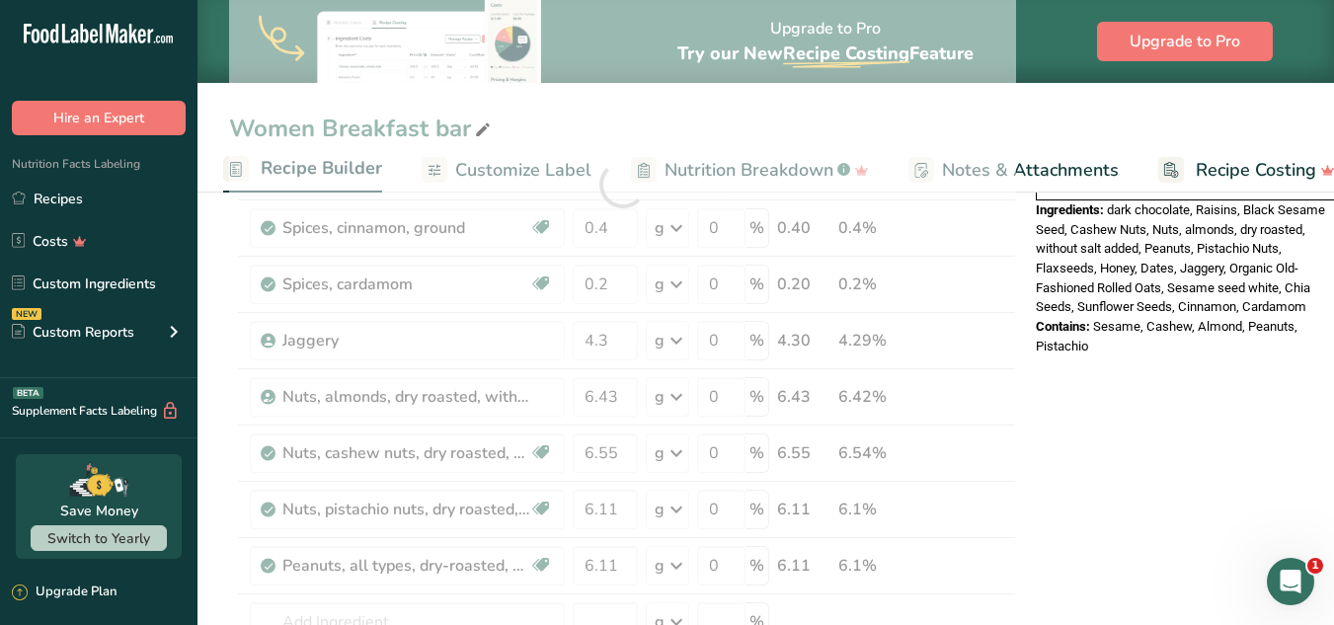
click at [1005, 371] on div "Nutrition Facts 1 Serving Per Container Serving Size 98g Amount Per Serving Cal…" at bounding box center [1186, 490] width 316 height 1948
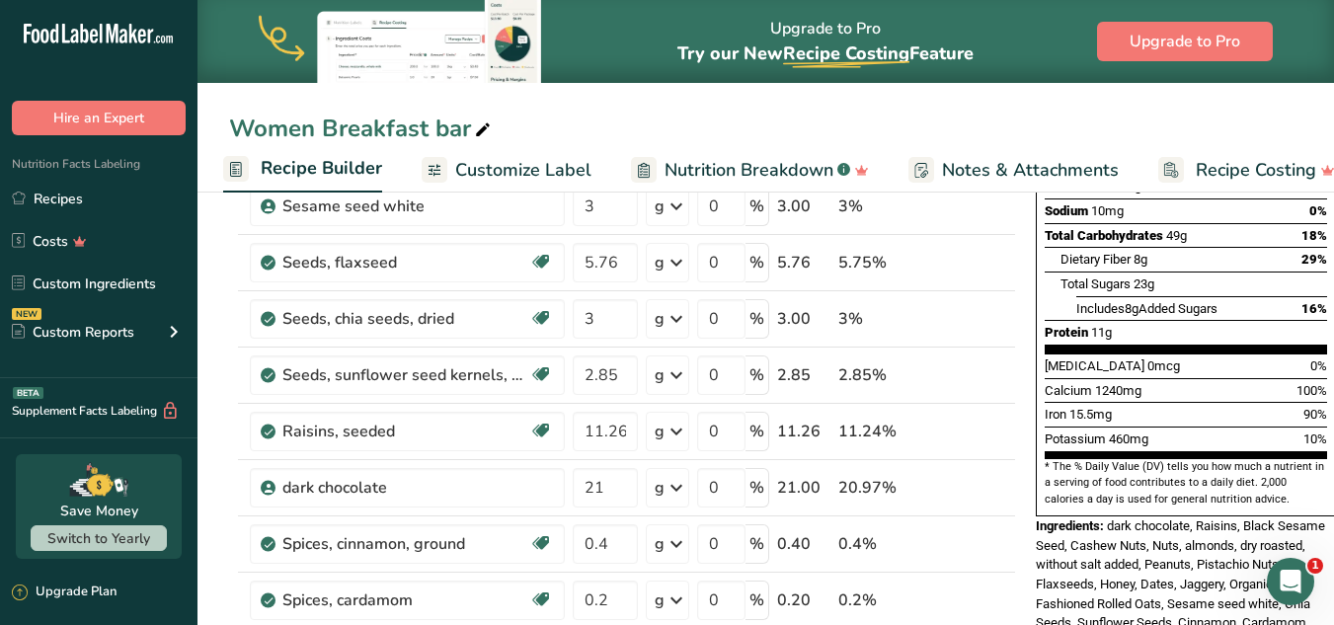
scroll to position [382, 0]
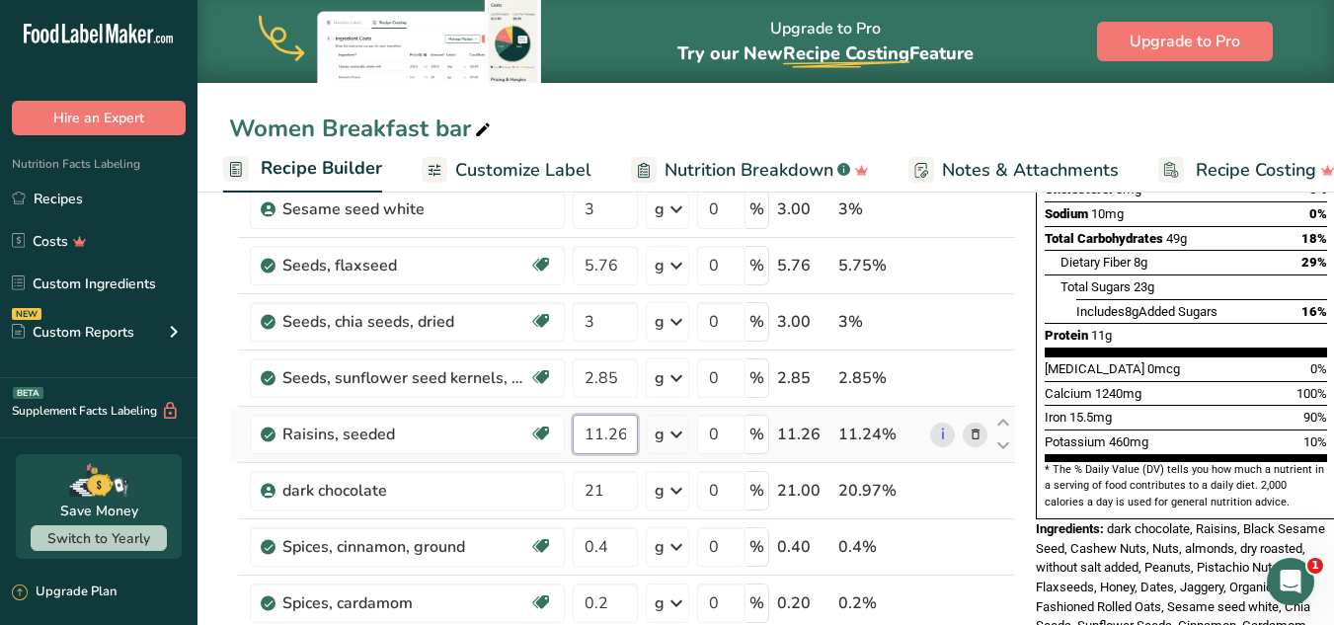
click at [626, 432] on input "11.26" at bounding box center [605, 434] width 65 height 39
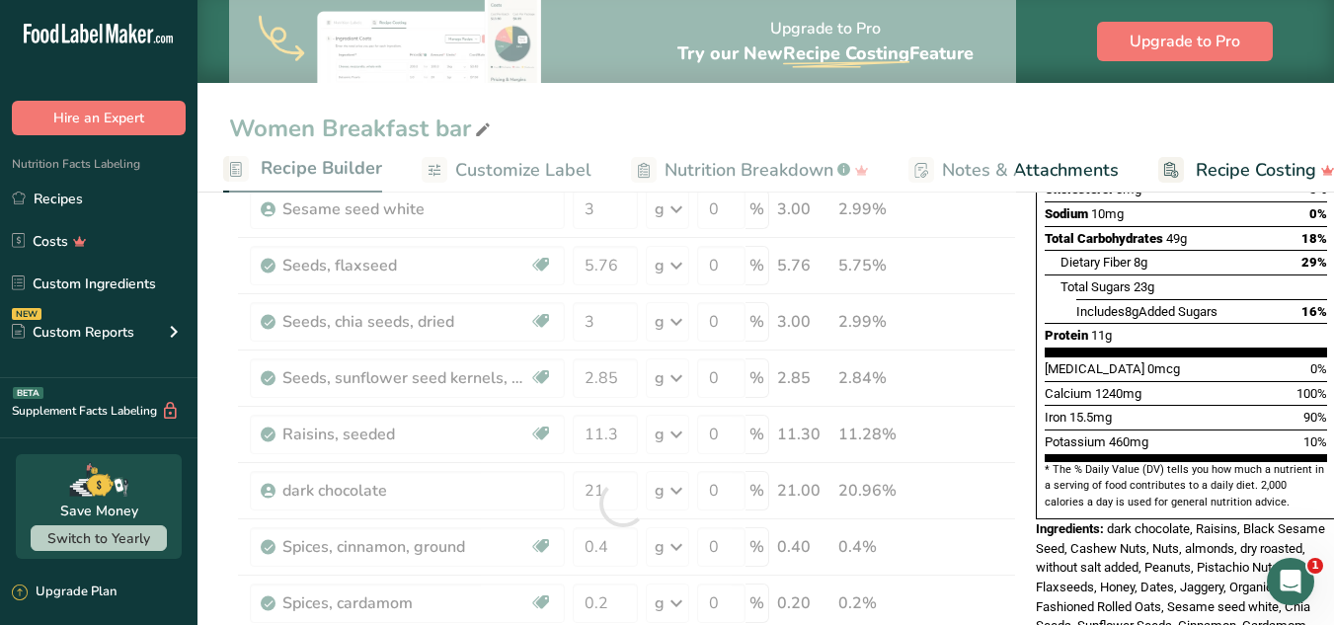
click at [1005, 405] on div "Iron 15.5mg 90%" at bounding box center [1186, 417] width 282 height 25
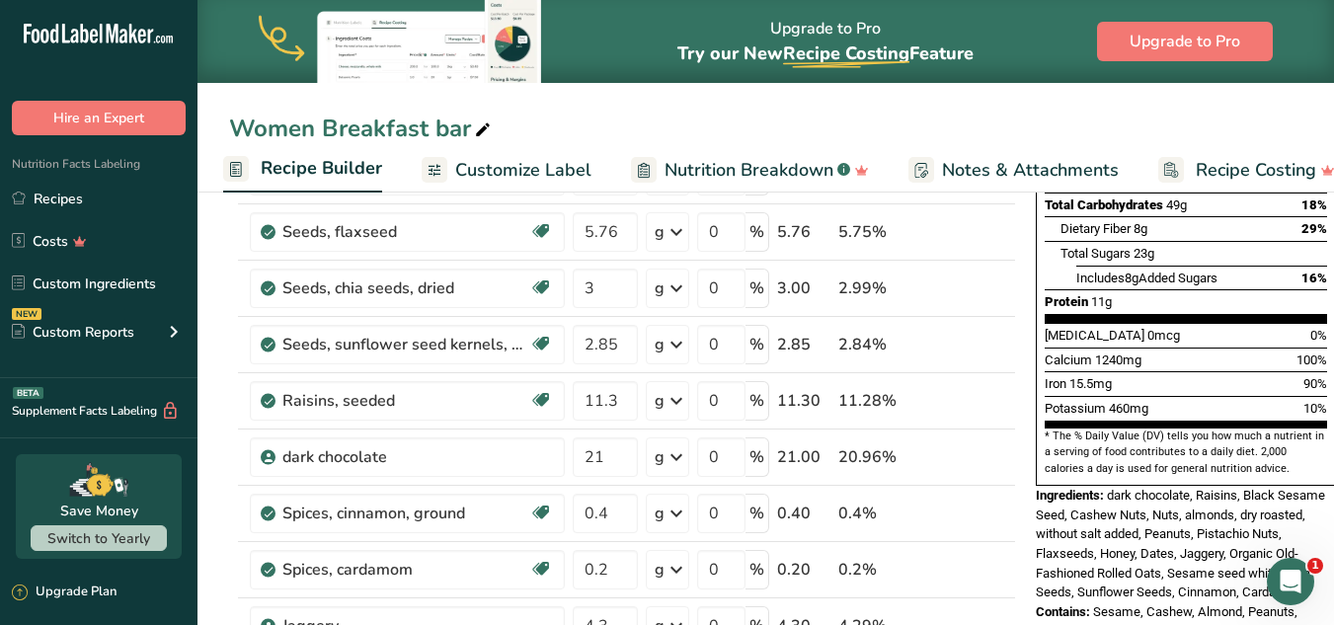
scroll to position [434, 0]
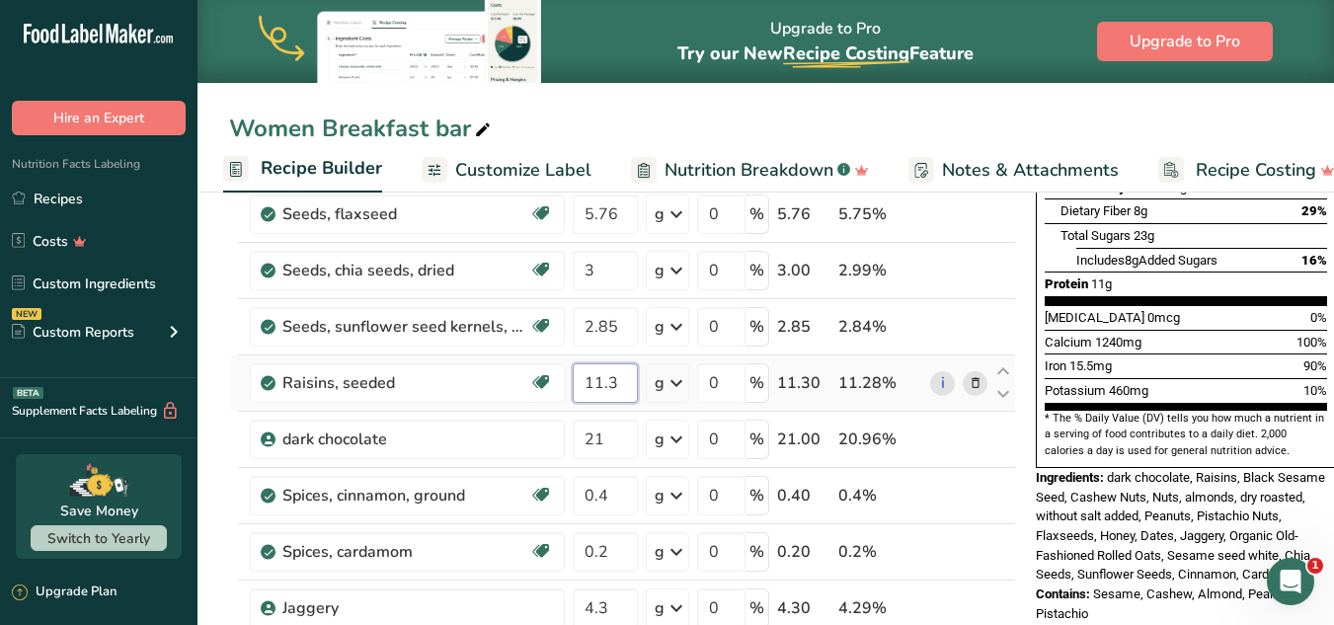
click at [619, 396] on input "11.3" at bounding box center [605, 382] width 65 height 39
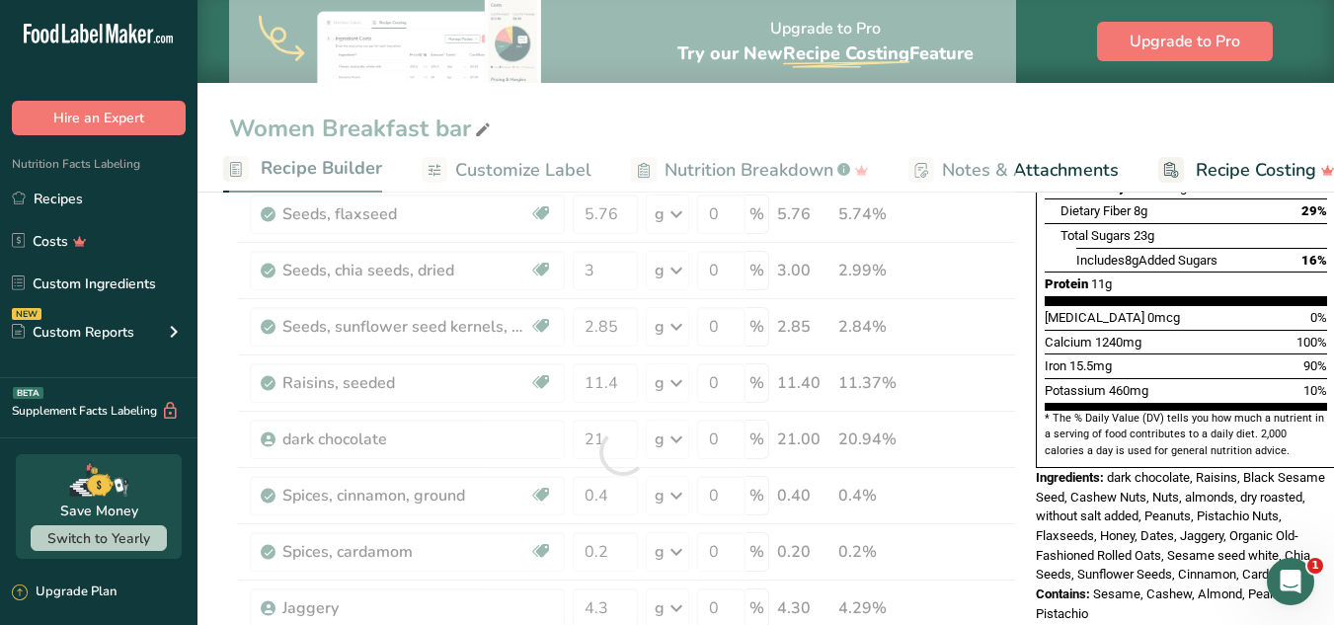
click at [1005, 305] on div "[MEDICAL_DATA] 0mcg 0%" at bounding box center [1186, 317] width 282 height 25
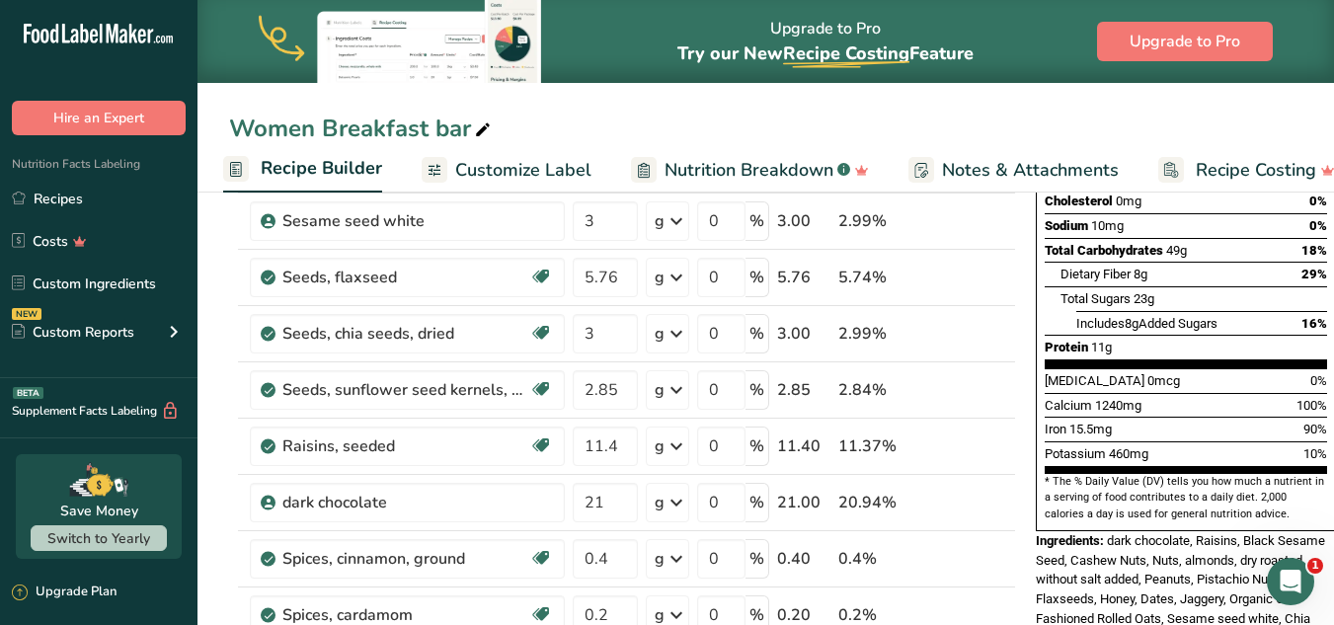
scroll to position [382, 0]
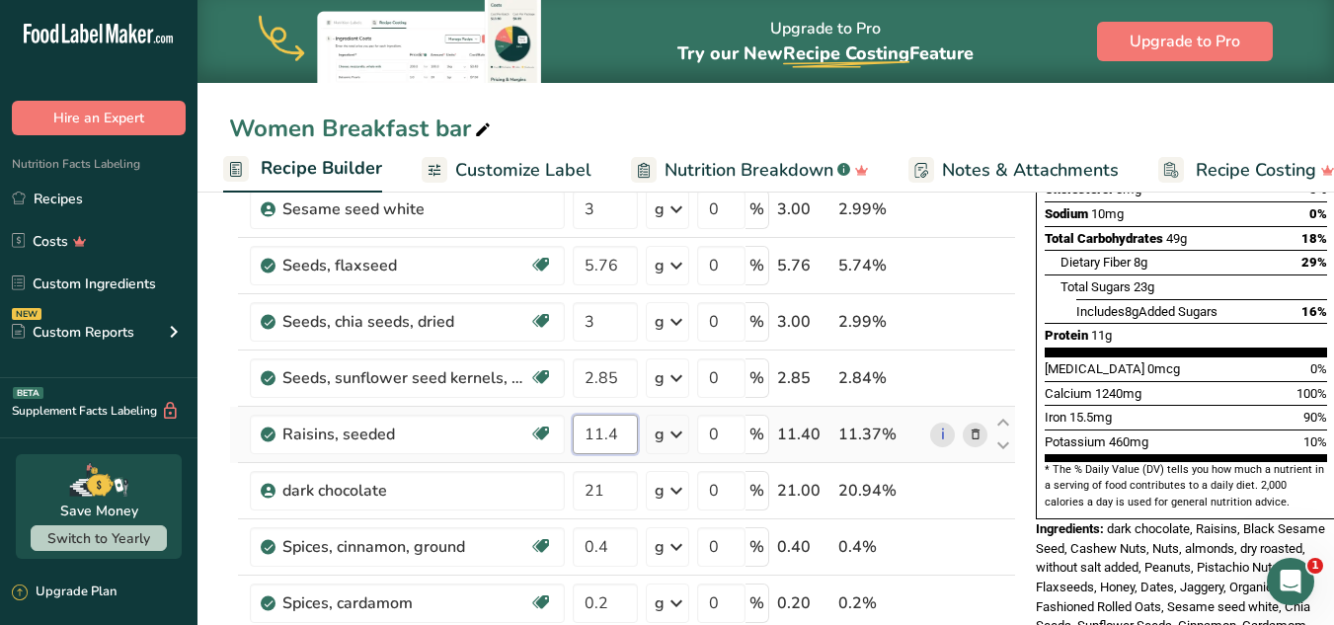
click at [621, 430] on input "11.4" at bounding box center [605, 434] width 65 height 39
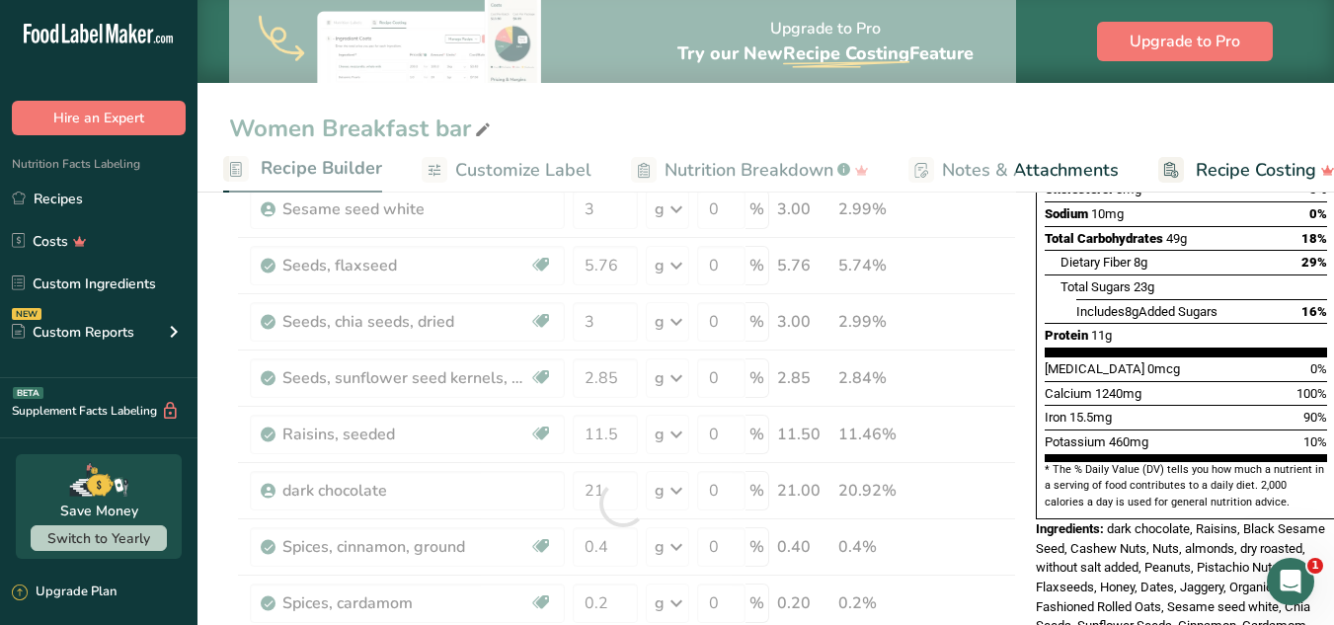
click at [1005, 405] on div "Iron 15.5mg 90%" at bounding box center [1186, 417] width 282 height 25
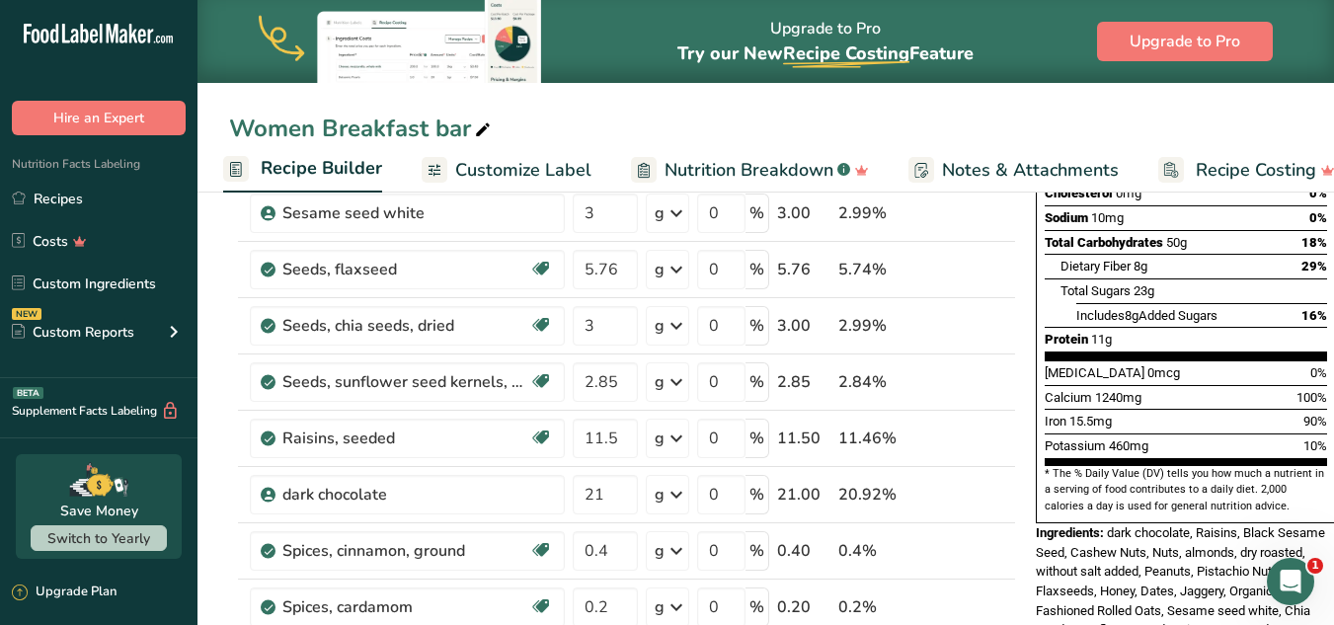
scroll to position [374, 0]
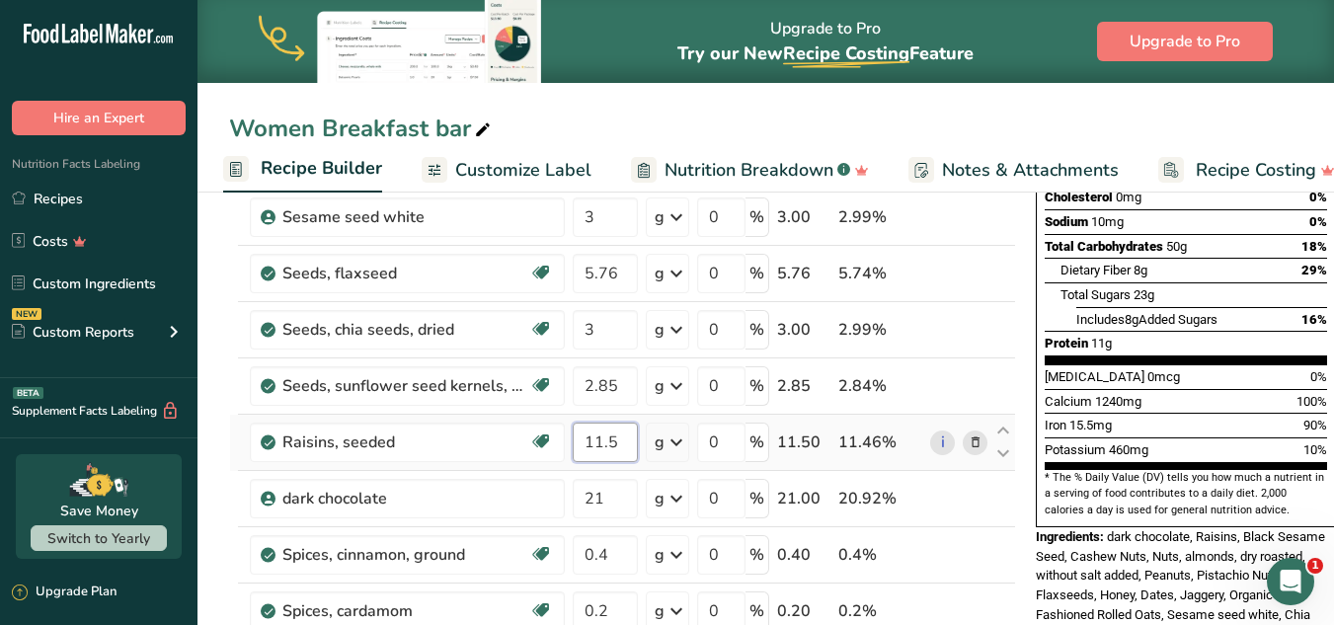
click at [620, 442] on input "11.5" at bounding box center [605, 442] width 65 height 39
type input "11.4"
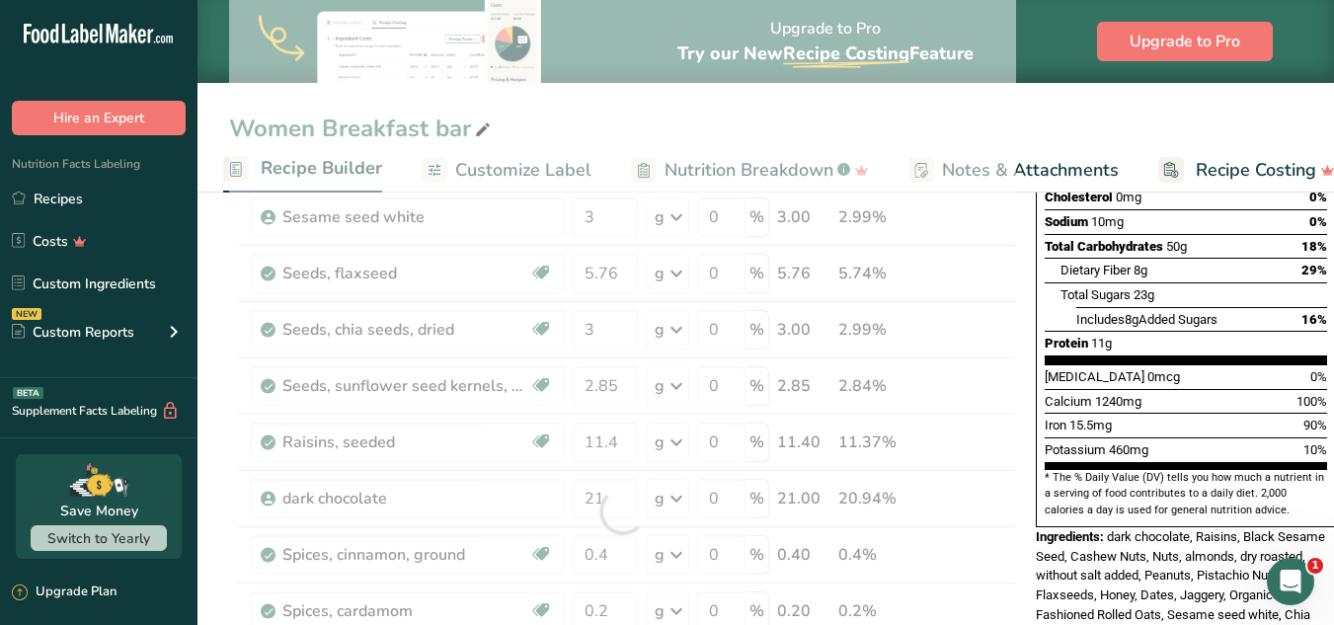
click at [1005, 364] on div "[MEDICAL_DATA] 0mcg 0%" at bounding box center [1186, 376] width 282 height 25
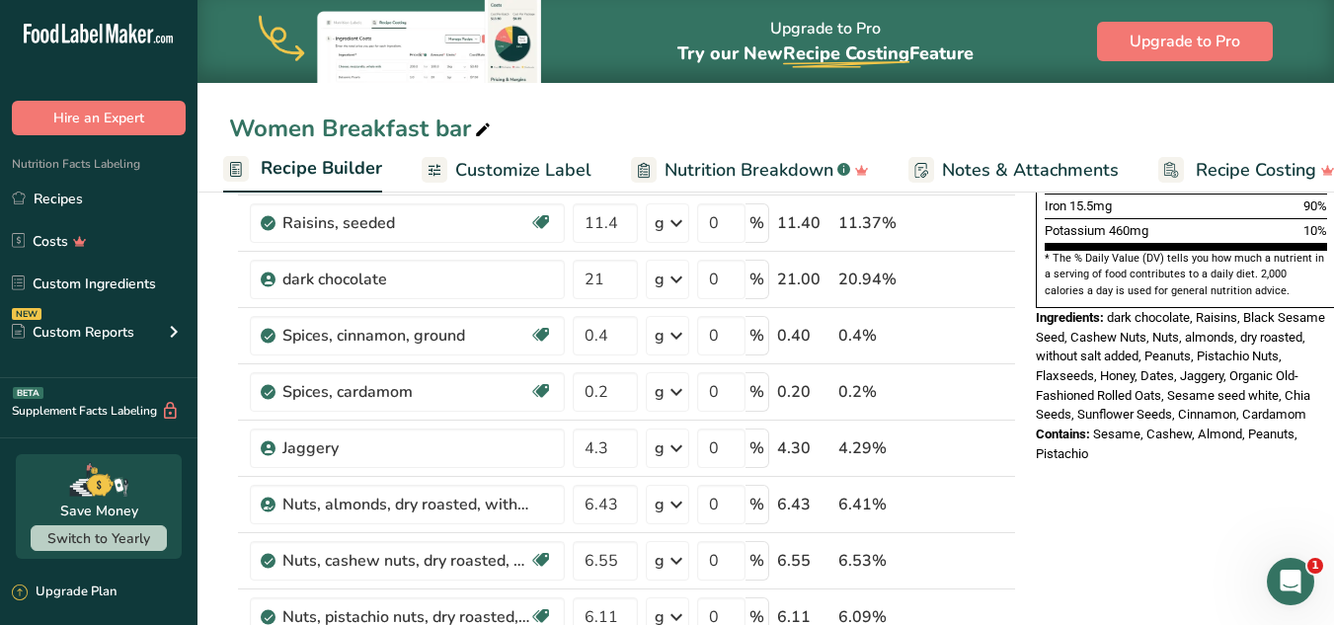
scroll to position [619, 0]
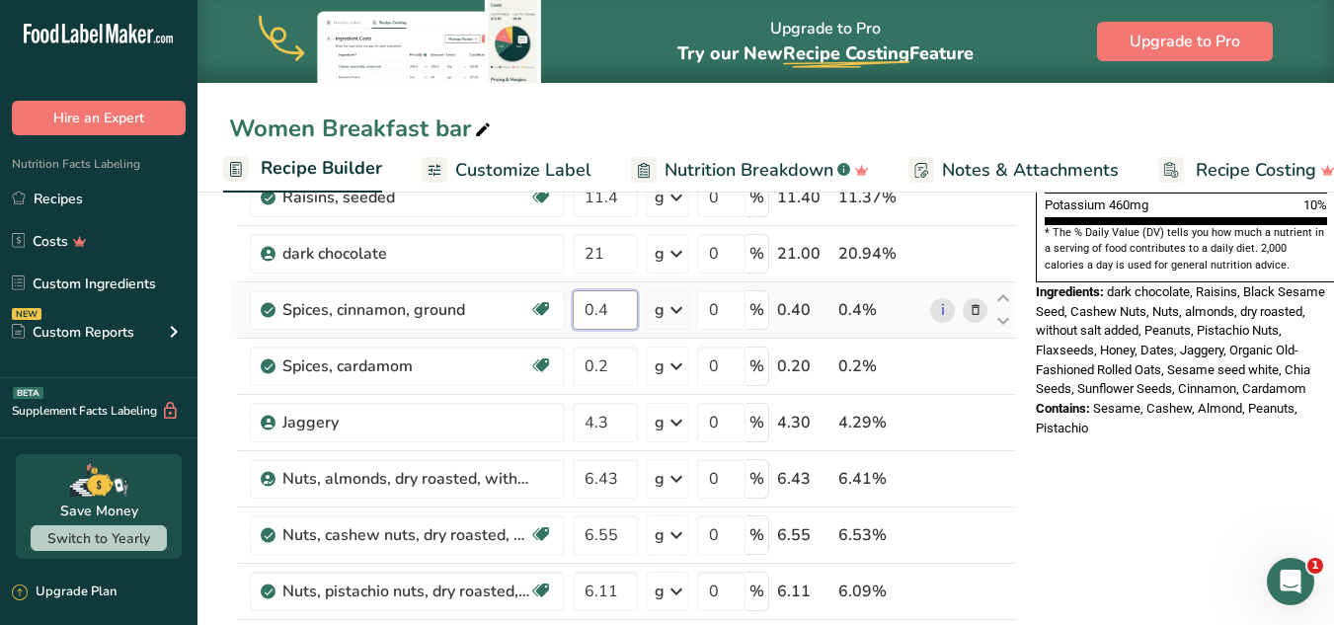
click at [610, 307] on input "0.4" at bounding box center [605, 309] width 65 height 39
type input "0.2"
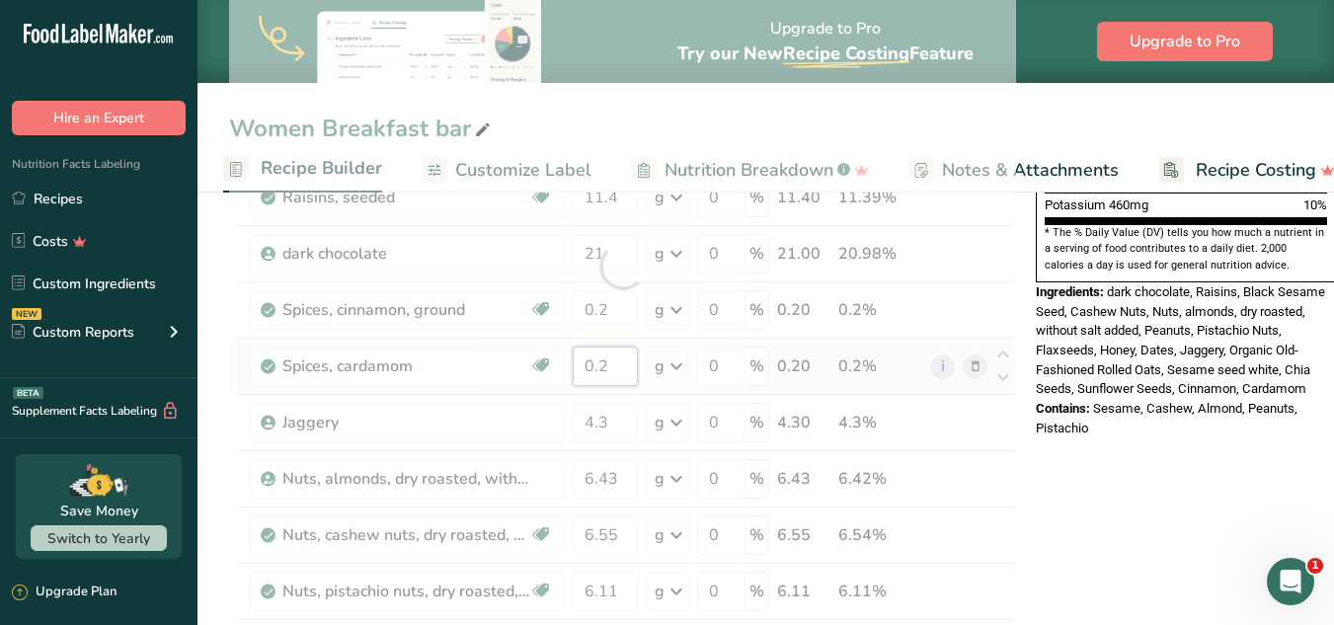
click at [611, 376] on div "Ingredient * Amount * Unit * Waste * .a-a{fill:#347362;}.b-a{fill:#fff;} Grams …" at bounding box center [622, 266] width 787 height 1179
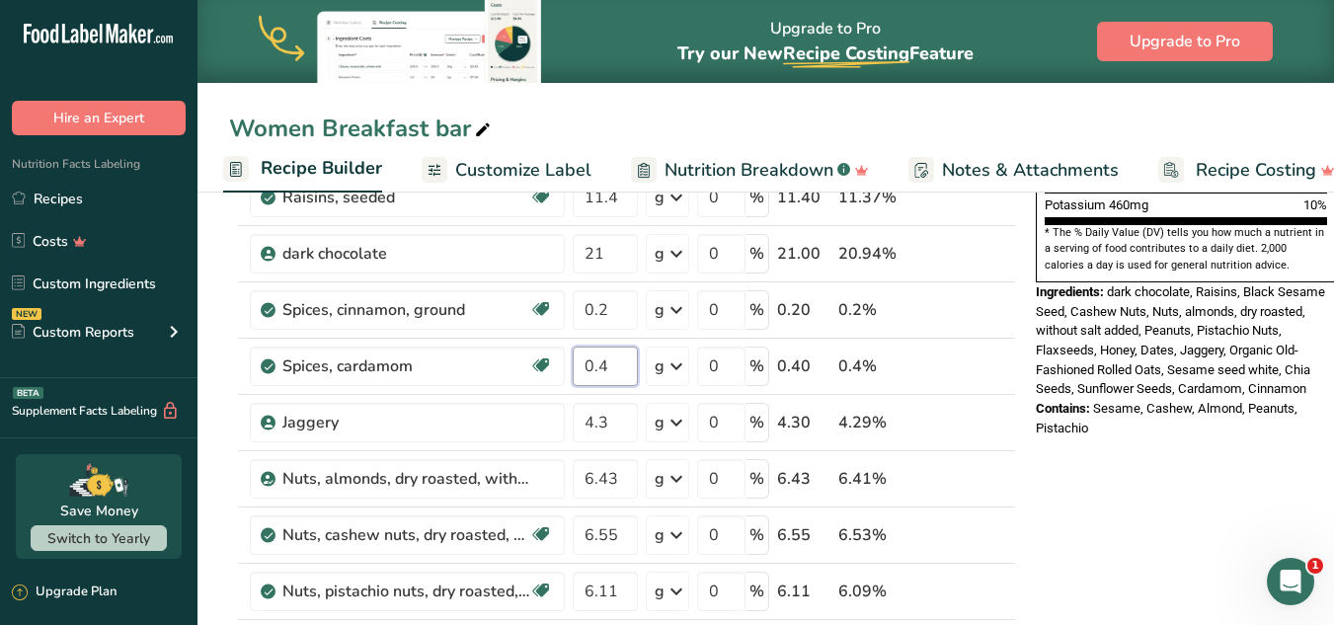
type input "0.4"
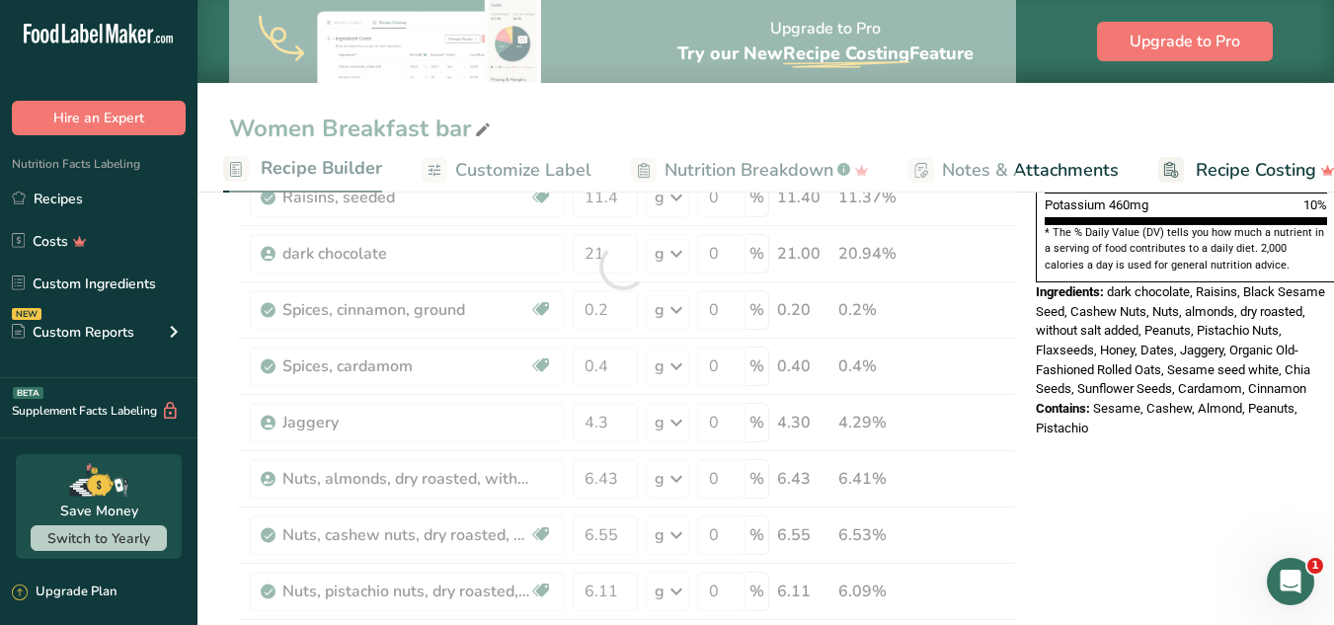
click at [1005, 407] on div "Nutrition Facts 1 Serving Per Container Serving Size 98g Amount Per Serving Cal…" at bounding box center [1186, 27] width 316 height 859
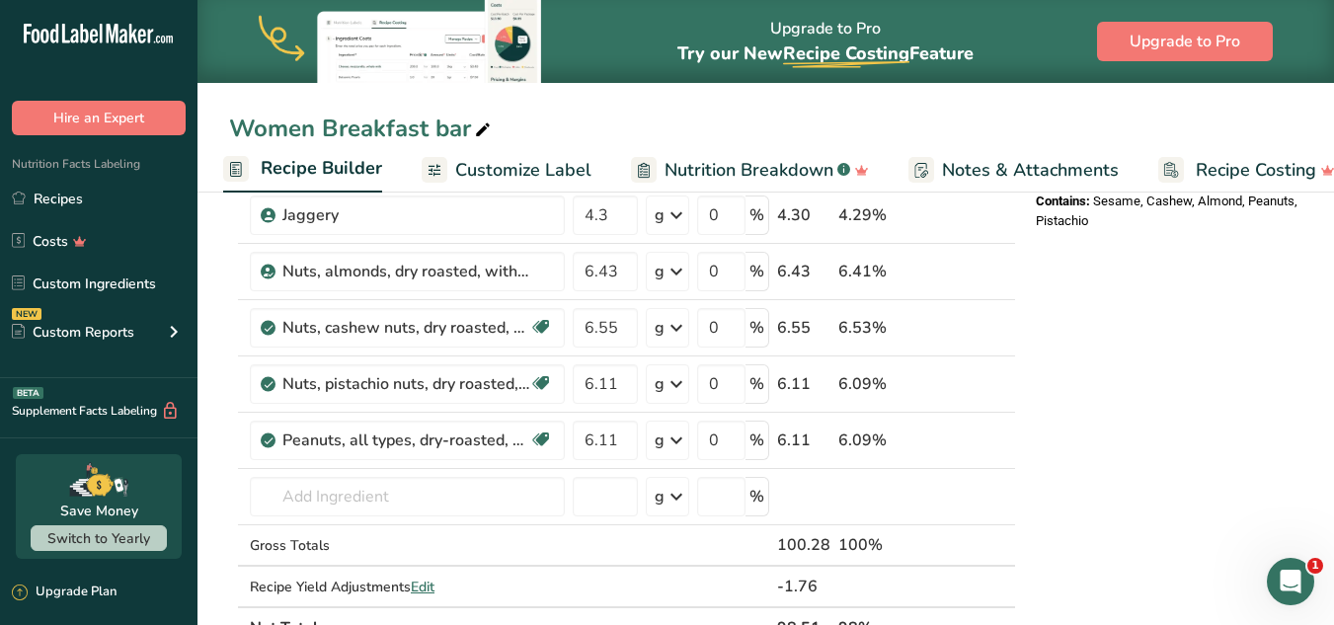
scroll to position [816, 0]
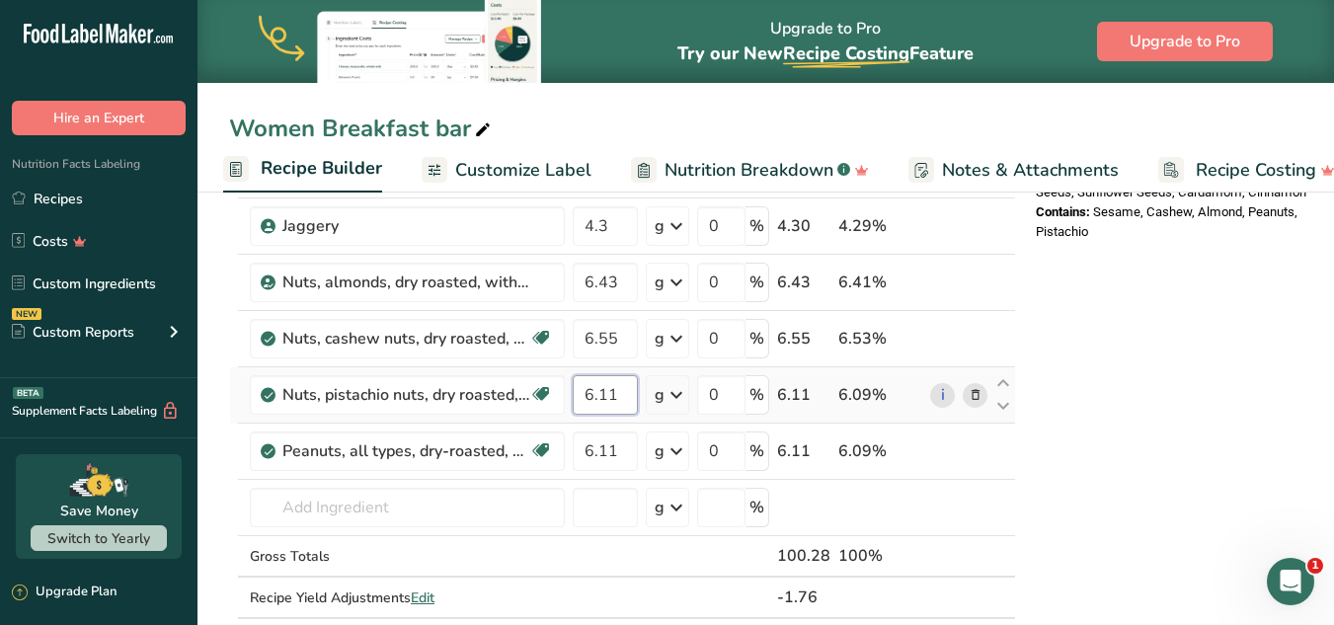
click at [619, 394] on input "6.11" at bounding box center [605, 394] width 65 height 39
click at [1005, 414] on div "Nutrition Facts 1 Serving Per Container Serving Size 99g Amount Per Serving Cal…" at bounding box center [1186, 376] width 316 height 1948
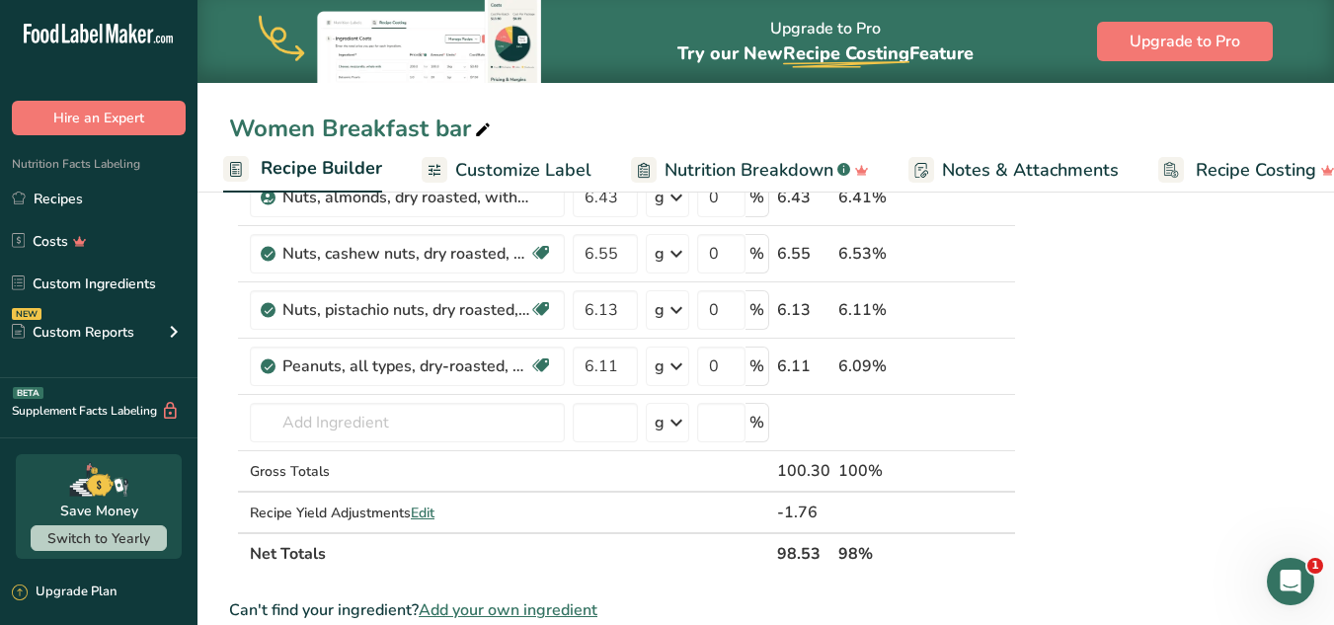
scroll to position [875, 0]
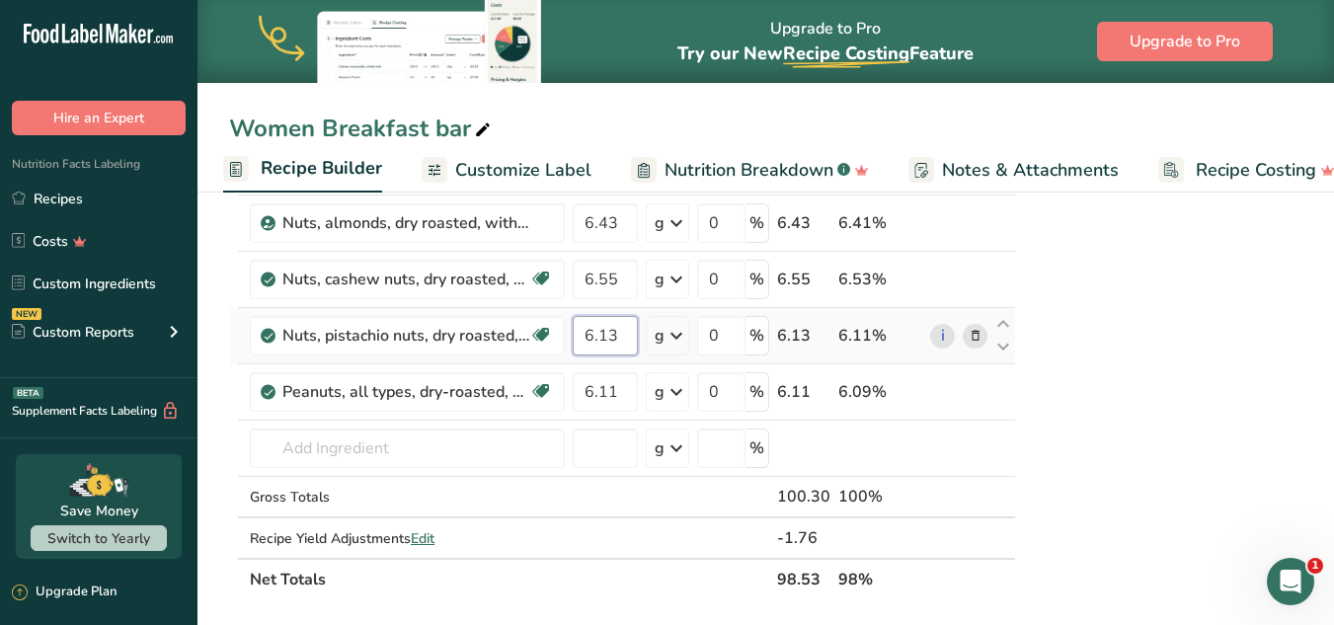
click at [626, 345] on input "6.13" at bounding box center [605, 335] width 65 height 39
type input "6.11"
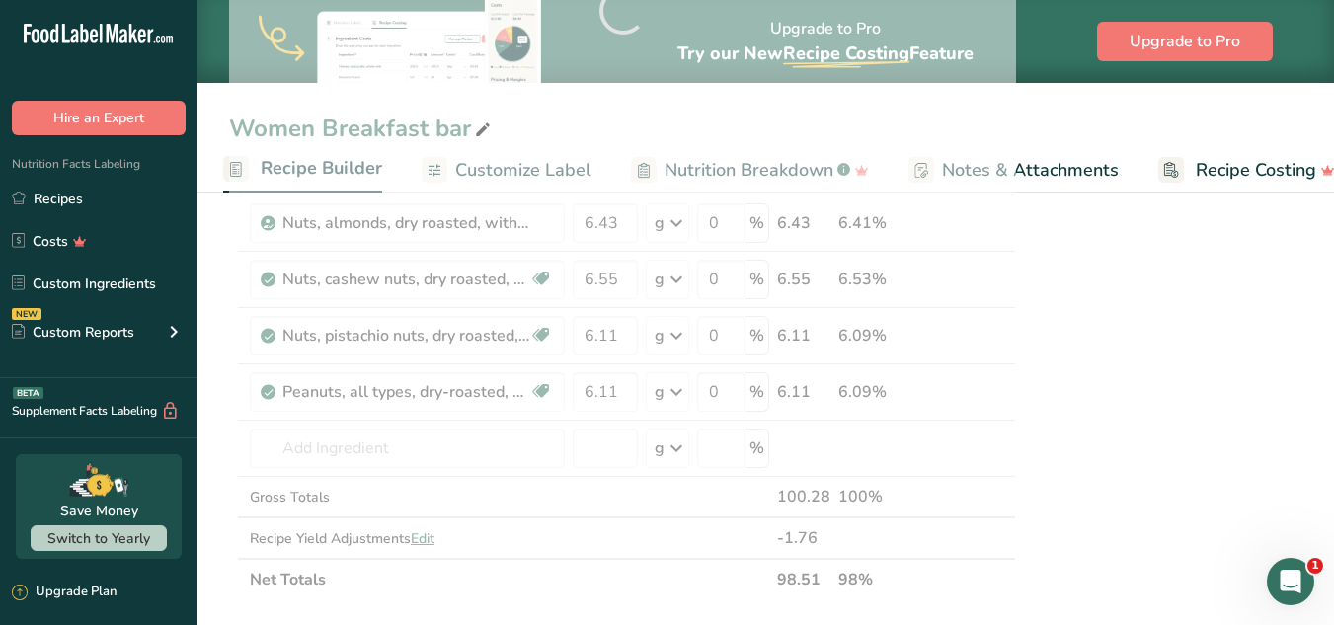
click at [1005, 363] on div "Nutrition Facts 1 Serving Per Container Serving Size 99g Amount Per Serving Cal…" at bounding box center [1186, 316] width 316 height 1948
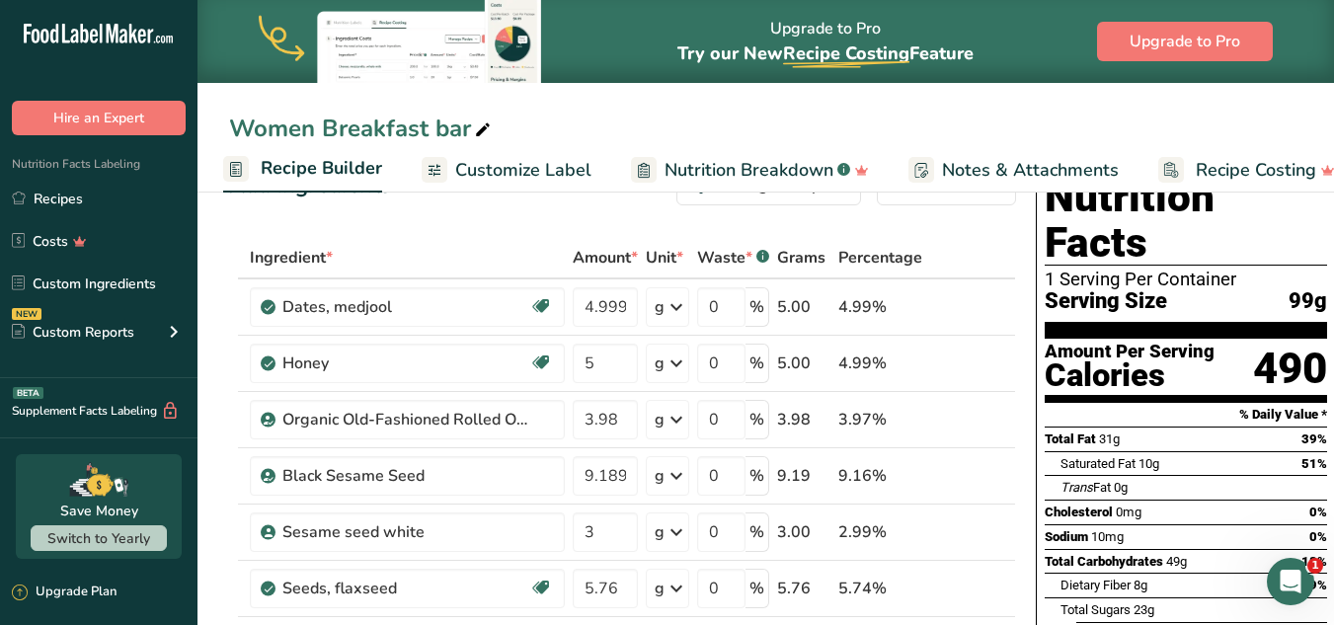
scroll to position [63, 0]
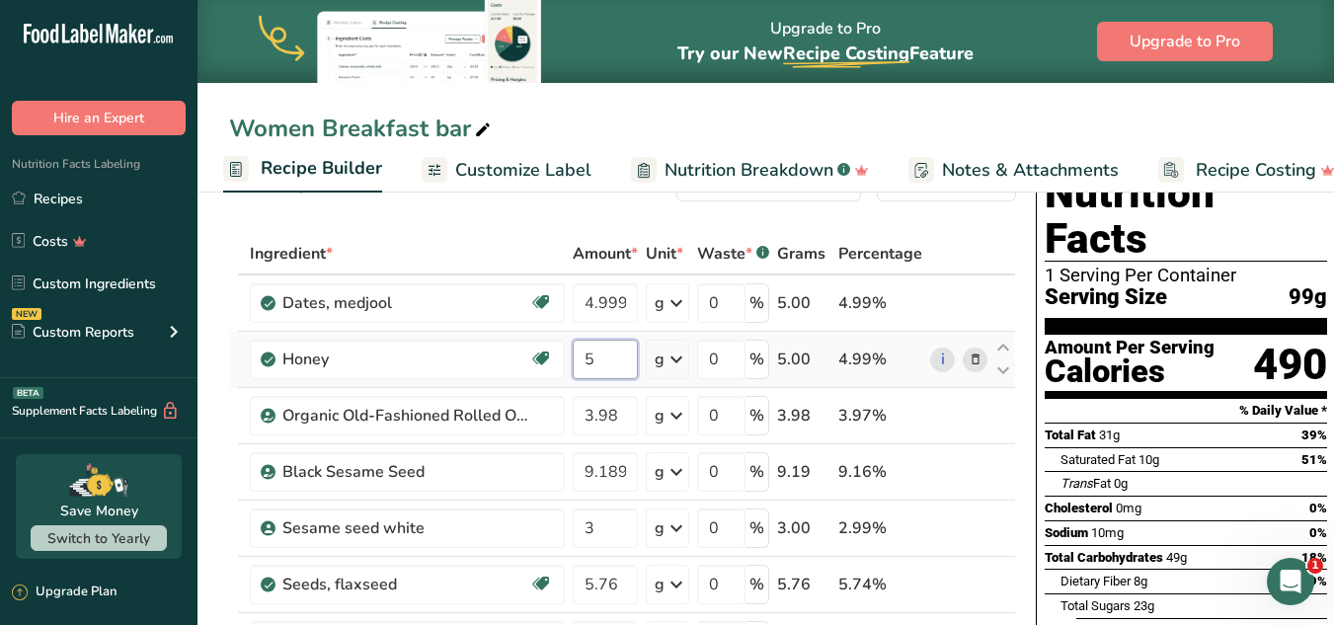
click at [597, 355] on input "5" at bounding box center [605, 359] width 65 height 39
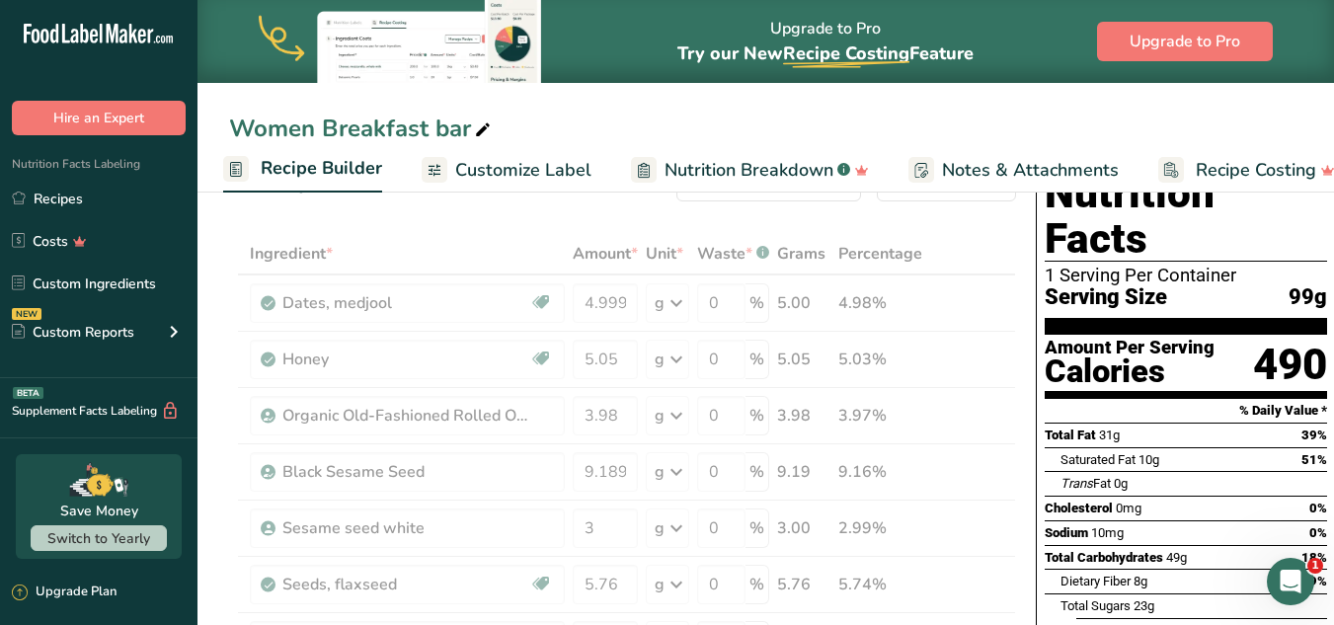
click at [1005, 357] on div "Calories" at bounding box center [1130, 371] width 170 height 29
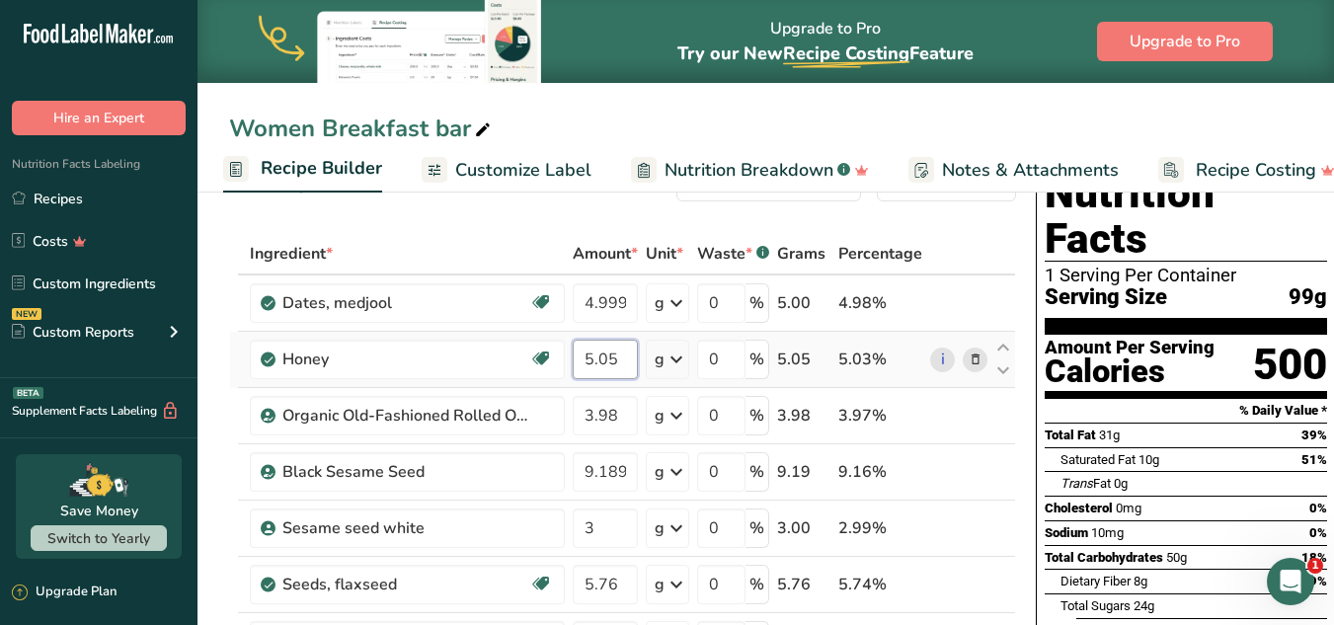
click at [623, 351] on input "5.05" at bounding box center [605, 359] width 65 height 39
type input "5"
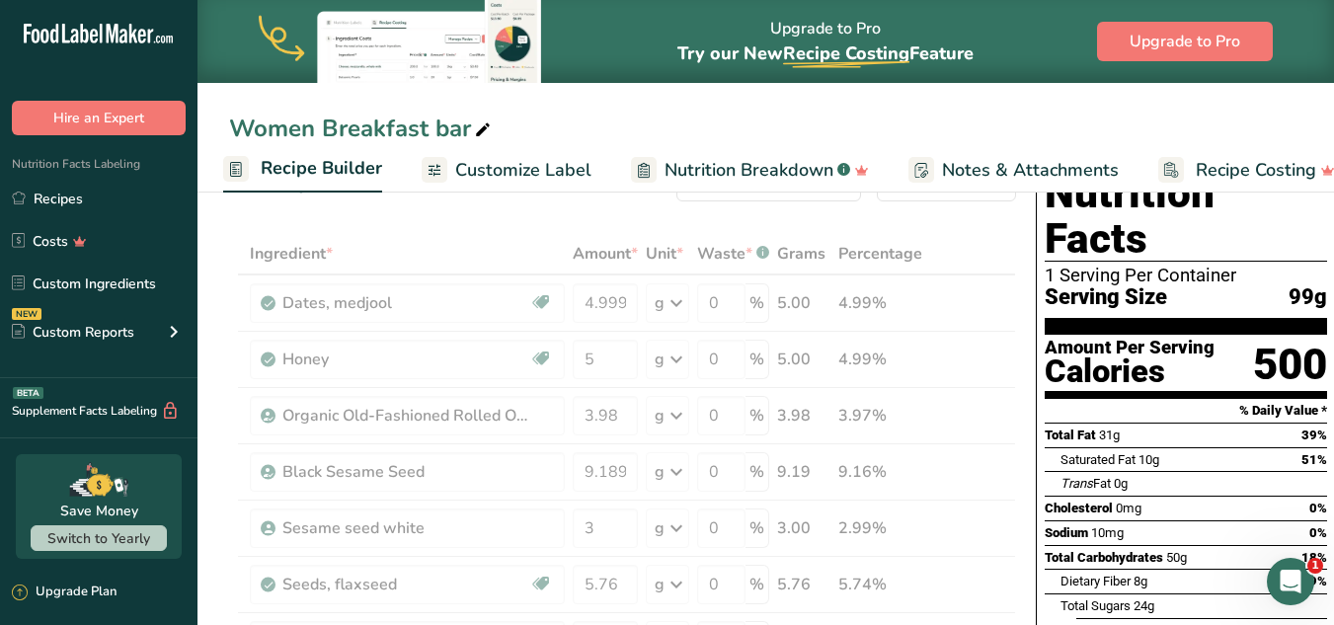
click at [1005, 339] on div "Amount Per Serving" at bounding box center [1130, 348] width 170 height 19
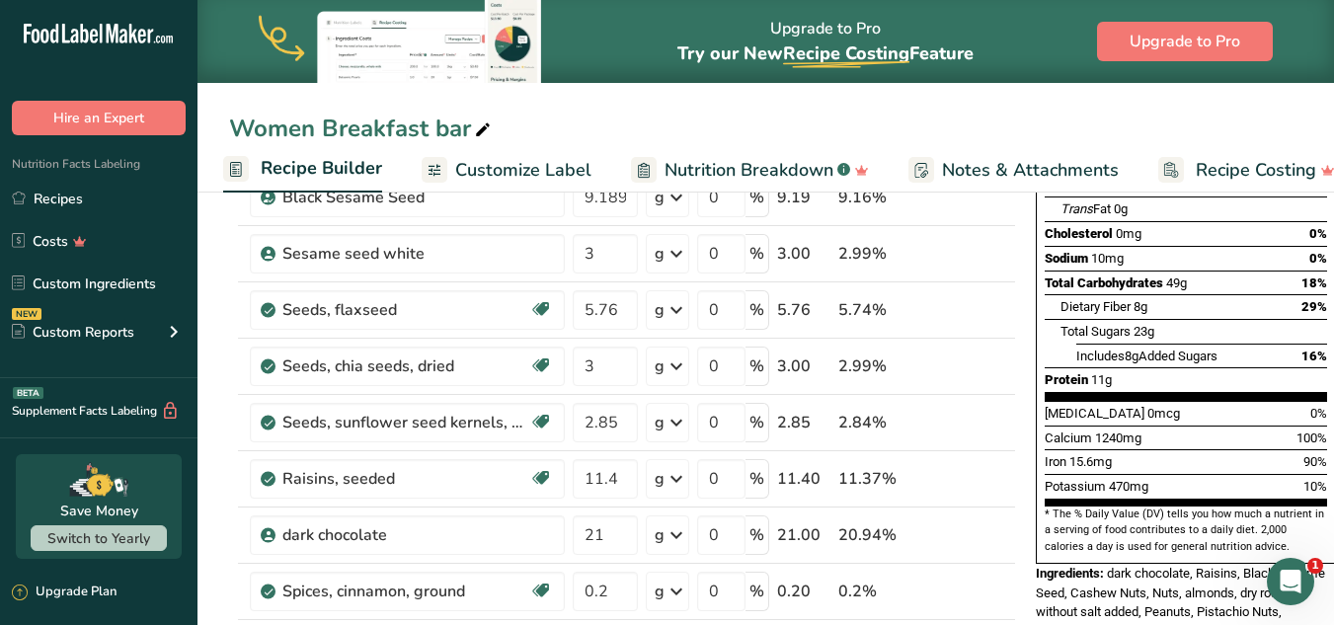
scroll to position [353, 0]
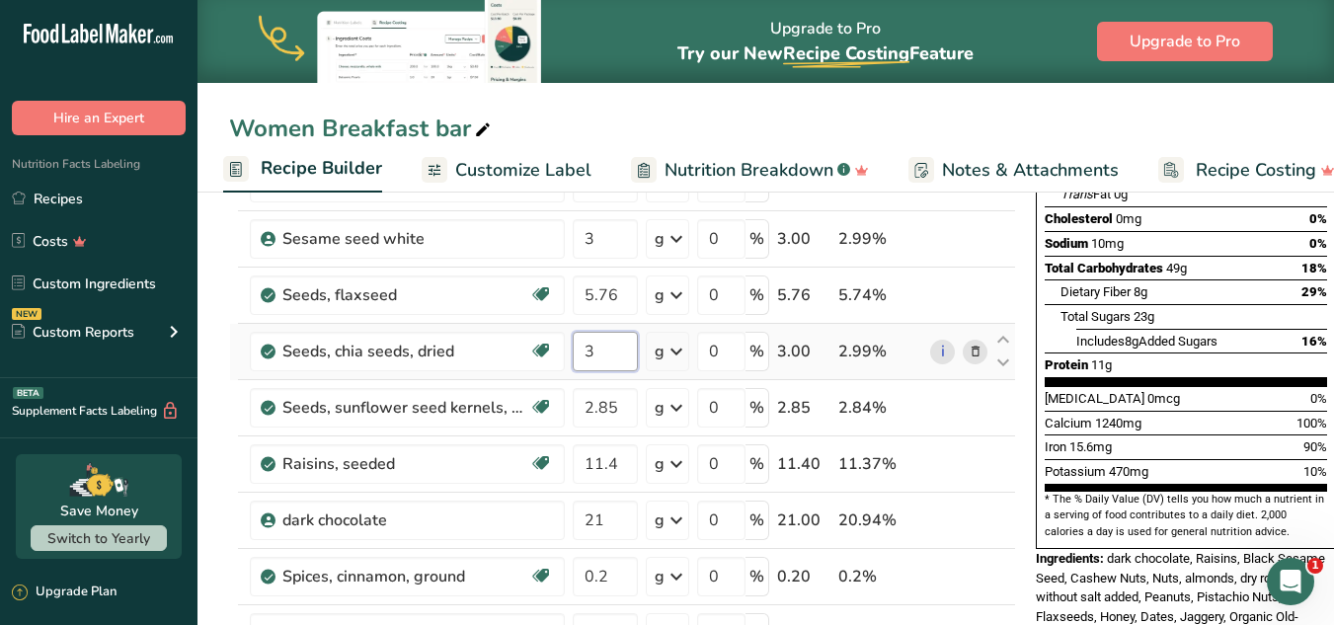
click at [622, 356] on input "3" at bounding box center [605, 351] width 65 height 39
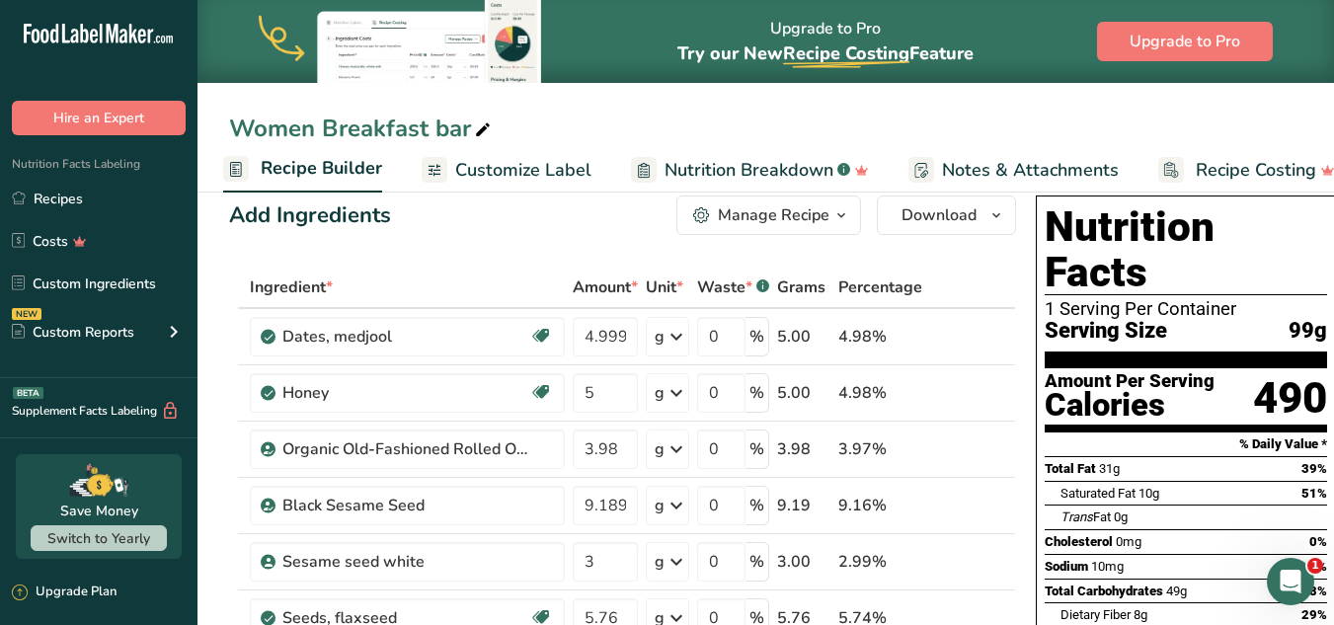
scroll to position [15, 0]
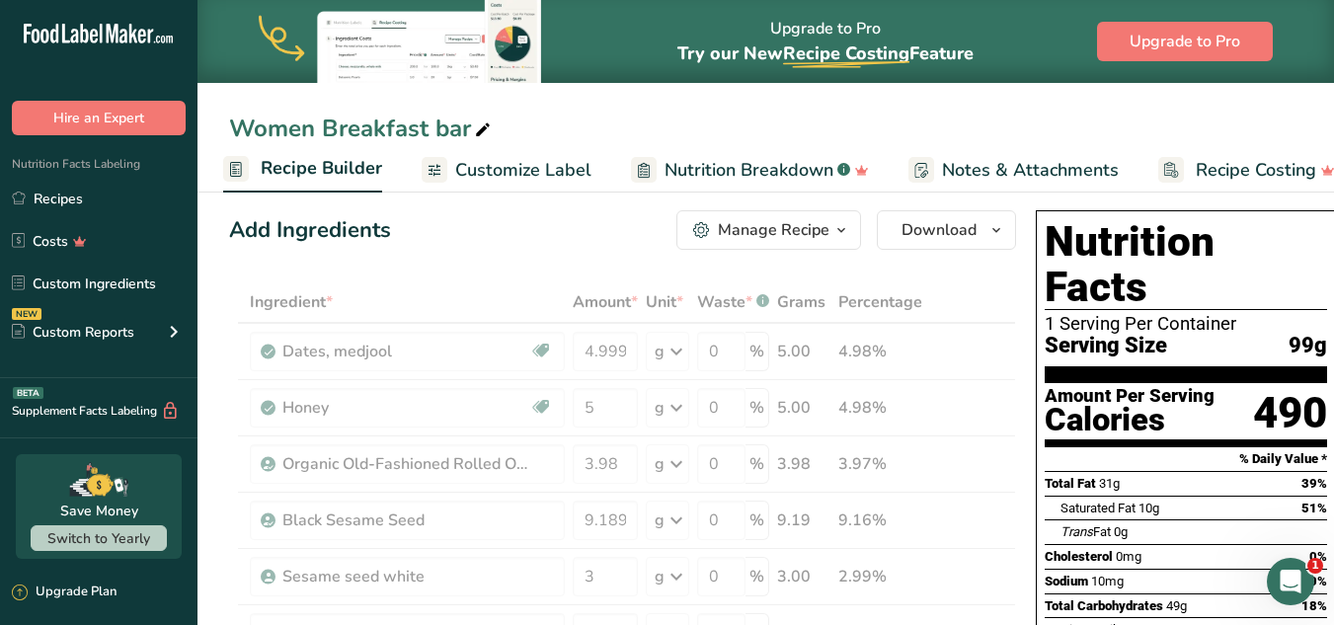
click at [1005, 524] on icon "Trans" at bounding box center [1077, 531] width 33 height 15
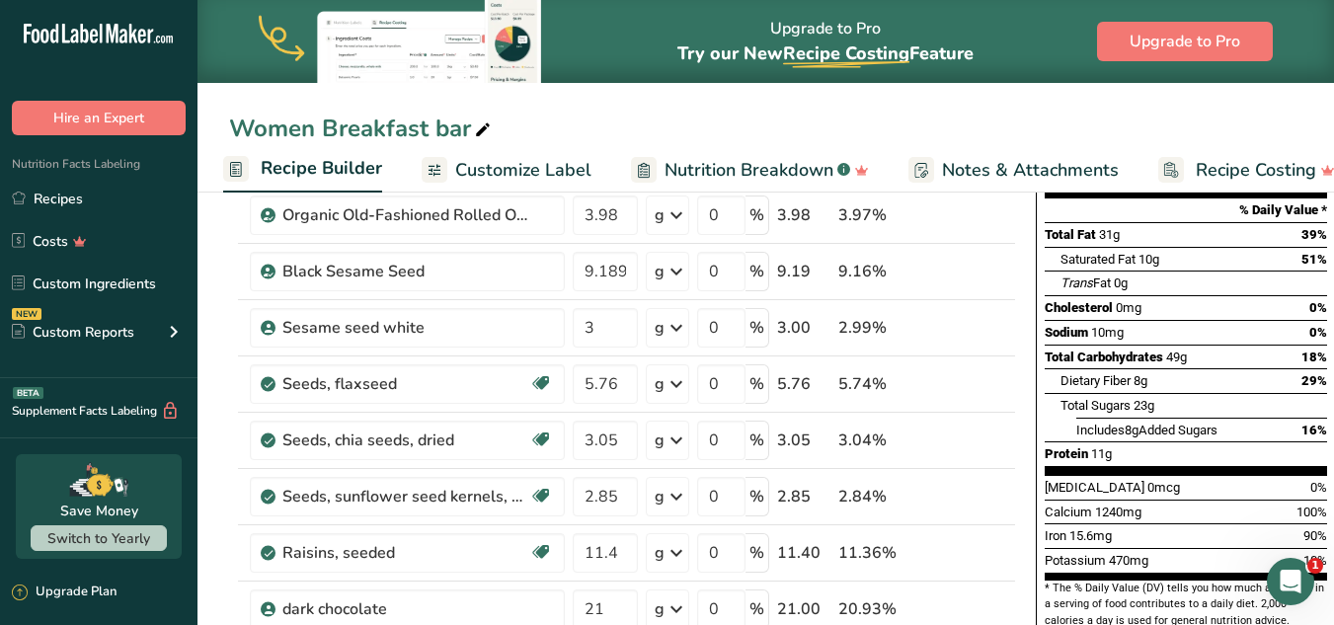
scroll to position [281, 0]
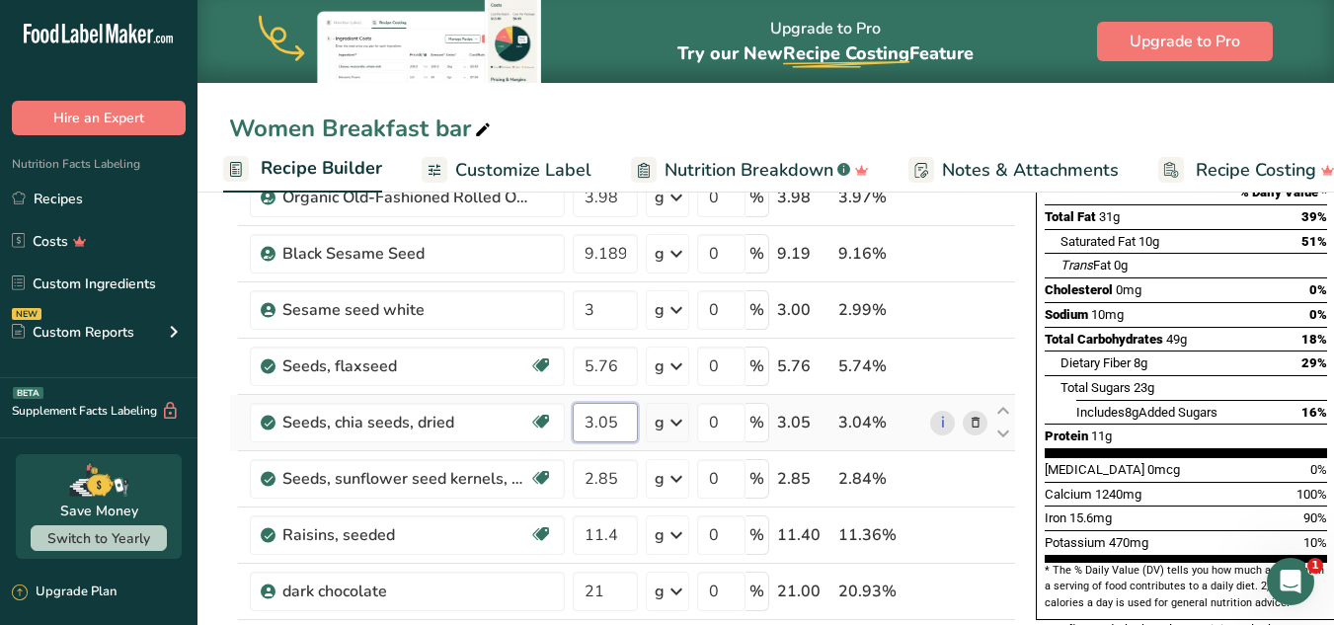
click at [622, 422] on input "3.05" at bounding box center [605, 422] width 65 height 39
type input "3.01"
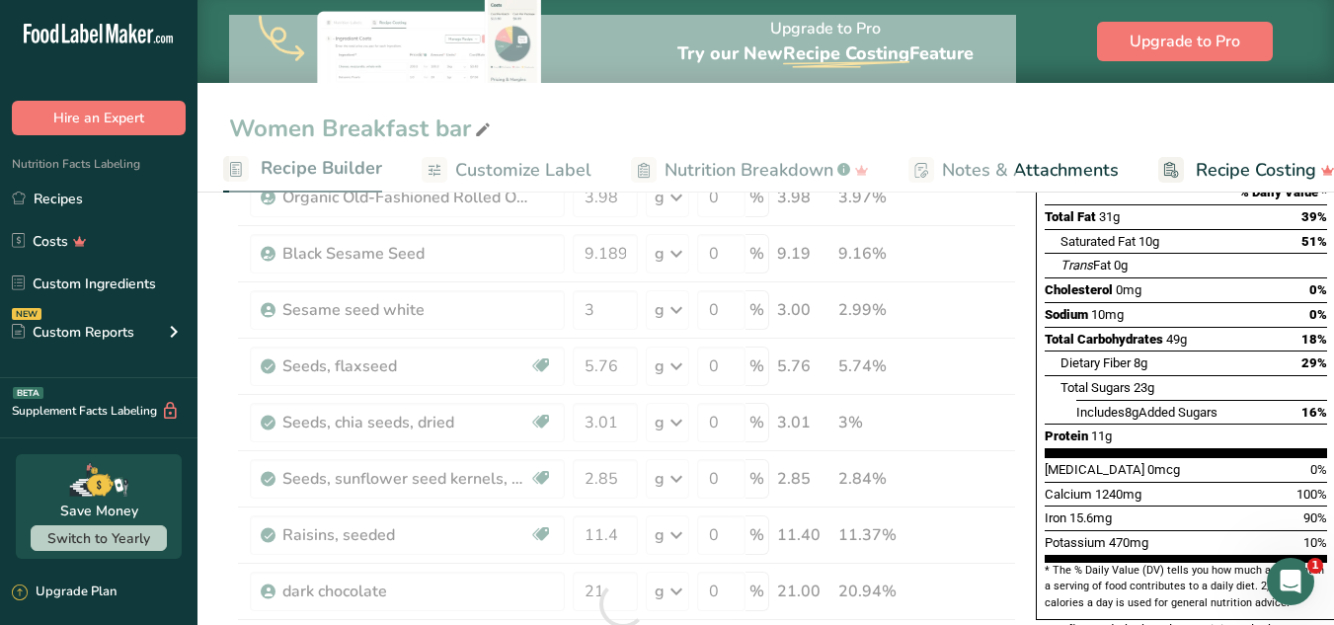
click at [1005, 375] on div "Total Sugars 23g" at bounding box center [1194, 387] width 267 height 25
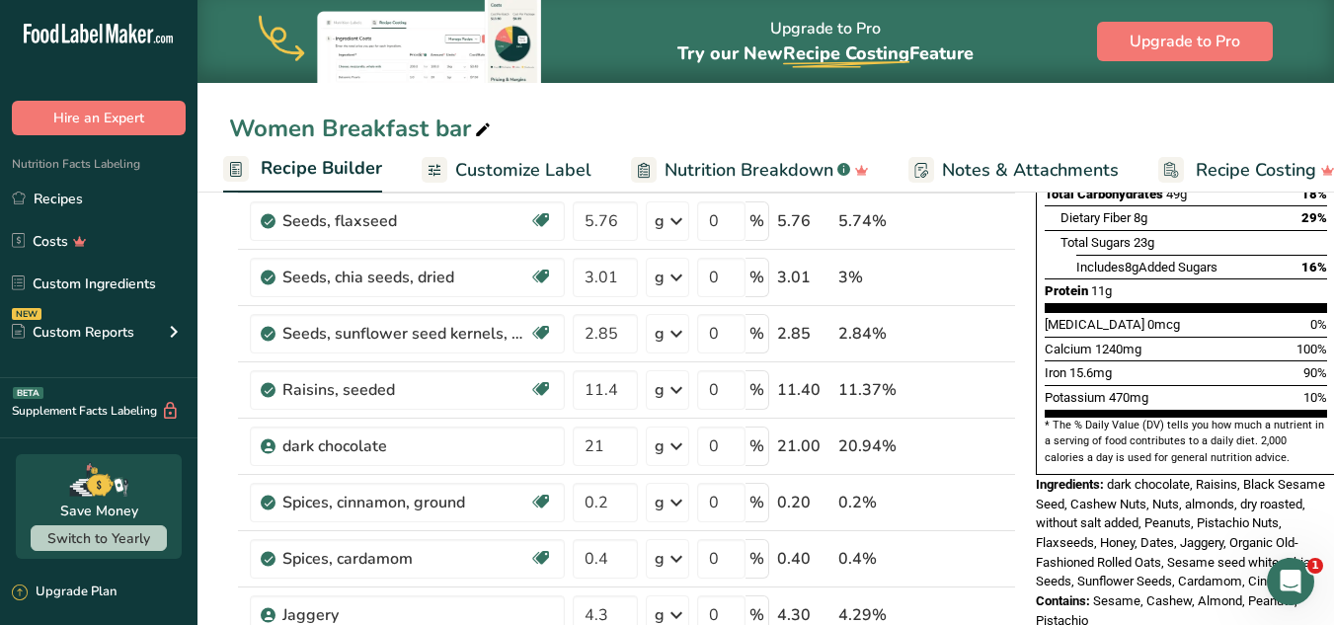
scroll to position [460, 0]
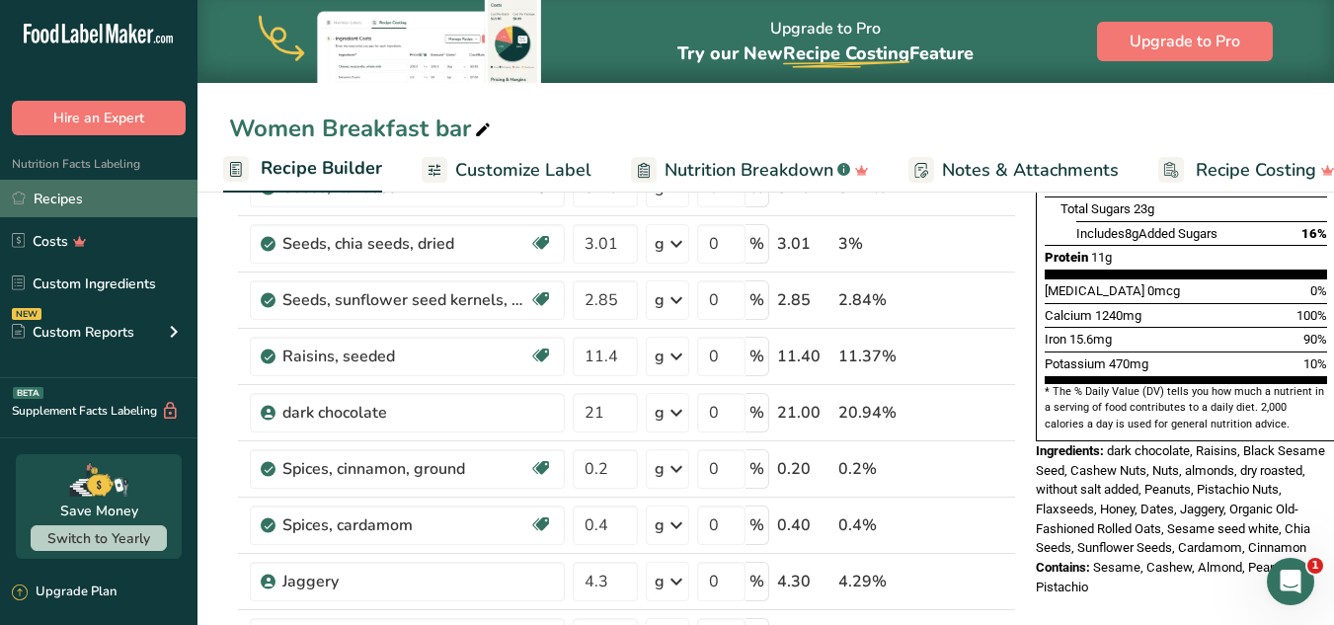
click at [79, 205] on link "Recipes" at bounding box center [98, 199] width 197 height 38
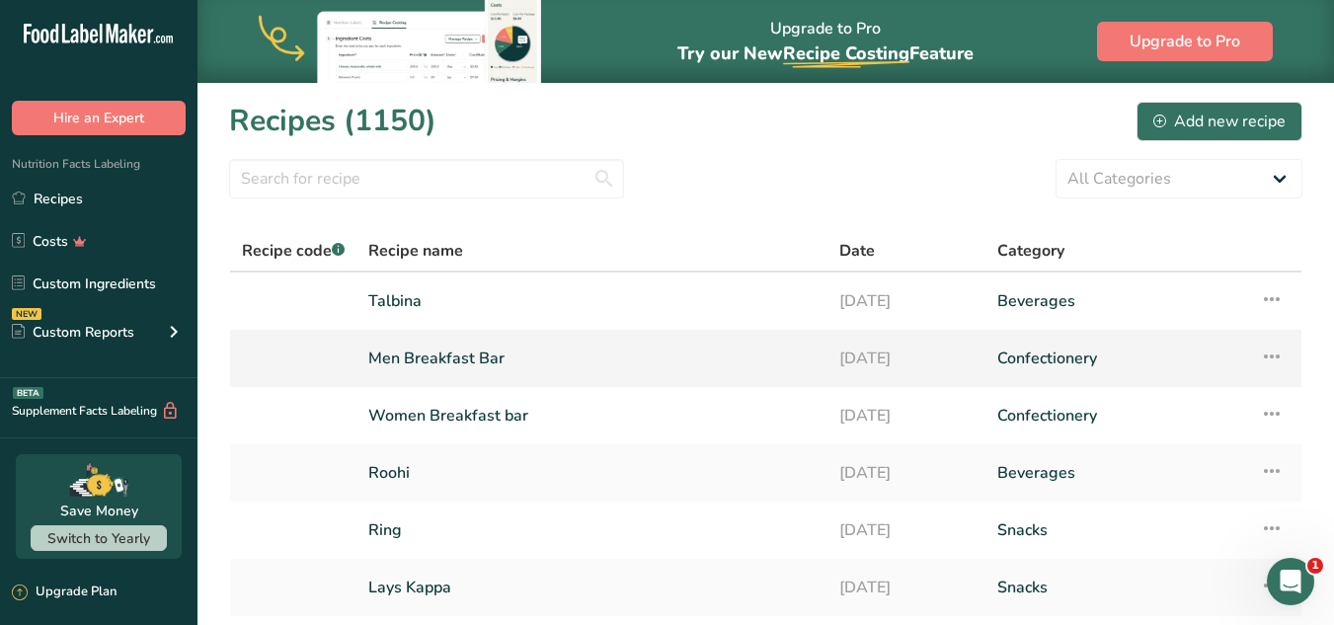
click at [512, 337] on td "Men Breakfast Bar" at bounding box center [591, 358] width 471 height 57
click at [523, 343] on link "Men Breakfast Bar" at bounding box center [591, 358] width 447 height 41
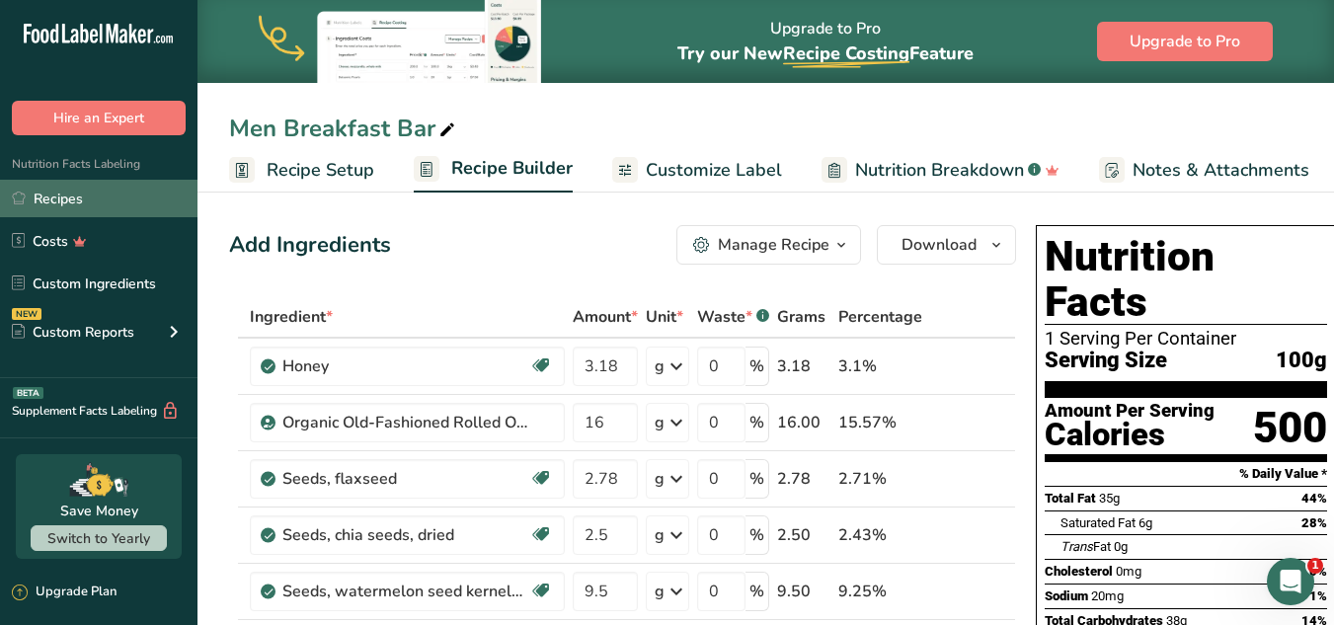
click at [92, 184] on link "Recipes" at bounding box center [98, 199] width 197 height 38
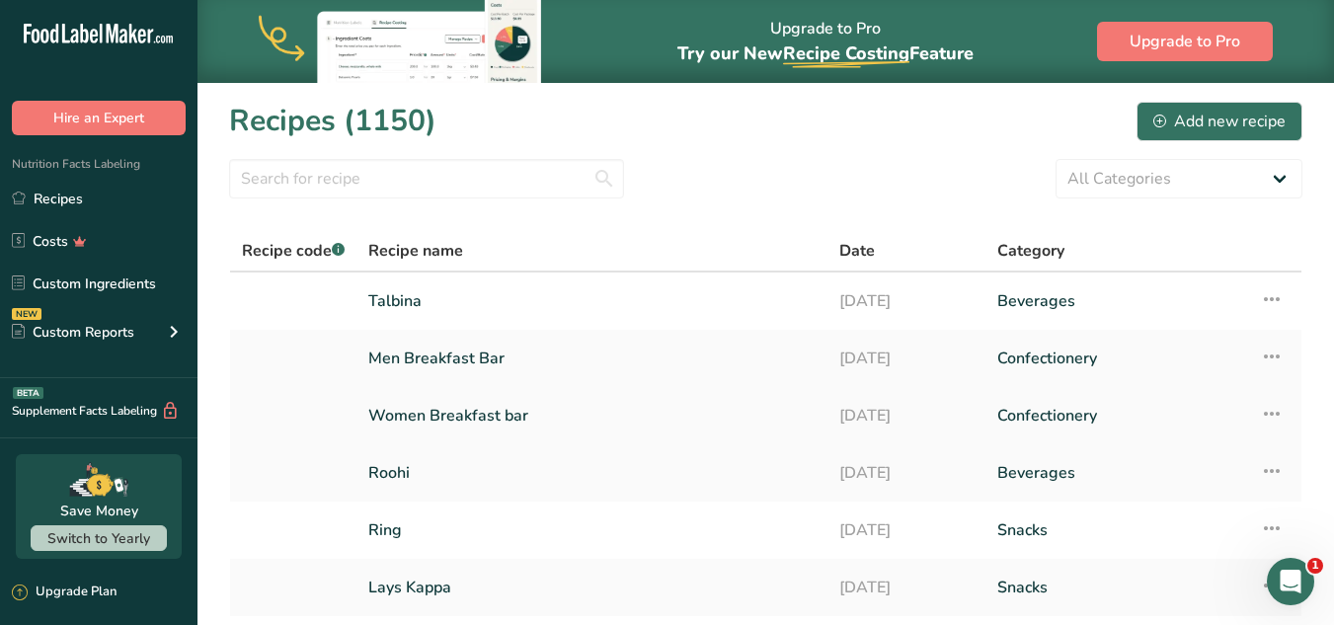
click at [618, 393] on td "Women Breakfast bar" at bounding box center [591, 415] width 471 height 57
click at [618, 401] on link "Women Breakfast bar" at bounding box center [591, 415] width 447 height 41
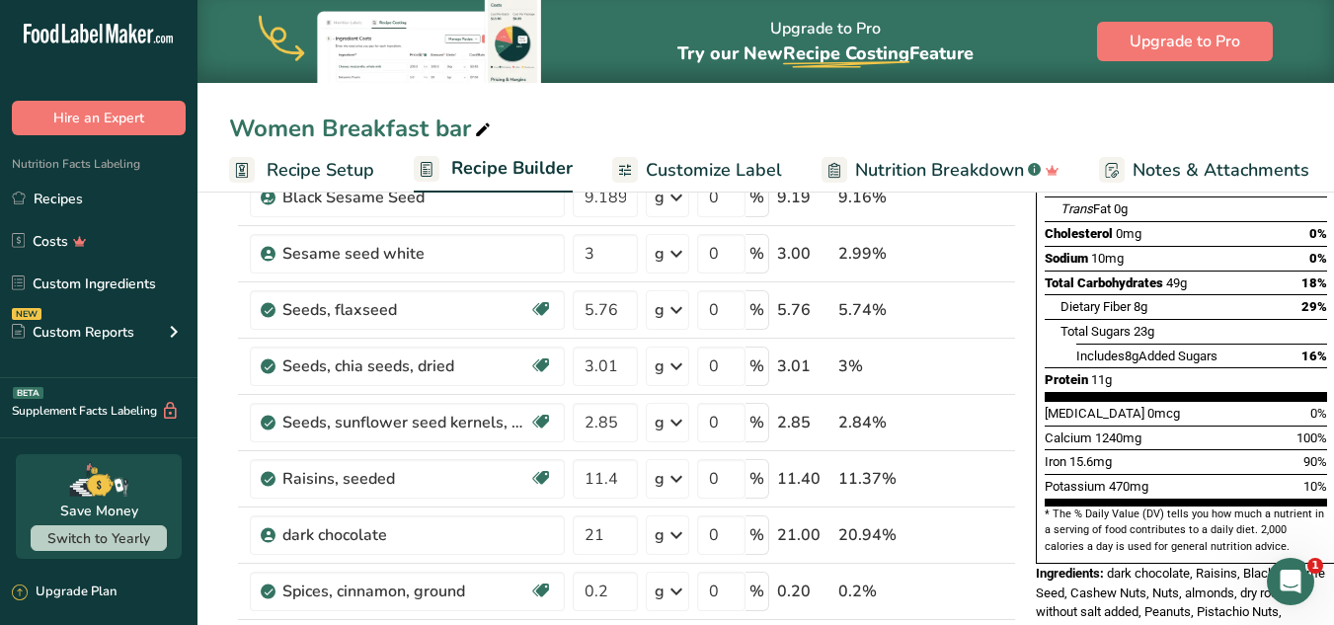
scroll to position [367, 0]
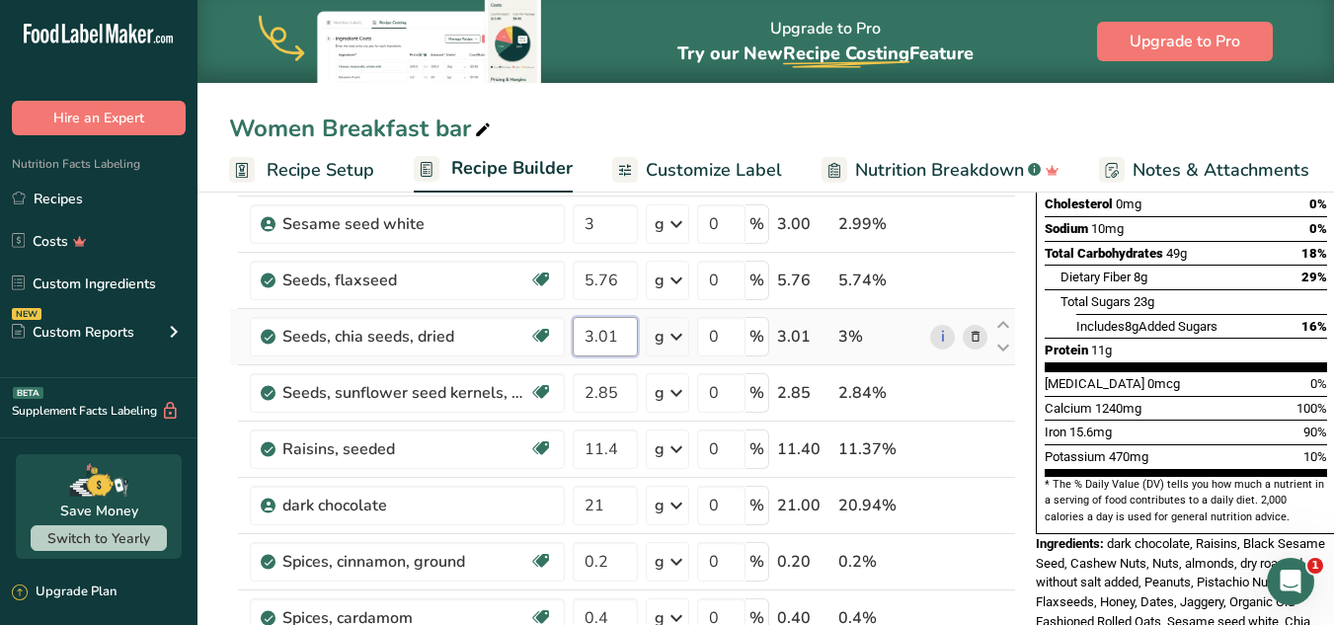
click at [633, 347] on input "3.01" at bounding box center [605, 336] width 65 height 39
type input "3"
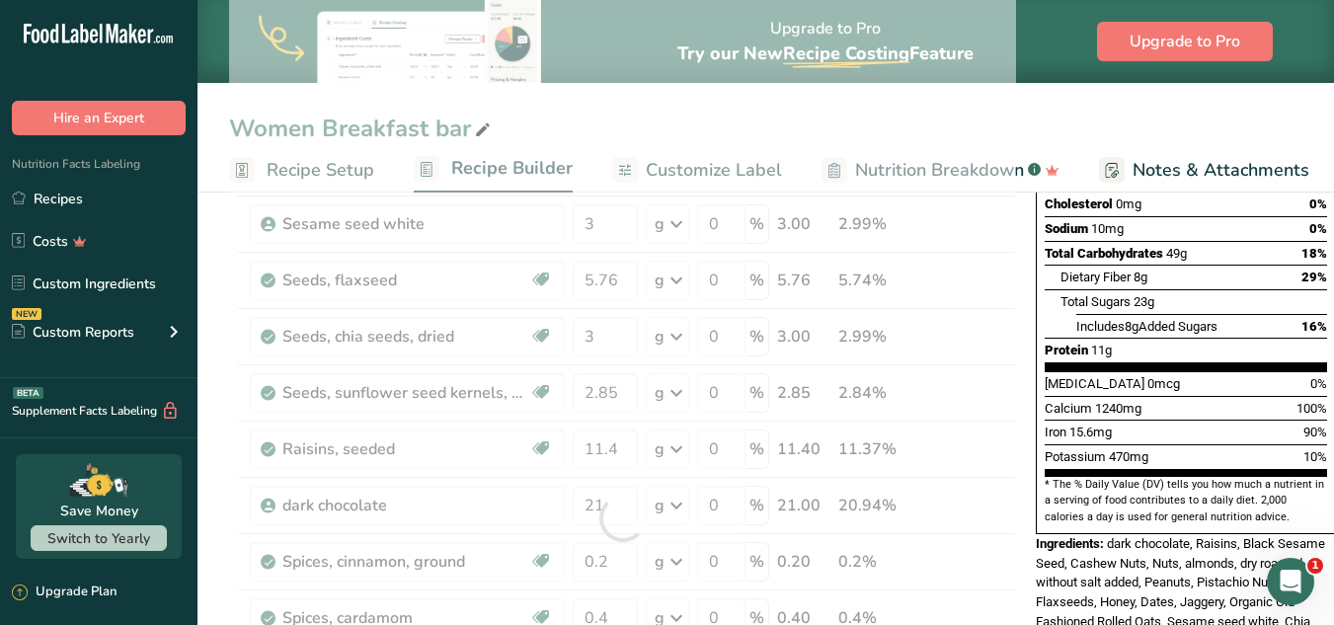
click at [1005, 319] on span "Includes 8g Added Sugars" at bounding box center [1146, 326] width 141 height 15
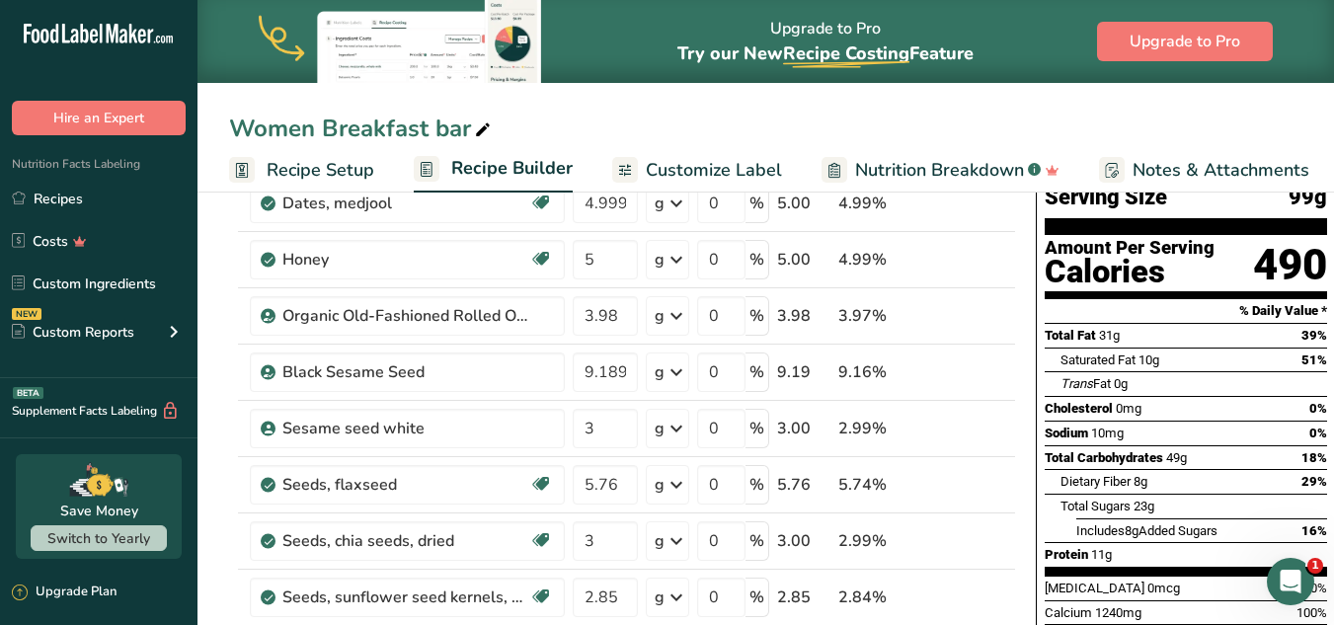
scroll to position [0, 0]
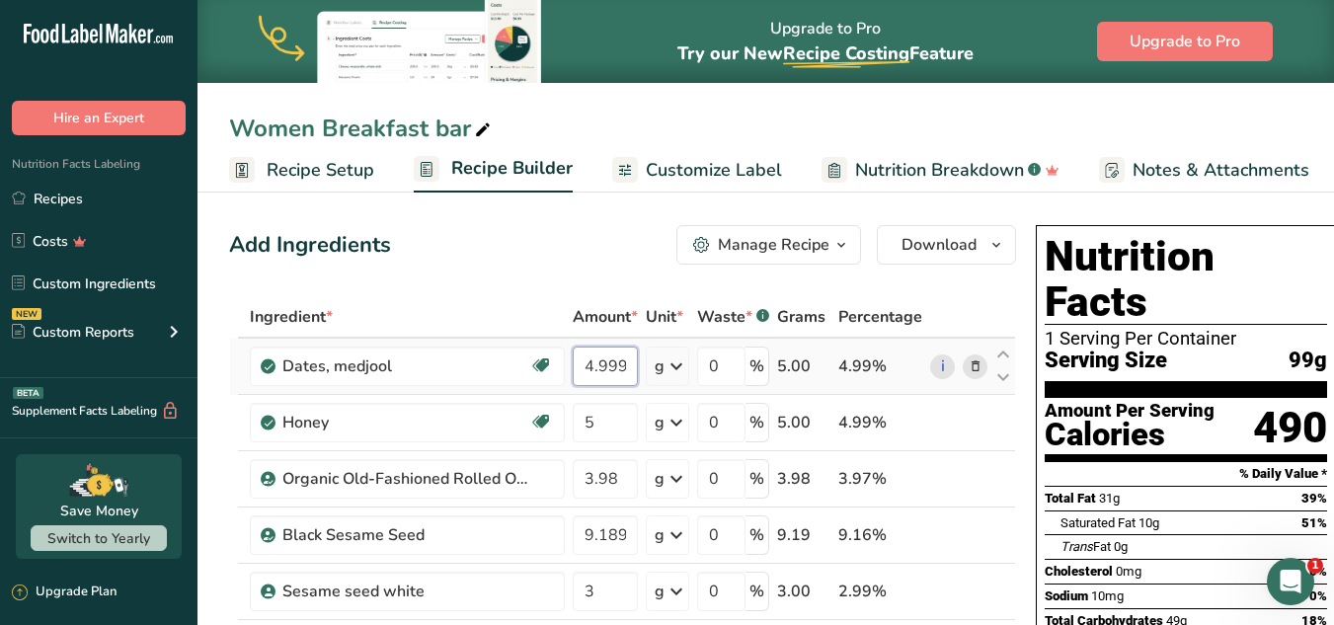
click at [625, 366] on input "4.999998" at bounding box center [605, 366] width 65 height 39
click at [627, 366] on input "4.999998" at bounding box center [605, 366] width 65 height 39
click at [629, 366] on input "4.999998" at bounding box center [605, 366] width 65 height 39
click at [629, 366] on input "4.998" at bounding box center [605, 366] width 65 height 39
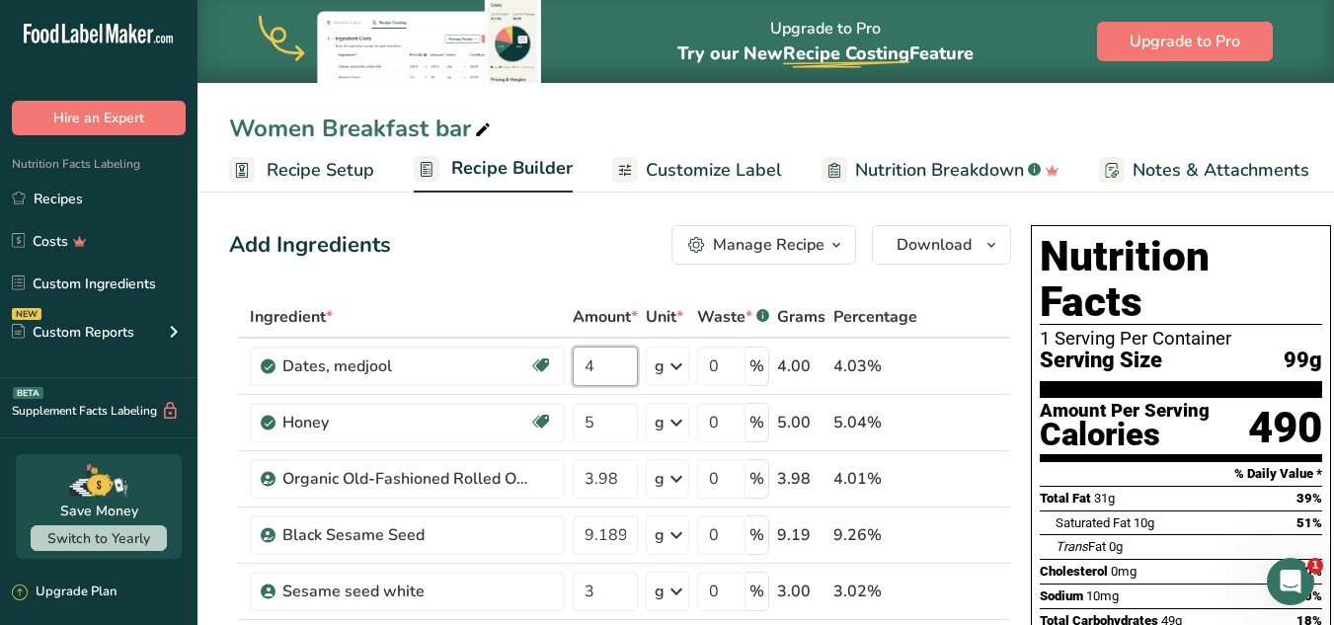
type input "4"
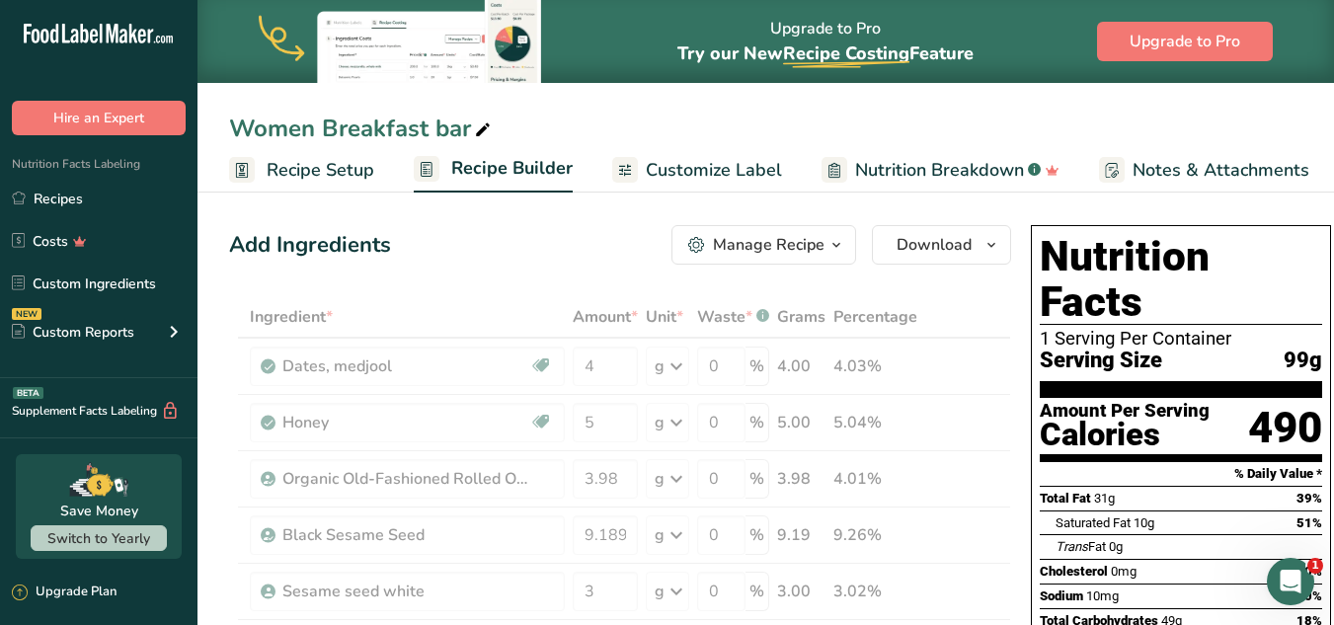
click at [1005, 349] on span "Serving Size" at bounding box center [1101, 361] width 122 height 25
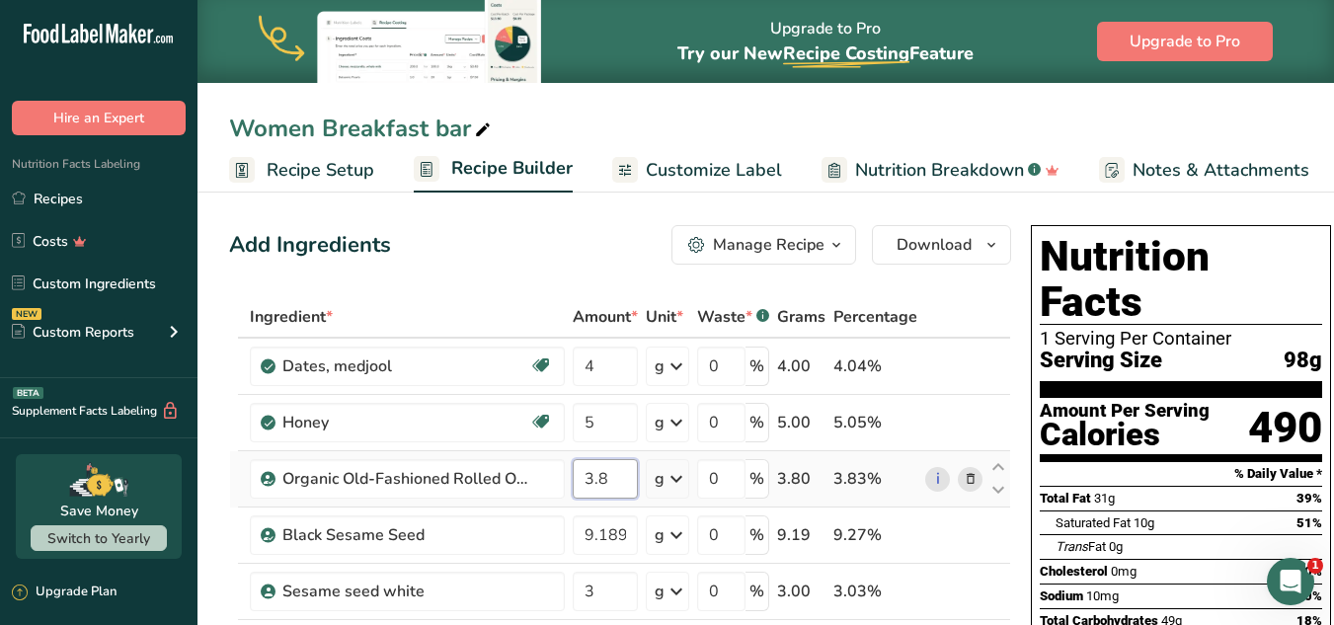
click at [607, 476] on input "3.8" at bounding box center [605, 478] width 65 height 39
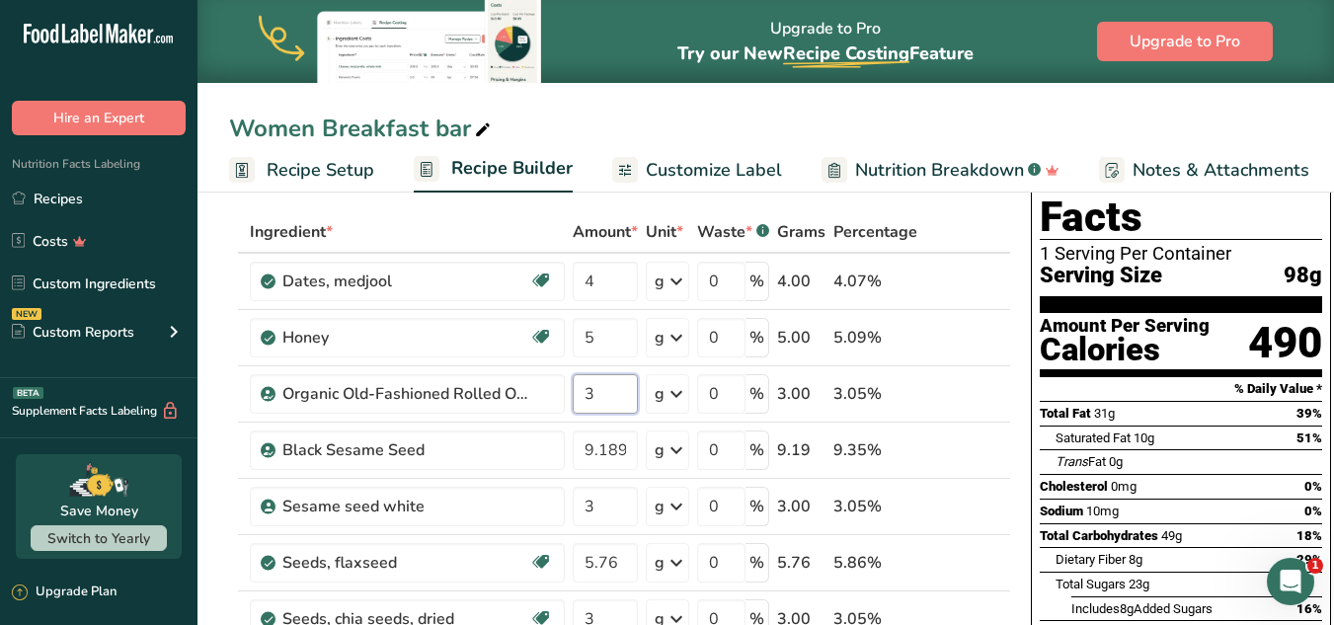
scroll to position [82, 0]
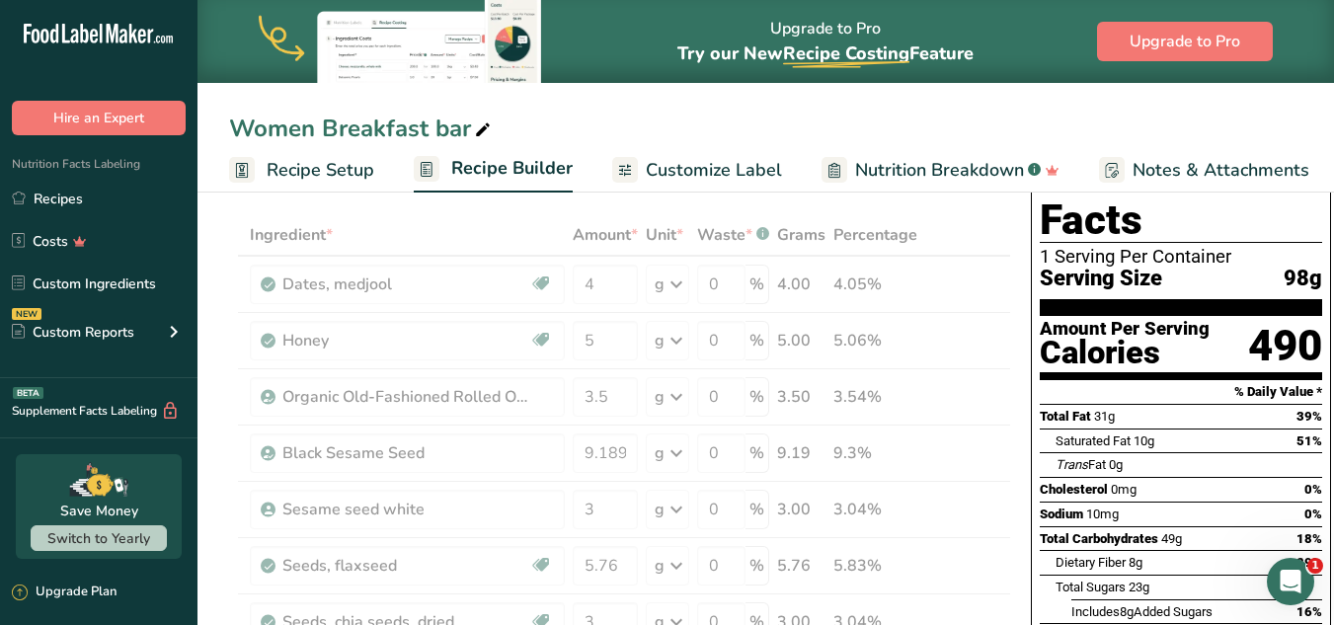
click at [1005, 339] on div "Calories" at bounding box center [1125, 353] width 170 height 29
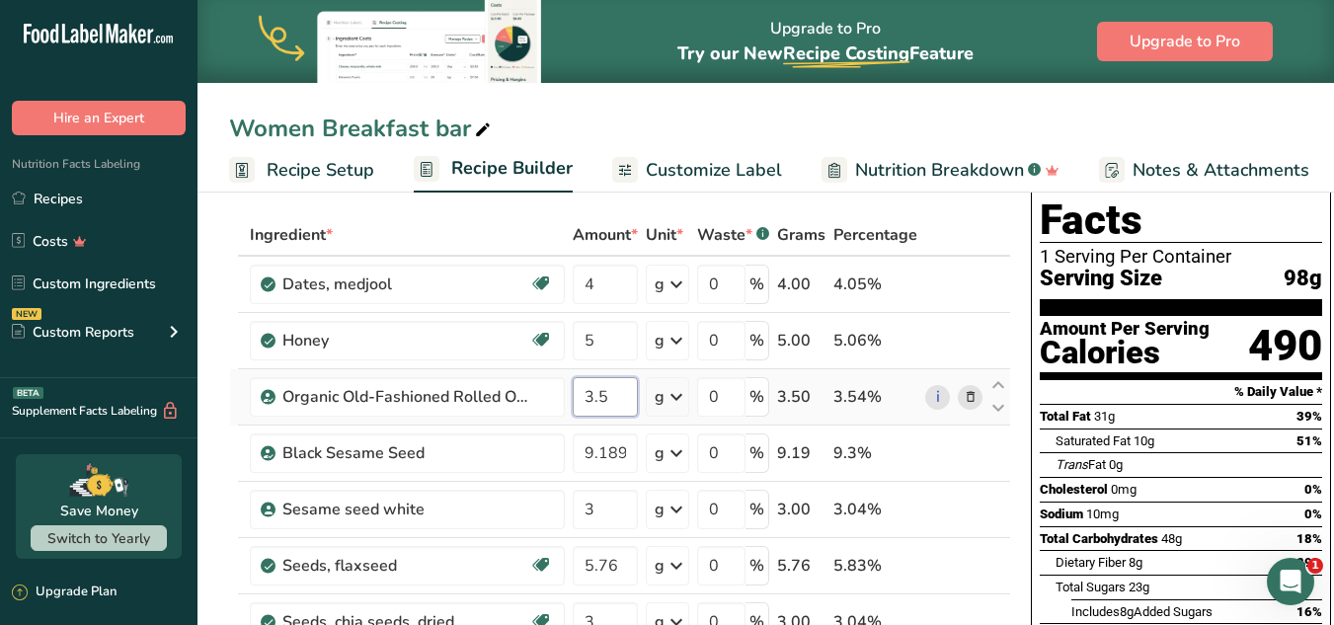
click at [615, 404] on input "3.5" at bounding box center [605, 396] width 65 height 39
type input "3.54"
click at [1005, 380] on section "% Daily Value *" at bounding box center [1181, 392] width 282 height 24
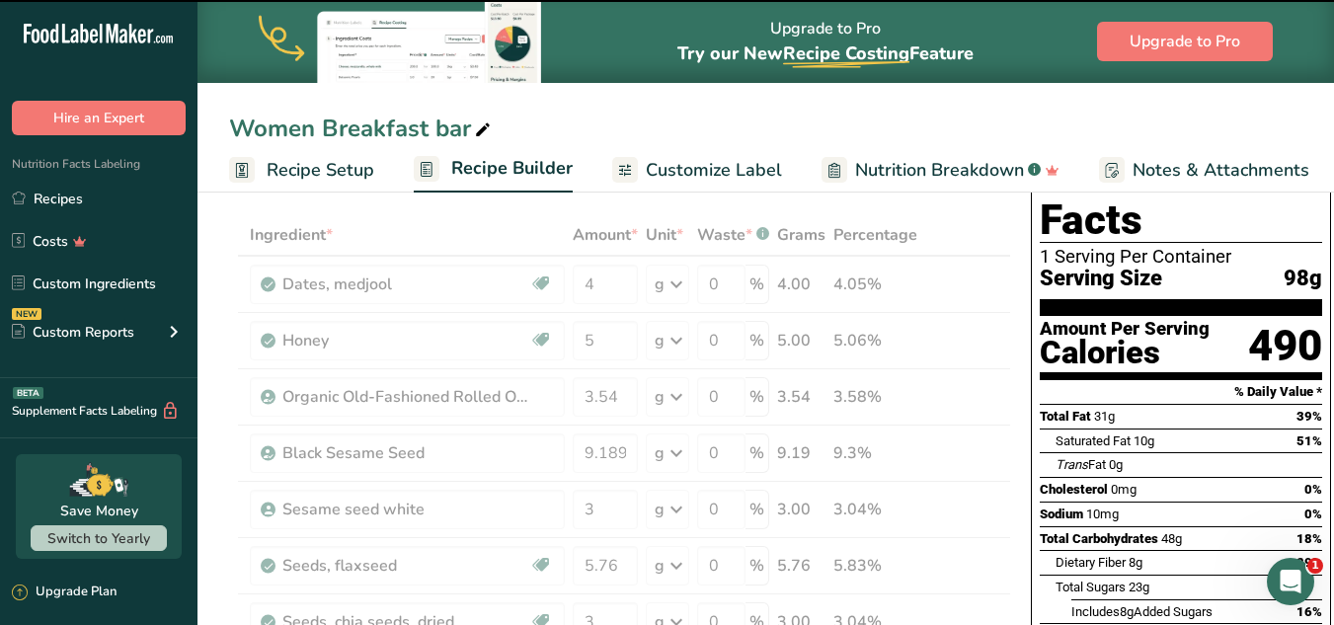
type input "3"
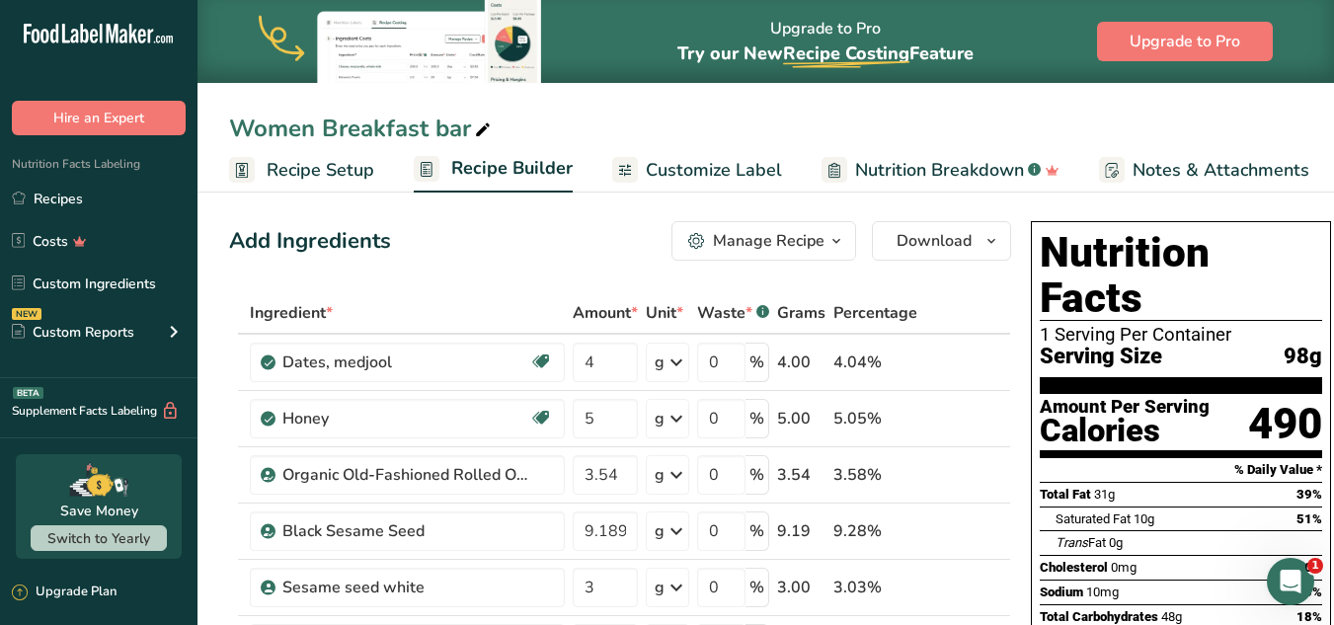
scroll to position [0, 0]
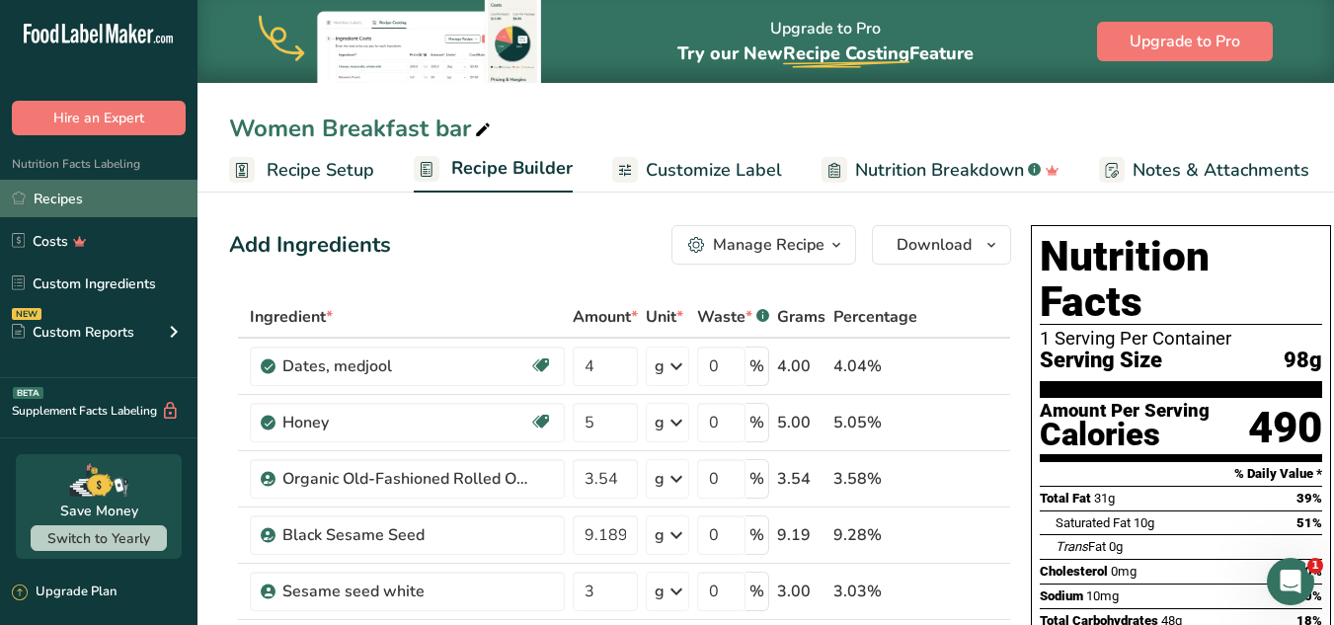
click at [59, 189] on link "Recipes" at bounding box center [98, 199] width 197 height 38
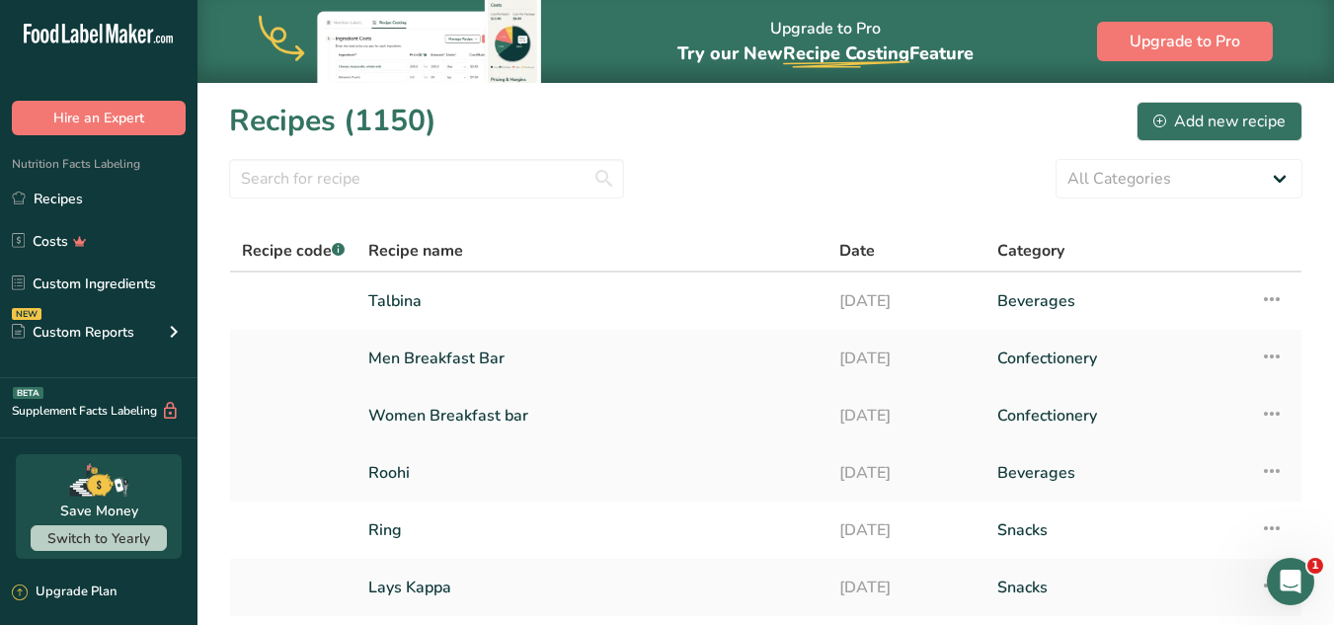
click at [526, 405] on link "Women Breakfast bar" at bounding box center [591, 415] width 447 height 41
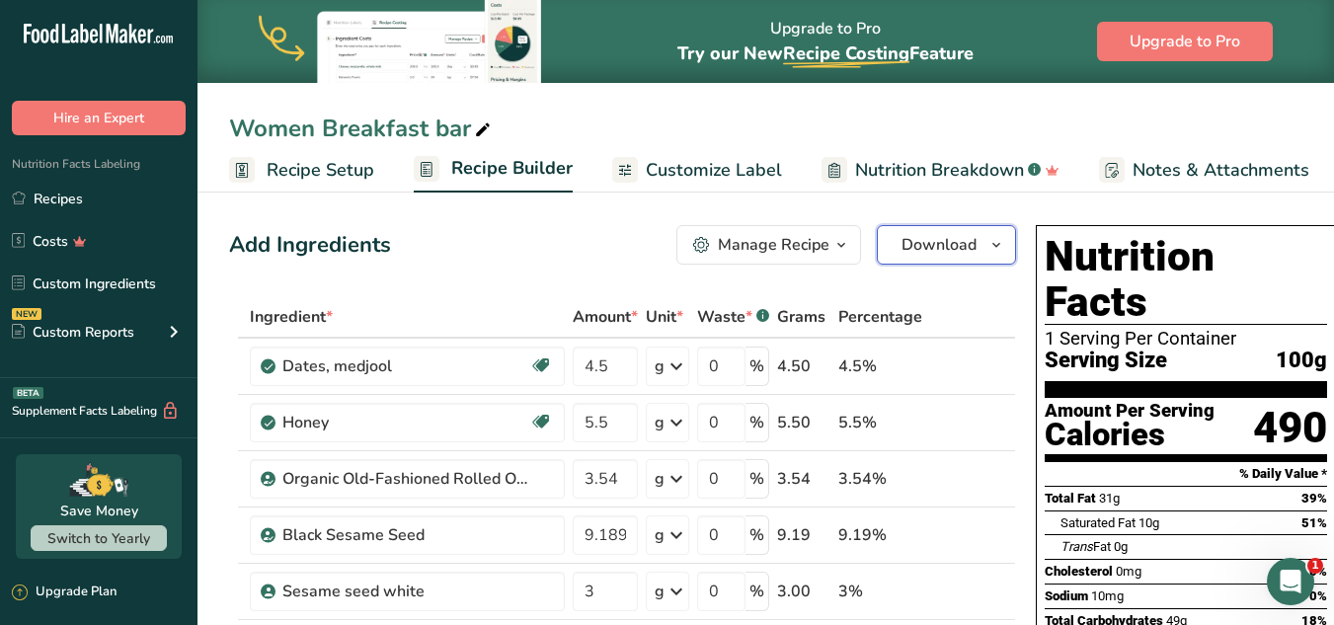
click at [923, 247] on span "Download" at bounding box center [939, 245] width 75 height 24
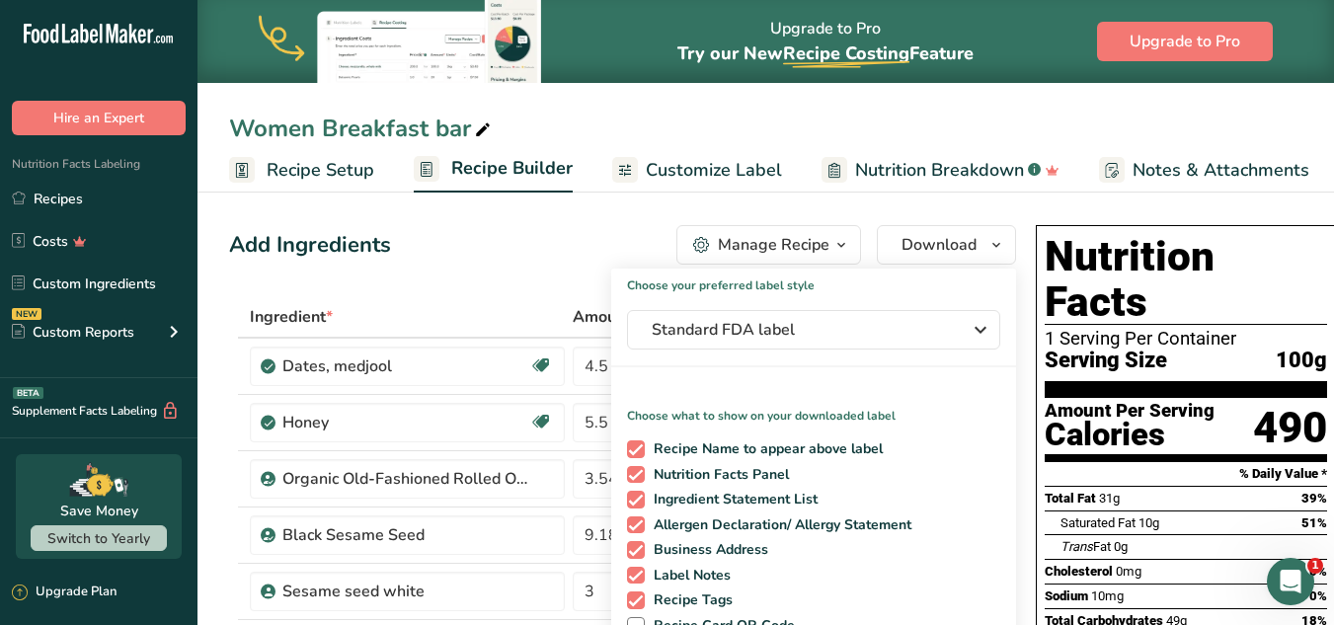
click at [1005, 332] on section "Nutrition Facts 1 Serving Per Container Serving Size 100g" at bounding box center [1186, 316] width 282 height 164
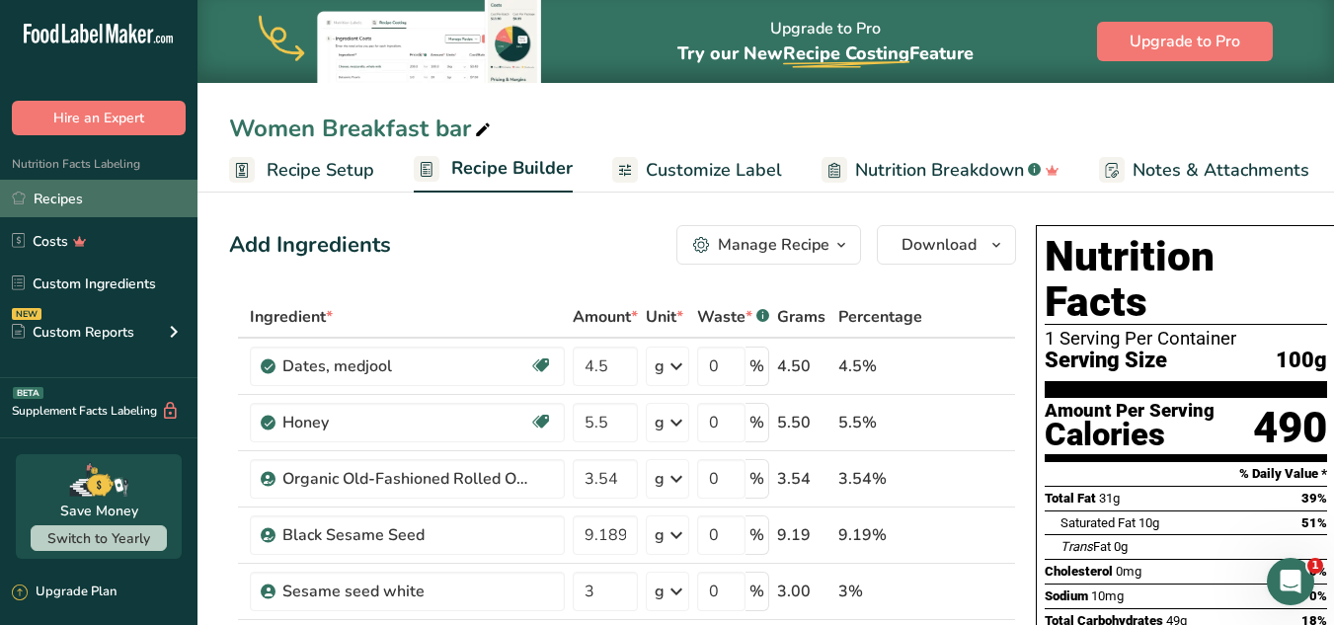
click at [70, 202] on link "Recipes" at bounding box center [98, 199] width 197 height 38
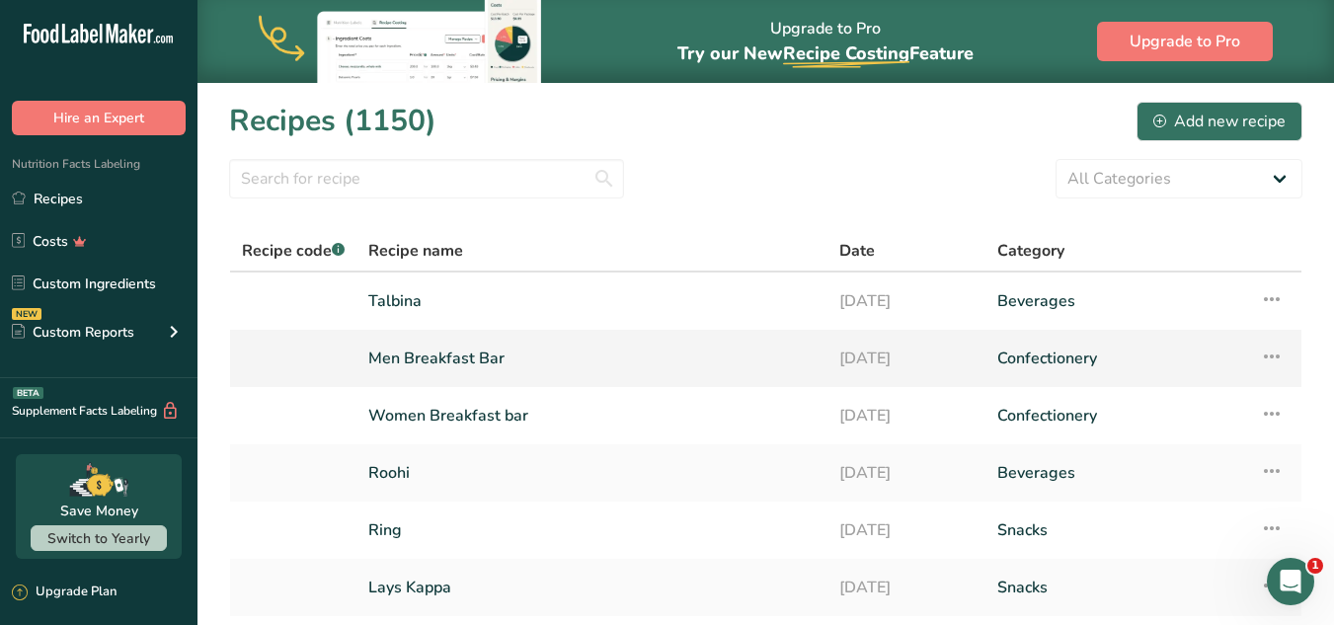
click at [411, 380] on td "Men Breakfast Bar" at bounding box center [591, 358] width 471 height 57
click at [313, 364] on link at bounding box center [293, 358] width 103 height 41
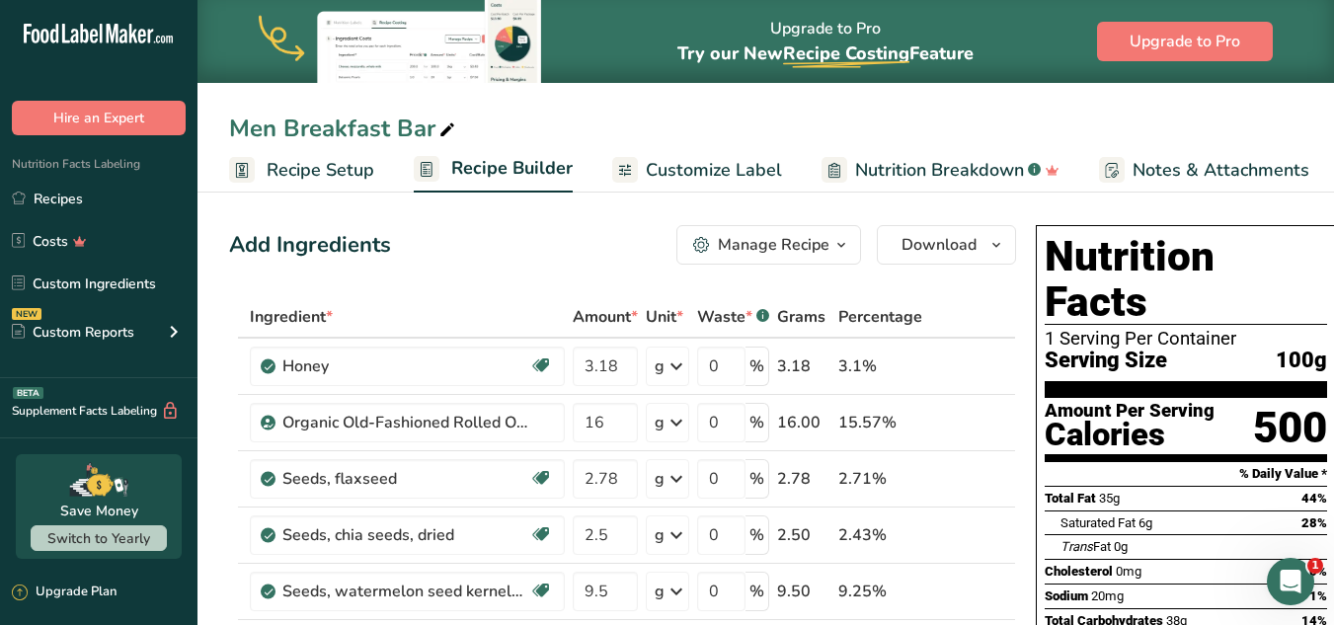
click at [557, 248] on div "Add Ingredients Manage Recipe Delete Recipe Duplicate Recipe Scale Recipe Save …" at bounding box center [622, 244] width 787 height 39
click at [321, 180] on span "Recipe Setup" at bounding box center [321, 170] width 108 height 27
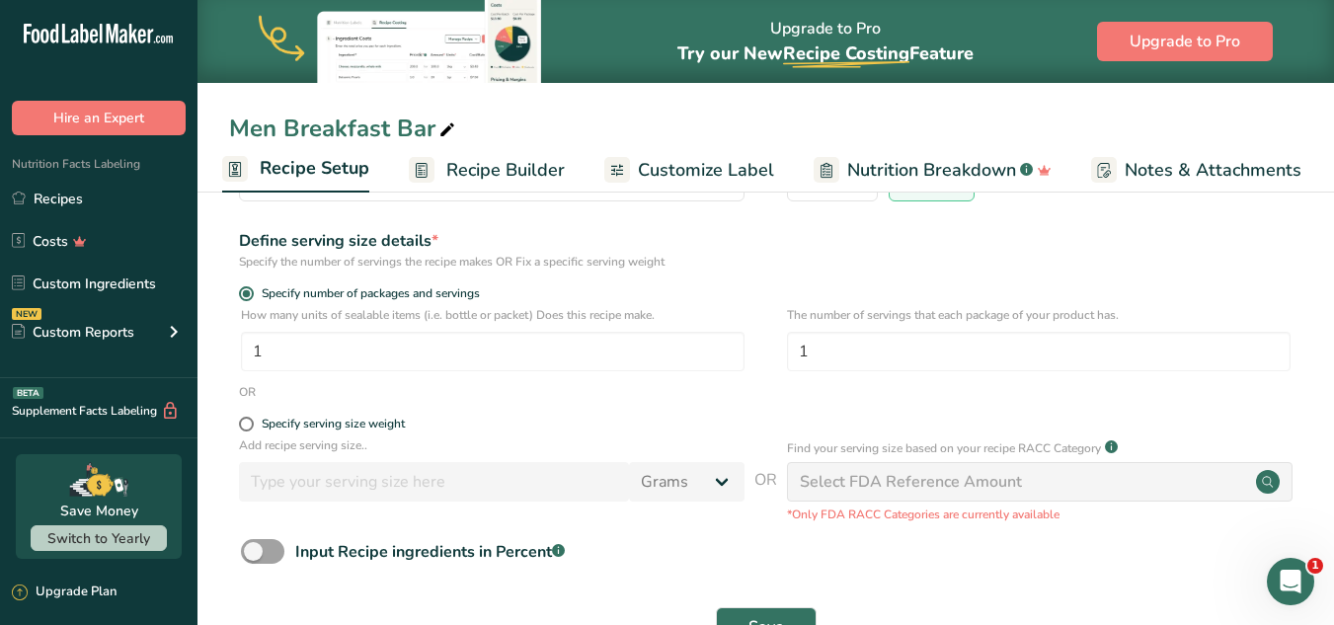
scroll to position [276, 0]
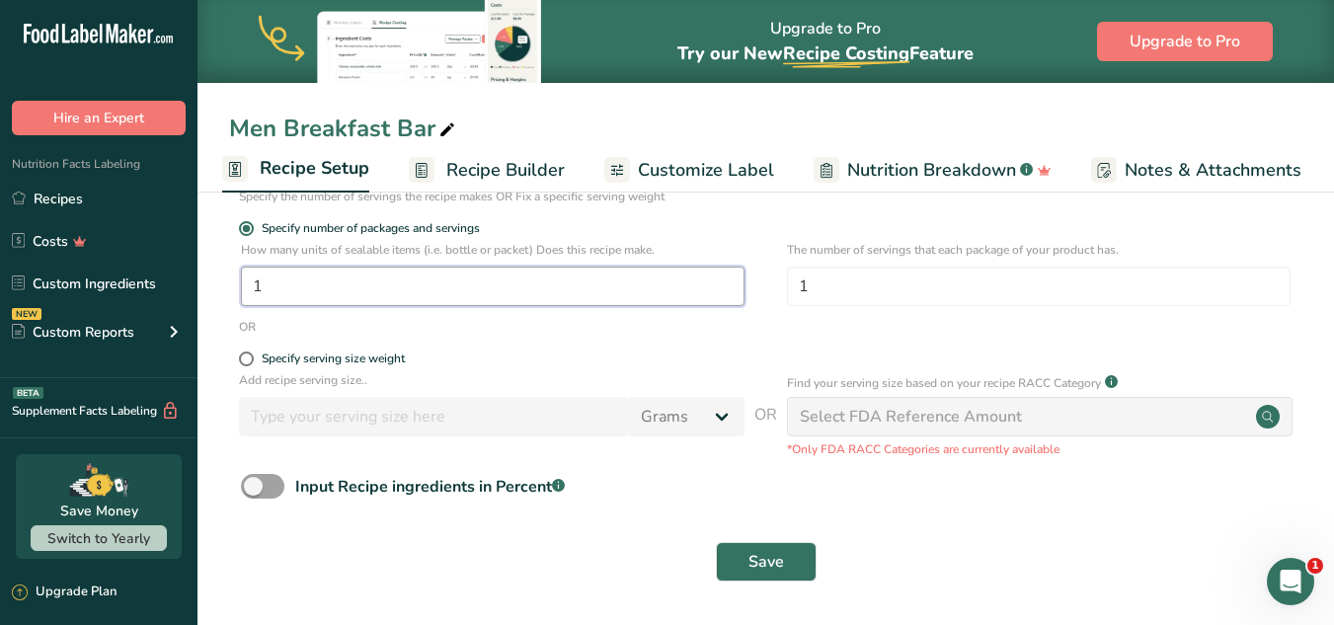
click at [407, 295] on input "1" at bounding box center [493, 286] width 504 height 39
click at [819, 295] on input "1" at bounding box center [1039, 286] width 504 height 39
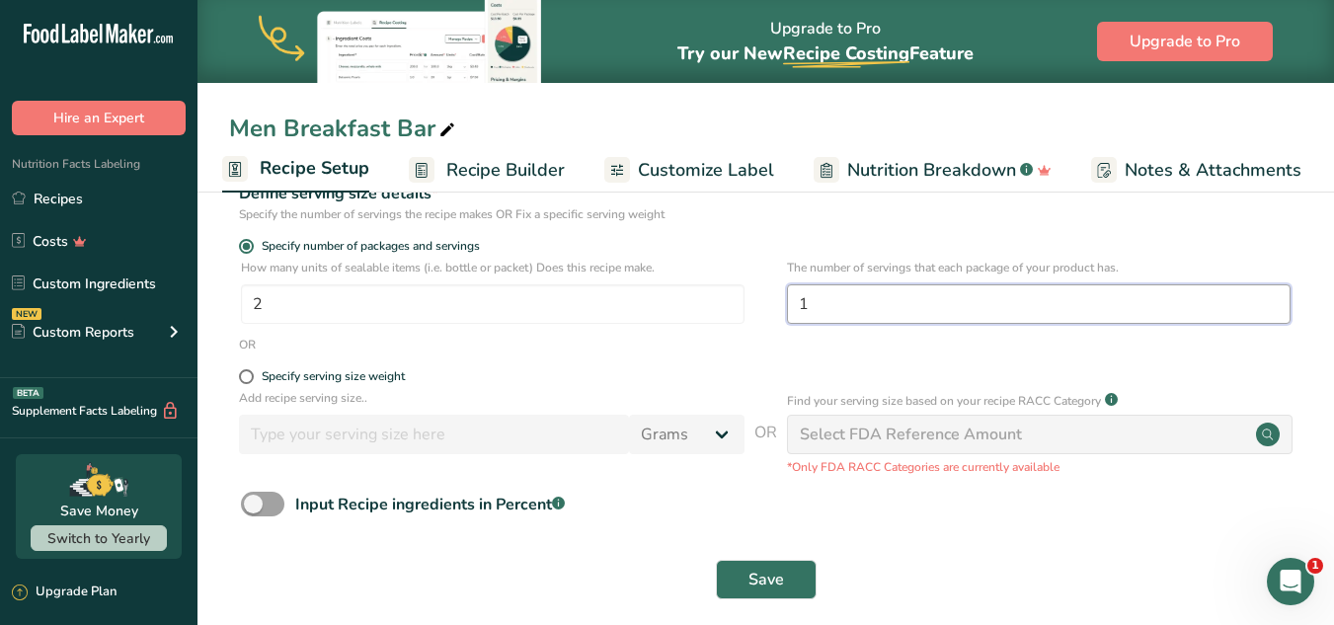
scroll to position [258, 0]
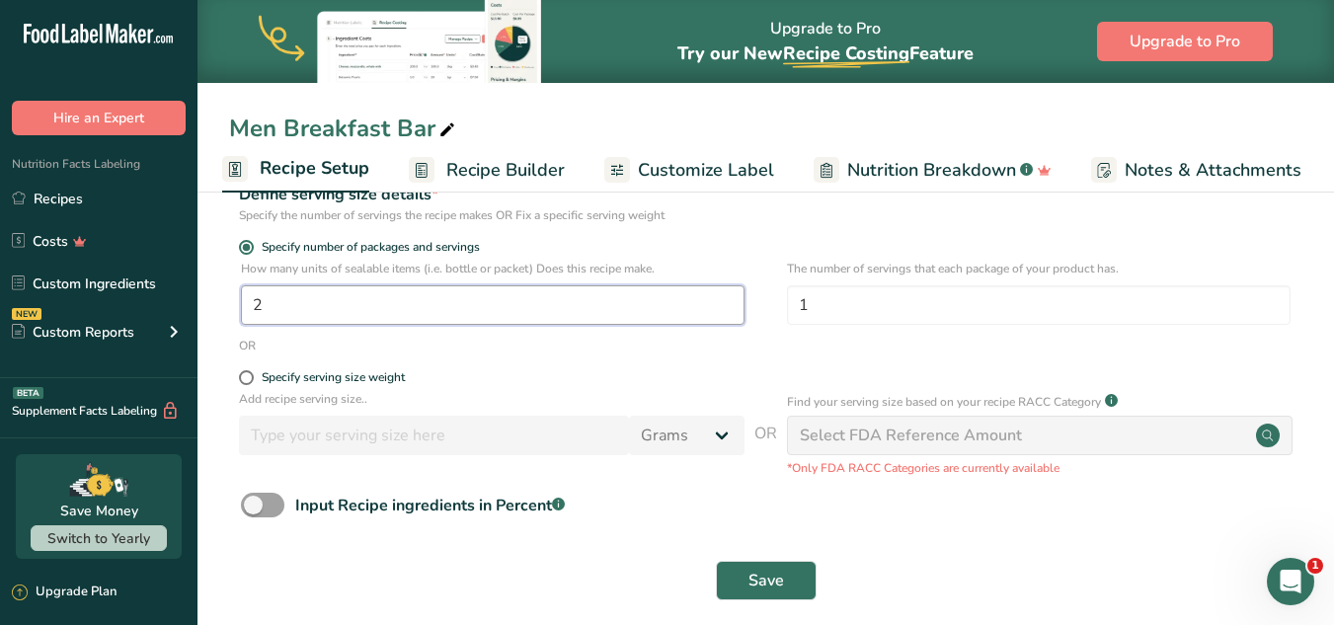
click at [289, 305] on input "2" at bounding box center [493, 304] width 504 height 39
type input "1"
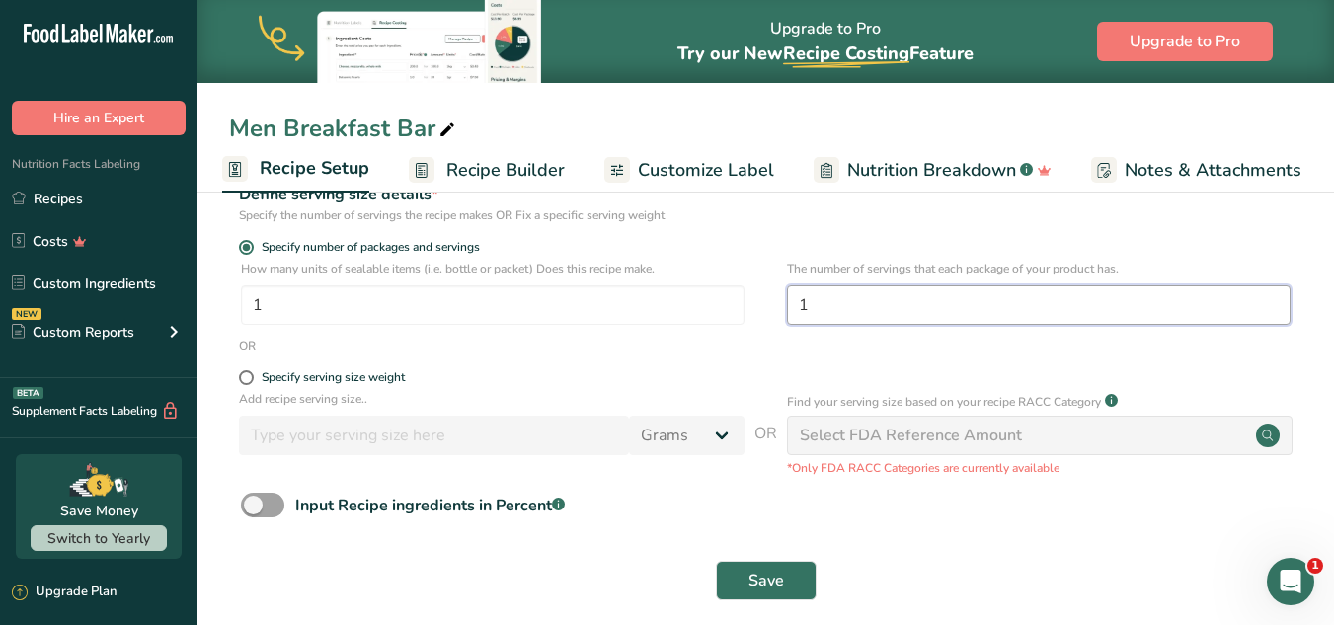
click at [853, 299] on input "1" at bounding box center [1039, 304] width 504 height 39
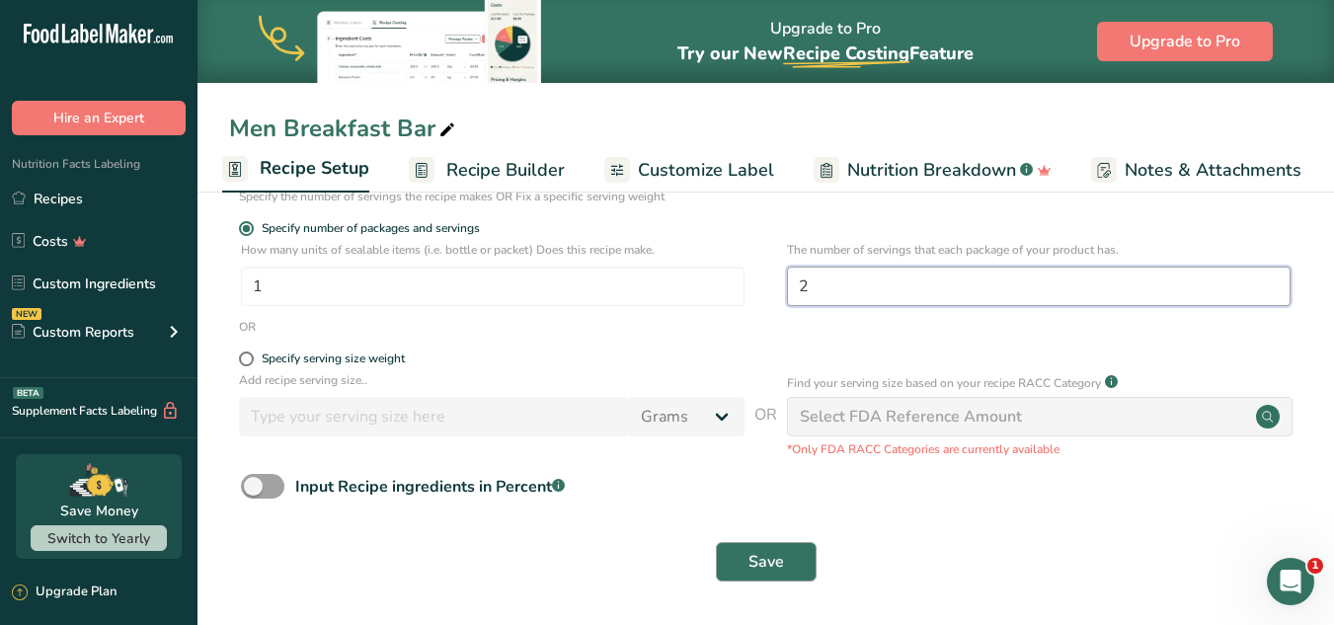
type input "2"
click at [771, 564] on span "Save" at bounding box center [767, 562] width 36 height 24
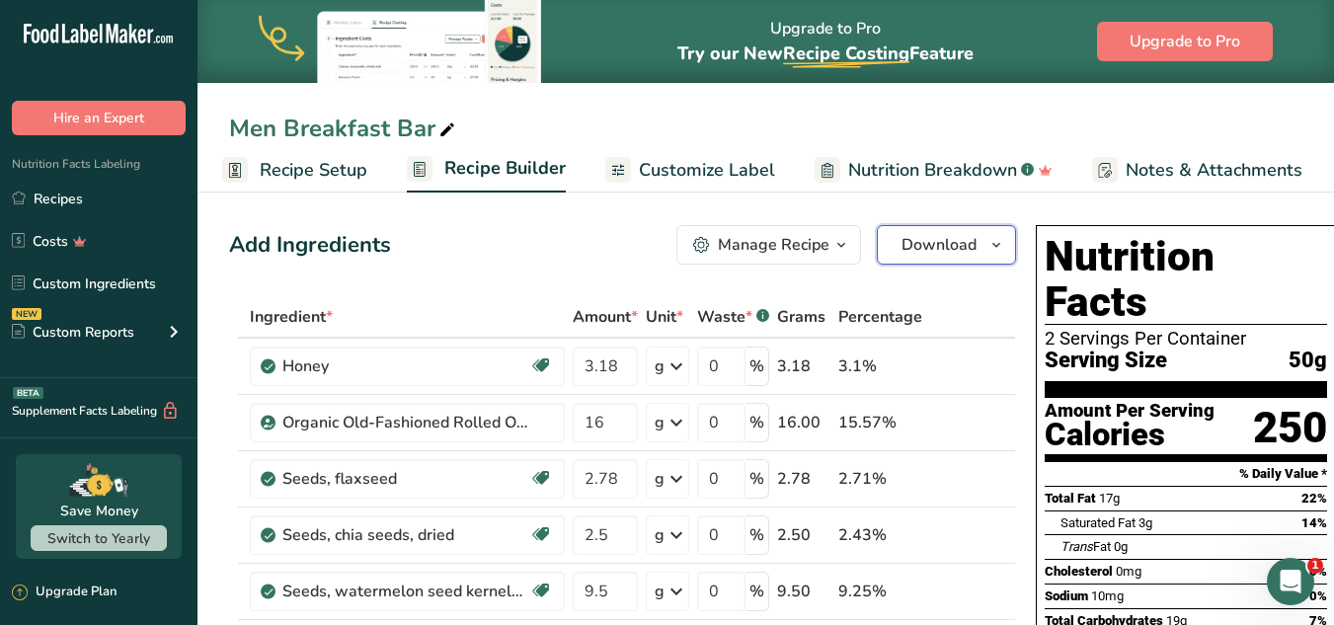
click at [927, 238] on span "Download" at bounding box center [939, 245] width 75 height 24
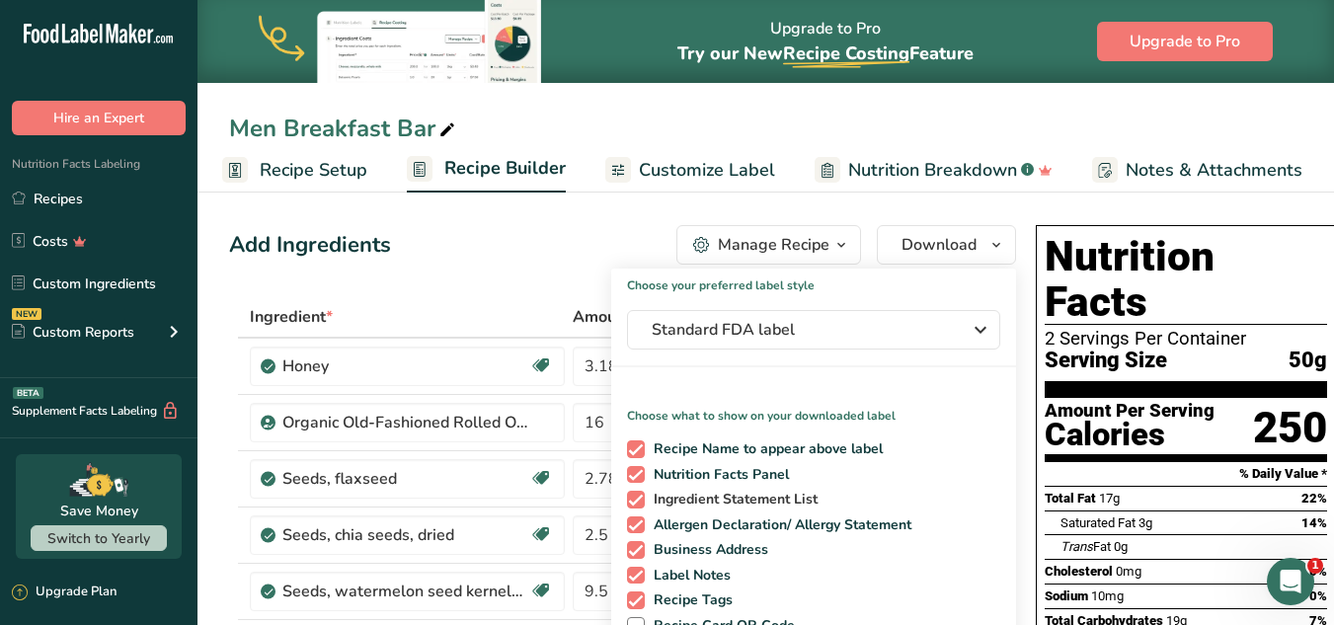
click at [635, 502] on span at bounding box center [636, 500] width 18 height 18
click at [635, 502] on input "Ingredient Statement List" at bounding box center [633, 499] width 13 height 13
checkbox input "false"
click at [635, 519] on span at bounding box center [636, 525] width 18 height 18
click at [635, 519] on input "Allergen Declaration/ Allergy Statement" at bounding box center [633, 524] width 13 height 13
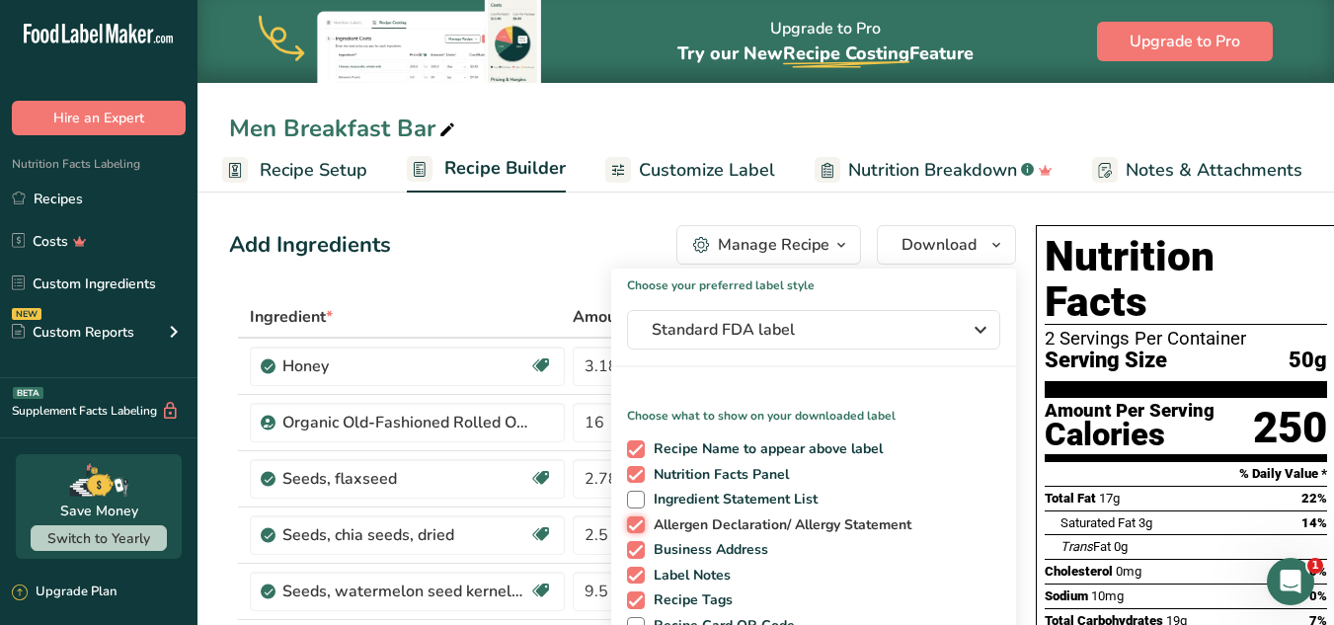
checkbox input "false"
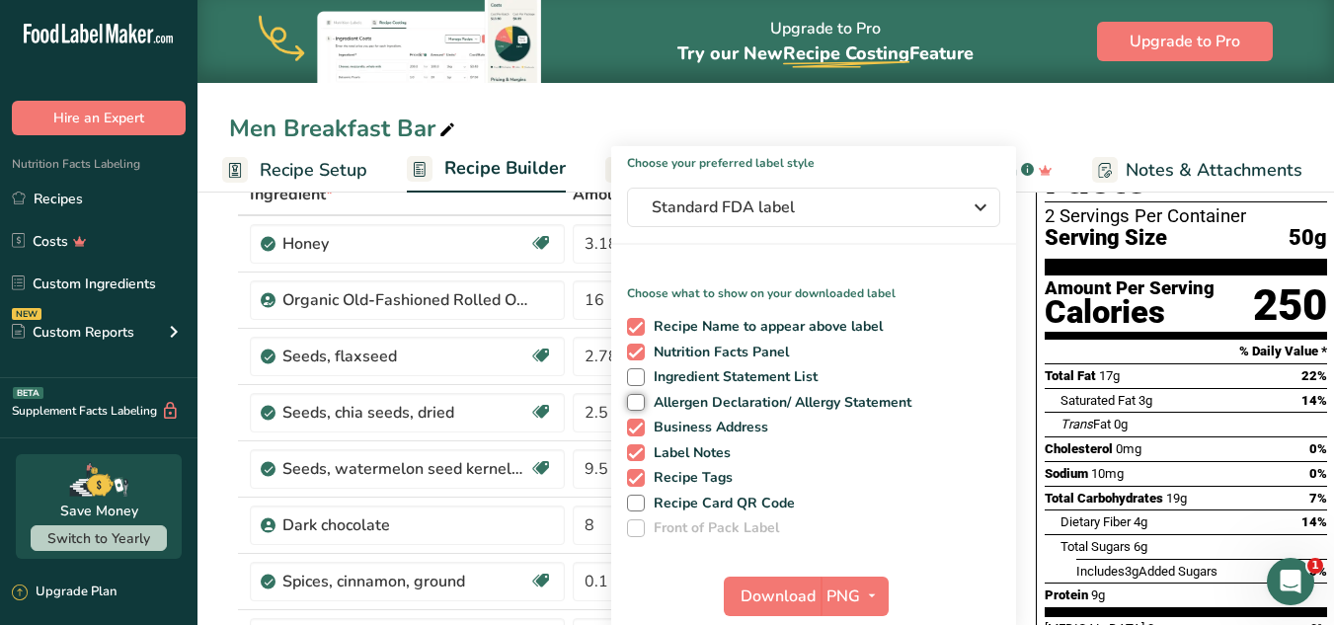
scroll to position [133, 0]
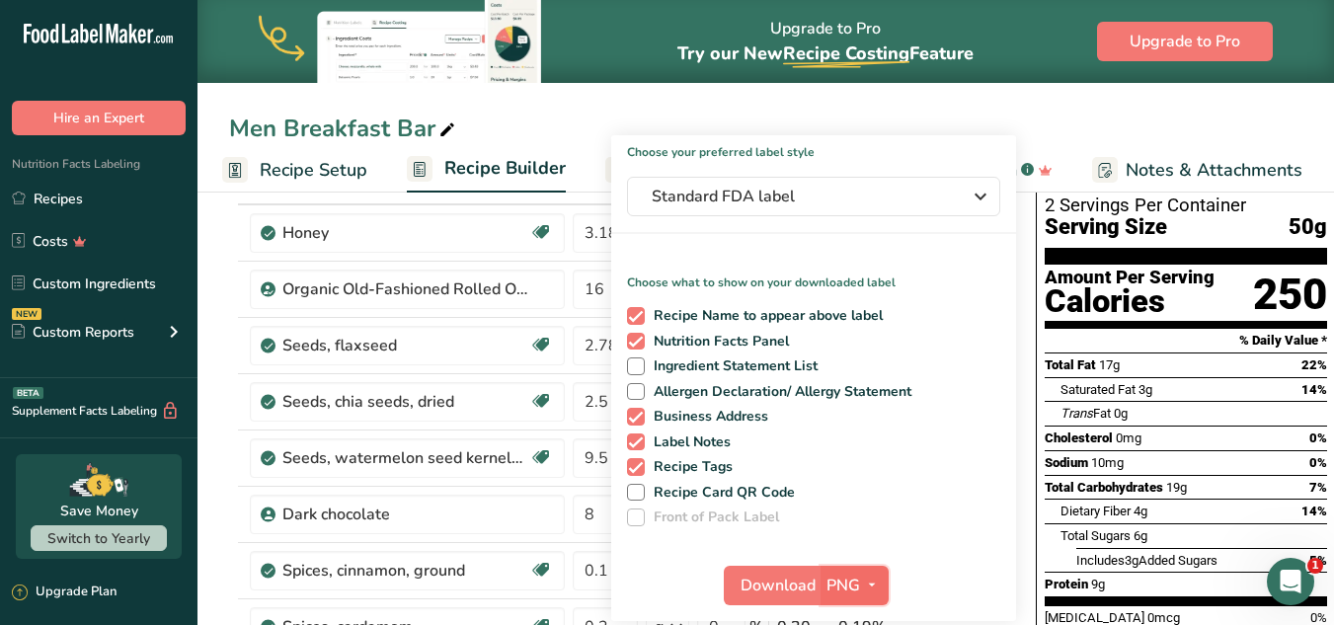
click at [848, 588] on span "PNG" at bounding box center [844, 586] width 34 height 24
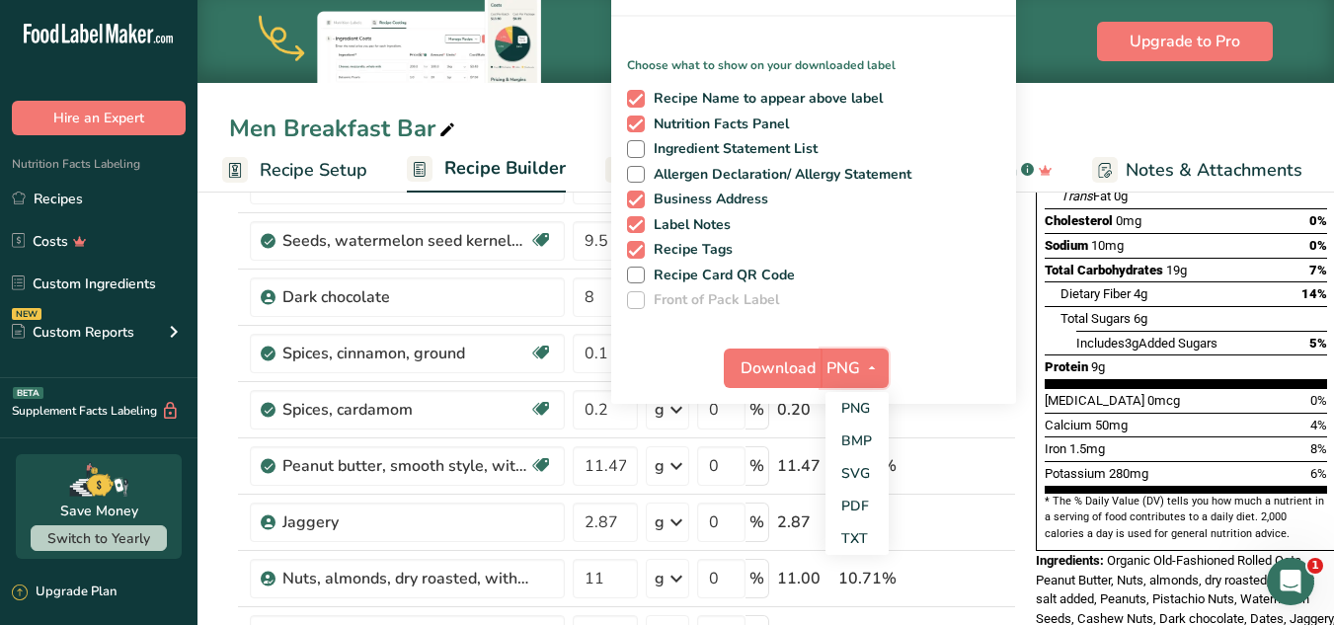
scroll to position [361, 0]
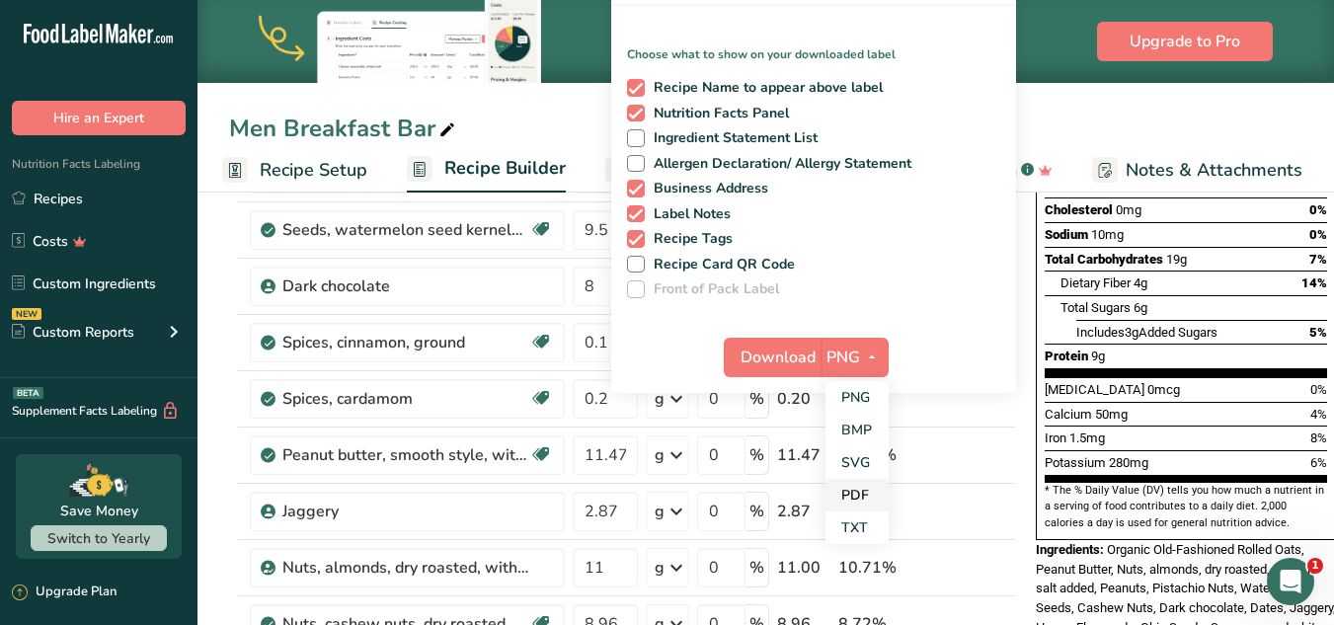
click at [858, 495] on link "PDF" at bounding box center [857, 495] width 63 height 33
click at [800, 362] on span "Download" at bounding box center [779, 358] width 75 height 24
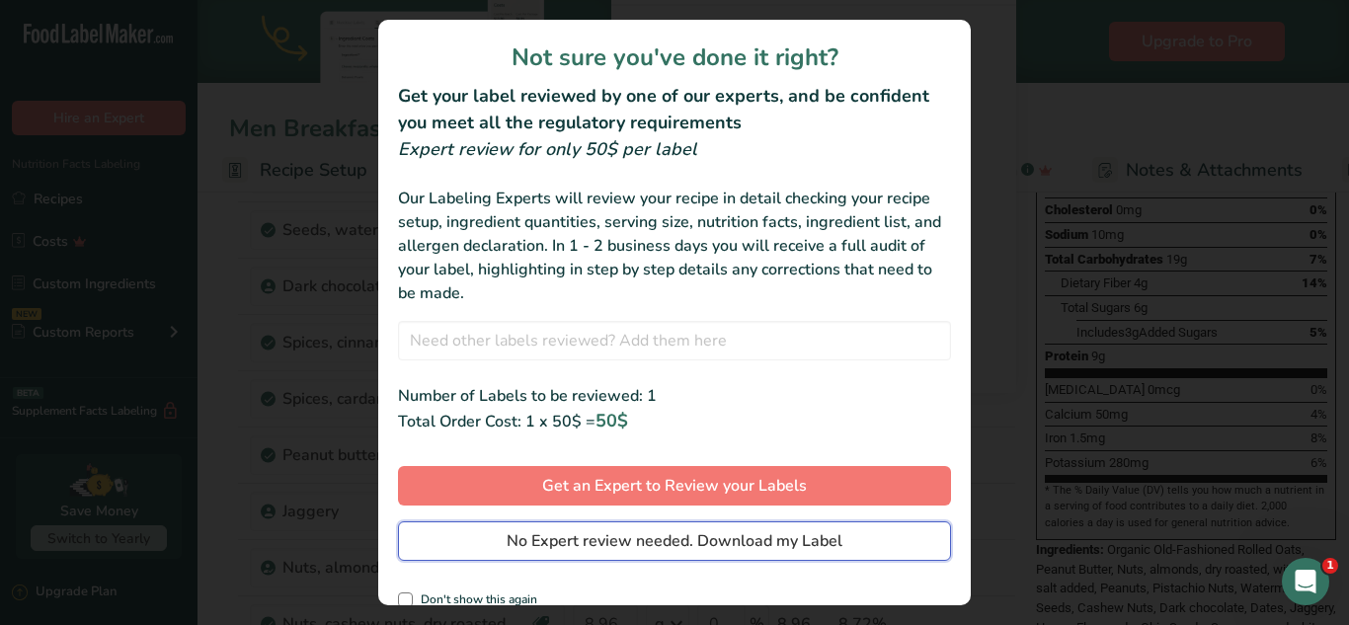
click at [611, 552] on span "No Expert review needed. Download my Label" at bounding box center [675, 541] width 336 height 24
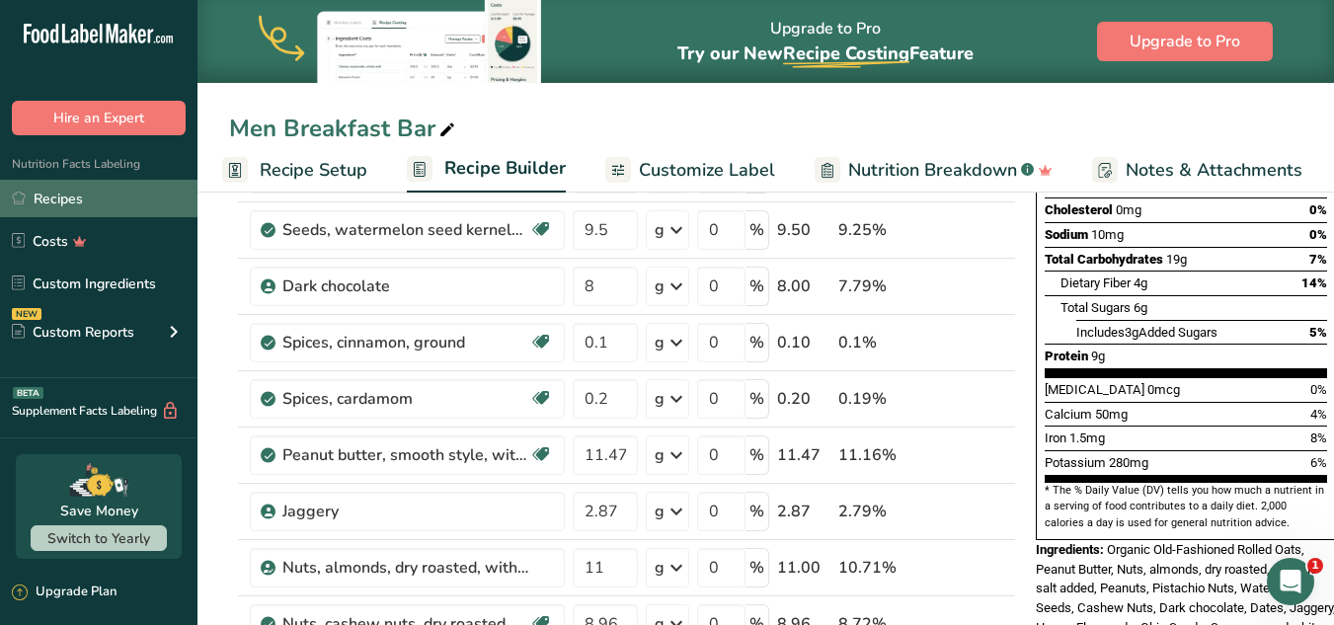
click at [35, 206] on link "Recipes" at bounding box center [98, 199] width 197 height 38
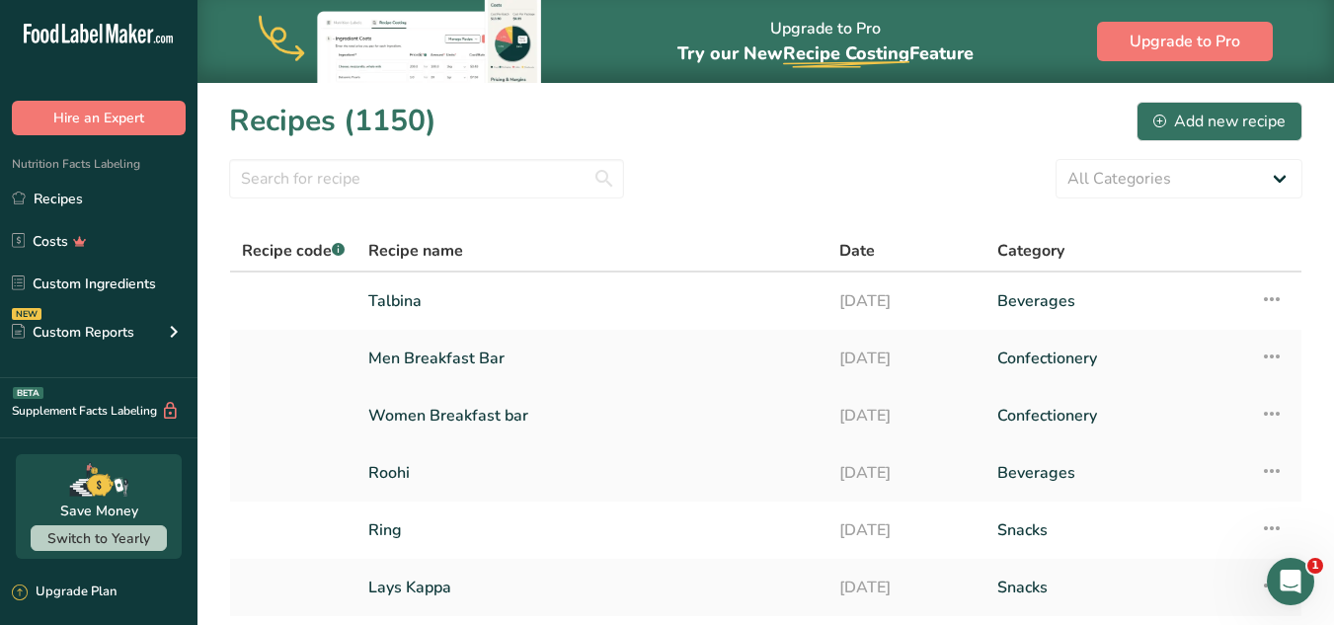
click at [736, 397] on link "Women Breakfast bar" at bounding box center [591, 415] width 447 height 41
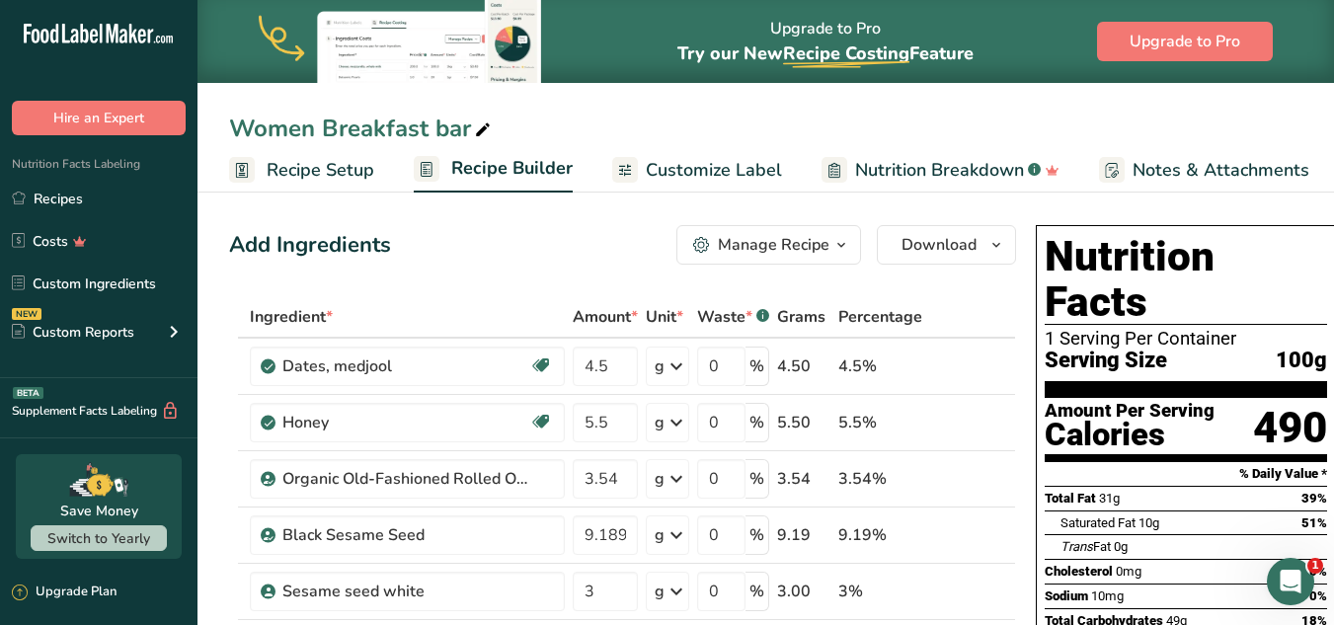
click at [360, 180] on span "Recipe Setup" at bounding box center [321, 170] width 108 height 27
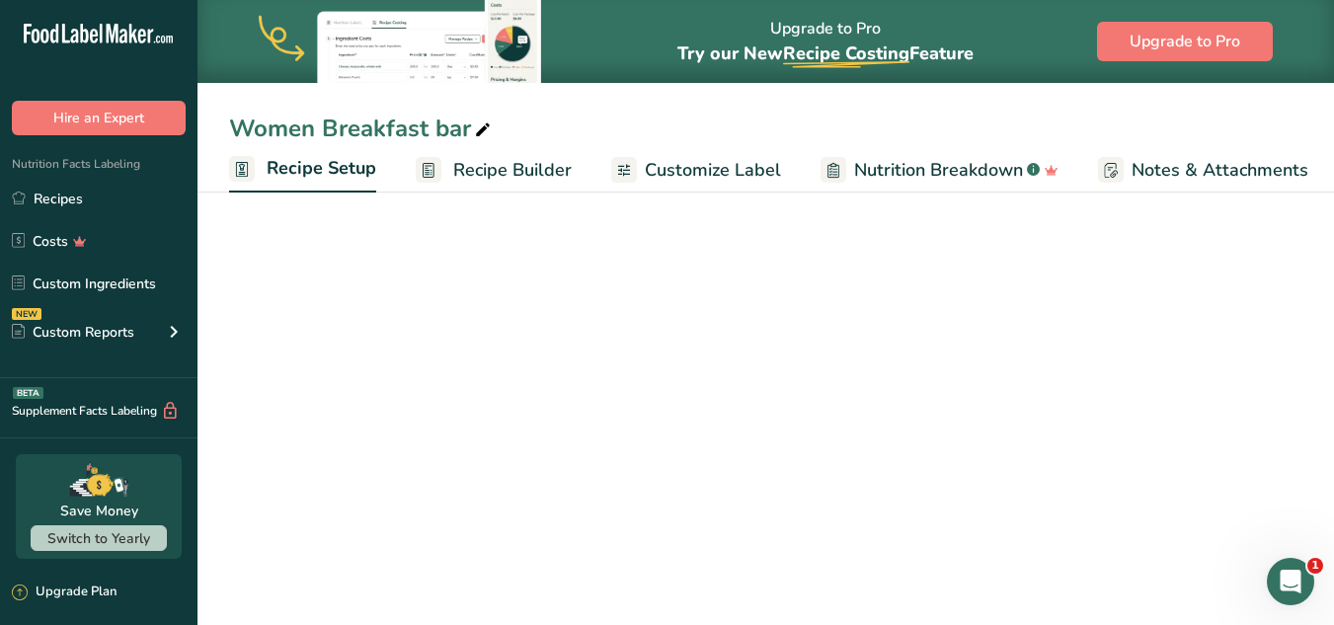
scroll to position [0, 7]
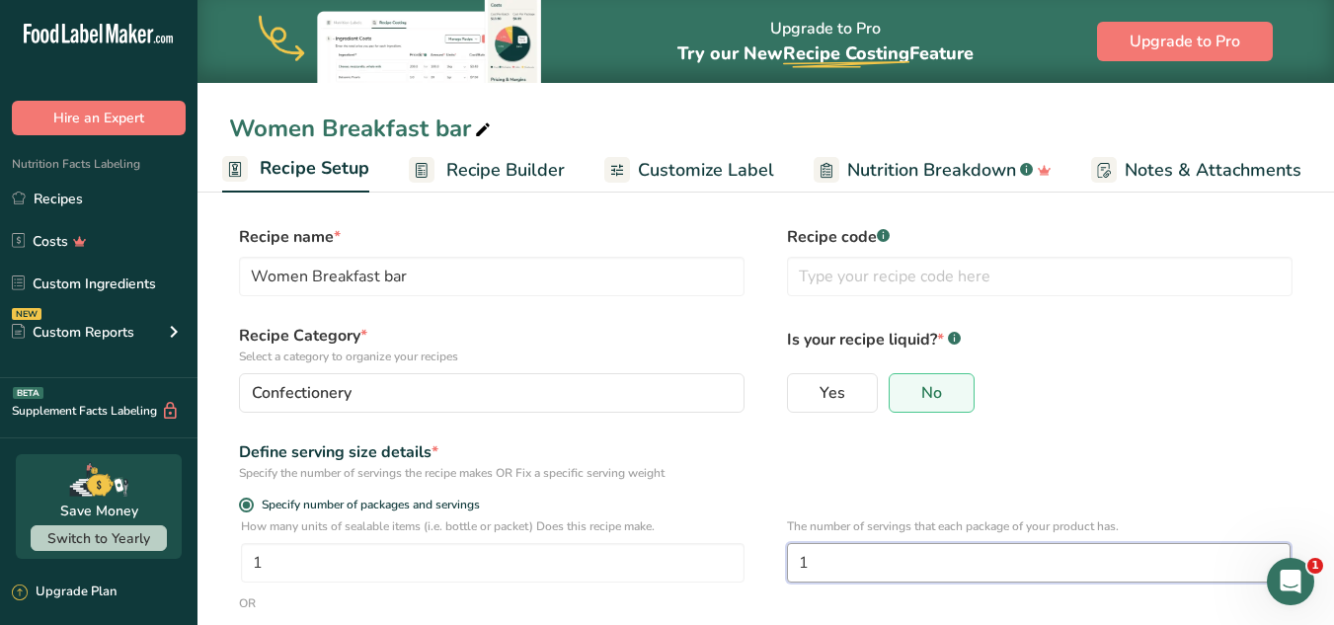
click at [857, 550] on input "1" at bounding box center [1039, 562] width 504 height 39
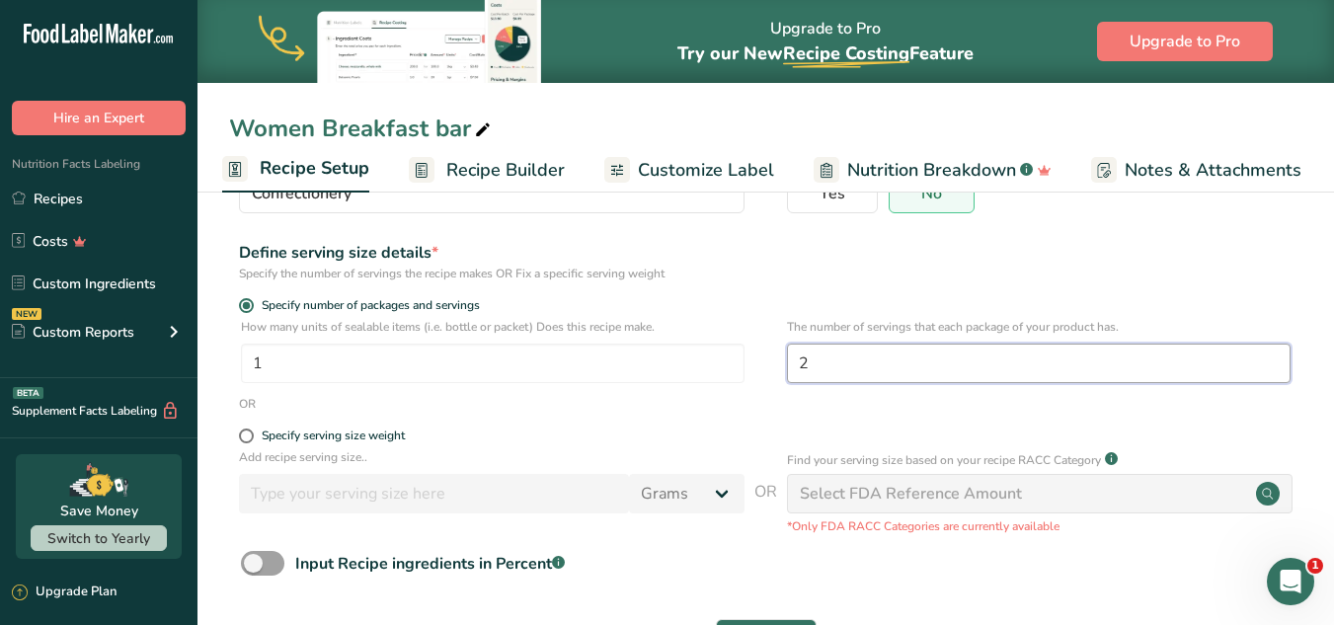
scroll to position [276, 0]
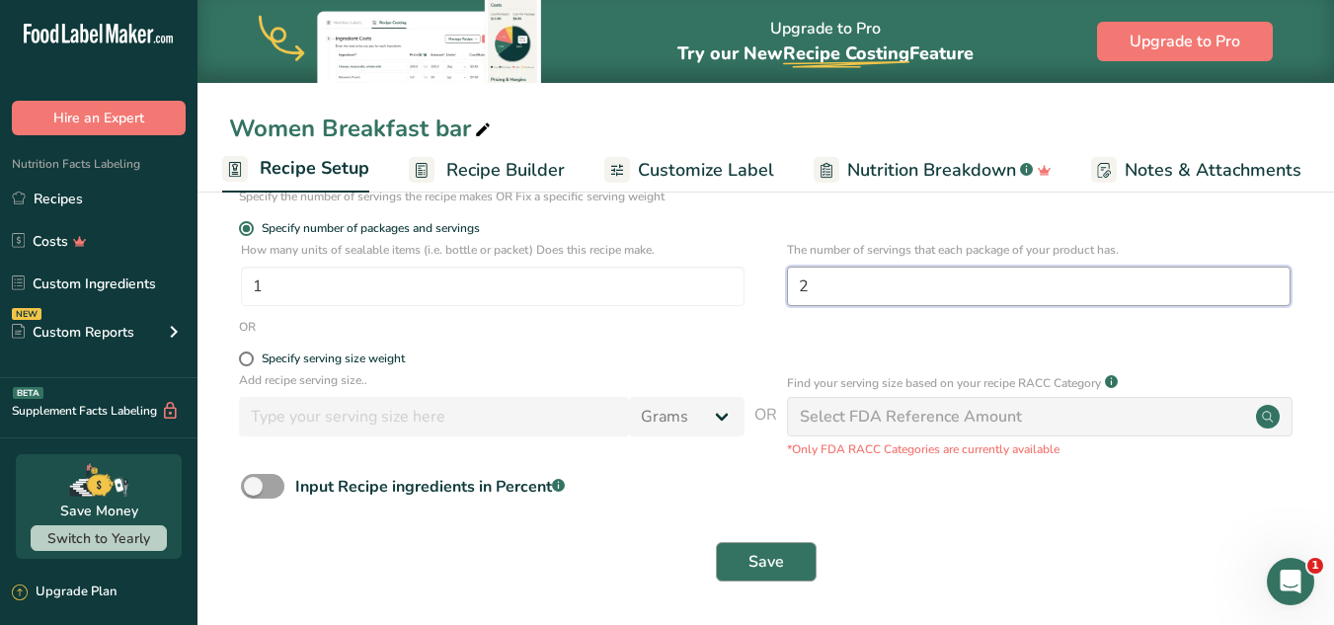
type input "2"
click at [787, 550] on button "Save" at bounding box center [766, 561] width 101 height 39
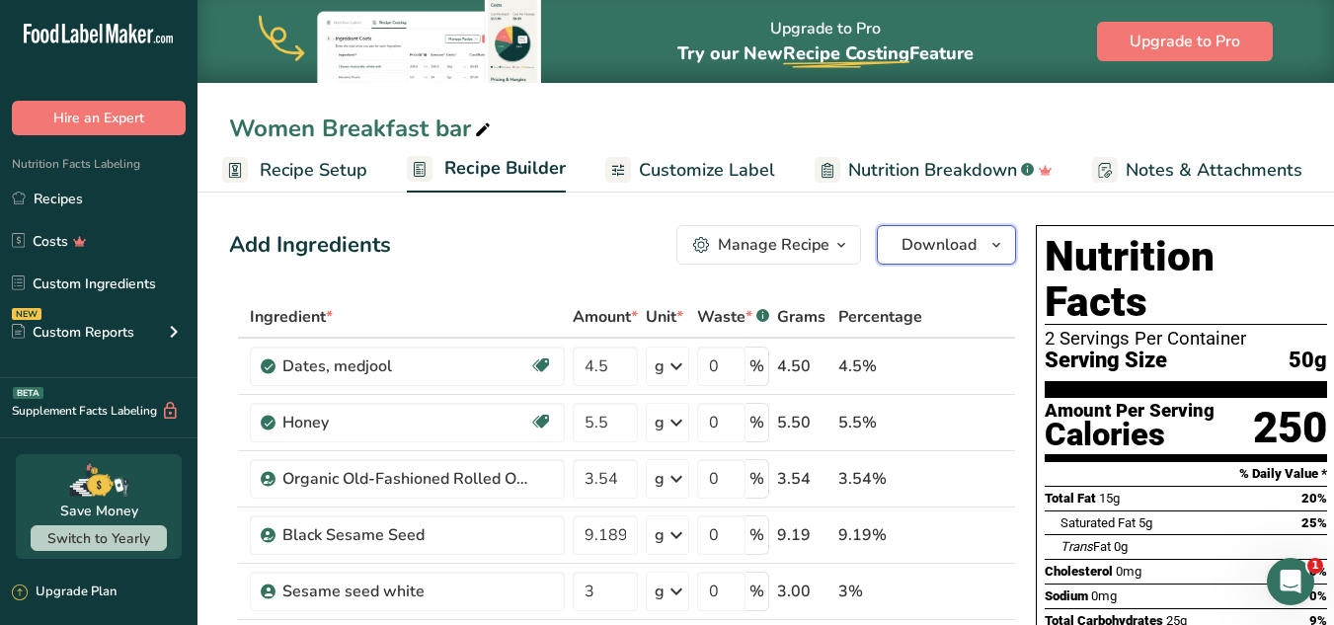
click at [978, 240] on button "Download" at bounding box center [946, 244] width 139 height 39
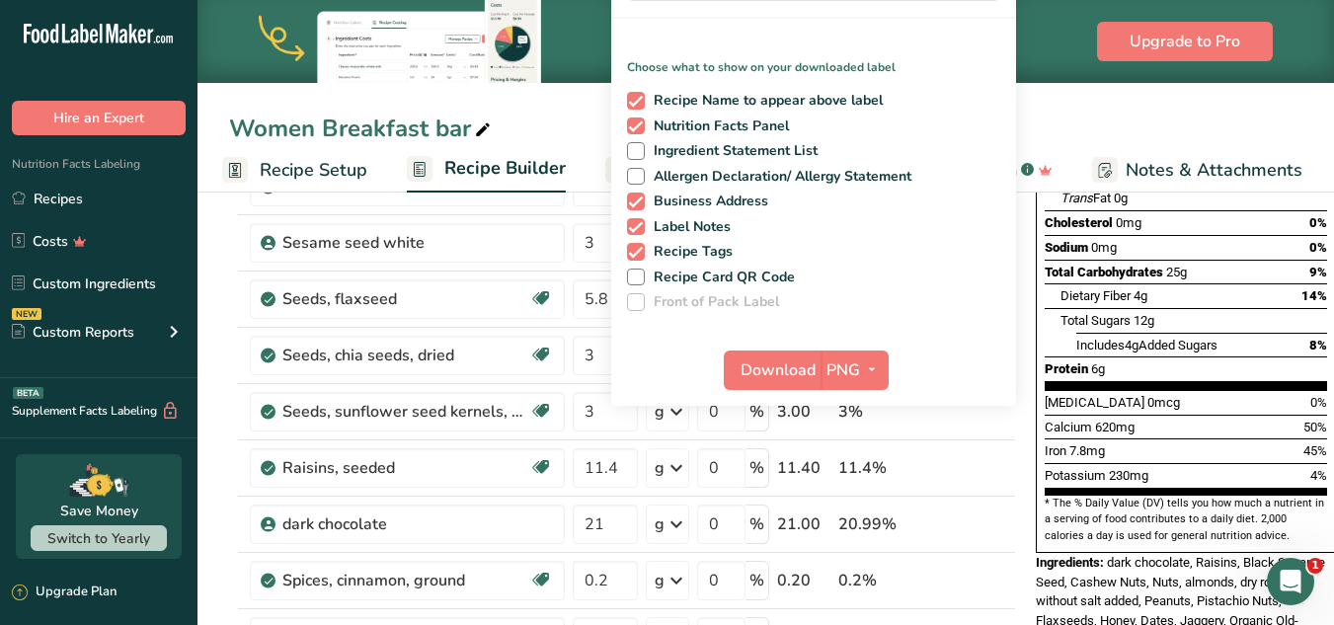
scroll to position [353, 0]
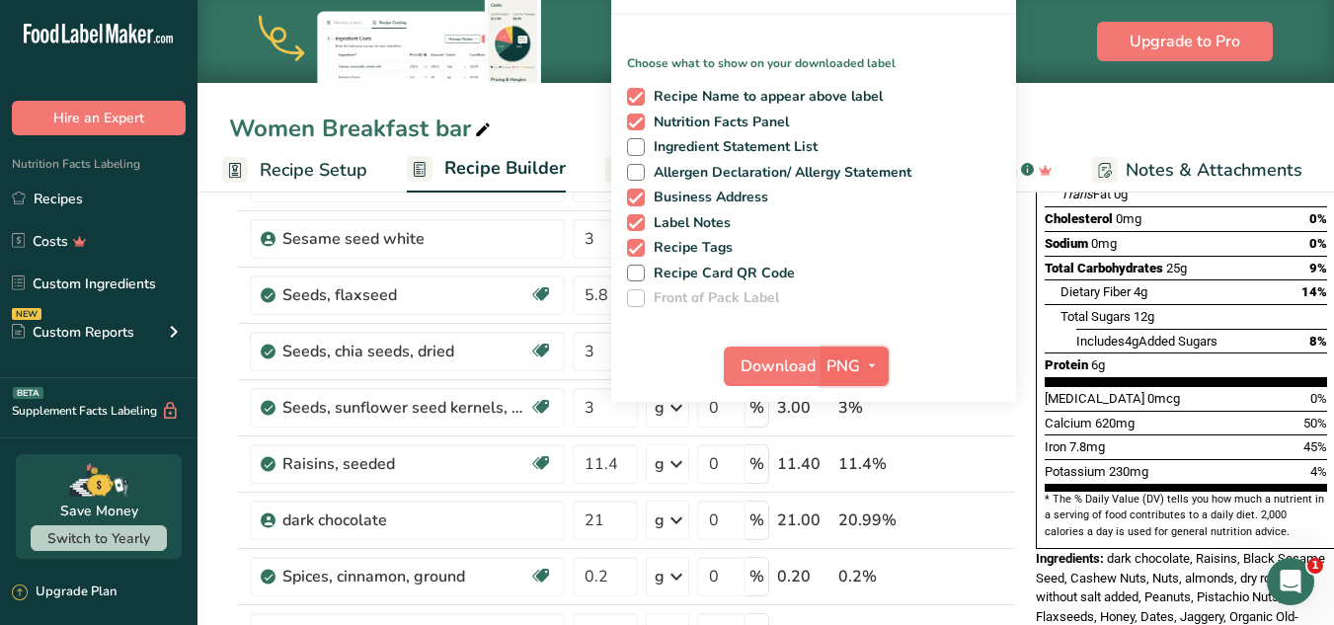
click at [848, 355] on span "PNG" at bounding box center [844, 367] width 34 height 24
click at [853, 508] on link "PDF" at bounding box center [857, 504] width 63 height 33
click at [835, 360] on span "PDF" at bounding box center [843, 367] width 31 height 24
click at [854, 495] on link "PDF" at bounding box center [855, 504] width 63 height 33
click at [837, 362] on span "PDF" at bounding box center [843, 367] width 31 height 24
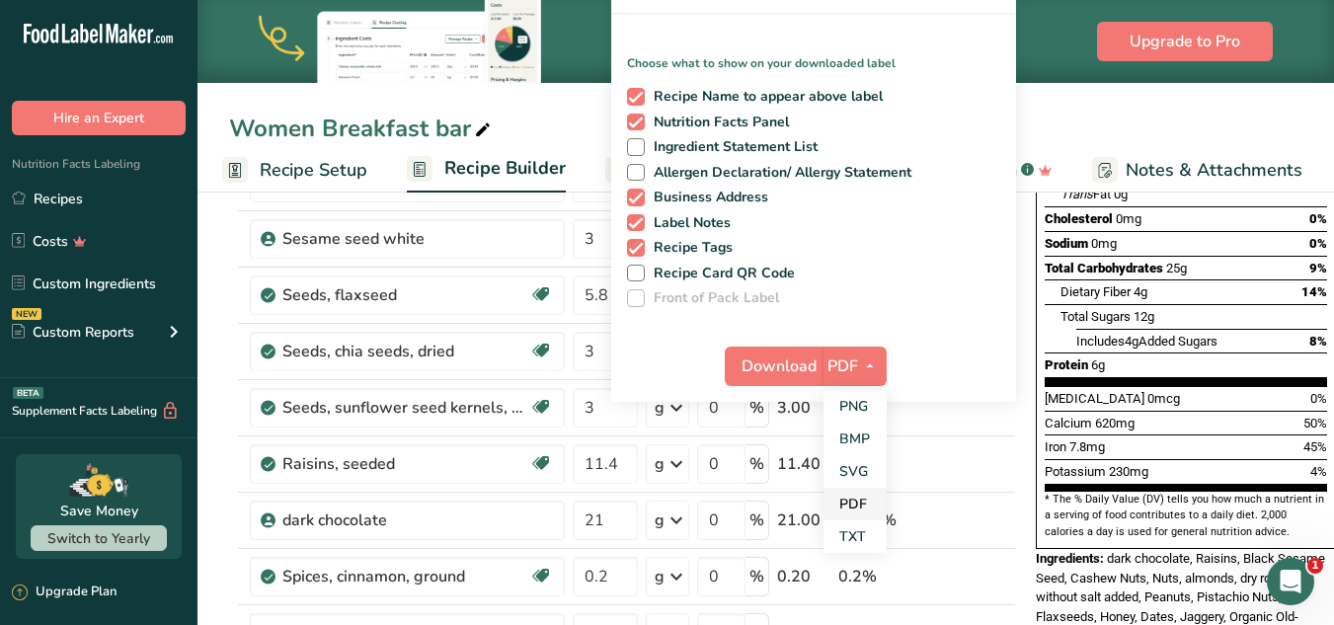
click at [845, 501] on link "PDF" at bounding box center [855, 504] width 63 height 33
click at [627, 141] on span at bounding box center [636, 147] width 18 height 18
click at [627, 141] on input "Ingredient Statement List" at bounding box center [633, 146] width 13 height 13
click at [627, 141] on span at bounding box center [636, 147] width 18 height 18
click at [627, 141] on input "Ingredient Statement List" at bounding box center [633, 146] width 13 height 13
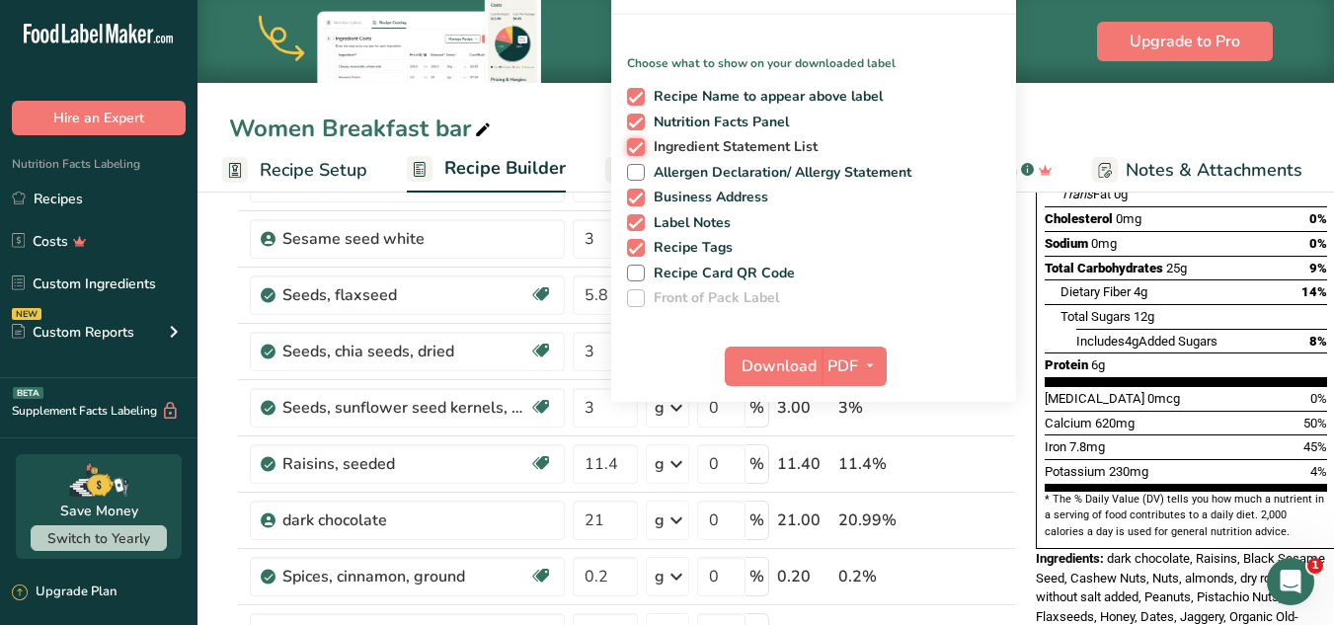
checkbox input "false"
click at [633, 170] on span at bounding box center [636, 173] width 18 height 18
click at [633, 170] on input "Allergen Declaration/ Allergy Statement" at bounding box center [633, 172] width 13 height 13
click at [633, 170] on span at bounding box center [636, 173] width 18 height 18
click at [633, 170] on input "Allergen Declaration/ Allergy Statement" at bounding box center [633, 172] width 13 height 13
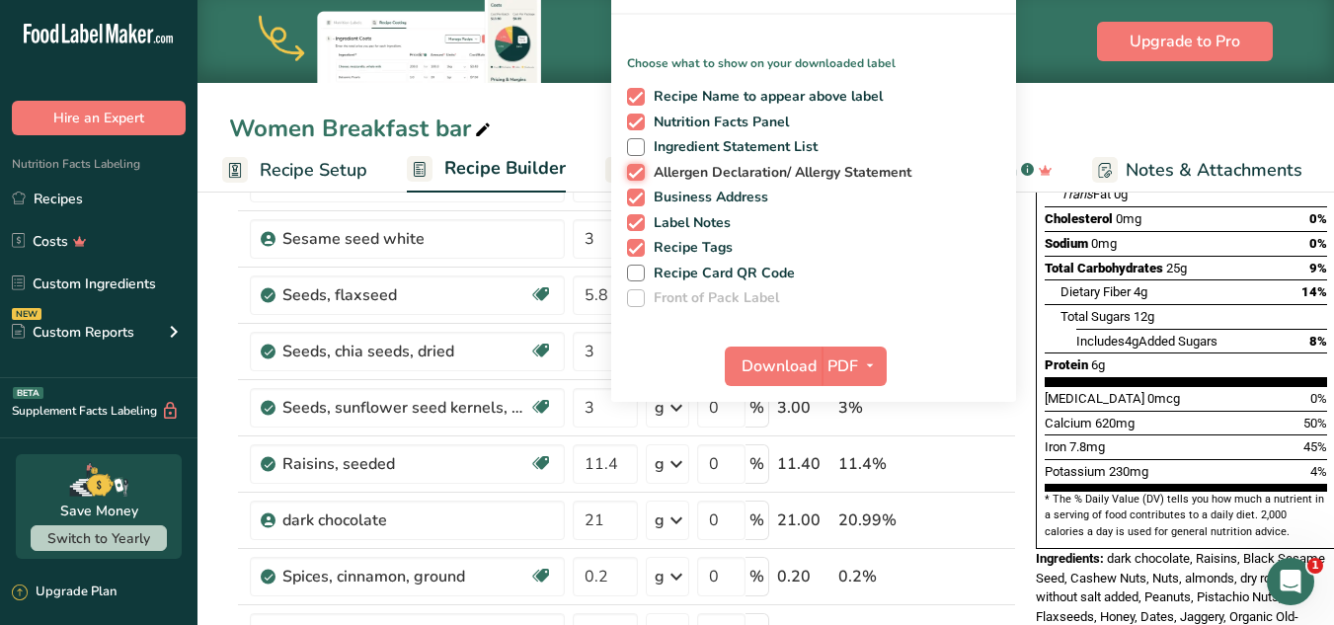
checkbox input "false"
click at [757, 356] on span "Download" at bounding box center [779, 367] width 75 height 24
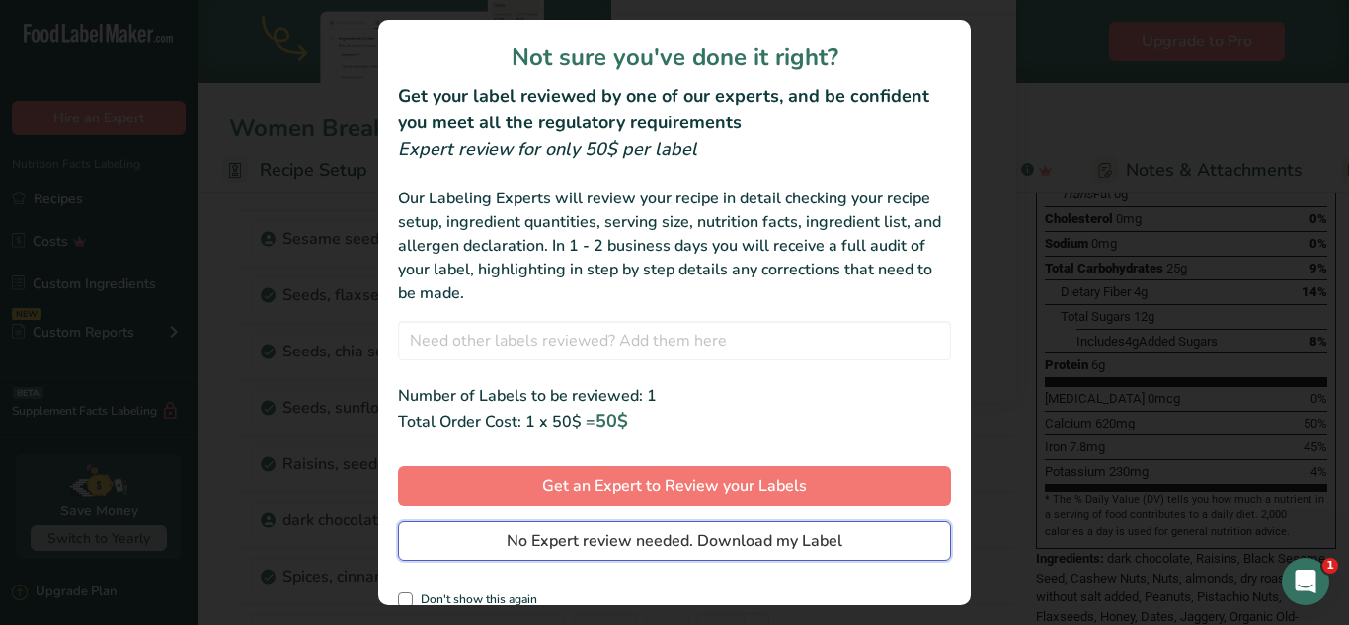
click at [760, 527] on button "No Expert review needed. Download my Label" at bounding box center [674, 540] width 553 height 39
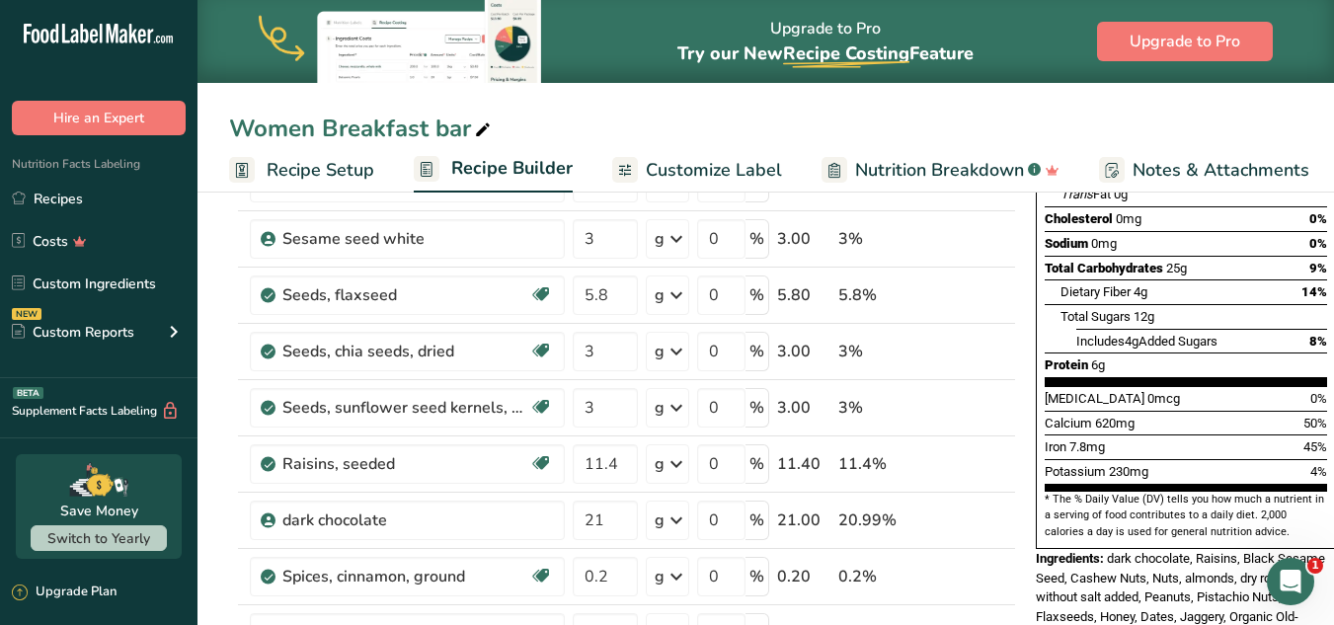
scroll to position [0, 7]
